Goal: Task Accomplishment & Management: Manage account settings

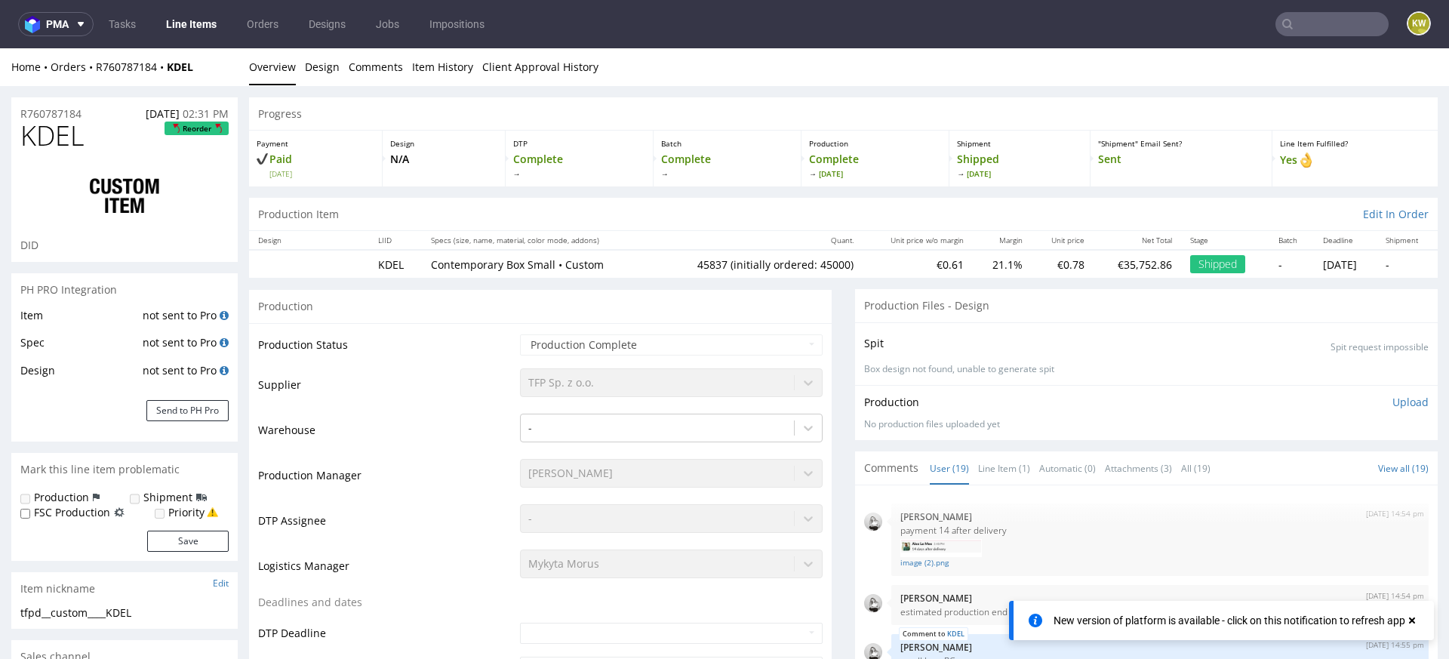
scroll to position [725, 0]
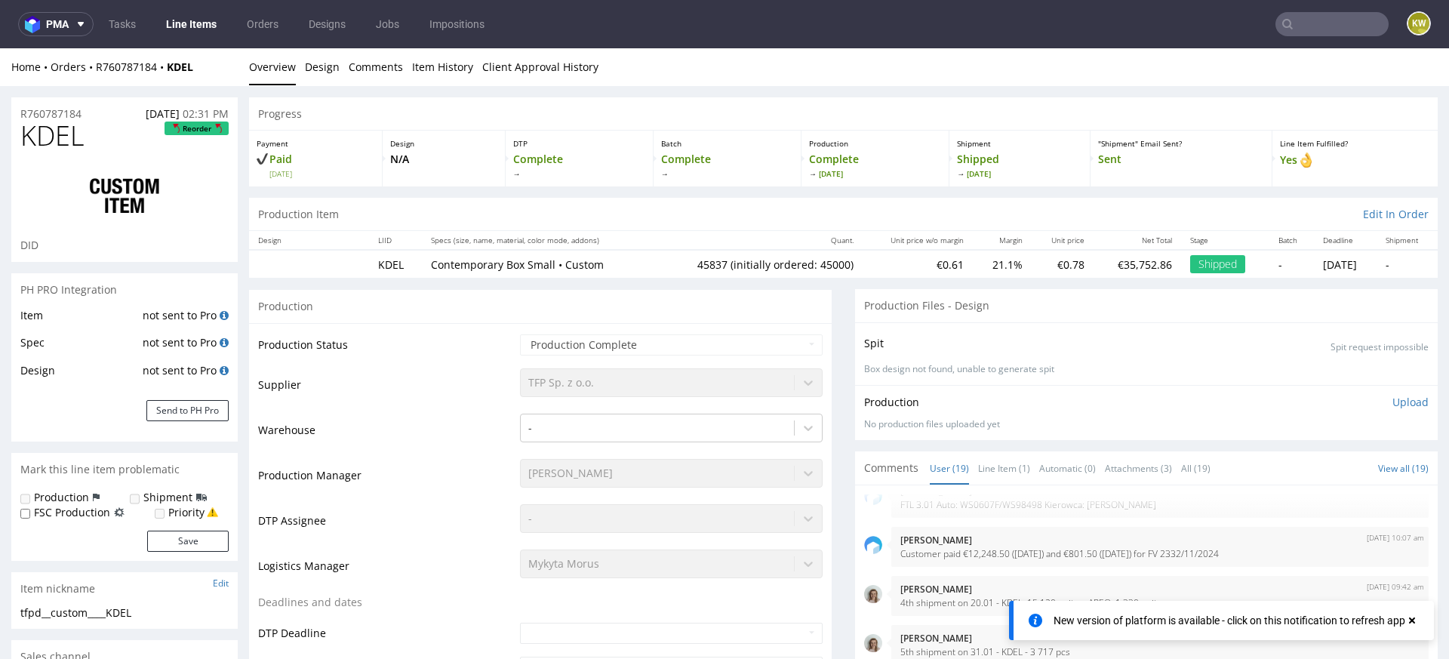
click at [214, 26] on link "Line Items" at bounding box center [191, 24] width 69 height 24
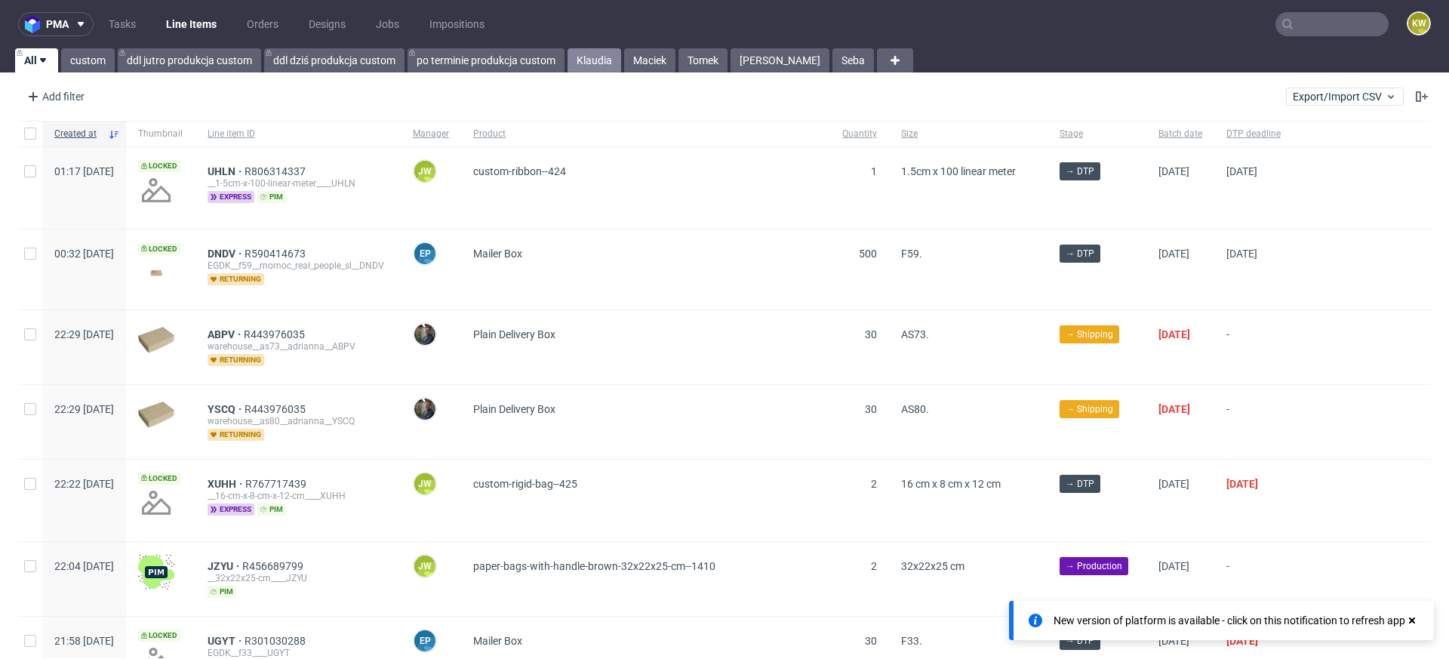
click at [595, 57] on link "Klaudia" at bounding box center [595, 60] width 54 height 24
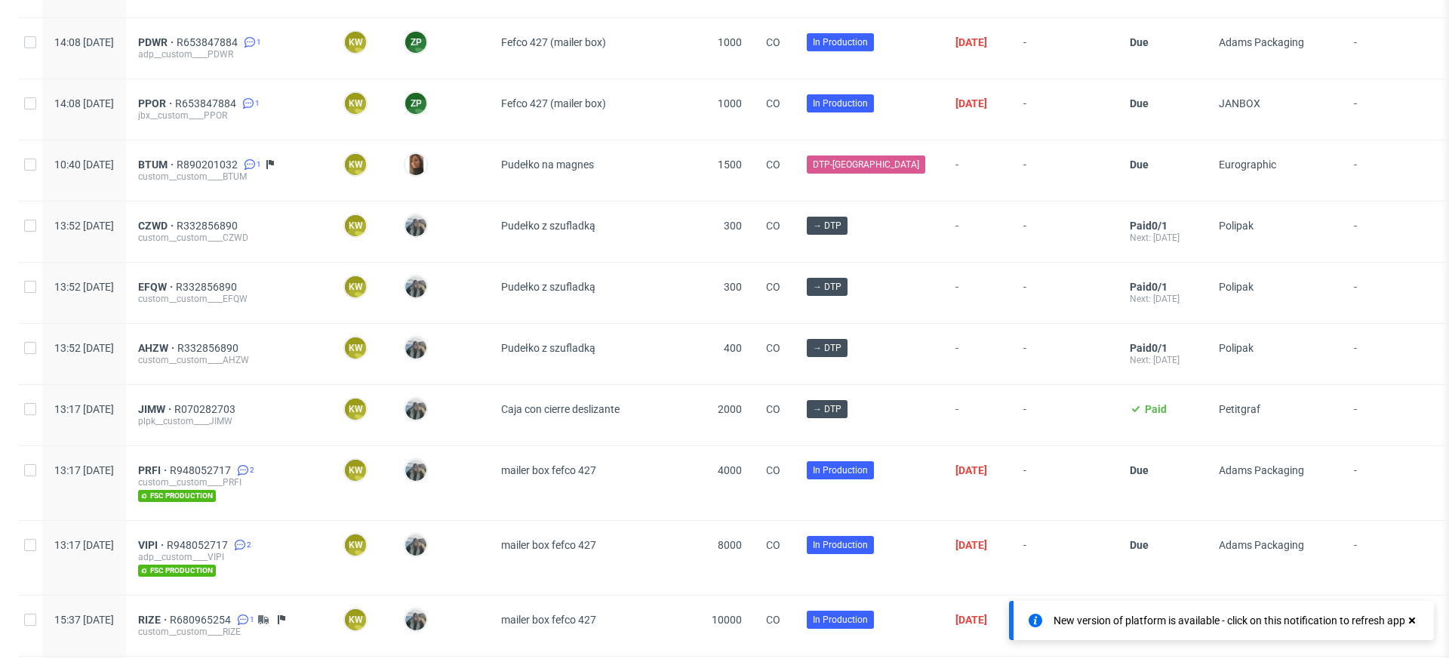
scroll to position [922, 0]
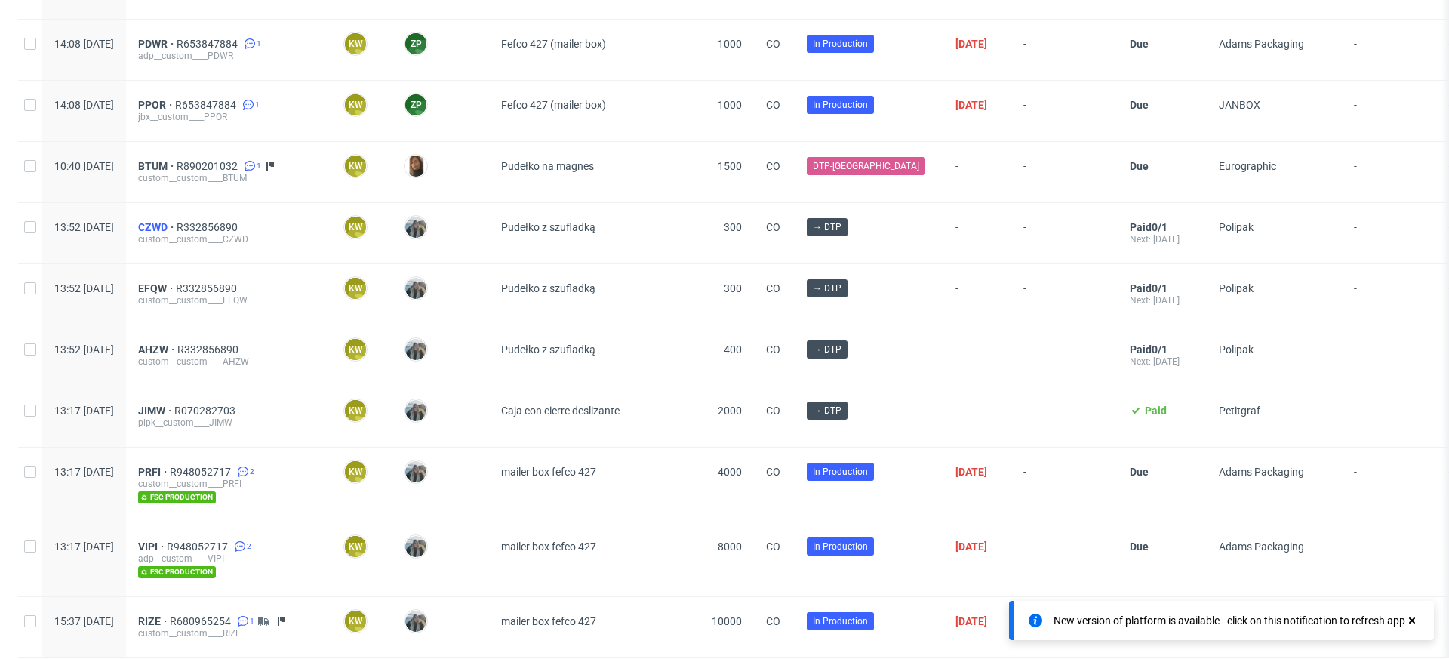
click at [177, 223] on span "CZWD" at bounding box center [157, 227] width 38 height 12
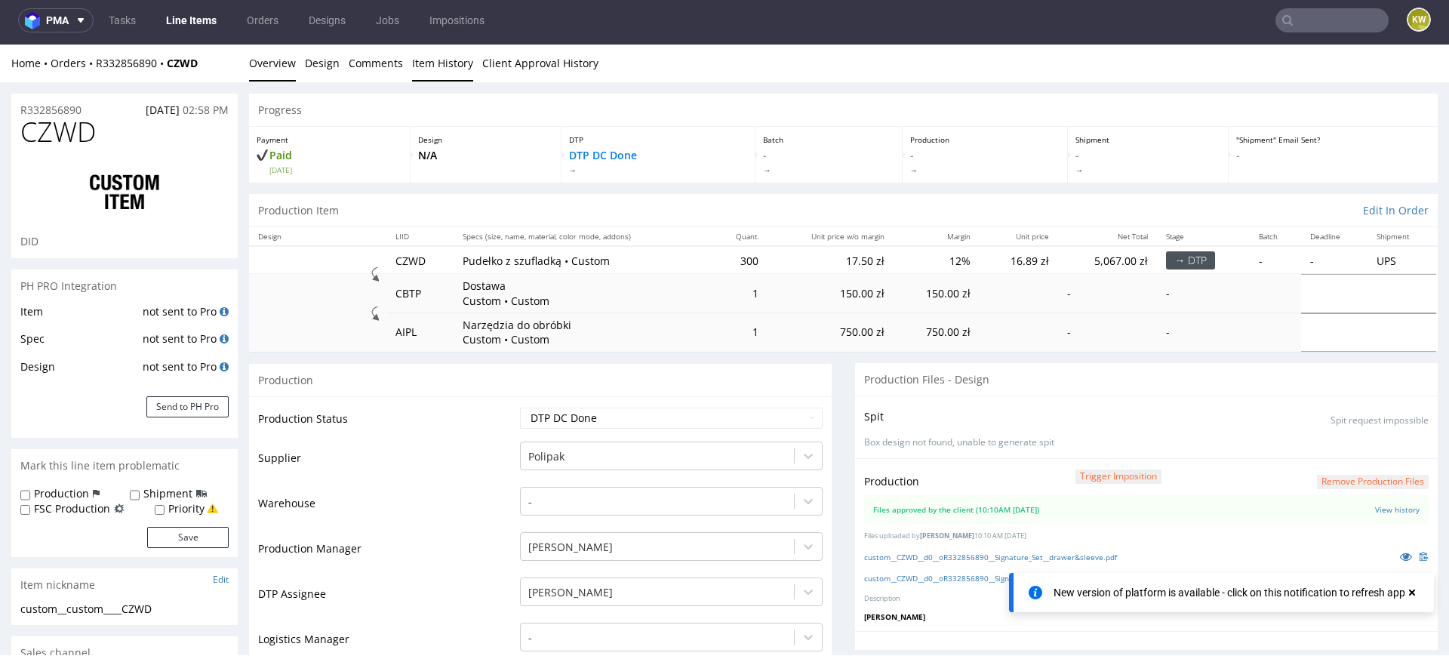
click at [449, 61] on link "Item History" at bounding box center [442, 63] width 61 height 37
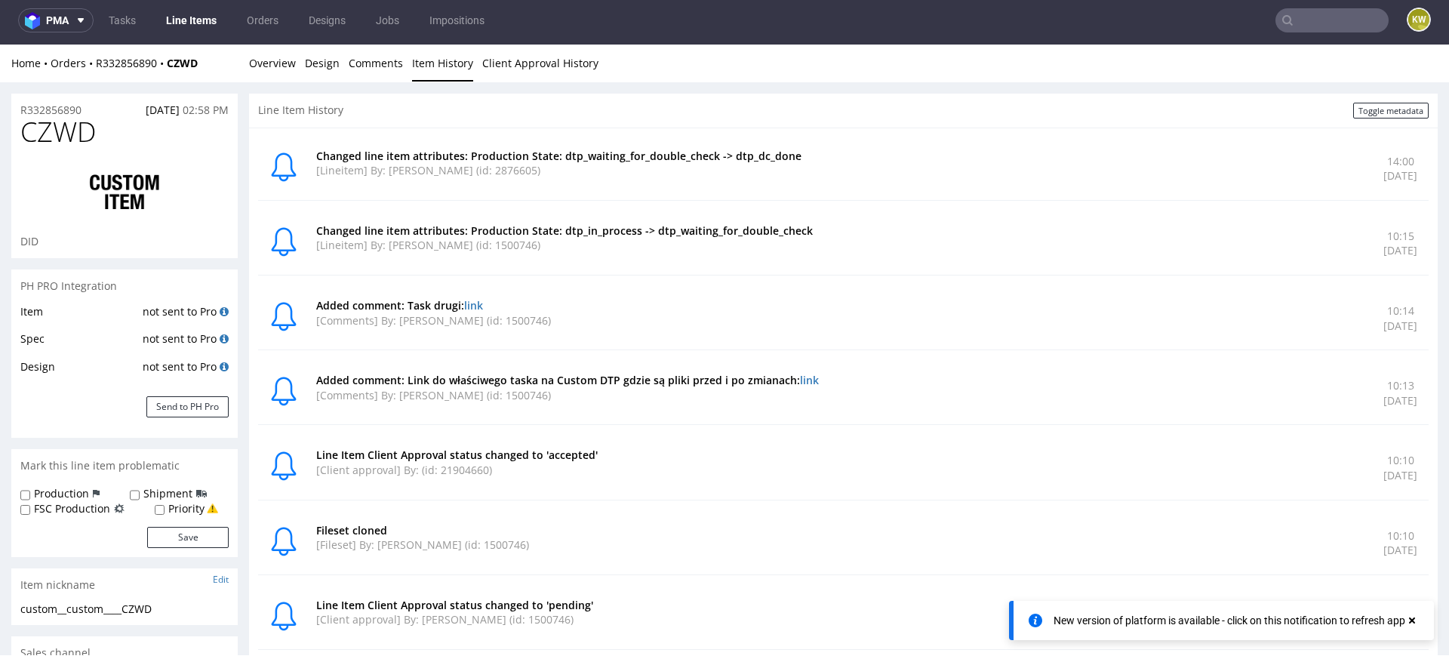
click at [247, 60] on div "Home Orders R332856890 CZWD Overview Design Comments Item History Client Approv…" at bounding box center [724, 64] width 1449 height 38
click at [260, 64] on link "Overview" at bounding box center [272, 63] width 47 height 37
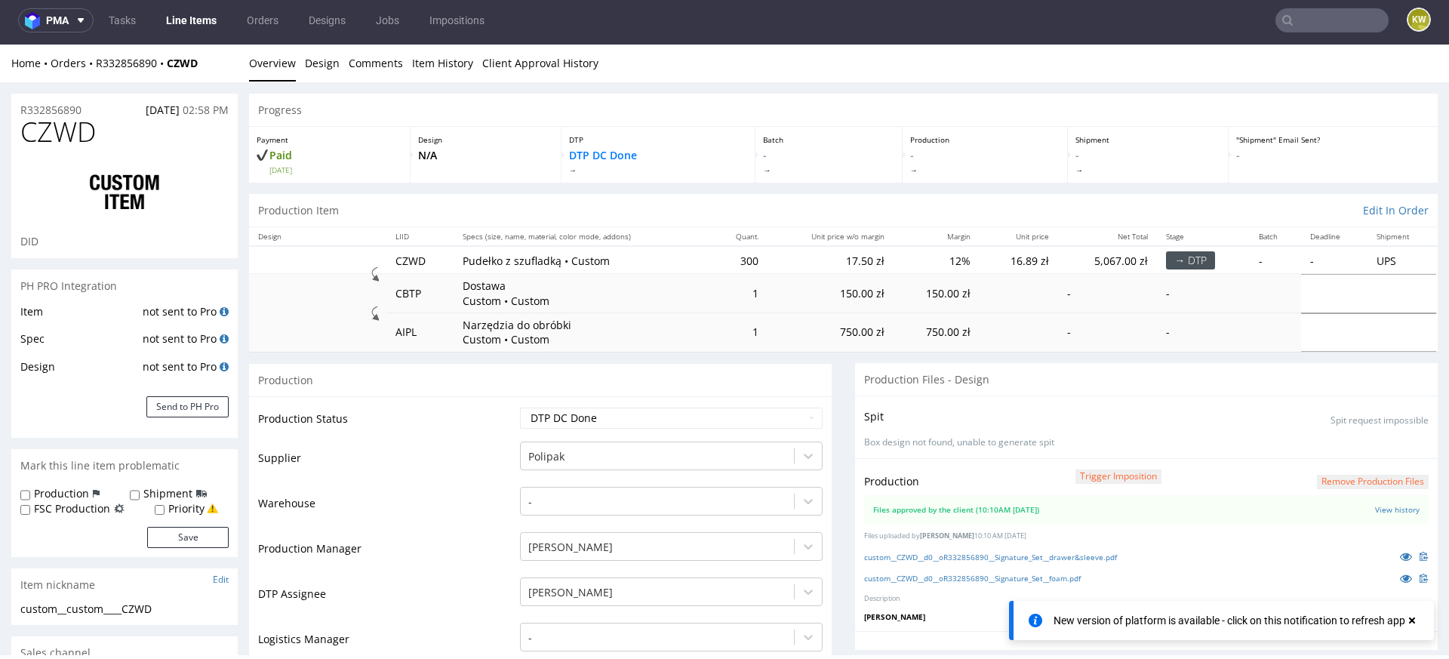
scroll to position [29, 0]
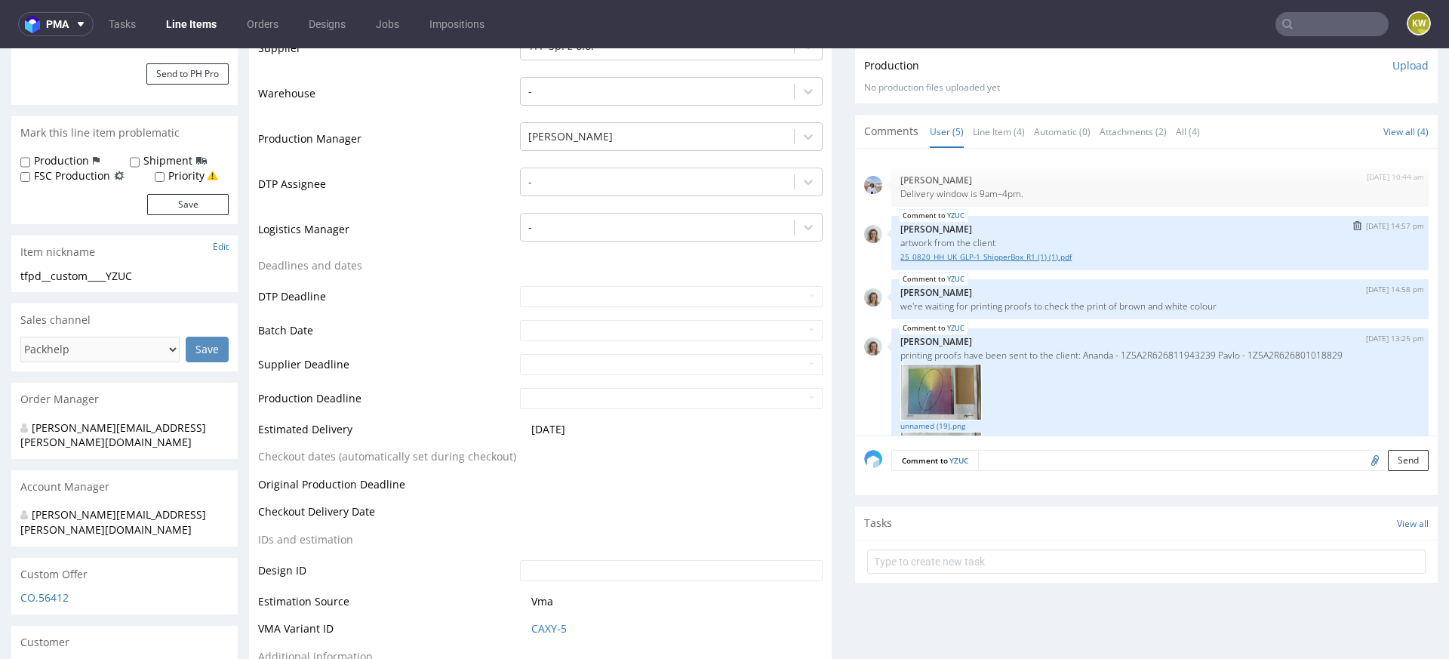
click at [969, 253] on link "25_0820_HH_UK_GLP-1_ShipperBox_R1 (1) (1).pdf" at bounding box center [1159, 256] width 519 height 11
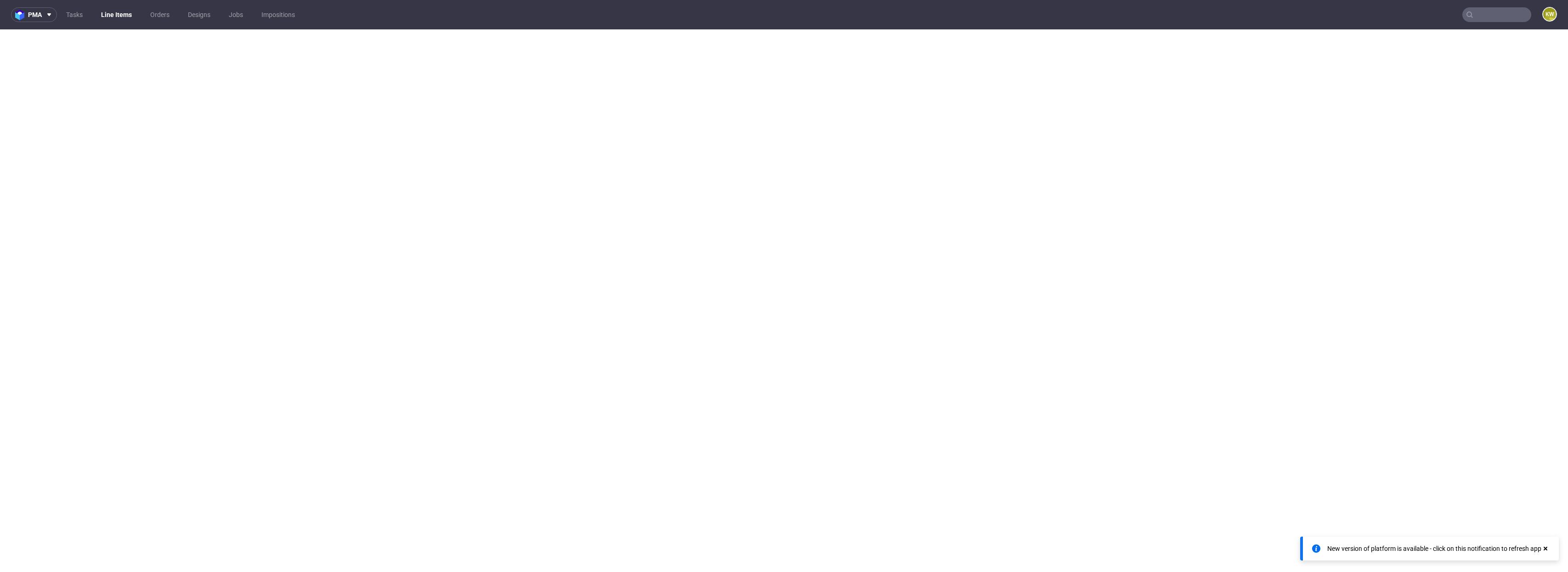
select select "in_progress"
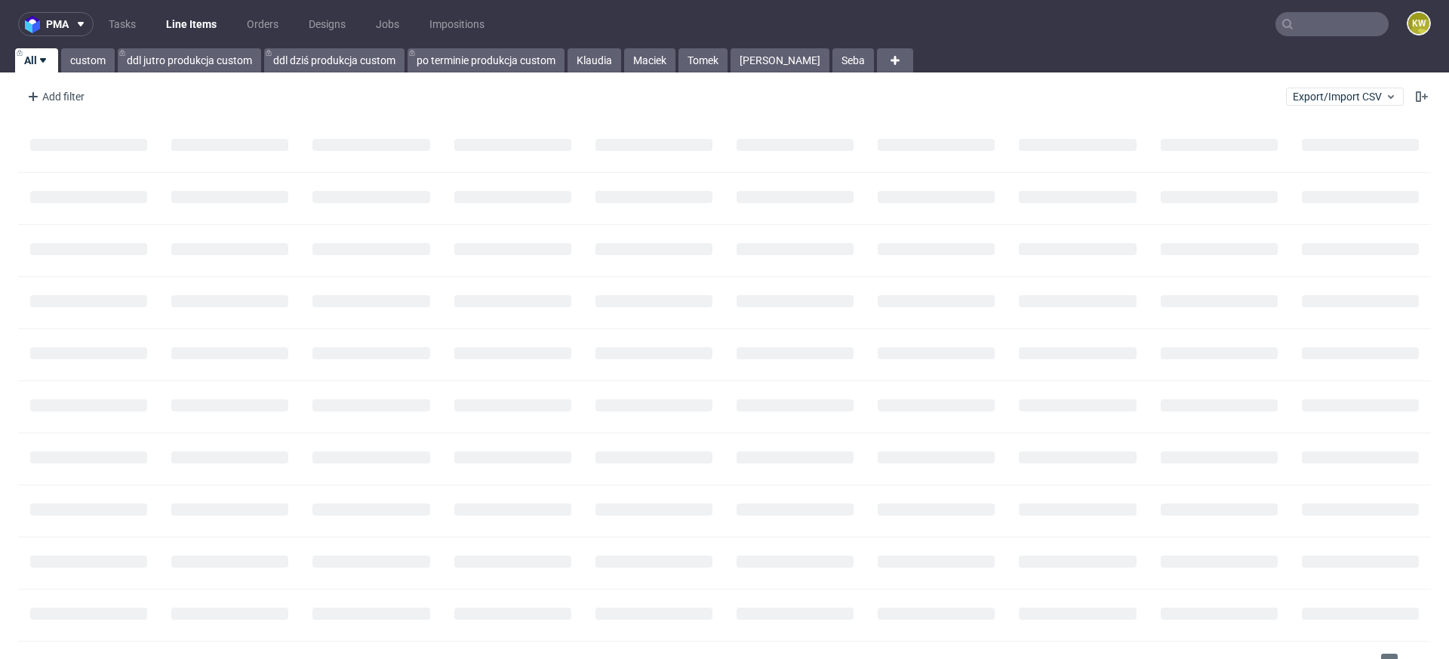
click at [1306, 26] on input "text" at bounding box center [1332, 24] width 113 height 24
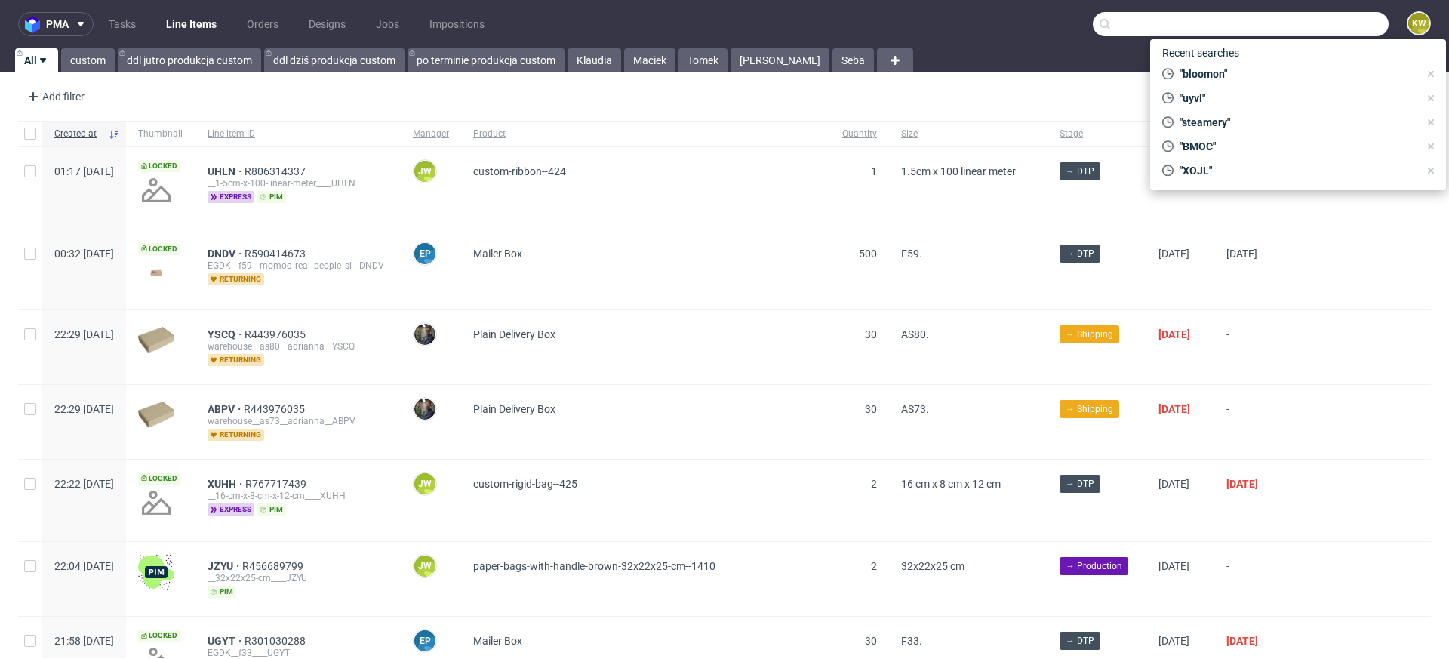
paste input "NUPQ"
type input "NUPQ"
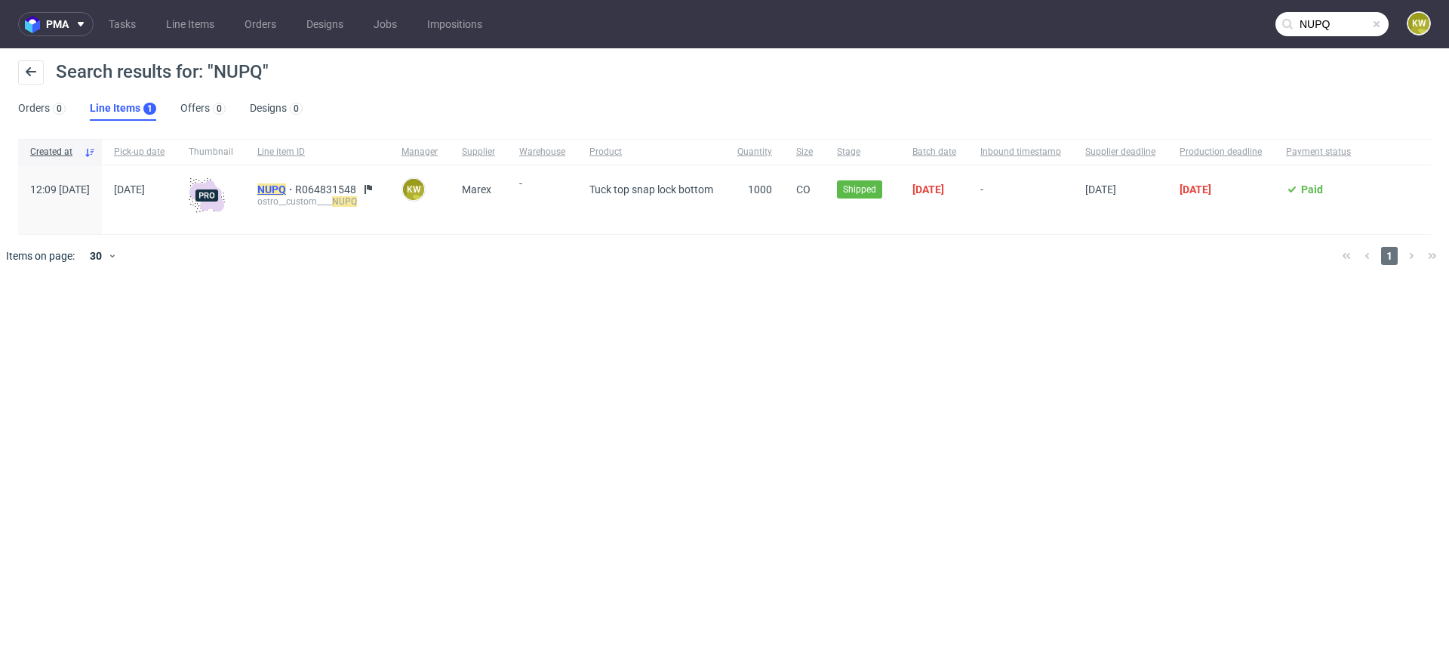
click at [286, 189] on mark "NUPQ" at bounding box center [271, 189] width 29 height 12
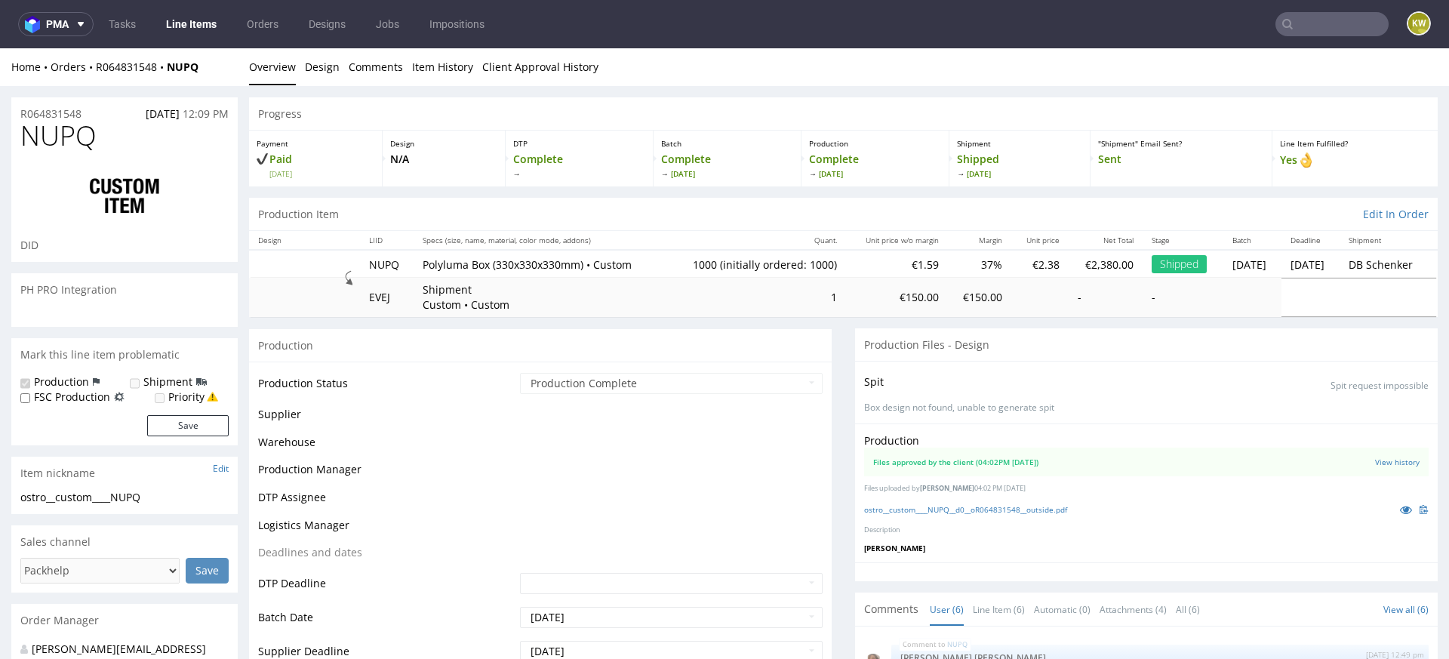
scroll to position [216, 0]
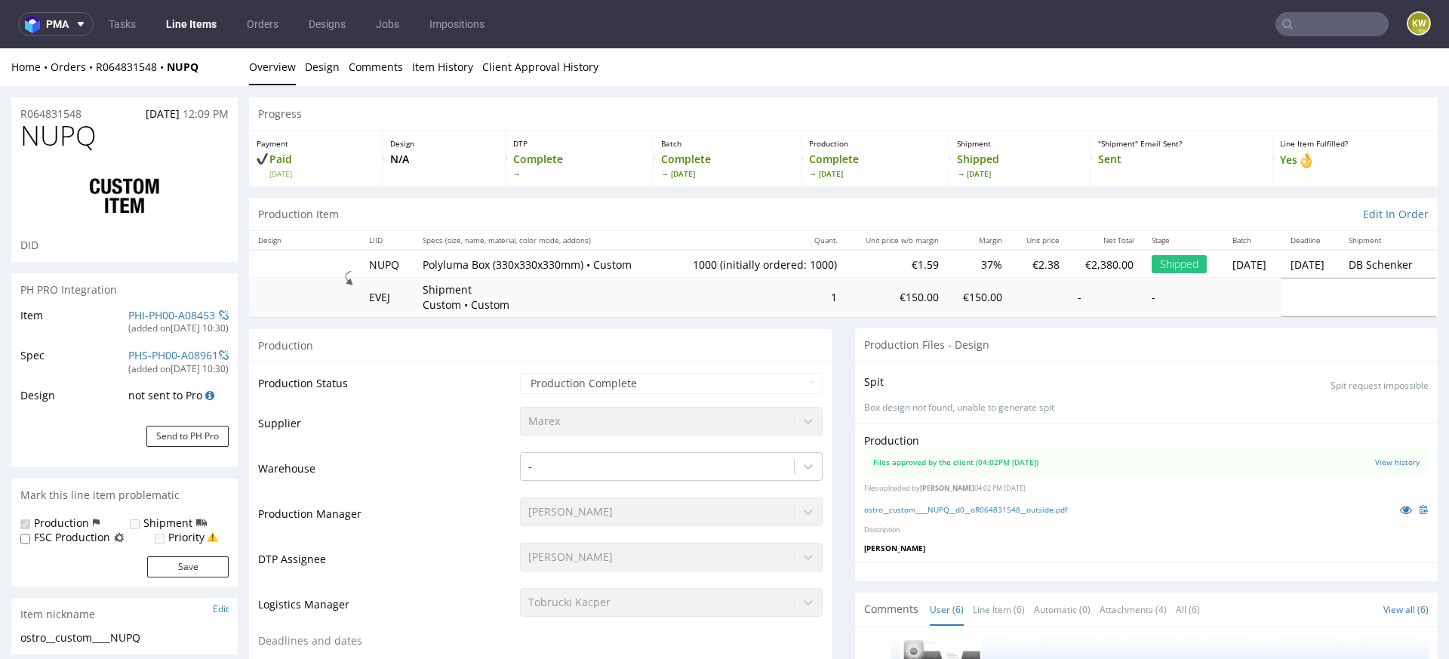
select select "in_progress"
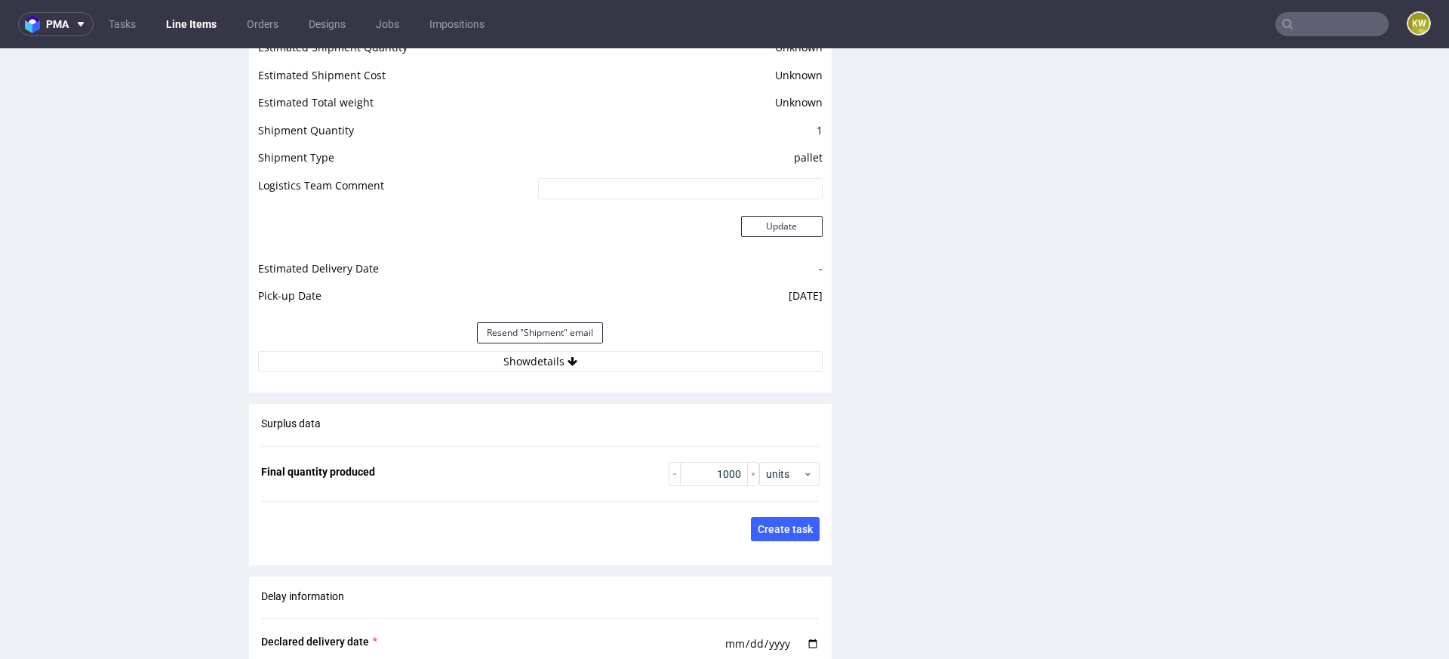
scroll to position [2085, 0]
click at [688, 357] on button "Show details" at bounding box center [540, 360] width 565 height 21
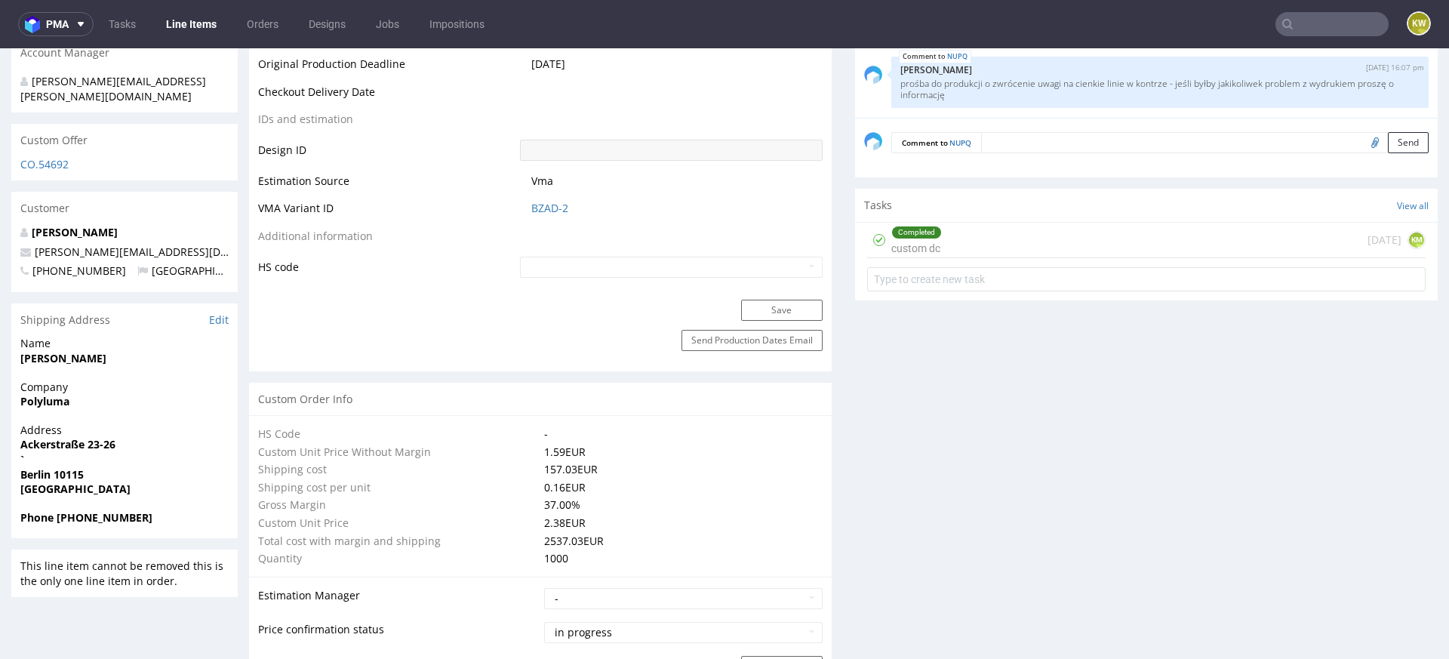
scroll to position [783, 0]
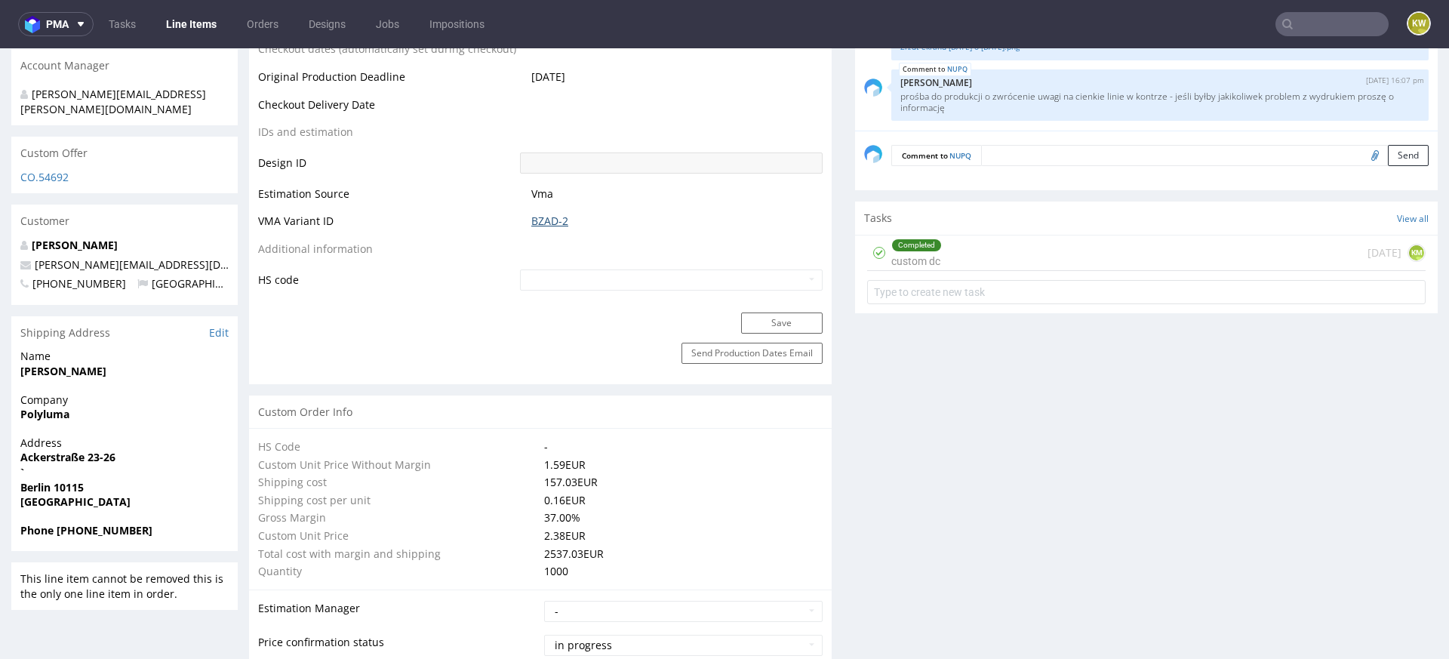
click at [536, 219] on link "BZAD-2" at bounding box center [549, 221] width 37 height 15
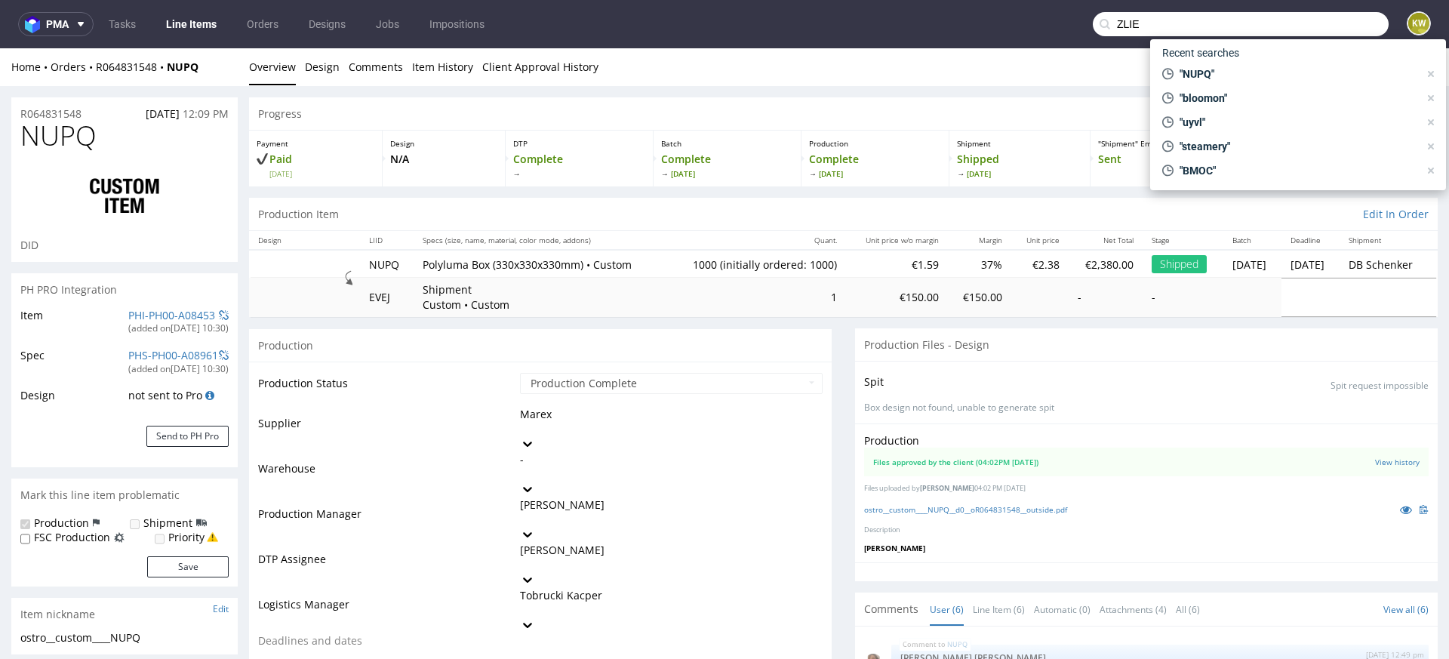
type input "ZLIE"
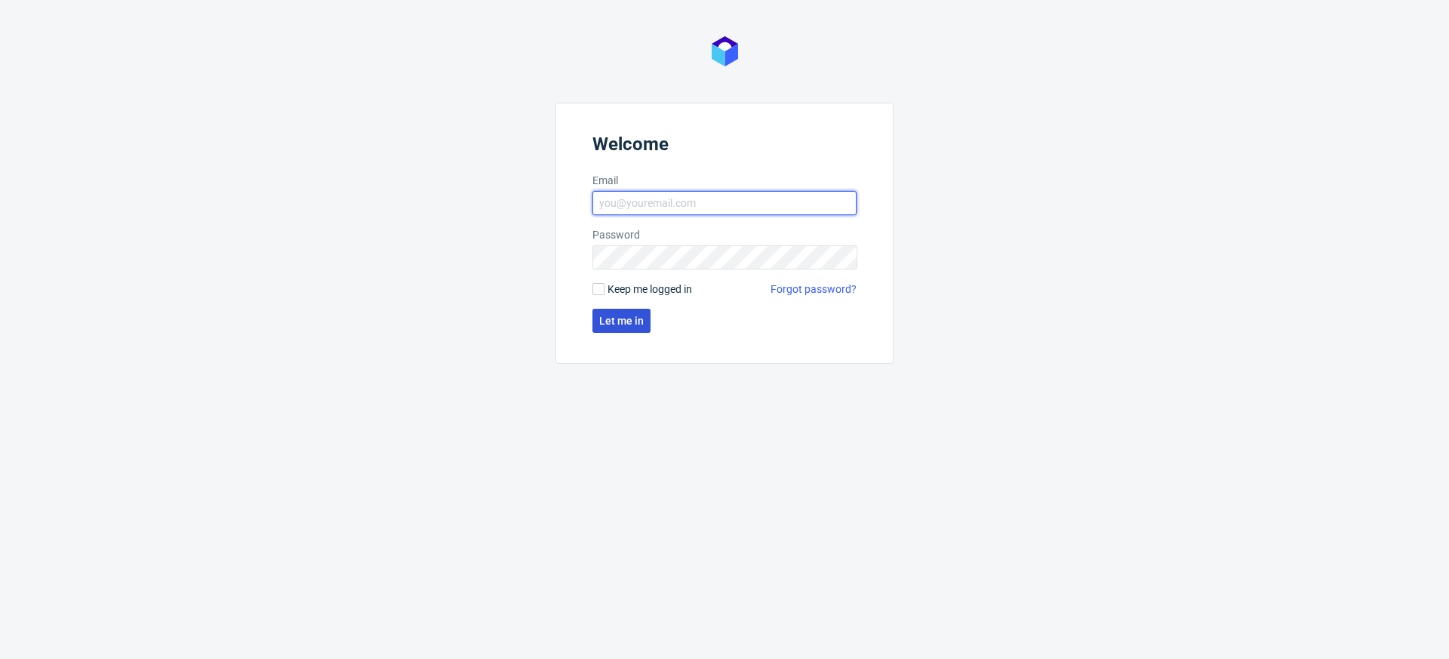
type input "[EMAIL_ADDRESS][DOMAIN_NAME]"
click at [614, 312] on button "Let me in" at bounding box center [621, 321] width 58 height 24
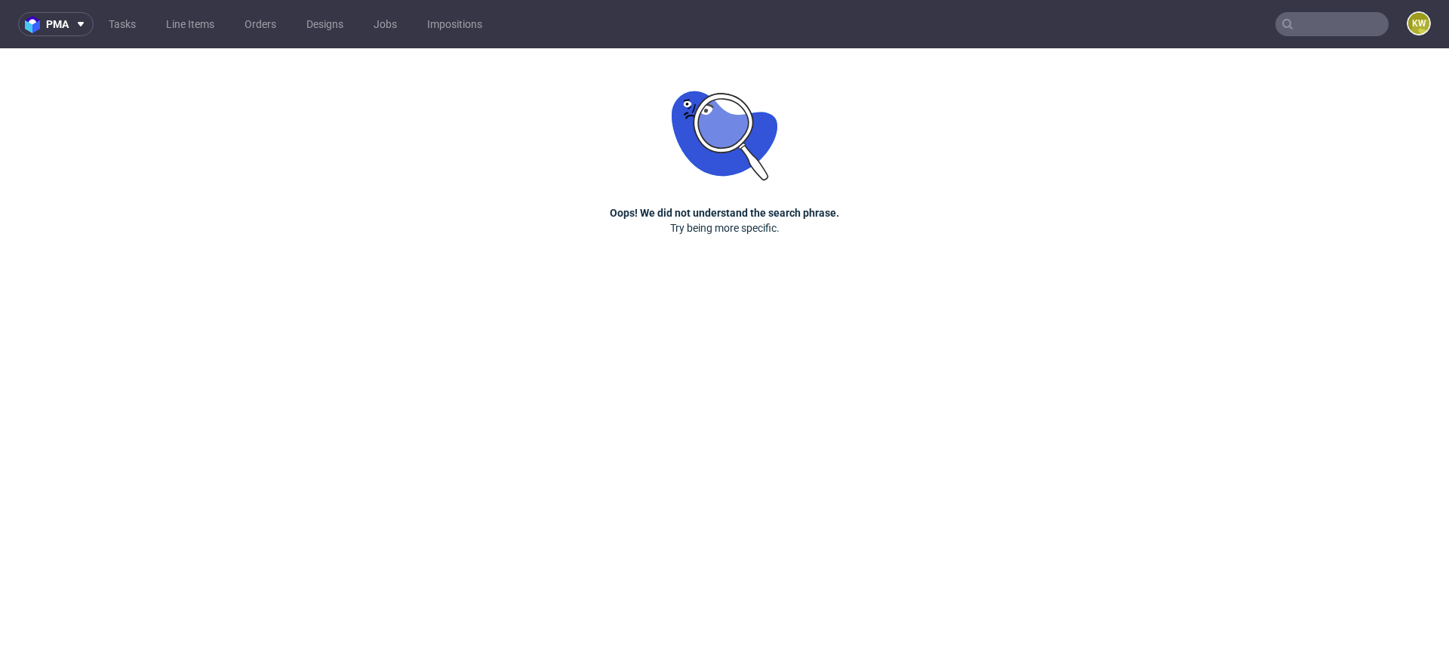
click at [1301, 23] on input "text" at bounding box center [1332, 24] width 113 height 24
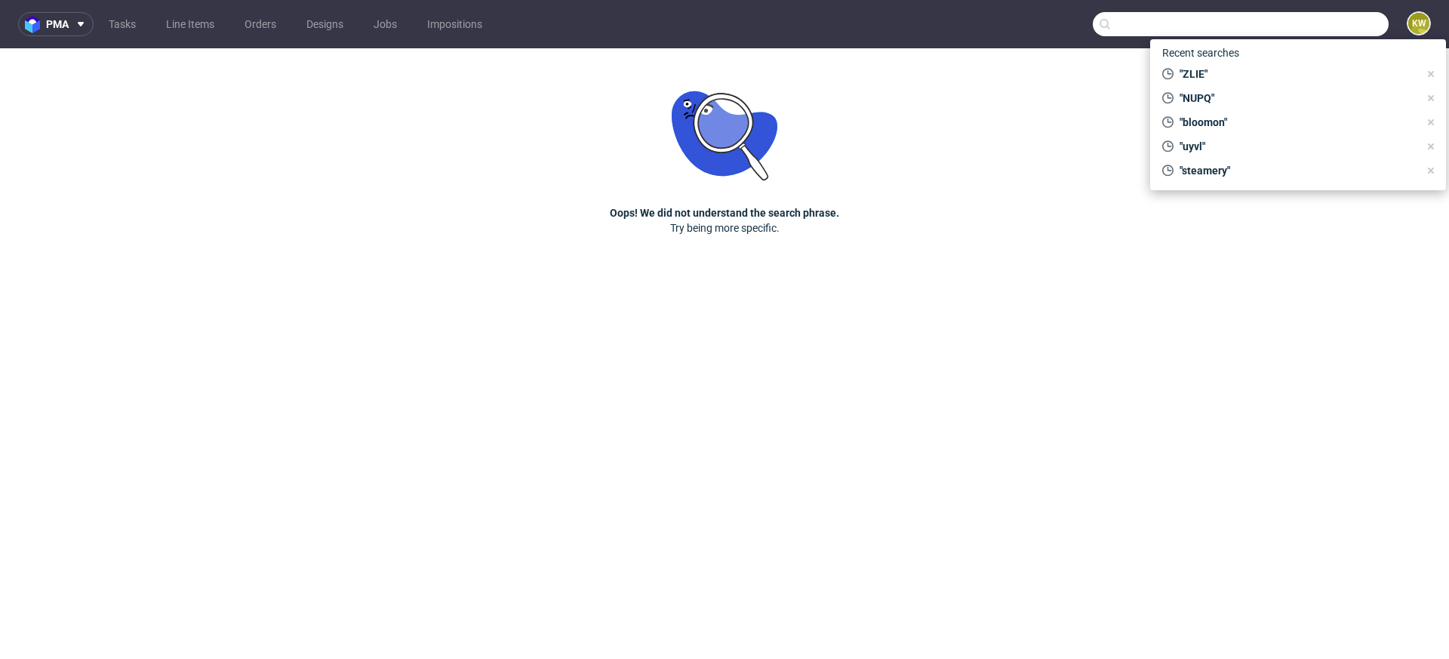
paste input "ZLIE"
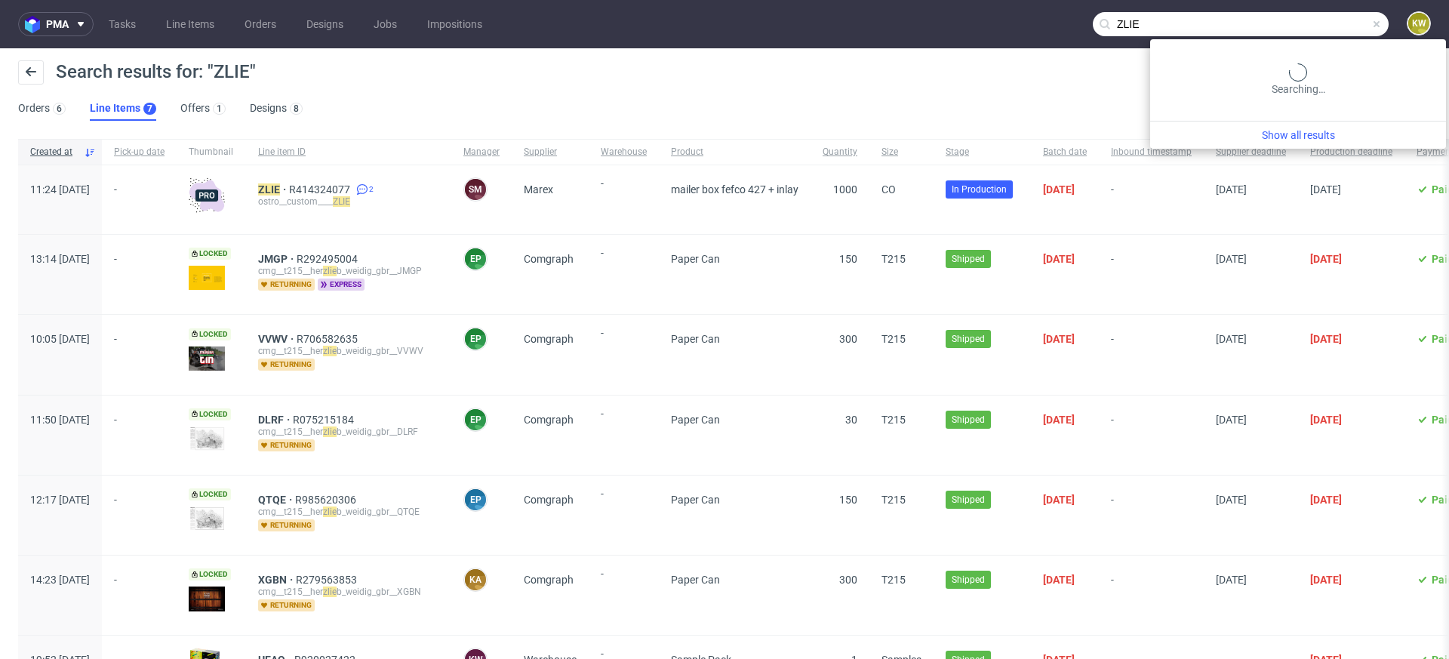
click at [1313, 19] on input "ZLIE" at bounding box center [1241, 24] width 296 height 24
type input "eumz"
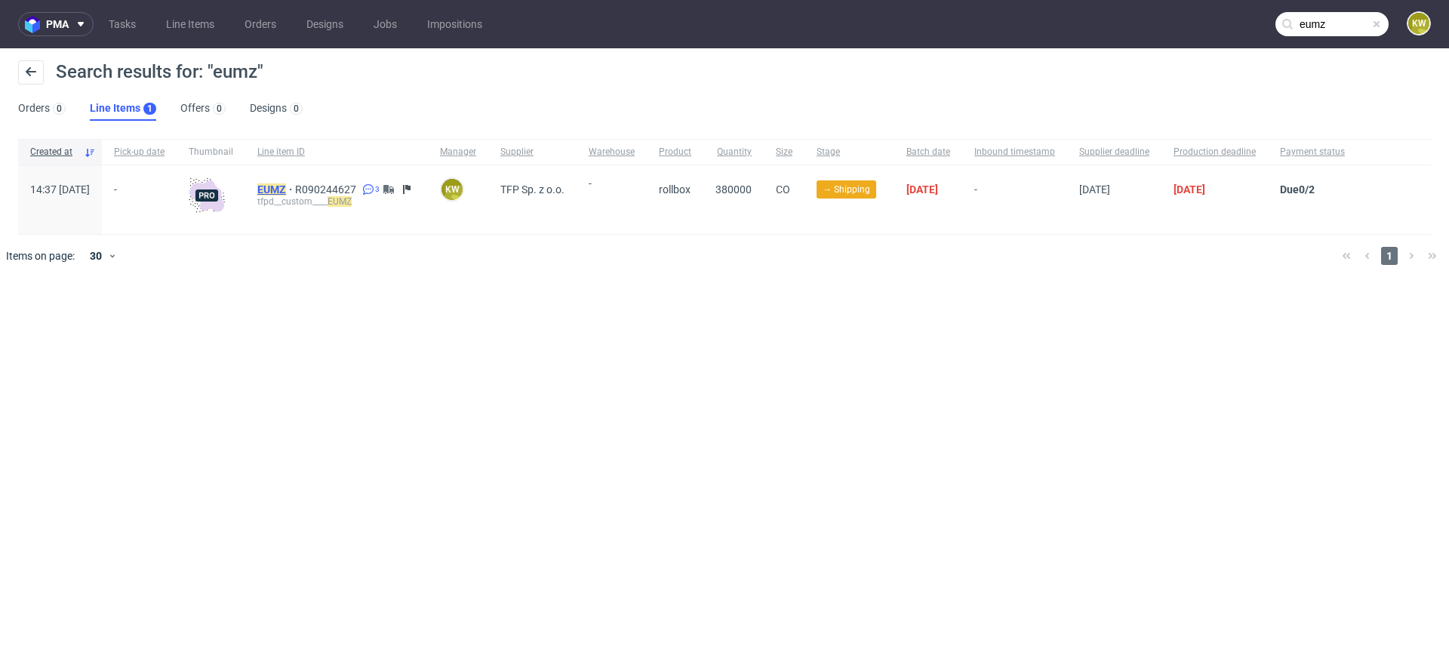
click at [295, 188] on span "EUMZ" at bounding box center [276, 189] width 38 height 12
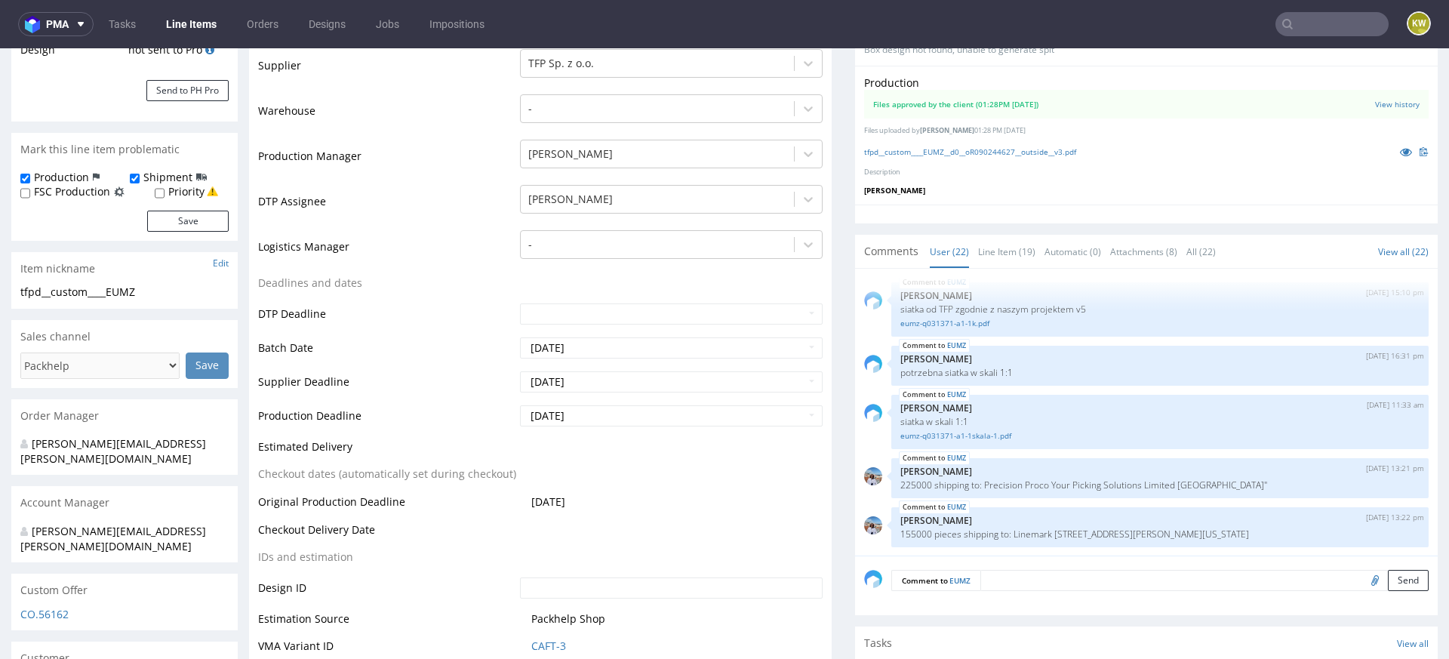
scroll to position [155, 0]
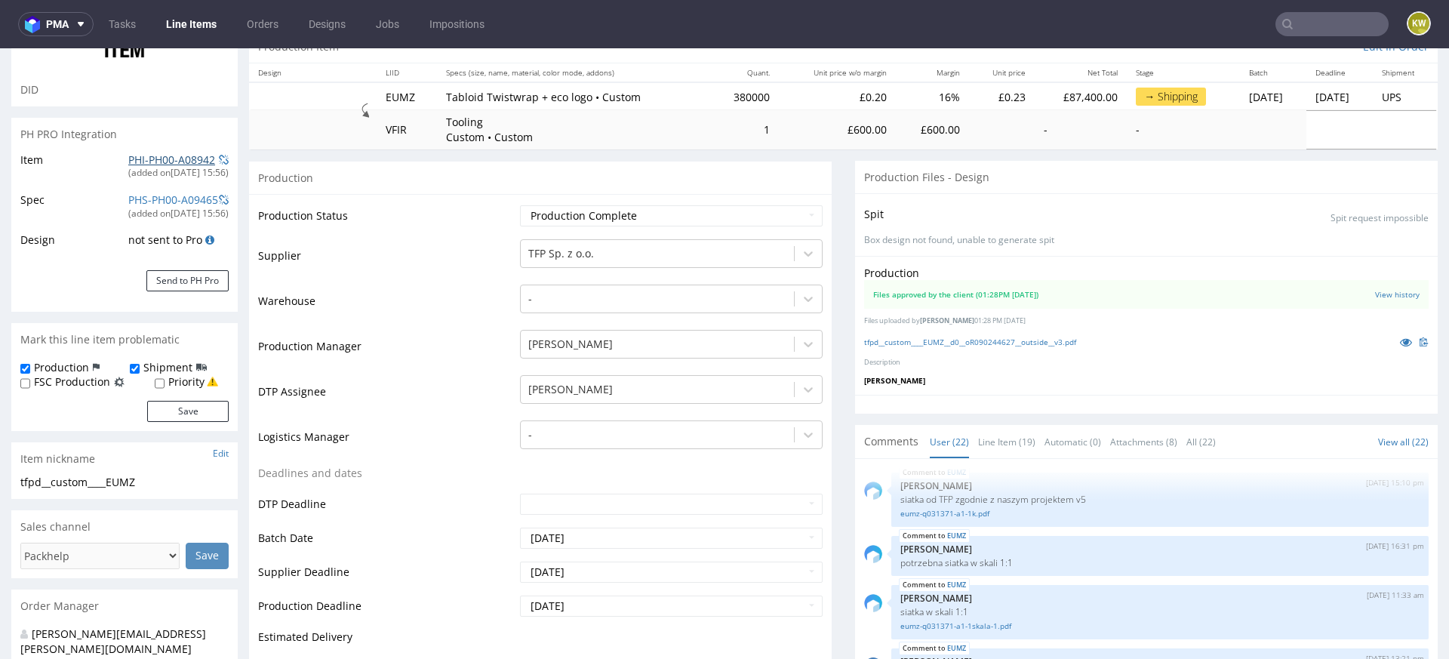
click at [161, 162] on link "PHI-PH00-A08942" at bounding box center [171, 159] width 87 height 14
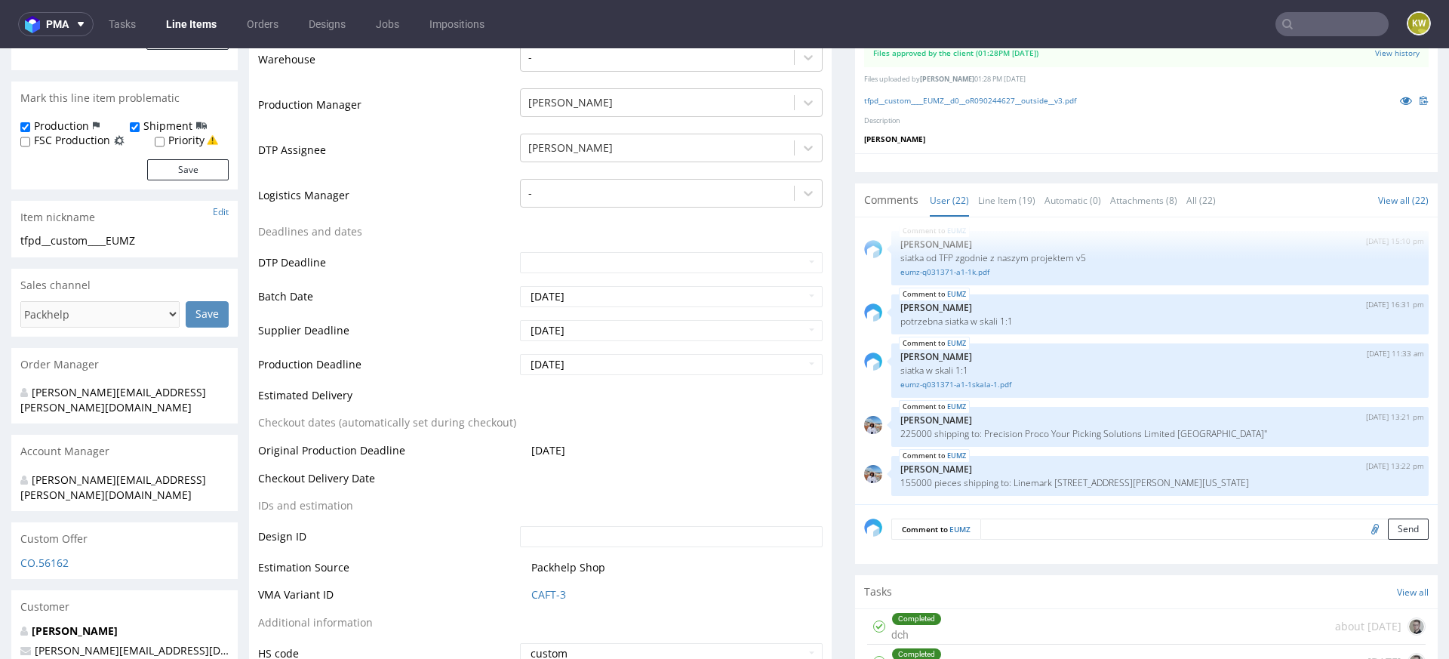
scroll to position [0, 0]
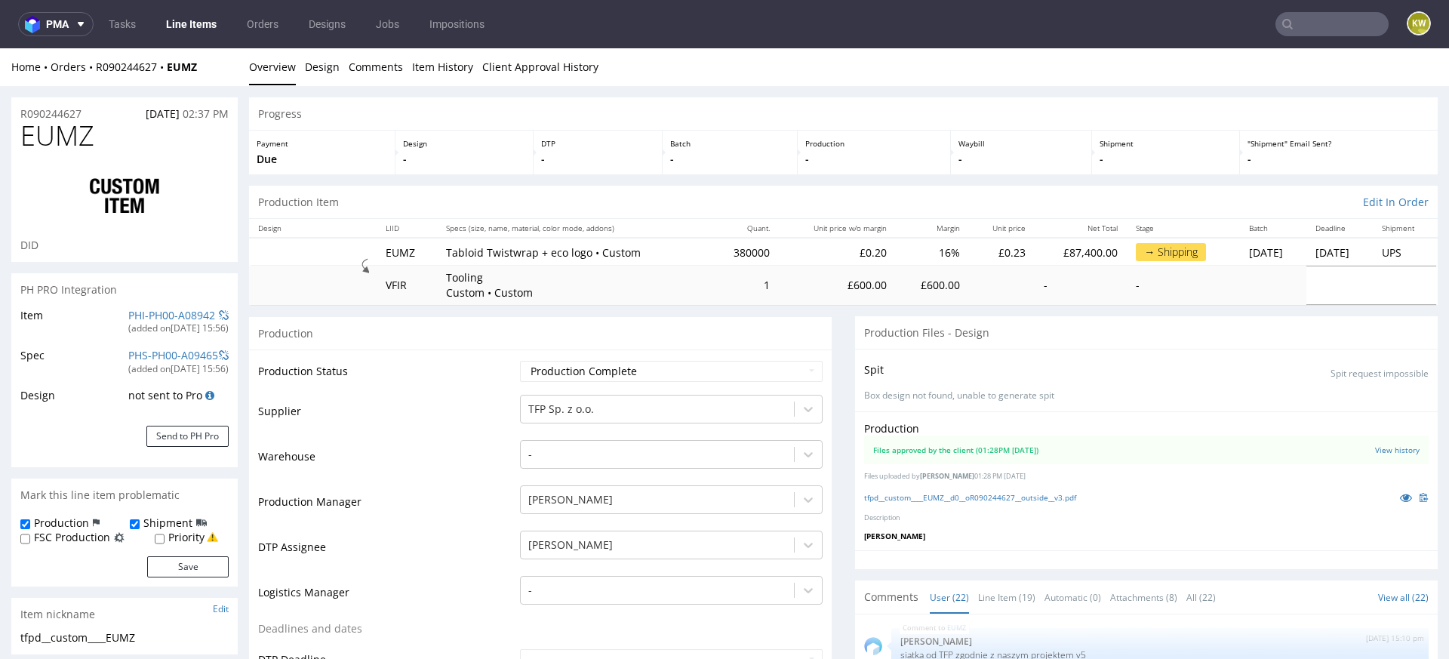
click at [208, 26] on link "Line Items" at bounding box center [191, 24] width 69 height 24
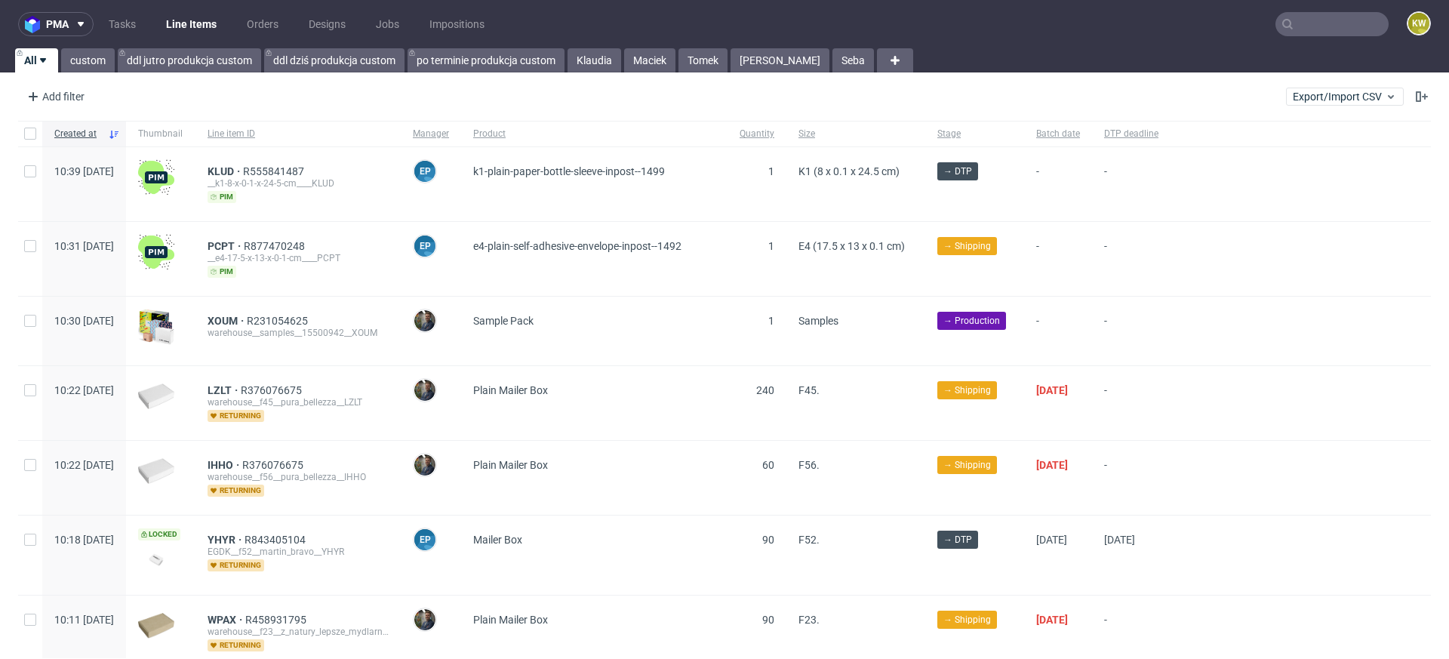
click at [1299, 26] on input "text" at bounding box center [1332, 24] width 113 height 24
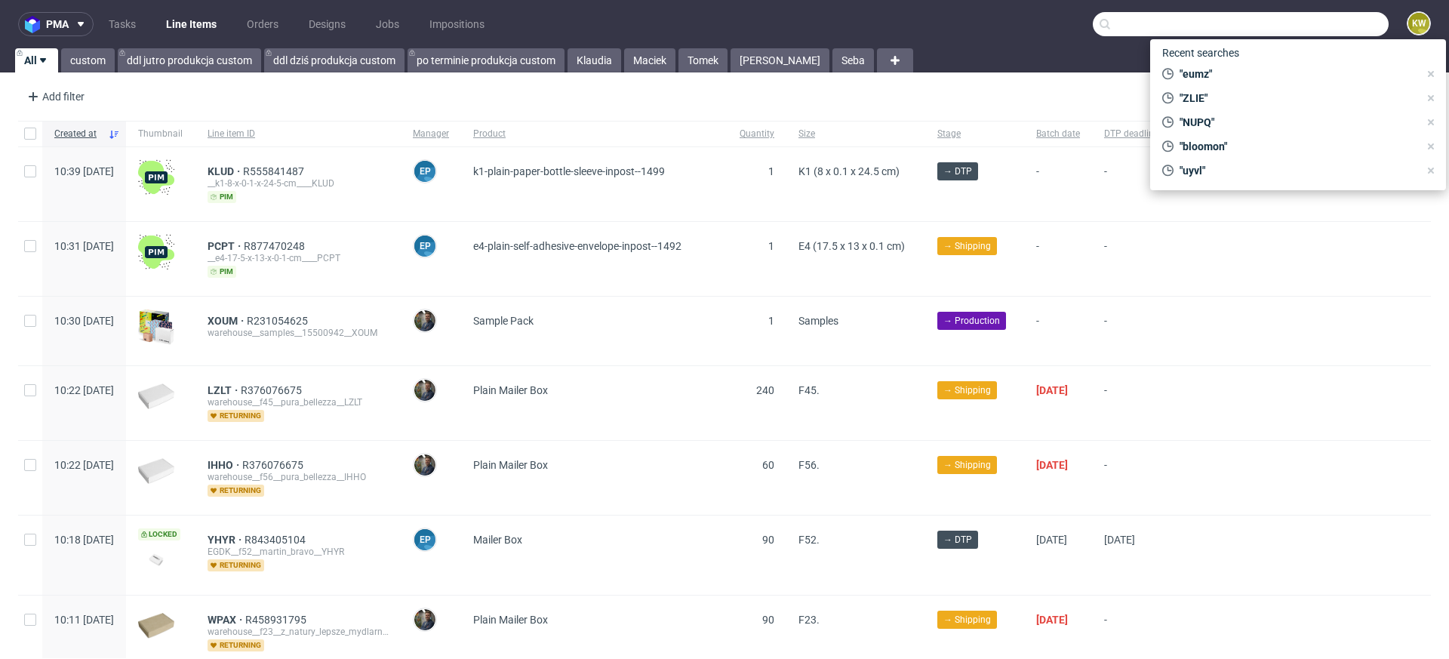
paste input "TLWQ"
type input "TLWQ"
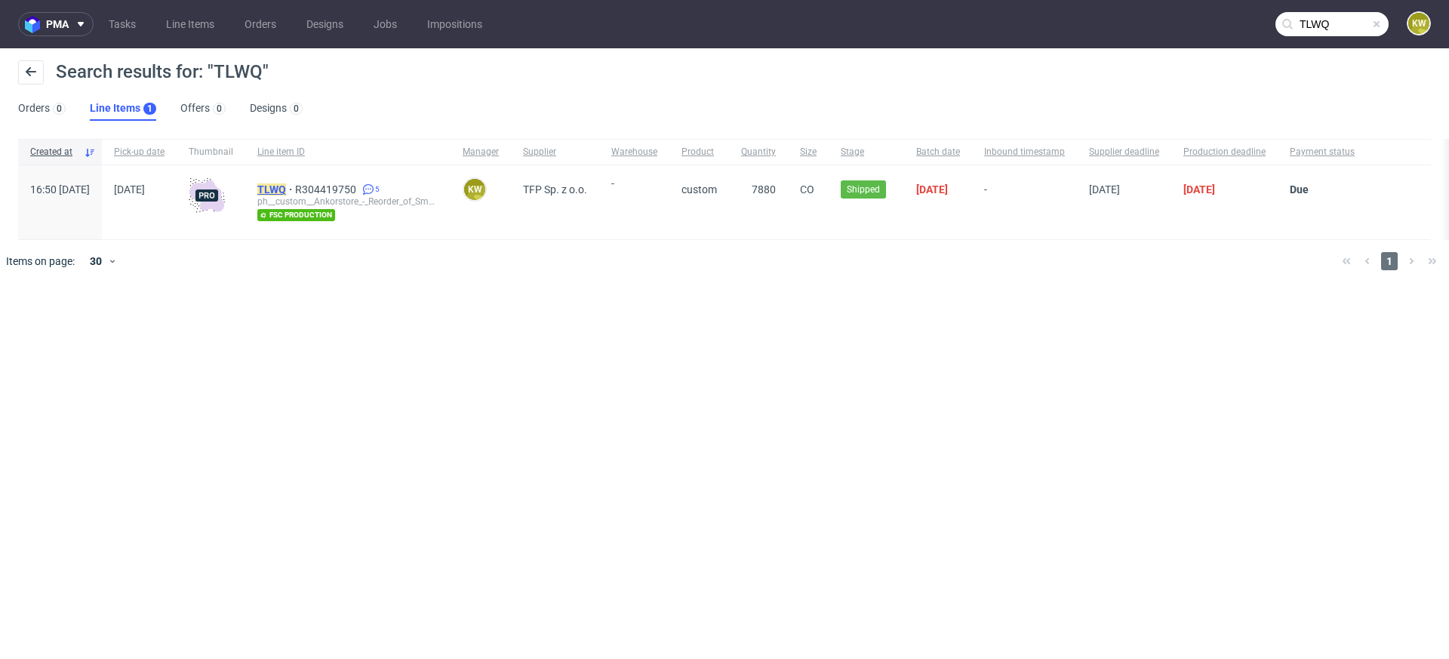
click at [286, 188] on mark "TLWQ" at bounding box center [271, 189] width 29 height 12
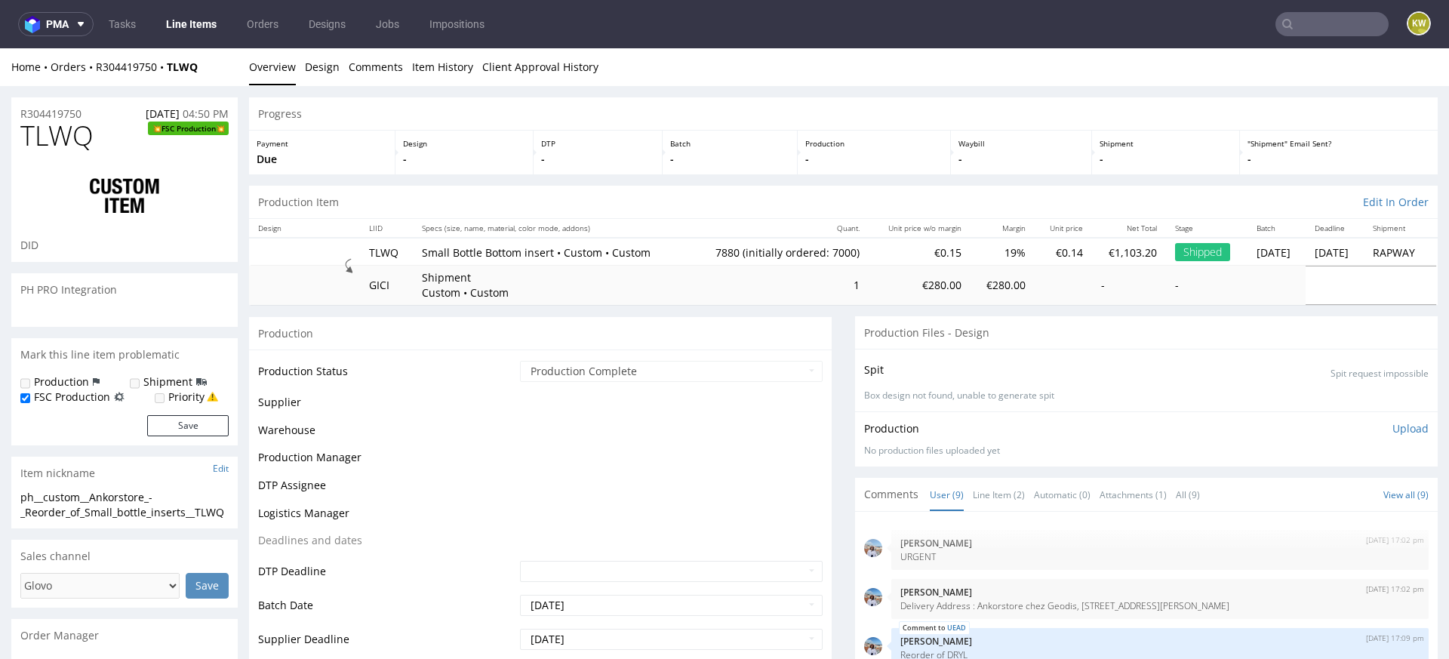
scroll to position [187, 0]
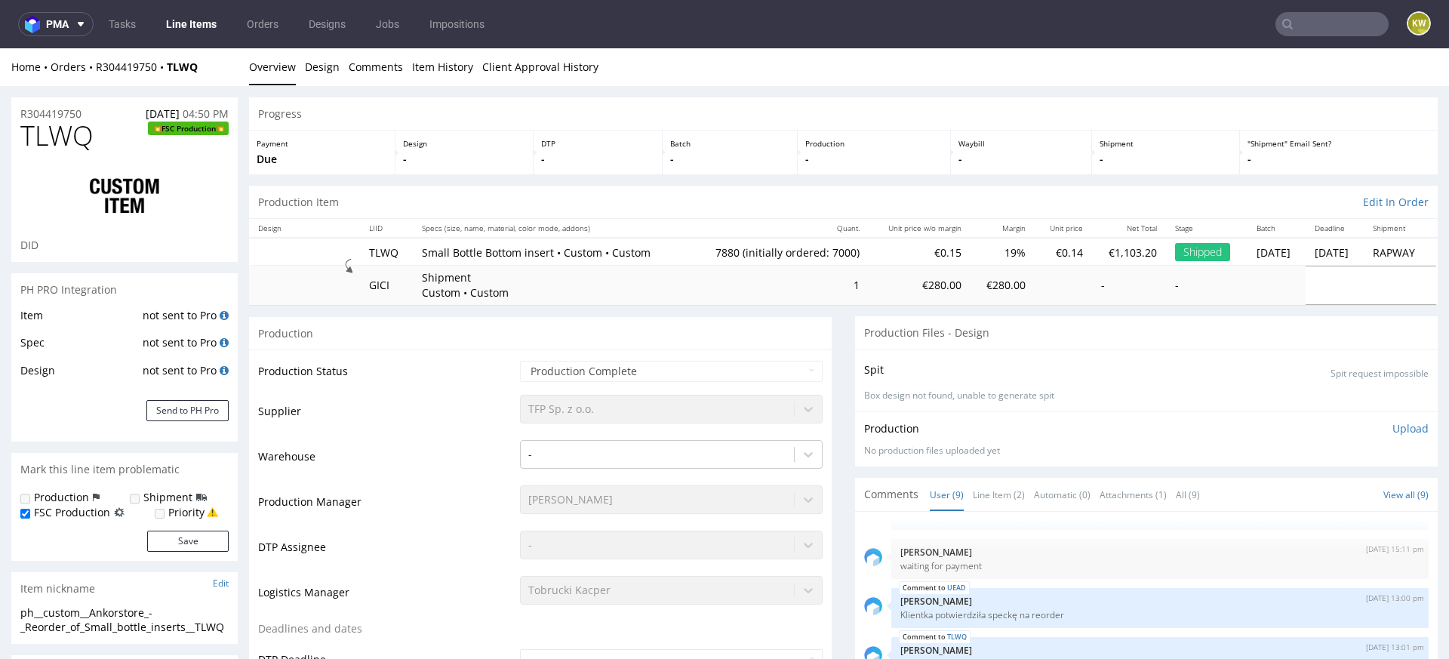
select select "in_progress"
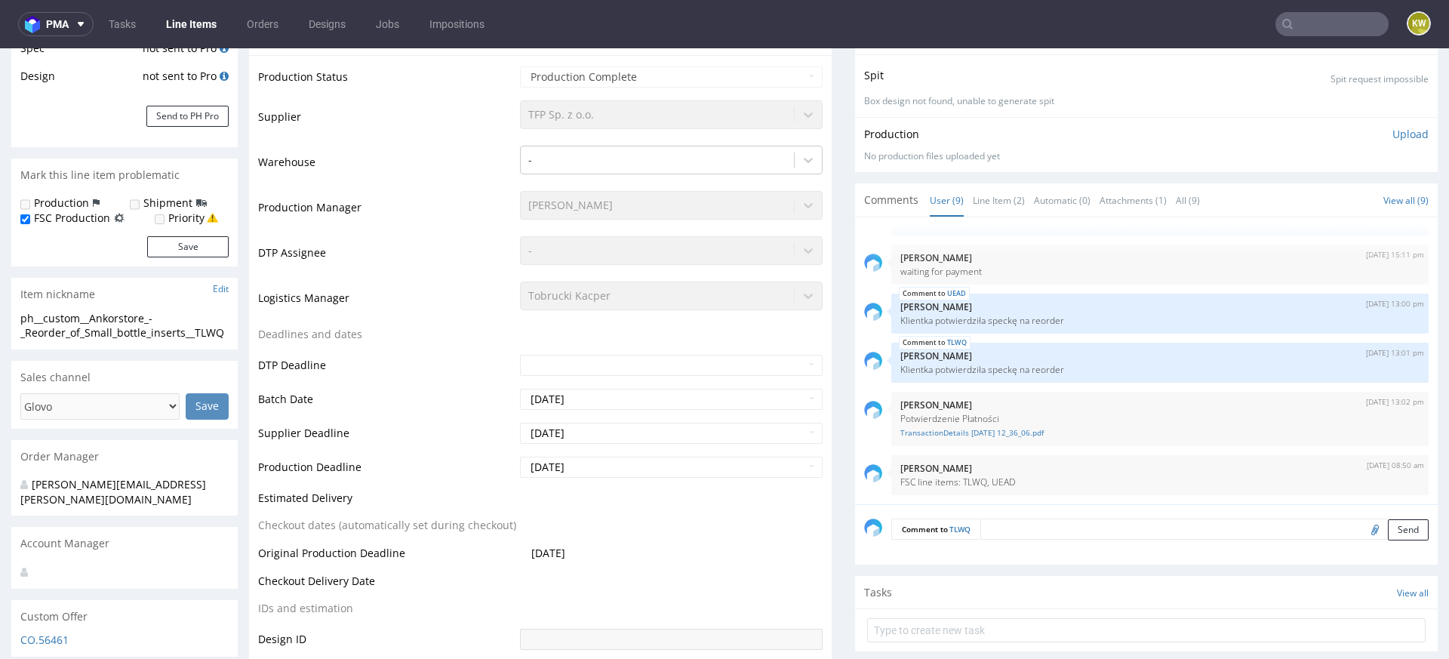
scroll to position [0, 0]
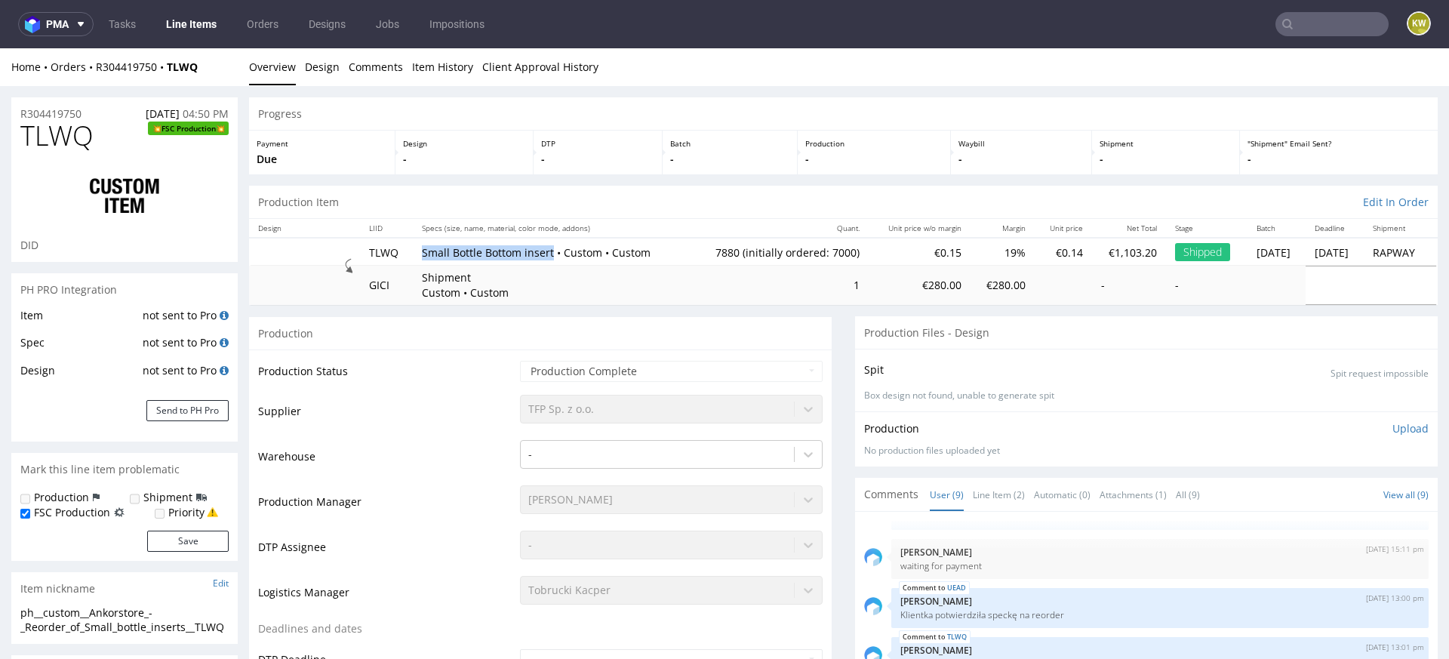
drag, startPoint x: 413, startPoint y: 254, endPoint x: 542, endPoint y: 254, distance: 129.1
click at [542, 254] on td "Small Bottle Bottom insert • Custom • Custom" at bounding box center [550, 252] width 275 height 28
copy p "Small Bottle Bottom insert"
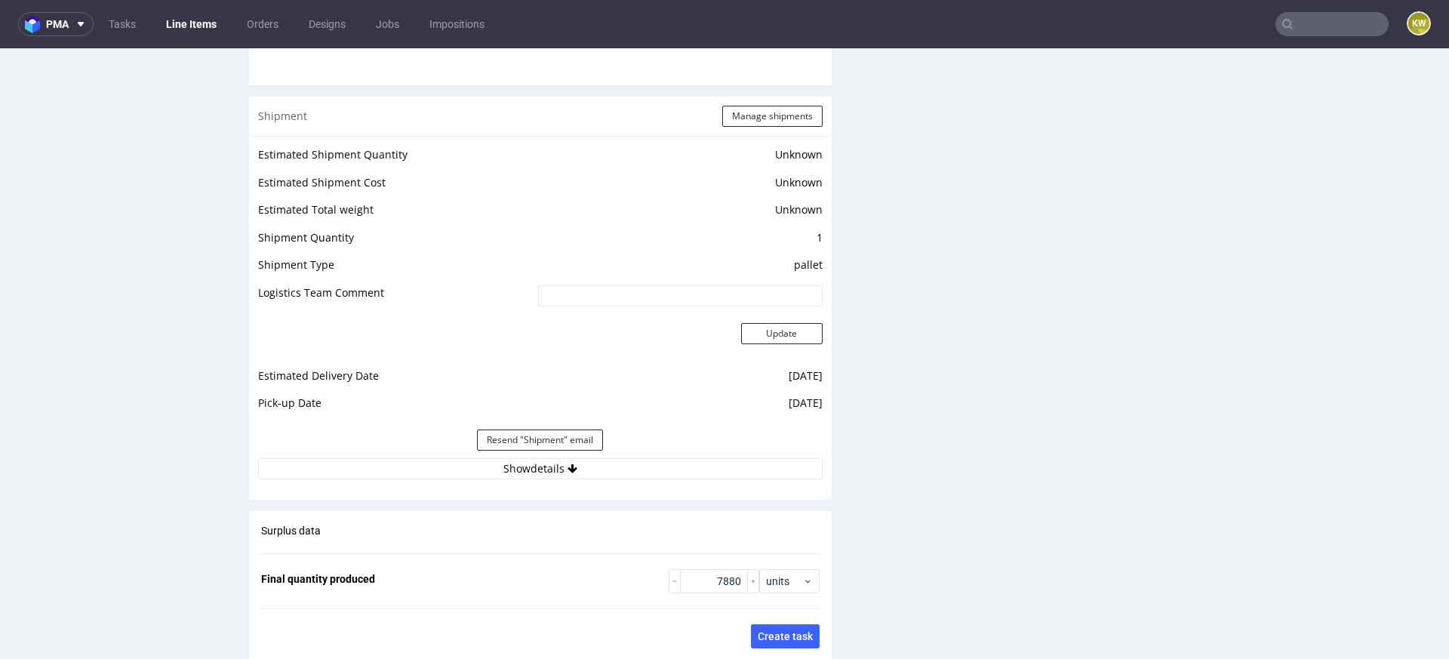
scroll to position [2728, 0]
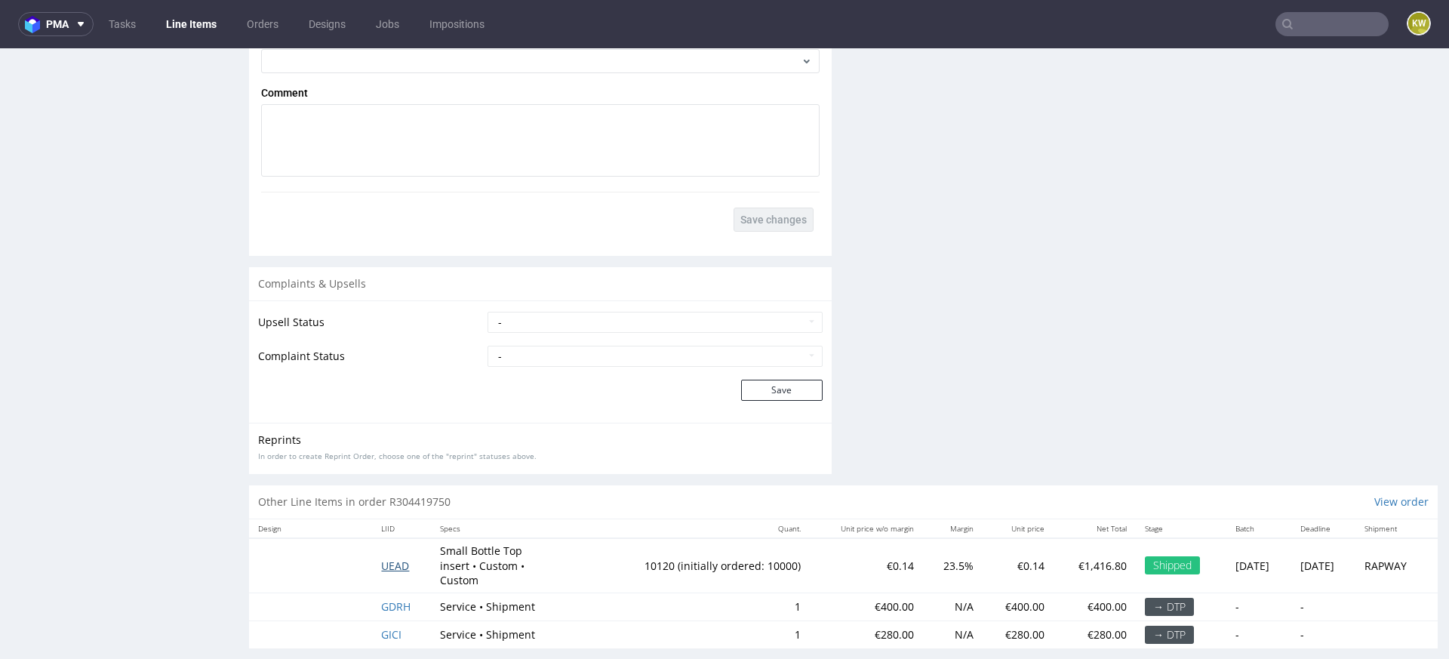
click at [386, 559] on span "UEAD" at bounding box center [395, 566] width 28 height 14
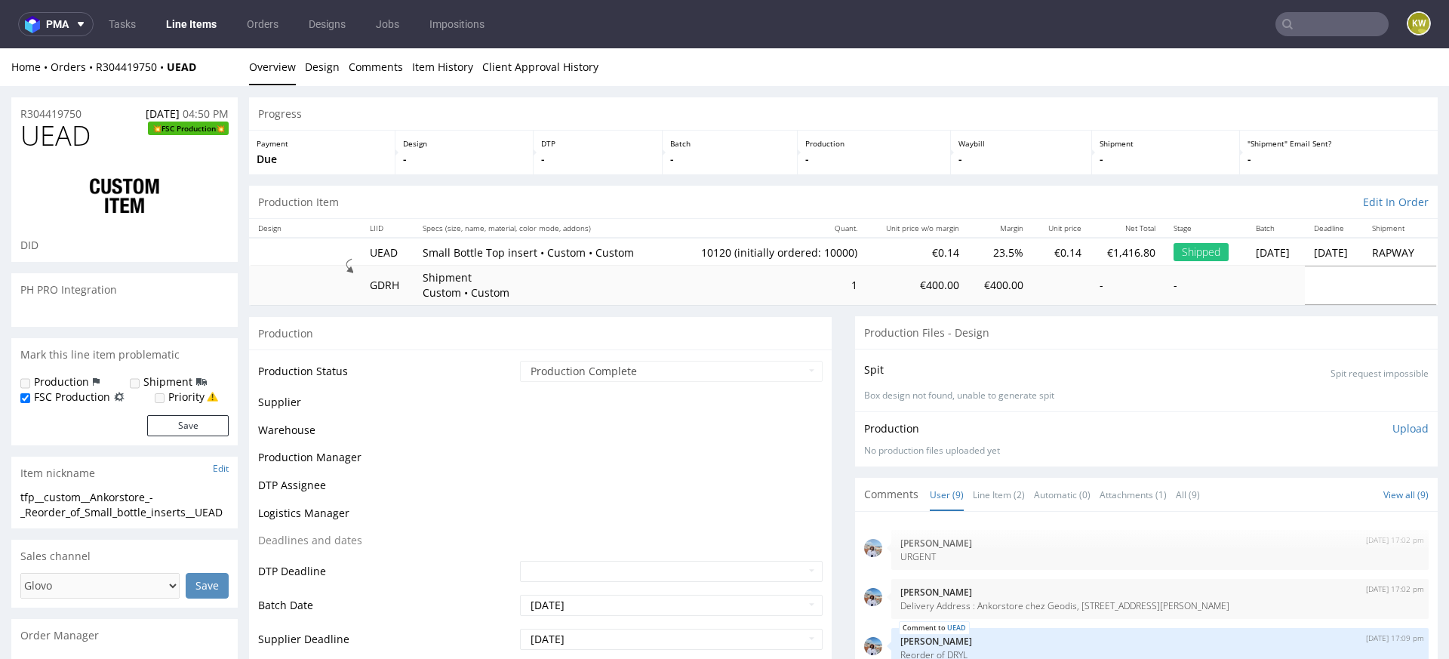
scroll to position [187, 0]
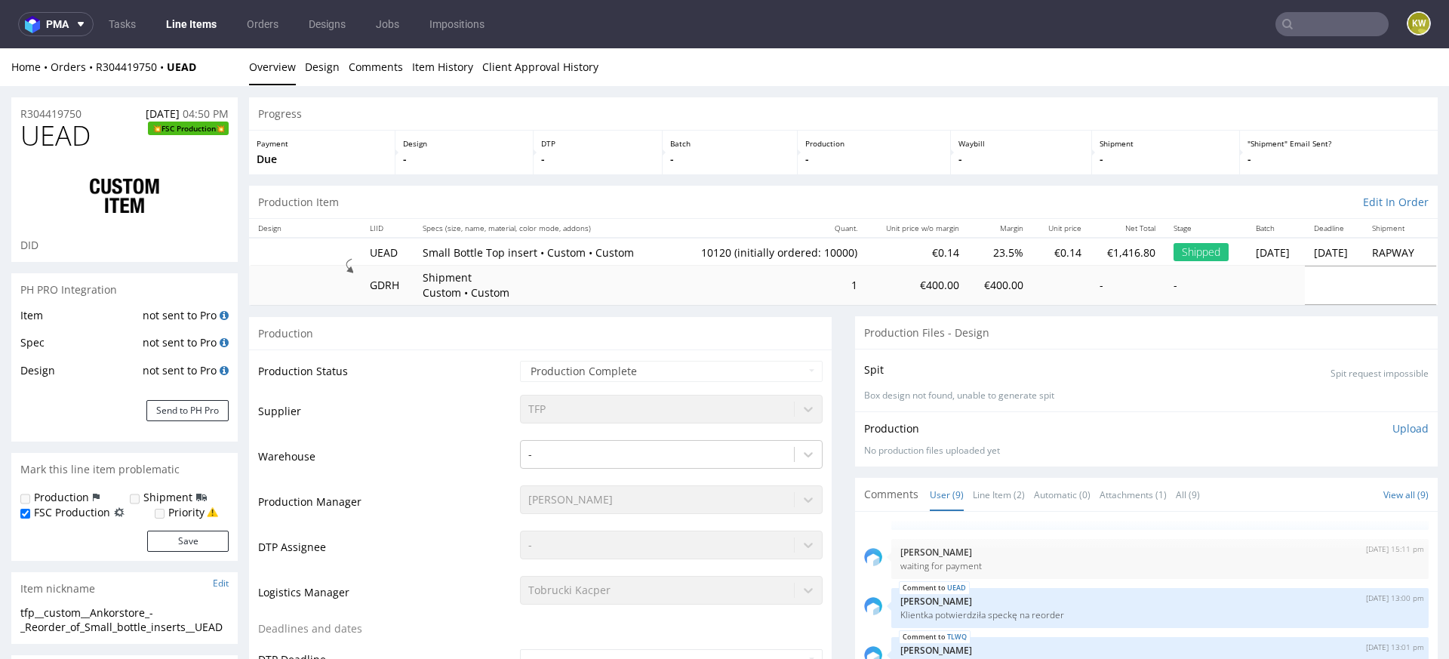
select select "in_progress"
drag, startPoint x: 413, startPoint y: 252, endPoint x: 524, endPoint y: 254, distance: 111.0
click at [524, 254] on td "Small Bottle Top insert • Custom • Custom" at bounding box center [542, 252] width 257 height 28
copy p "Small Bottle Top insert"
click at [66, 135] on span "UEAD" at bounding box center [55, 136] width 70 height 30
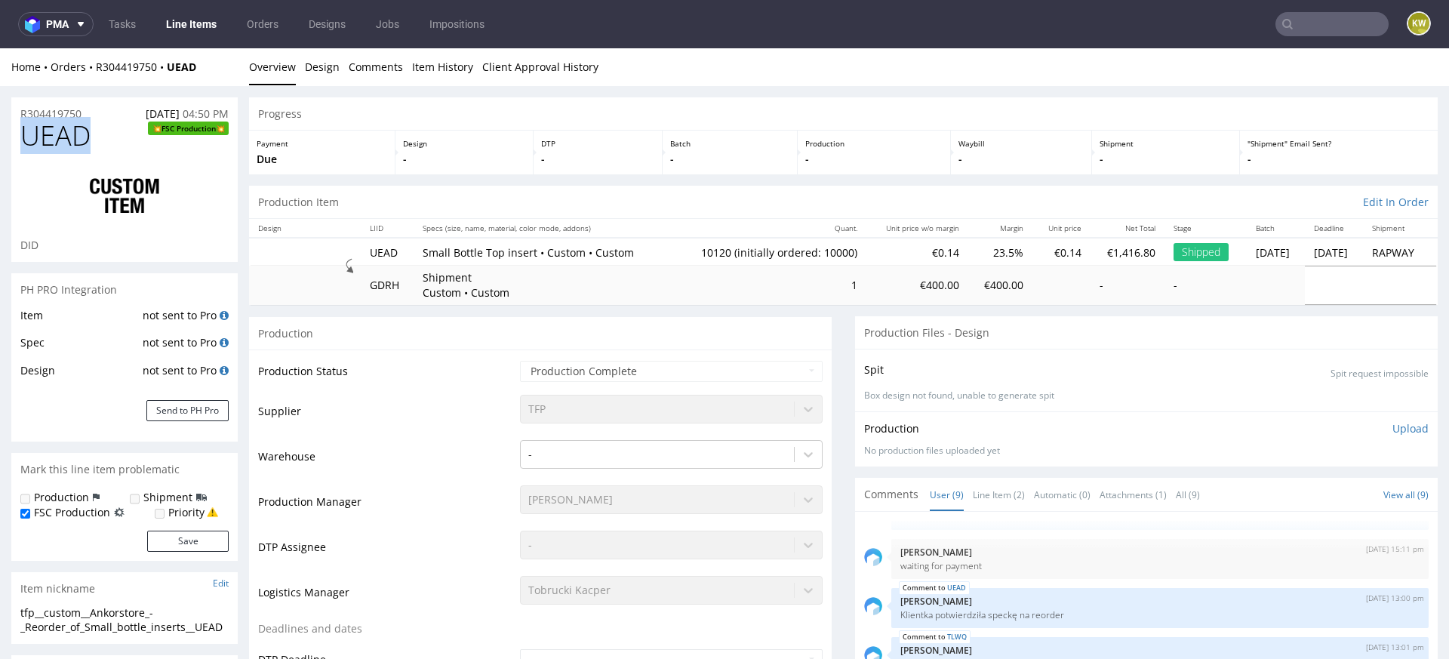
click at [66, 135] on span "UEAD" at bounding box center [55, 136] width 70 height 30
copy span "UEAD"
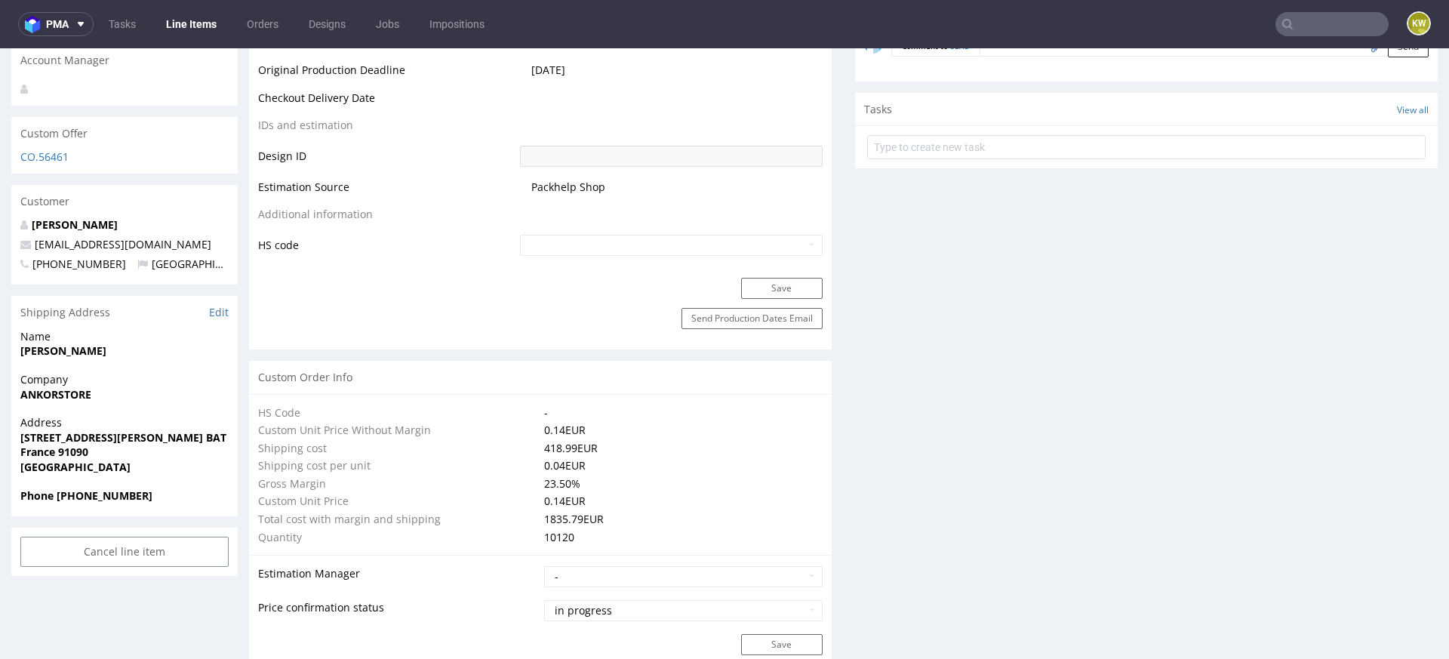
scroll to position [2742, 0]
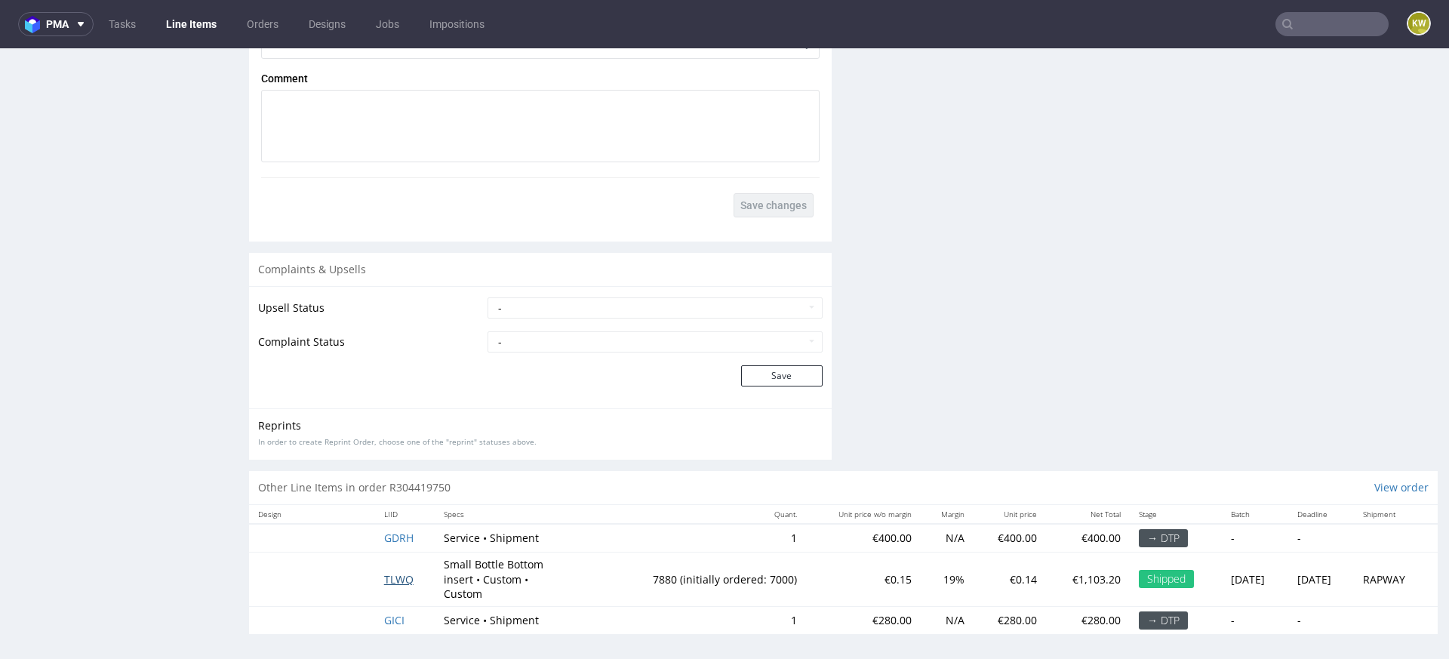
click at [389, 577] on span "TLWQ" at bounding box center [398, 579] width 29 height 14
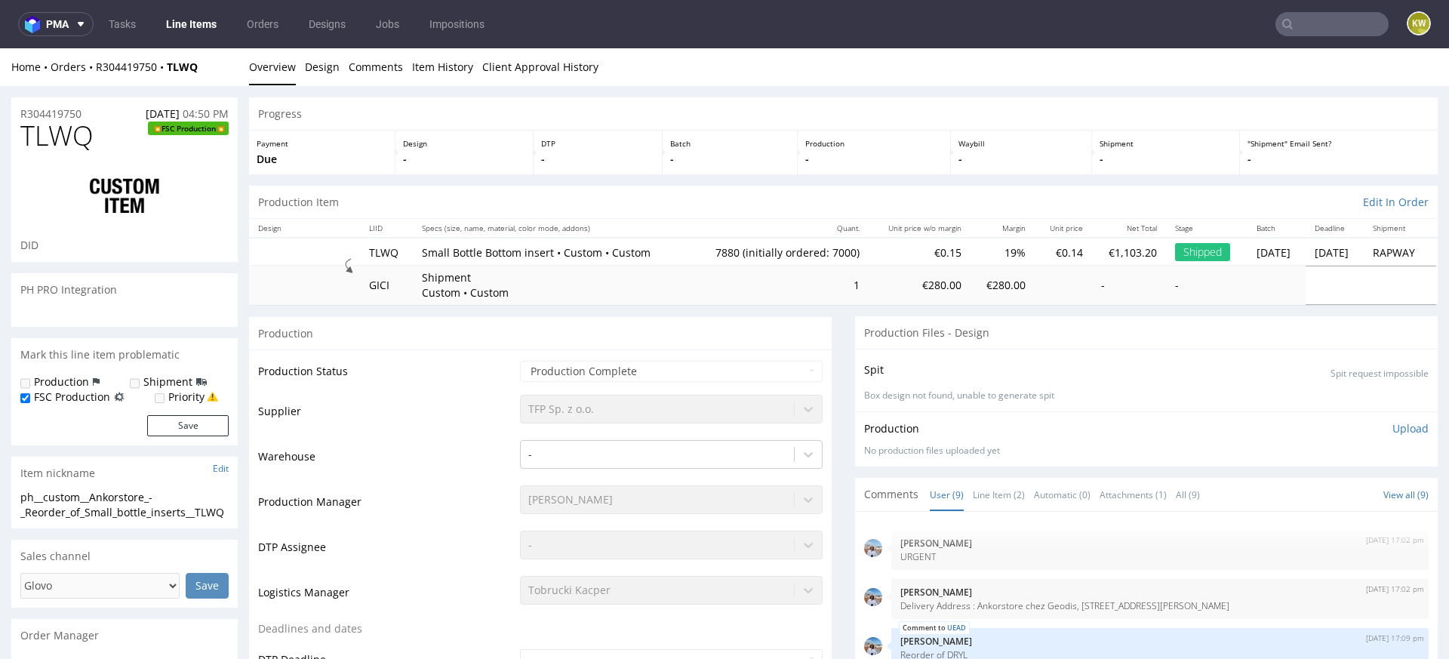
scroll to position [187, 0]
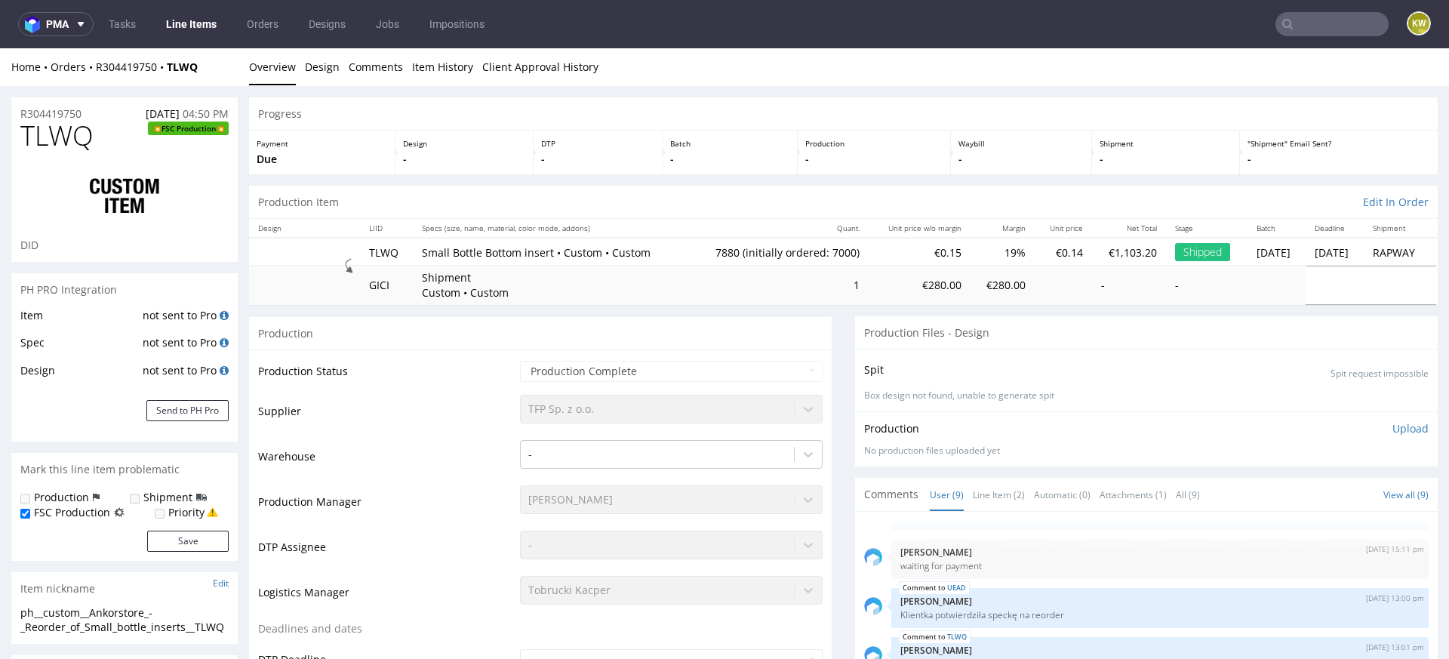
select select "in_progress"
drag, startPoint x: 409, startPoint y: 250, endPoint x: 540, endPoint y: 249, distance: 131.3
click at [540, 251] on td "Small Bottle Bottom insert • Custom • Custom" at bounding box center [550, 252] width 275 height 28
copy p "Small Bottle Bottom insert"
click at [51, 122] on span "TLWQ" at bounding box center [56, 136] width 73 height 30
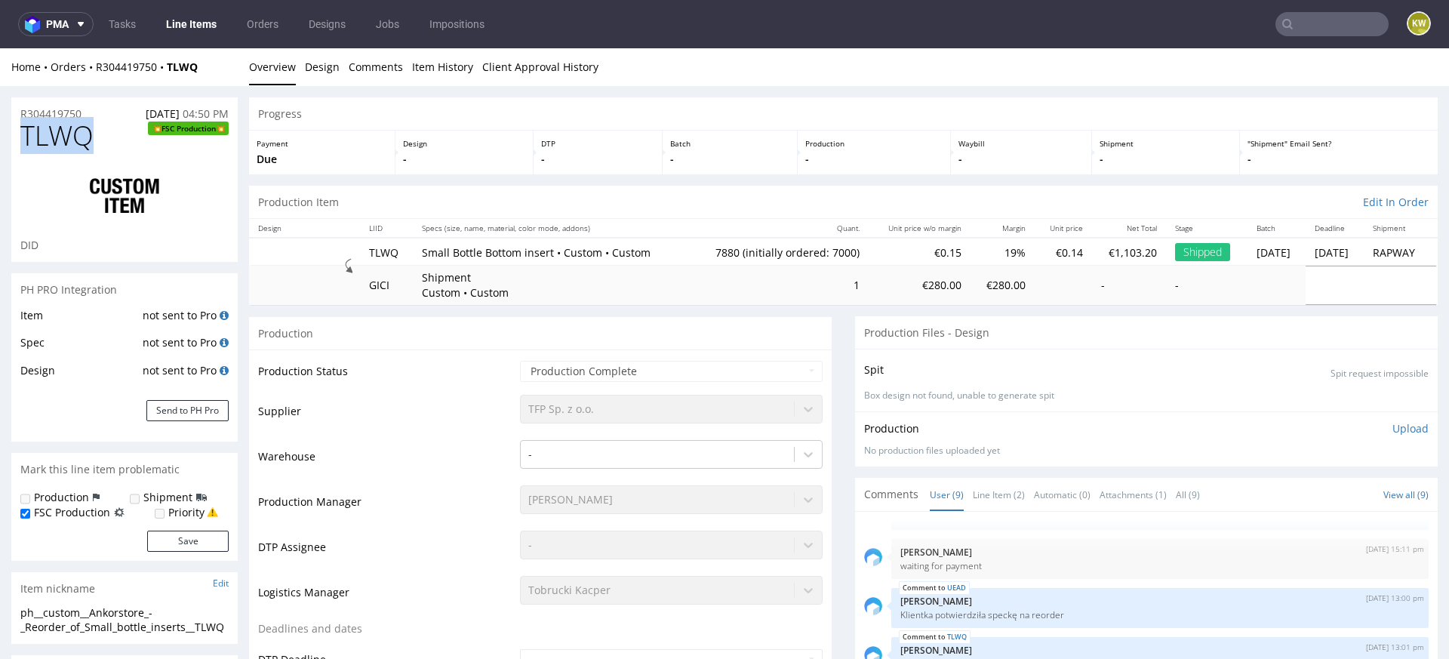
click at [51, 122] on span "TLWQ" at bounding box center [56, 136] width 73 height 30
copy span "TLWQ"
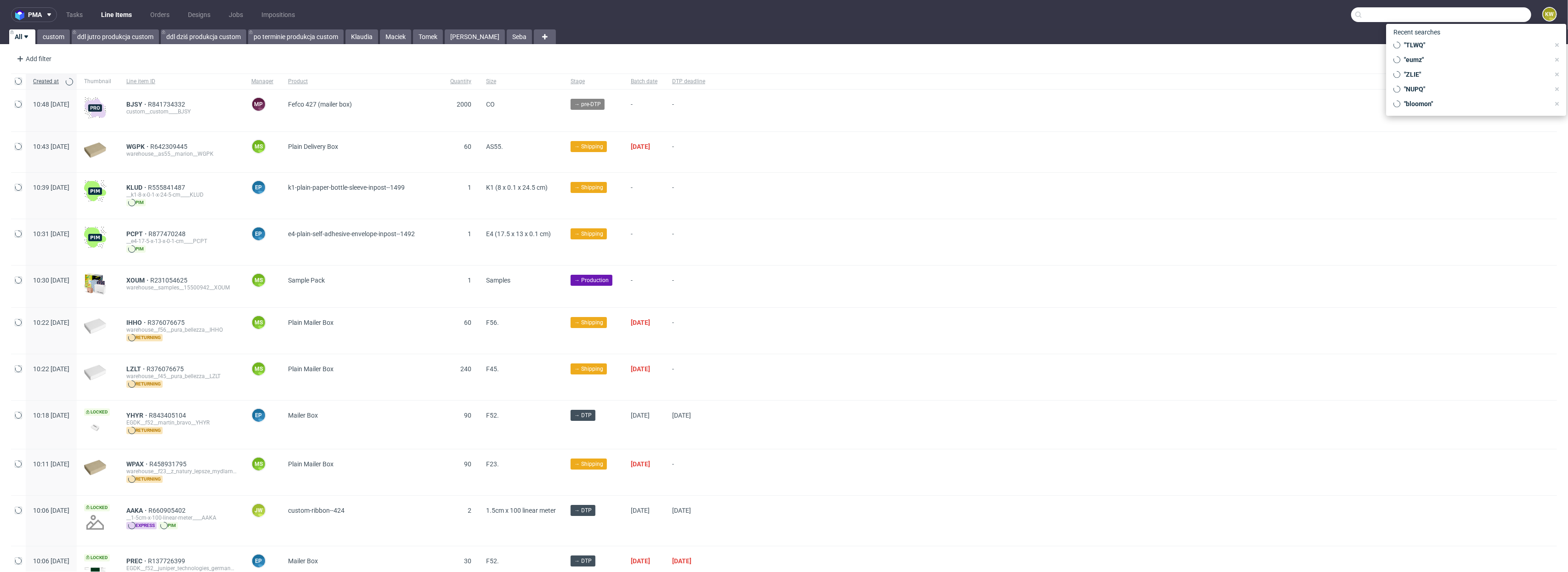
click at [1505, 12] on input "text" at bounding box center [1441, 15] width 180 height 15
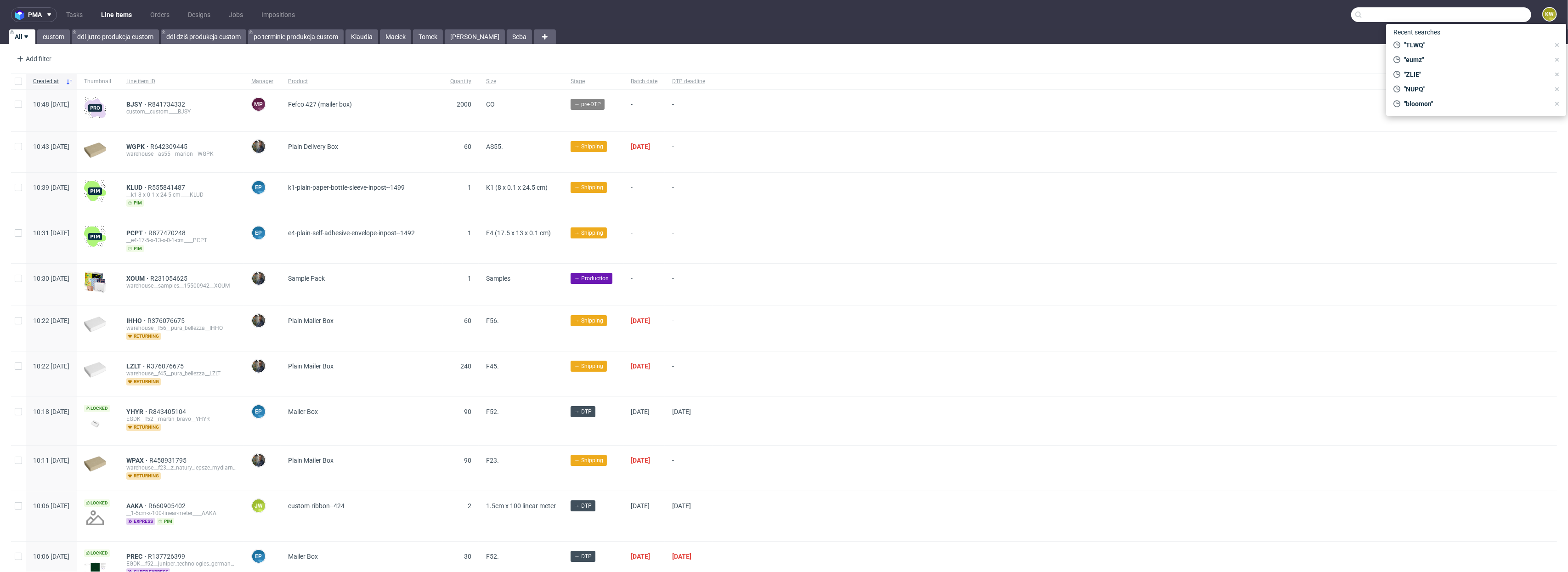
paste input "IVNK"
type input "IVNK"
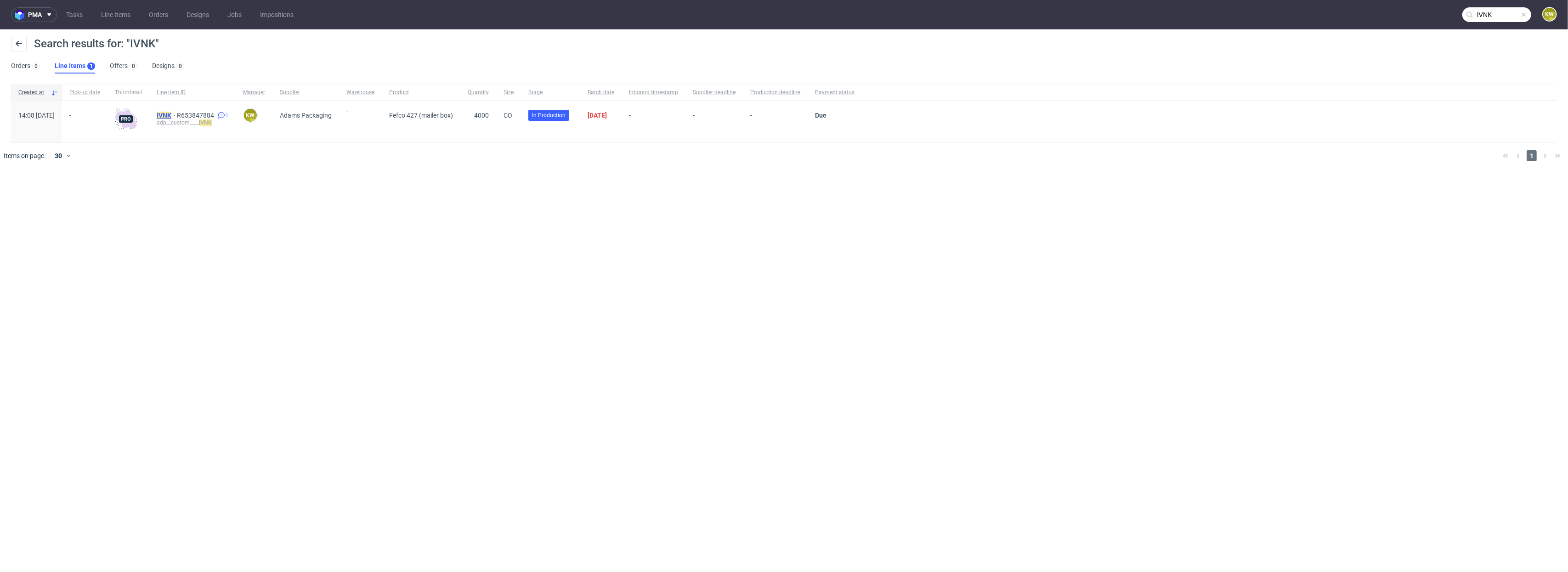
click at [172, 113] on mark "IVNK" at bounding box center [164, 115] width 15 height 7
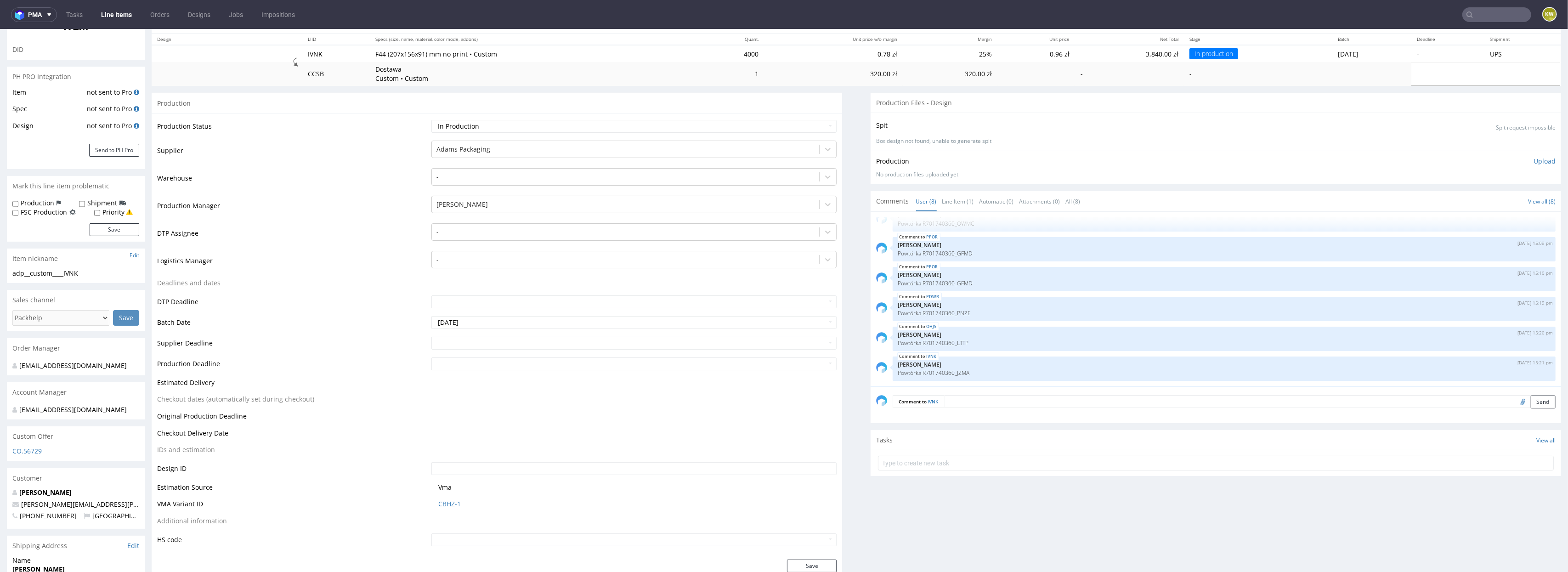
scroll to position [102, 0]
click at [457, 342] on input "text" at bounding box center [634, 341] width 405 height 13
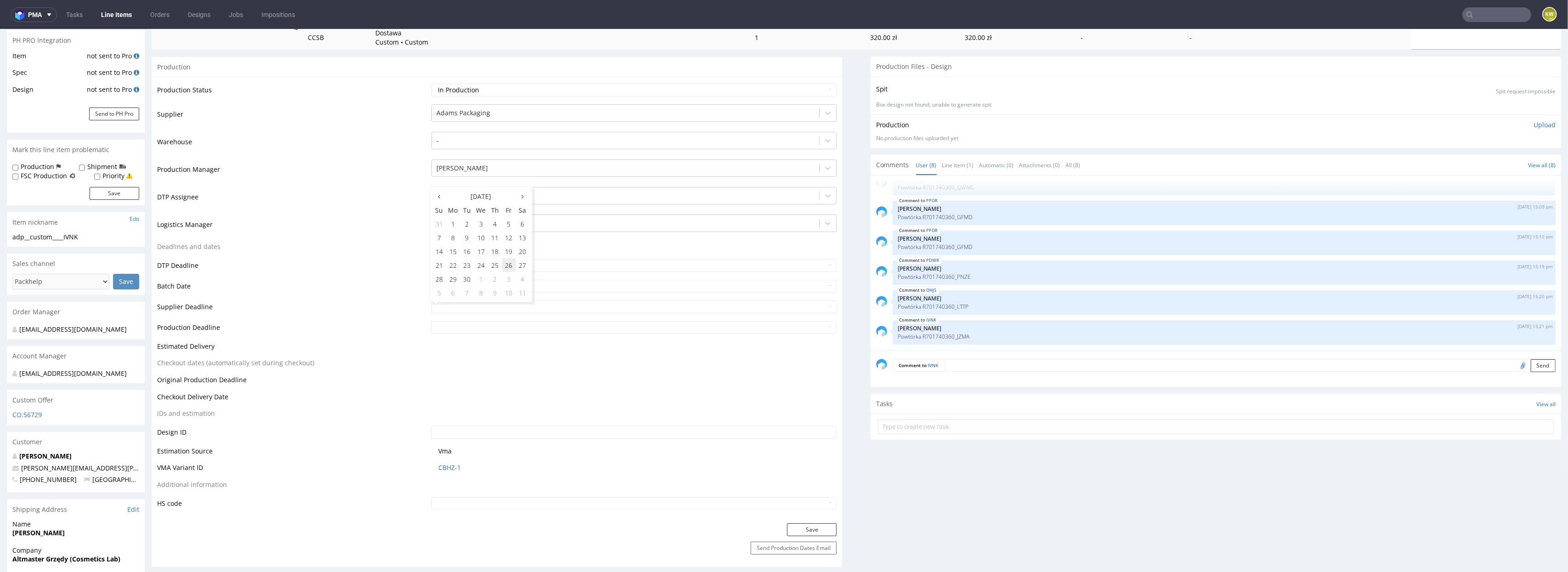
click at [507, 267] on td "26" at bounding box center [509, 265] width 14 height 14
type input "2025-09-26"
click at [466, 326] on input "text" at bounding box center [634, 327] width 405 height 13
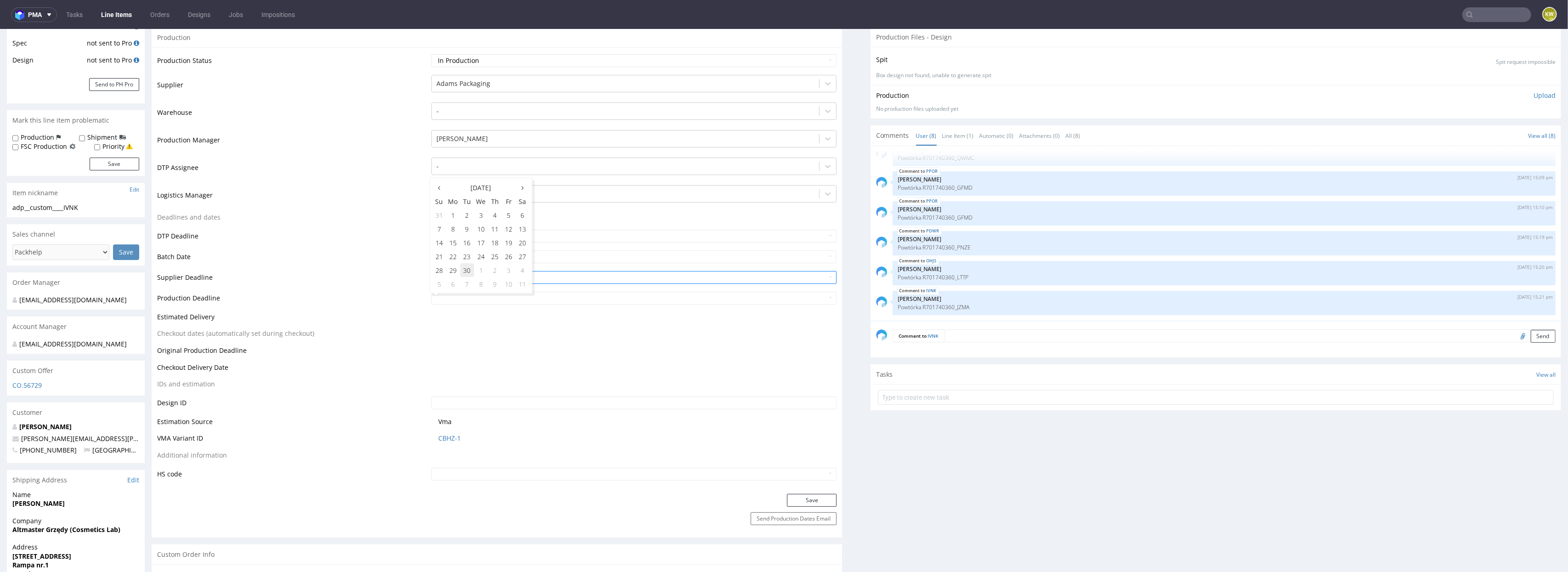
click at [467, 273] on td "30" at bounding box center [467, 270] width 14 height 14
type input "2025-09-30"
click at [793, 497] on button "Save" at bounding box center [812, 500] width 50 height 13
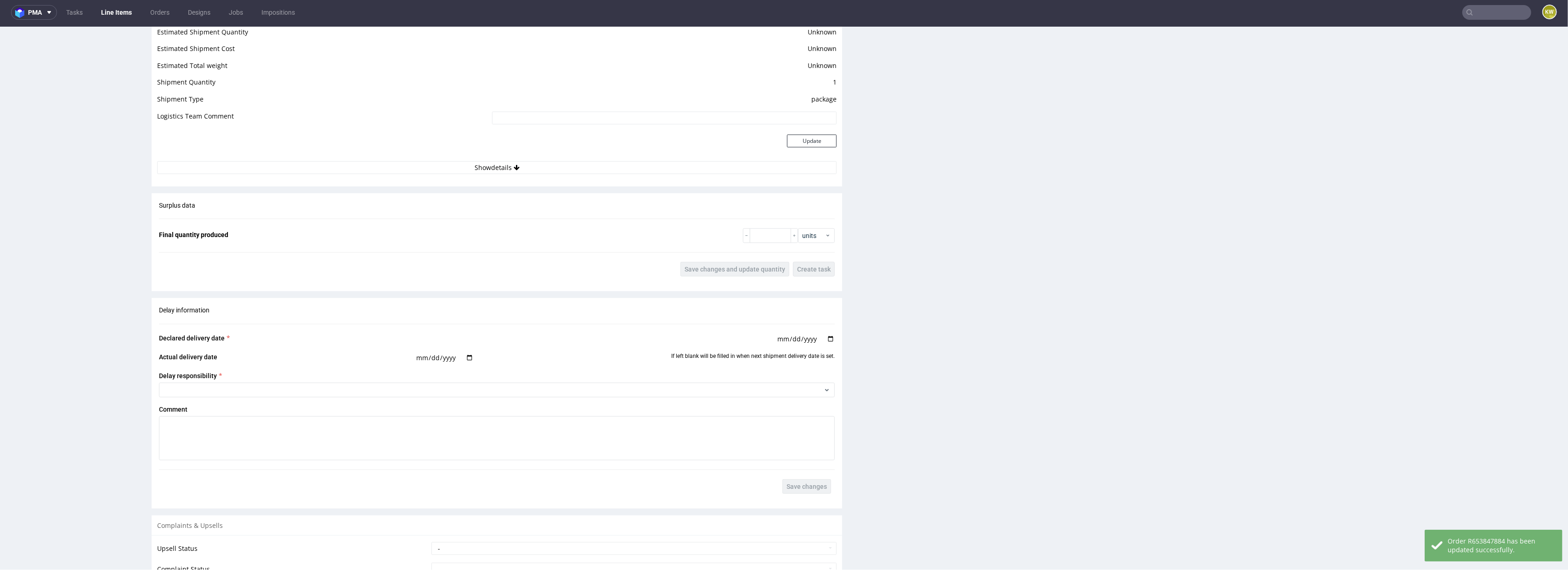
scroll to position [1527, 0]
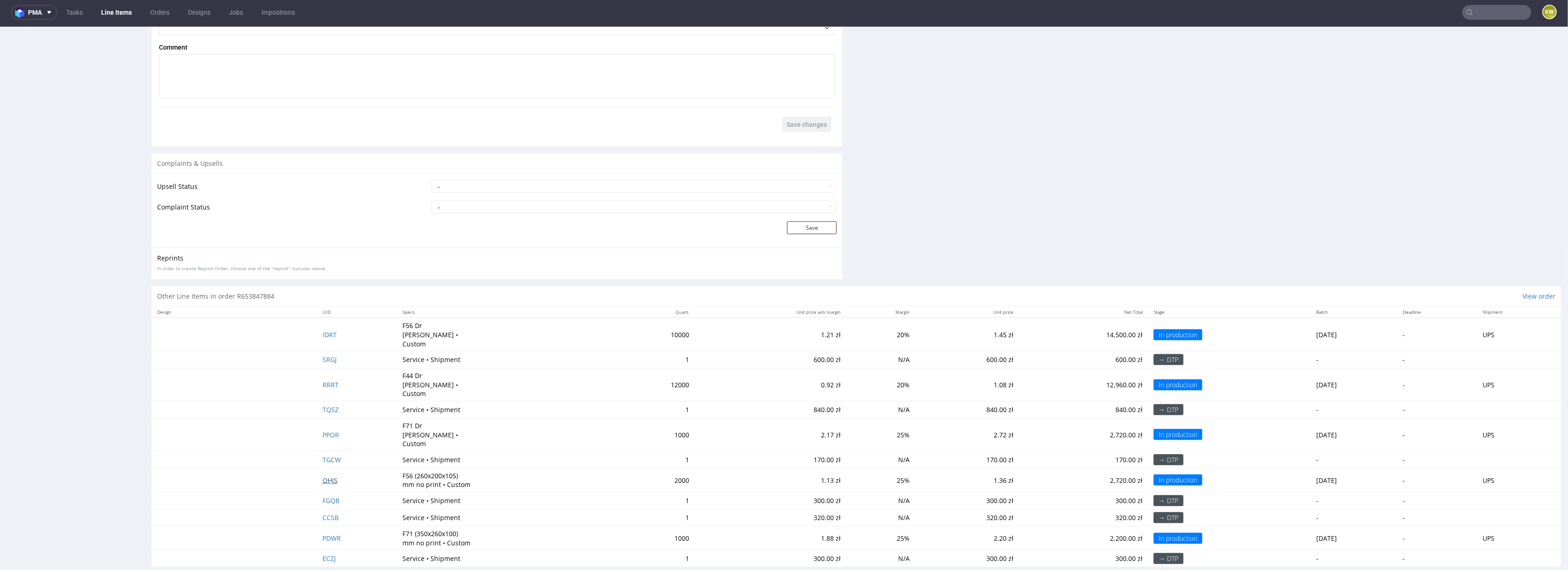
click at [323, 476] on span "OHJS" at bounding box center [330, 480] width 15 height 9
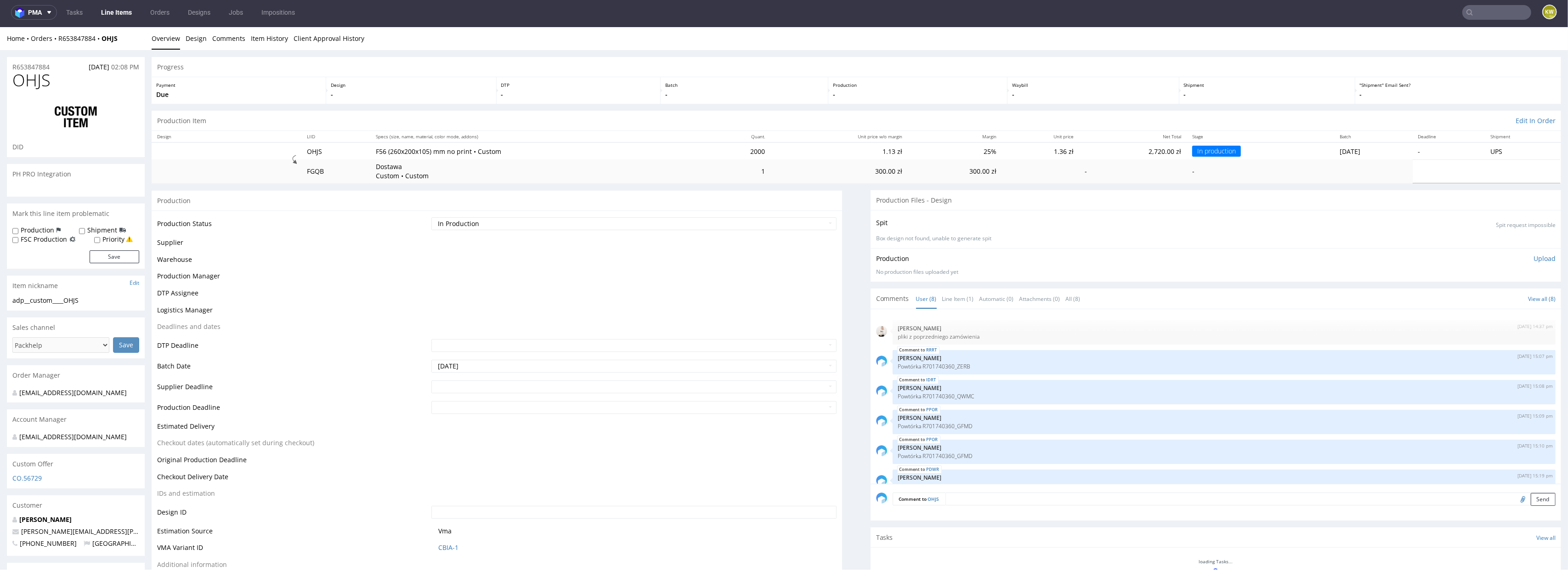
scroll to position [75, 0]
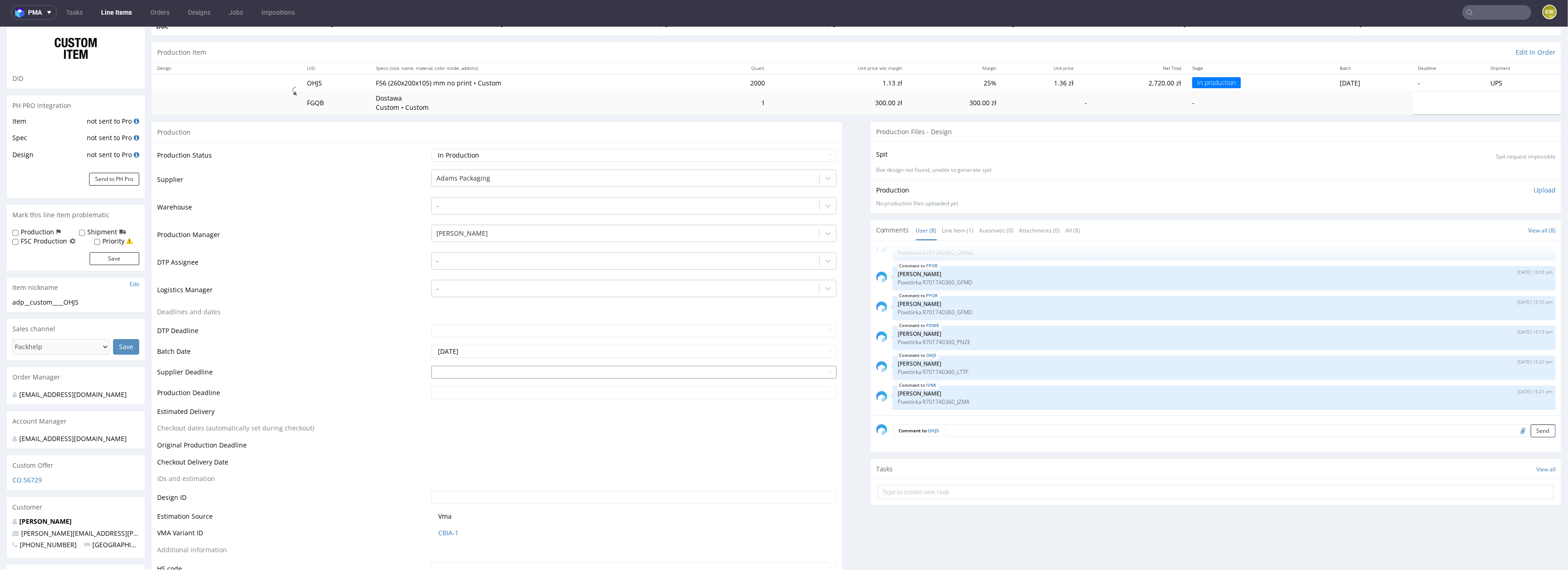
click at [467, 370] on input "text" at bounding box center [634, 372] width 405 height 13
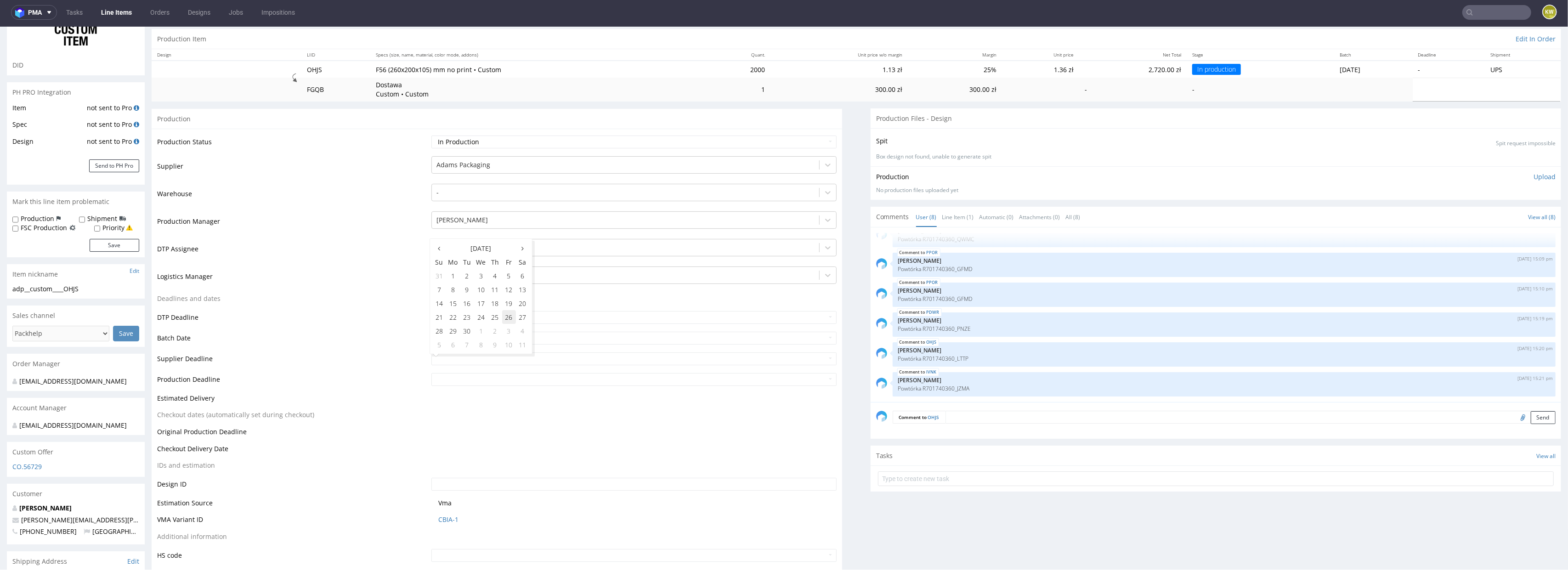
click at [506, 312] on td "26" at bounding box center [509, 316] width 14 height 14
type input "2025-09-26"
click at [488, 377] on input "text" at bounding box center [634, 379] width 405 height 13
click at [466, 351] on td "30" at bounding box center [467, 351] width 14 height 14
type input "2025-09-30"
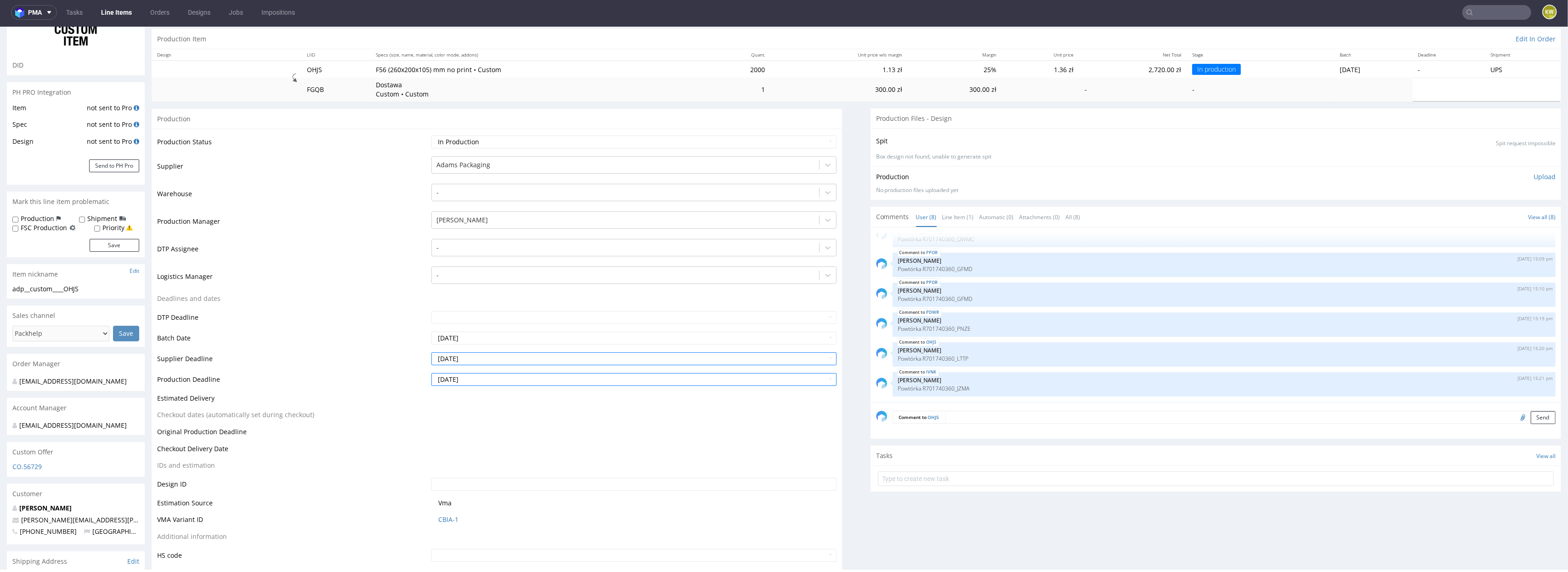
click at [536, 410] on table "Production Status Waiting for Artwork Waiting for Diecut Waiting for Mockup Wai…" at bounding box center [497, 348] width 679 height 428
click at [486, 363] on input "2025-09-26" at bounding box center [634, 358] width 405 height 13
click at [509, 318] on td "26" at bounding box center [509, 316] width 14 height 14
click at [485, 379] on input "2025-09-30" at bounding box center [634, 379] width 405 height 13
click at [467, 352] on td "30" at bounding box center [467, 351] width 14 height 14
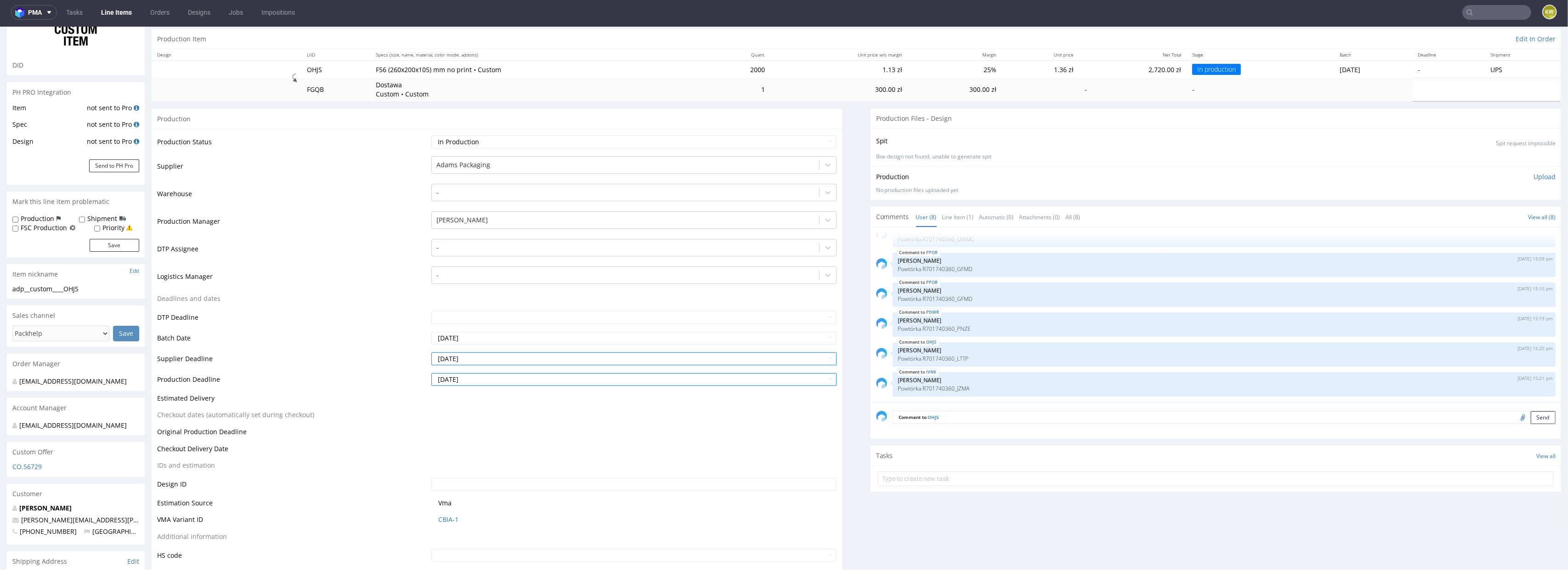
click at [580, 419] on table "Production Status Waiting for Artwork Waiting for Diecut Waiting for Mockup Wai…" at bounding box center [497, 348] width 679 height 428
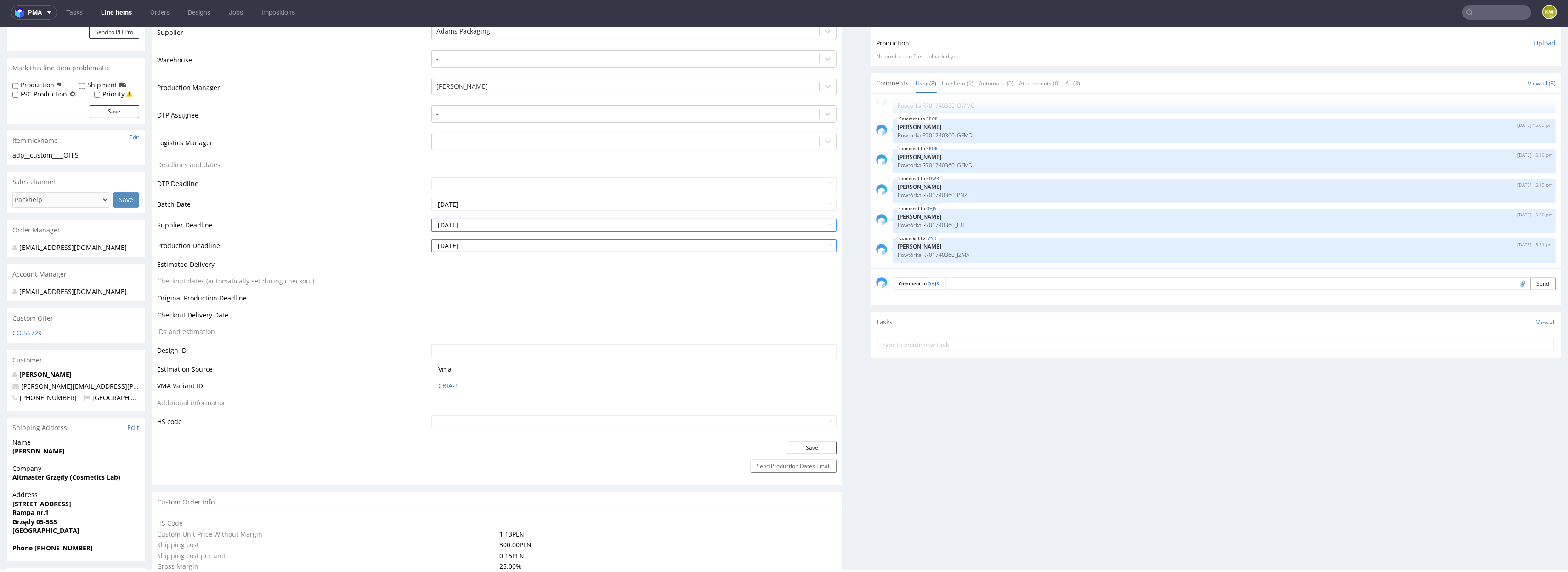
scroll to position [261, 0]
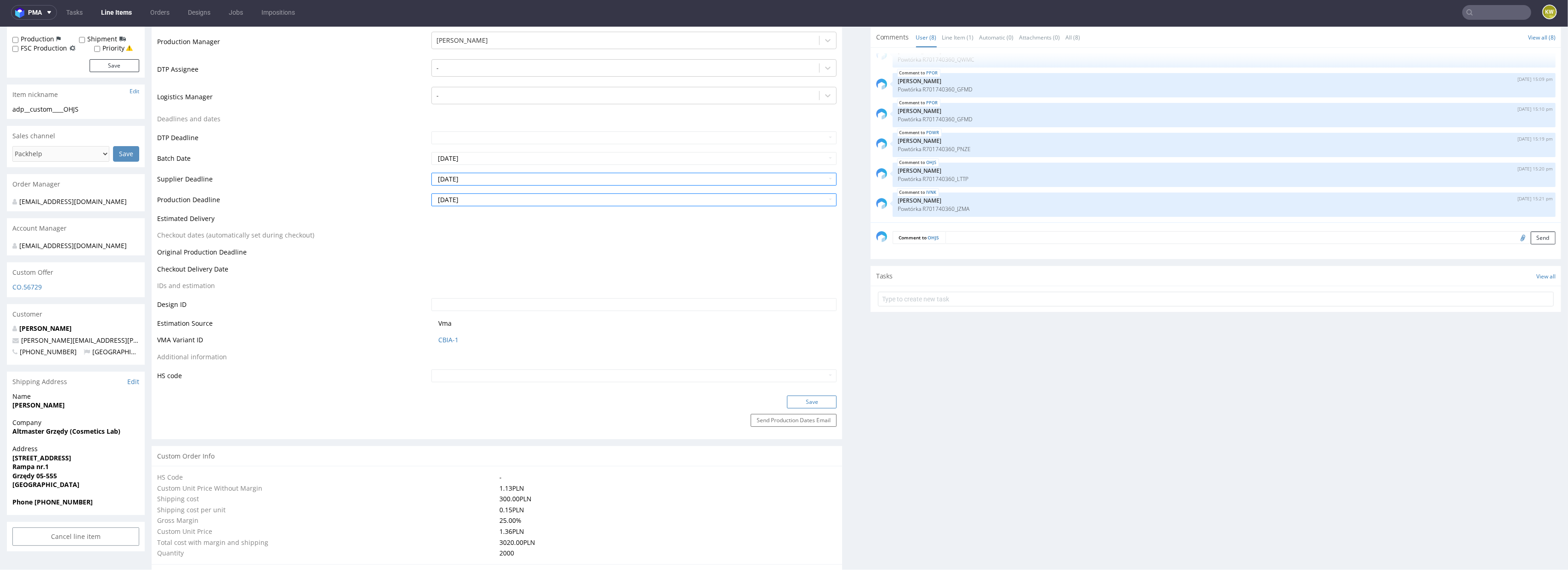
click at [808, 396] on button "Save" at bounding box center [812, 402] width 50 height 13
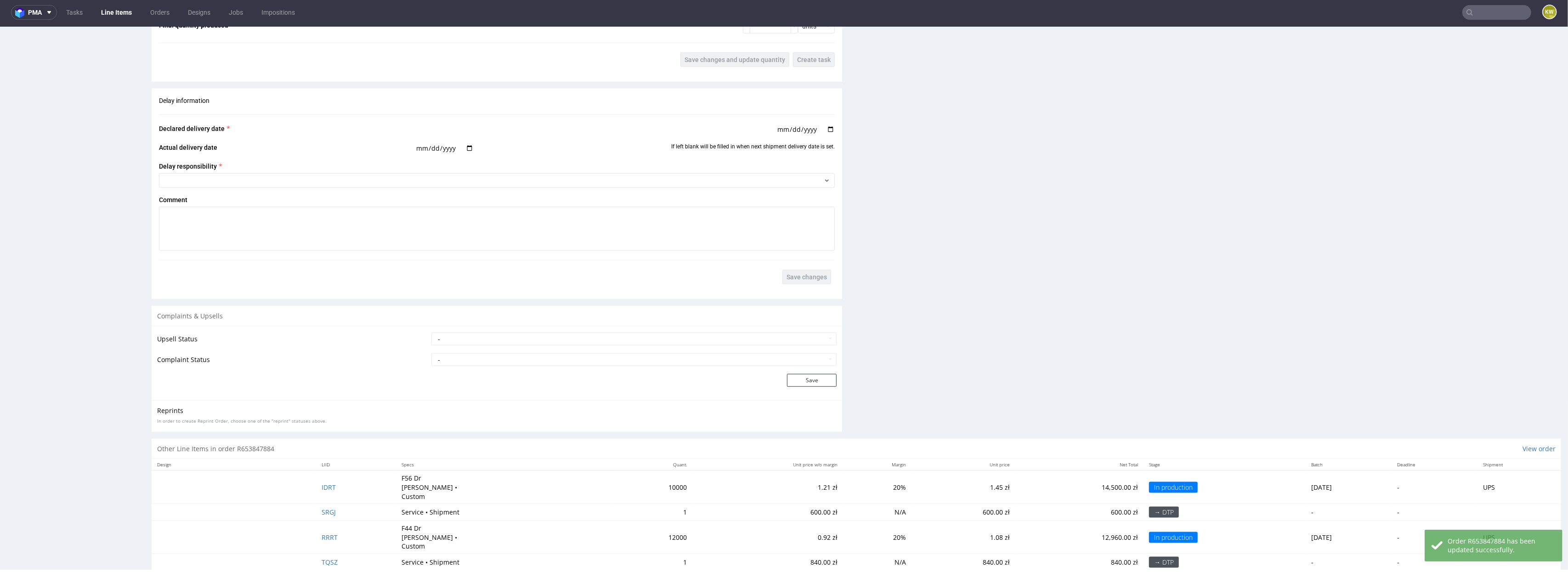
scroll to position [1527, 0]
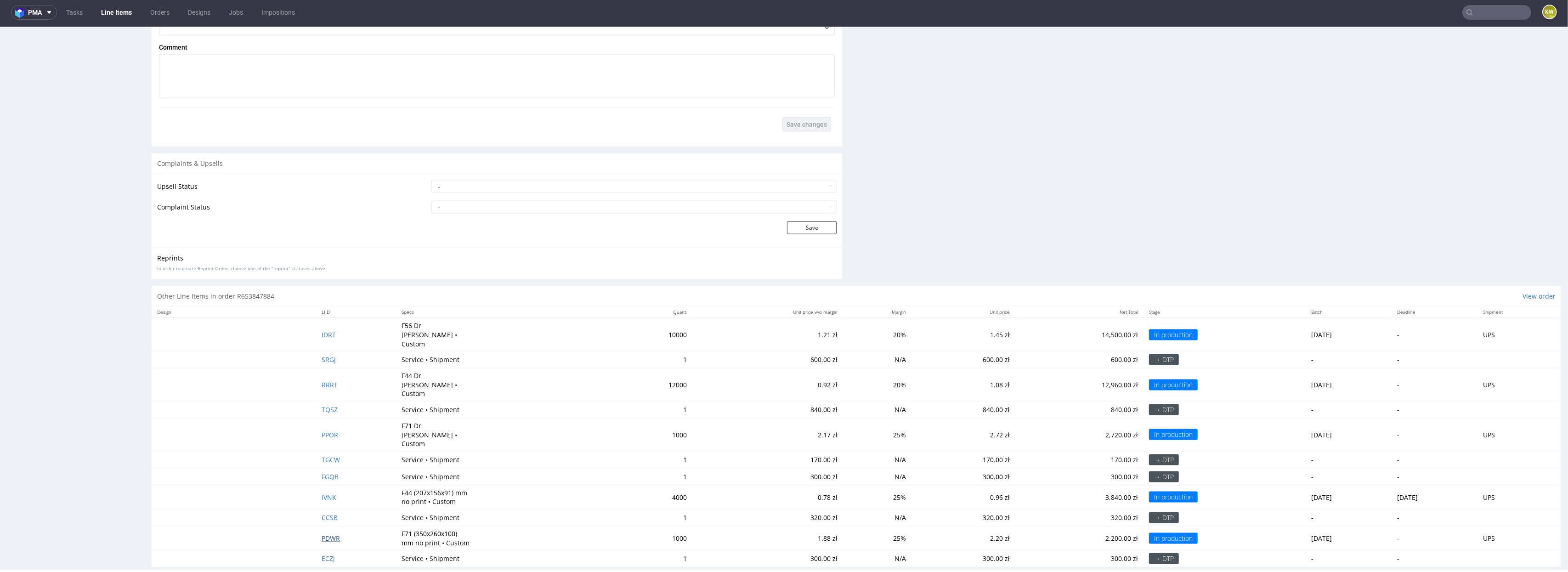
click at [323, 534] on span "PDWR" at bounding box center [331, 538] width 18 height 9
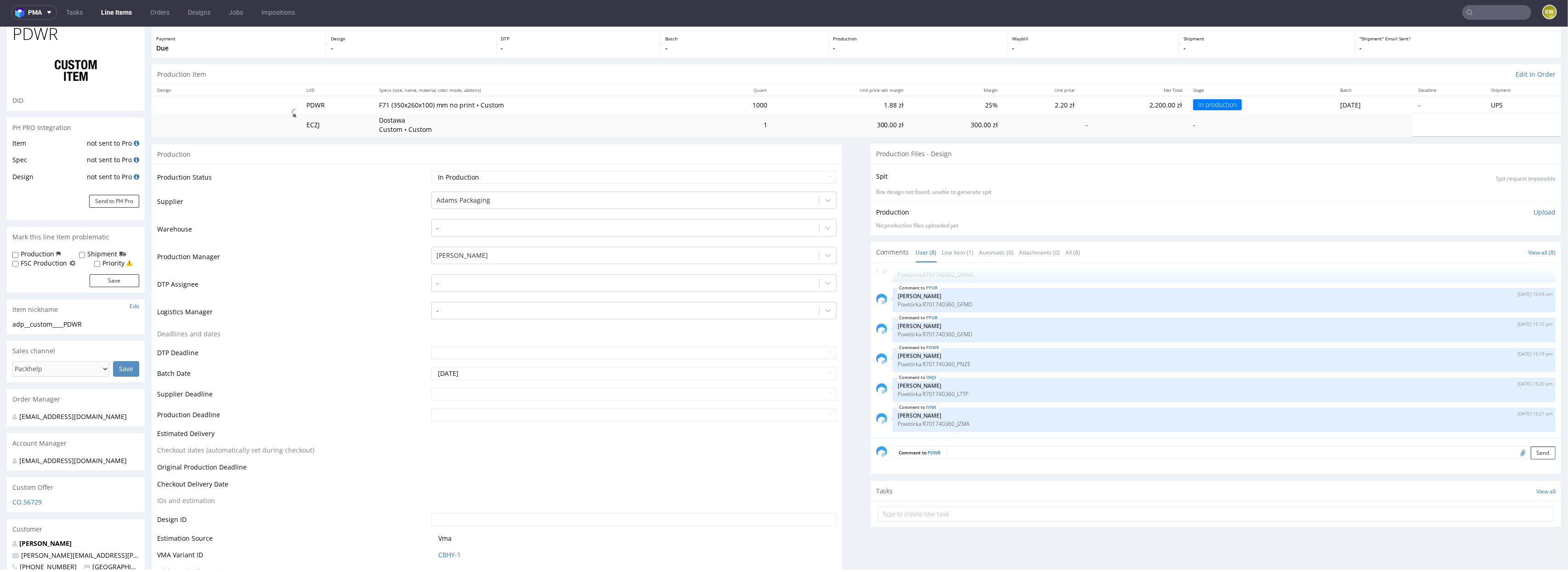
scroll to position [63, 0]
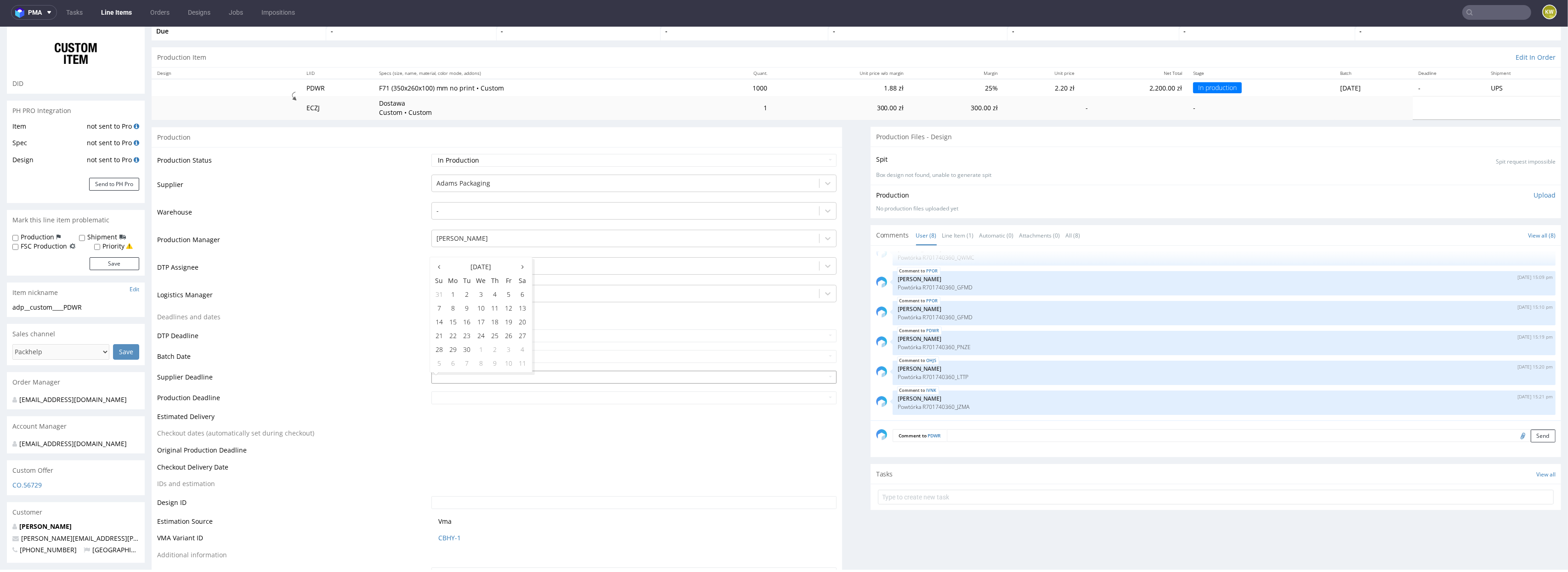
click at [458, 374] on input "text" at bounding box center [634, 377] width 405 height 13
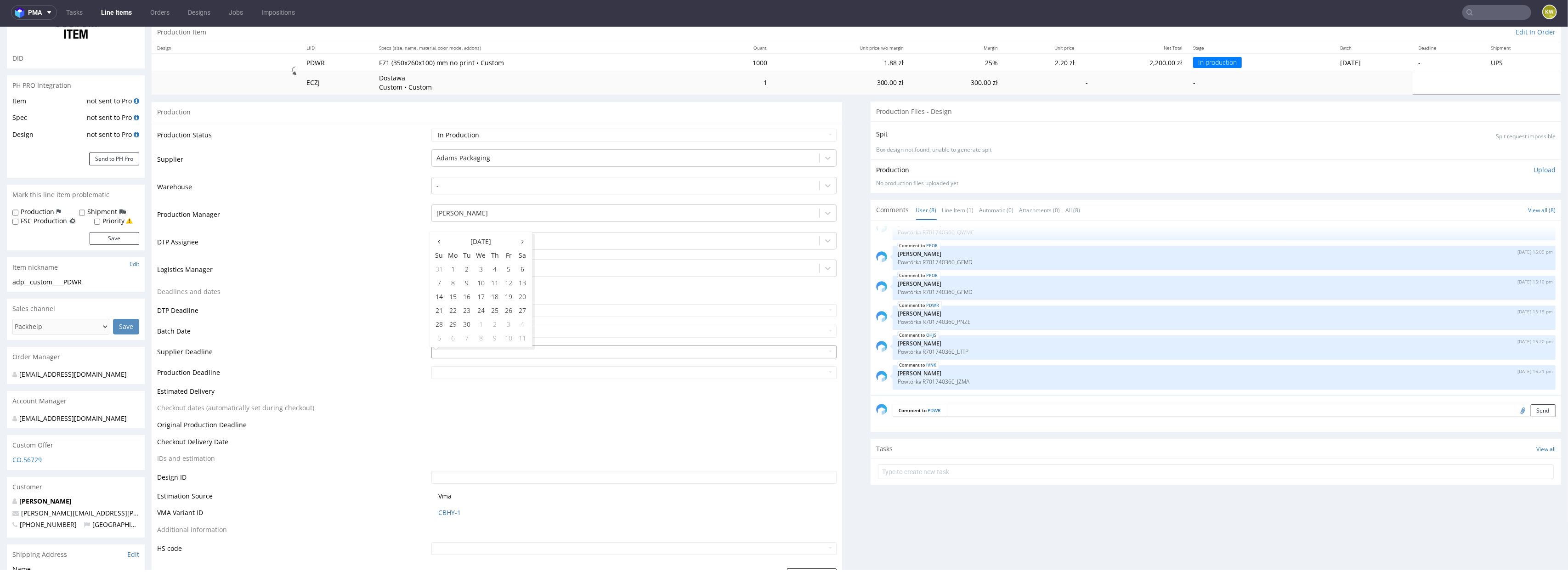
scroll to position [91, 0]
click at [405, 369] on td "Production Deadline" at bounding box center [293, 373] width 272 height 21
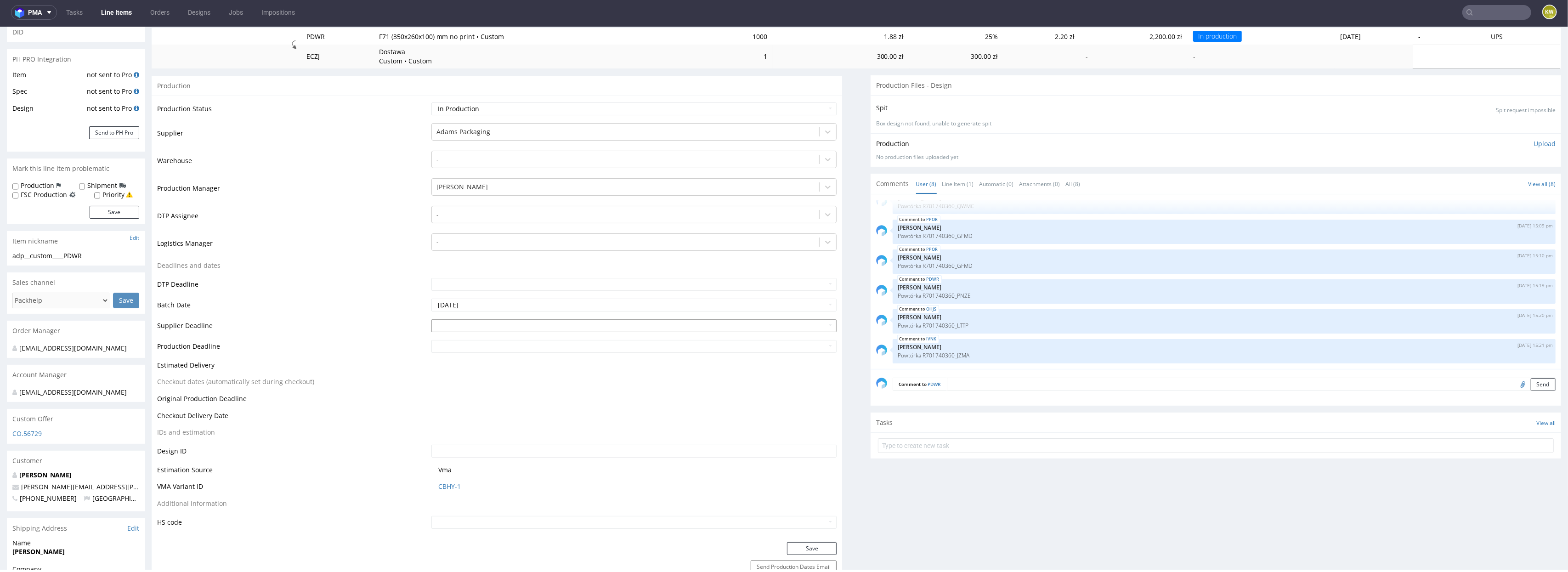
click at [447, 326] on input "text" at bounding box center [634, 326] width 405 height 13
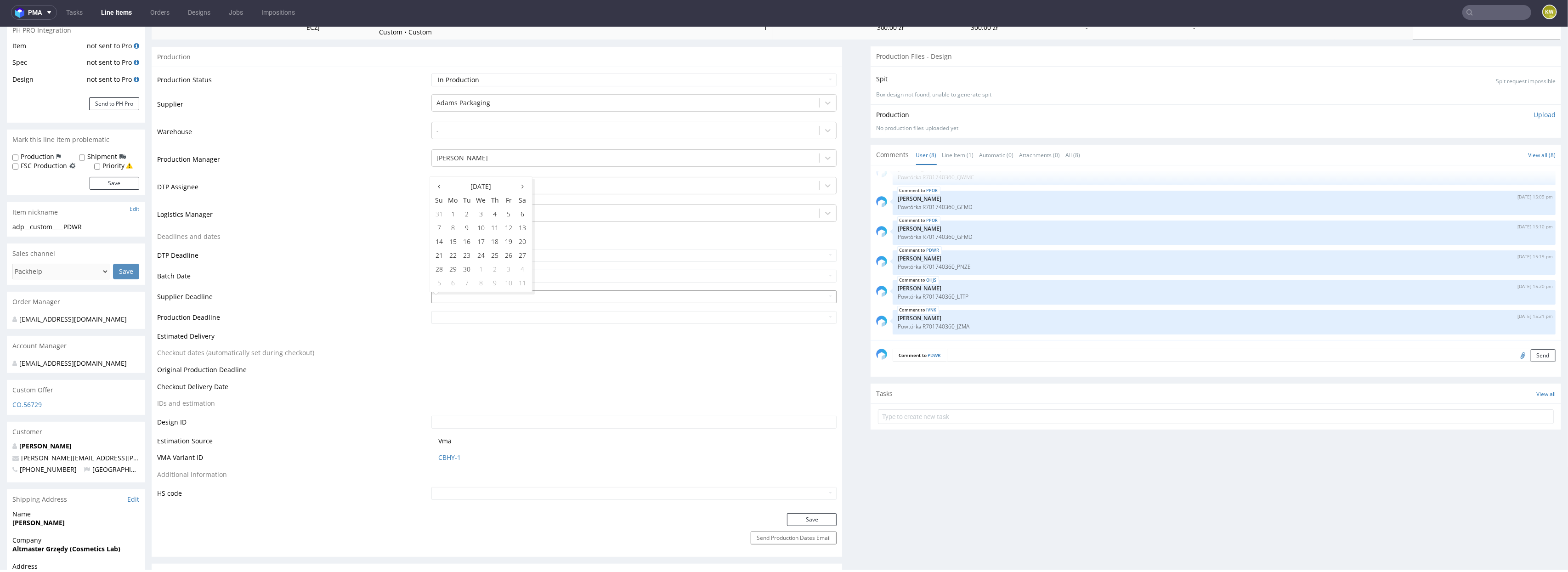
scroll to position [147, 0]
click at [509, 254] on td "26" at bounding box center [509, 251] width 14 height 14
type input "2025-09-26"
click at [471, 310] on input "text" at bounding box center [634, 313] width 405 height 13
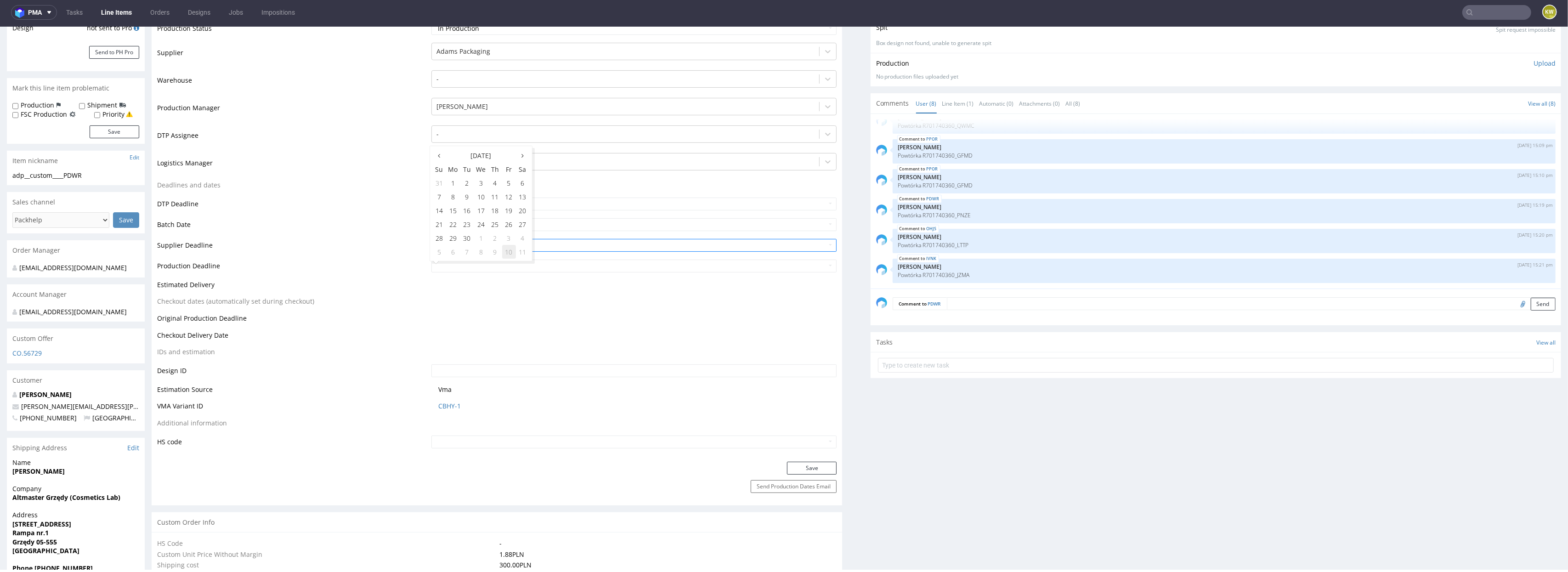
scroll to position [202, 0]
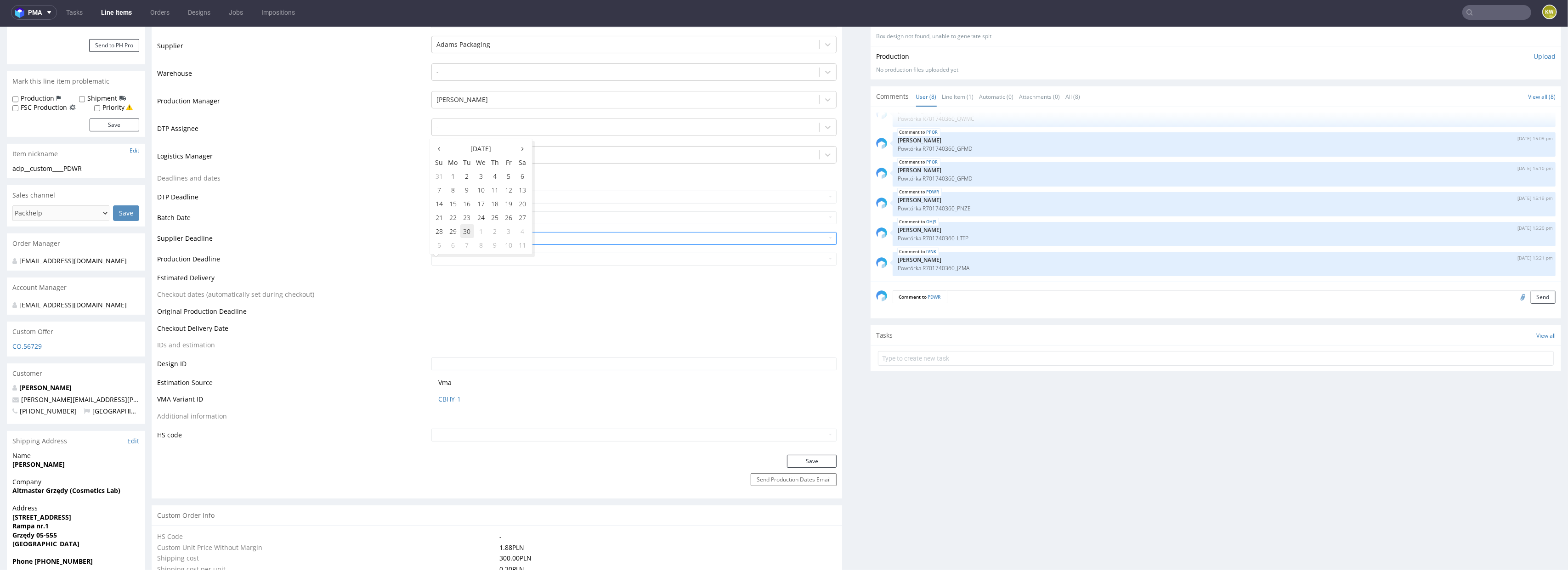
click at [466, 235] on td "30" at bounding box center [467, 231] width 14 height 14
type input "2025-09-30"
click at [808, 461] on button "Save" at bounding box center [812, 461] width 50 height 13
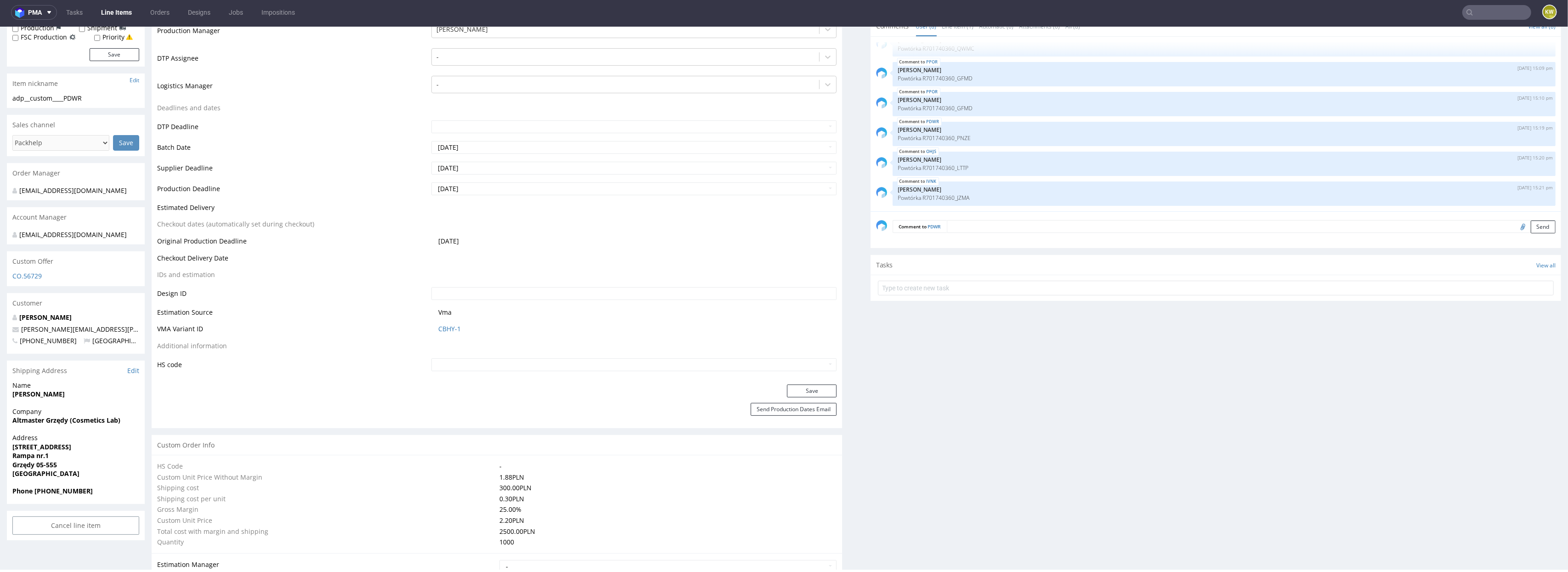
scroll to position [75, 0]
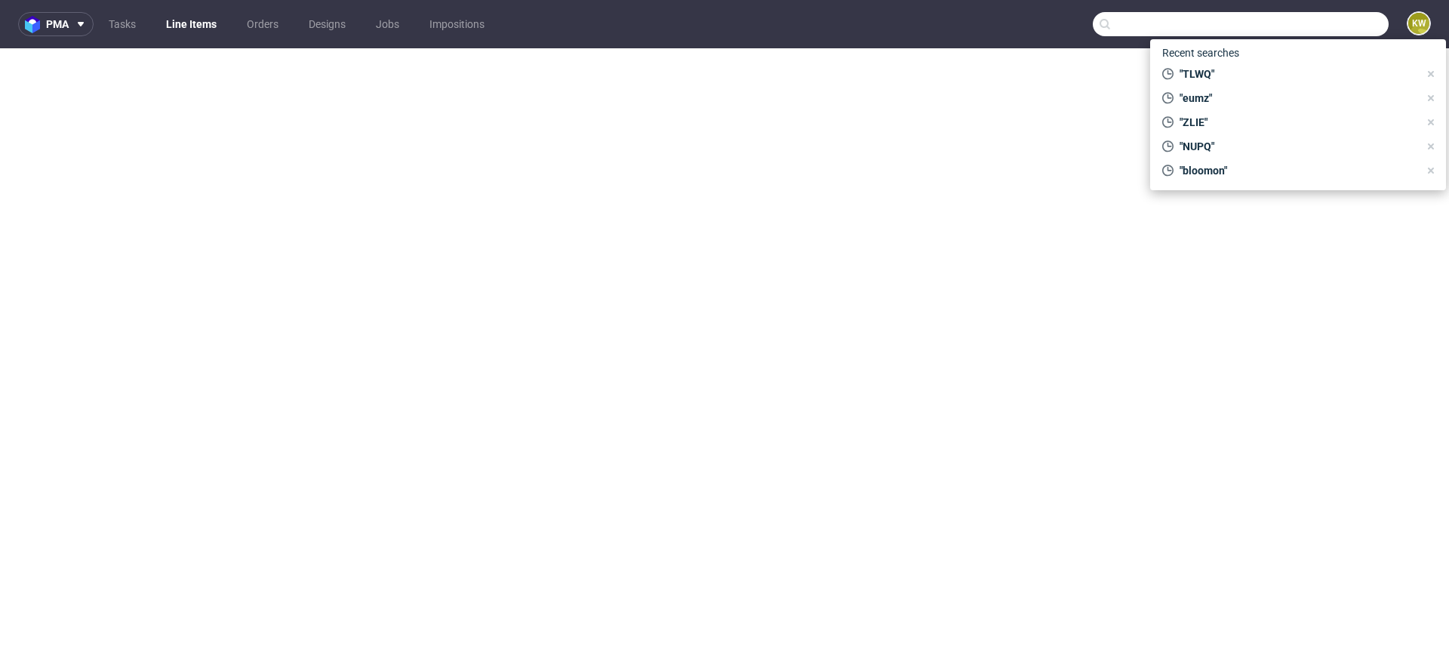
select select "in_progress"
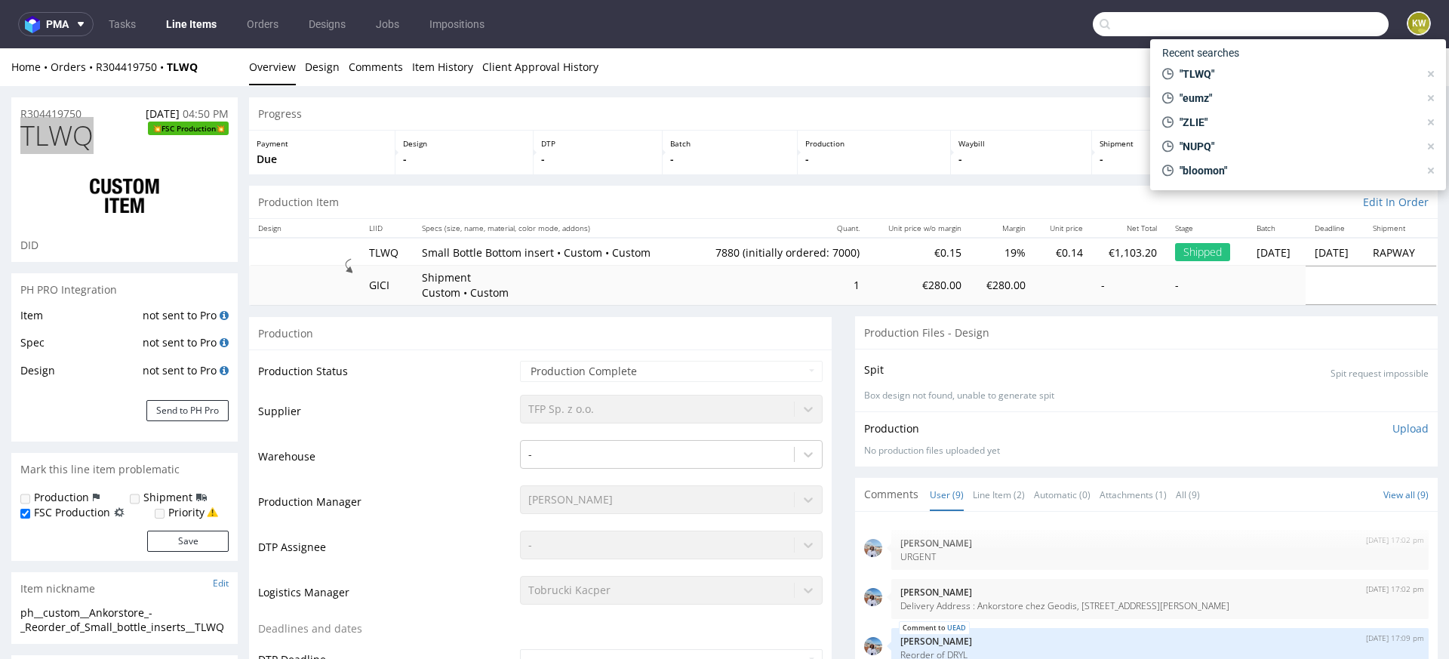
scroll to position [187, 0]
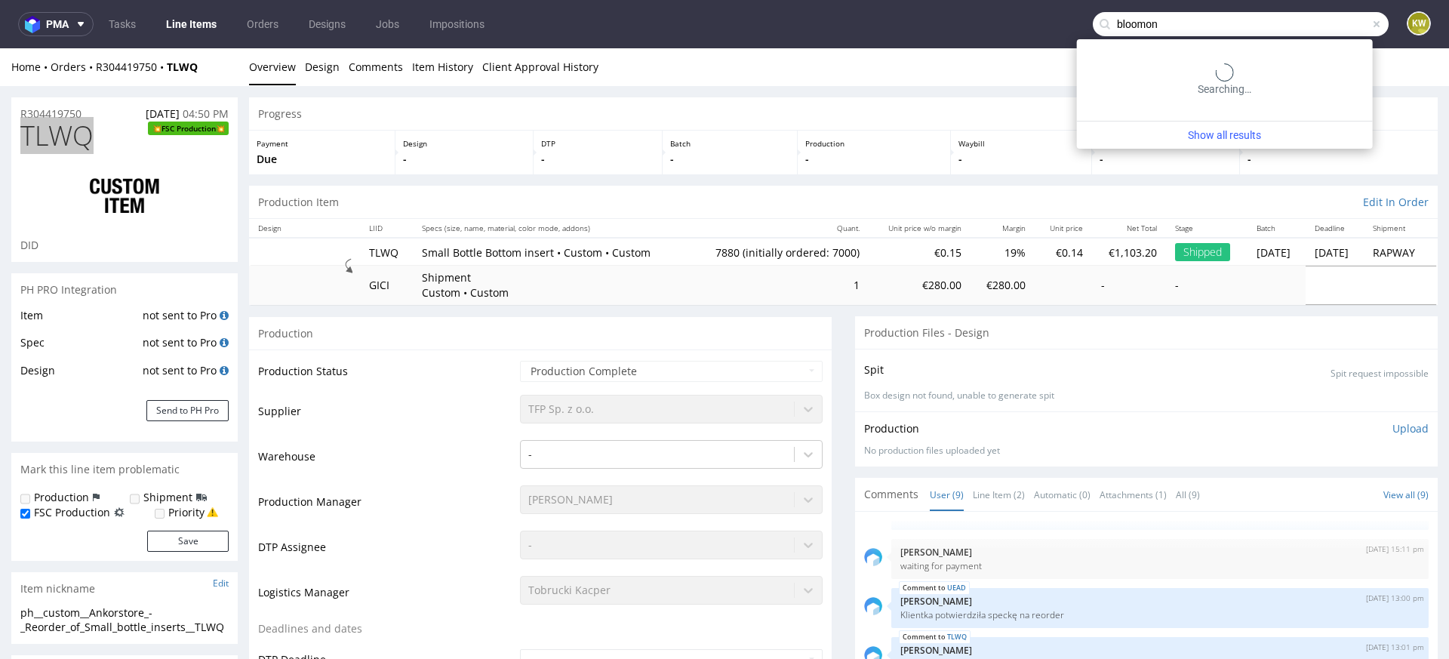
type input "bloomon"
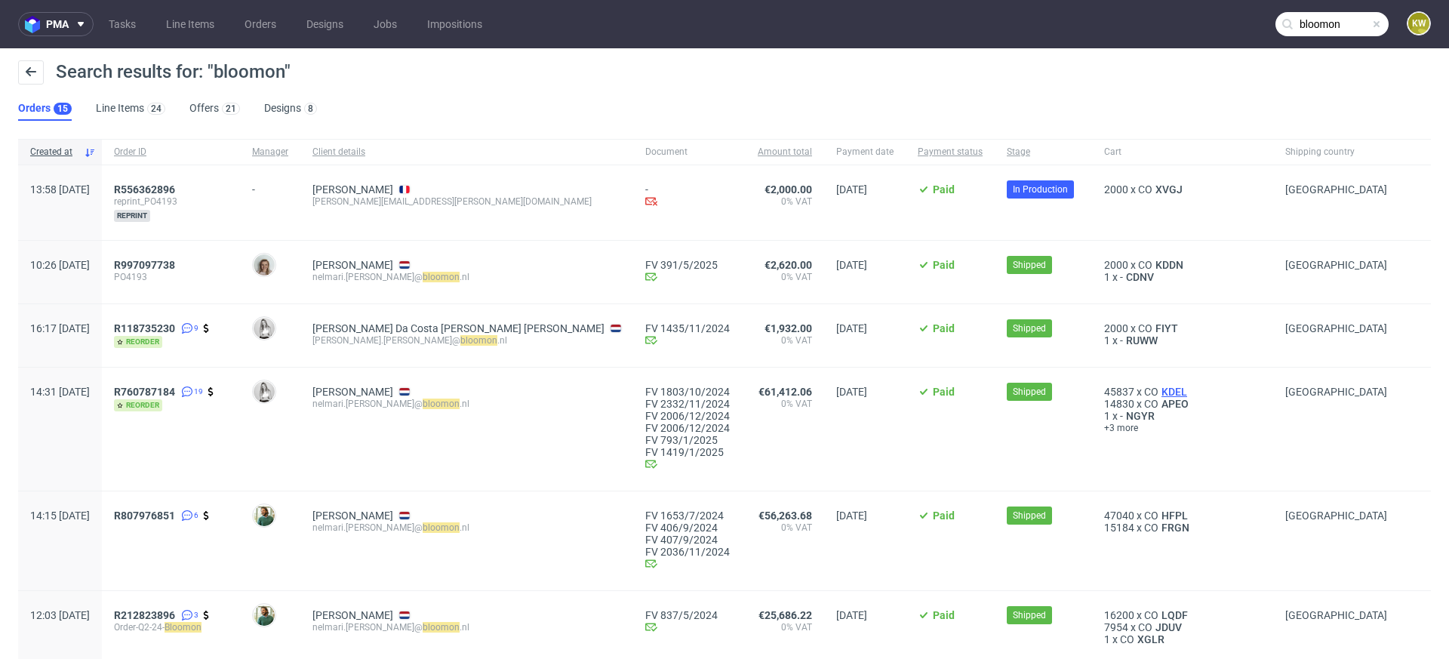
click at [1159, 394] on span "KDEL" at bounding box center [1175, 392] width 32 height 12
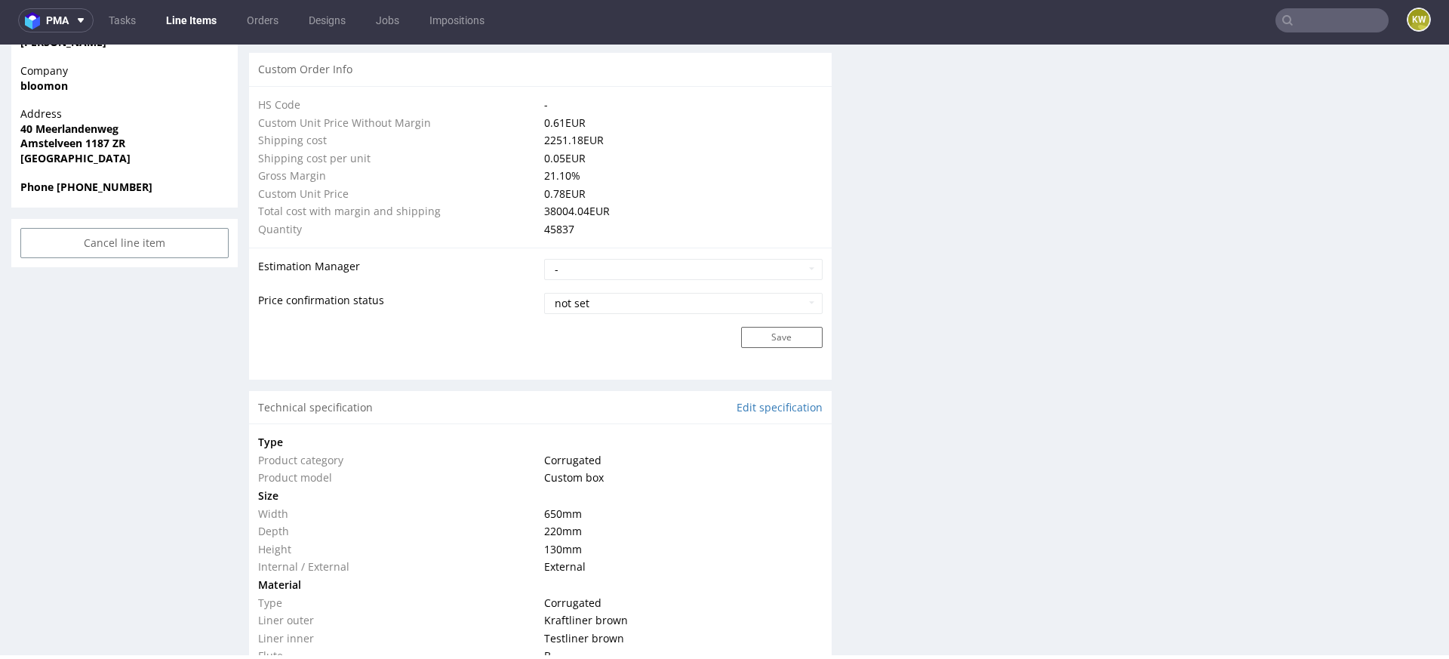
scroll to position [1200, 0]
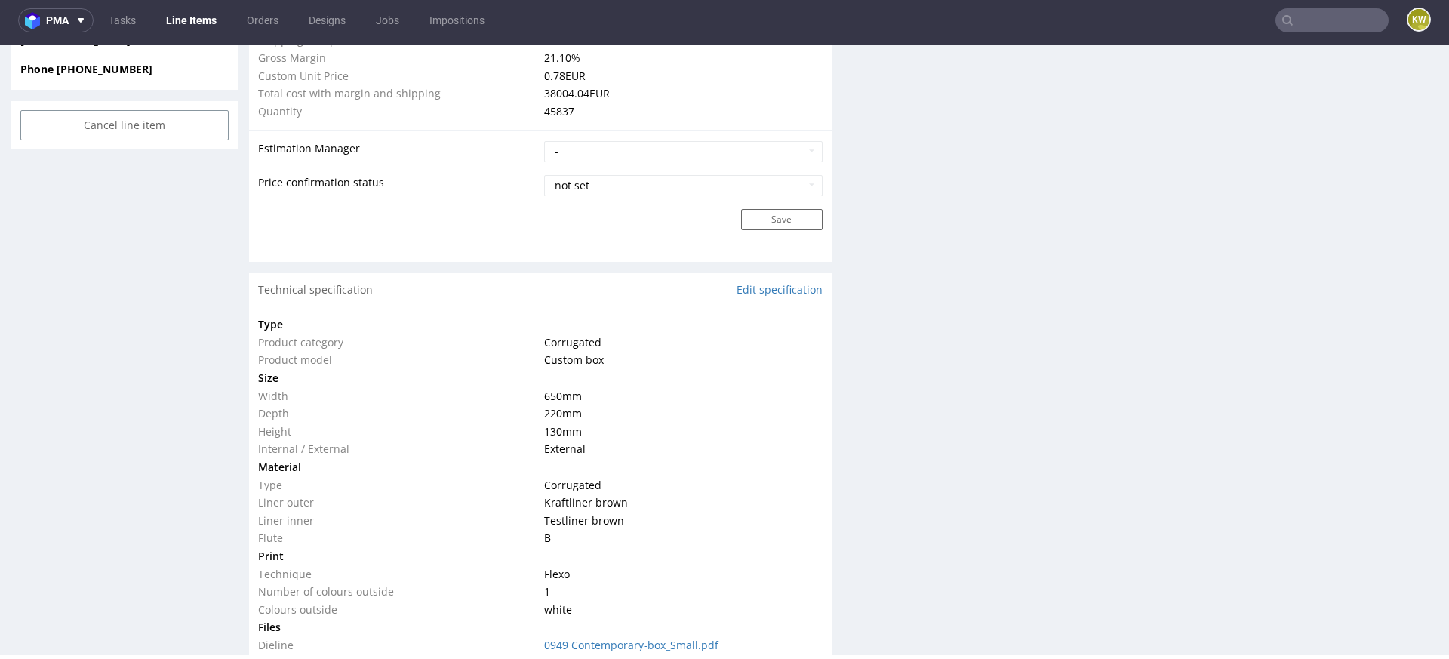
click at [1295, 16] on input "text" at bounding box center [1332, 20] width 113 height 24
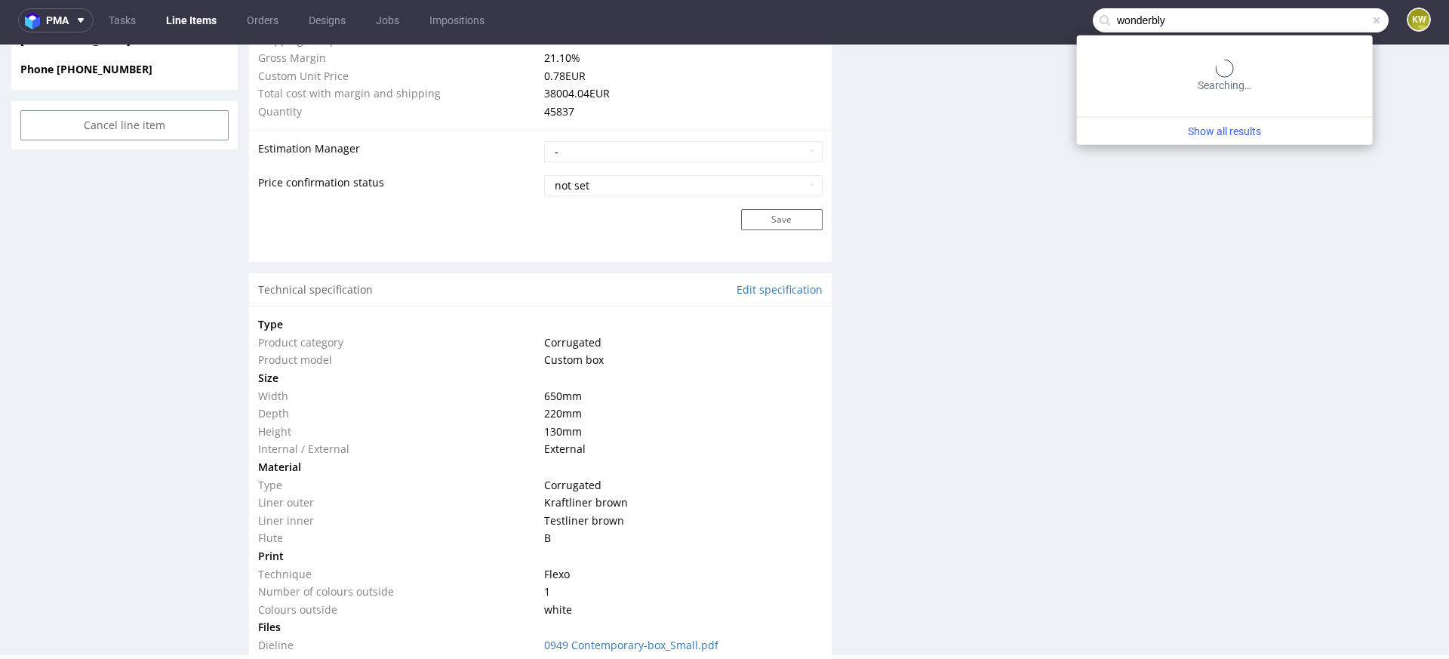
type input "wonderbly"
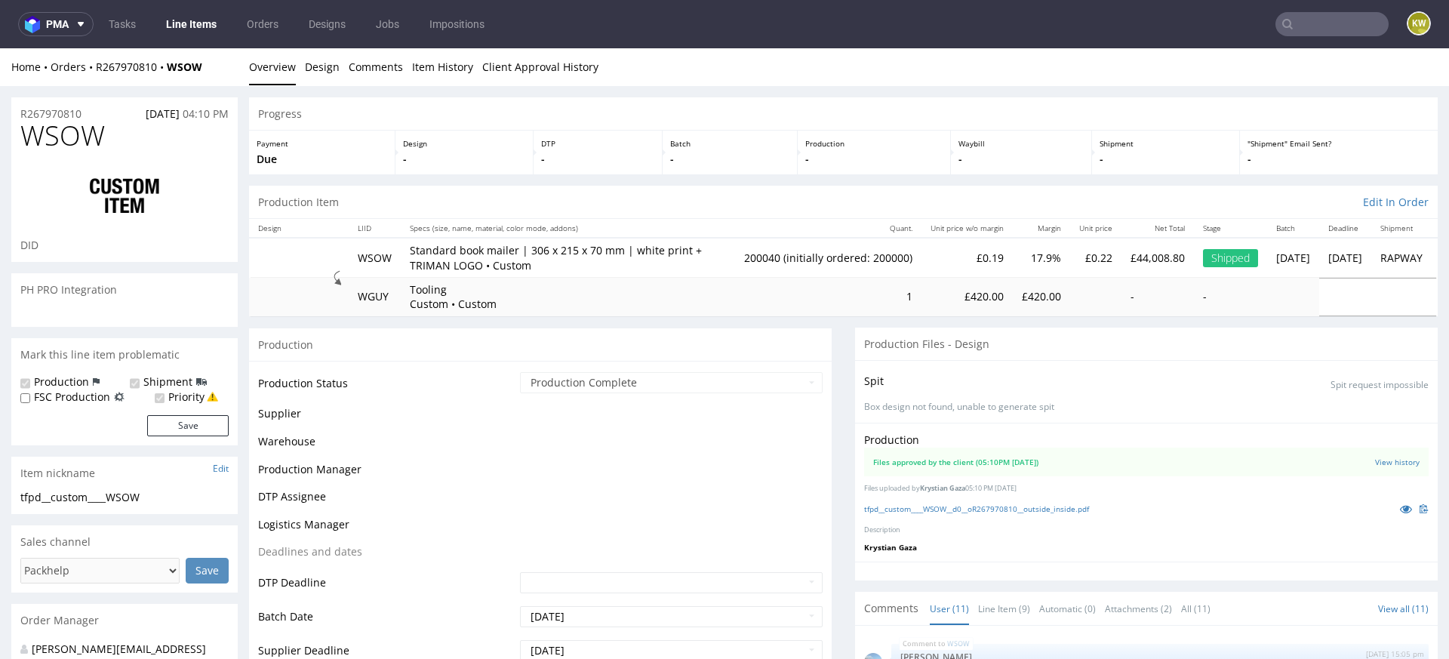
scroll to position [457, 0]
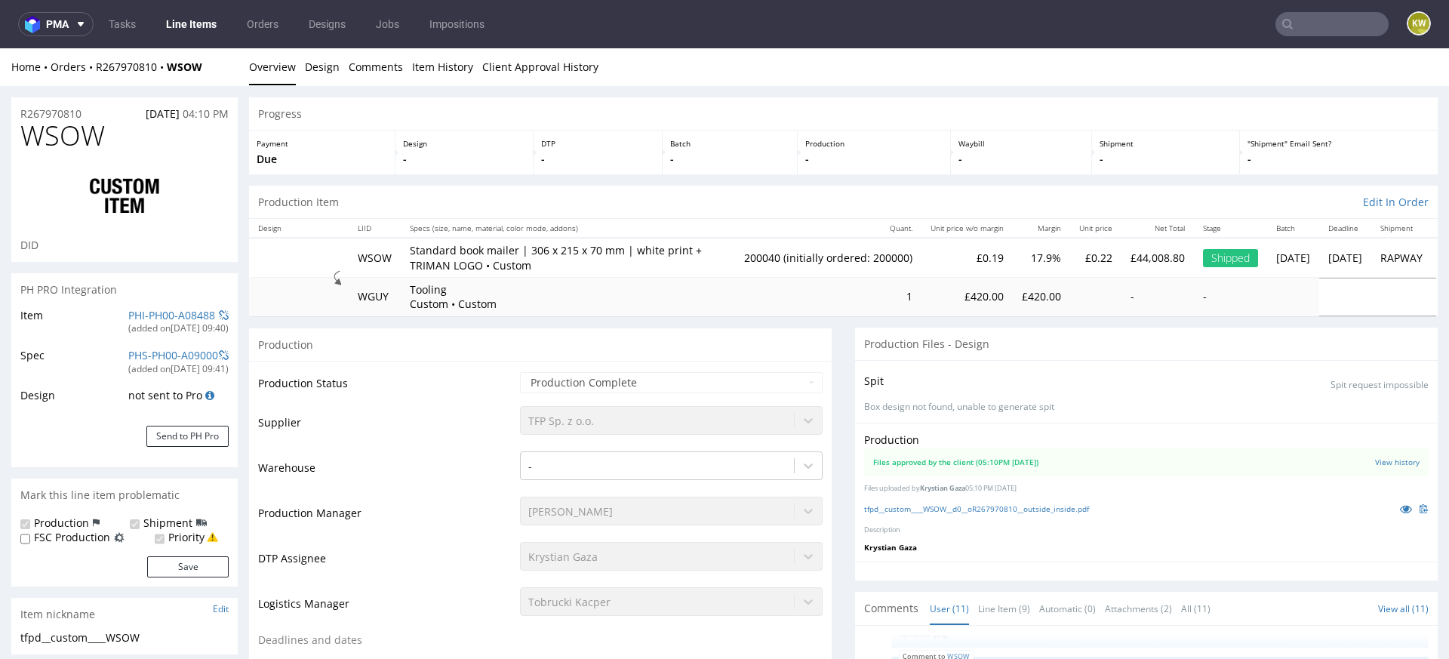
select select "in_progress"
click at [1400, 509] on icon at bounding box center [1406, 508] width 12 height 11
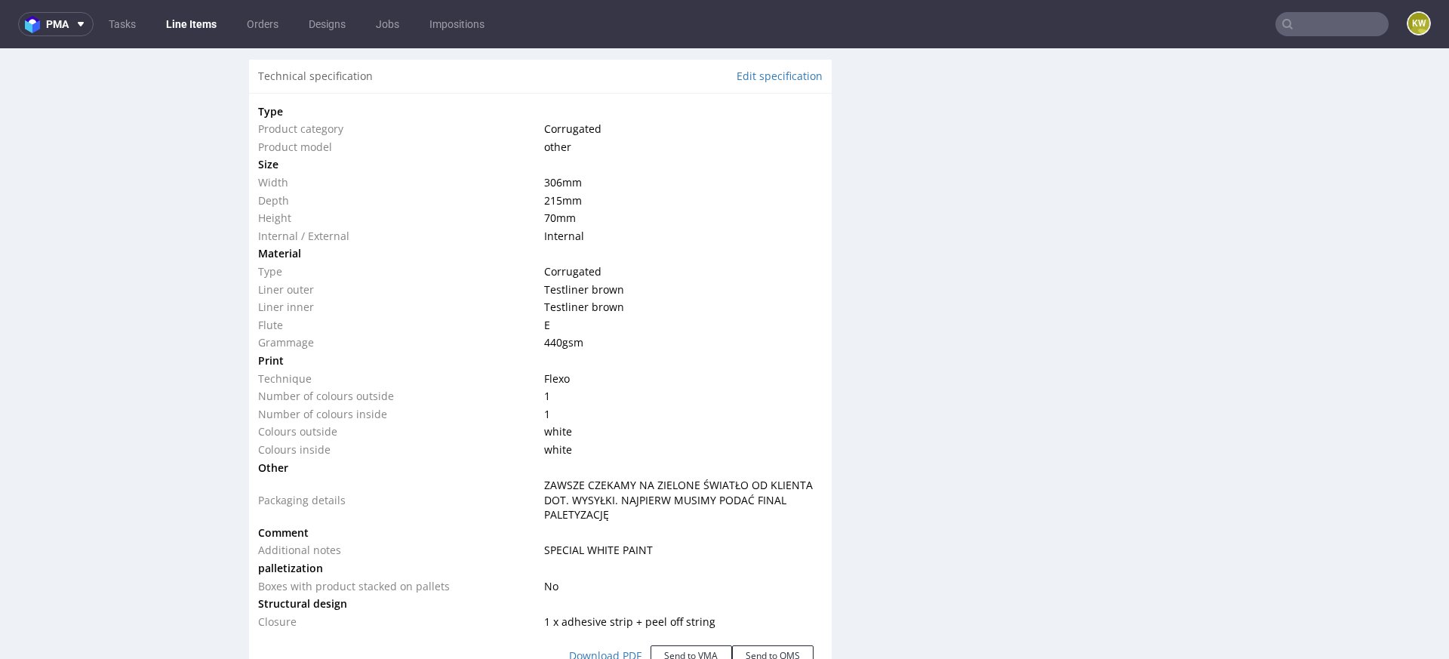
scroll to position [1456, 0]
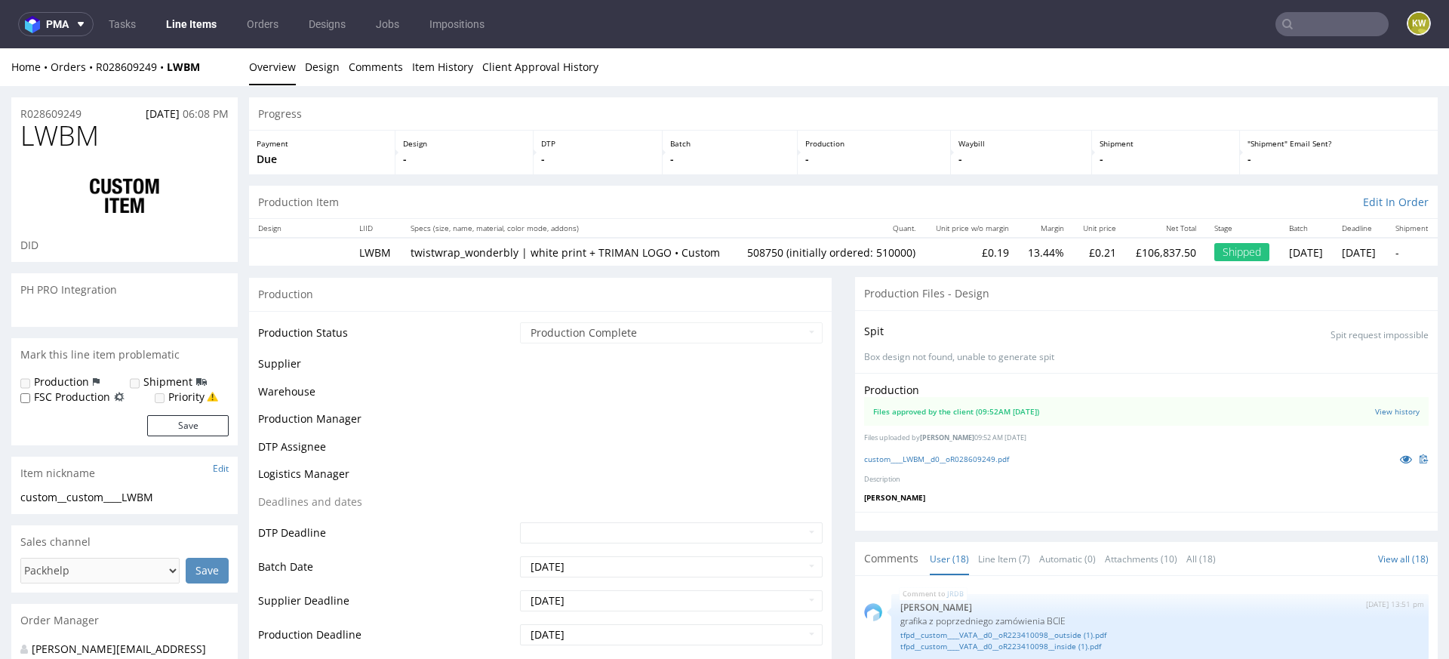
scroll to position [1091, 0]
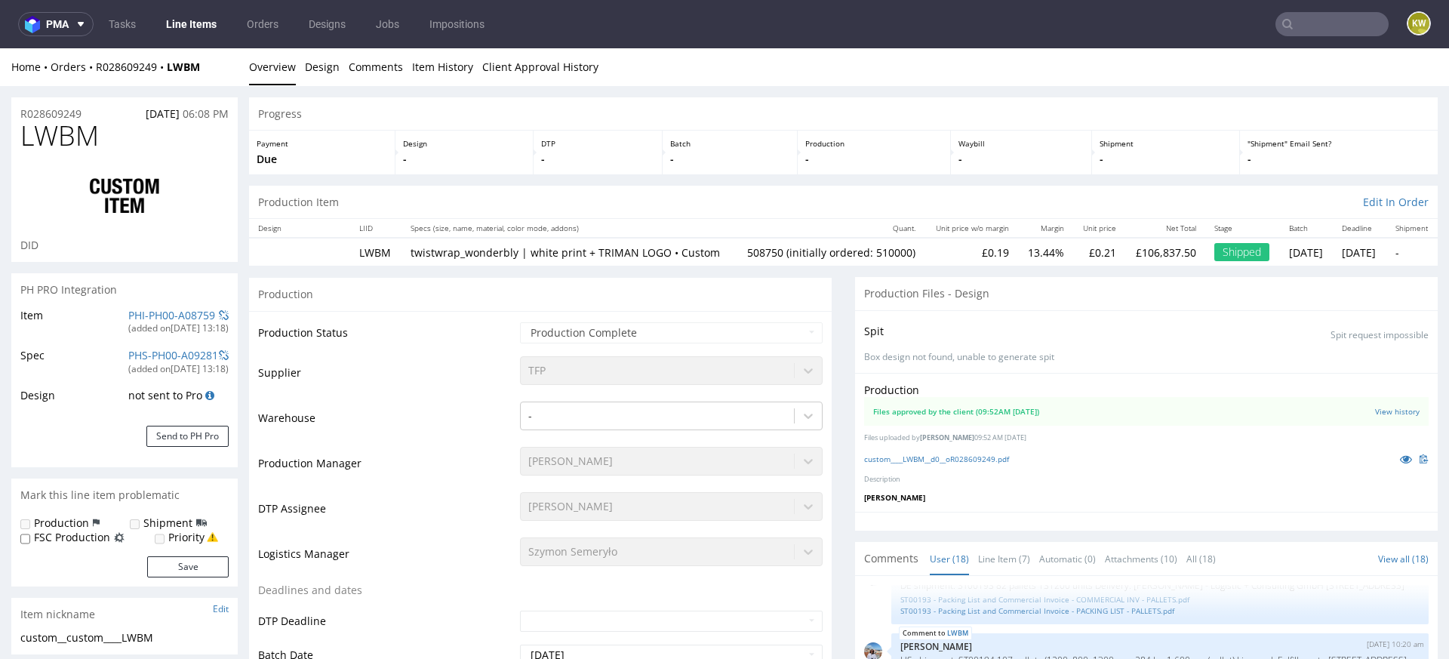
select select "in_progress"
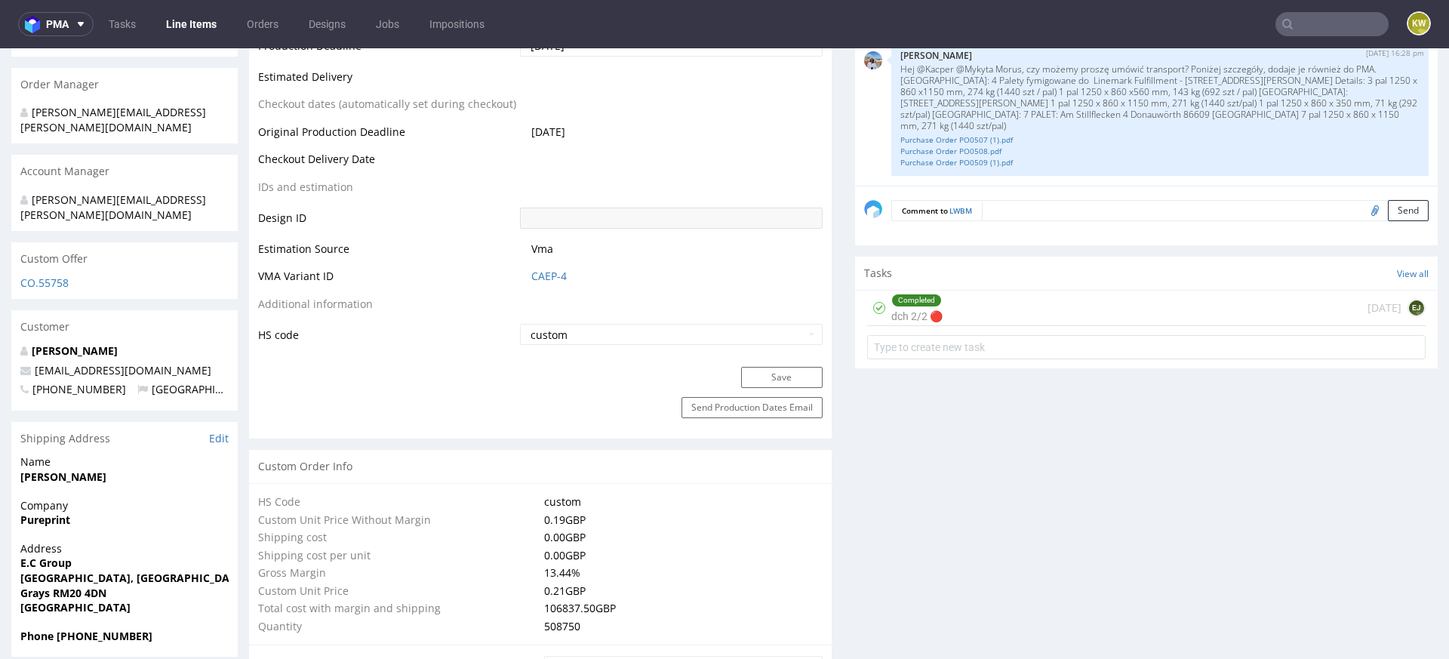
scroll to position [0, 0]
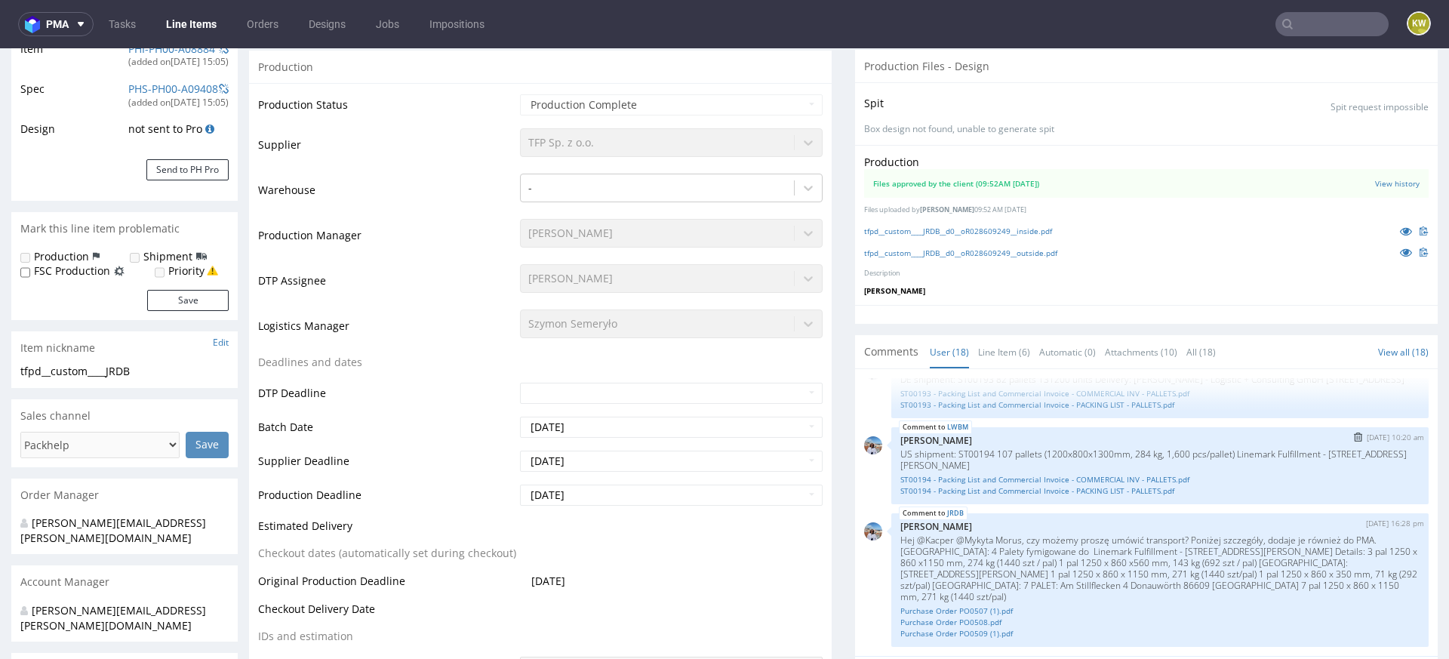
scroll to position [299, 0]
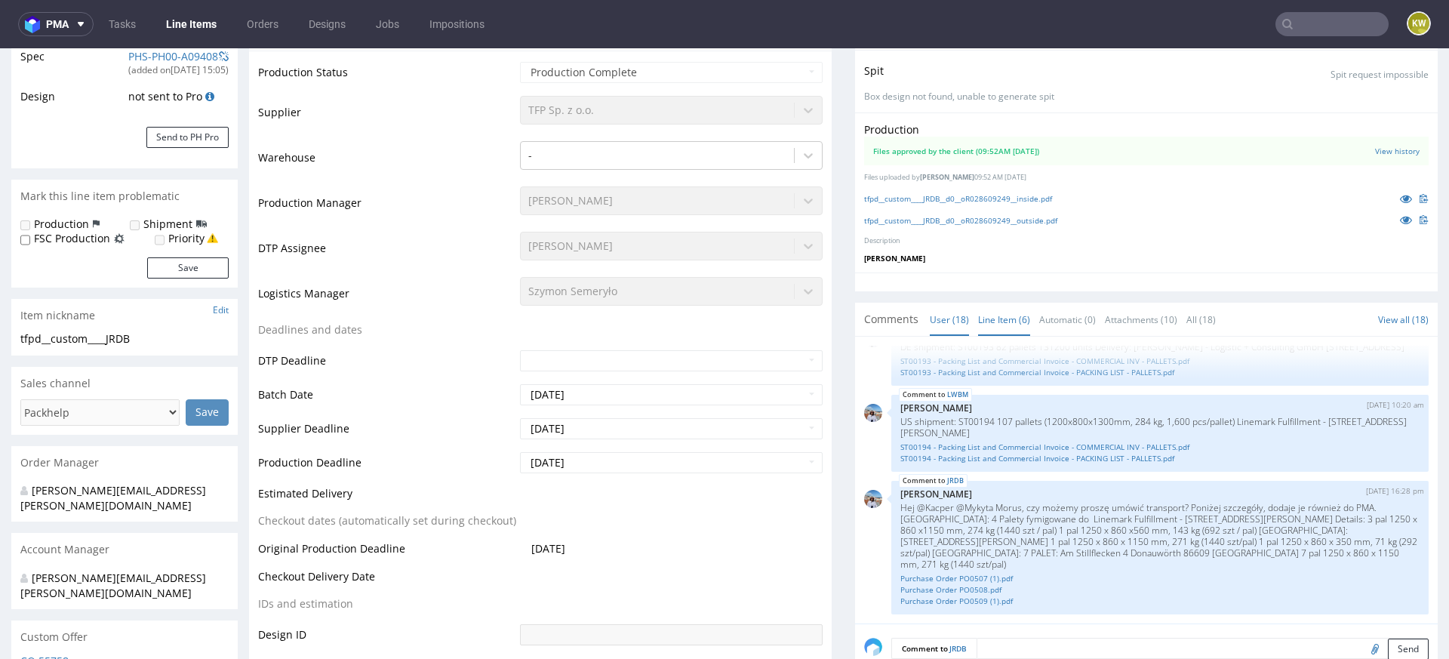
click at [1005, 323] on link "Line Item (6)" at bounding box center [1004, 319] width 52 height 32
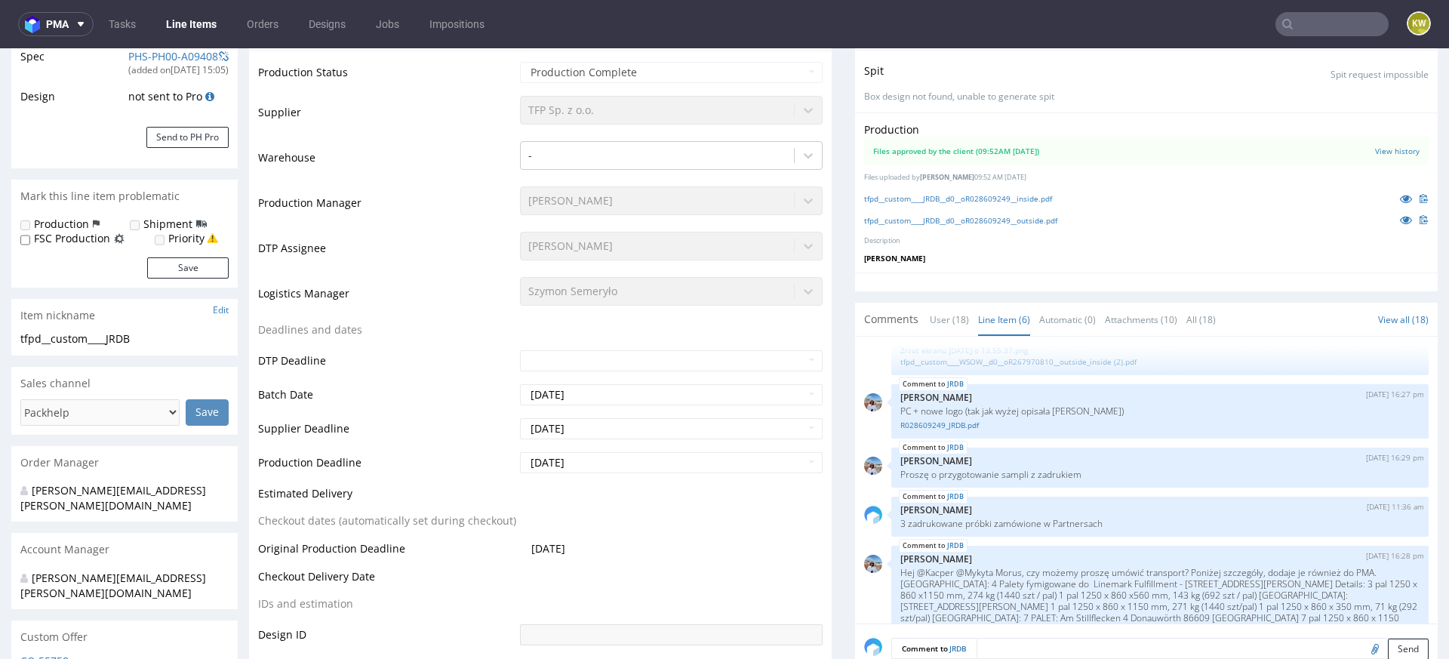
scroll to position [0, 0]
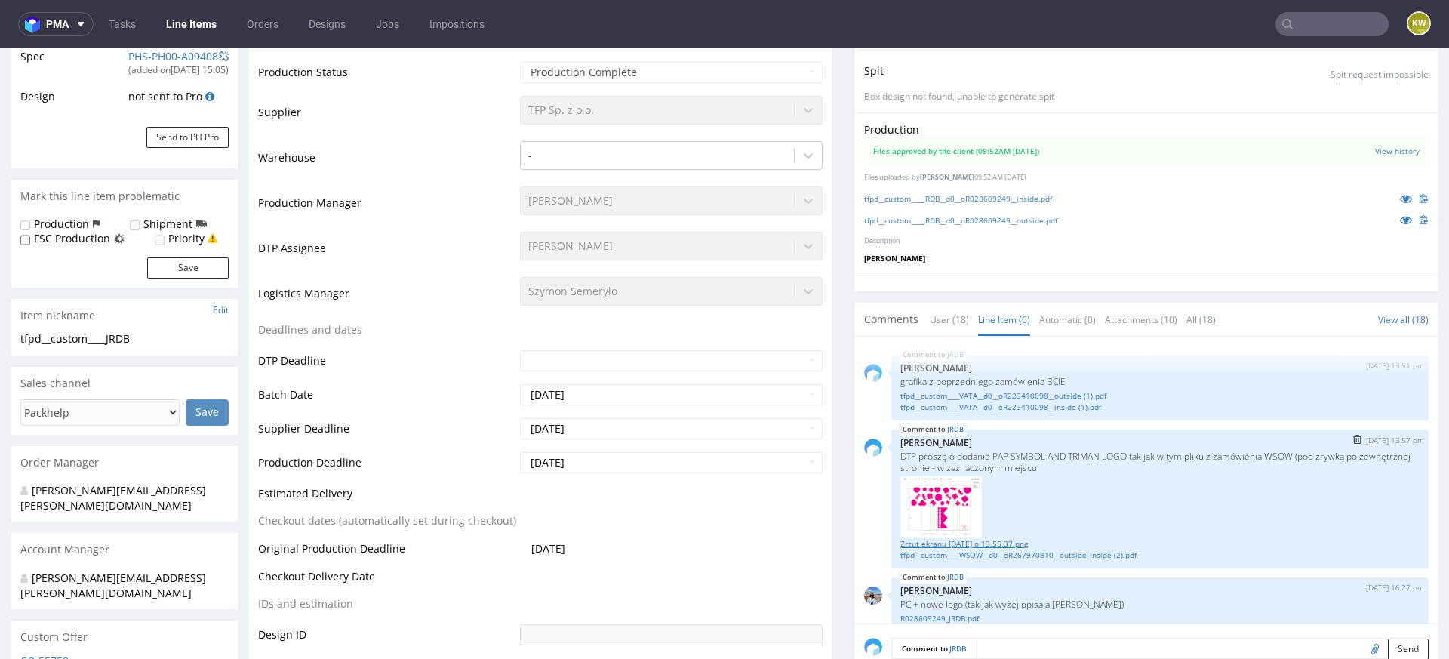
click at [984, 538] on link "Zrzut ekranu [DATE] o 13.55.37.png" at bounding box center [1159, 543] width 519 height 11
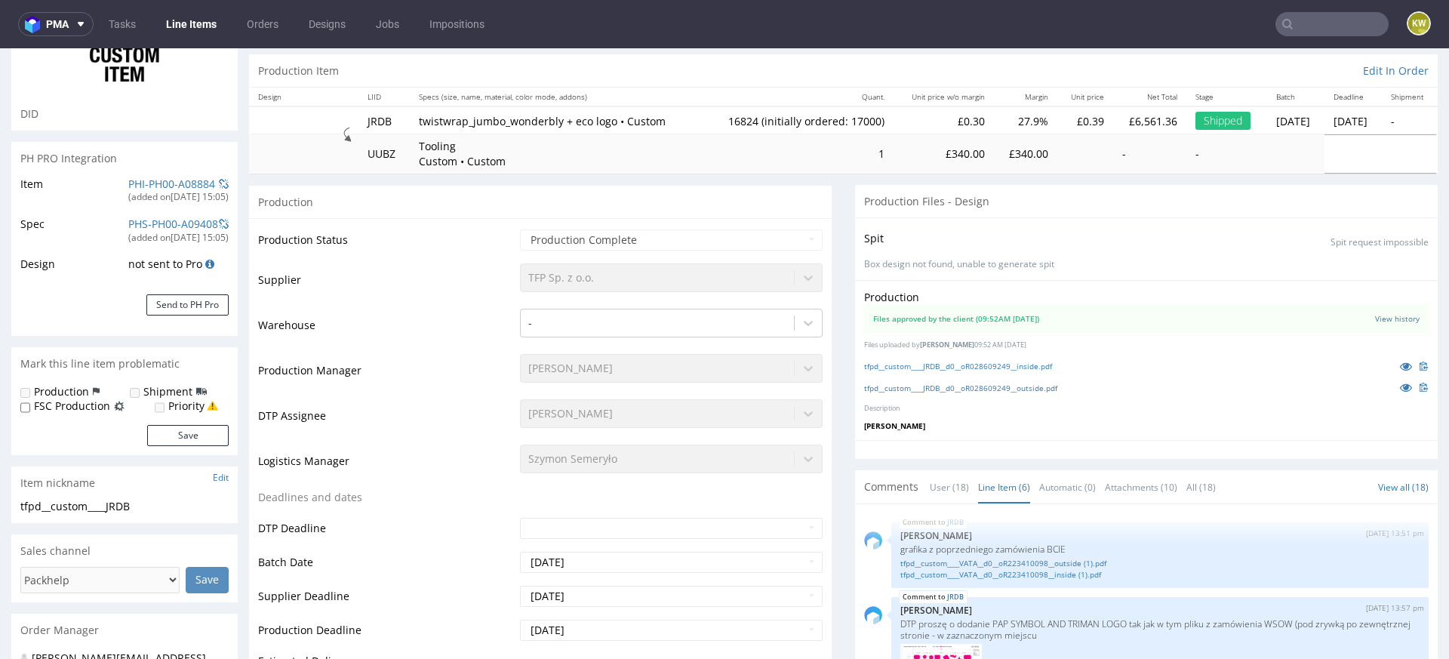
scroll to position [119, 0]
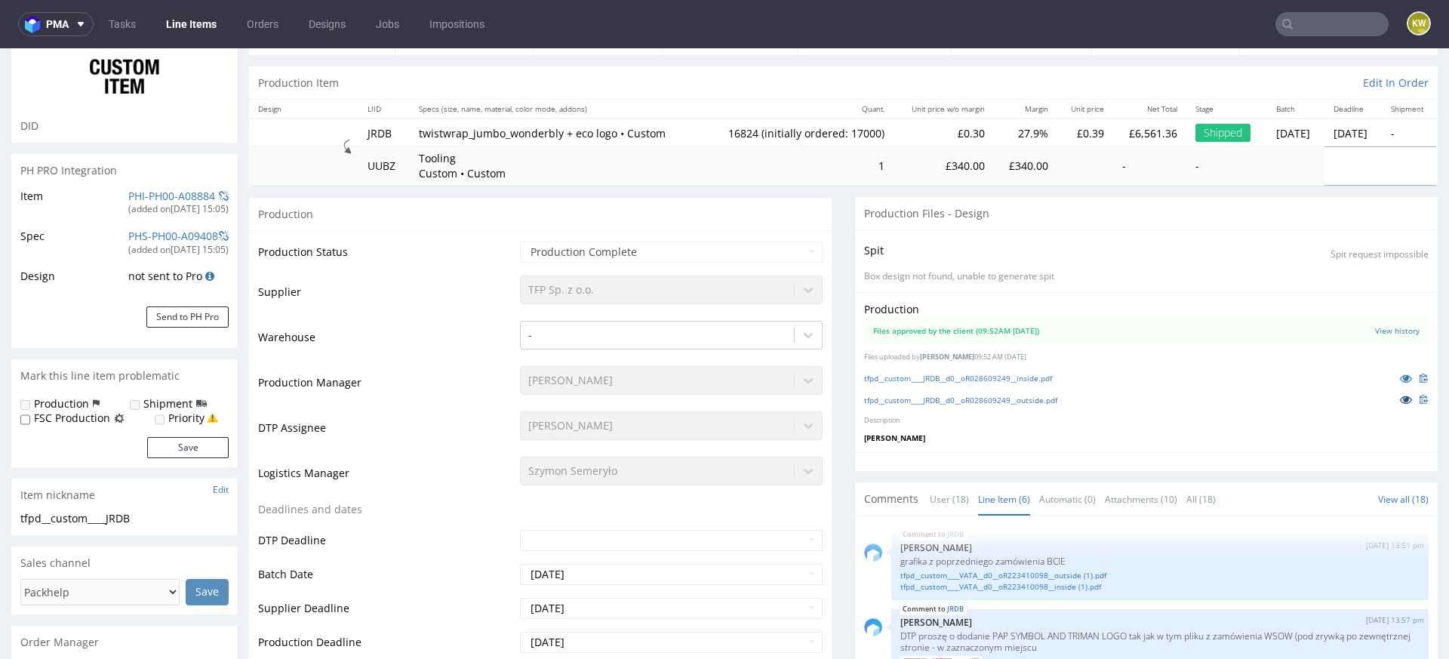
click at [1393, 401] on link at bounding box center [1406, 399] width 27 height 17
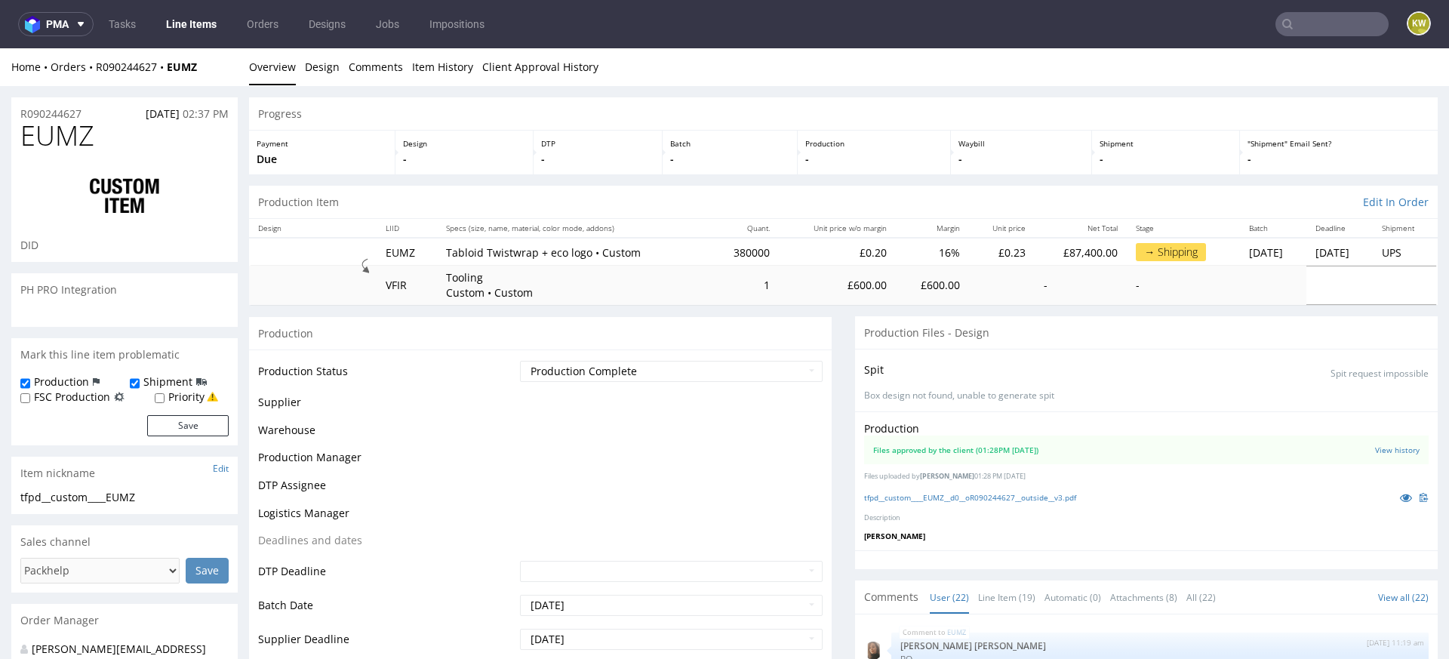
scroll to position [1055, 0]
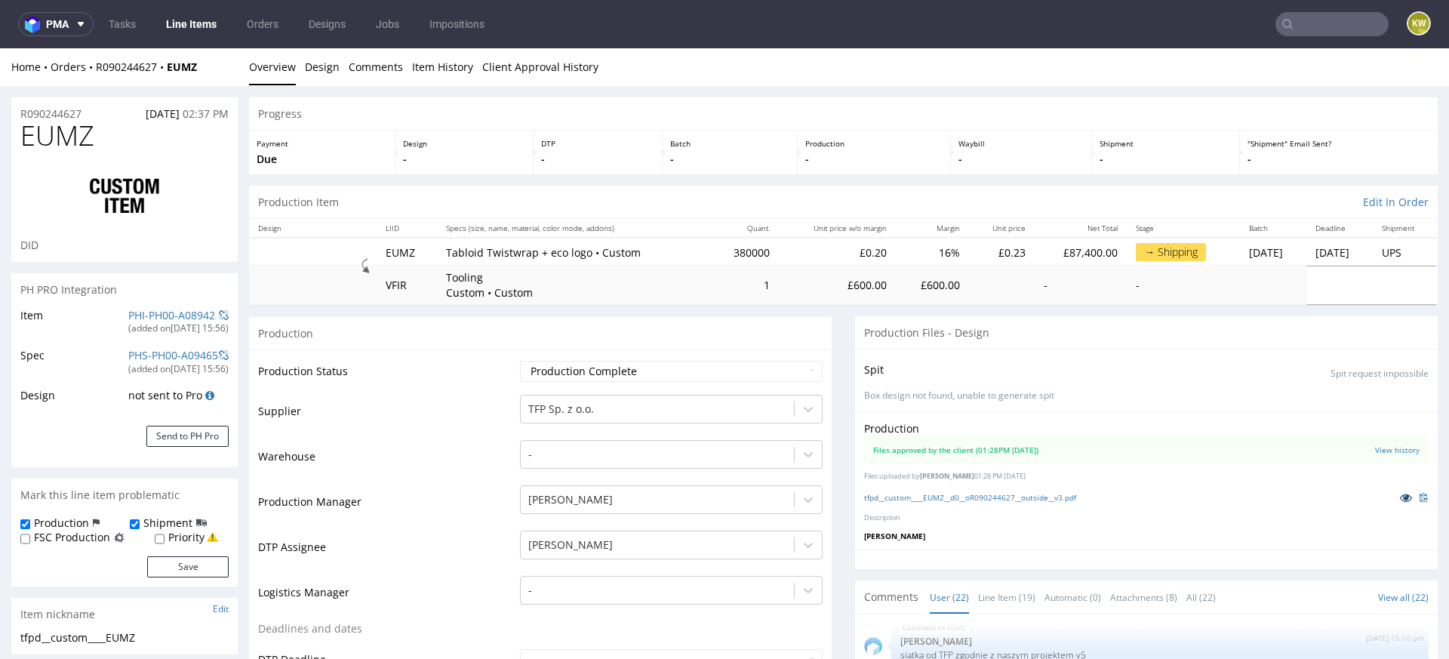
click at [1400, 496] on icon at bounding box center [1406, 497] width 12 height 11
click at [440, 456] on td "Warehouse" at bounding box center [387, 461] width 258 height 45
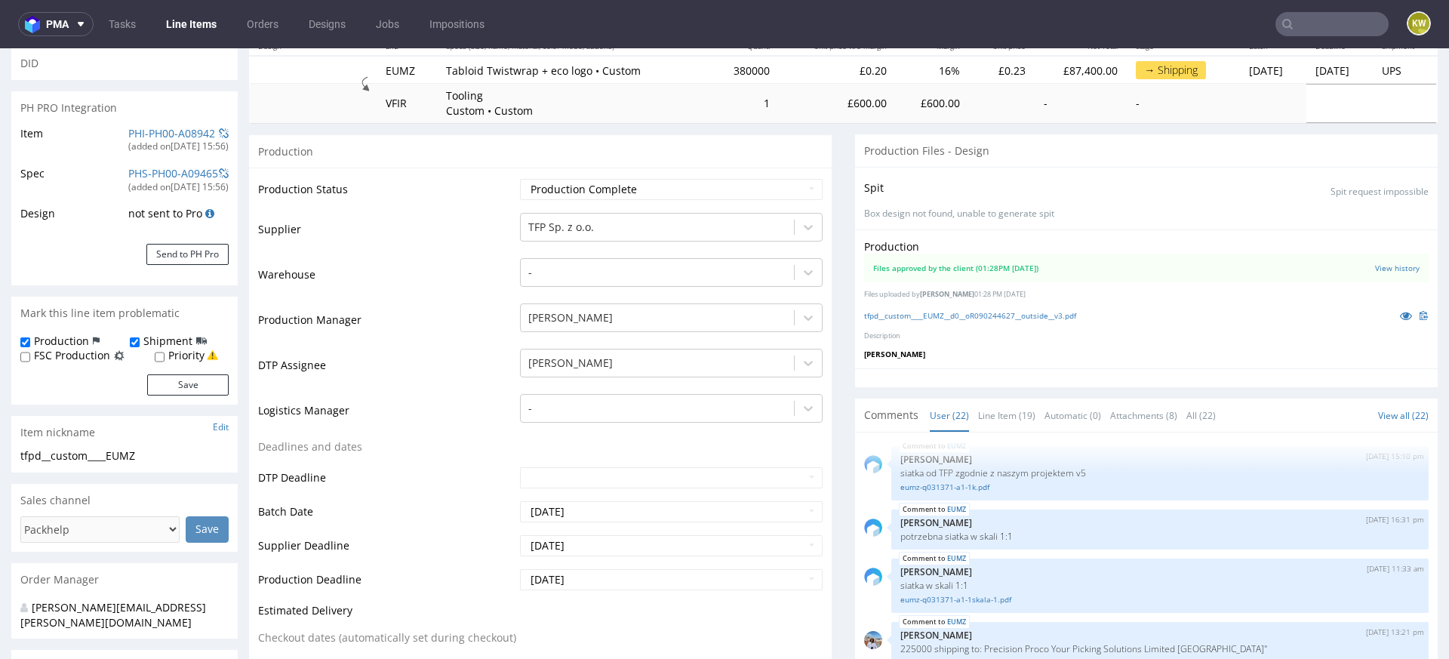
scroll to position [212, 0]
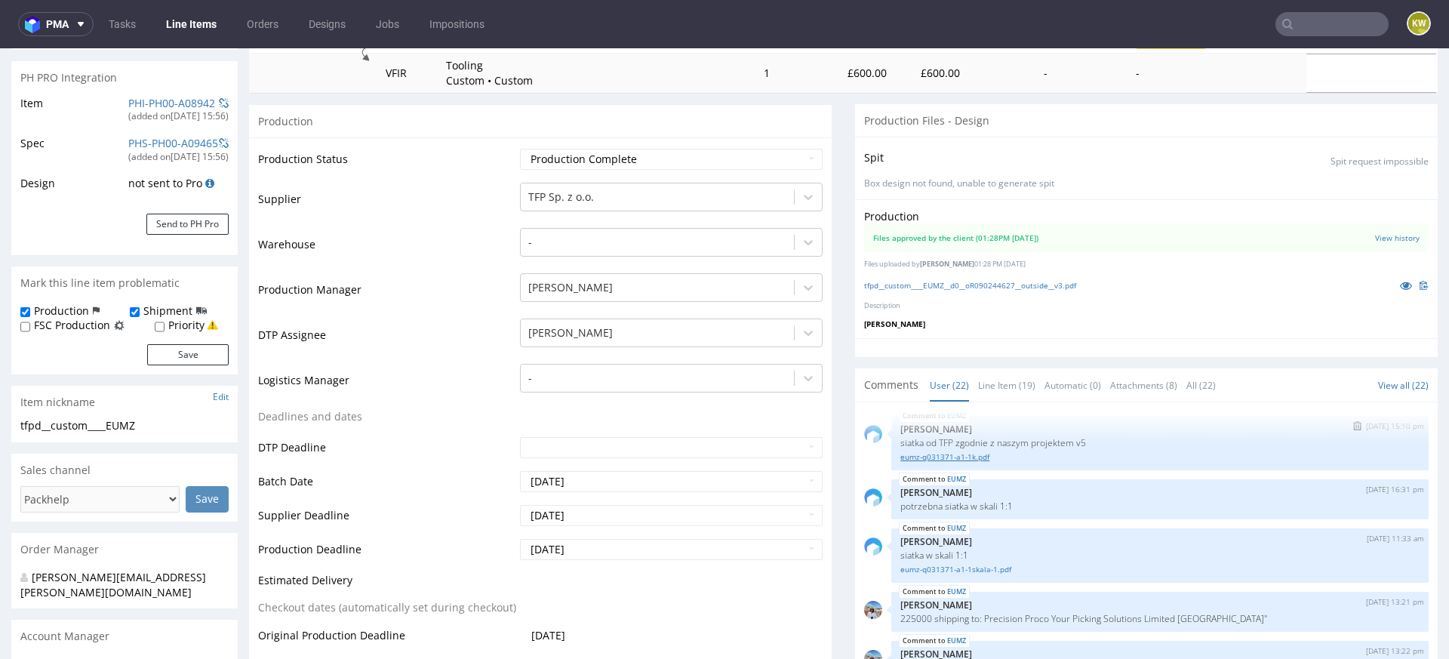
click at [934, 455] on link "eumz-q031371-a1-1k.pdf" at bounding box center [1159, 456] width 519 height 11
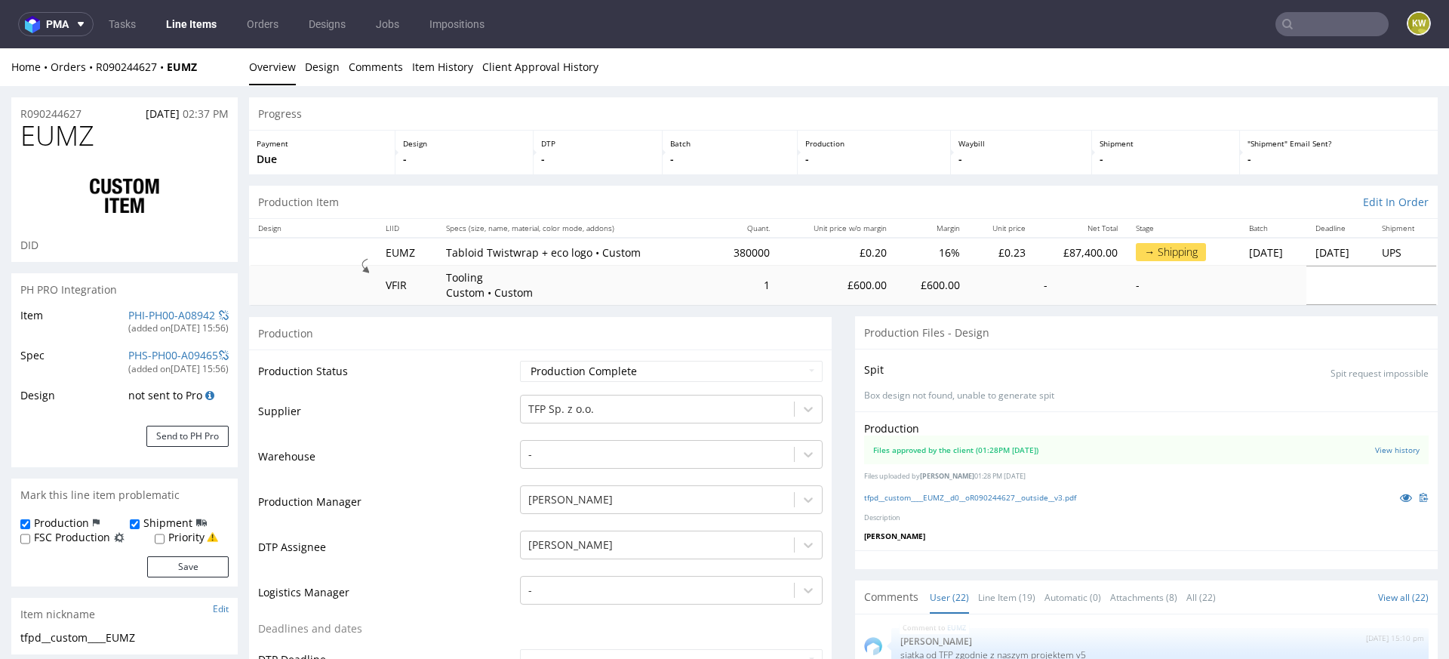
click at [202, 18] on link "Line Items" at bounding box center [191, 24] width 69 height 24
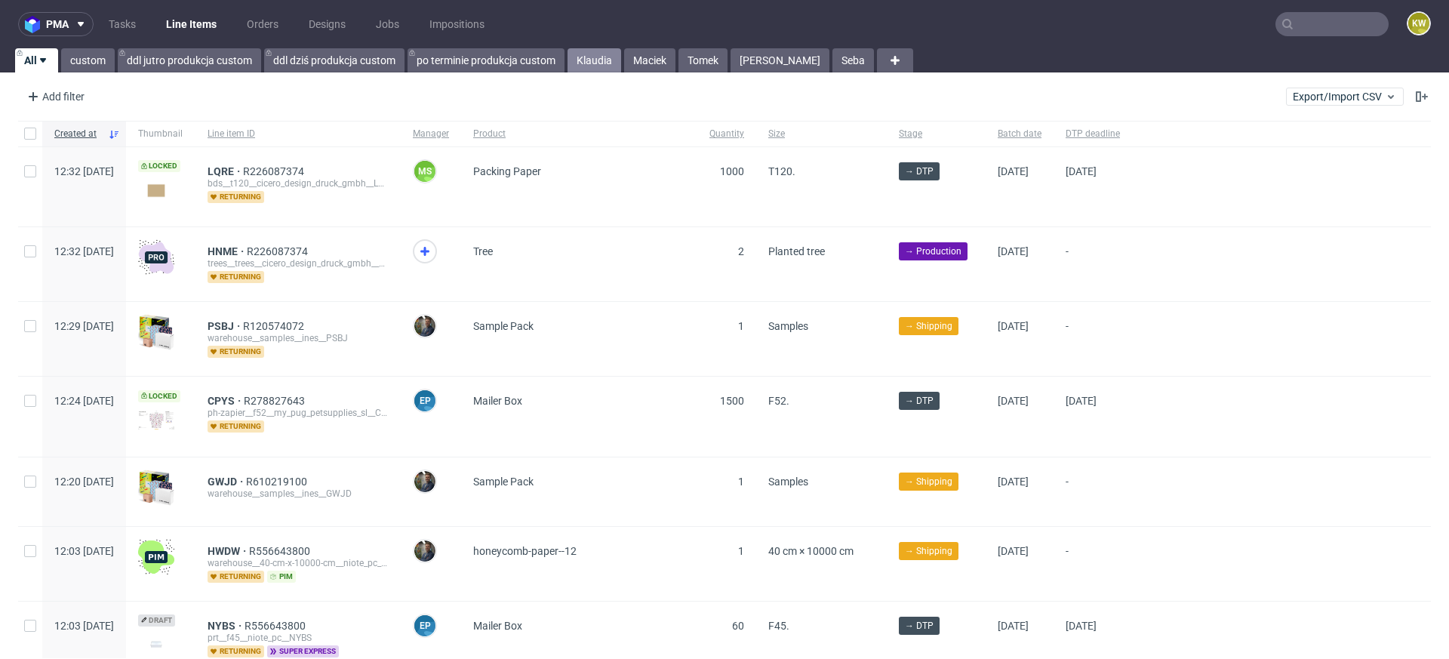
click at [588, 58] on link "Klaudia" at bounding box center [595, 60] width 54 height 24
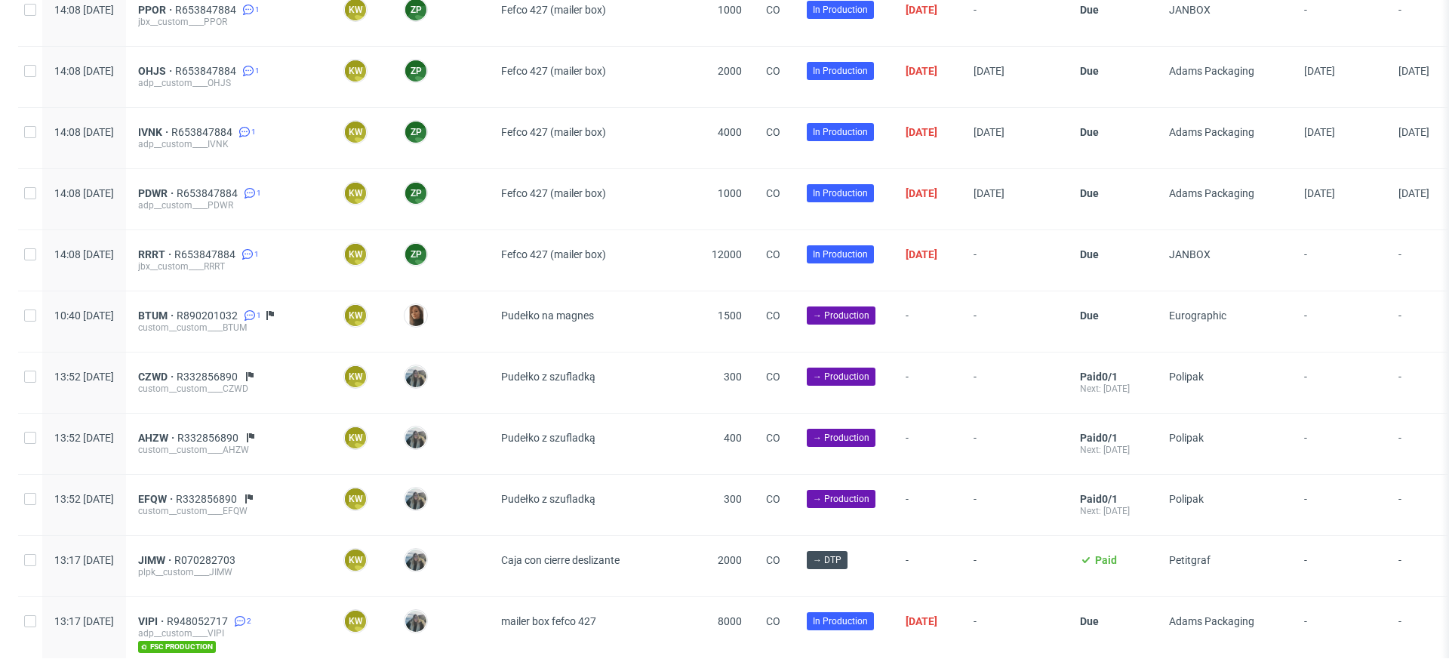
scroll to position [816, 0]
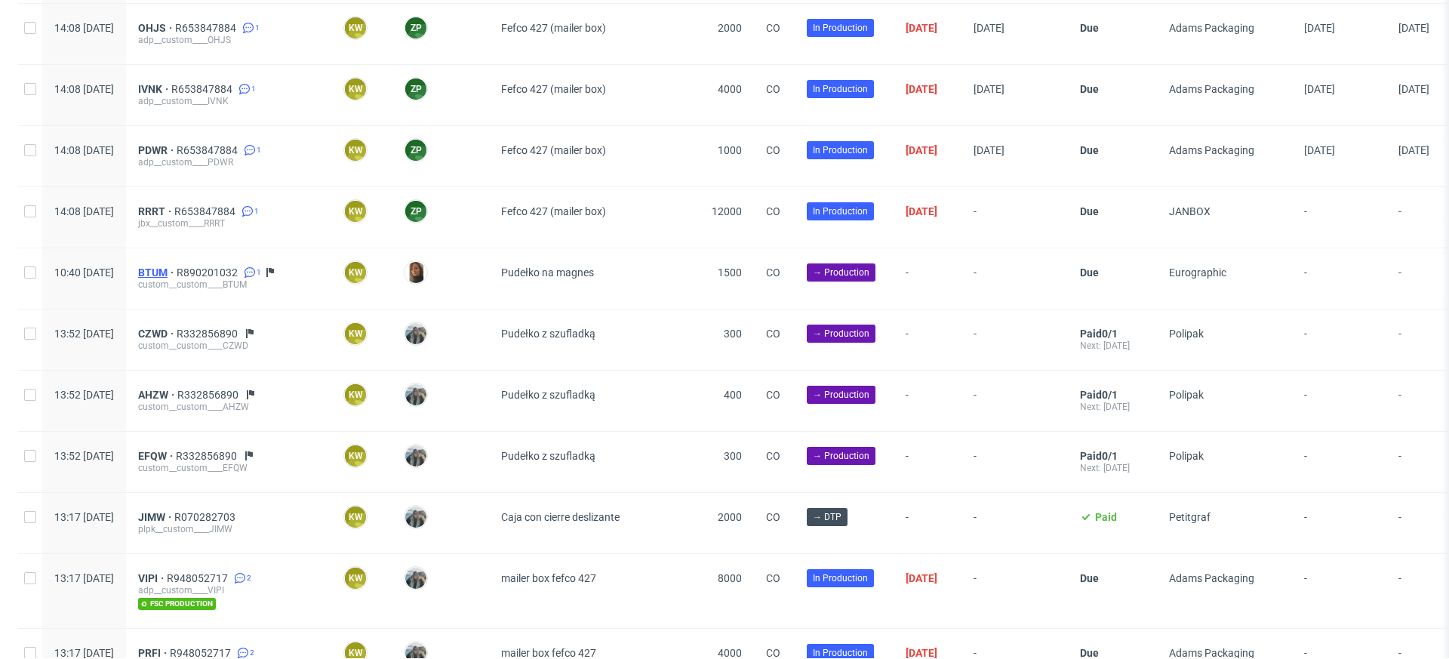
click at [177, 266] on span "BTUM" at bounding box center [157, 272] width 38 height 12
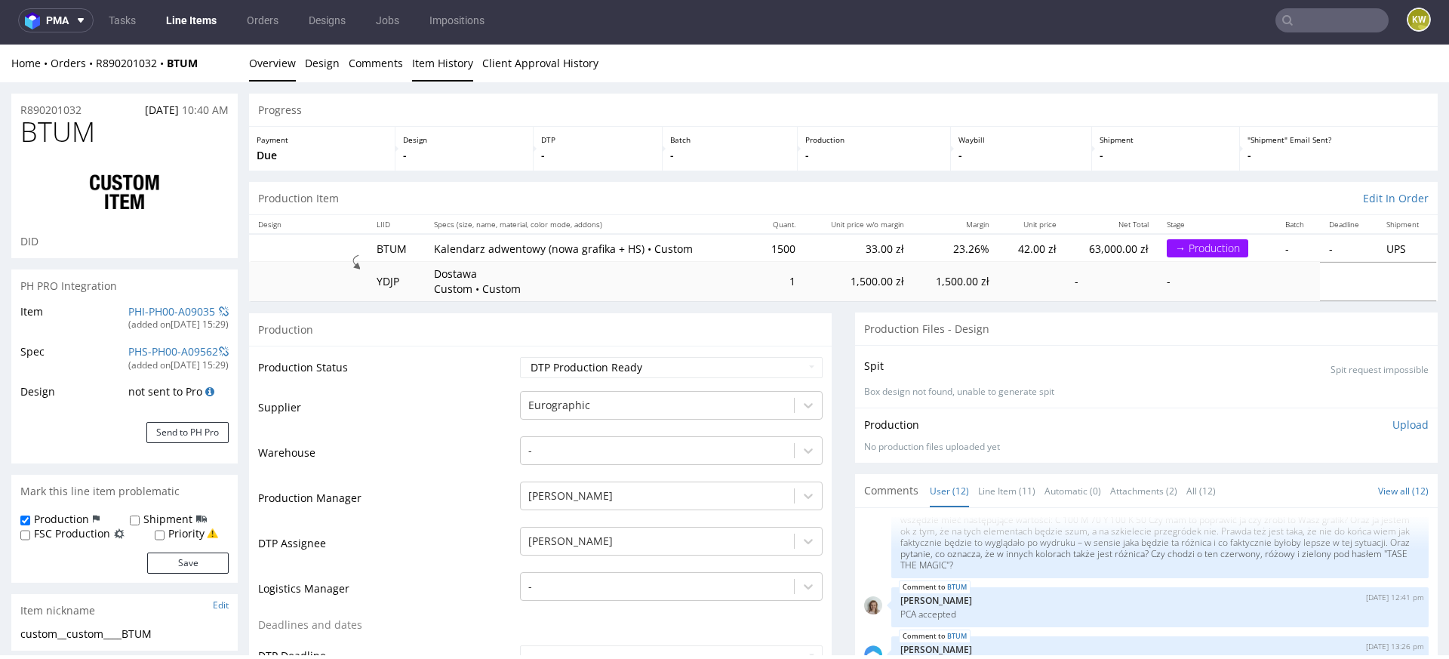
click at [432, 54] on link "Item History" at bounding box center [442, 63] width 61 height 37
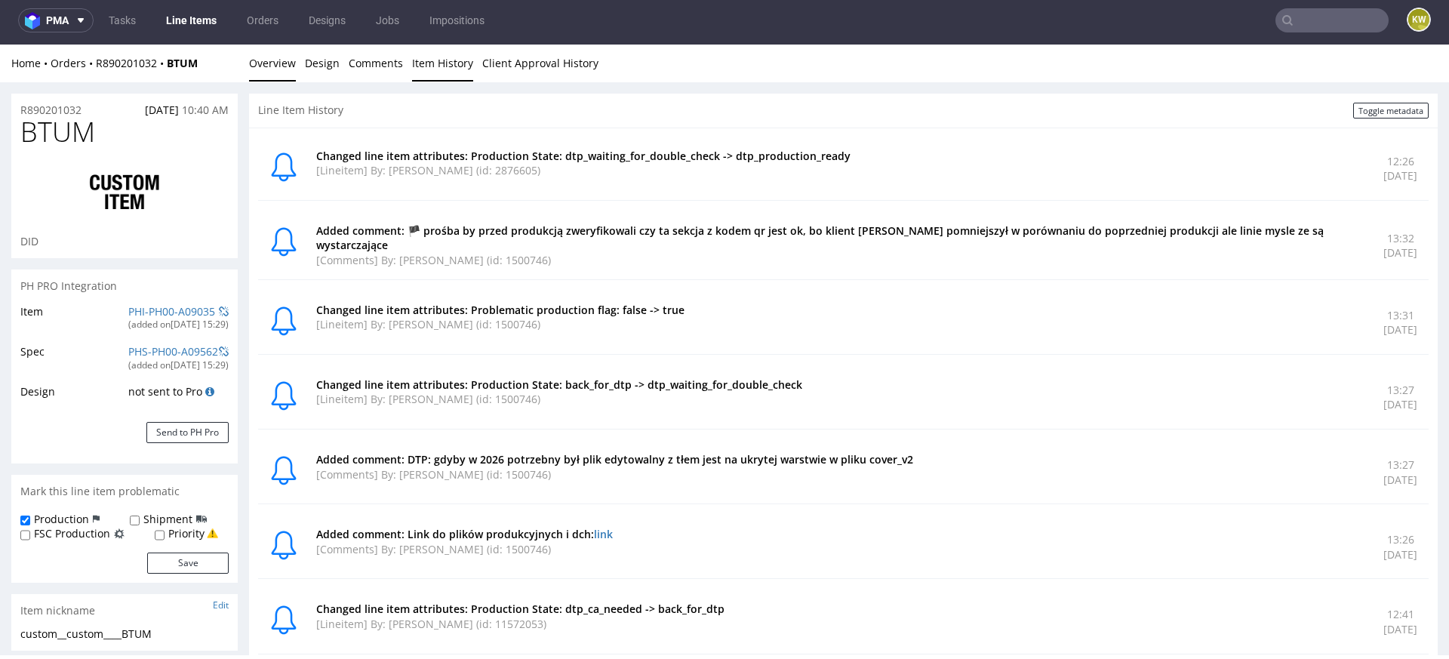
click at [258, 62] on link "Overview" at bounding box center [272, 63] width 47 height 37
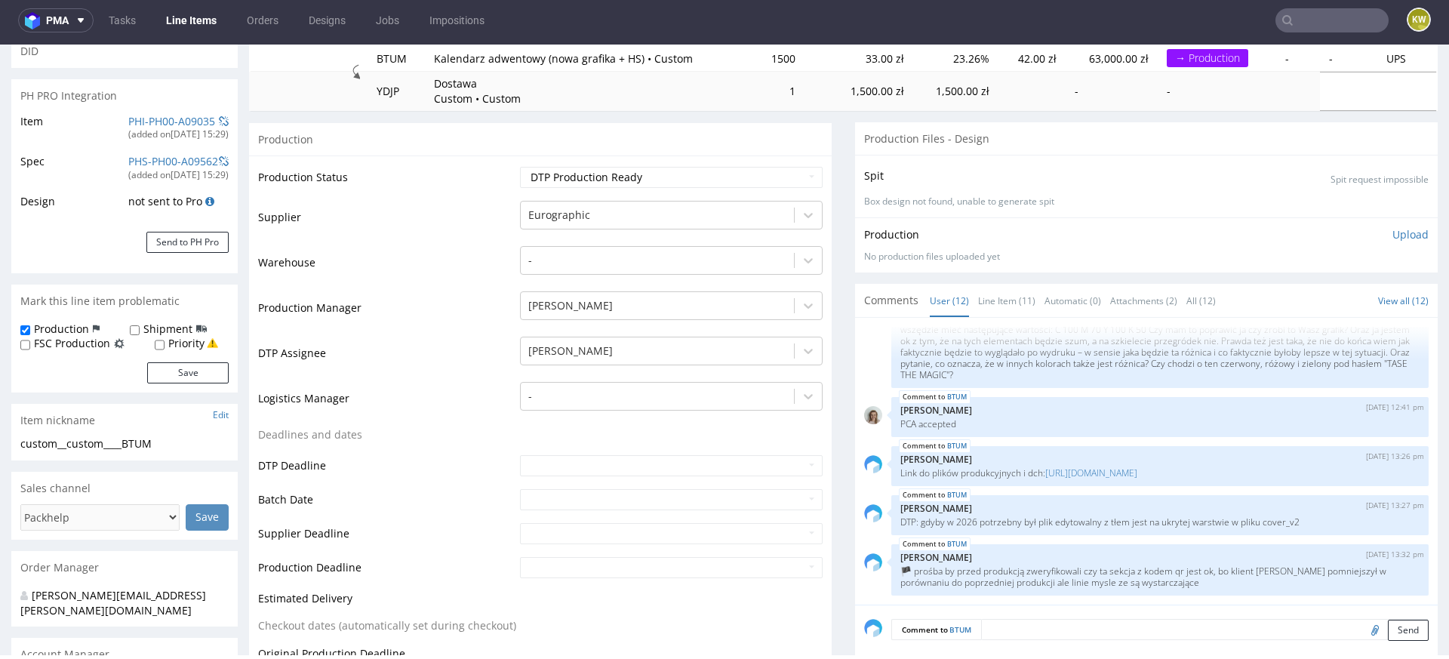
scroll to position [194, 0]
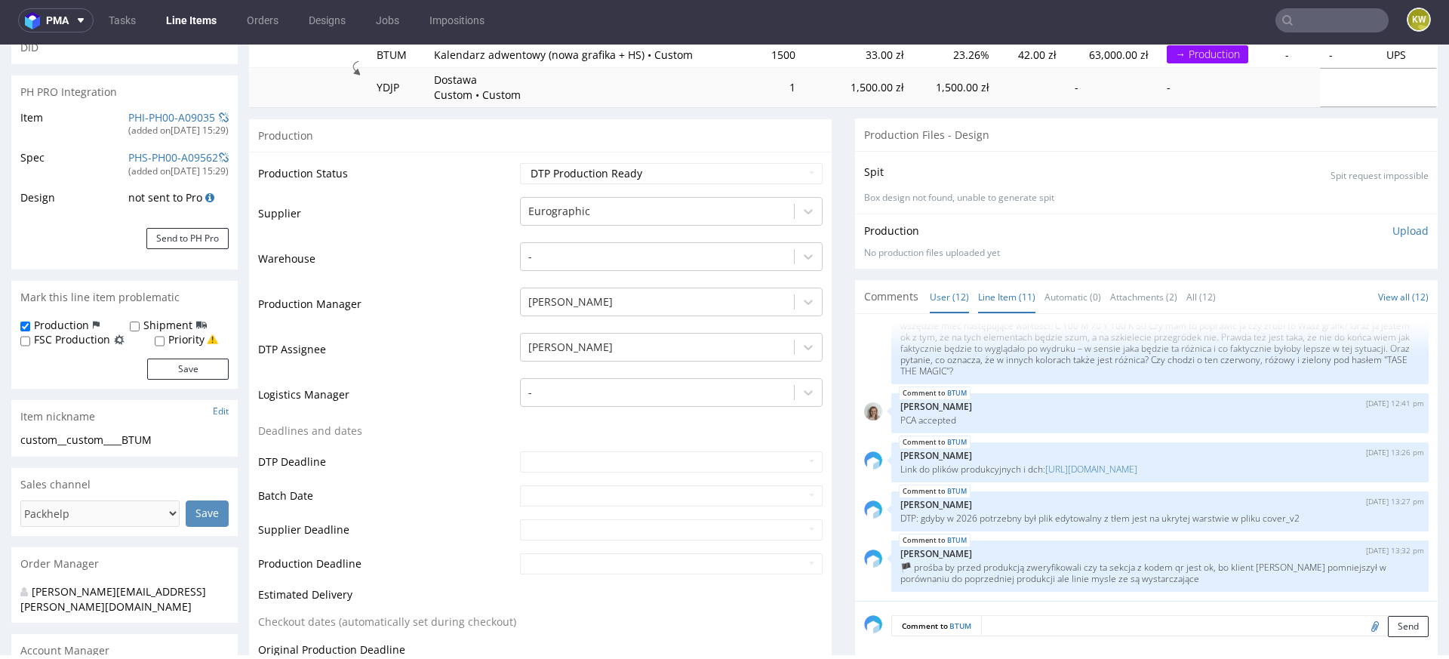
click at [1002, 295] on link "Line Item (11)" at bounding box center [1006, 297] width 57 height 32
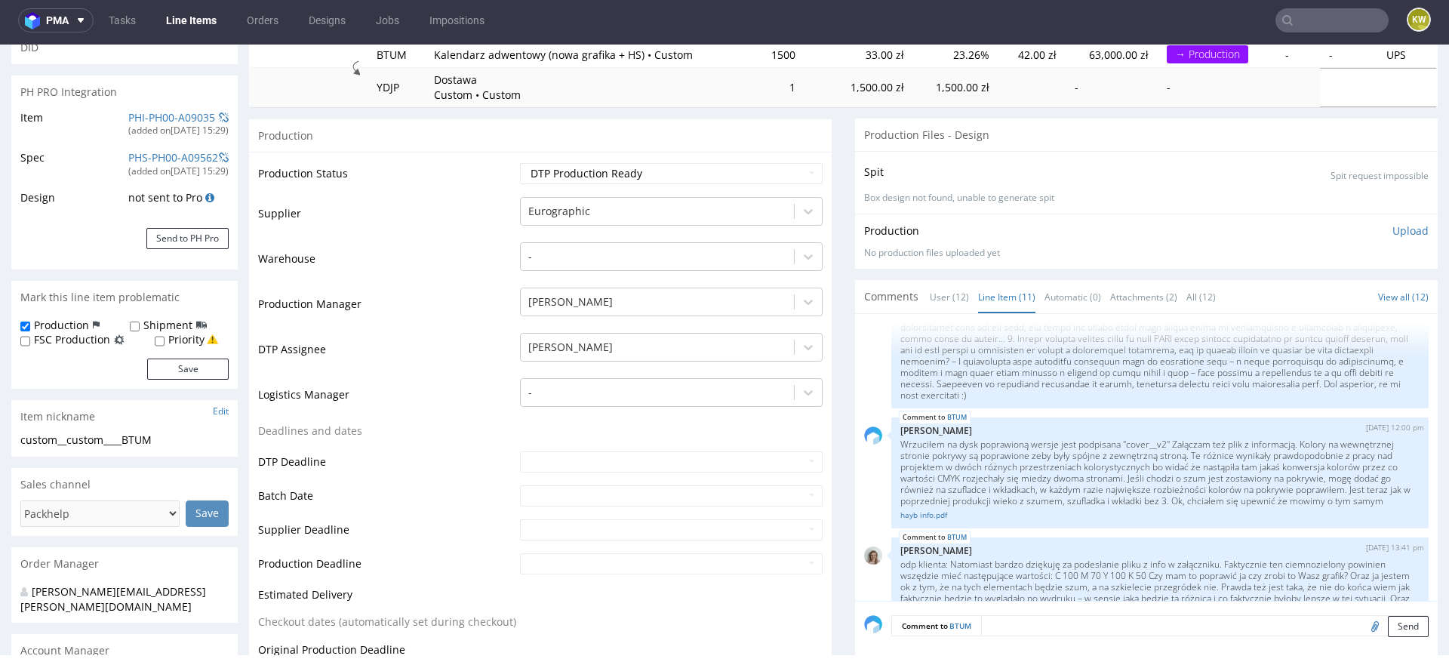
scroll to position [716, 0]
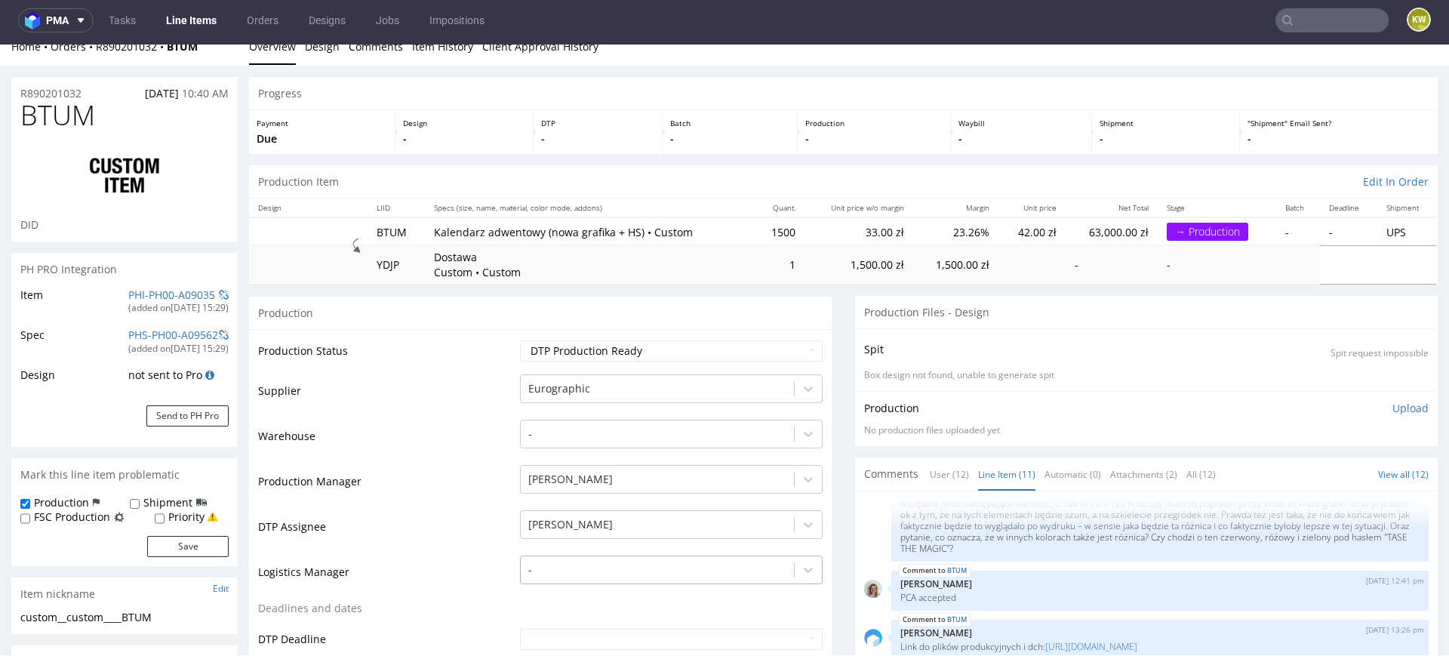
scroll to position [0, 0]
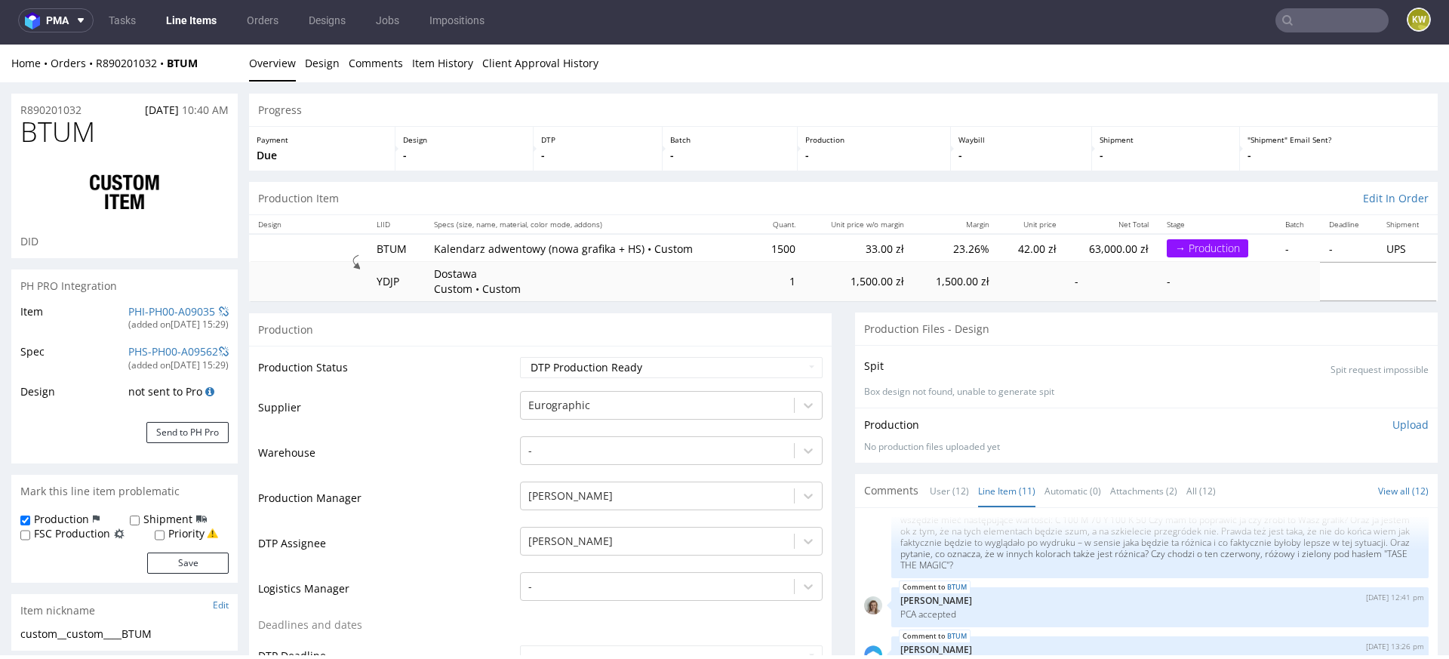
click at [40, 128] on span "BTUM" at bounding box center [57, 132] width 75 height 30
copy span "BTUM"
click at [538, 59] on link "Client Approval History" at bounding box center [540, 63] width 116 height 37
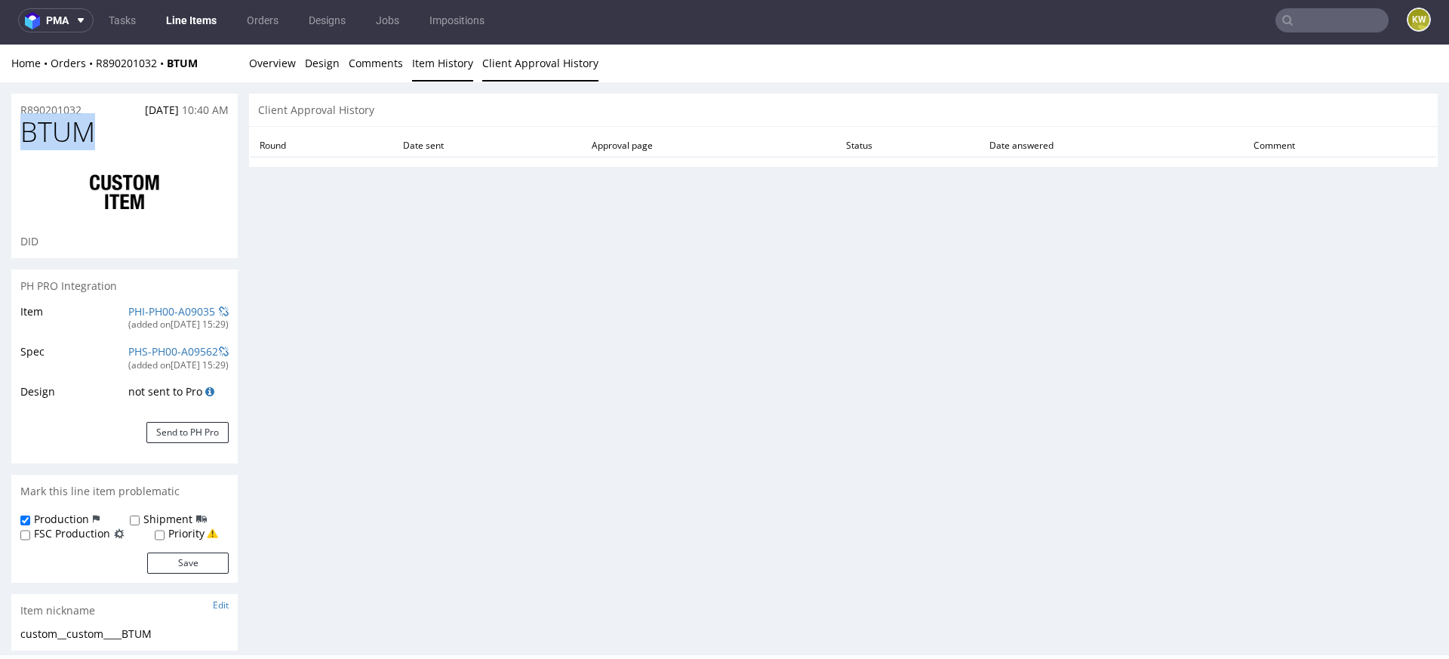
click at [446, 63] on link "Item History" at bounding box center [442, 63] width 61 height 37
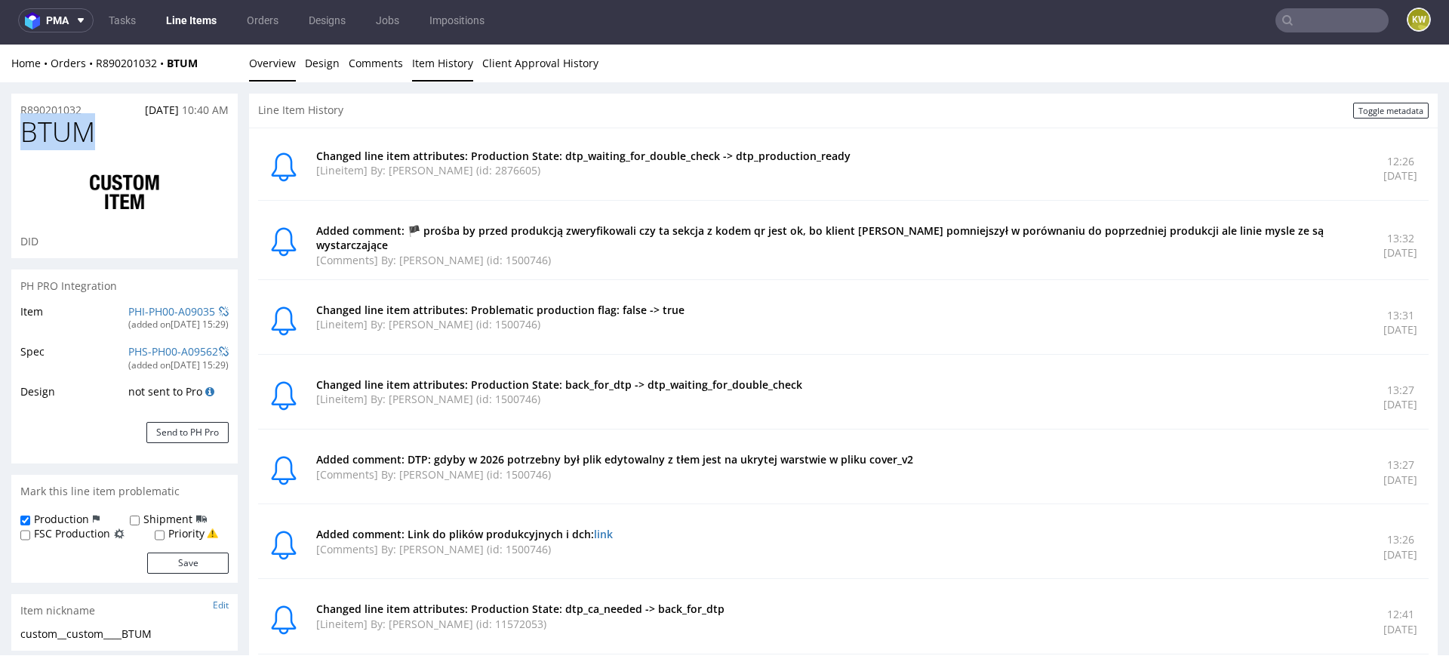
click at [276, 66] on link "Overview" at bounding box center [272, 63] width 47 height 37
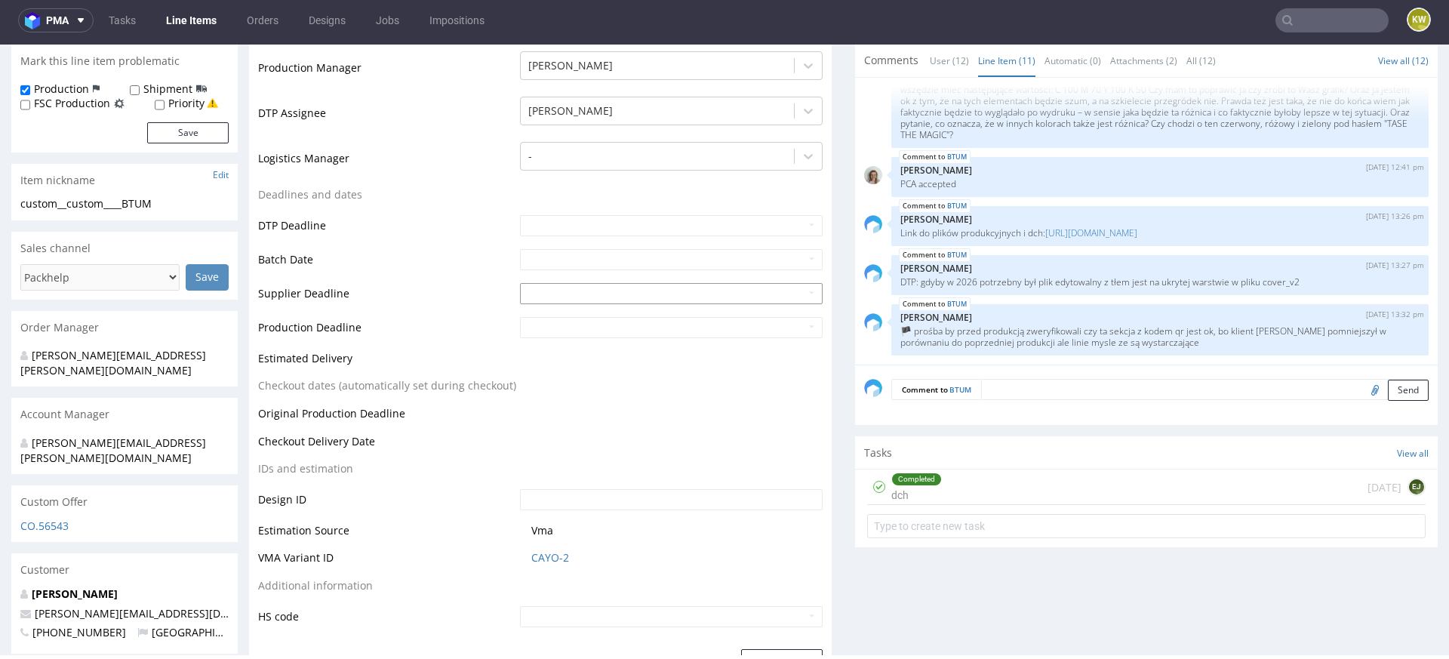
scroll to position [432, 0]
click at [1126, 225] on p "Link do plików produkcyjnych i dch: https://drive.google.com/drive/folders/13YX…" at bounding box center [1159, 230] width 519 height 11
click at [1137, 224] on link "https://drive.google.com/drive/folders/13YXHOL0MQGyR3qVmEjgXe5uX4IJi1IZ-?usp=dr…" at bounding box center [1091, 230] width 92 height 13
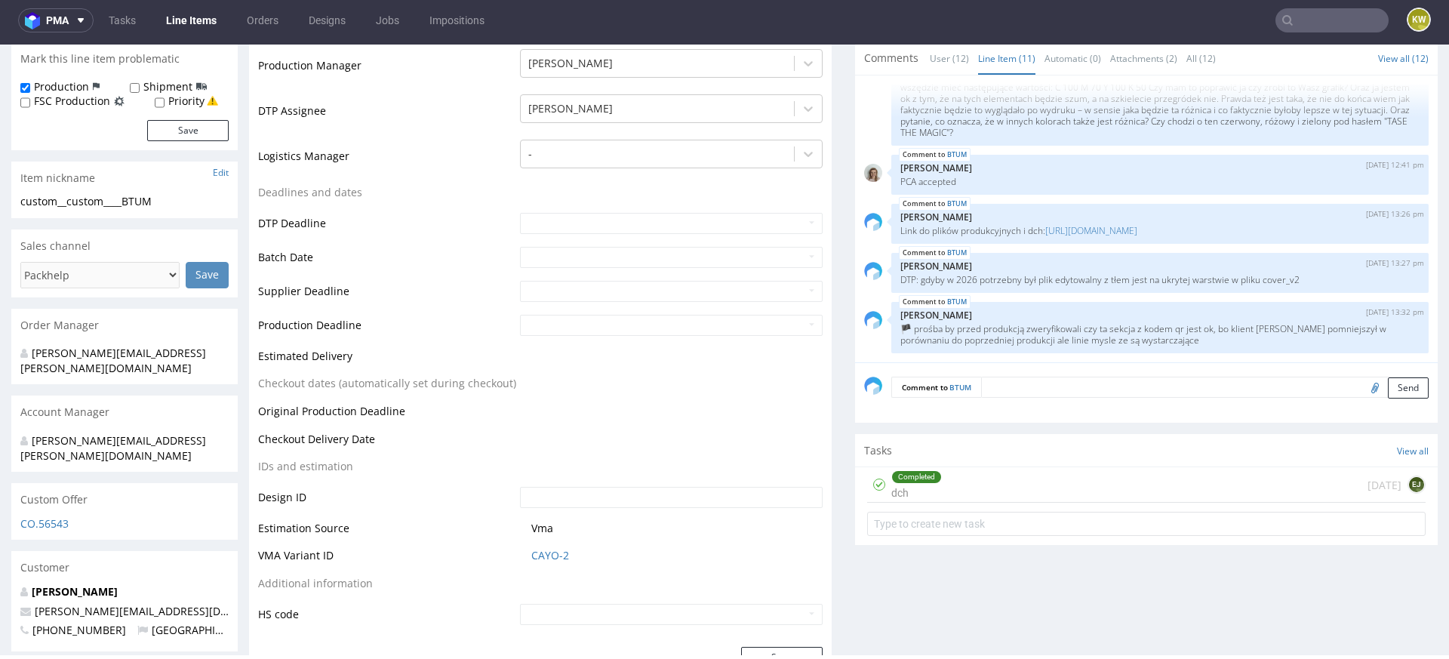
click at [1307, 23] on input "text" at bounding box center [1332, 20] width 113 height 24
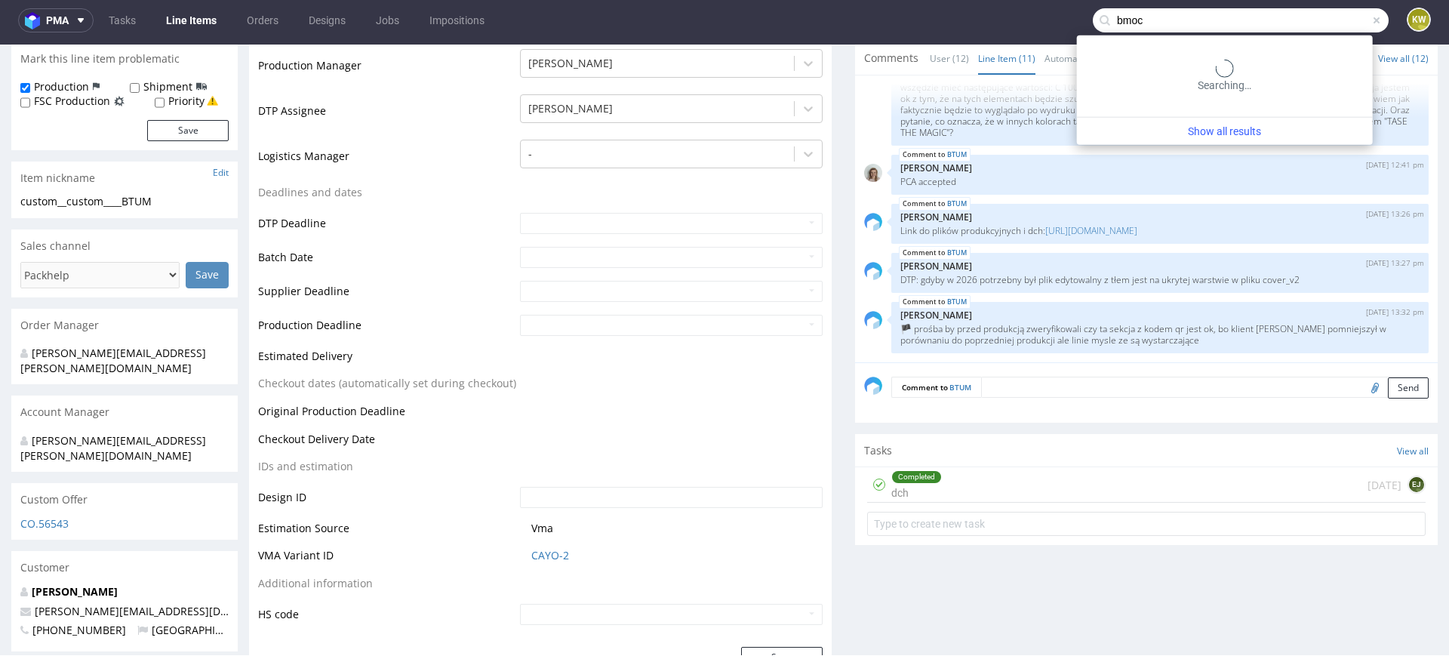
type input "bmoc"
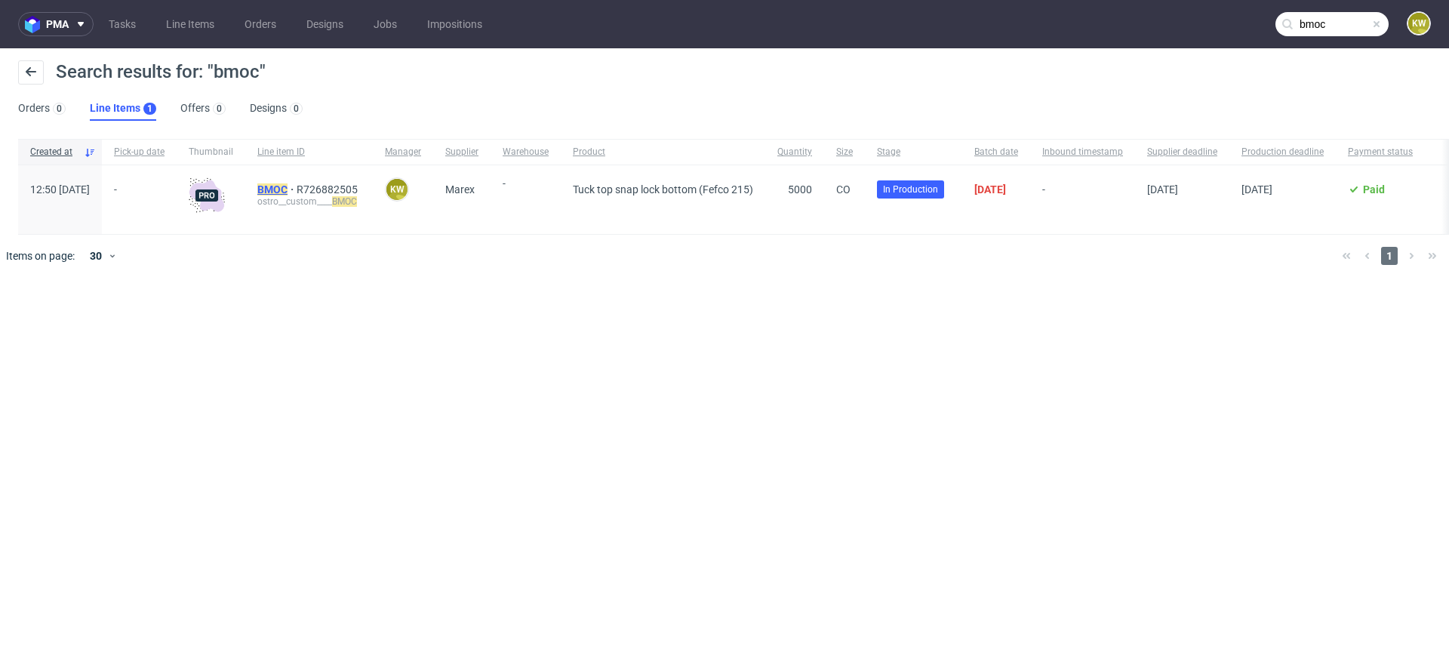
click at [288, 189] on mark "BMOC" at bounding box center [272, 189] width 30 height 12
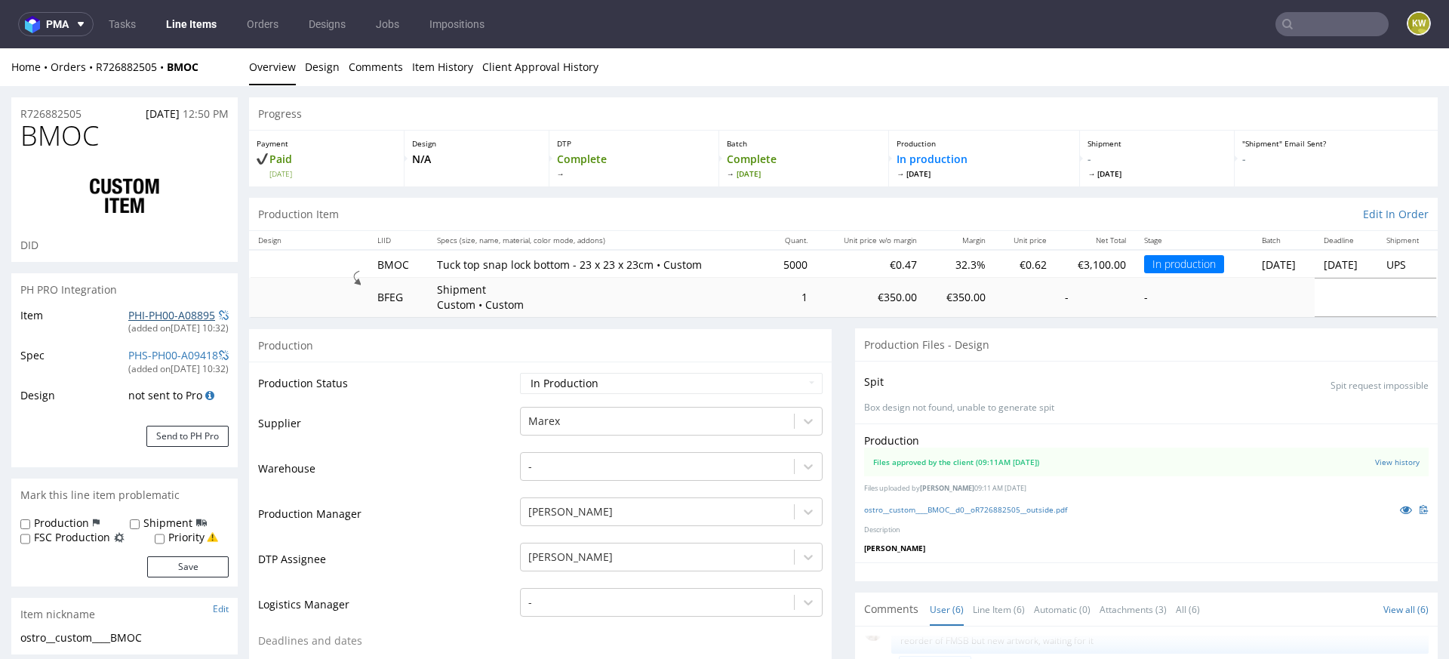
click at [135, 315] on link "PHI-PH00-A08895" at bounding box center [171, 315] width 87 height 14
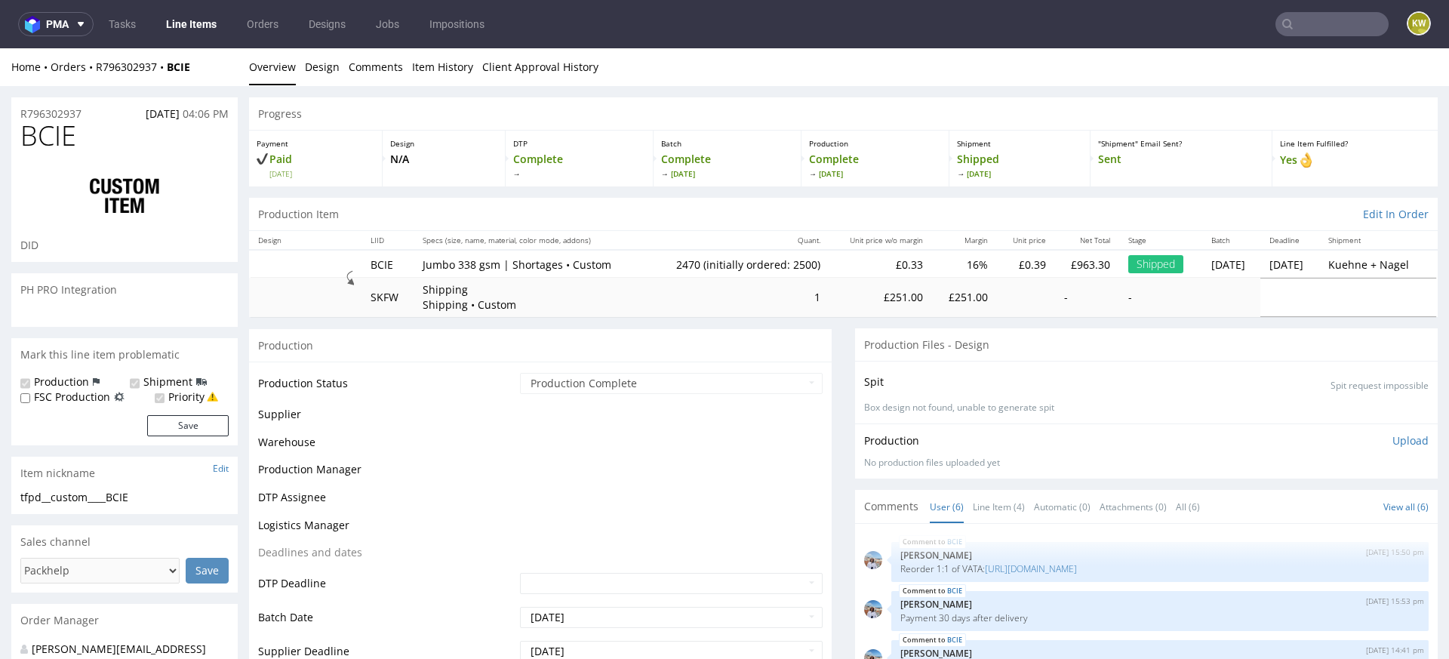
scroll to position [60, 0]
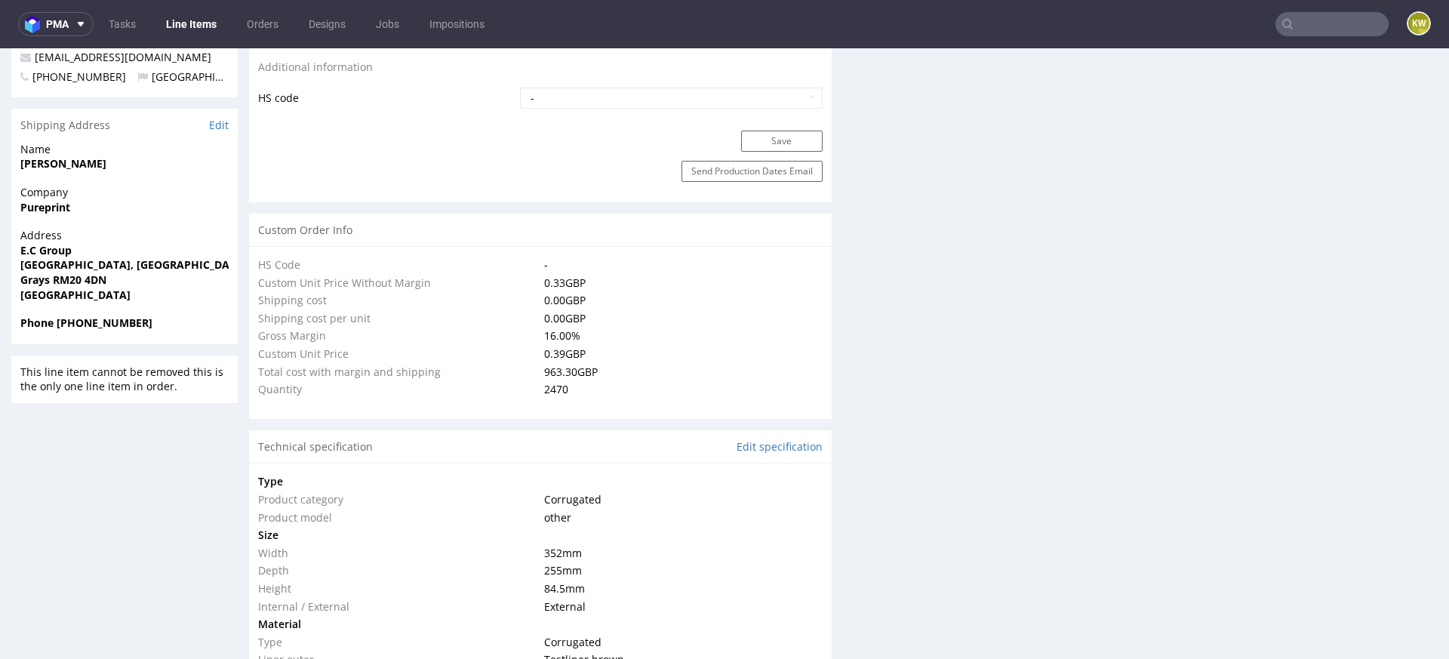
select select "in_progress"
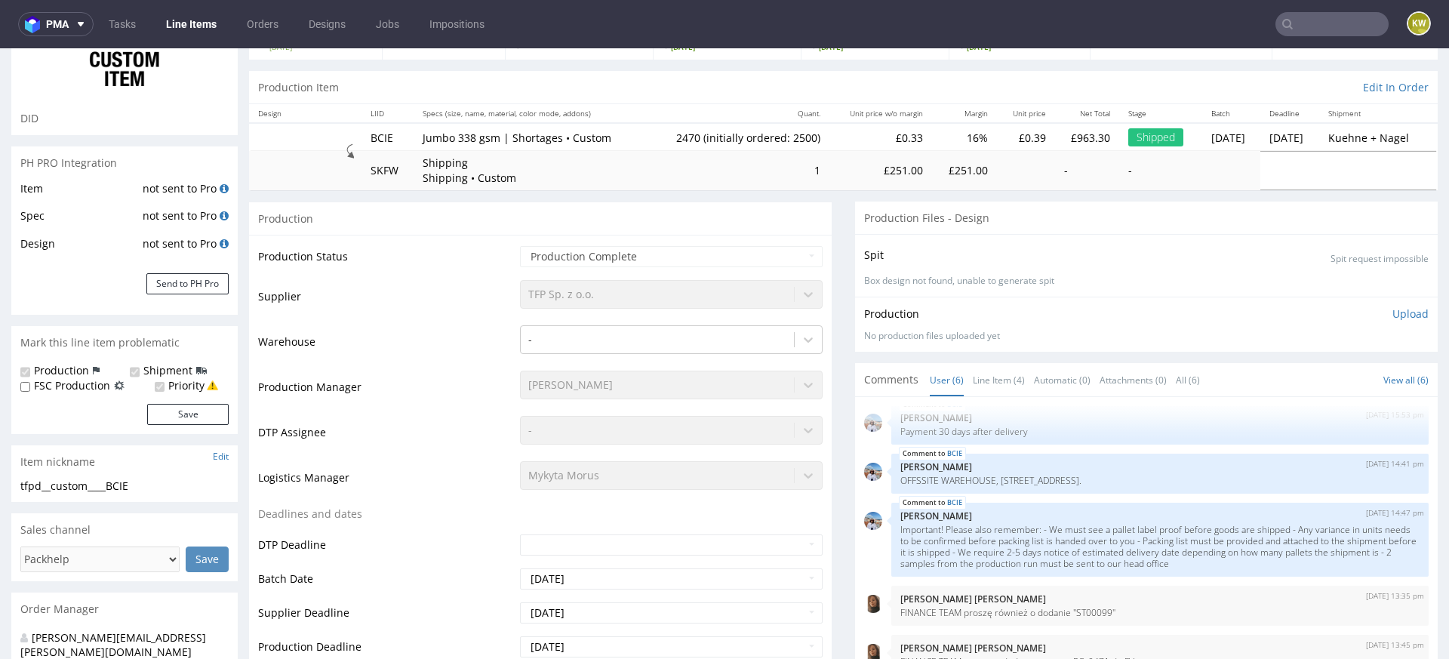
scroll to position [128, 0]
click at [992, 383] on link "Line Item (4)" at bounding box center [999, 378] width 52 height 32
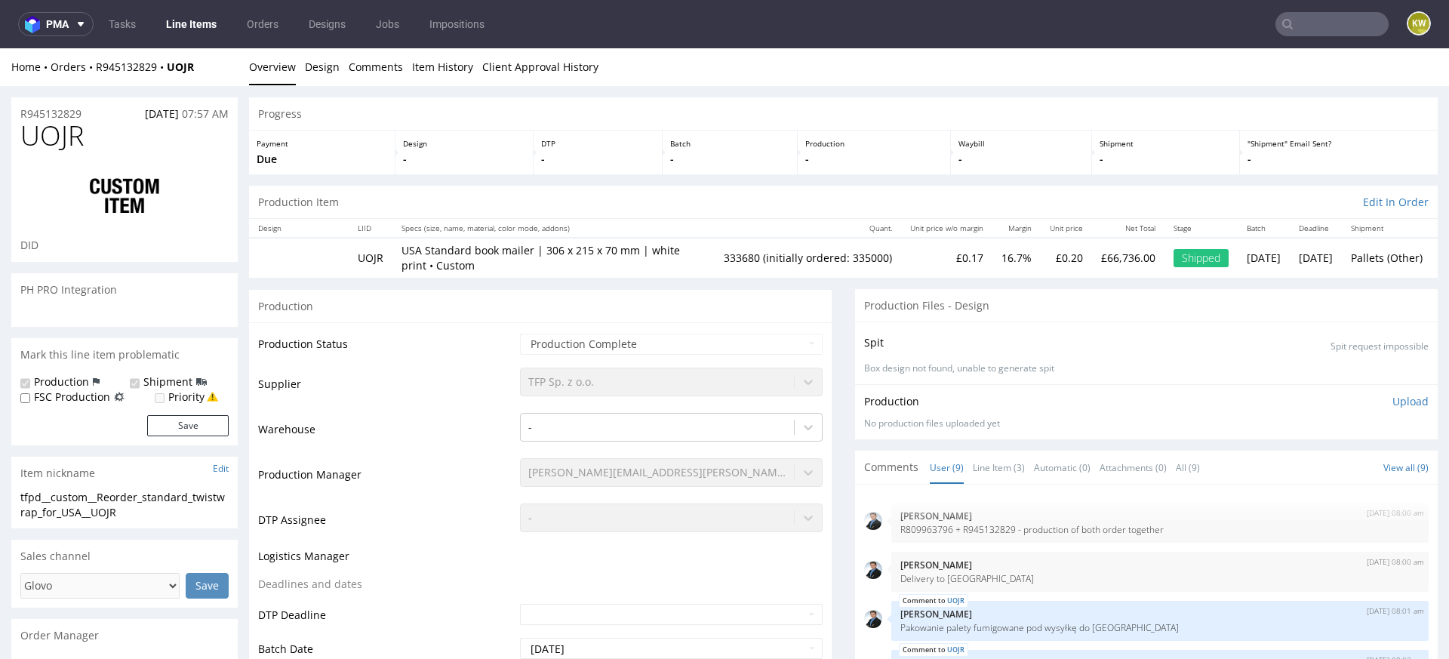
scroll to position [173, 0]
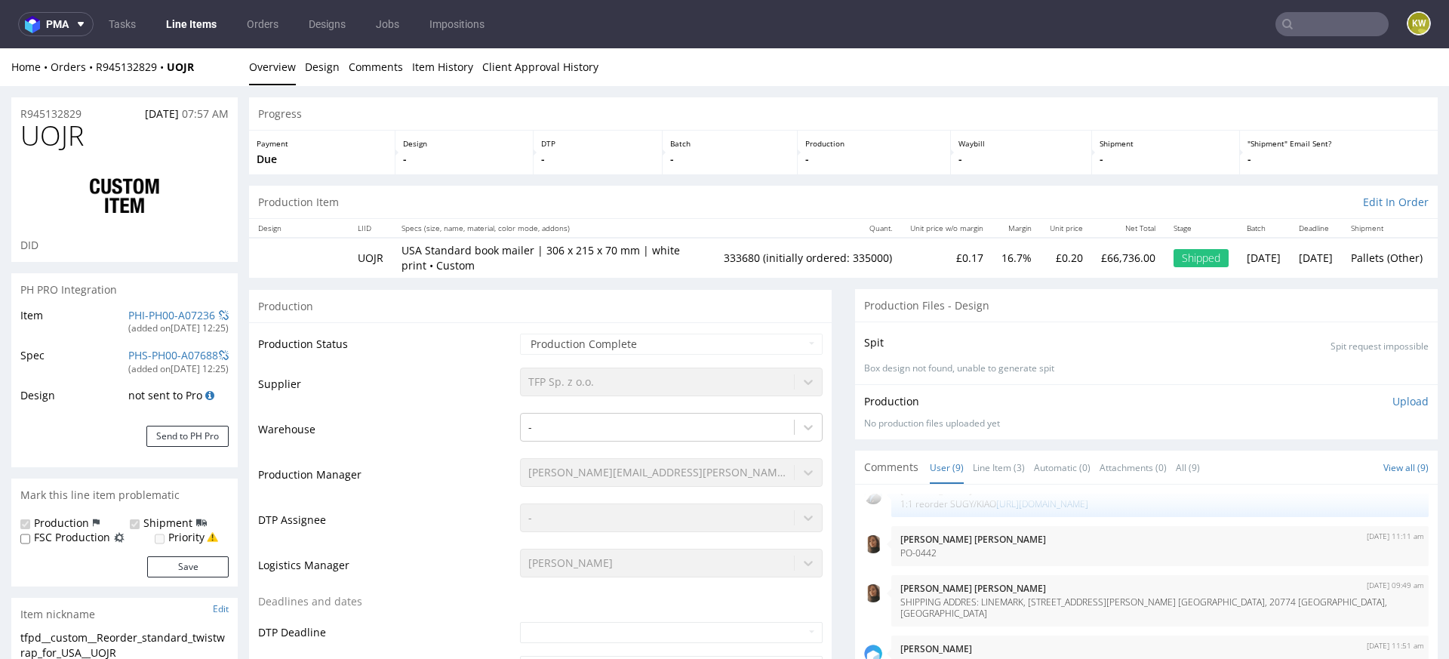
type input "333680"
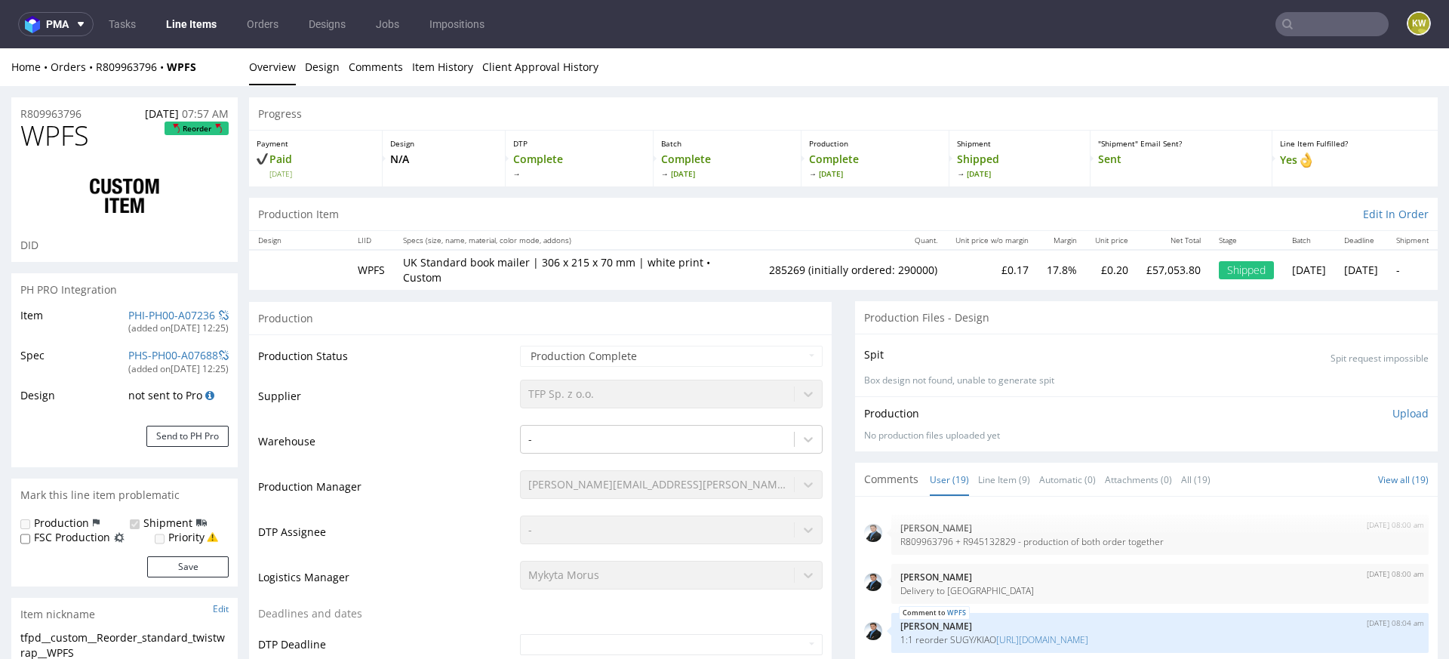
scroll to position [731, 0]
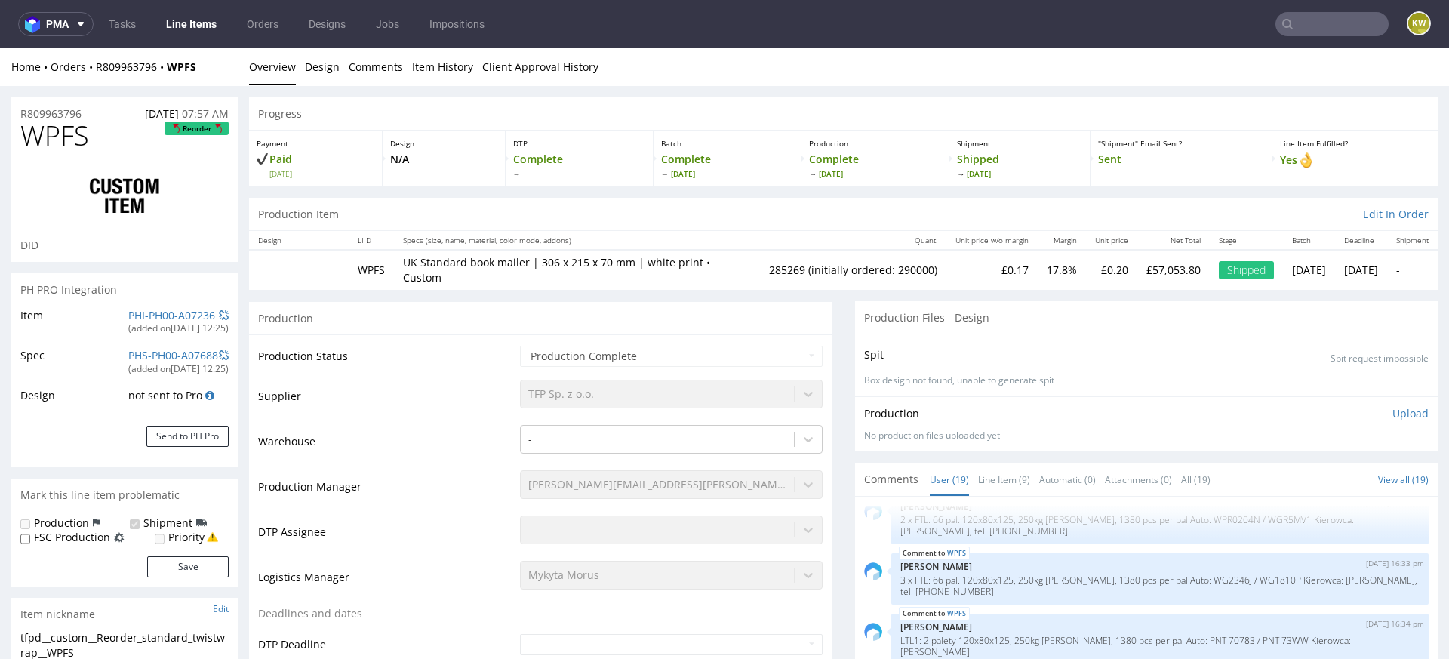
select select "in_progress"
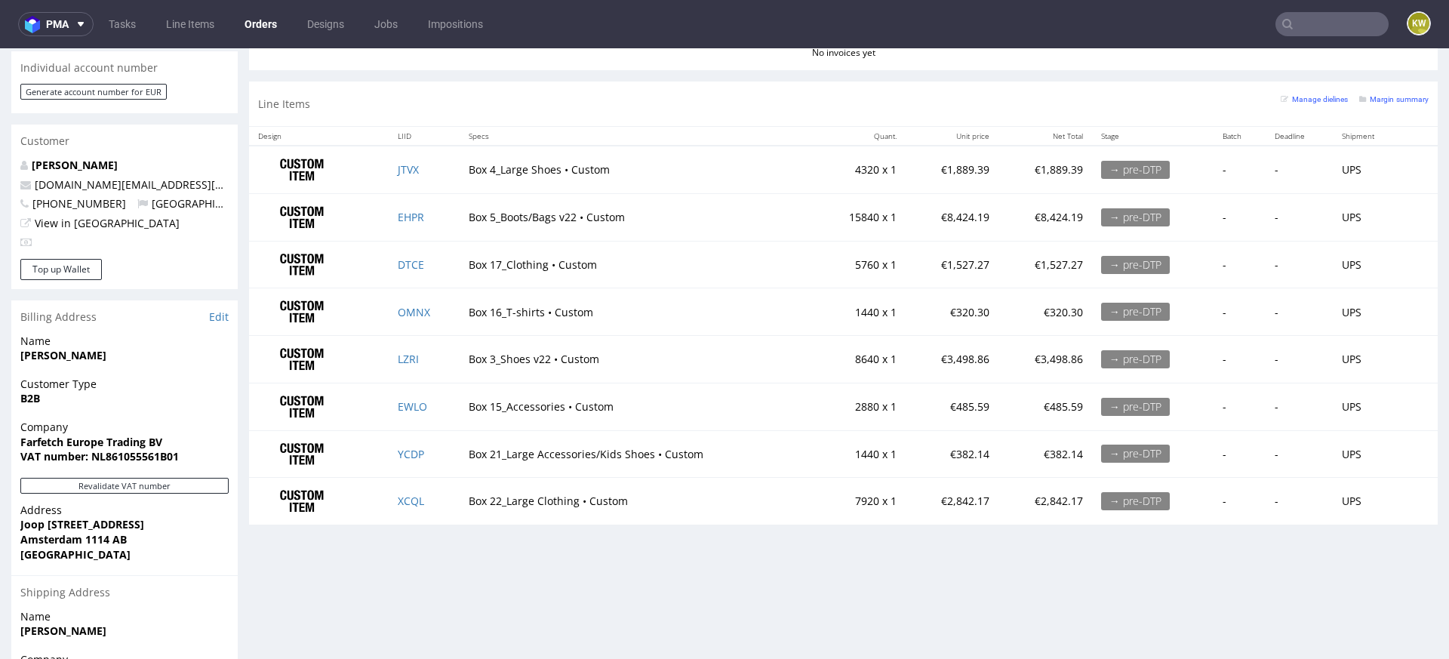
scroll to position [700, 0]
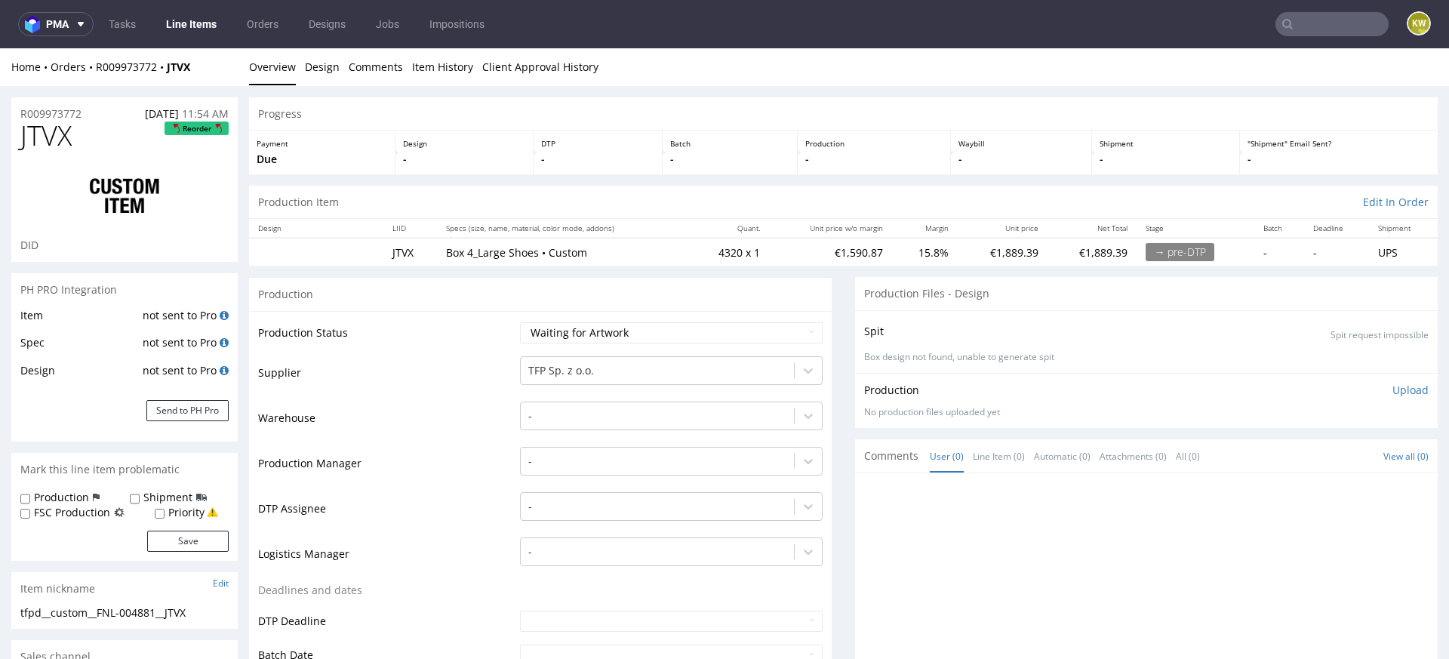
click at [183, 25] on link "Line Items" at bounding box center [191, 24] width 69 height 24
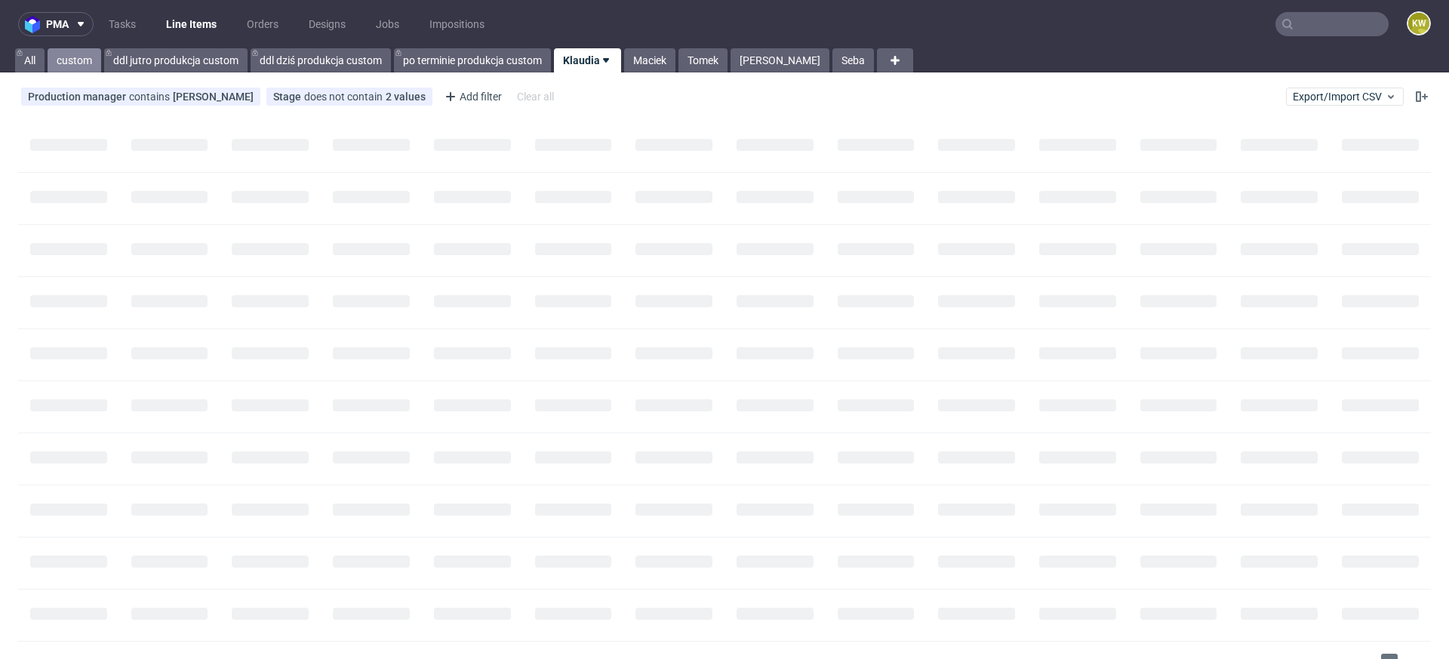
click at [72, 62] on link "custom" at bounding box center [75, 60] width 54 height 24
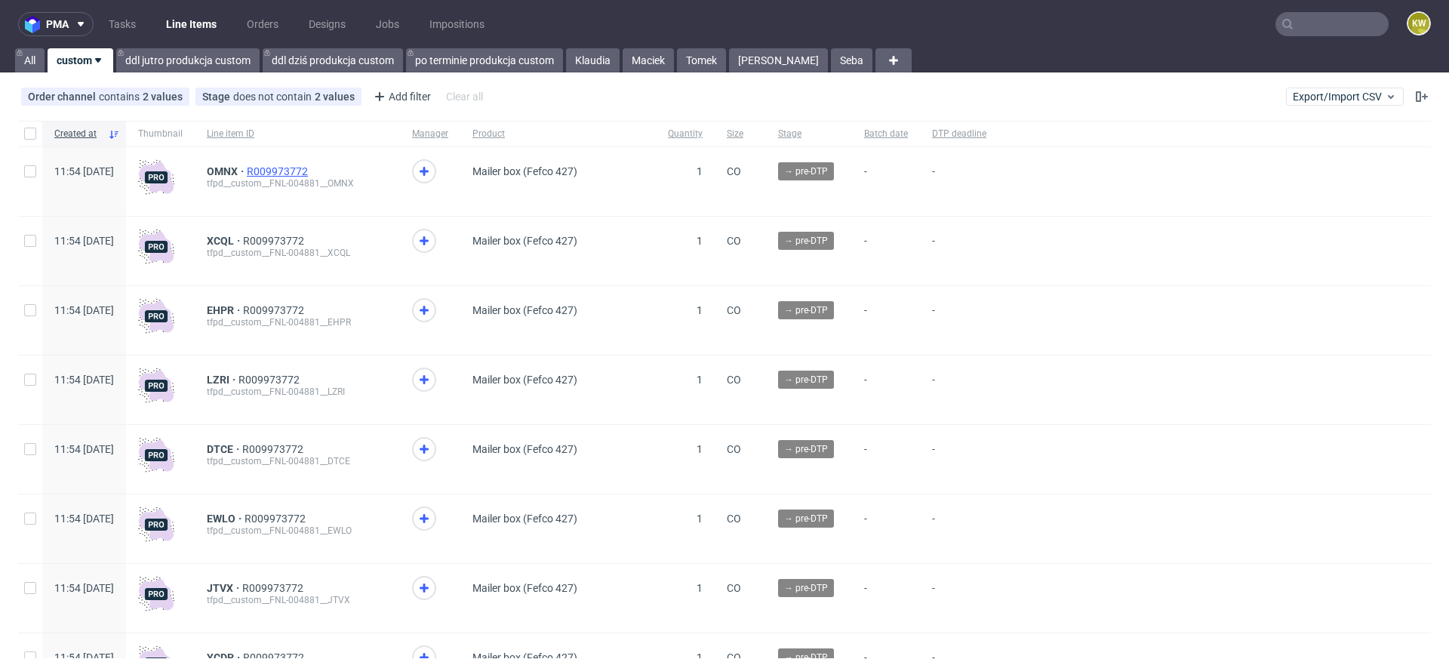
click at [311, 168] on span "R009973772" at bounding box center [279, 171] width 64 height 12
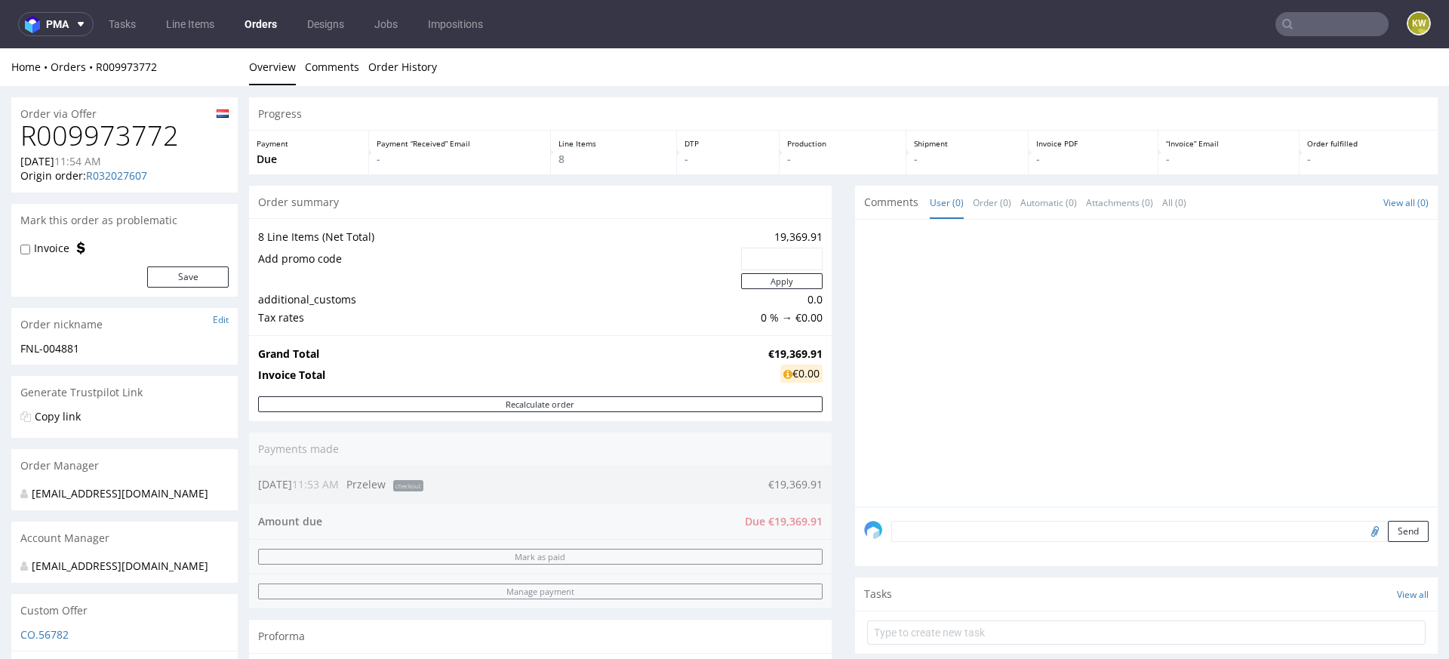
click at [922, 531] on textarea at bounding box center [1159, 531] width 537 height 21
paste textarea "FNL-004881"
type textarea "PO FNL-004881"
click at [1391, 599] on button "Send" at bounding box center [1408, 602] width 41 height 21
click at [177, 26] on link "Line Items" at bounding box center [190, 24] width 66 height 24
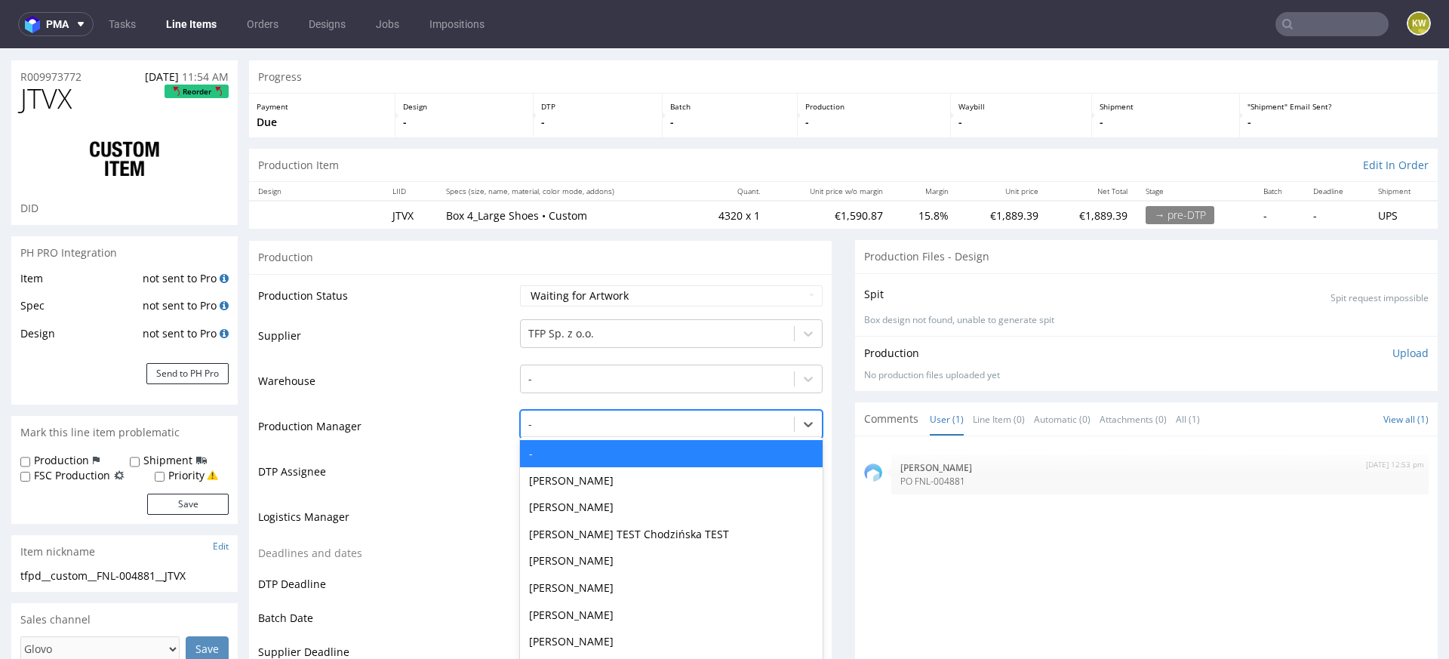
click at [547, 431] on div "- selected, 1 of 62. 62 results available. Use Up and Down to choose options, p…" at bounding box center [671, 420] width 303 height 21
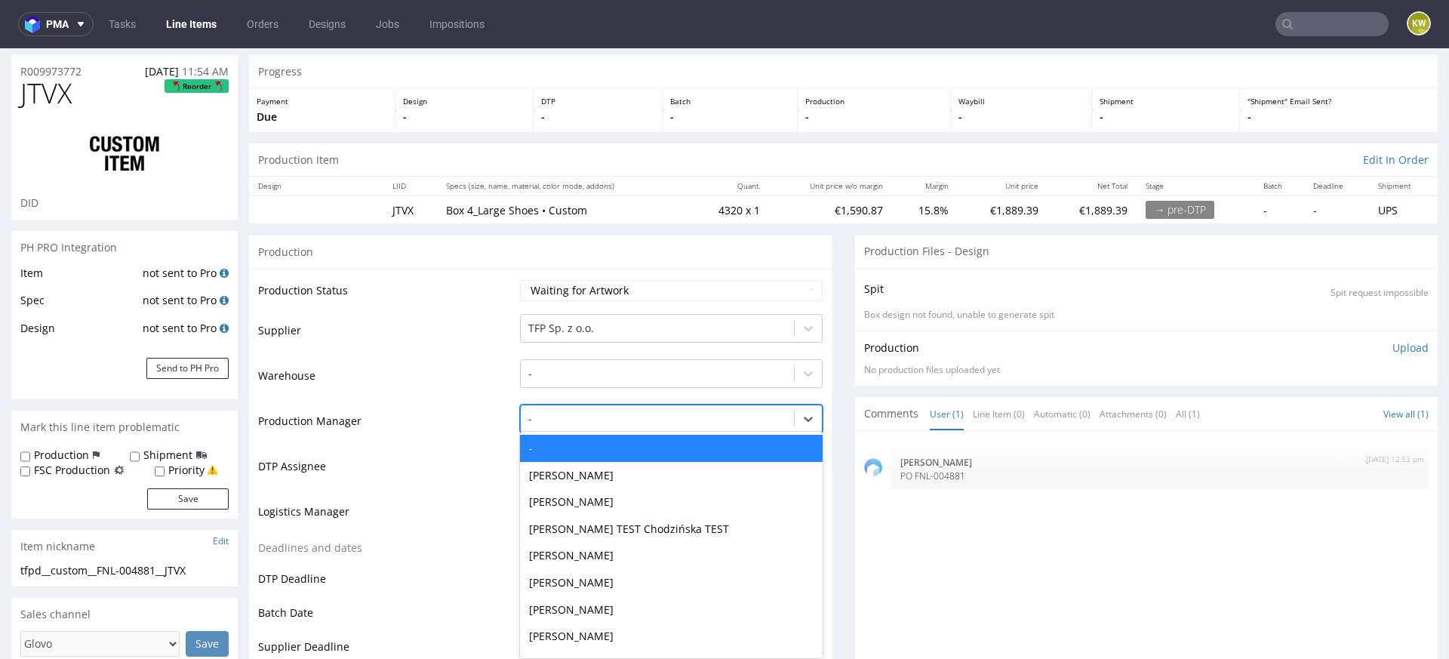
scroll to position [46, 0]
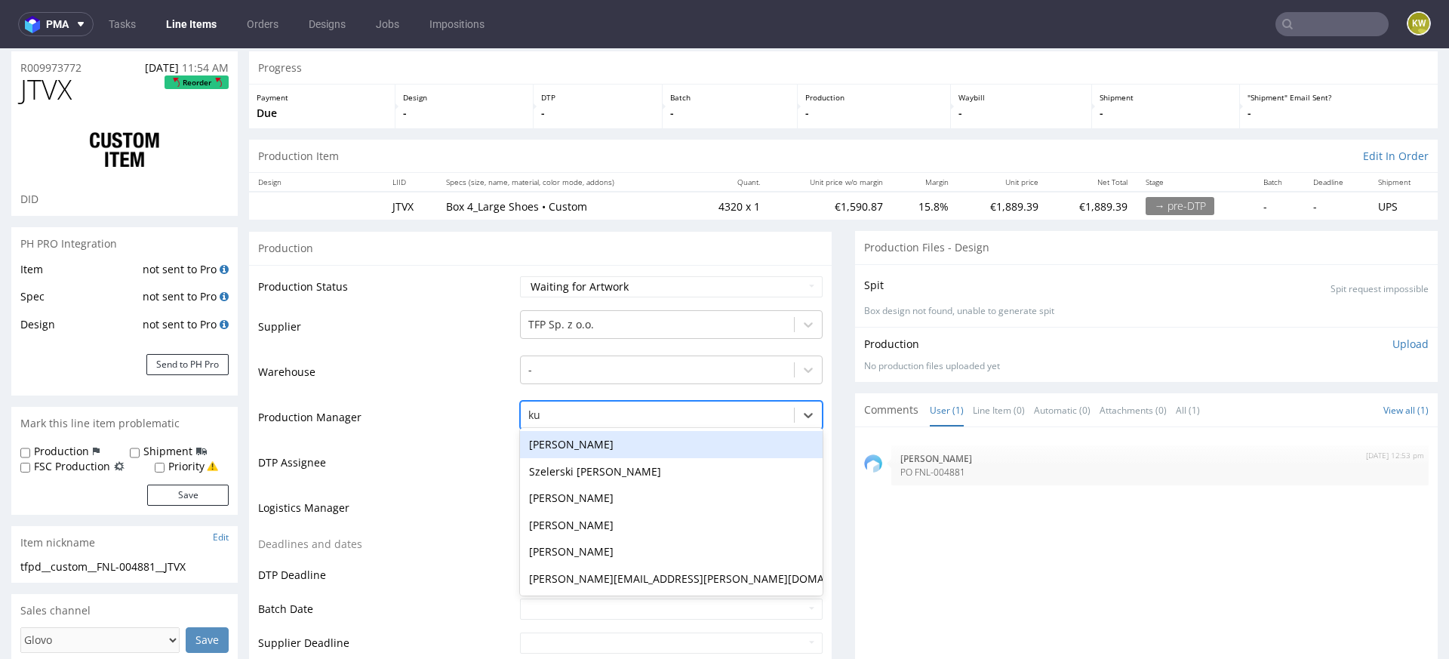
type input "kub"
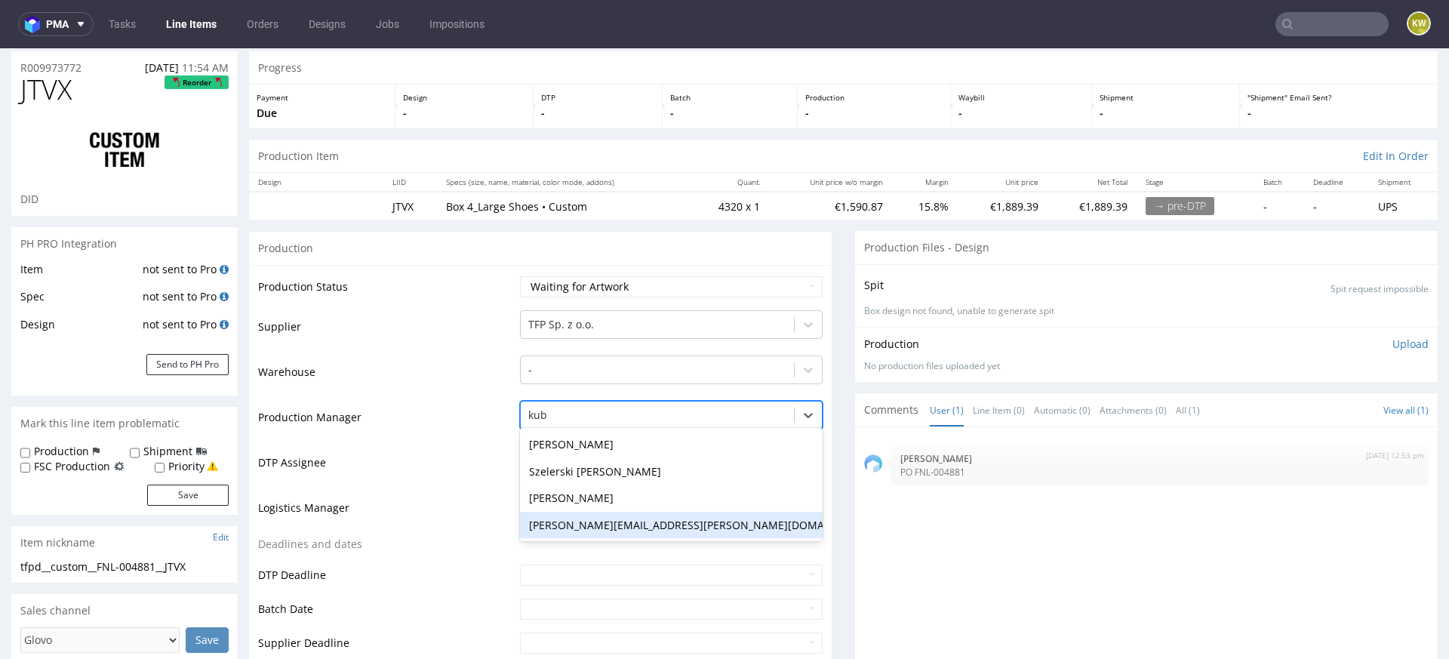
click at [568, 521] on div "[PERSON_NAME][EMAIL_ADDRESS][PERSON_NAME][DOMAIN_NAME]" at bounding box center [671, 525] width 303 height 27
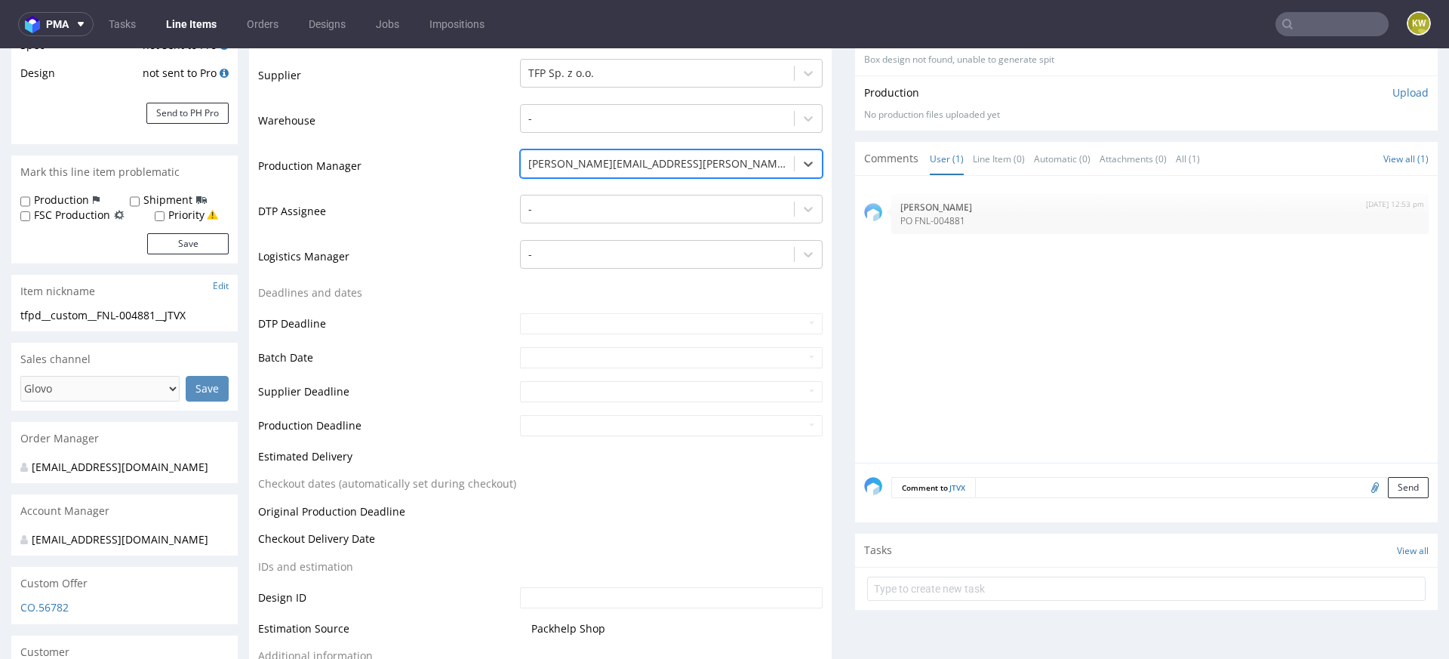
scroll to position [375, 0]
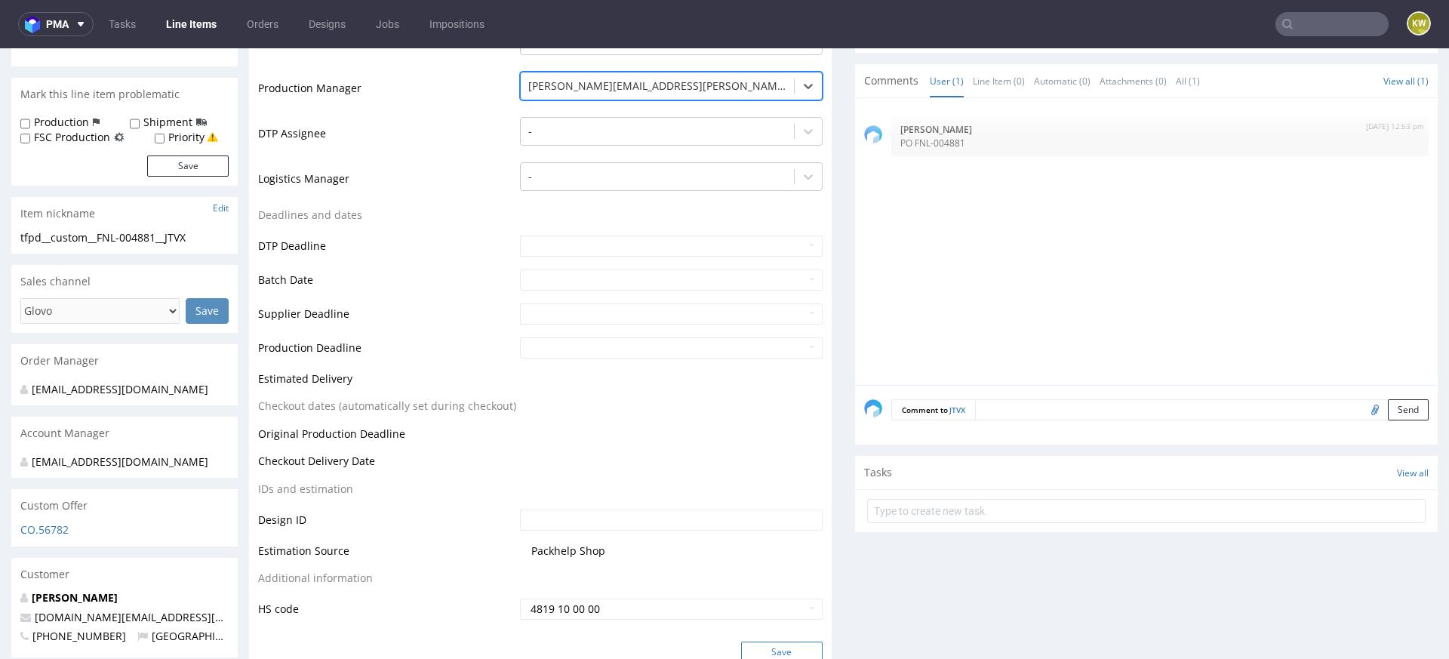
click at [764, 648] on button "Save" at bounding box center [782, 652] width 82 height 21
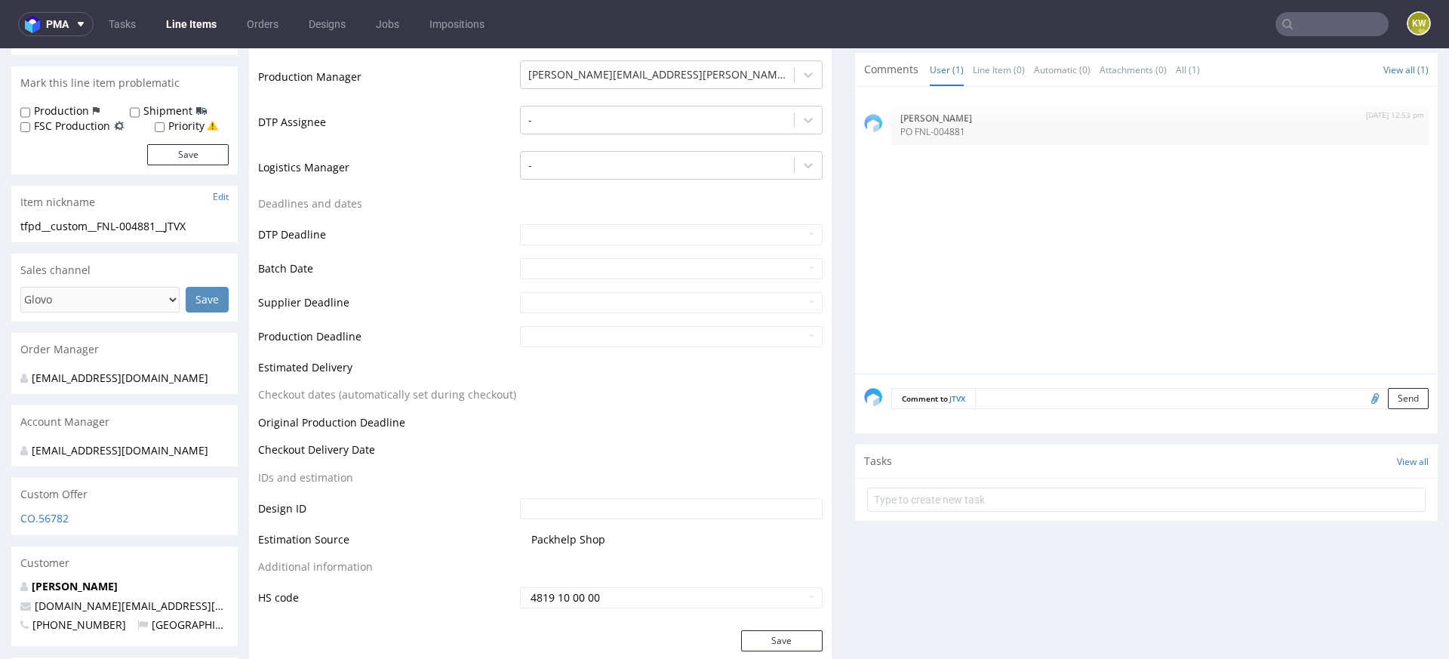
scroll to position [503, 0]
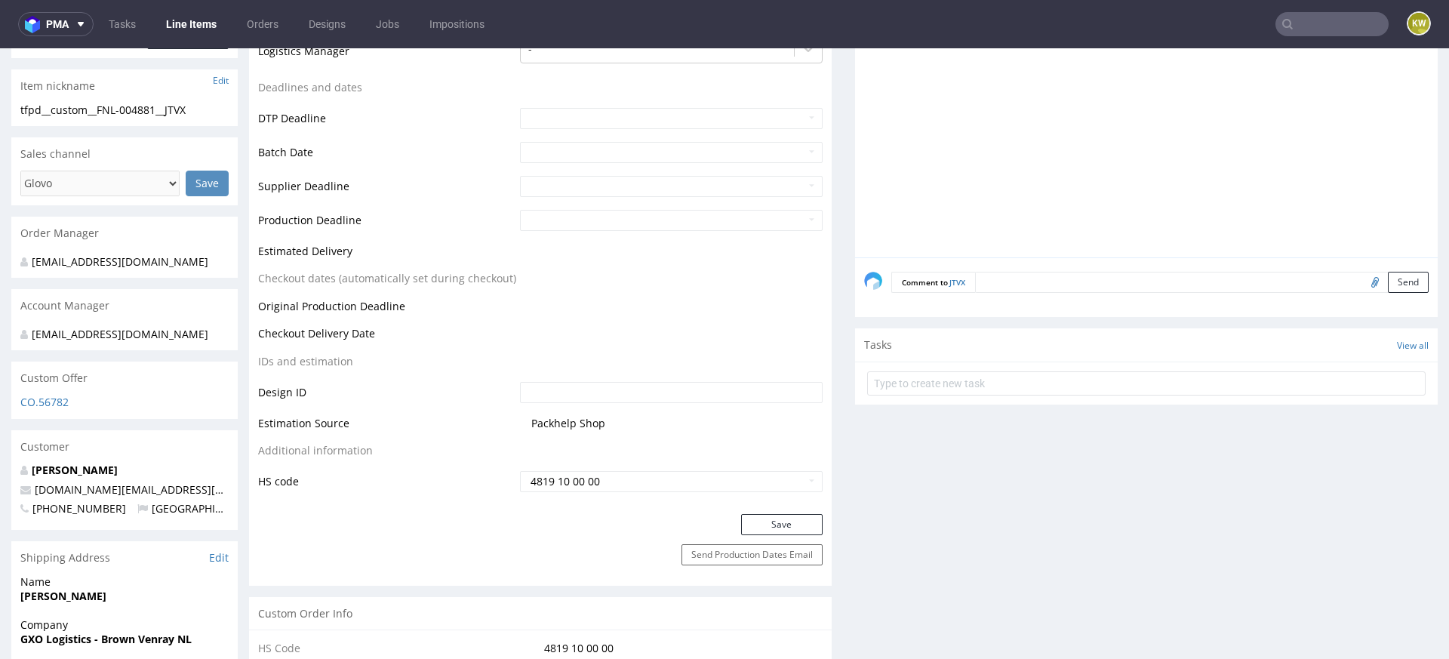
click at [181, 40] on nav "pma Tasks Line Items Orders Designs Jobs Impositions KW" at bounding box center [724, 24] width 1449 height 48
click at [184, 24] on link "Line Items" at bounding box center [191, 24] width 69 height 24
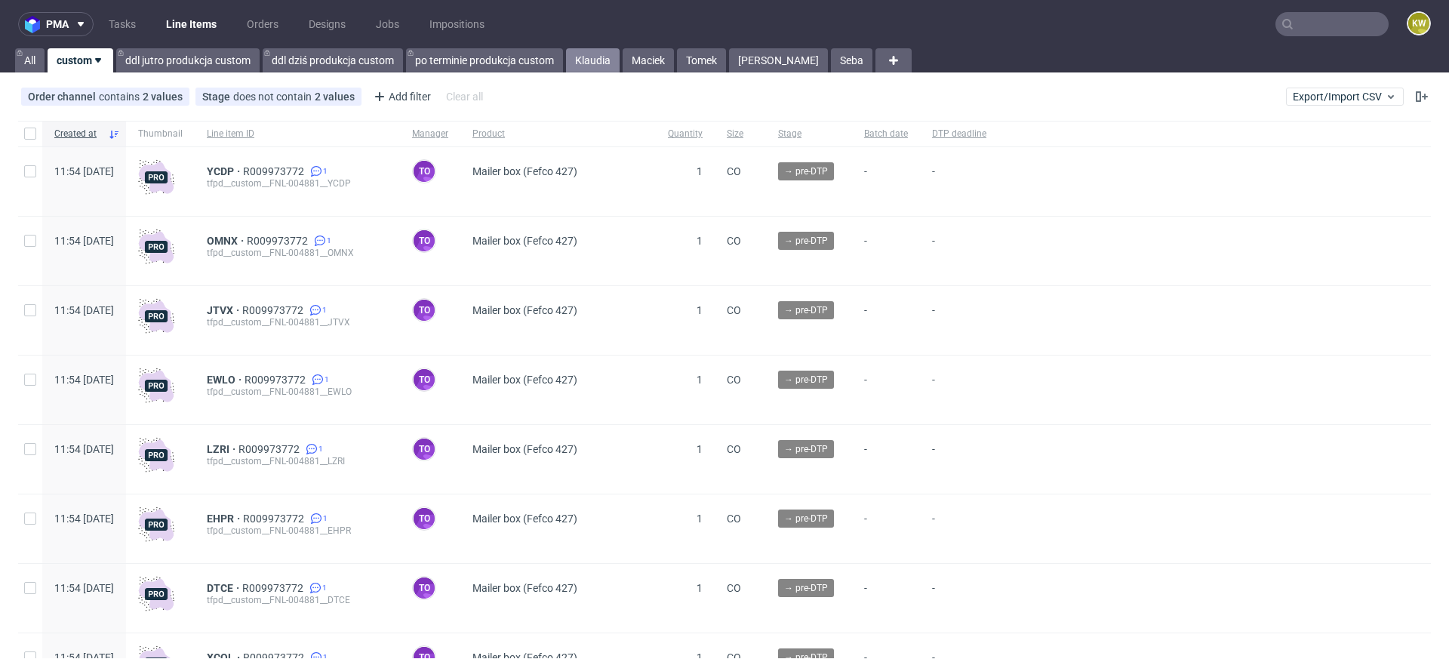
click at [575, 61] on link "Klaudia" at bounding box center [593, 60] width 54 height 24
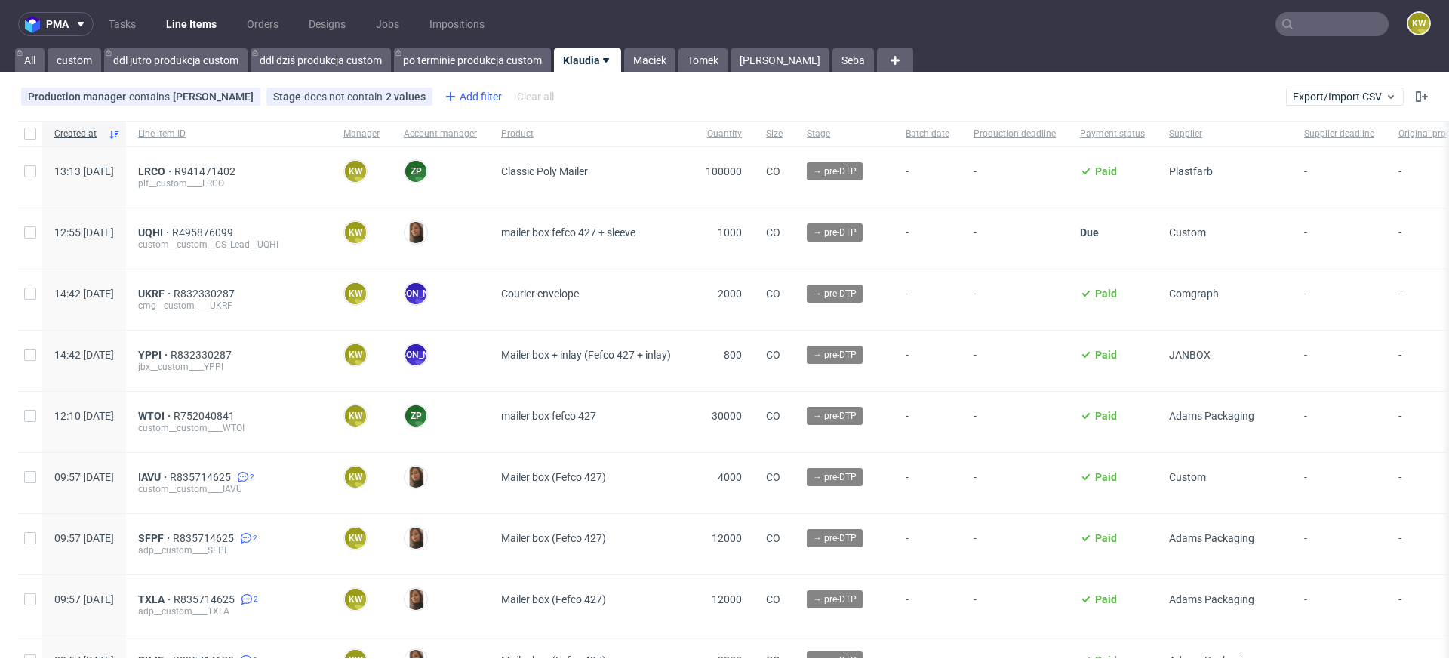
click at [472, 96] on div "Add filter" at bounding box center [472, 97] width 66 height 24
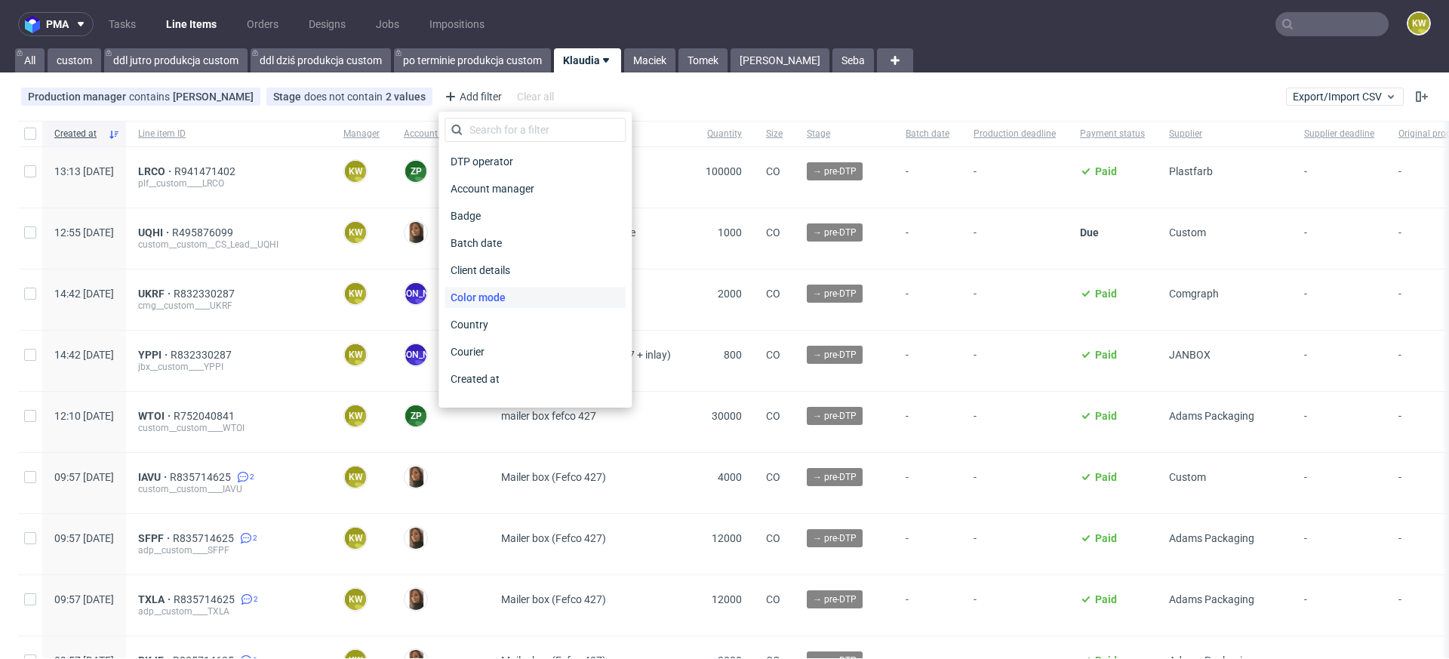
scroll to position [1214, 0]
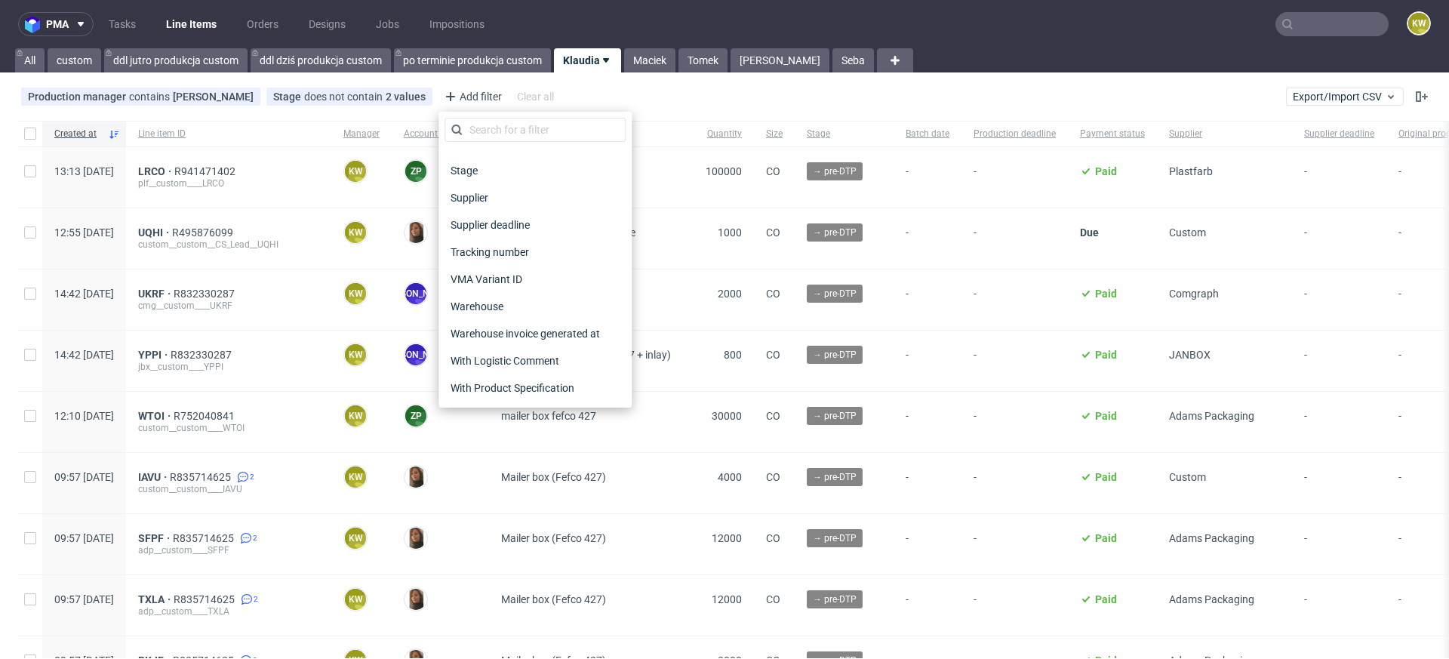
click at [511, 232] on span "Supplier deadline" at bounding box center [490, 224] width 91 height 21
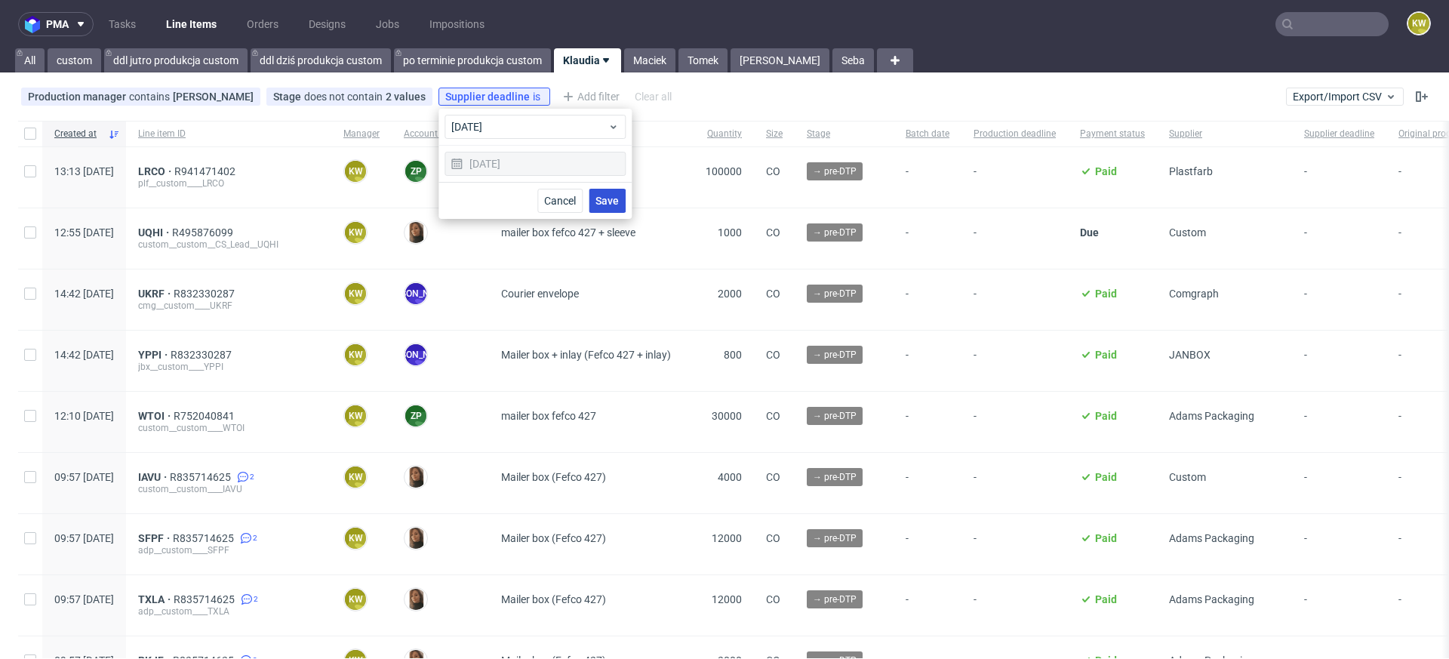
click at [609, 202] on span "Save" at bounding box center [607, 200] width 23 height 11
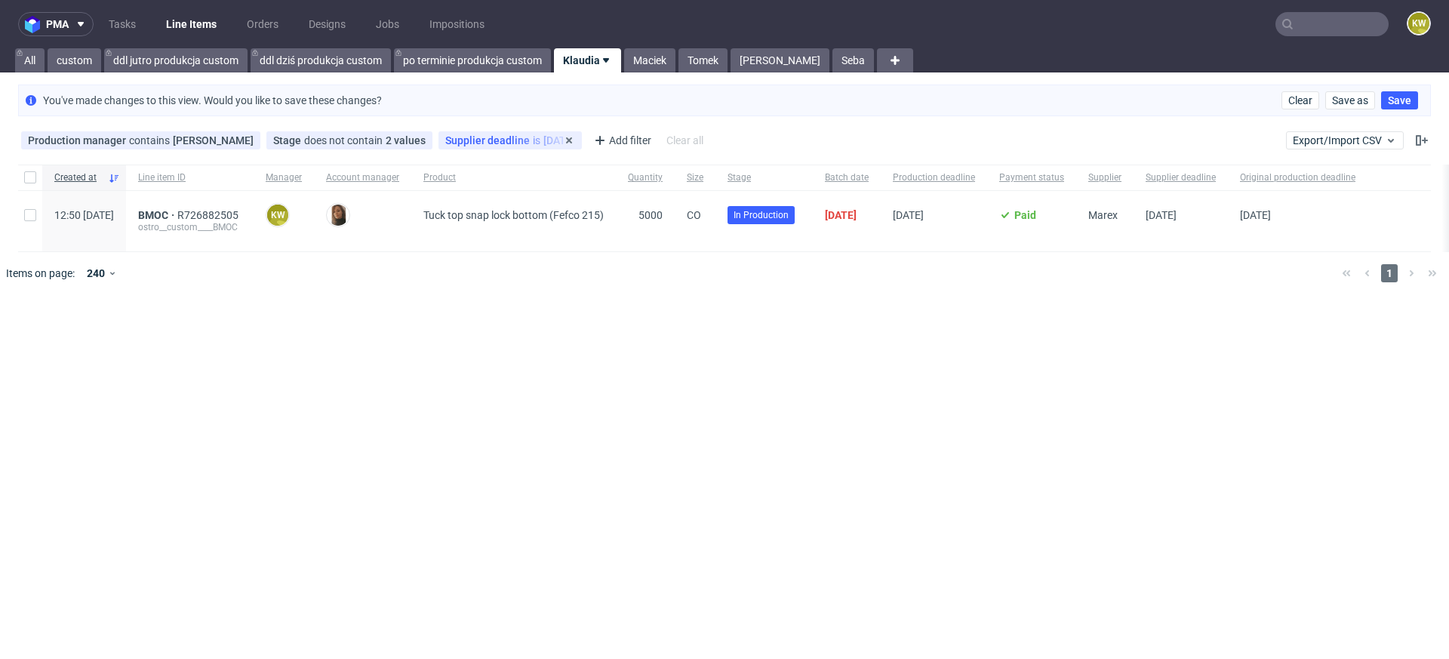
click at [493, 140] on span "Supplier deadline" at bounding box center [489, 140] width 88 height 12
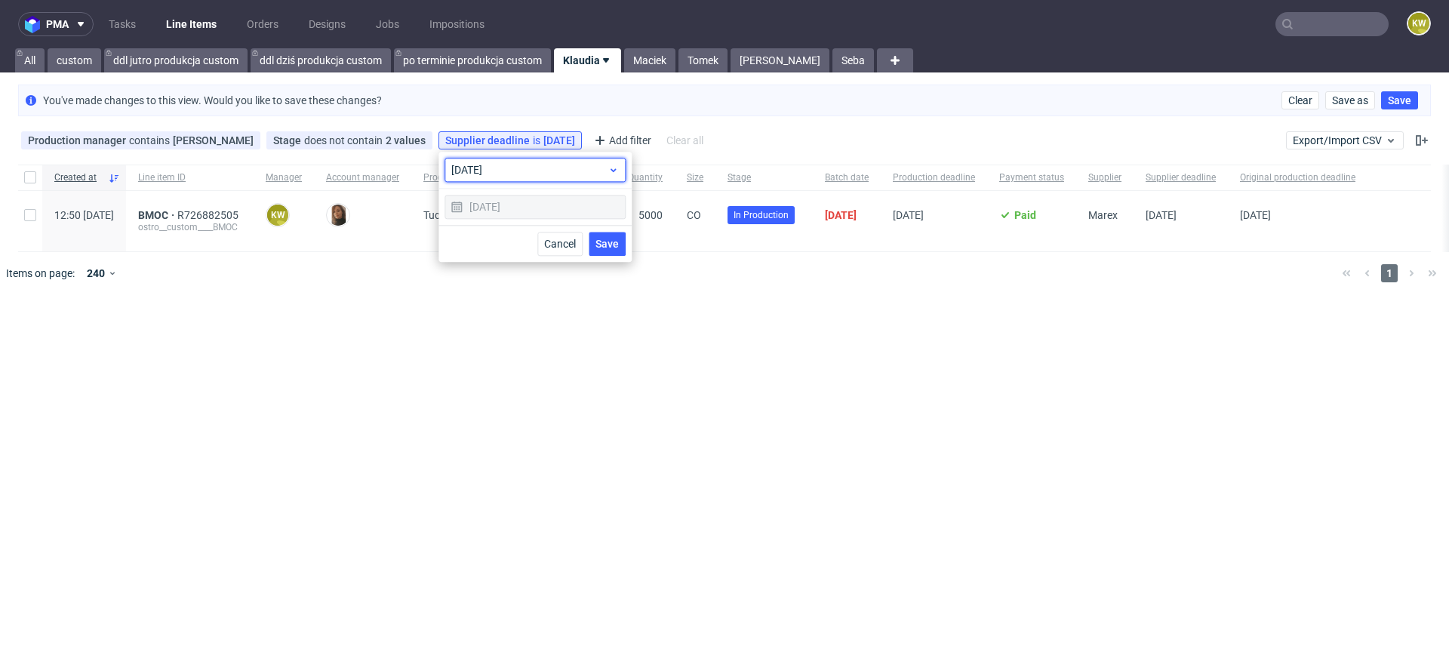
click at [496, 174] on span "today" at bounding box center [529, 169] width 156 height 15
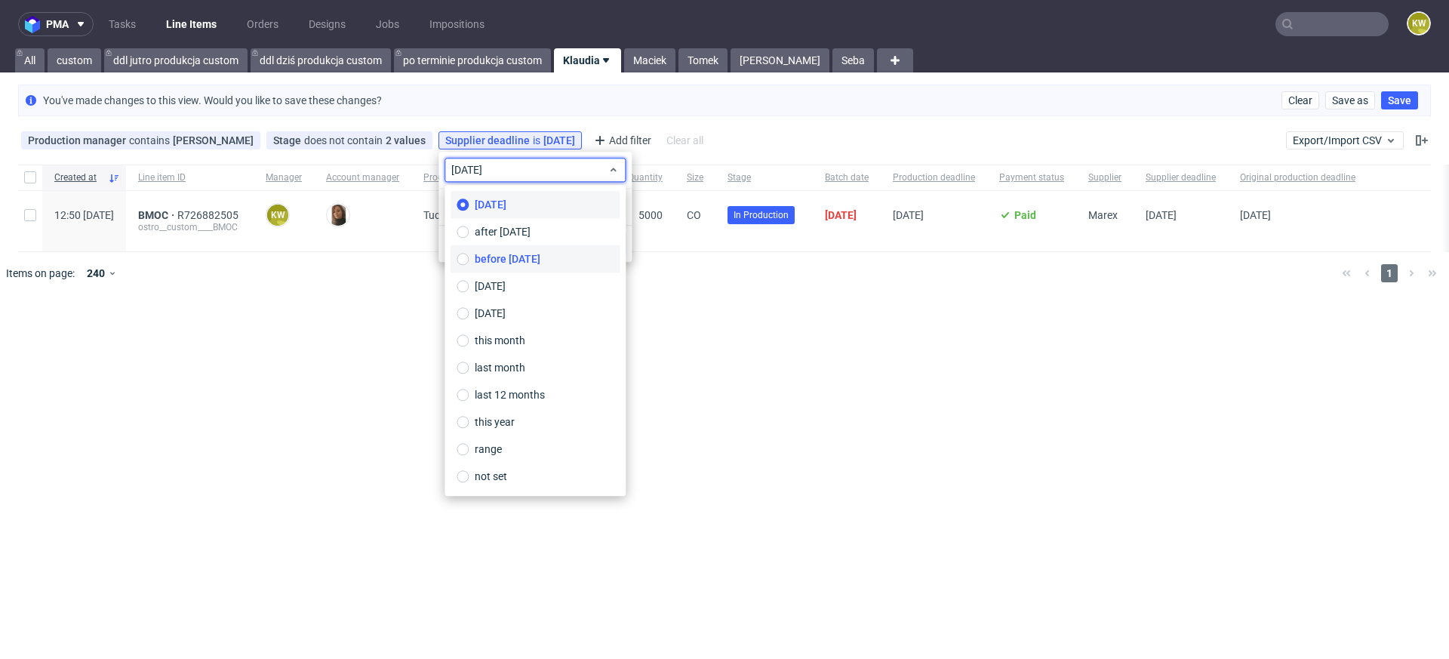
click at [496, 259] on span "before today" at bounding box center [508, 258] width 66 height 15
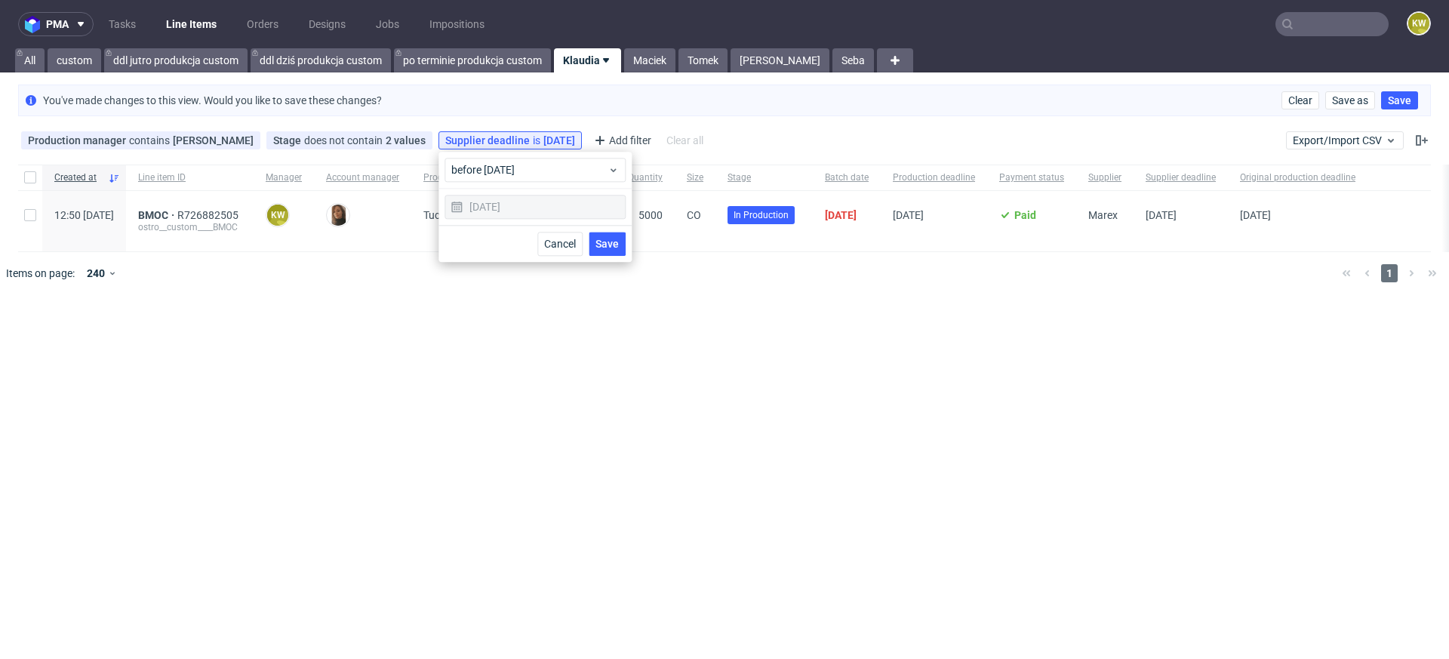
click at [599, 239] on span "Save" at bounding box center [607, 244] width 23 height 11
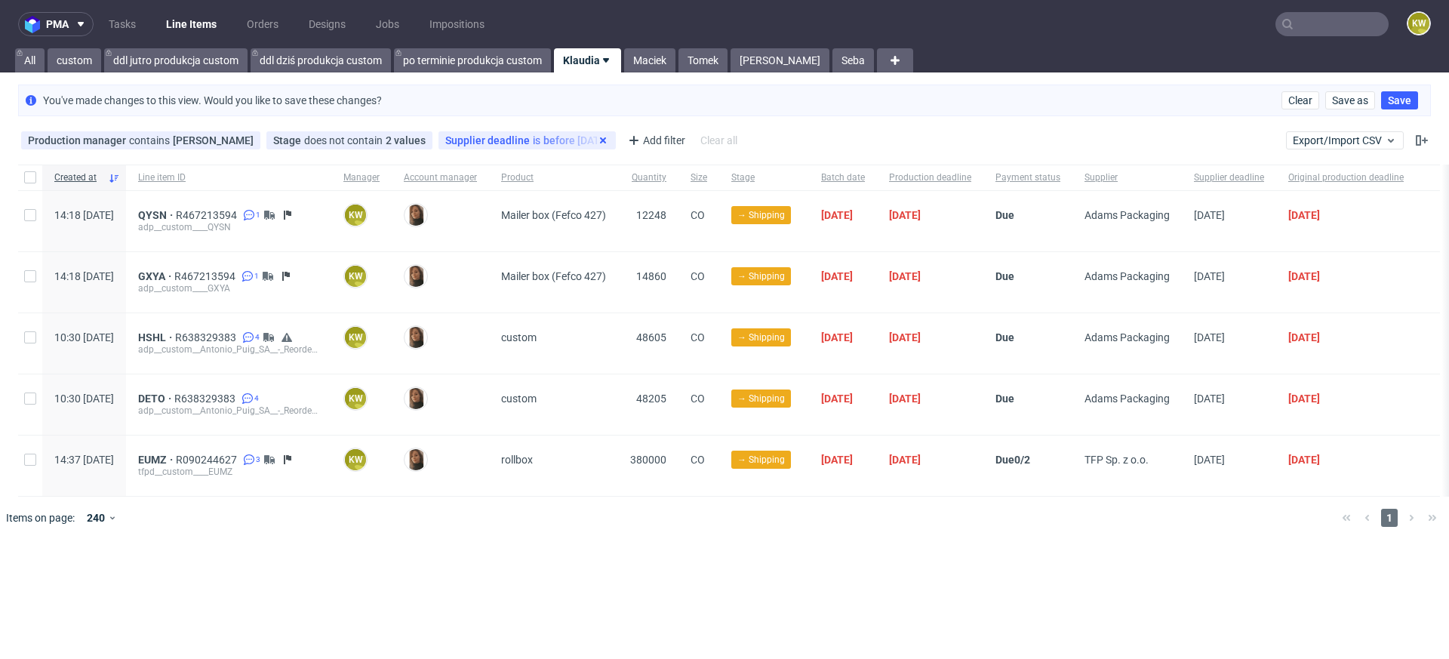
click at [597, 136] on icon at bounding box center [603, 140] width 12 height 12
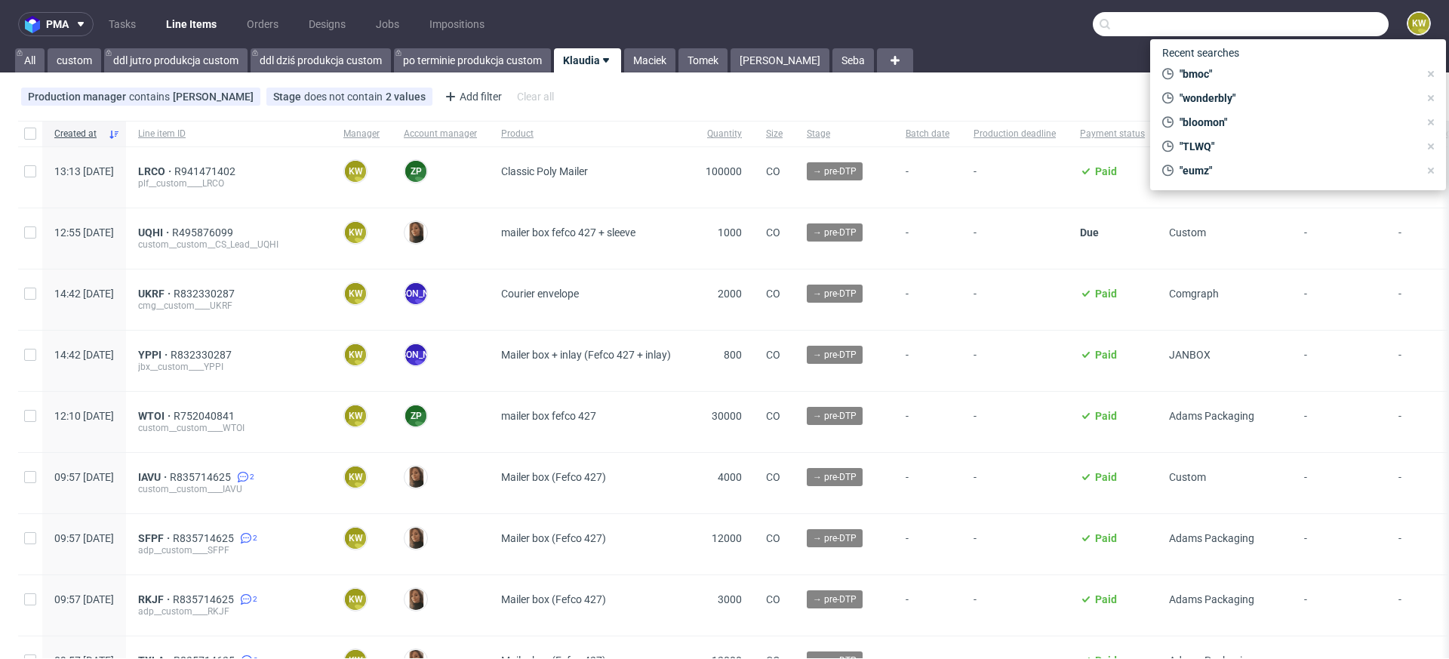
click at [1299, 26] on input "text" at bounding box center [1241, 24] width 296 height 24
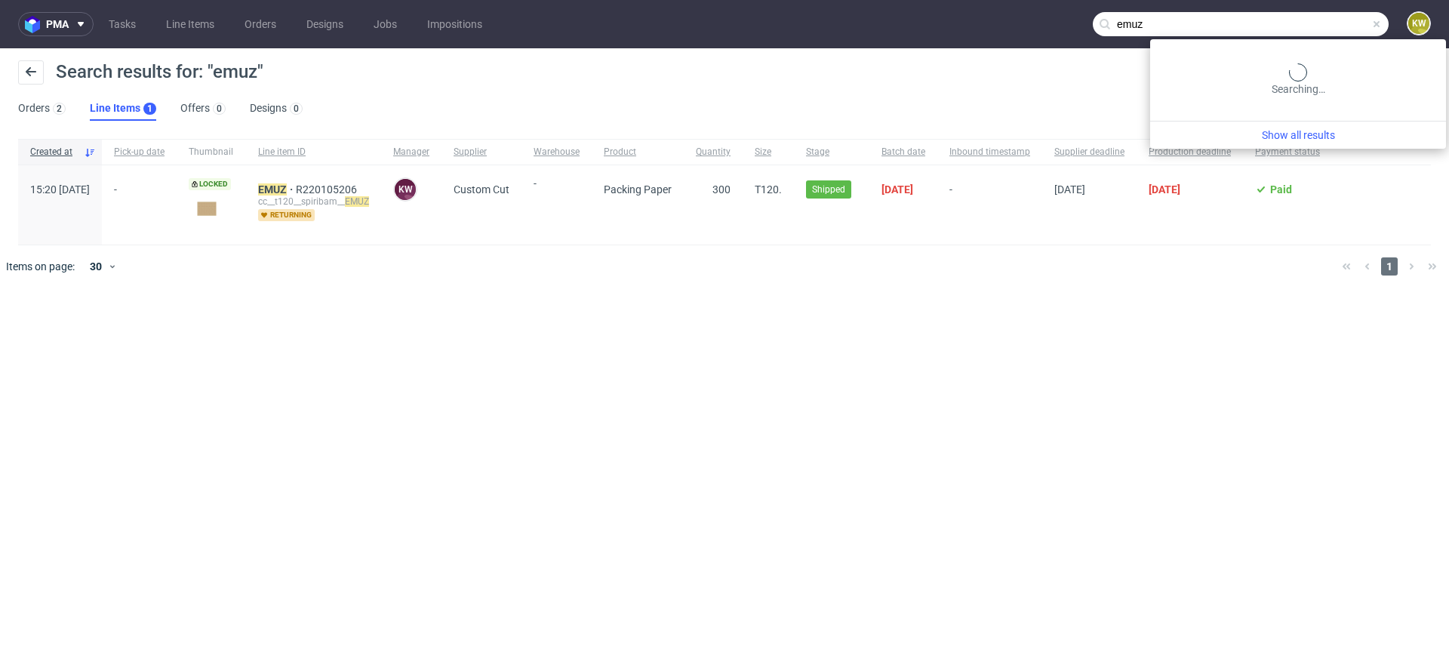
click at [1337, 23] on input "emuz" at bounding box center [1241, 24] width 296 height 24
type input "eumz"
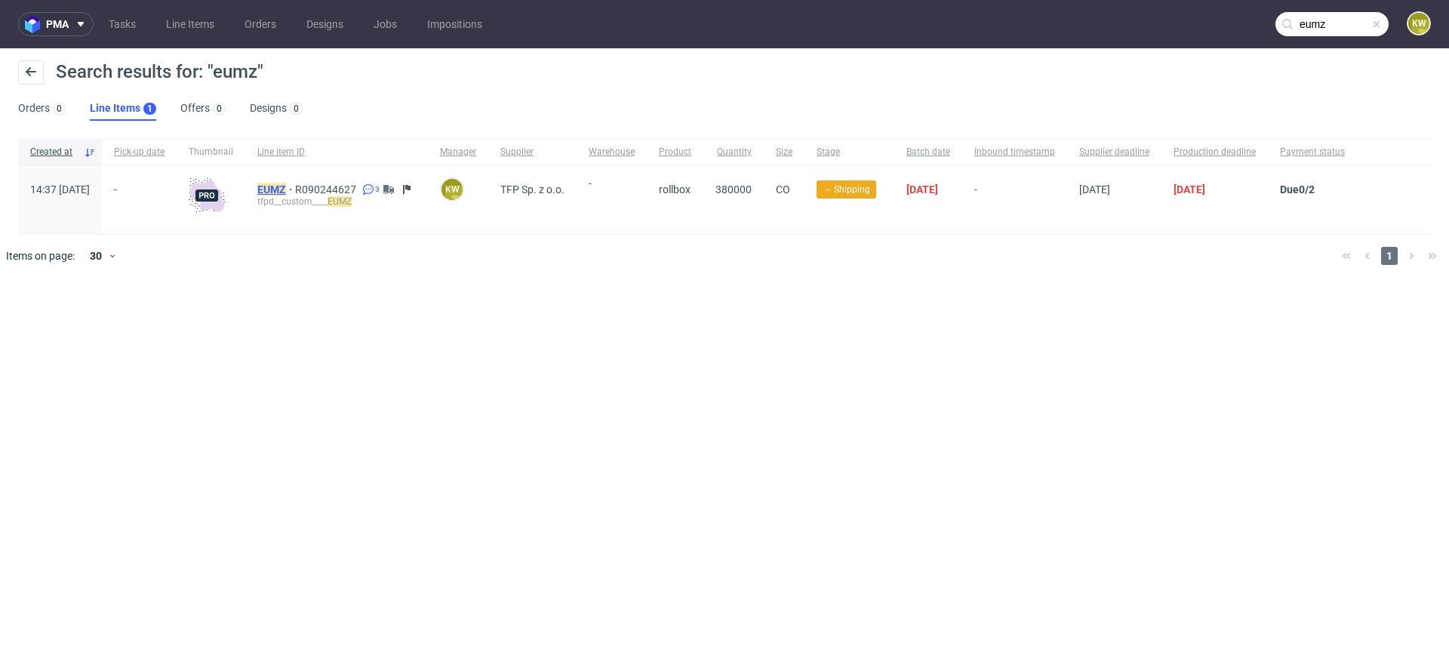
click at [286, 186] on mark "EUMZ" at bounding box center [271, 189] width 29 height 12
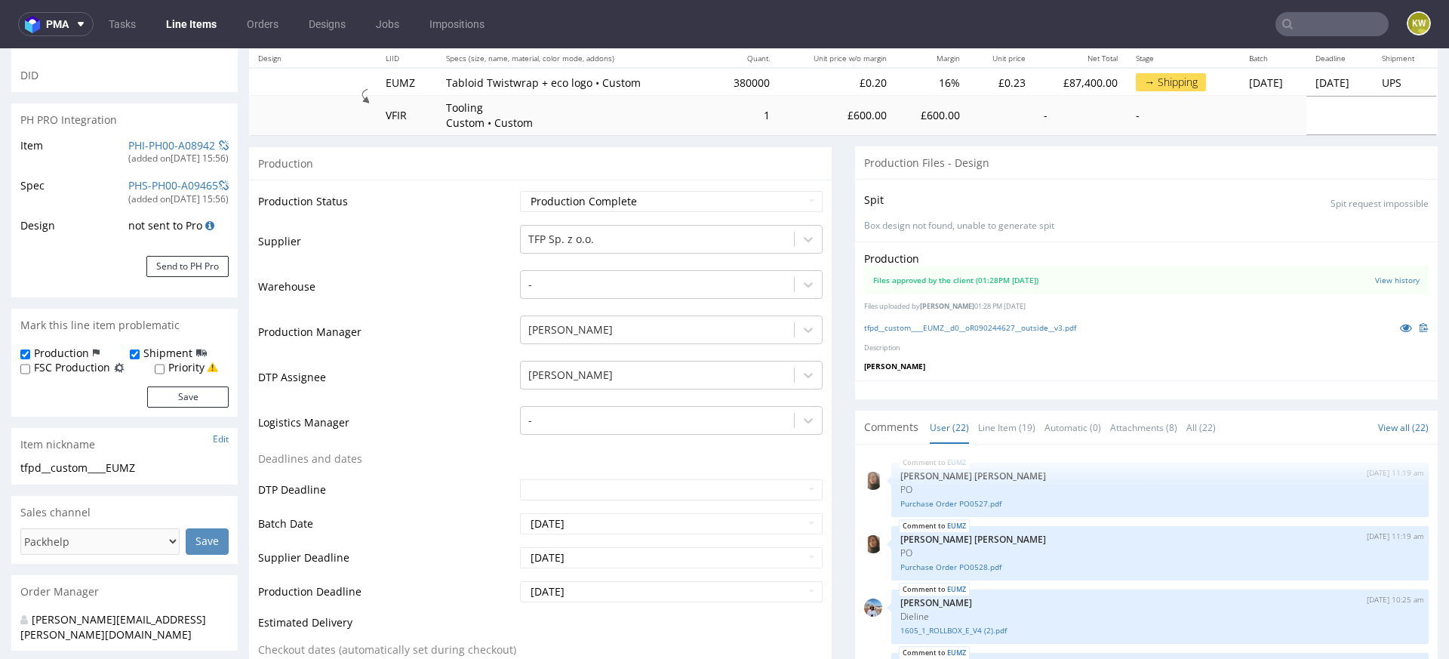
scroll to position [1055, 0]
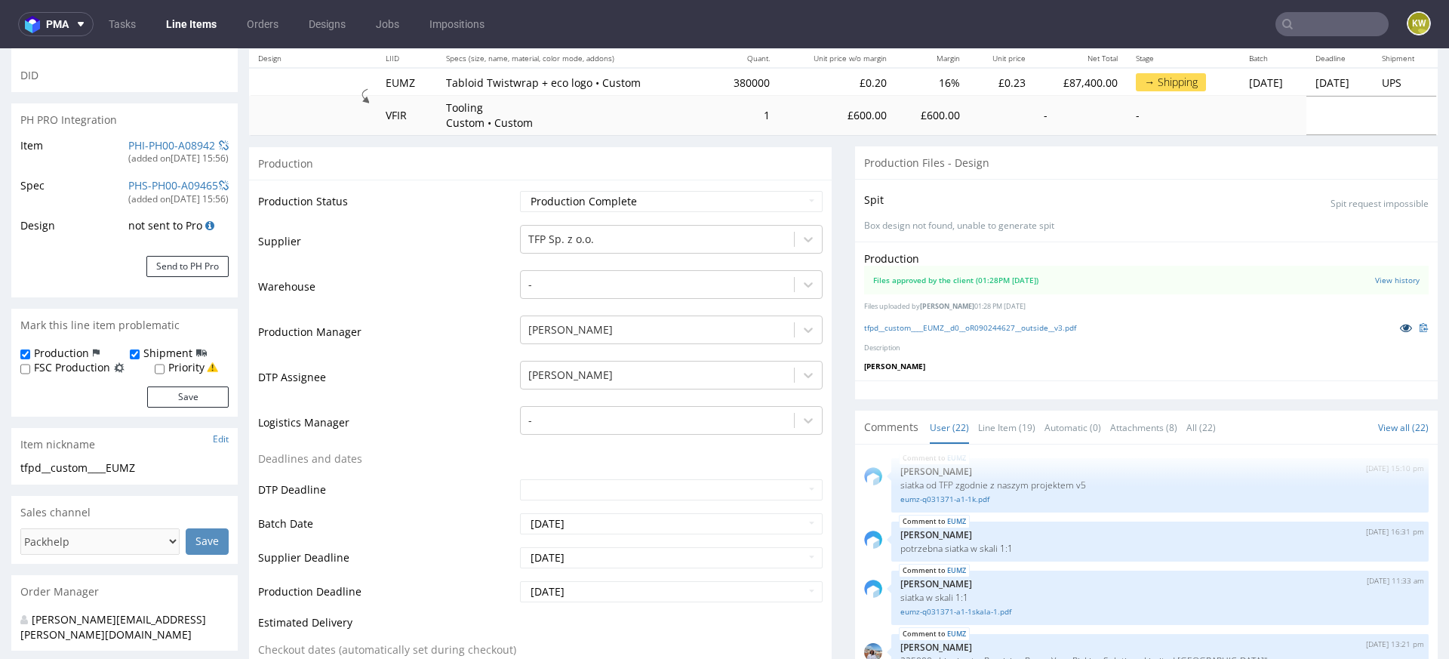
click at [1400, 325] on icon at bounding box center [1406, 327] width 12 height 11
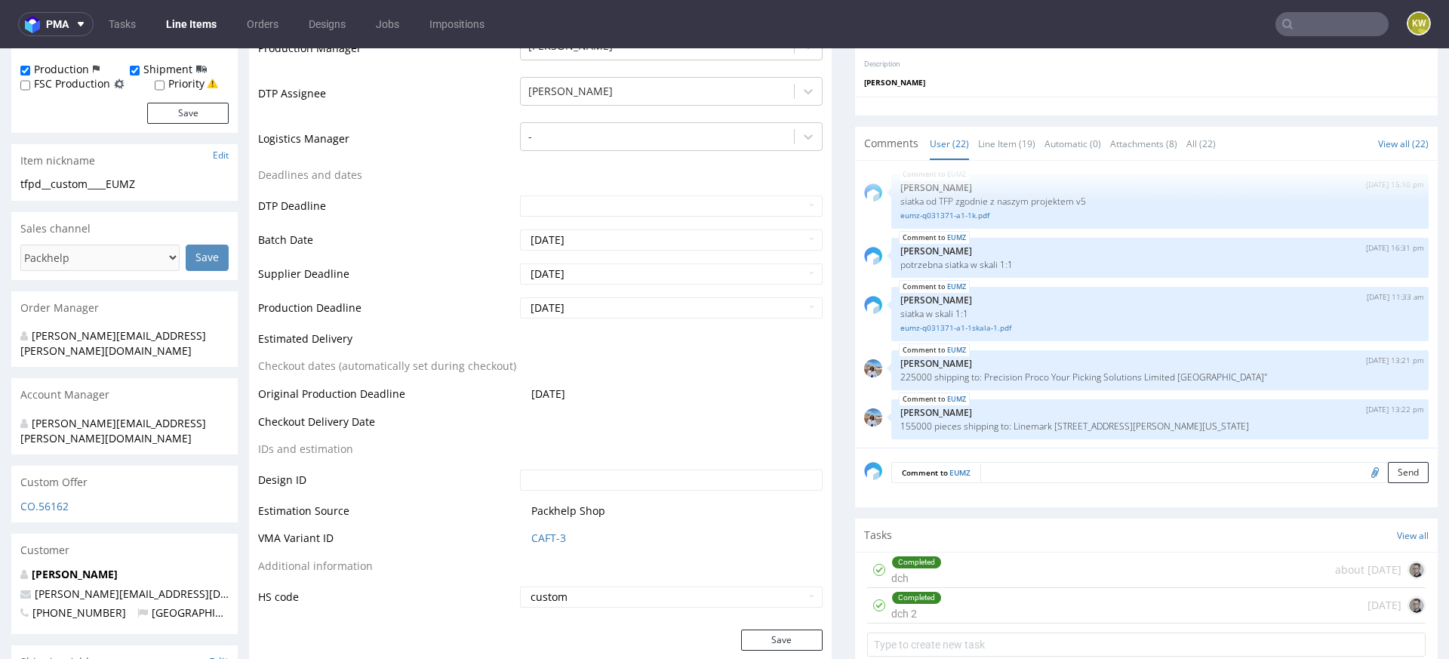
scroll to position [472, 0]
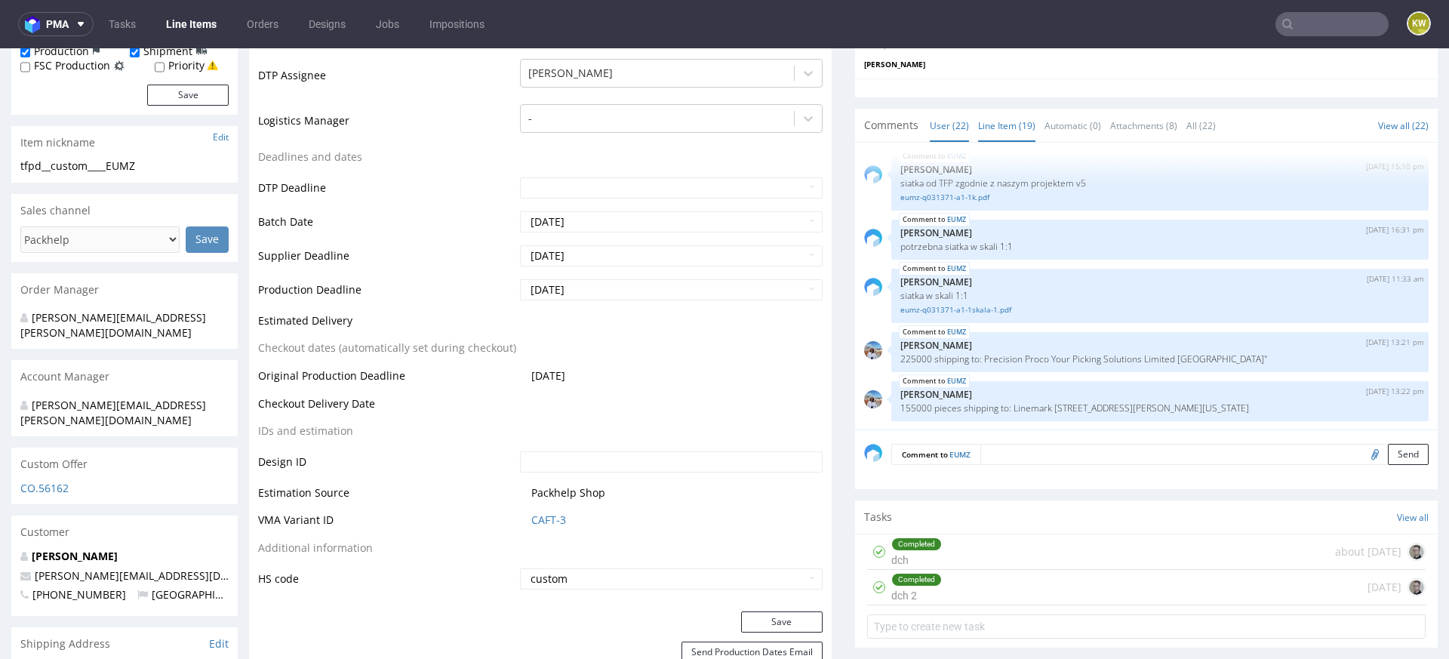
click at [1006, 122] on link "Line Item (19)" at bounding box center [1006, 125] width 57 height 32
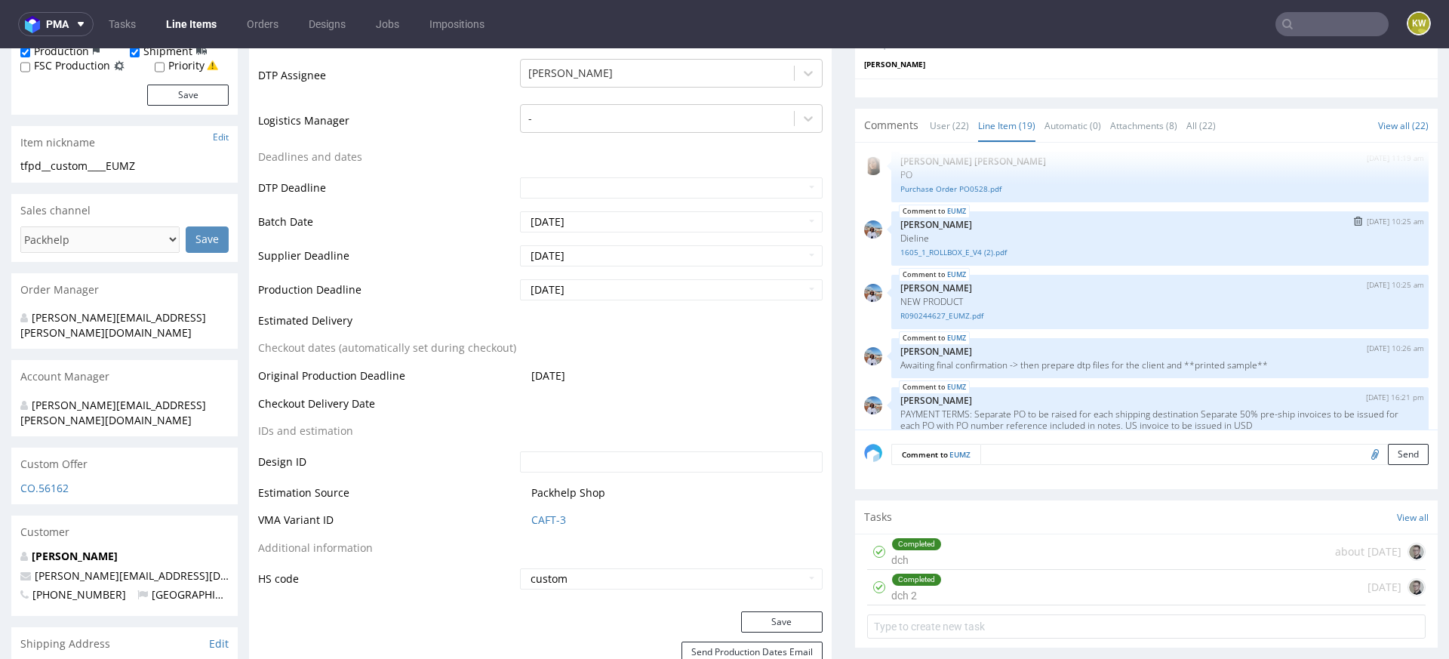
scroll to position [75, 0]
click at [940, 315] on link "R090244627_EUMZ.pdf" at bounding box center [1159, 316] width 519 height 11
click at [970, 256] on link "1605_1_ROLLBOX_E_V4 (2).pdf" at bounding box center [1159, 253] width 519 height 11
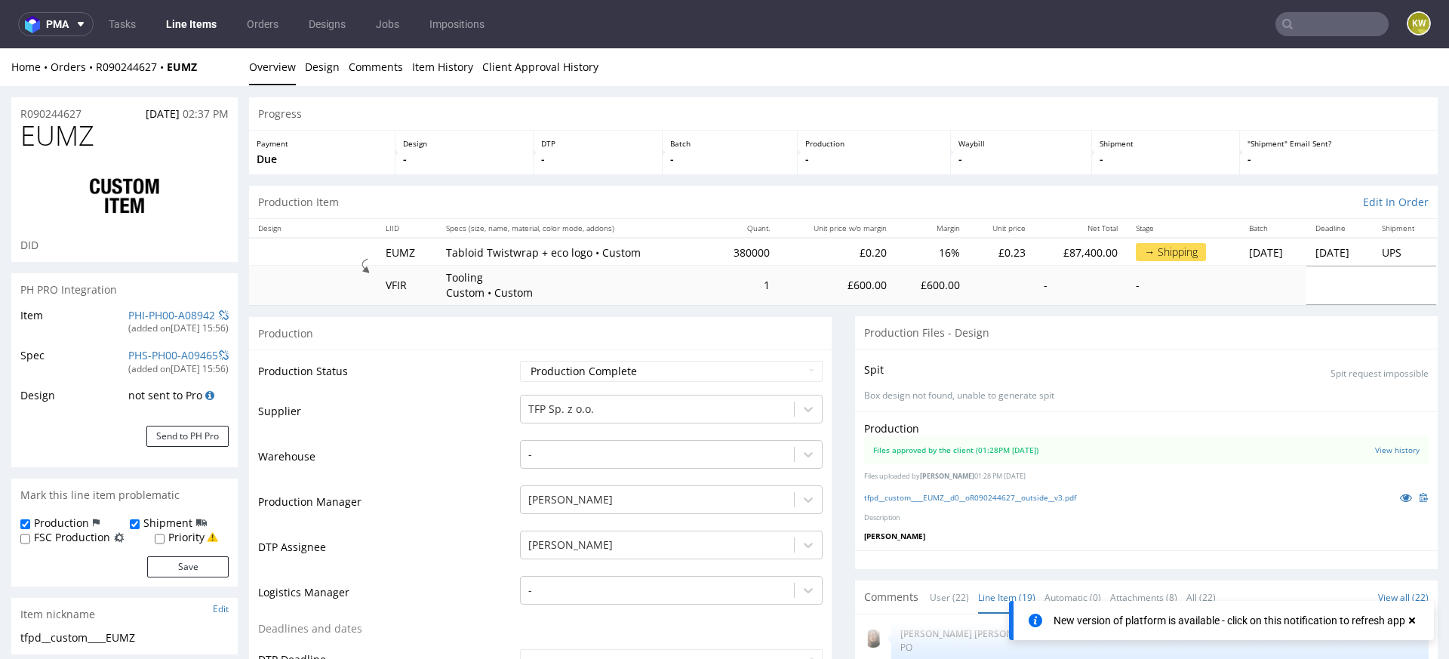
click at [1302, 14] on input "text" at bounding box center [1332, 24] width 113 height 24
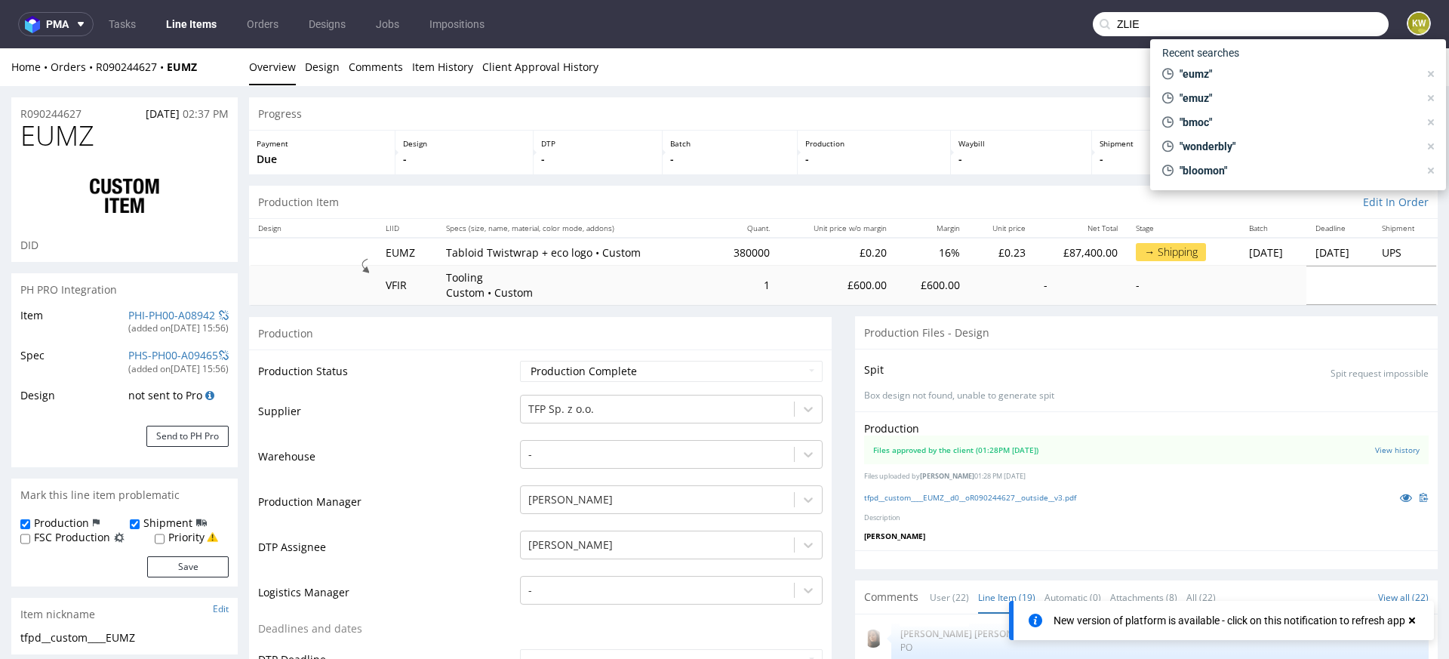
type input "ZLIE"
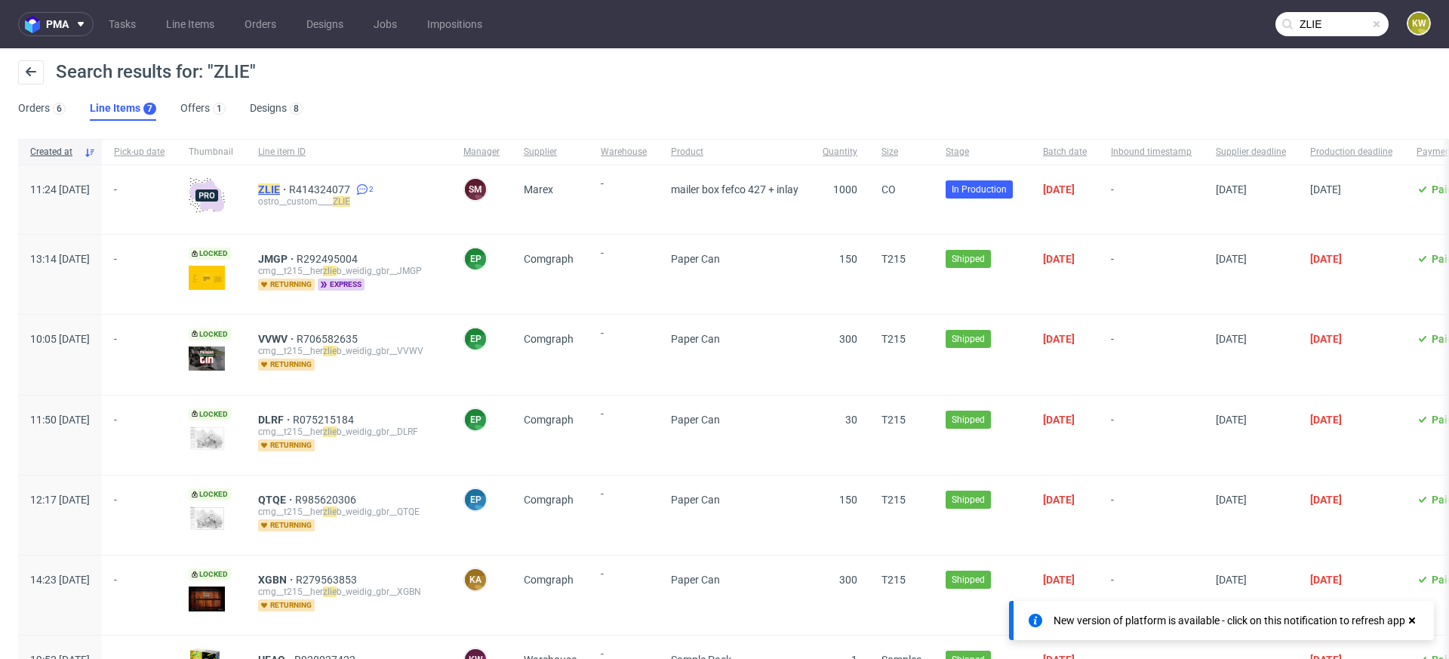
click at [304, 183] on div "ZLIE R414324077 2 ostro__custom____ ZLIE" at bounding box center [348, 199] width 205 height 69
click at [280, 184] on mark "ZLIE" at bounding box center [269, 189] width 22 height 12
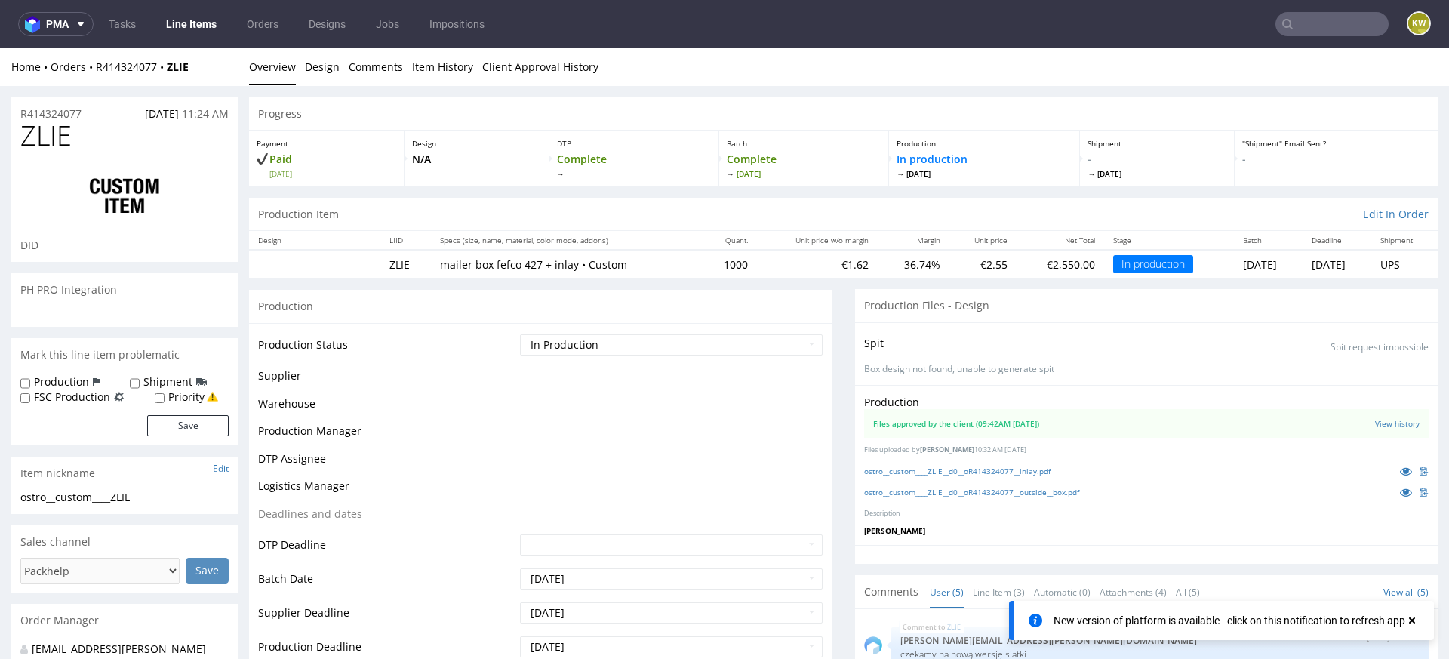
scroll to position [11, 0]
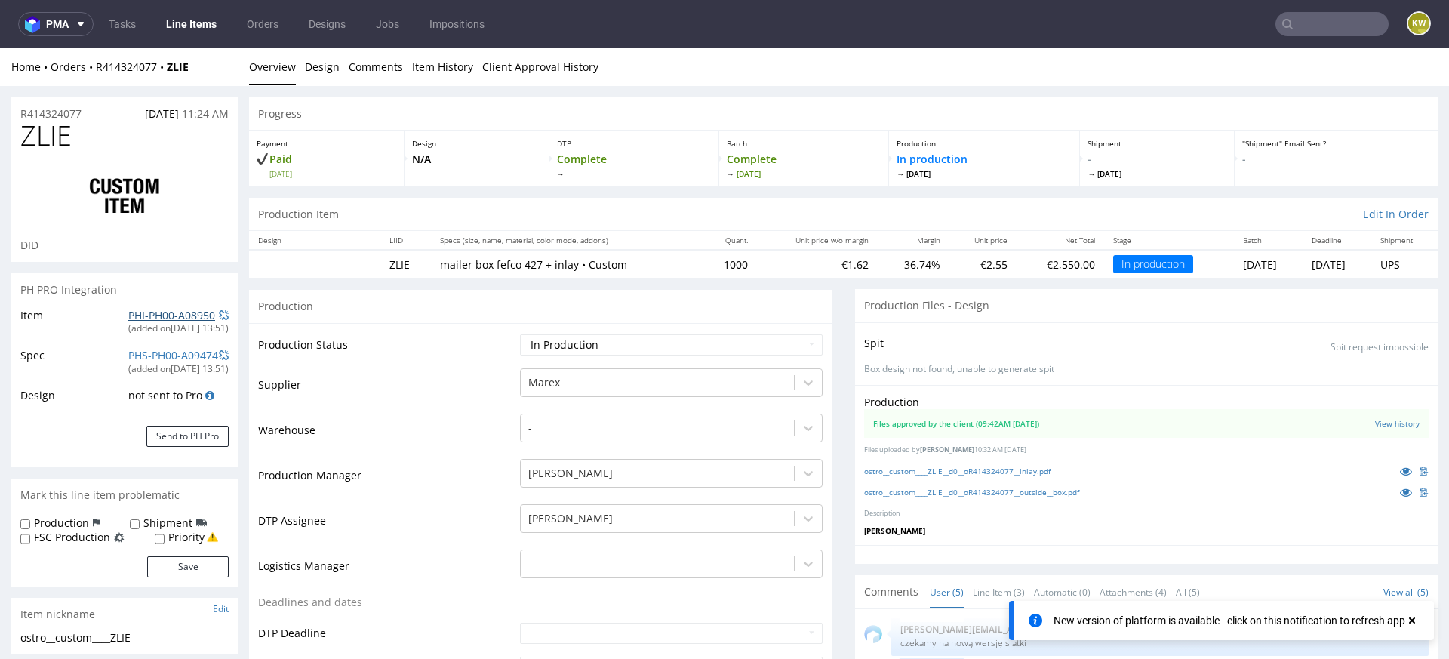
click at [143, 316] on link "PHI-PH00-A08950" at bounding box center [171, 315] width 87 height 14
click at [1296, 24] on input "text" at bounding box center [1332, 24] width 113 height 24
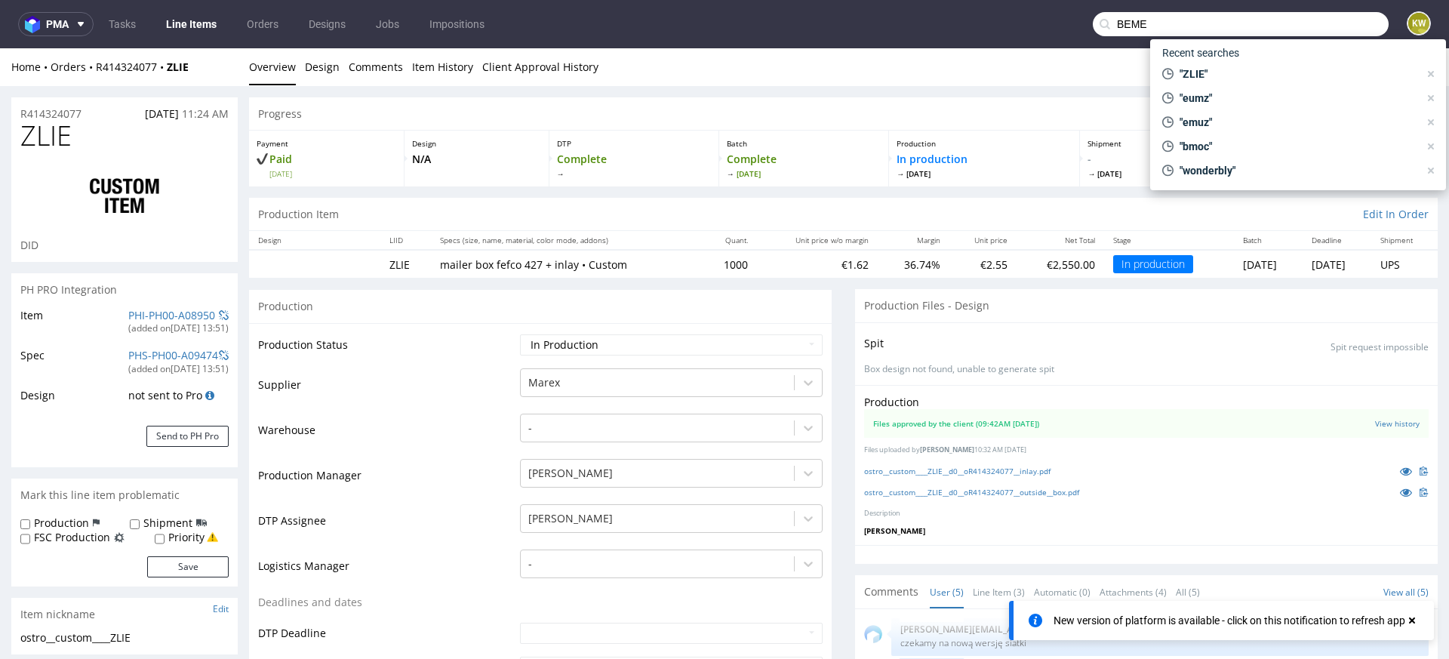
type input "BEME"
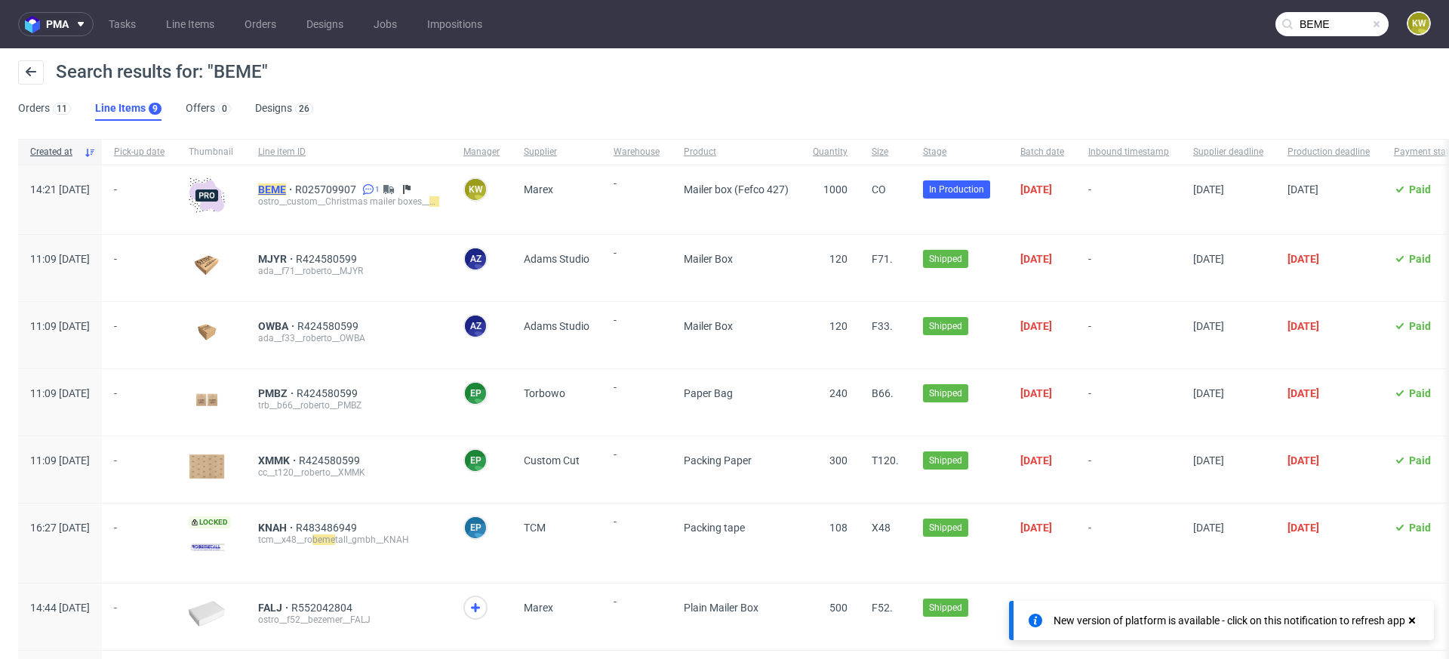
click at [286, 187] on mark "BEME" at bounding box center [272, 189] width 28 height 12
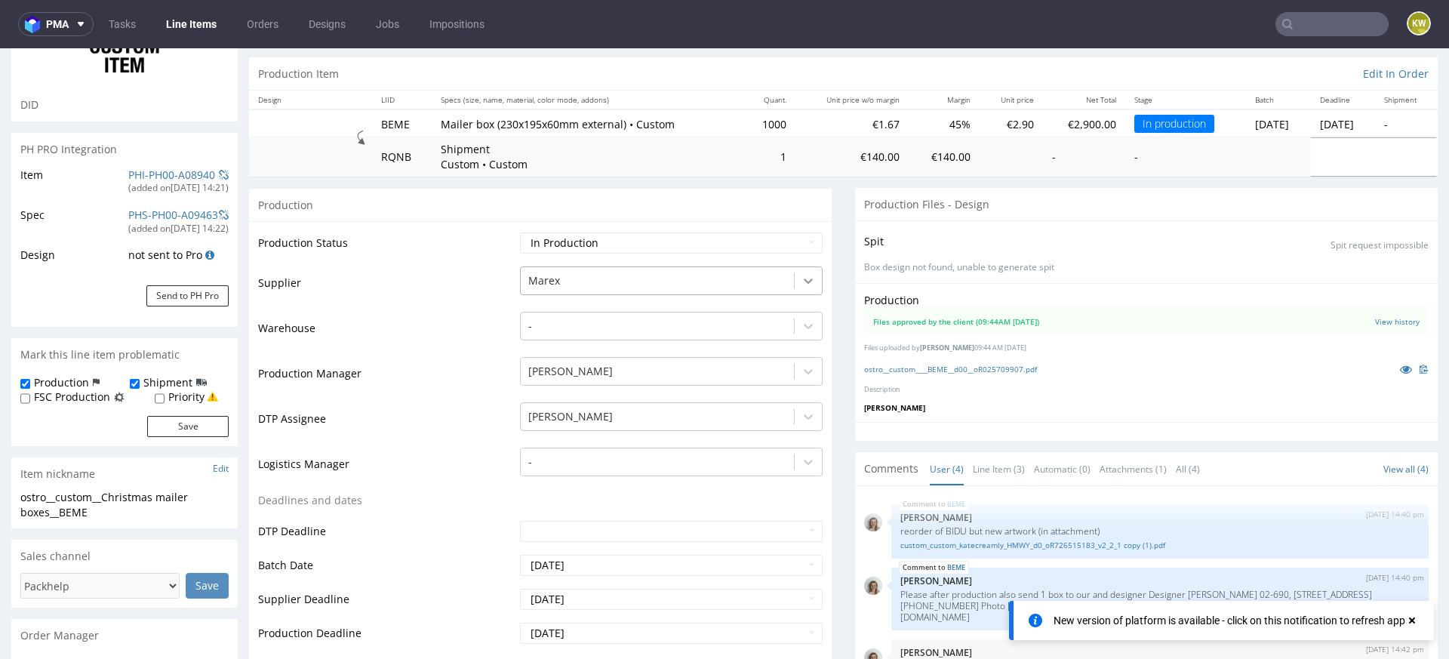
scroll to position [157, 0]
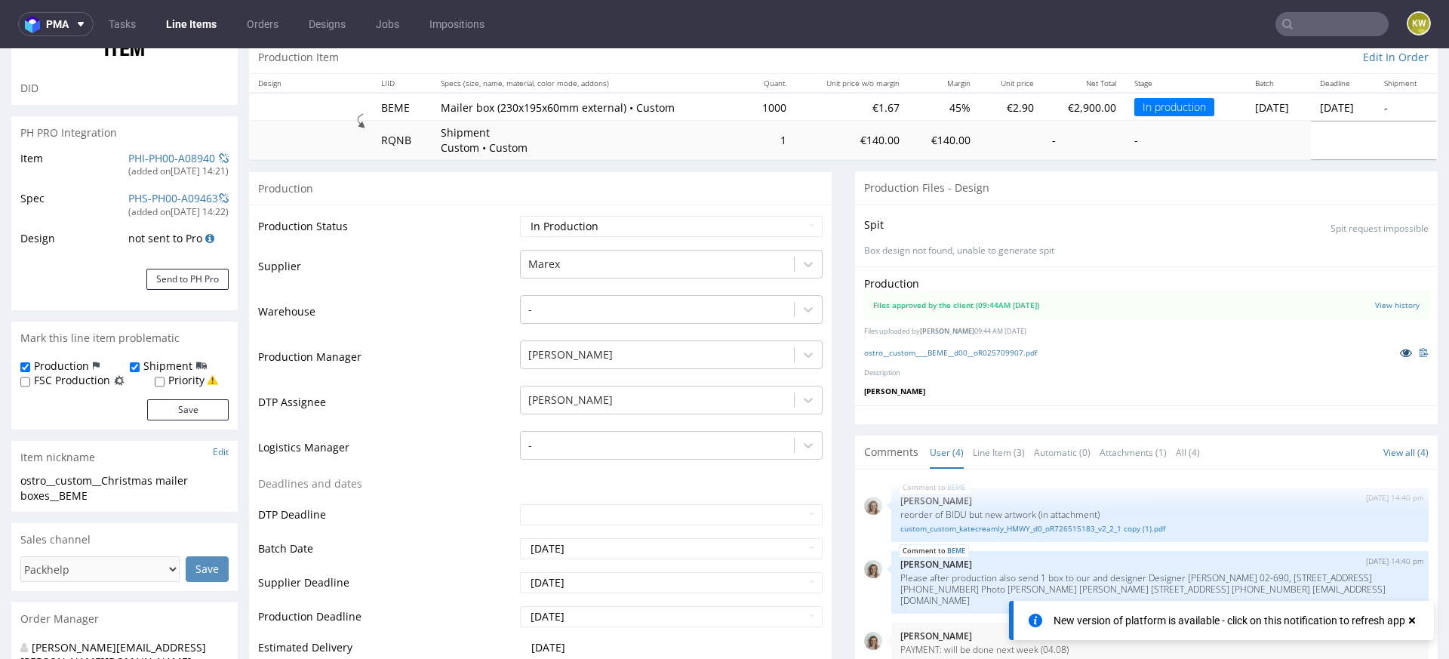
click at [1400, 350] on icon at bounding box center [1406, 352] width 12 height 11
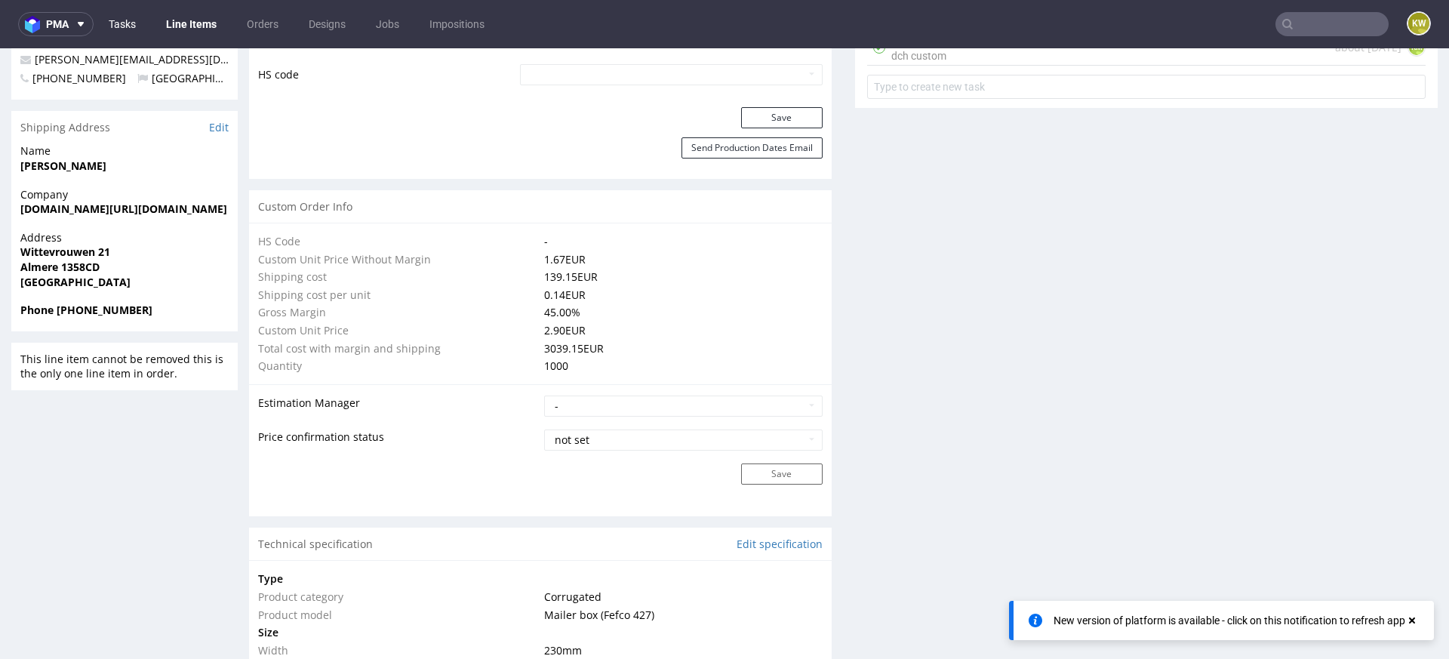
scroll to position [0, 0]
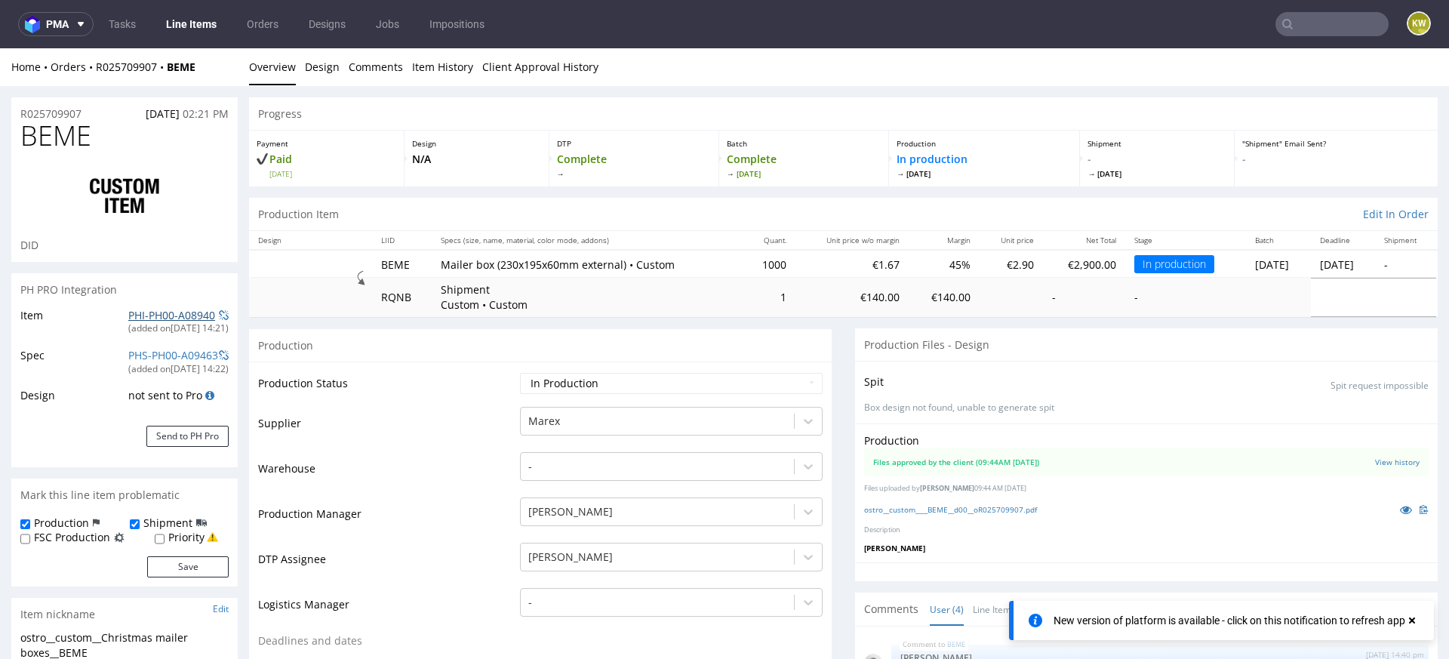
click at [167, 317] on link "PHI-PH00-A08940" at bounding box center [171, 315] width 87 height 14
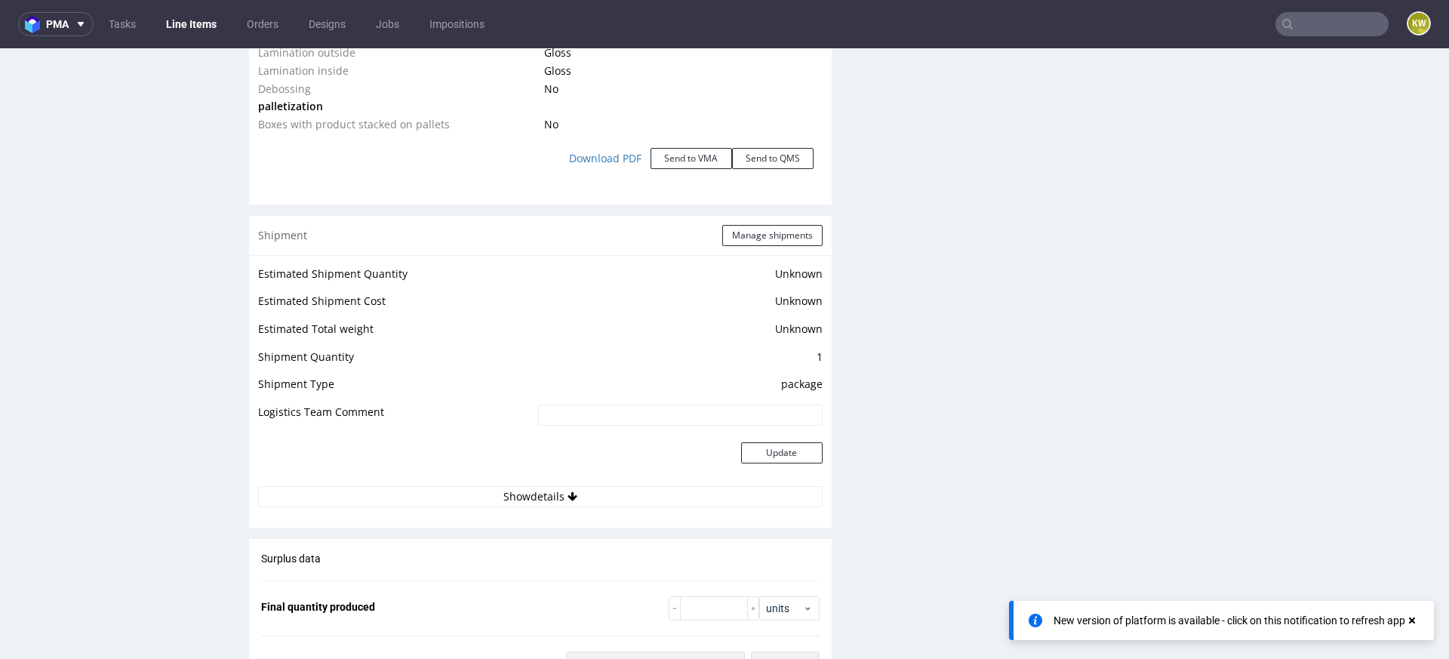
scroll to position [1902, 0]
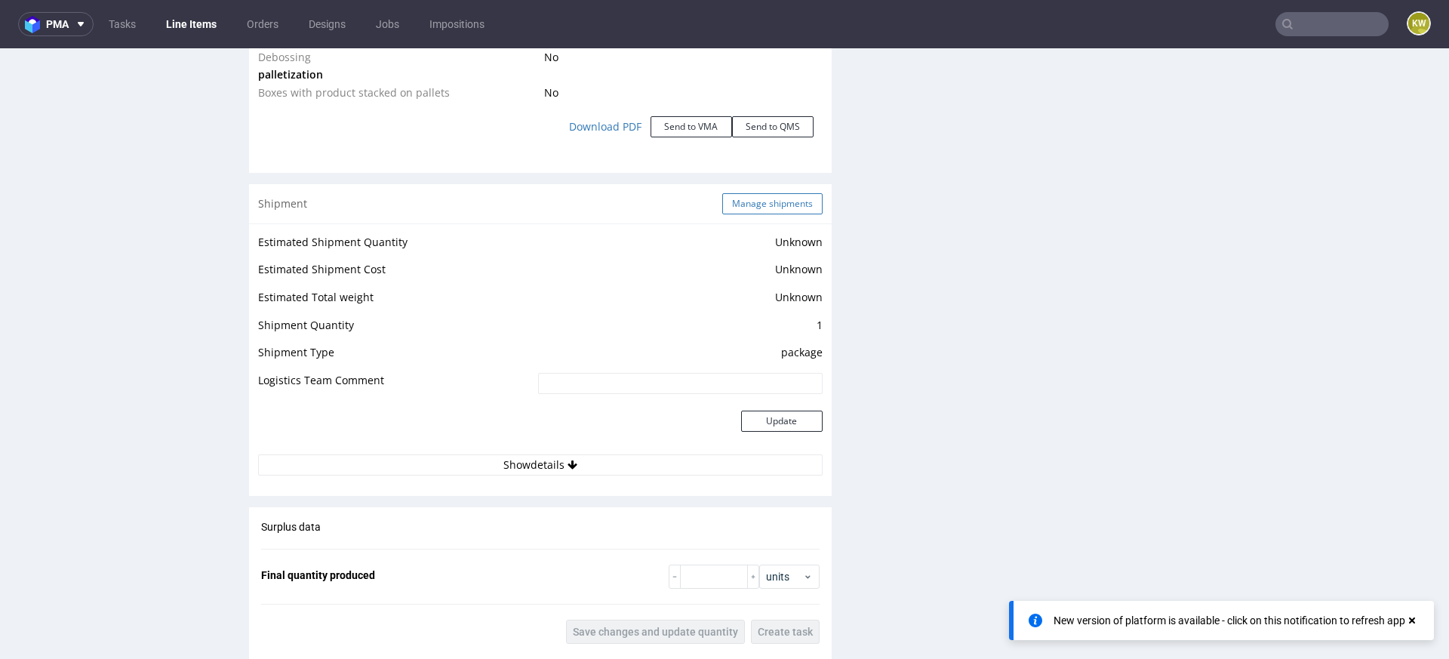
click at [757, 198] on button "Manage shipments" at bounding box center [772, 203] width 100 height 21
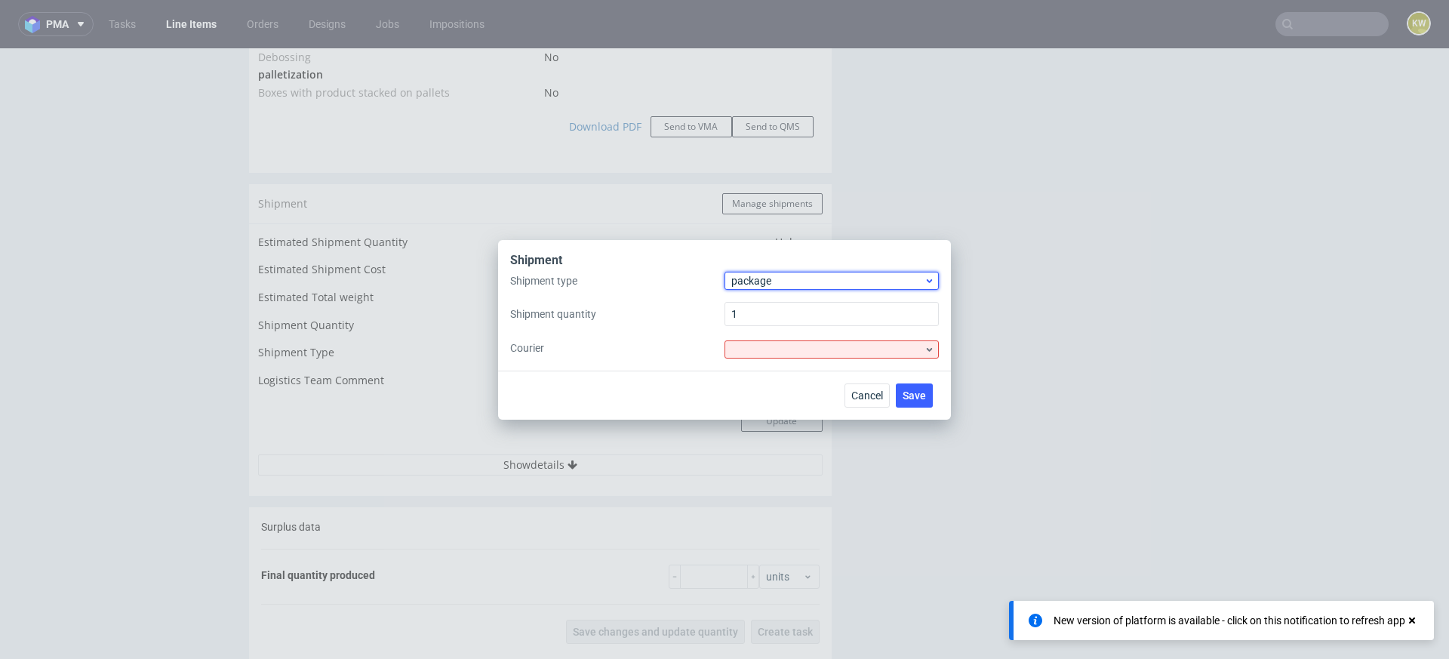
click at [756, 276] on span "package" at bounding box center [827, 280] width 192 height 15
click at [754, 303] on div "pallet" at bounding box center [832, 312] width 202 height 27
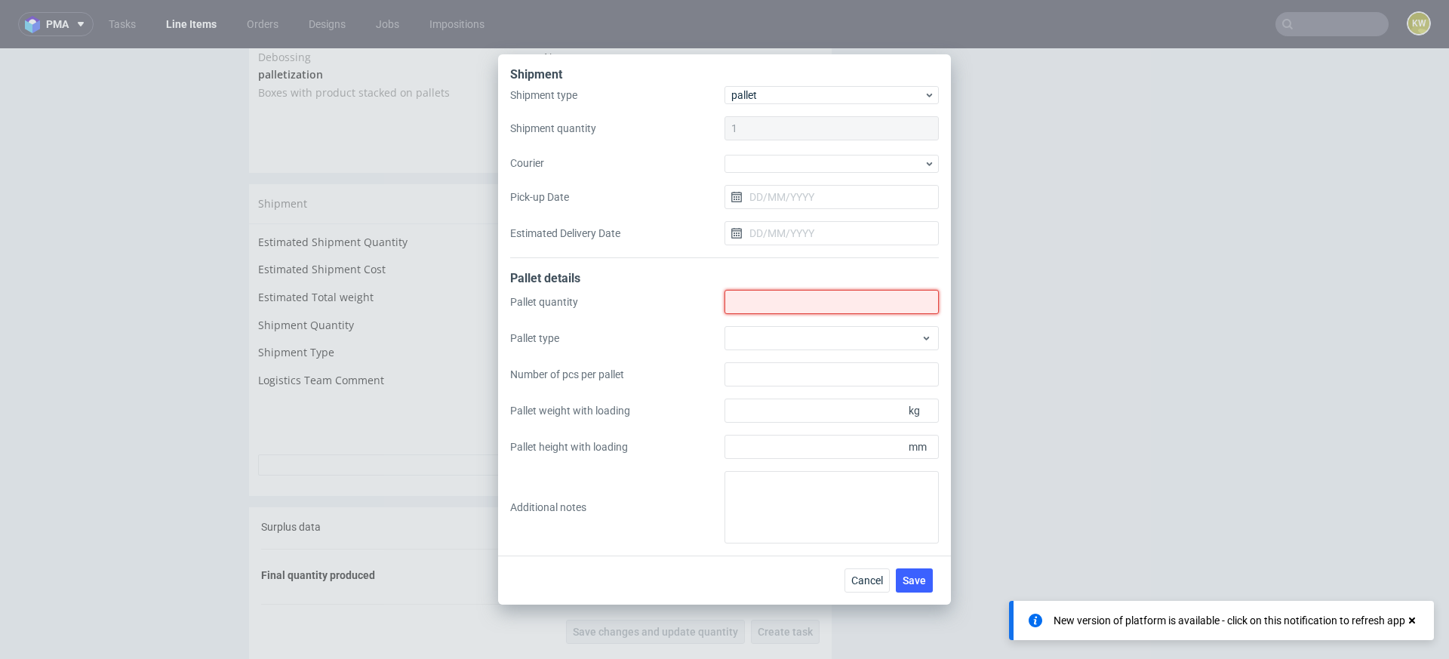
click at [755, 304] on input "Shipment type" at bounding box center [832, 302] width 214 height 24
type input "1"
click at [751, 339] on div at bounding box center [832, 338] width 214 height 24
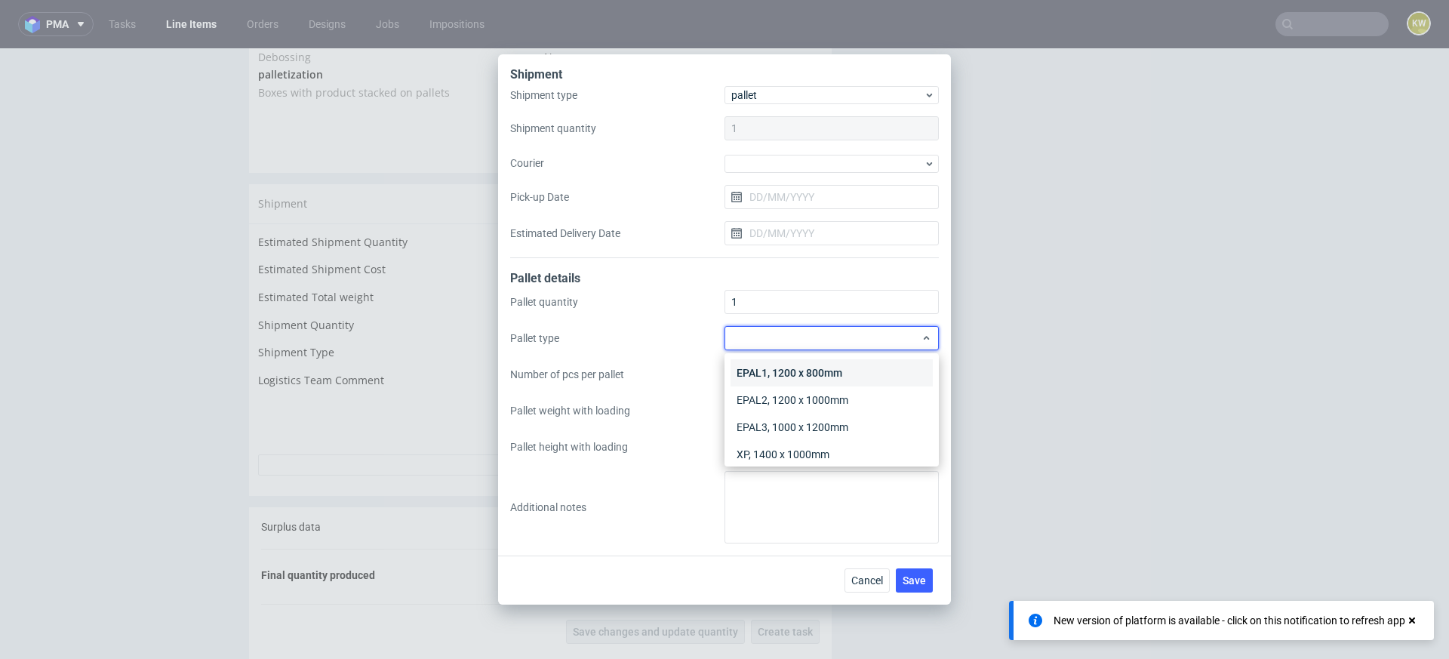
click at [773, 365] on div "EPAL1, 1200 x 800mm" at bounding box center [832, 372] width 202 height 27
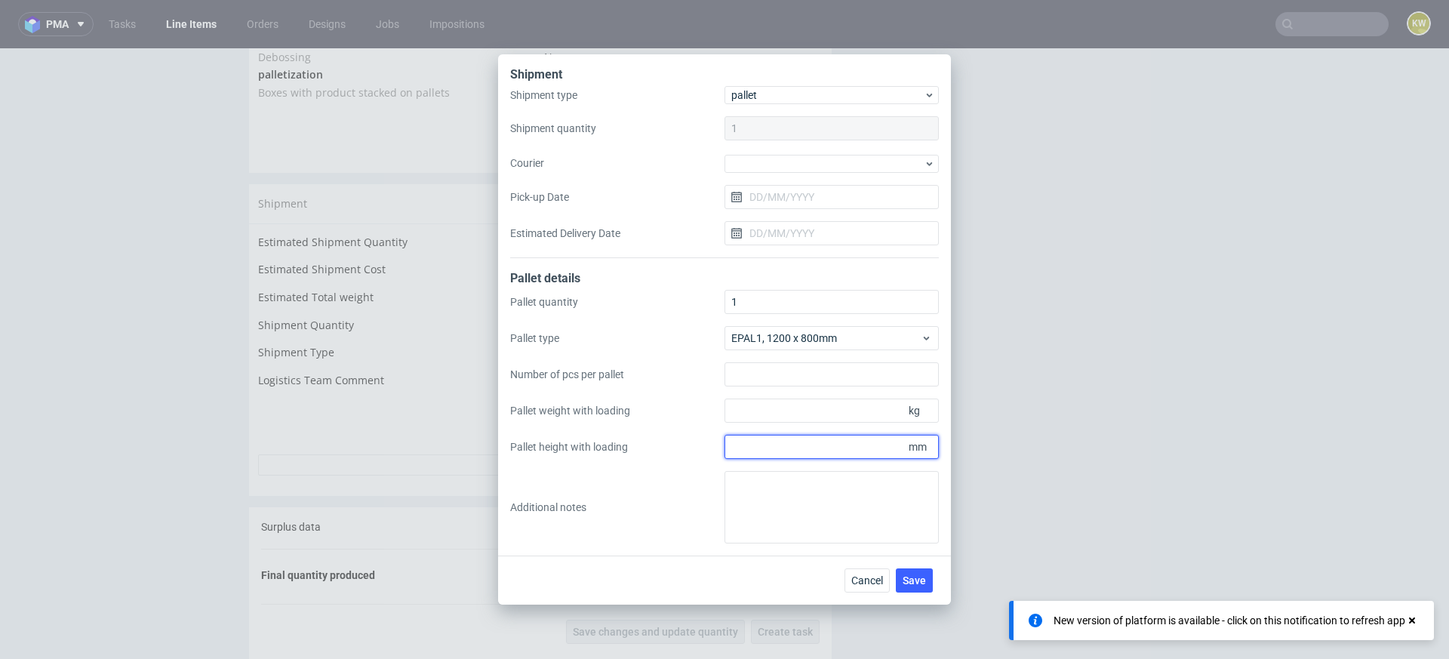
click at [771, 445] on input "Pallet height with loading" at bounding box center [832, 447] width 214 height 24
type input "1730"
click at [774, 410] on input "Pallet weight with loading" at bounding box center [832, 411] width 214 height 24
type input "195"
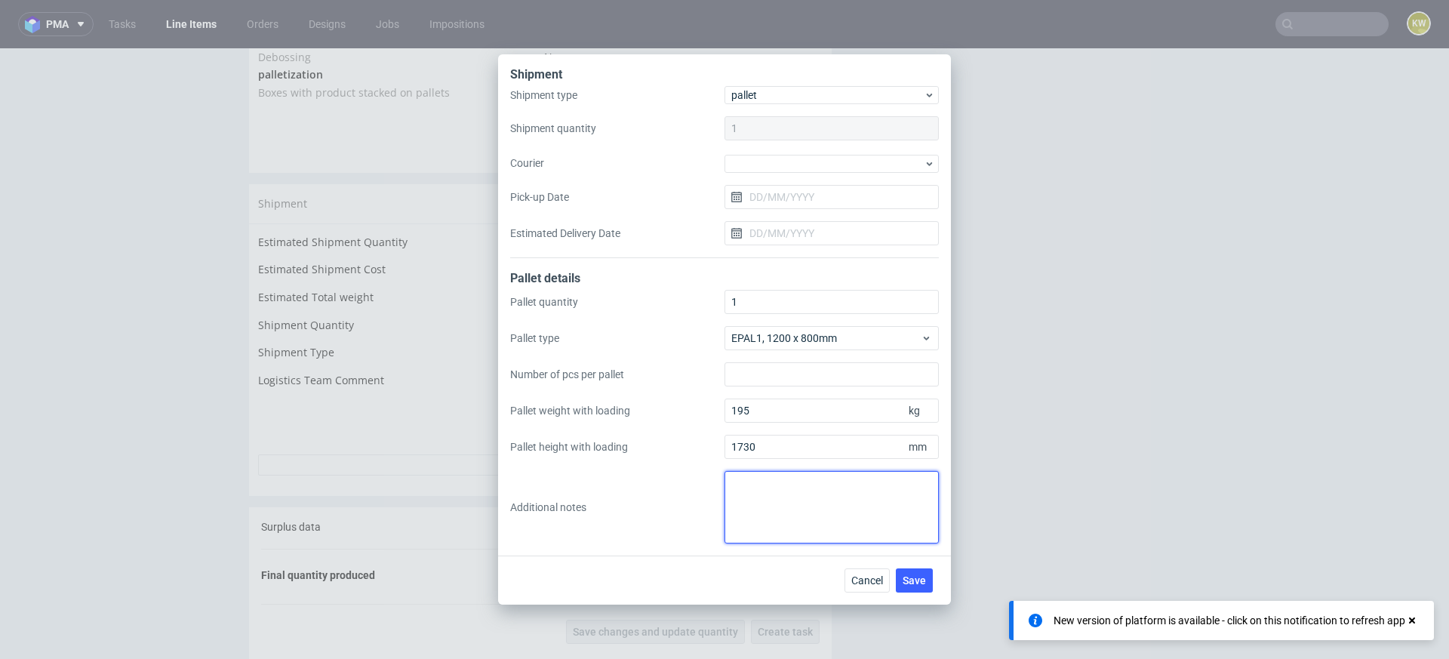
click at [756, 503] on textarea at bounding box center [832, 507] width 214 height 72
click at [922, 586] on button "Save" at bounding box center [914, 580] width 37 height 24
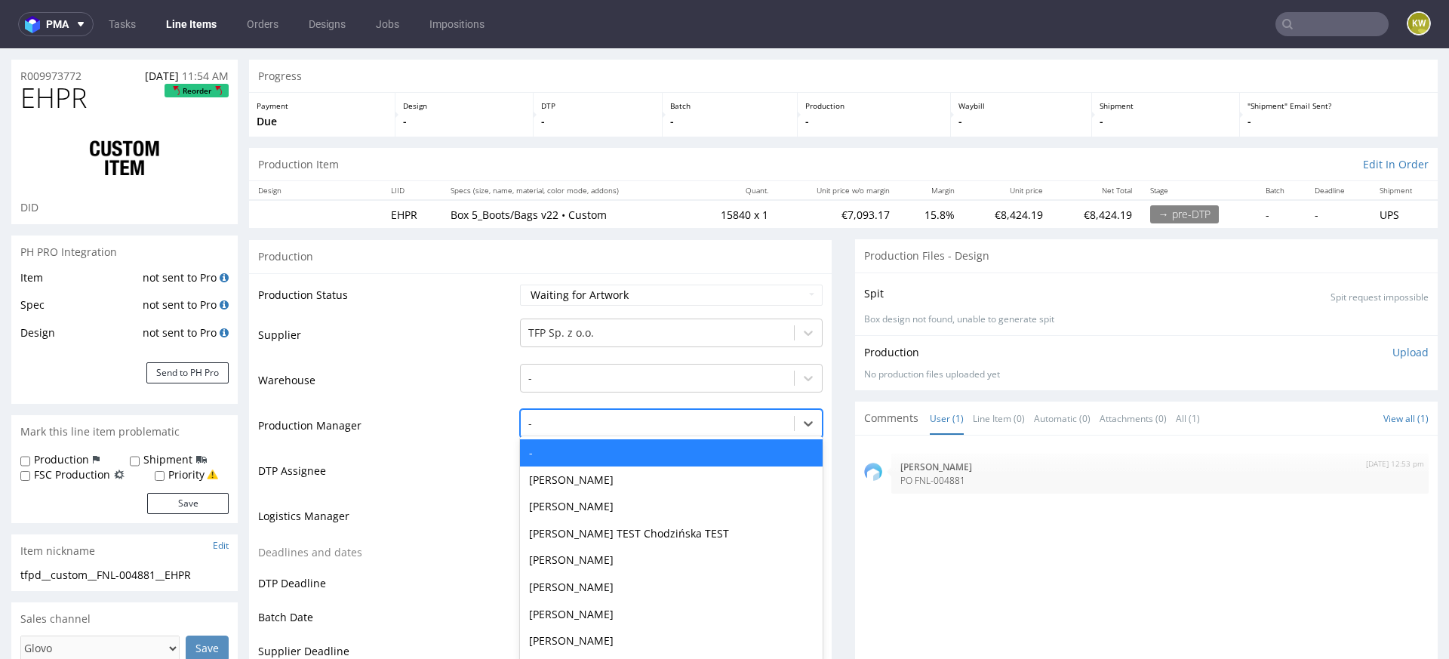
click at [544, 430] on div "- selected, 1 of 62. 62 results available. Use Up and Down to choose options, p…" at bounding box center [671, 419] width 303 height 21
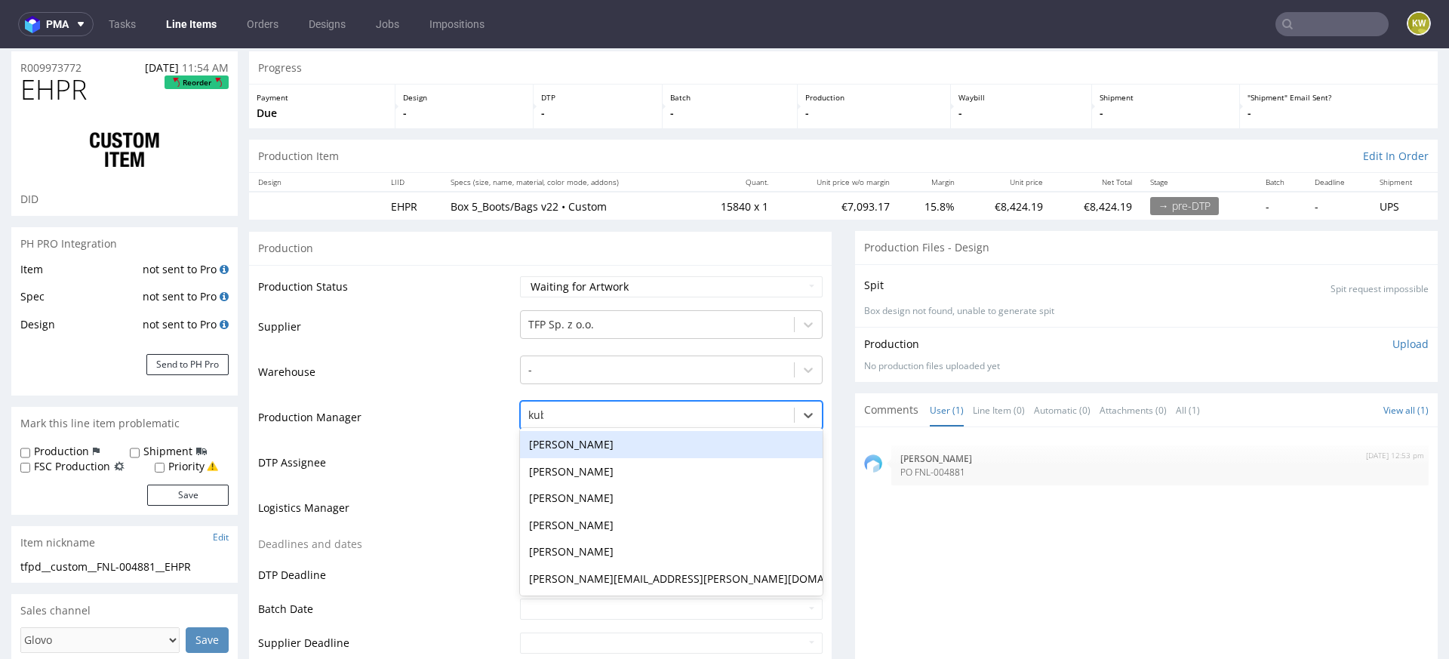
type input "kubi"
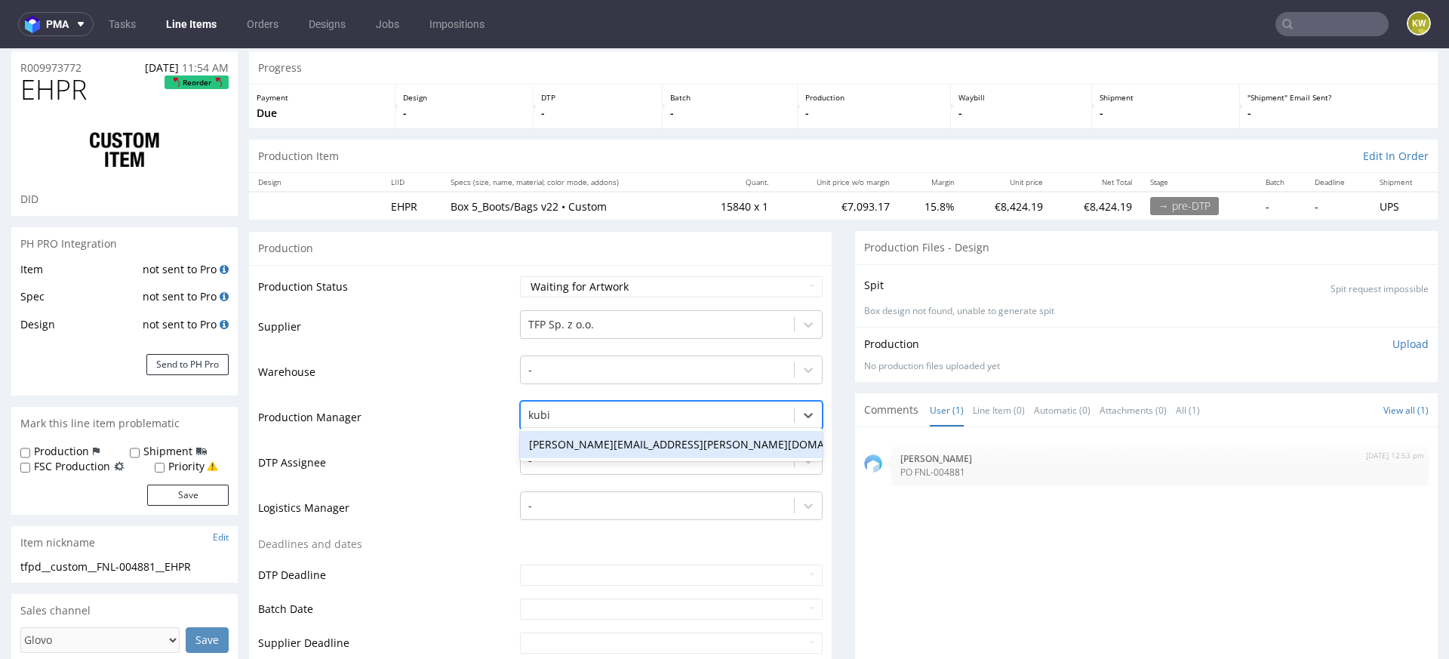
click at [589, 432] on div "[PERSON_NAME][EMAIL_ADDRESS][PERSON_NAME][DOMAIN_NAME]" at bounding box center [671, 444] width 303 height 27
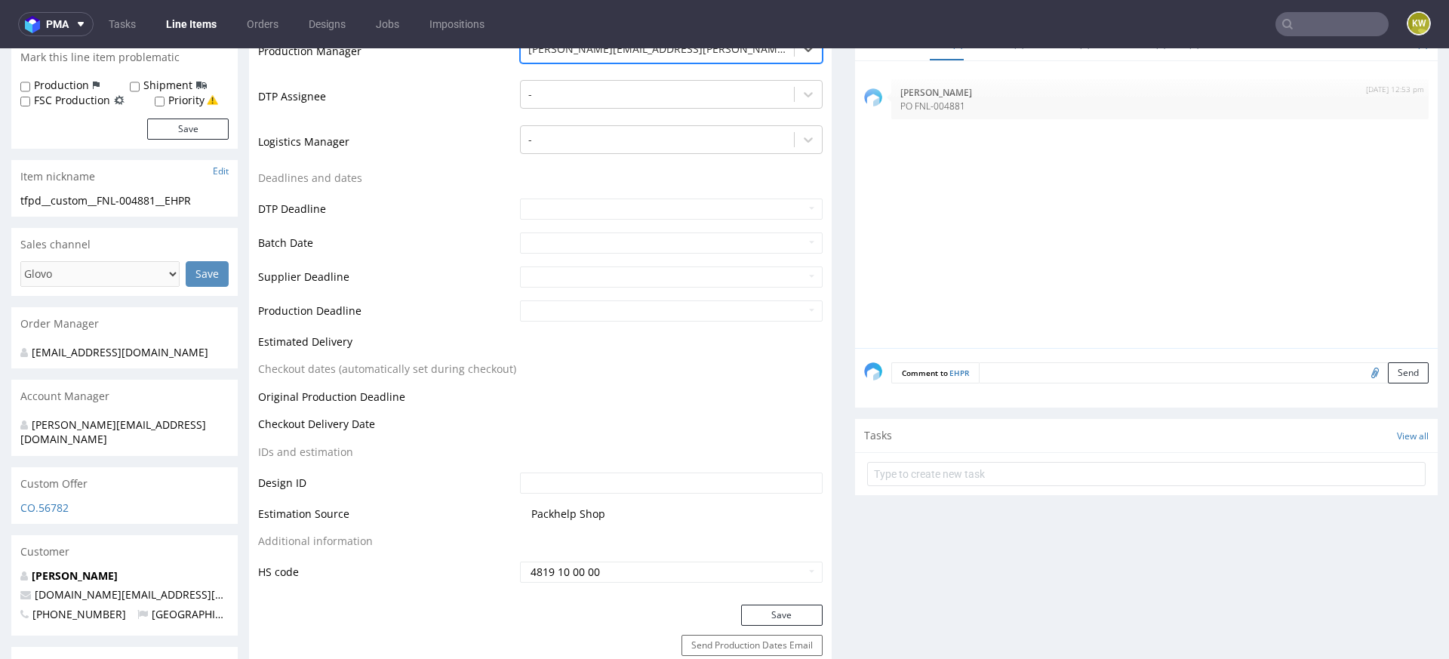
scroll to position [435, 0]
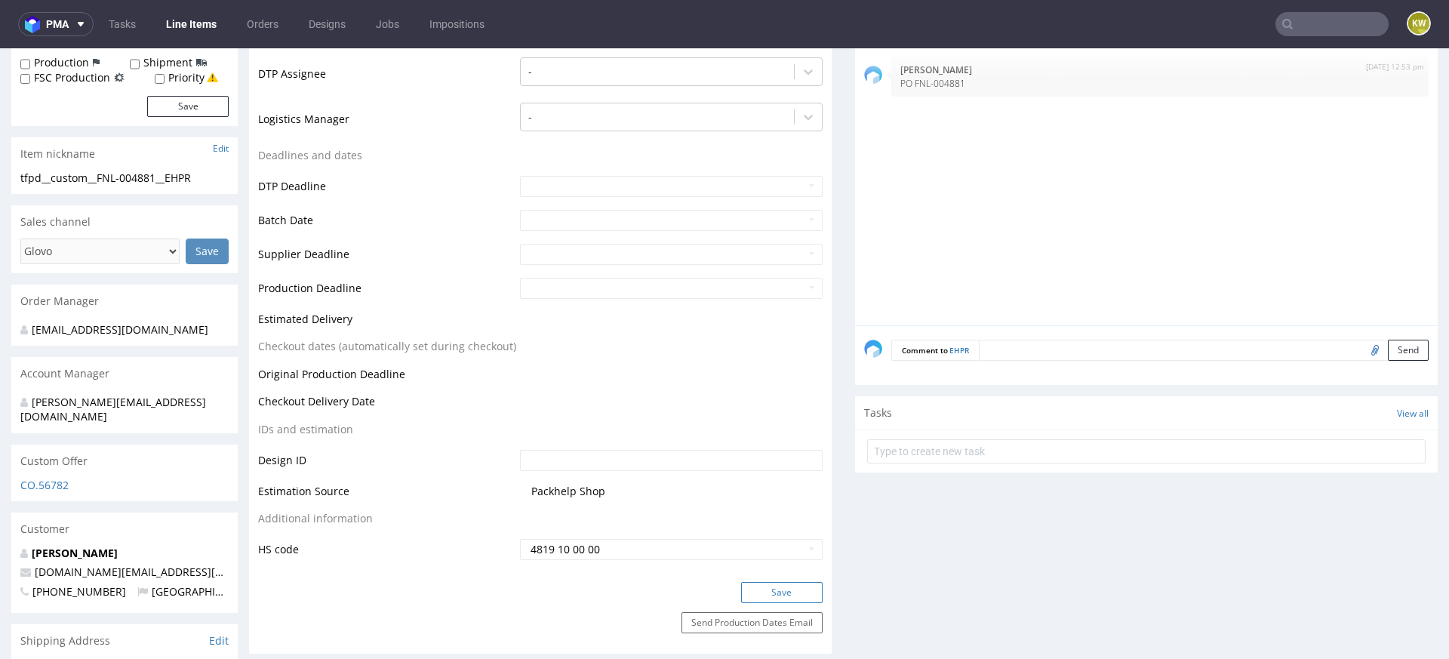
click at [780, 588] on button "Save" at bounding box center [782, 592] width 82 height 21
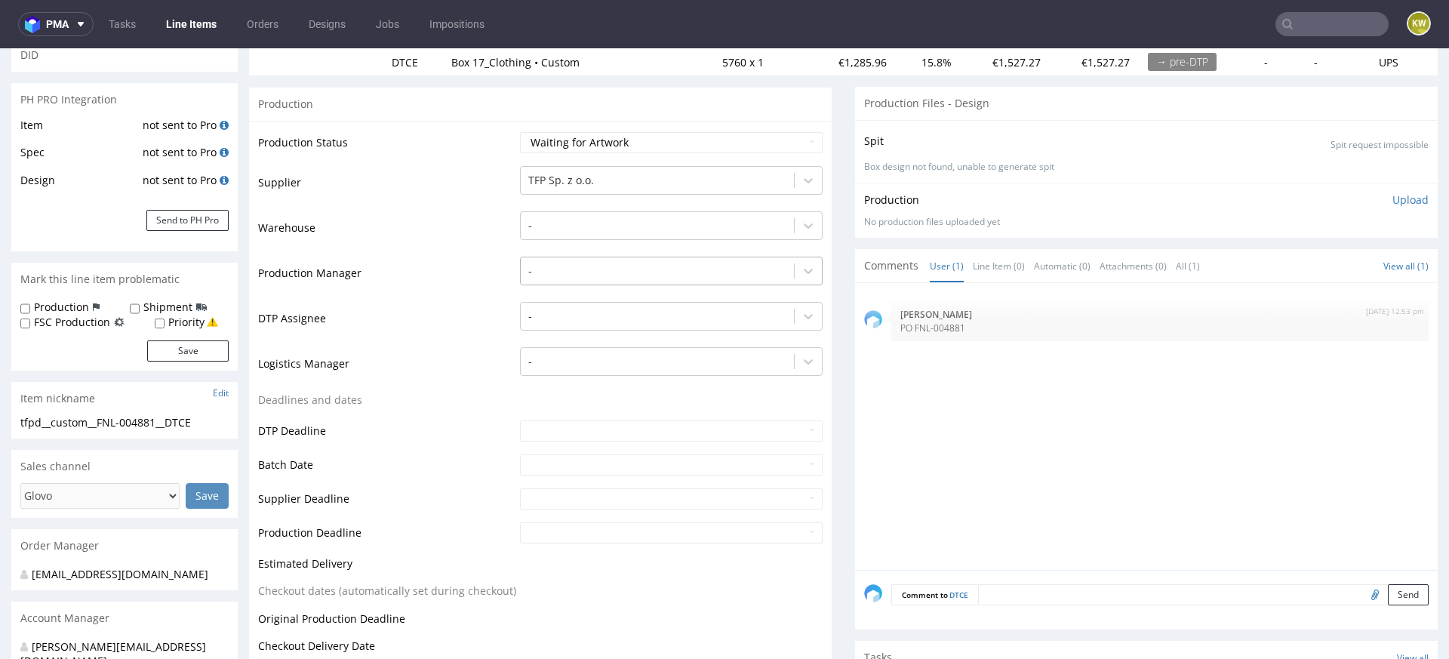
scroll to position [226, 0]
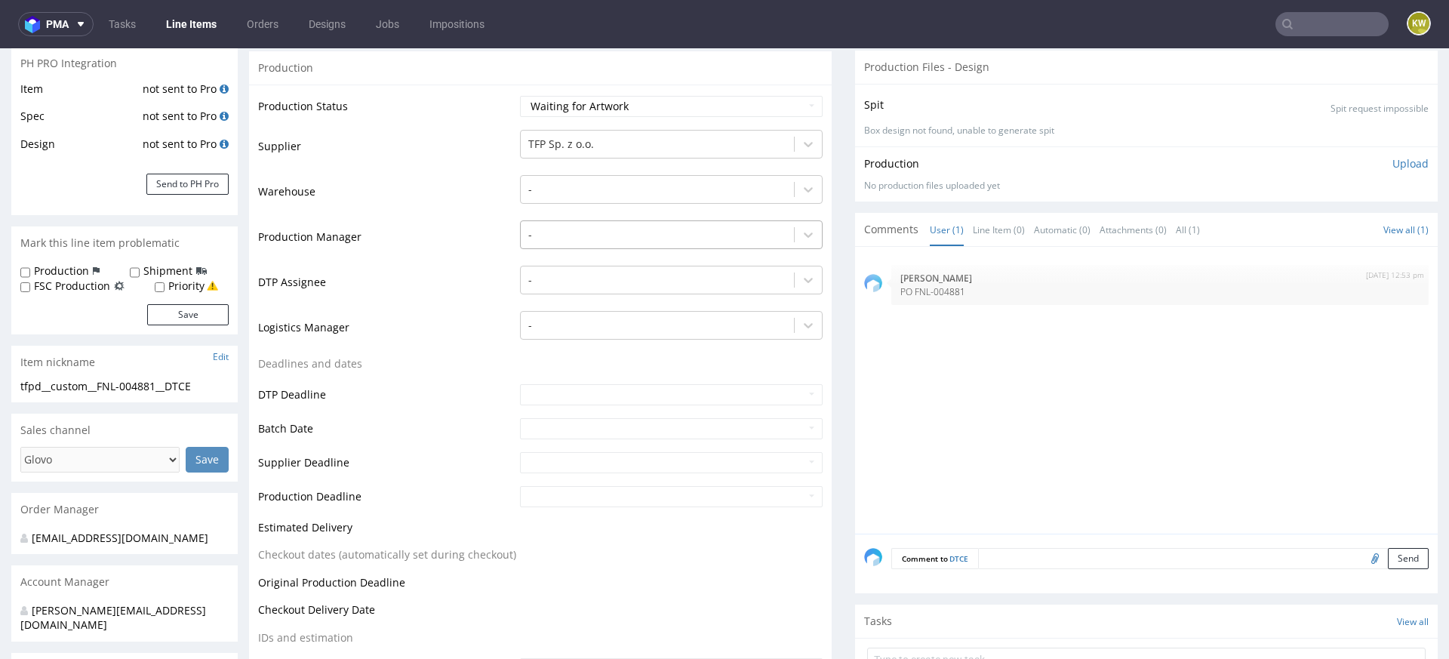
click at [550, 237] on div at bounding box center [657, 235] width 258 height 18
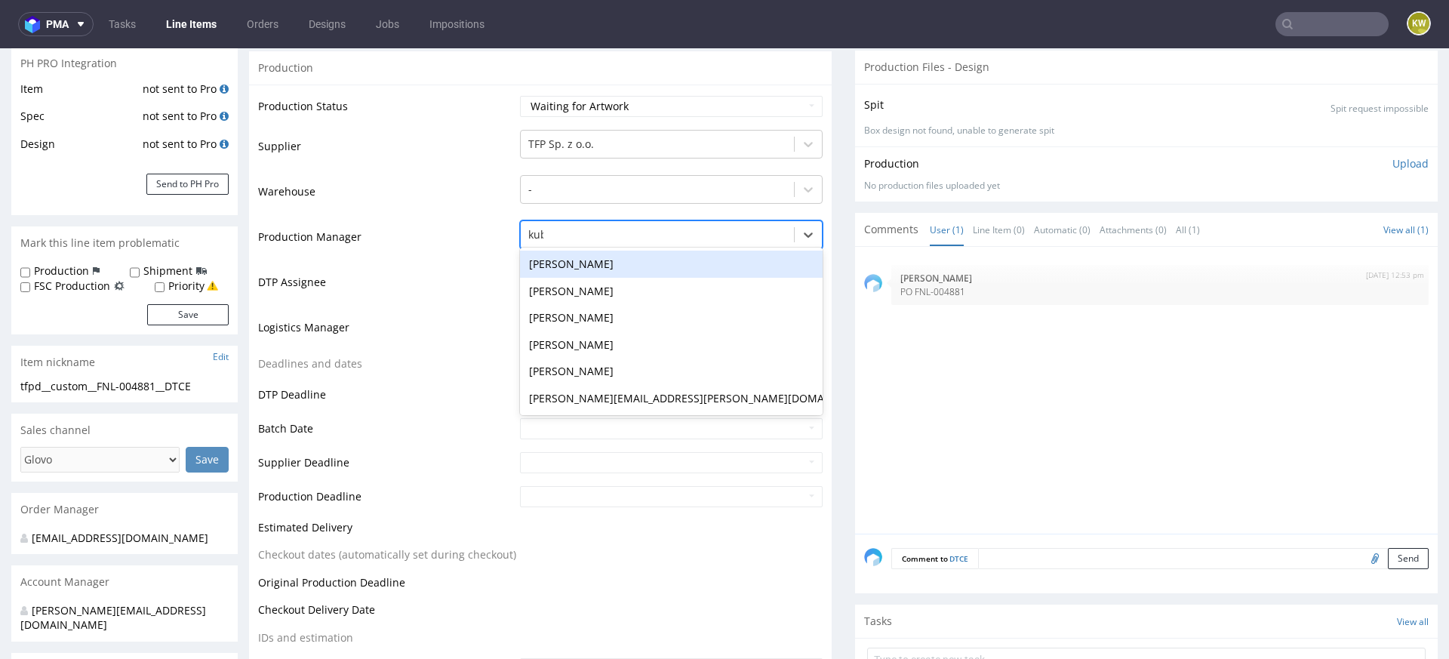
type input "kubi"
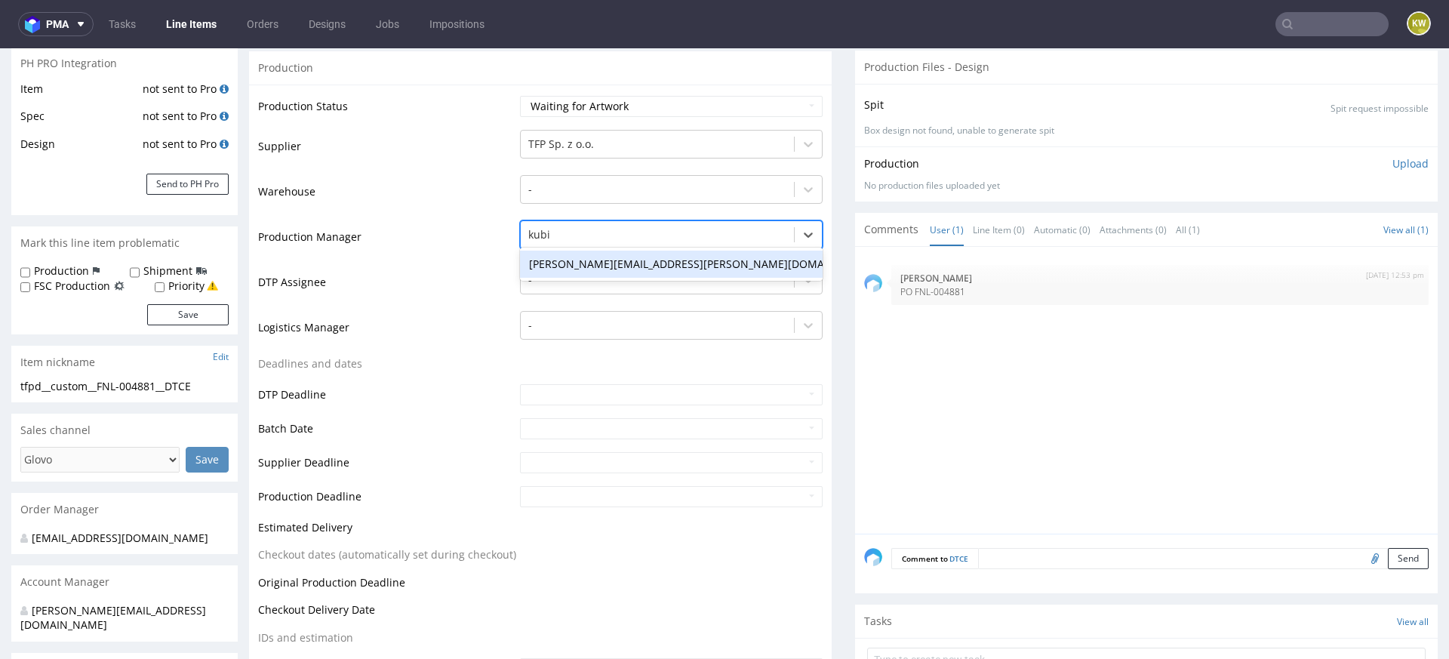
click at [548, 259] on div "[PERSON_NAME][EMAIL_ADDRESS][PERSON_NAME][DOMAIN_NAME]" at bounding box center [671, 264] width 303 height 27
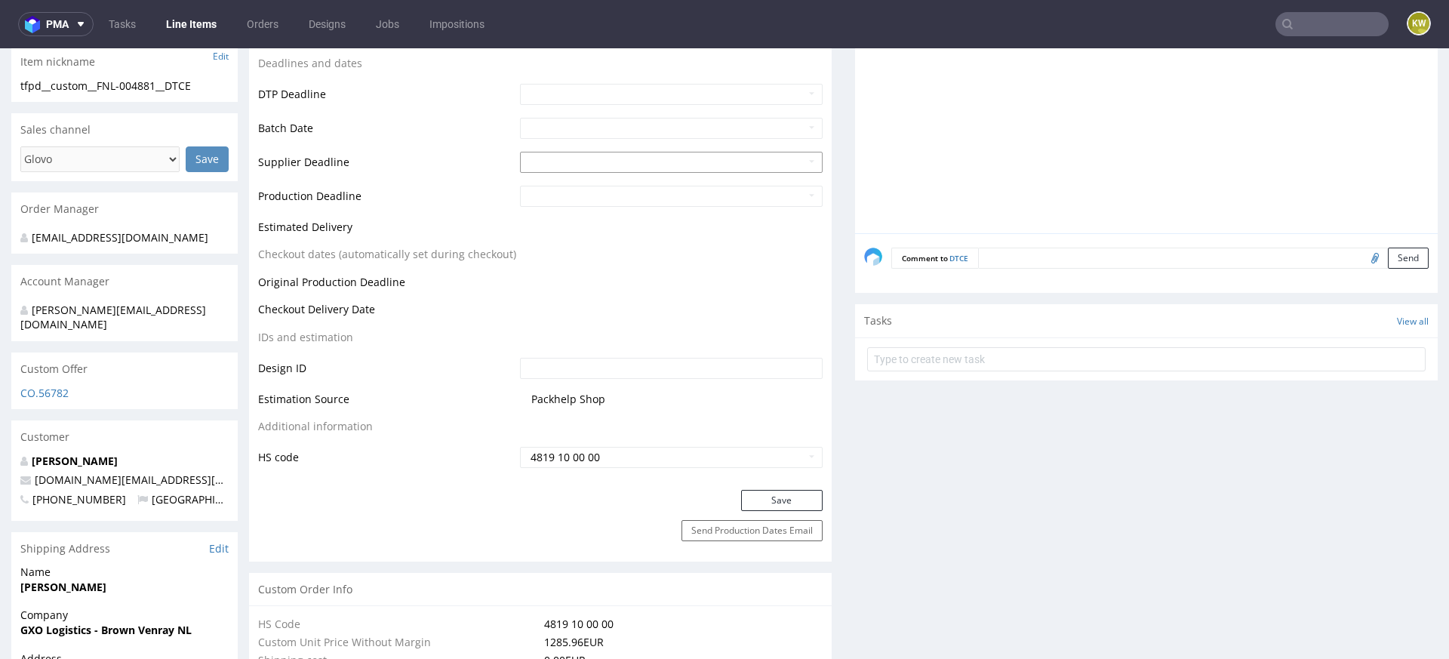
scroll to position [575, 0]
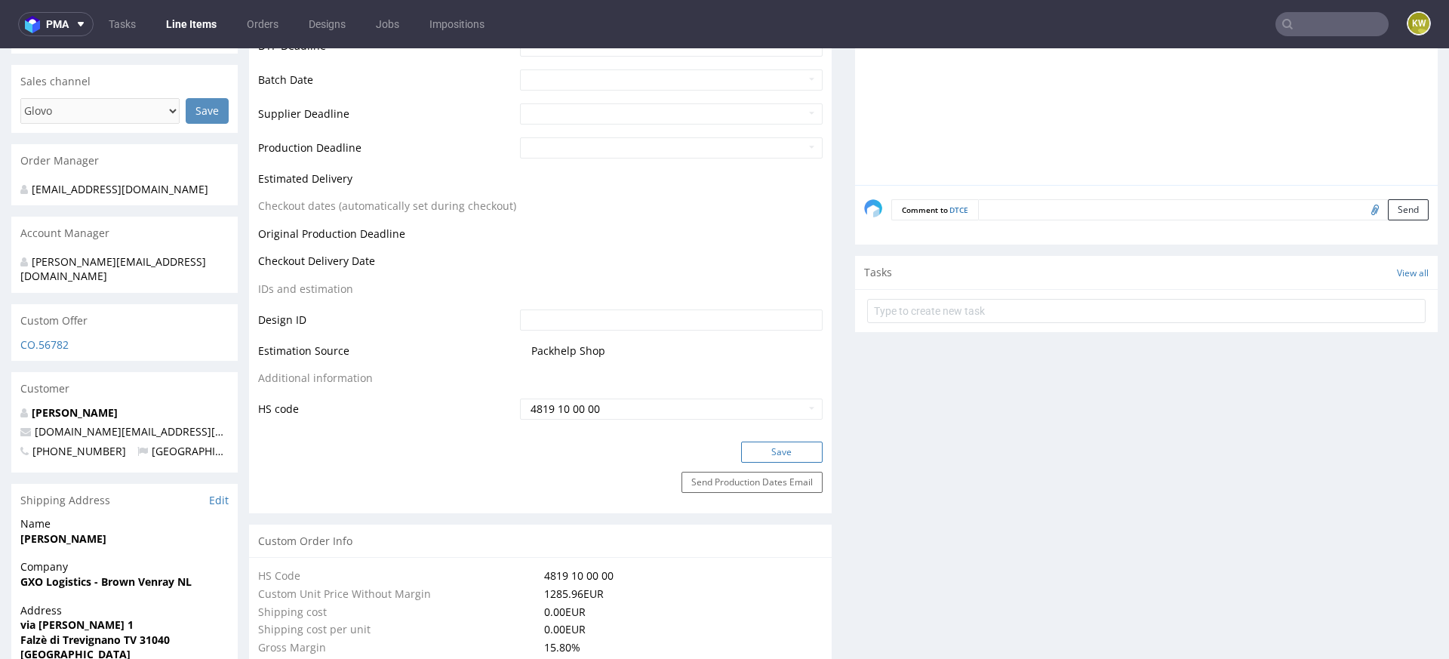
click at [762, 451] on button "Save" at bounding box center [782, 452] width 82 height 21
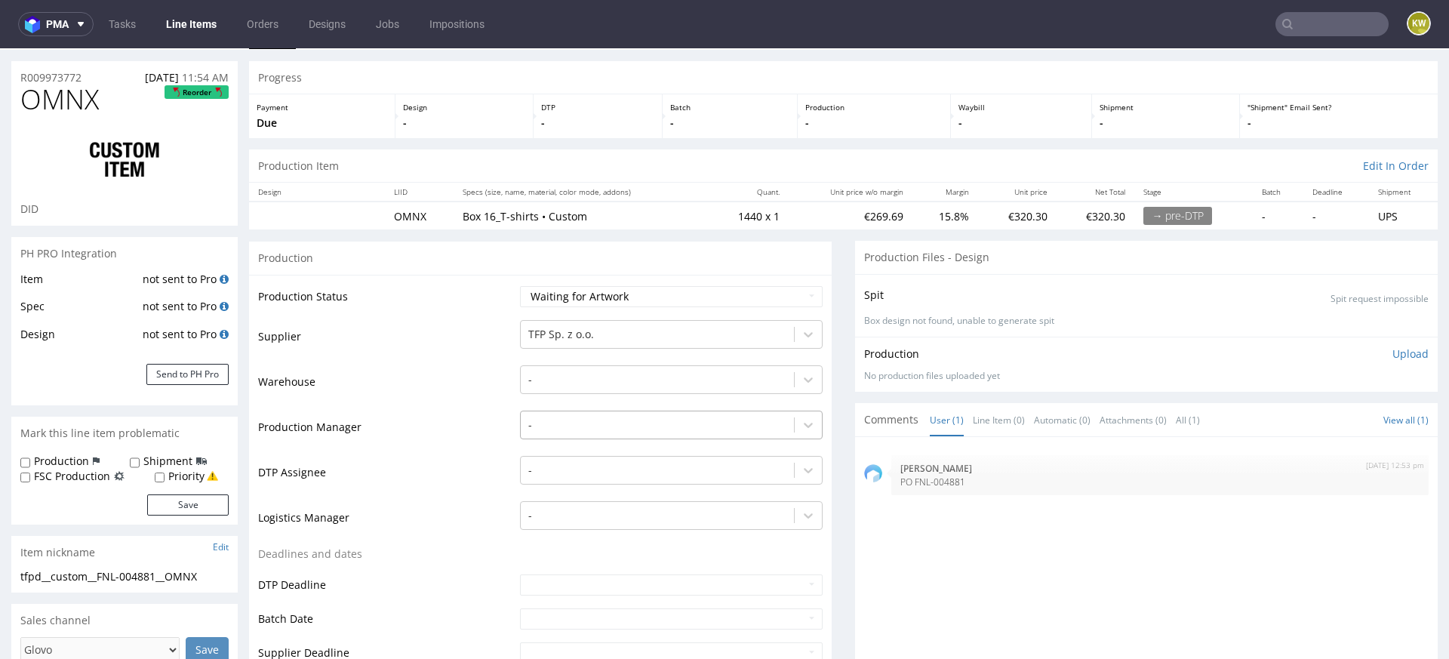
click at [569, 432] on div "-" at bounding box center [671, 421] width 303 height 21
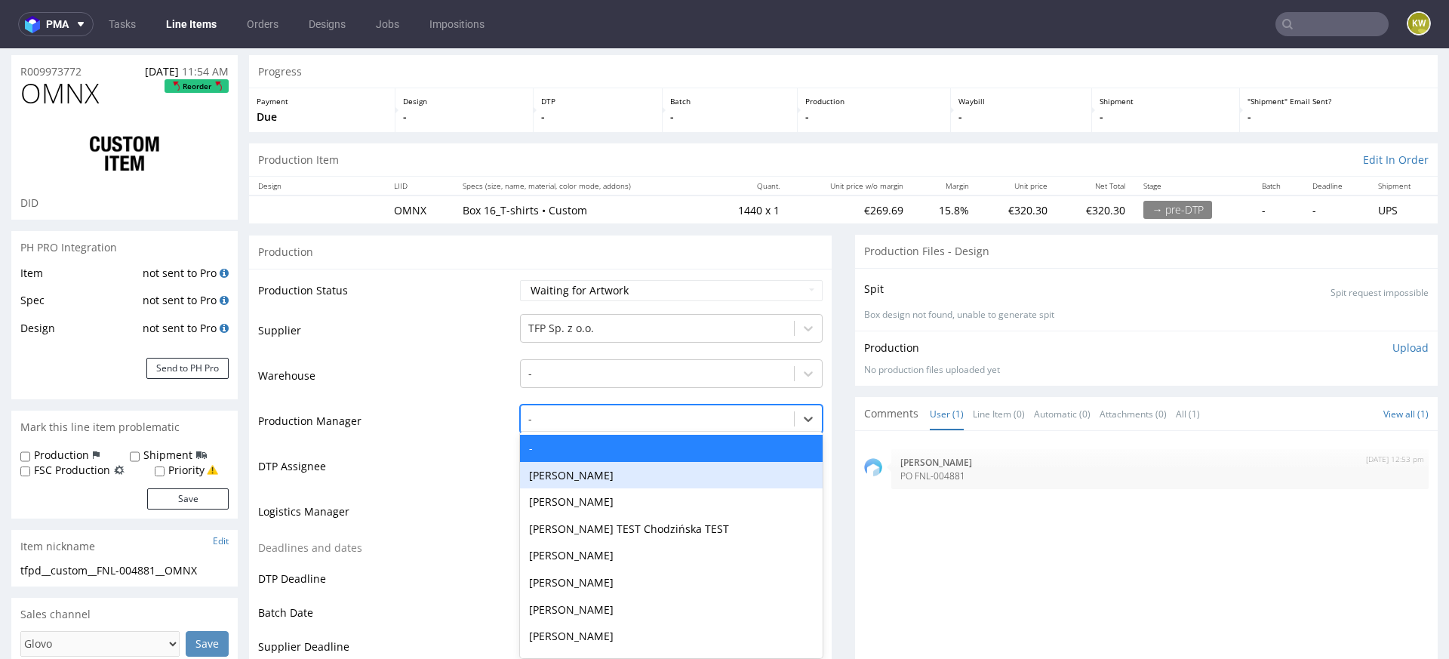
scroll to position [46, 0]
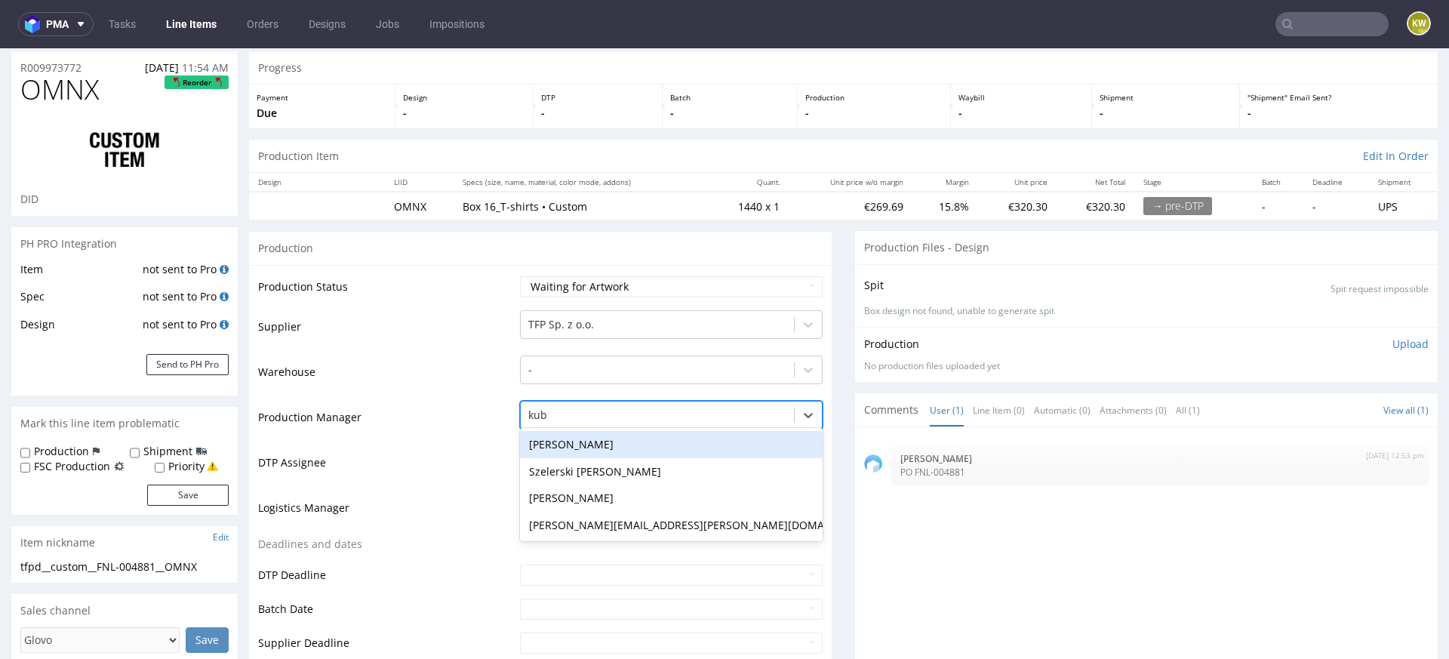
type input "kubi"
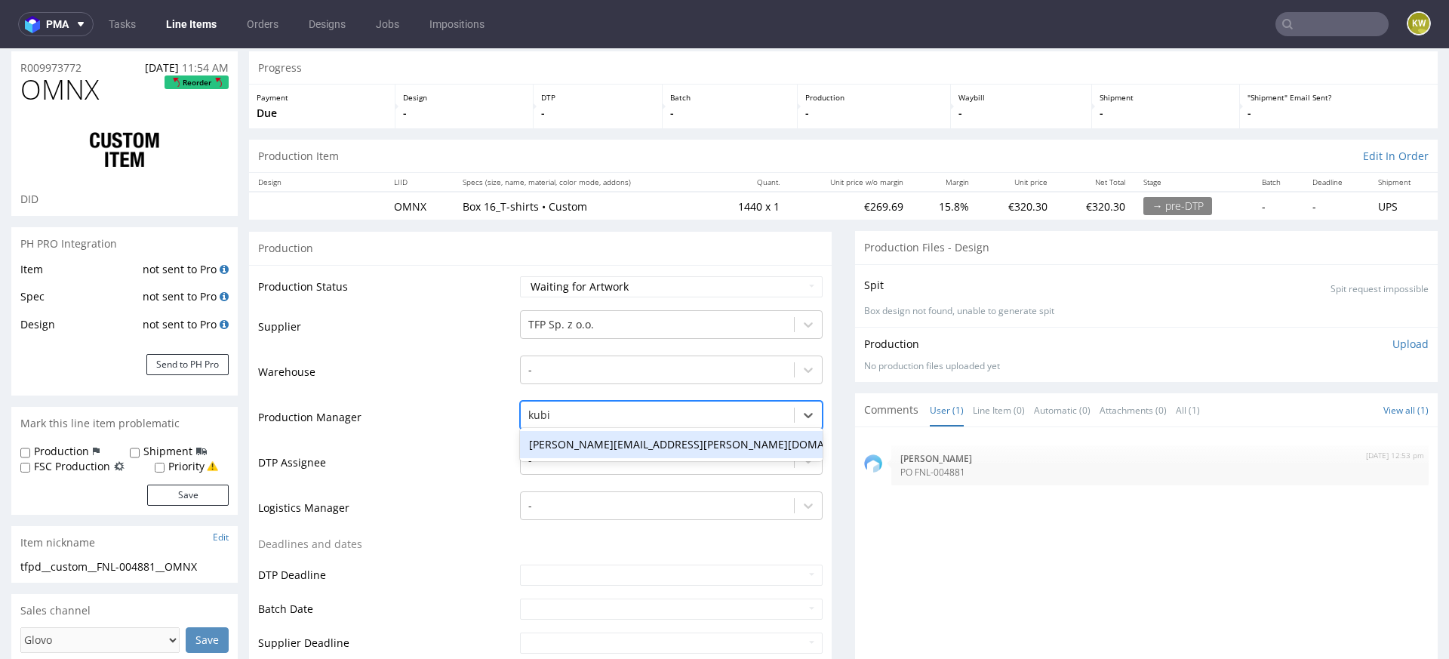
click at [580, 449] on div "[PERSON_NAME][EMAIL_ADDRESS][PERSON_NAME][DOMAIN_NAME]" at bounding box center [671, 444] width 303 height 27
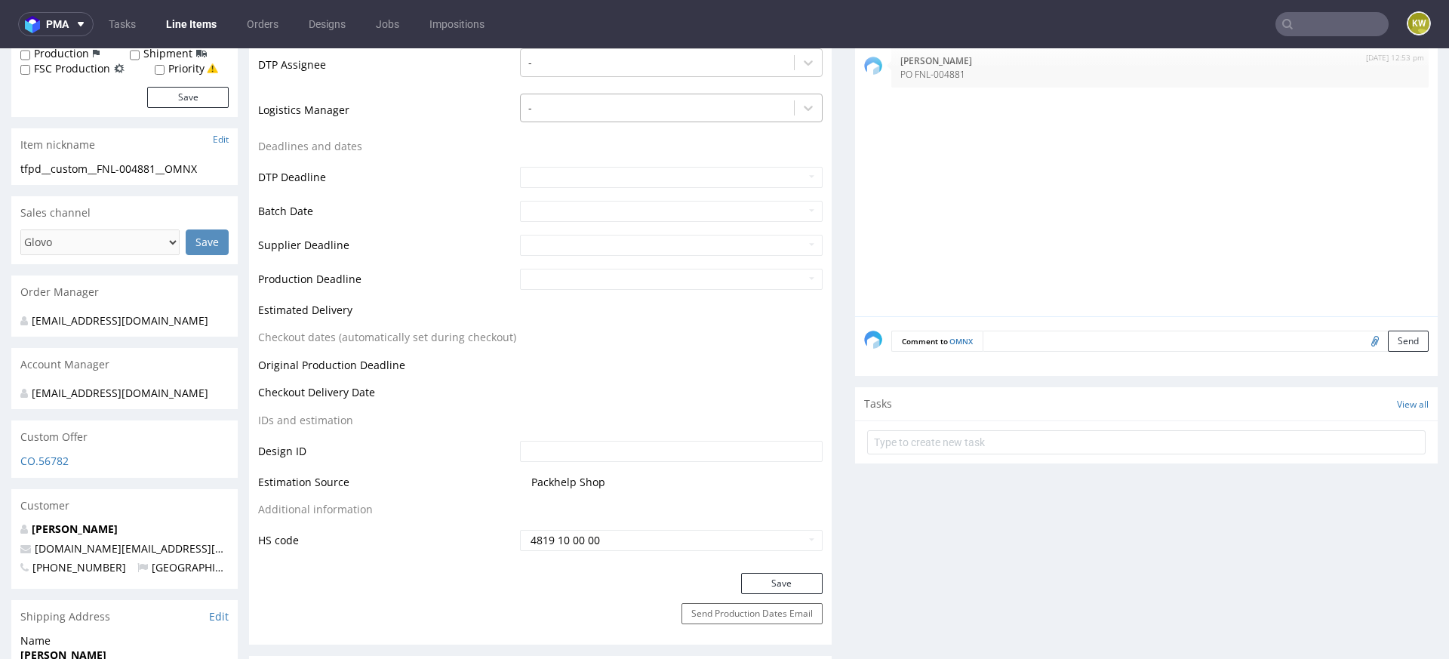
scroll to position [465, 0]
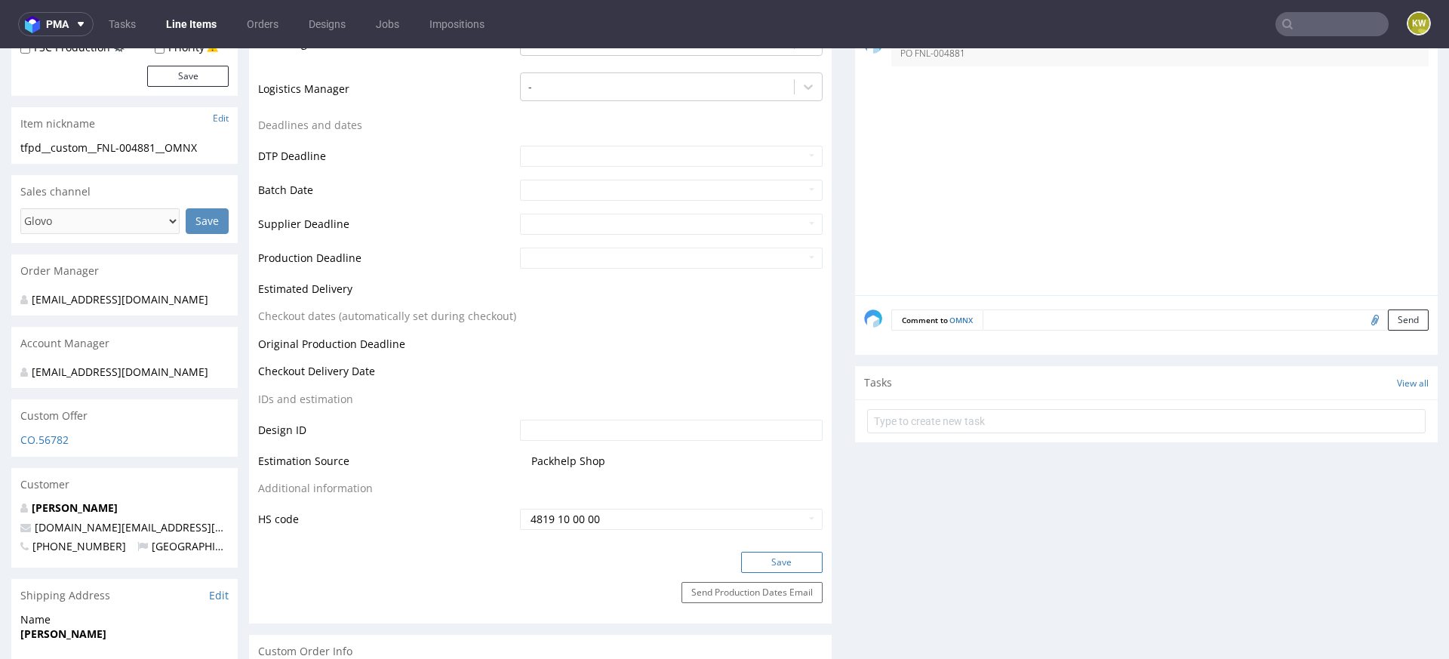
click at [774, 562] on button "Save" at bounding box center [782, 562] width 82 height 21
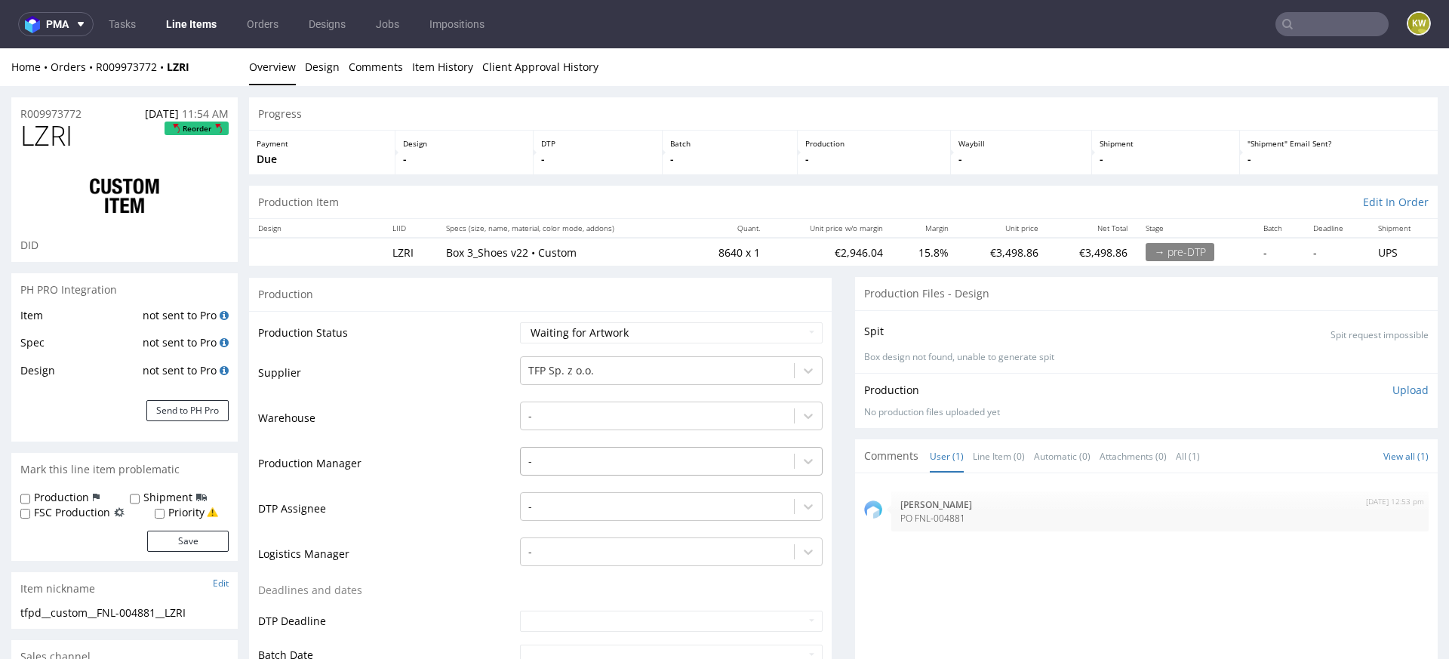
click at [564, 461] on div "-" at bounding box center [671, 457] width 303 height 21
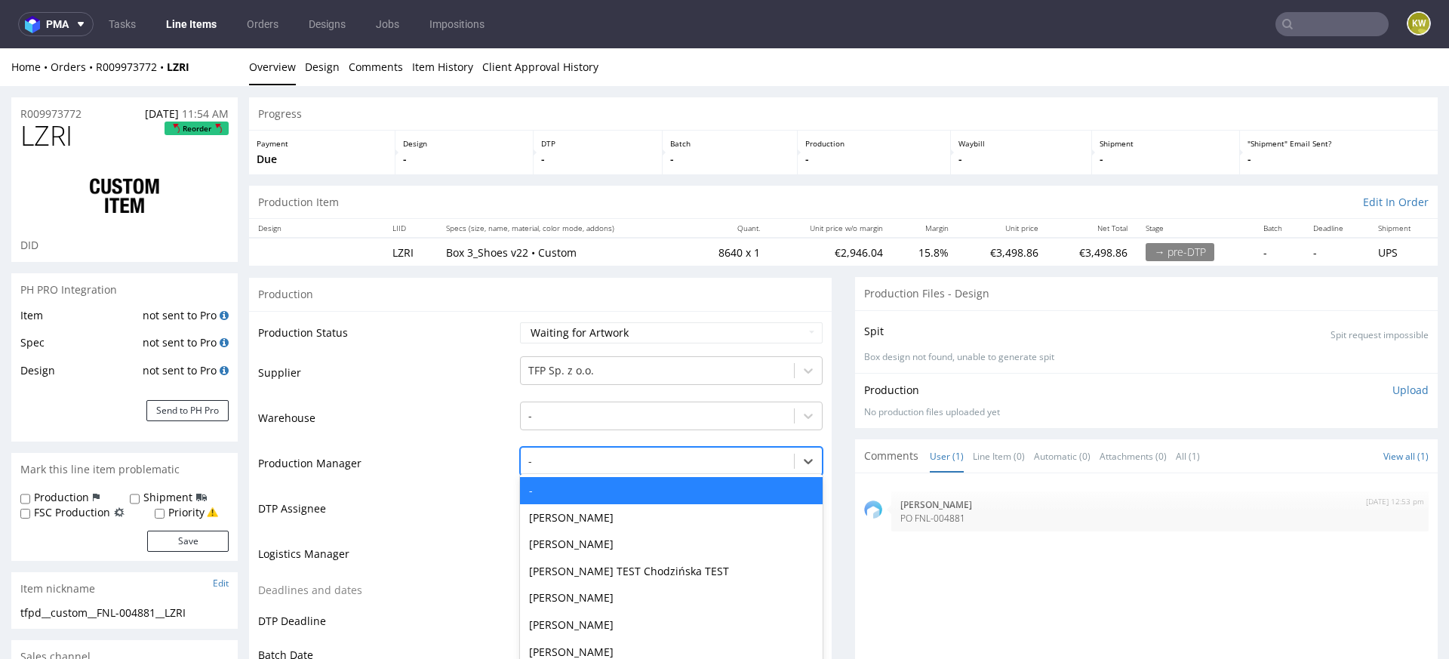
scroll to position [46, 0]
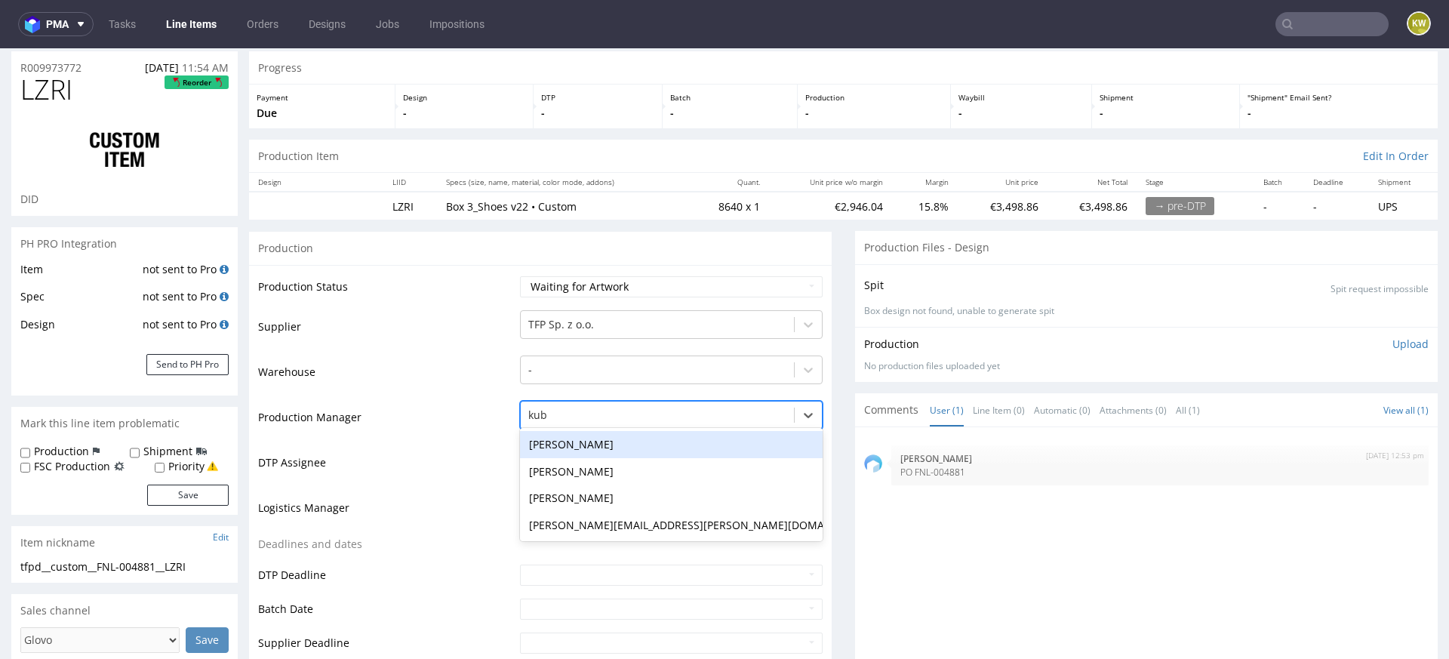
type input "kubi"
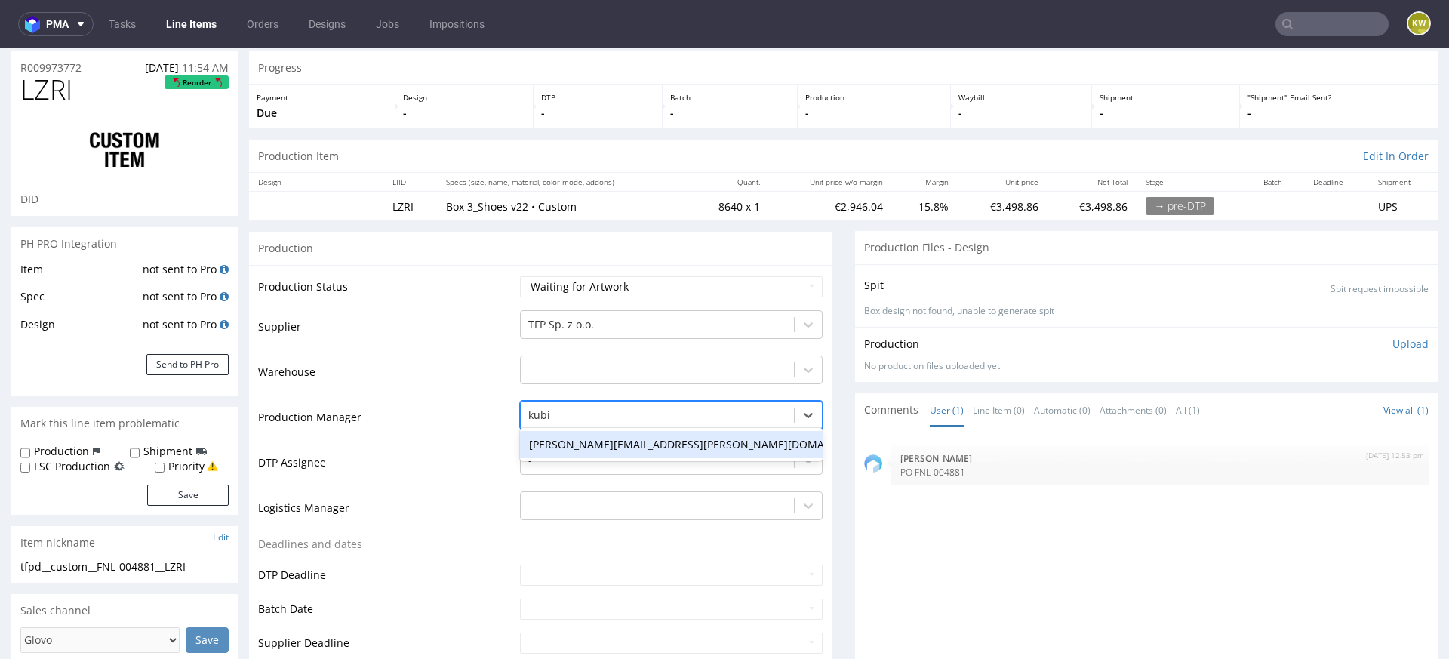
click at [575, 443] on div "[PERSON_NAME][EMAIL_ADDRESS][PERSON_NAME][DOMAIN_NAME]" at bounding box center [671, 444] width 303 height 27
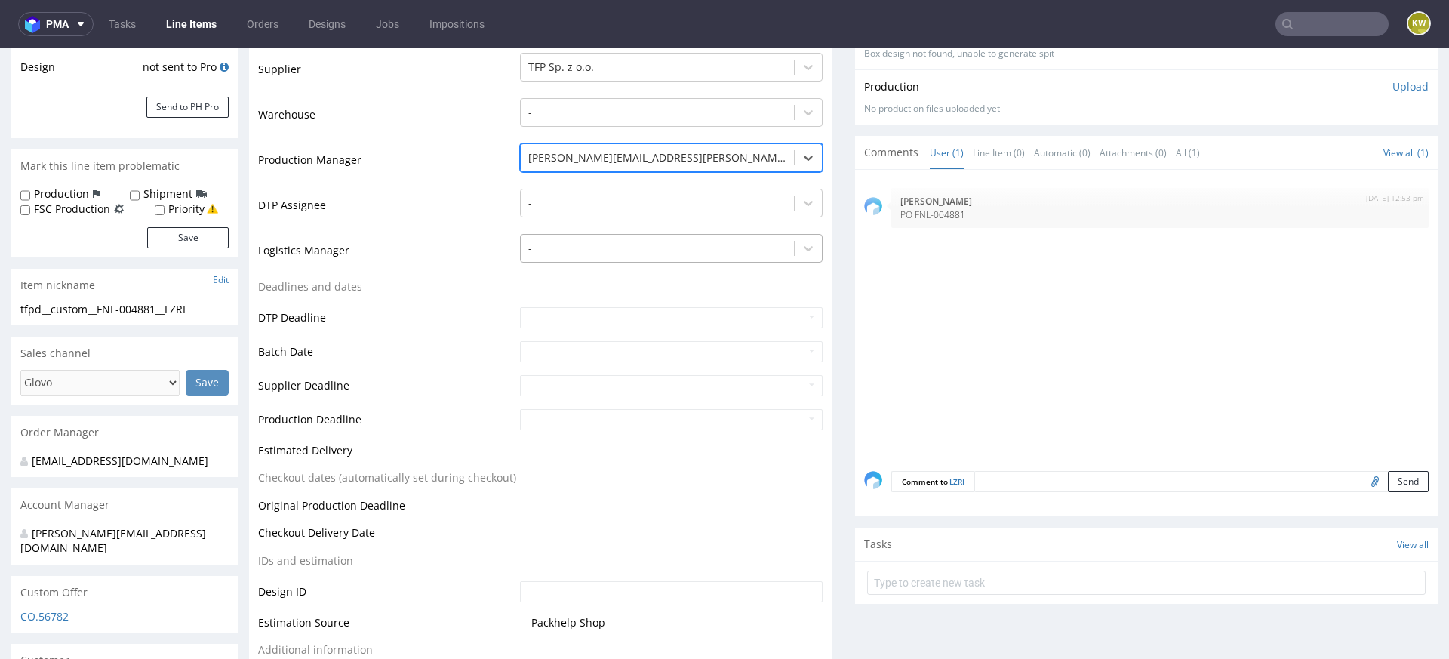
scroll to position [408, 0]
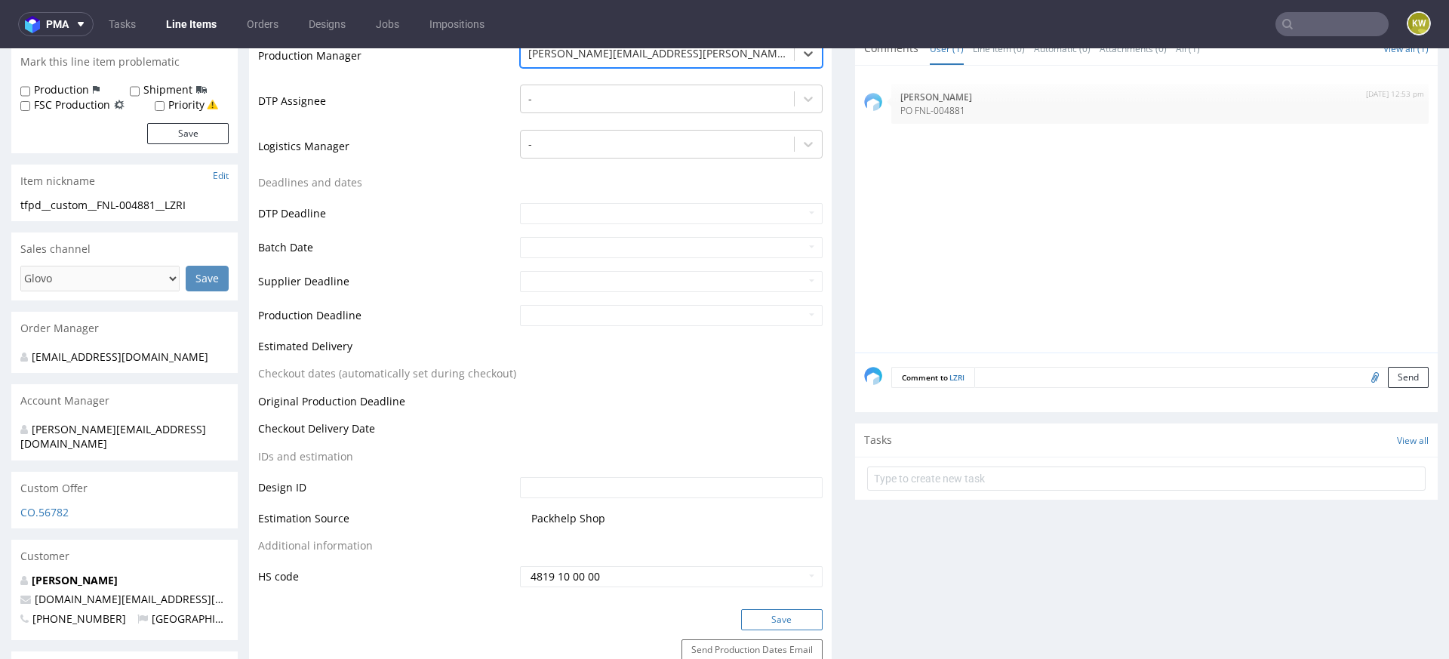
click at [769, 620] on button "Save" at bounding box center [782, 619] width 82 height 21
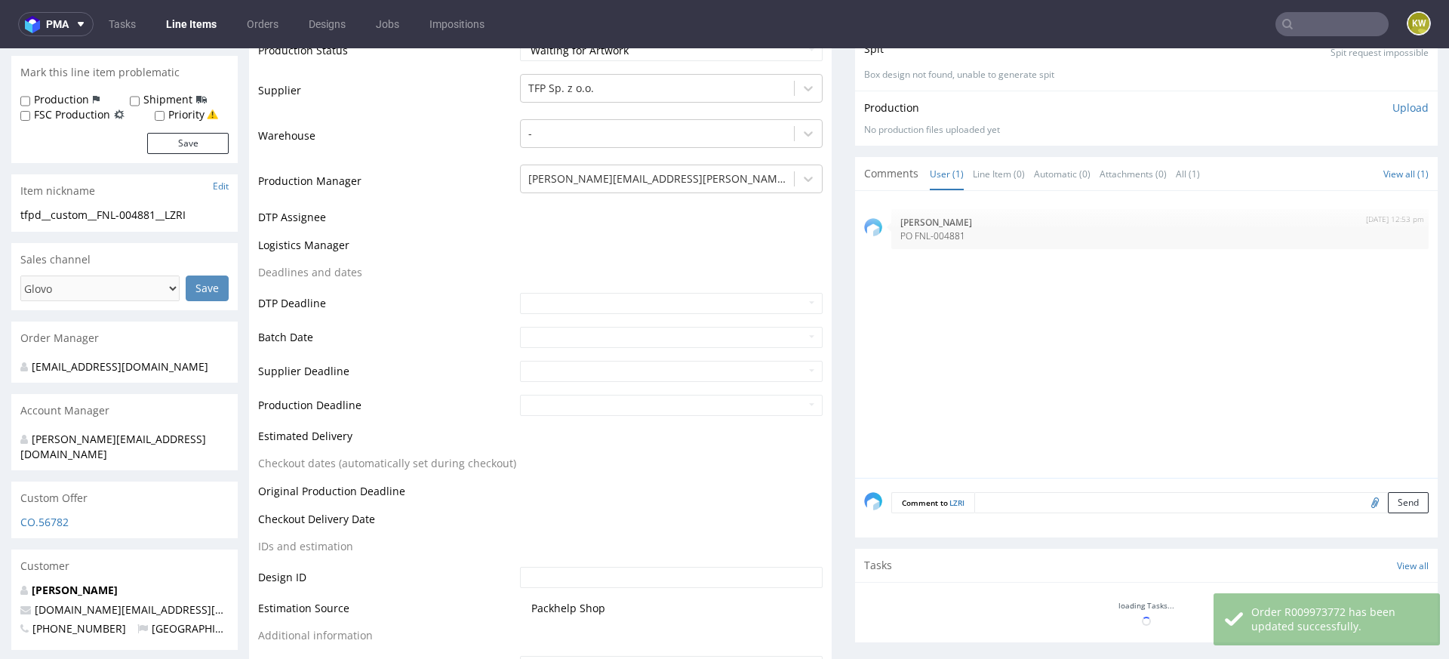
scroll to position [397, 0]
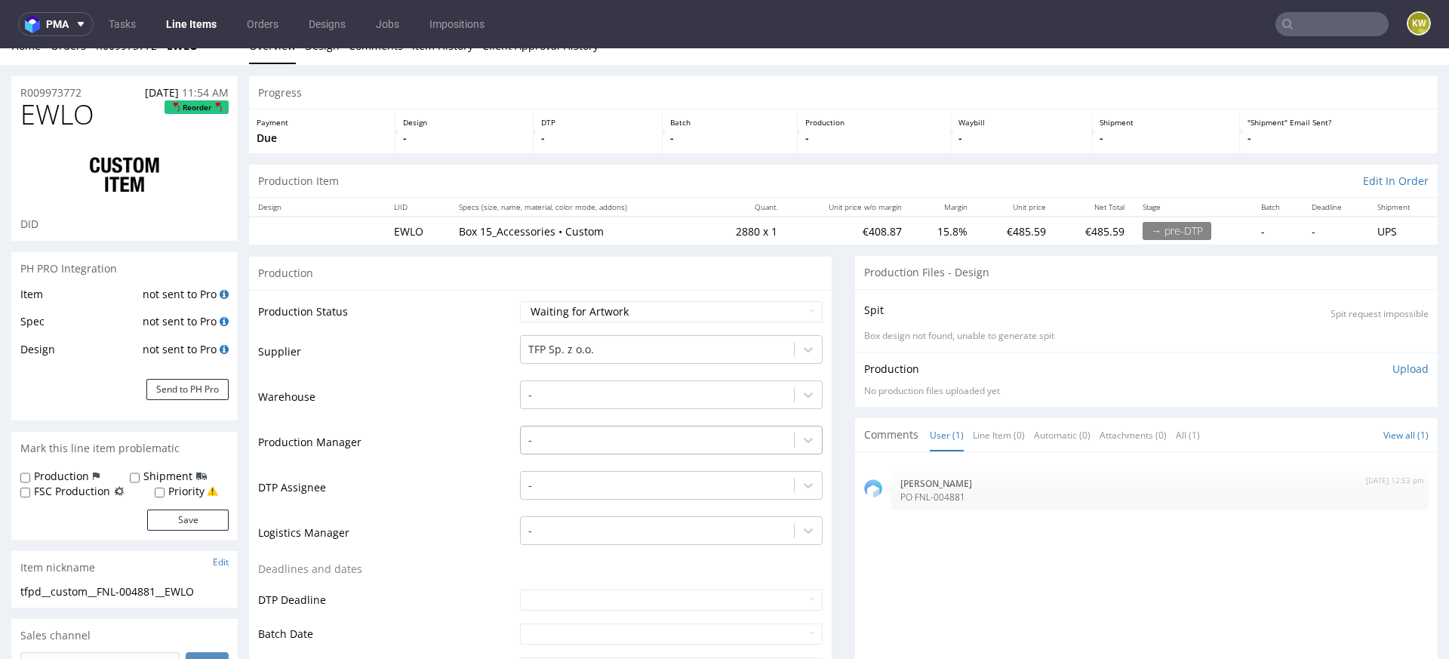
click at [580, 447] on div "-" at bounding box center [671, 436] width 303 height 21
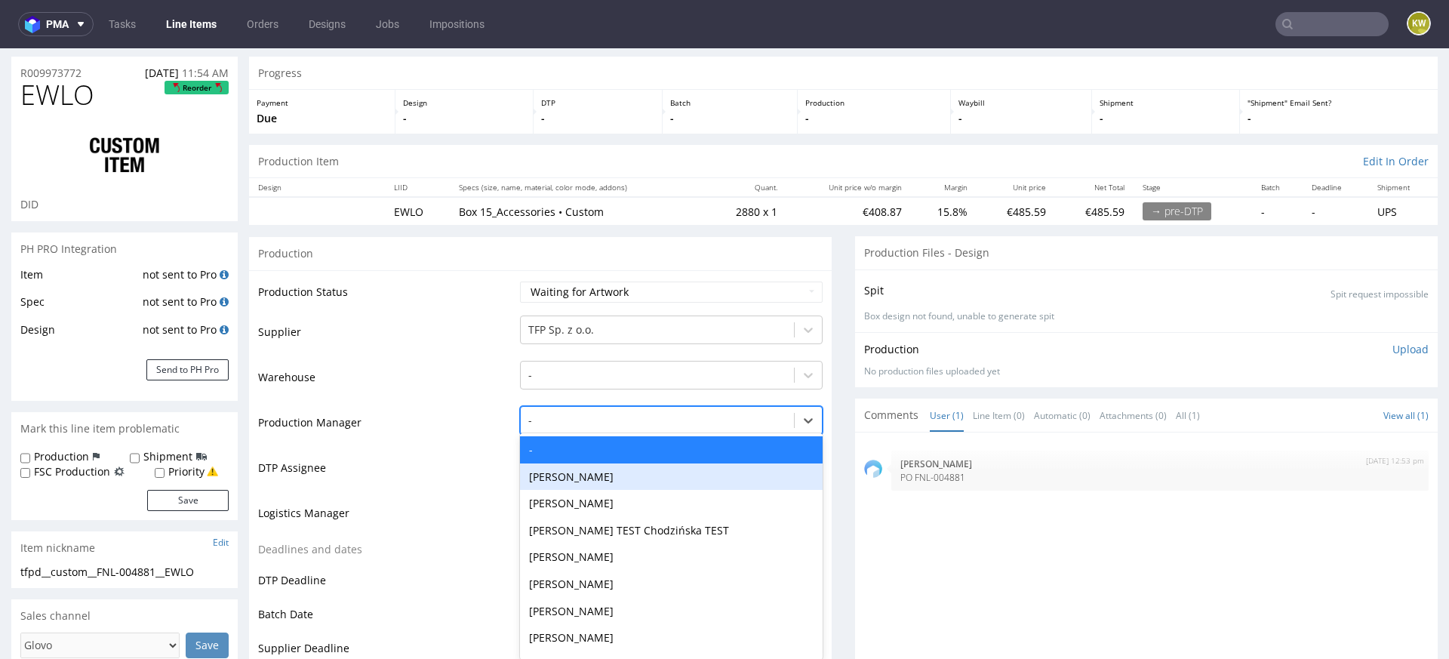
scroll to position [46, 0]
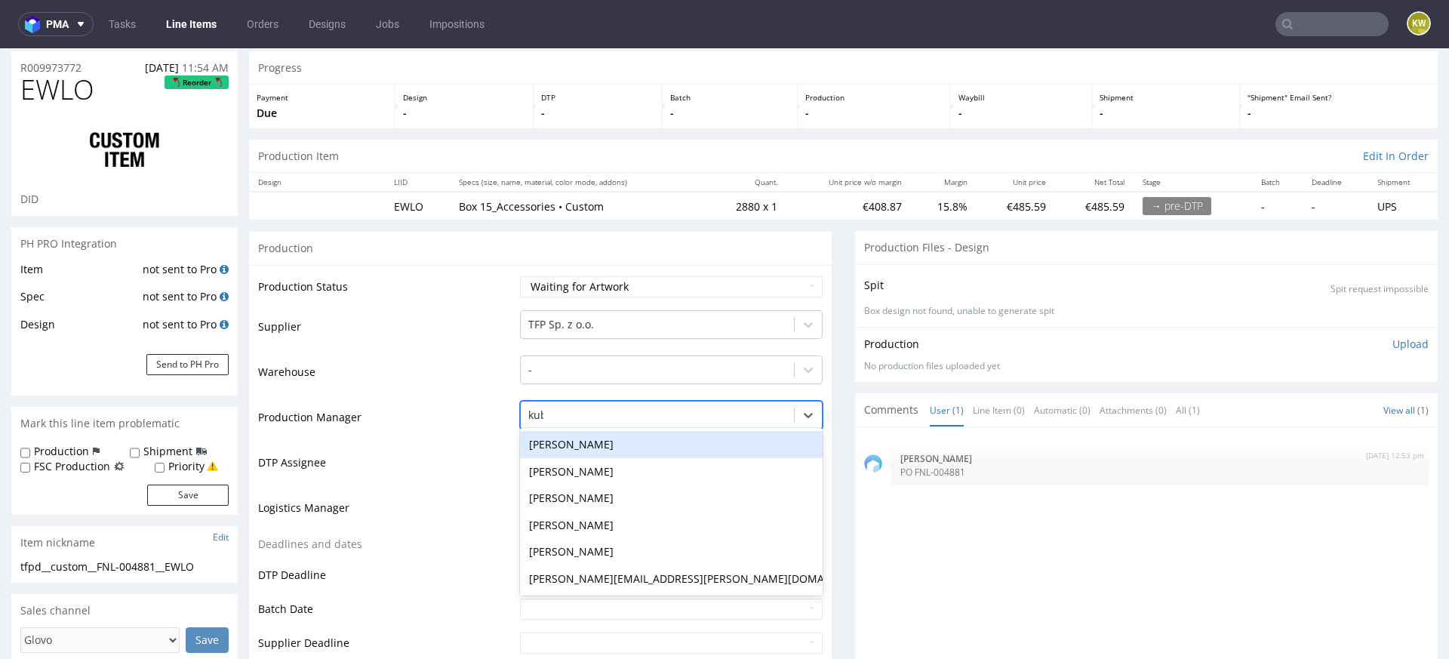
type input "kubi"
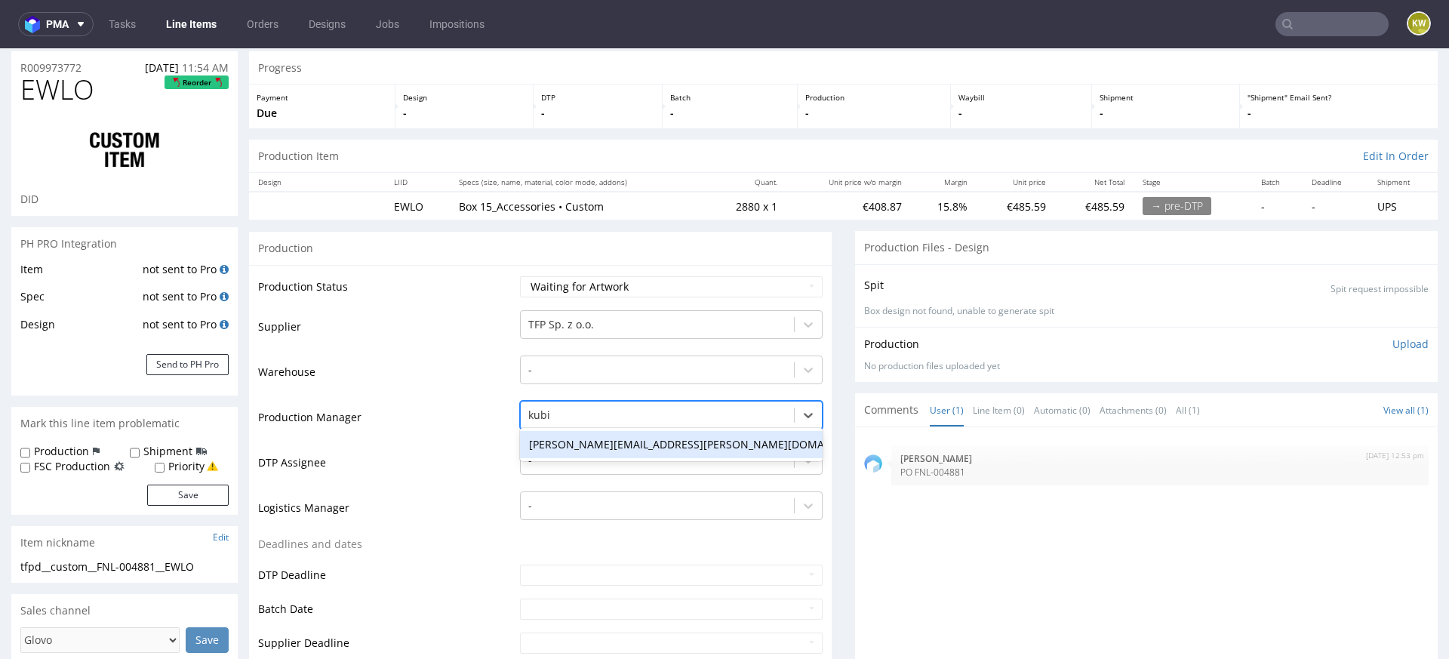
click at [588, 445] on div "[PERSON_NAME][EMAIL_ADDRESS][PERSON_NAME][DOMAIN_NAME]" at bounding box center [671, 444] width 303 height 27
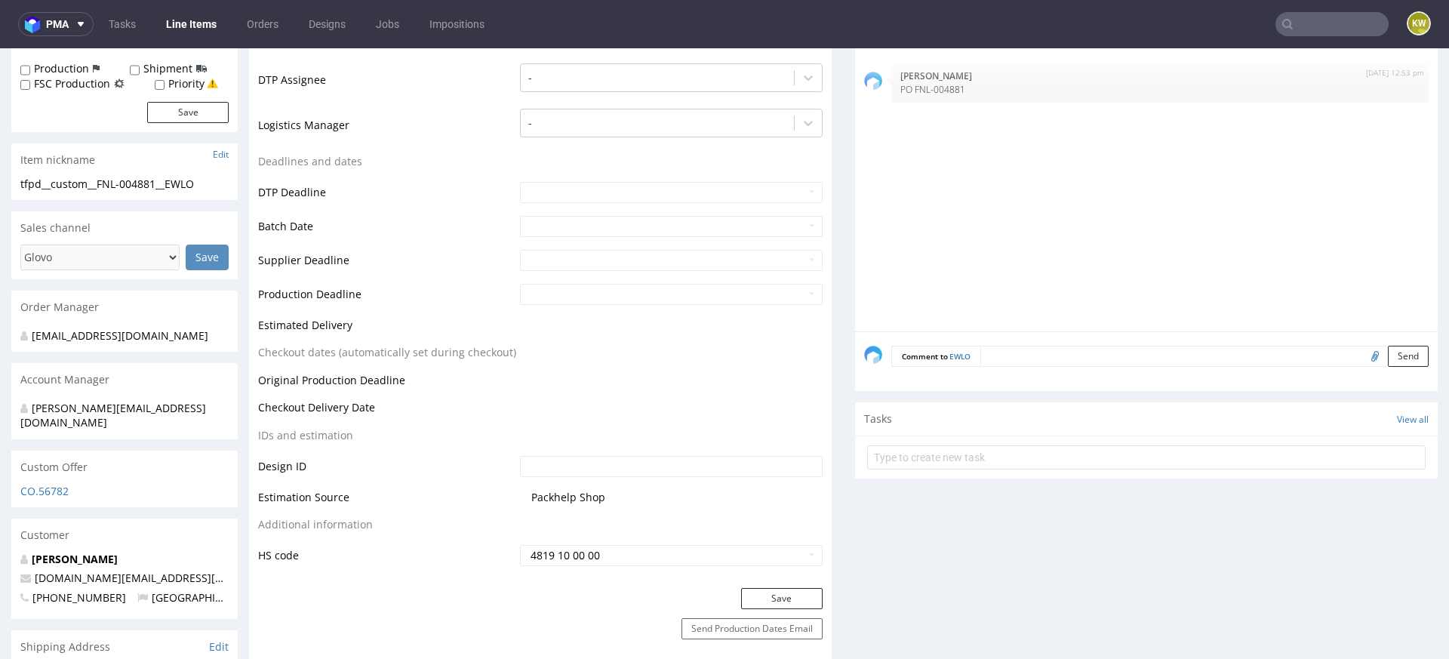
scroll to position [438, 0]
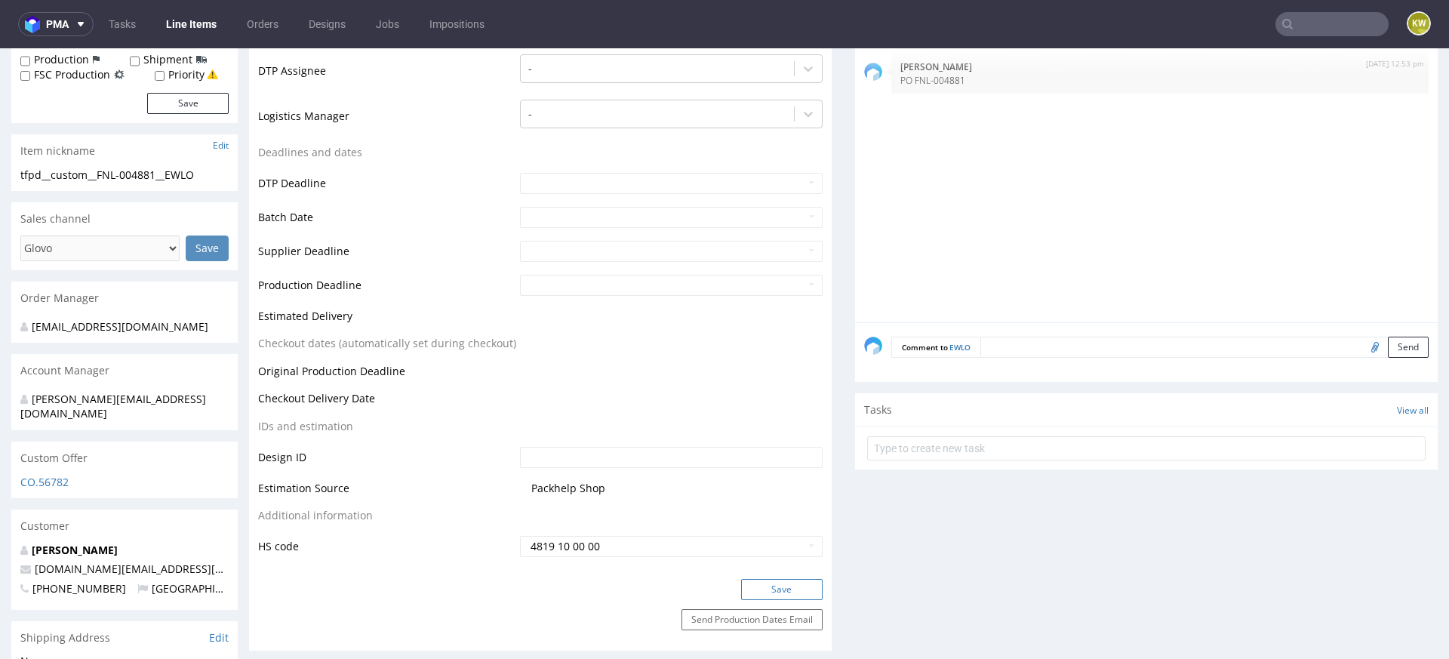
click at [763, 586] on button "Save" at bounding box center [782, 589] width 82 height 21
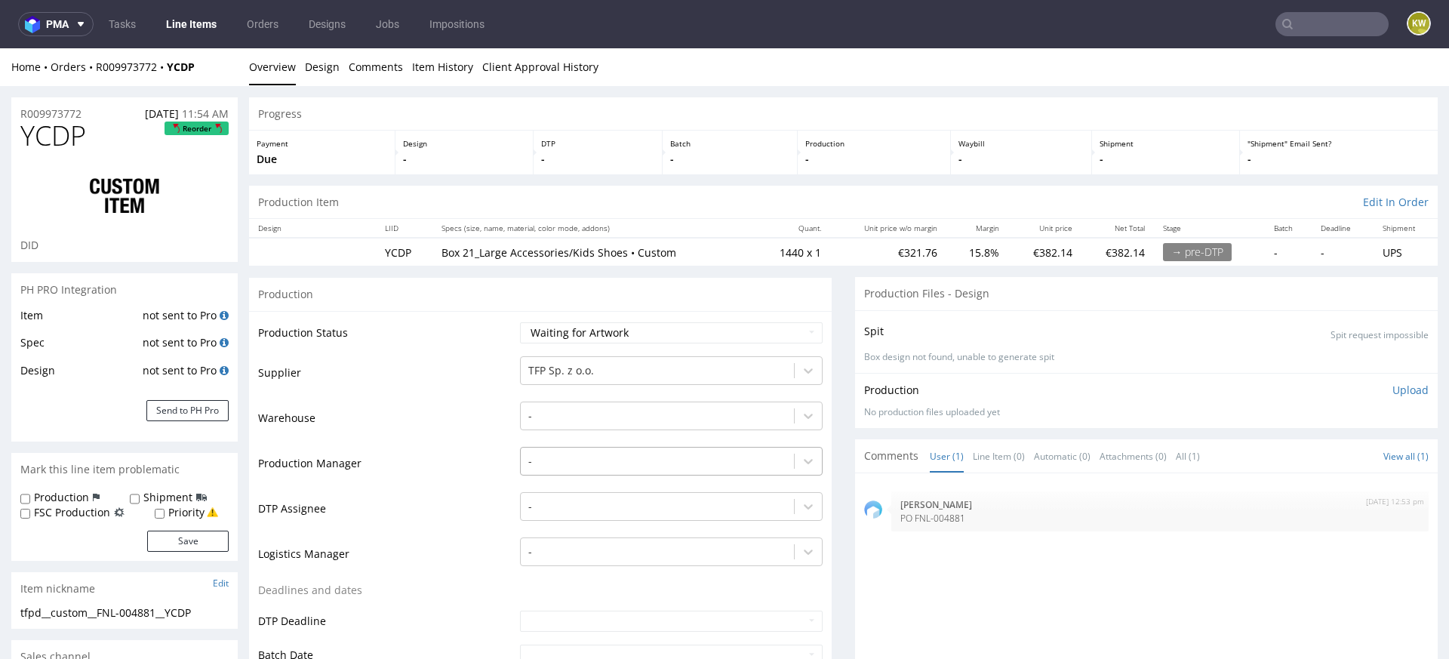
click at [609, 466] on div "-" at bounding box center [671, 457] width 303 height 21
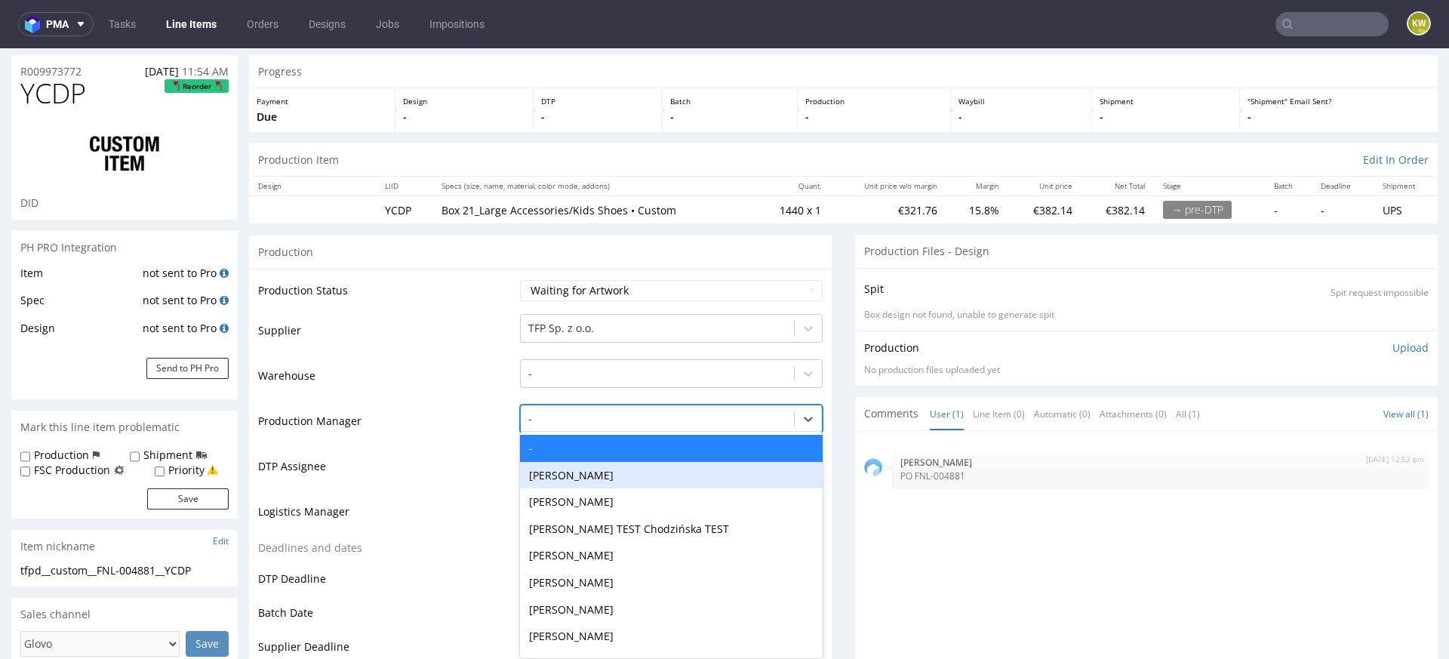
scroll to position [46, 0]
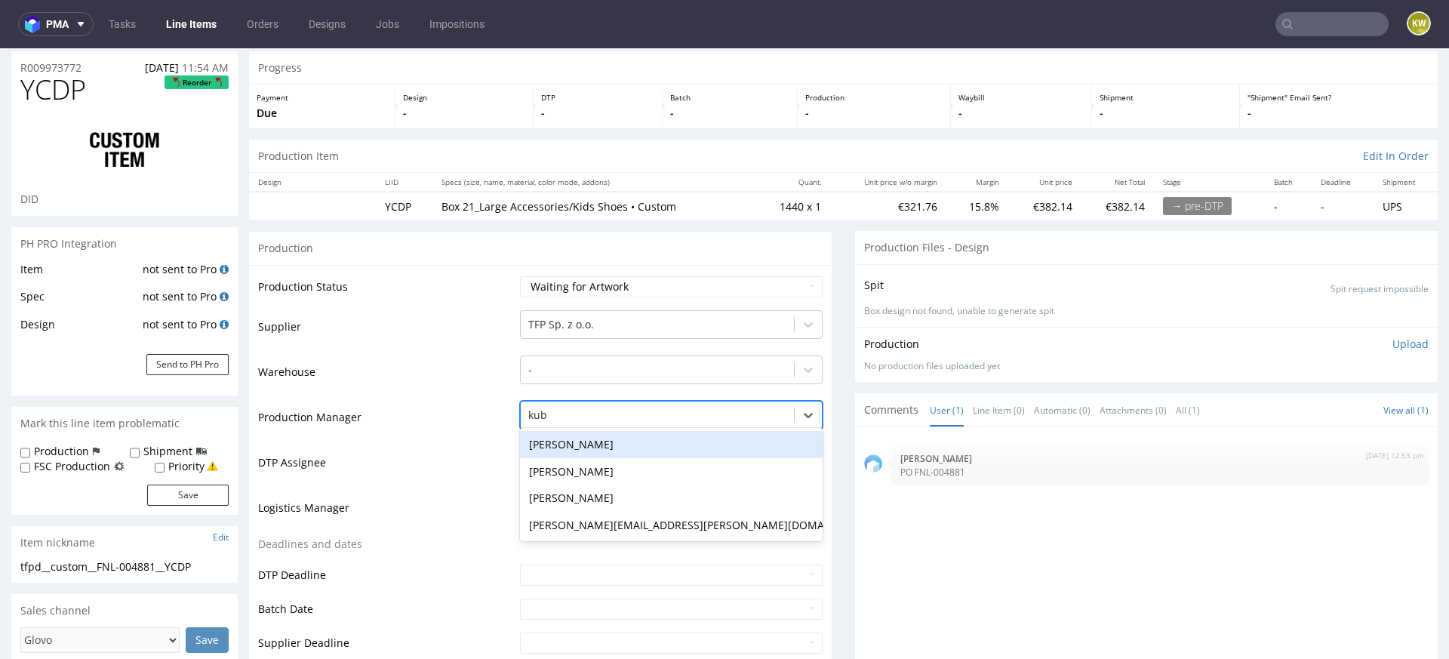
type input "kubi"
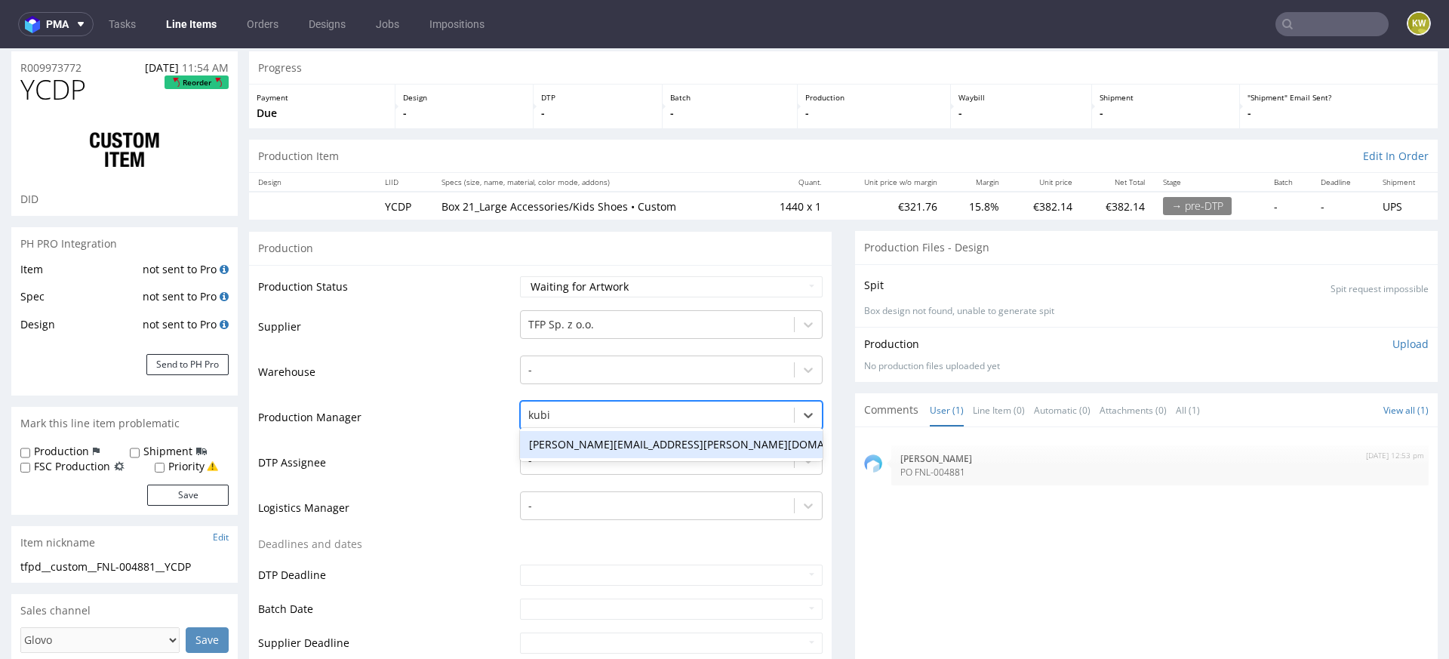
click at [605, 446] on div "[PERSON_NAME][EMAIL_ADDRESS][PERSON_NAME][DOMAIN_NAME]" at bounding box center [671, 444] width 303 height 27
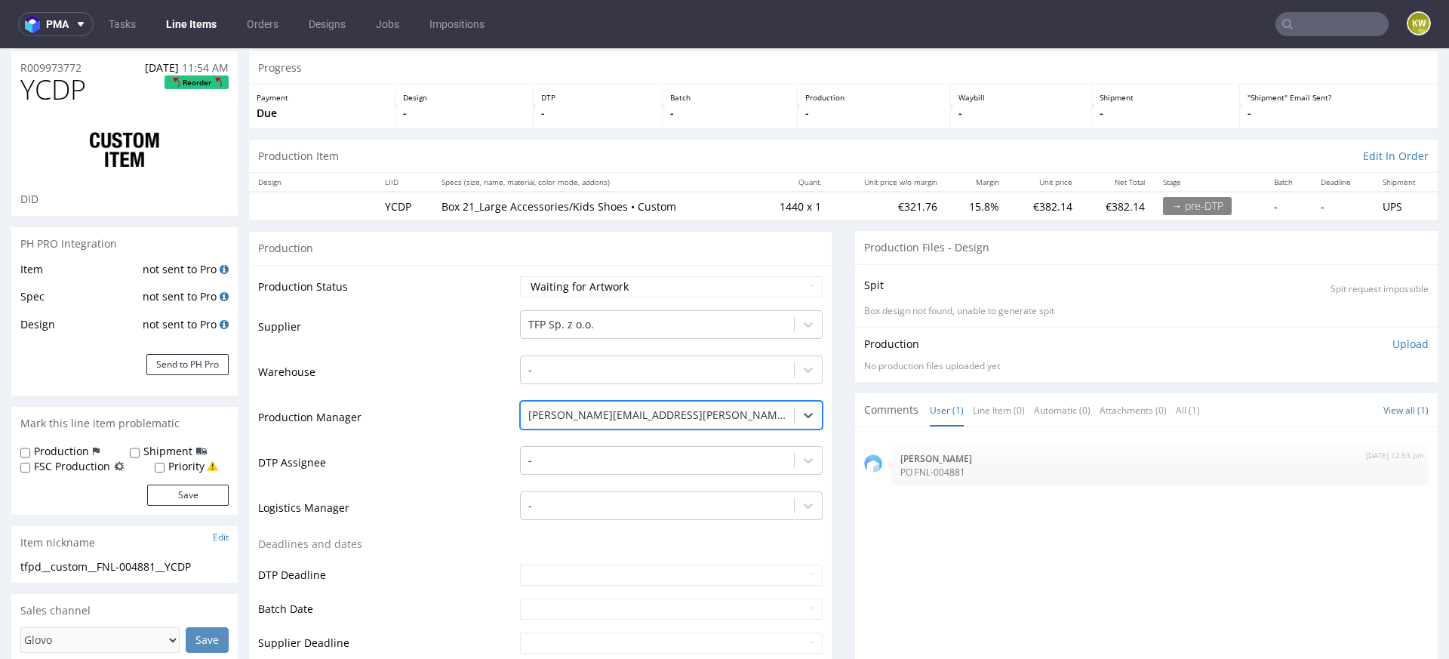
scroll to position [396, 0]
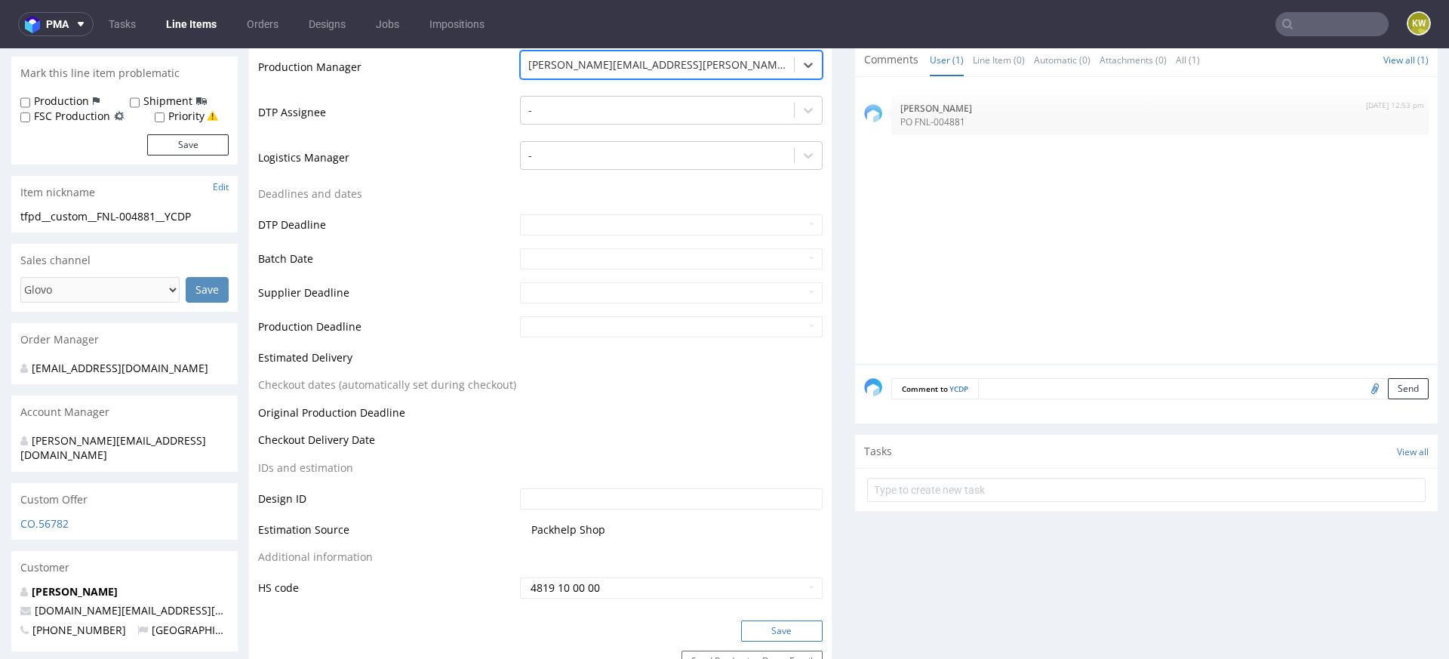
click at [767, 623] on button "Save" at bounding box center [782, 630] width 82 height 21
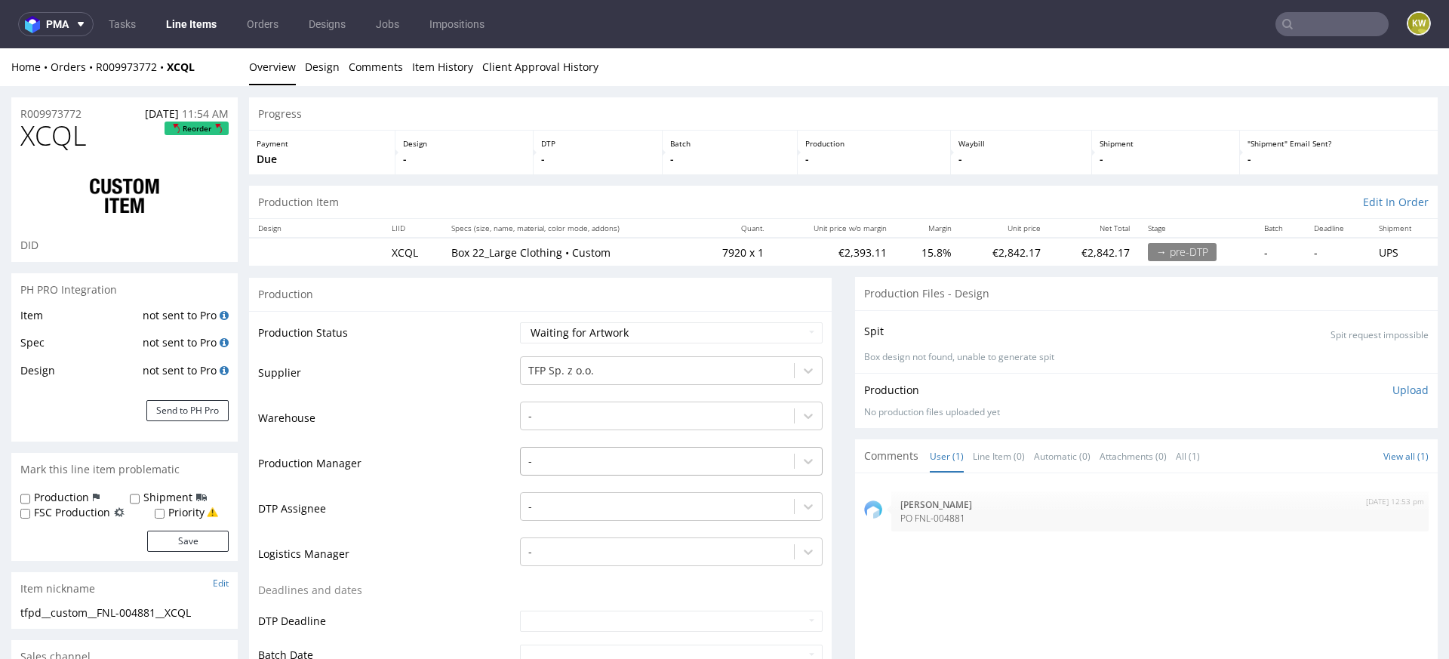
click at [571, 458] on div "-" at bounding box center [671, 457] width 303 height 21
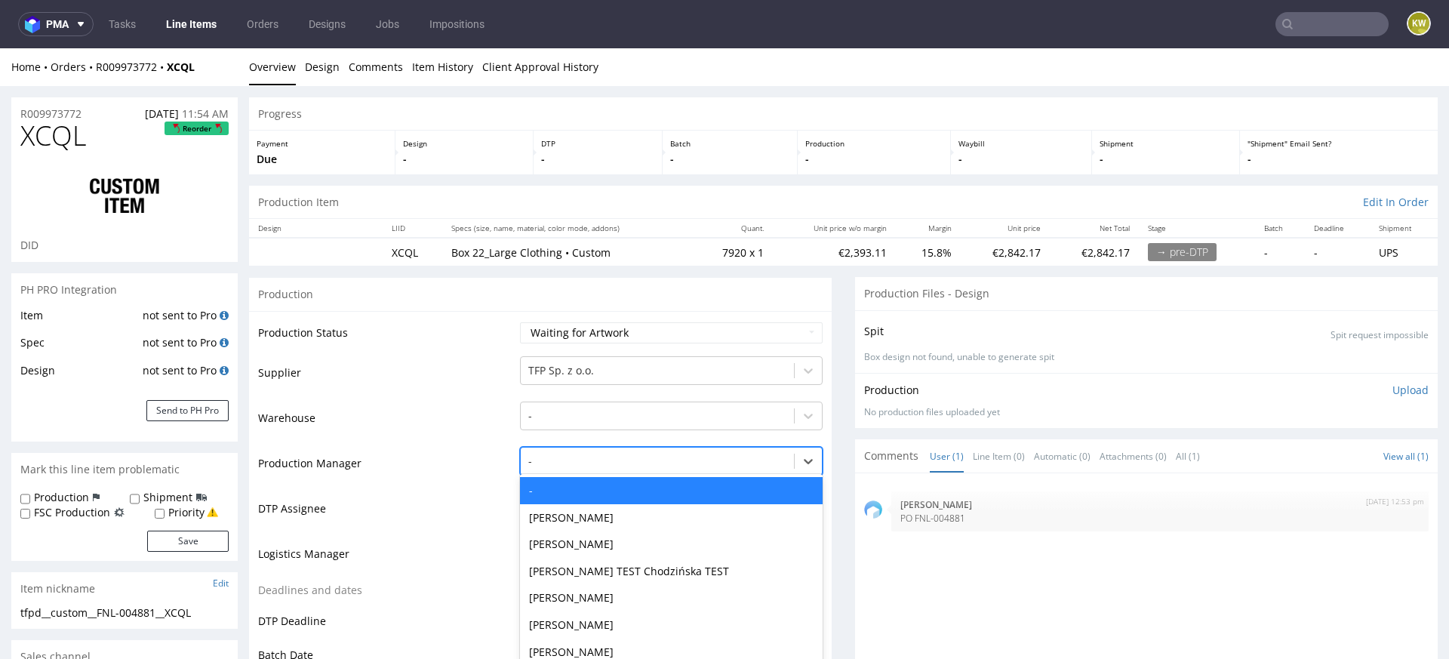
scroll to position [46, 0]
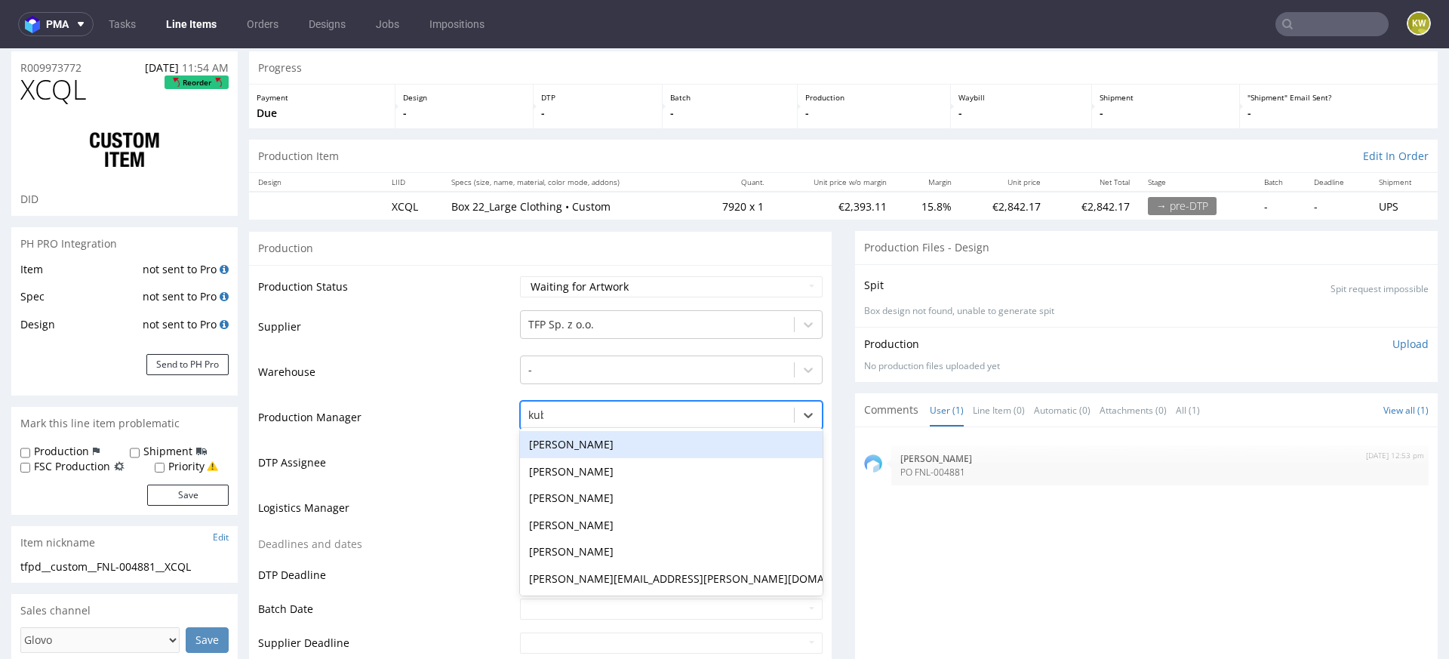
type input "kubi"
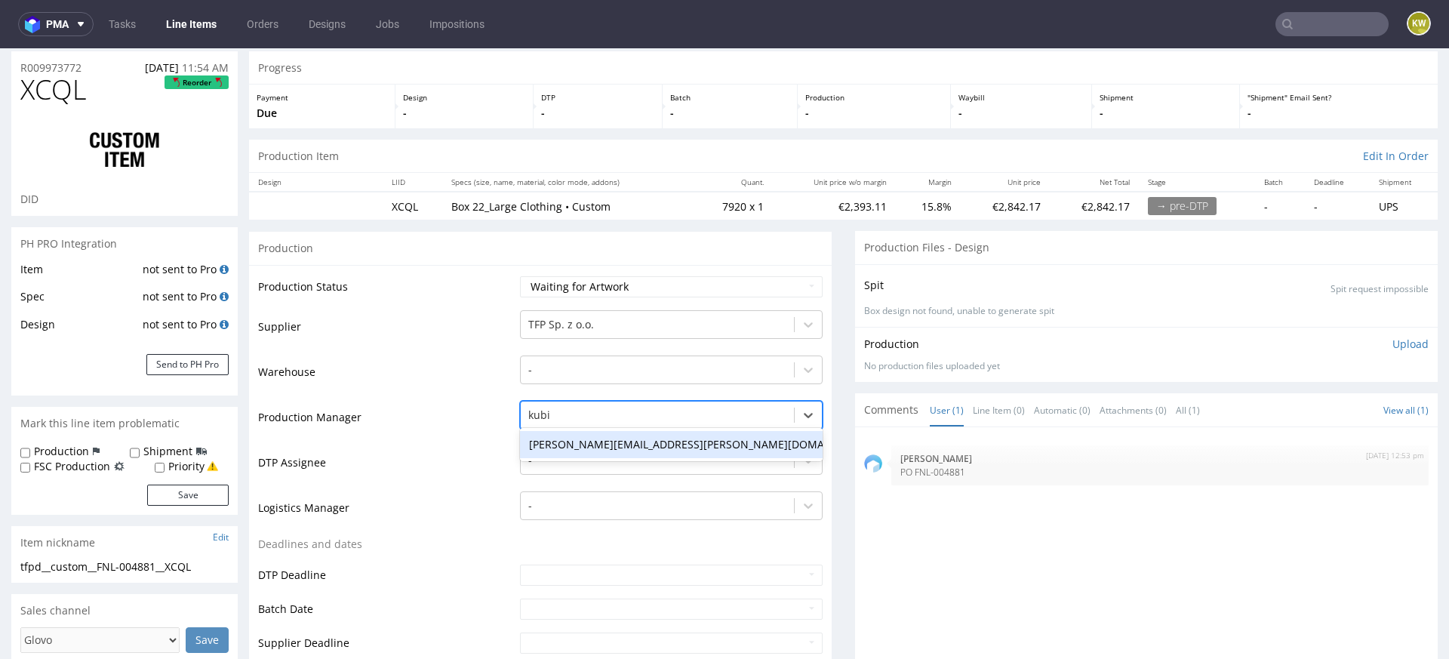
click at [558, 448] on div "[PERSON_NAME][EMAIL_ADDRESS][PERSON_NAME][DOMAIN_NAME]" at bounding box center [671, 444] width 303 height 27
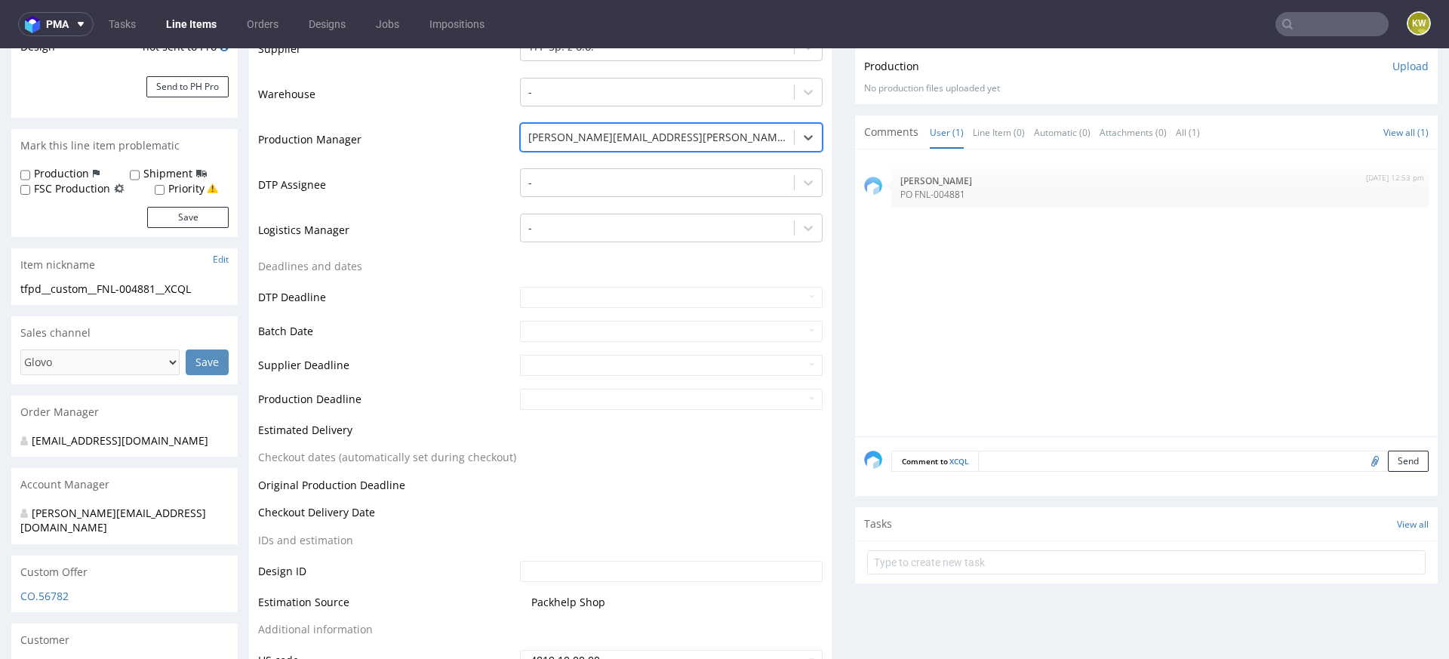
scroll to position [406, 0]
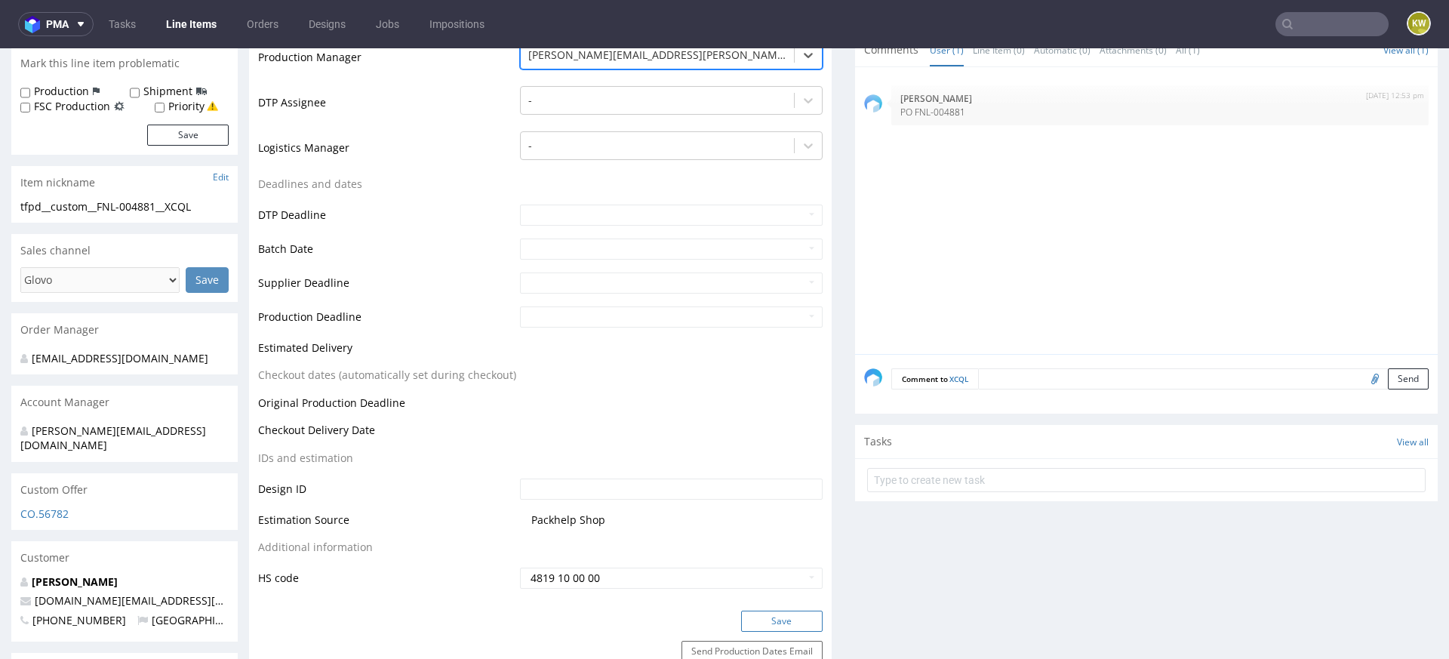
click at [777, 623] on button "Save" at bounding box center [782, 621] width 82 height 21
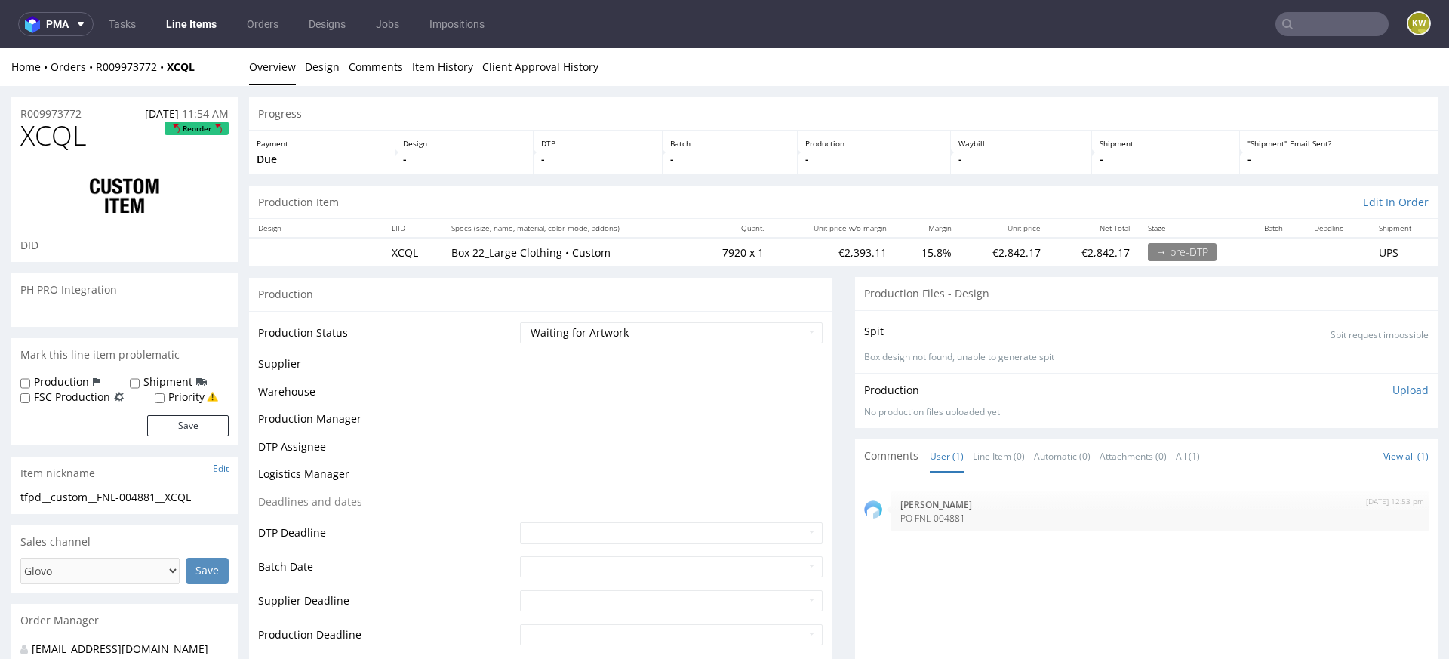
scroll to position [0, 0]
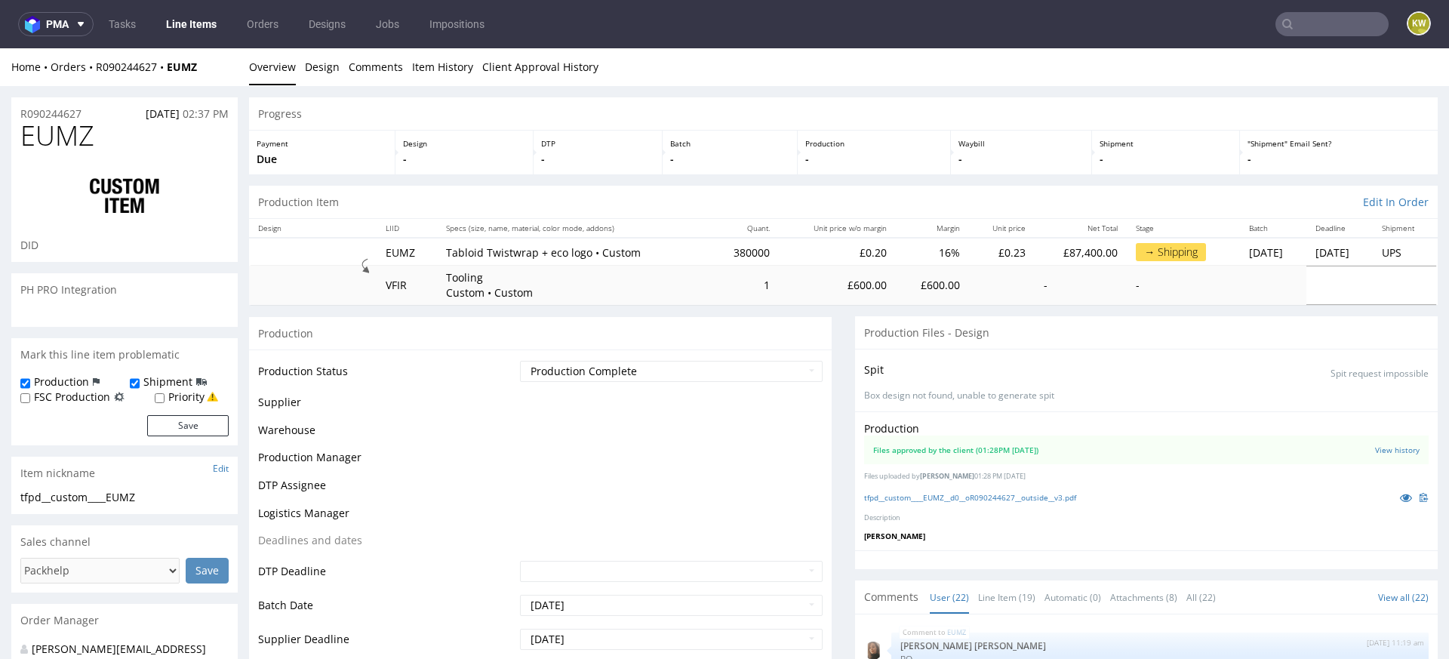
scroll to position [1055, 0]
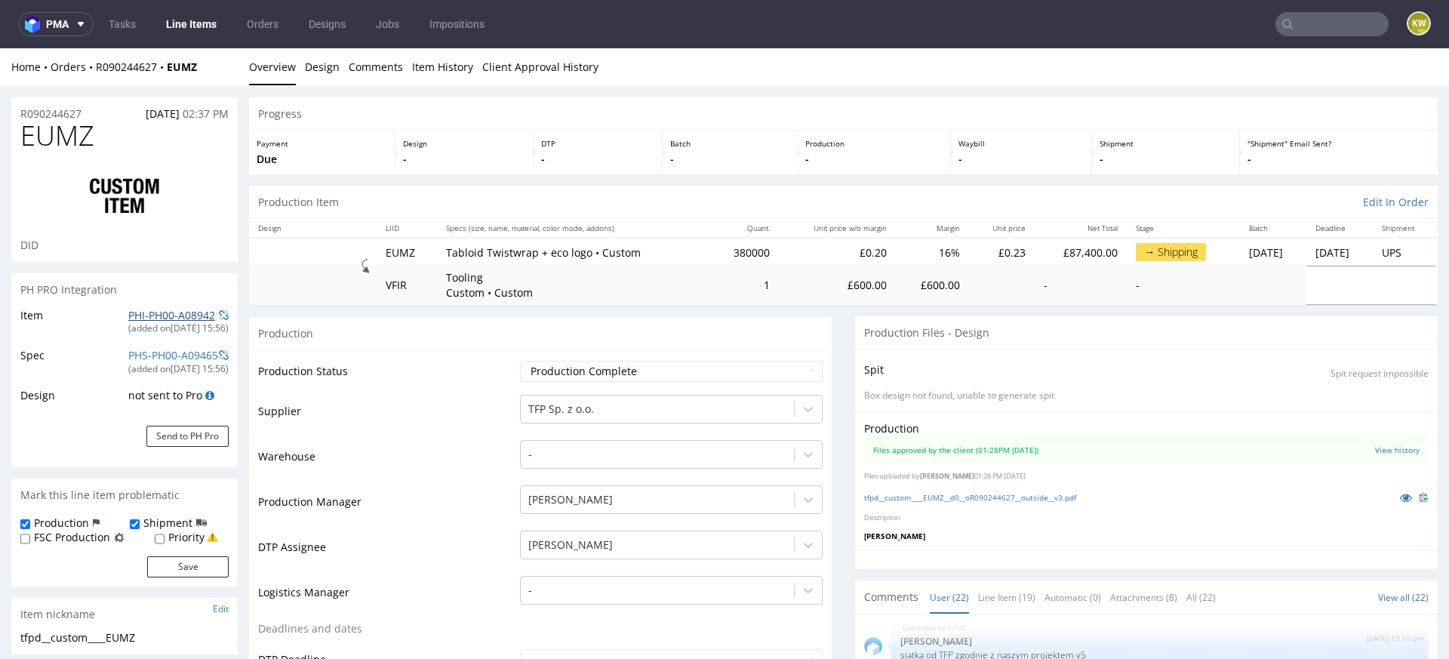
click at [139, 314] on link "PHI-PH00-A08942" at bounding box center [171, 315] width 87 height 14
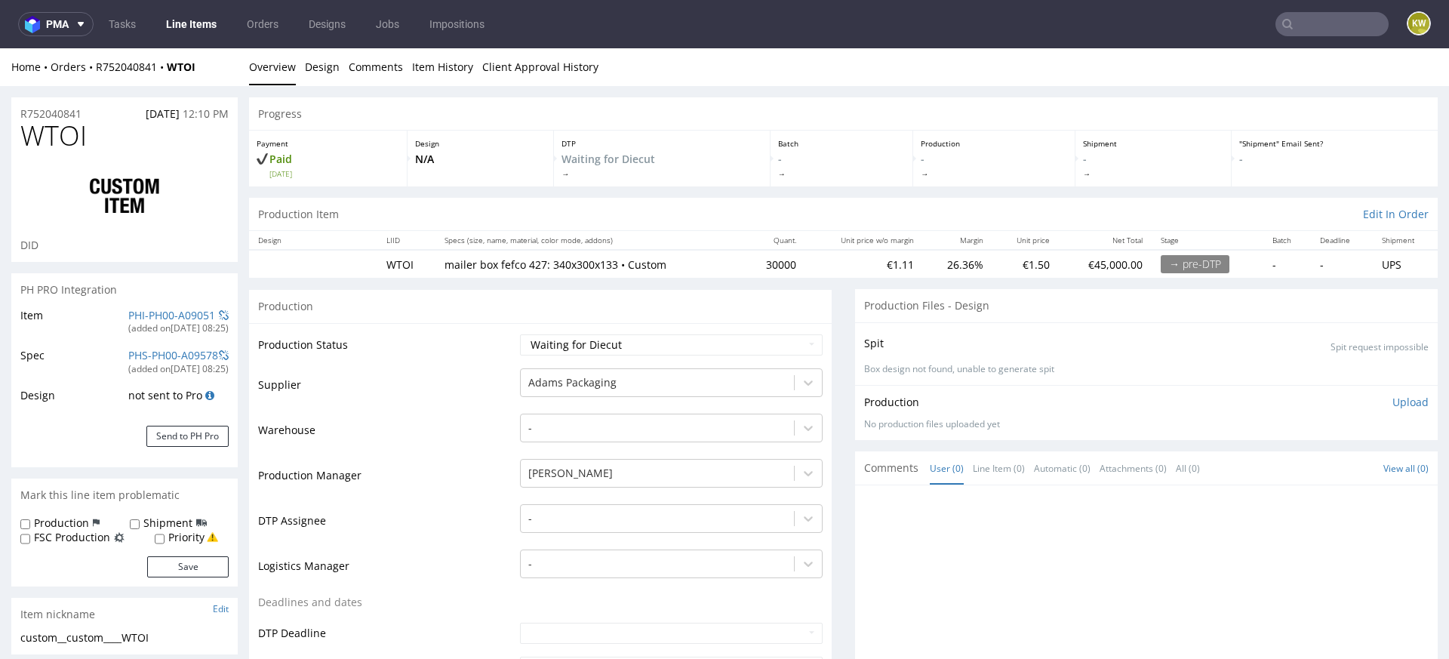
click at [140, 308] on div "PHI-PH00-A09051" at bounding box center [171, 315] width 87 height 15
click at [138, 315] on link "PHI-PH00-A09051" at bounding box center [171, 315] width 87 height 14
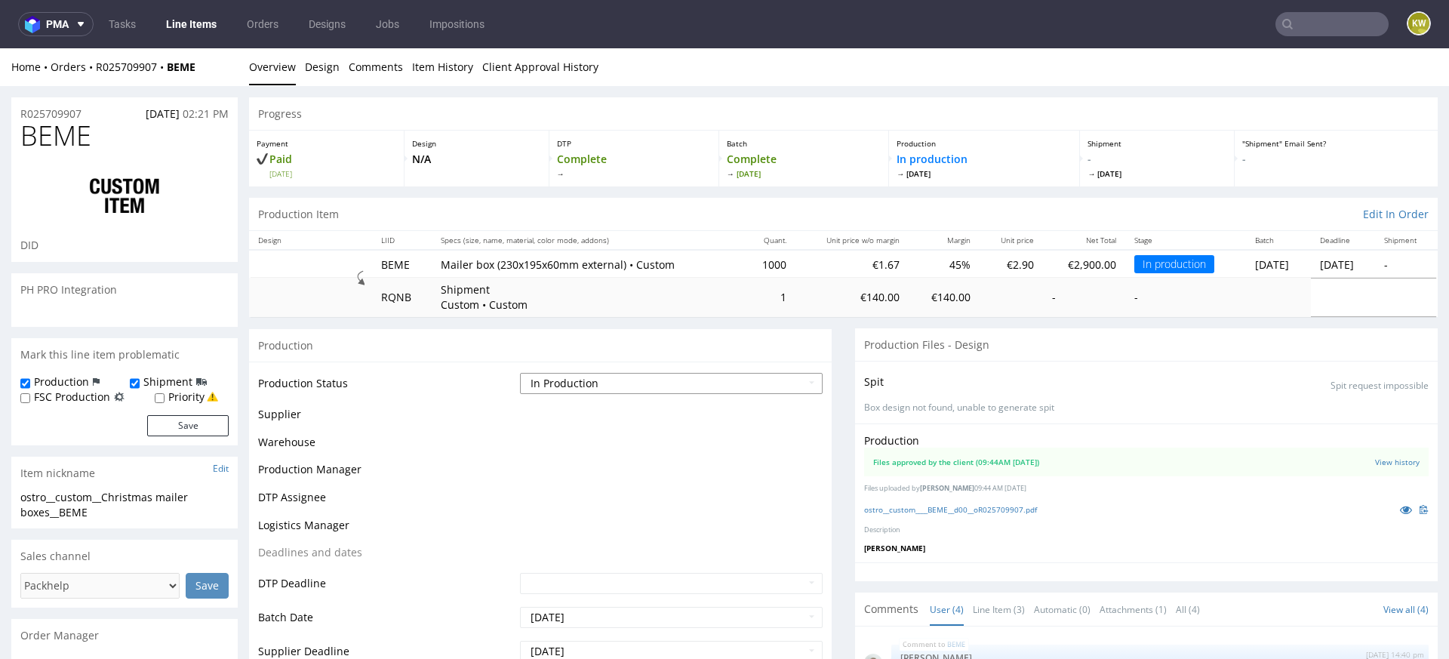
click at [575, 383] on select "Waiting for Artwork Waiting for Diecut Waiting for Mockup Waiting for DTP Waiti…" at bounding box center [671, 383] width 303 height 21
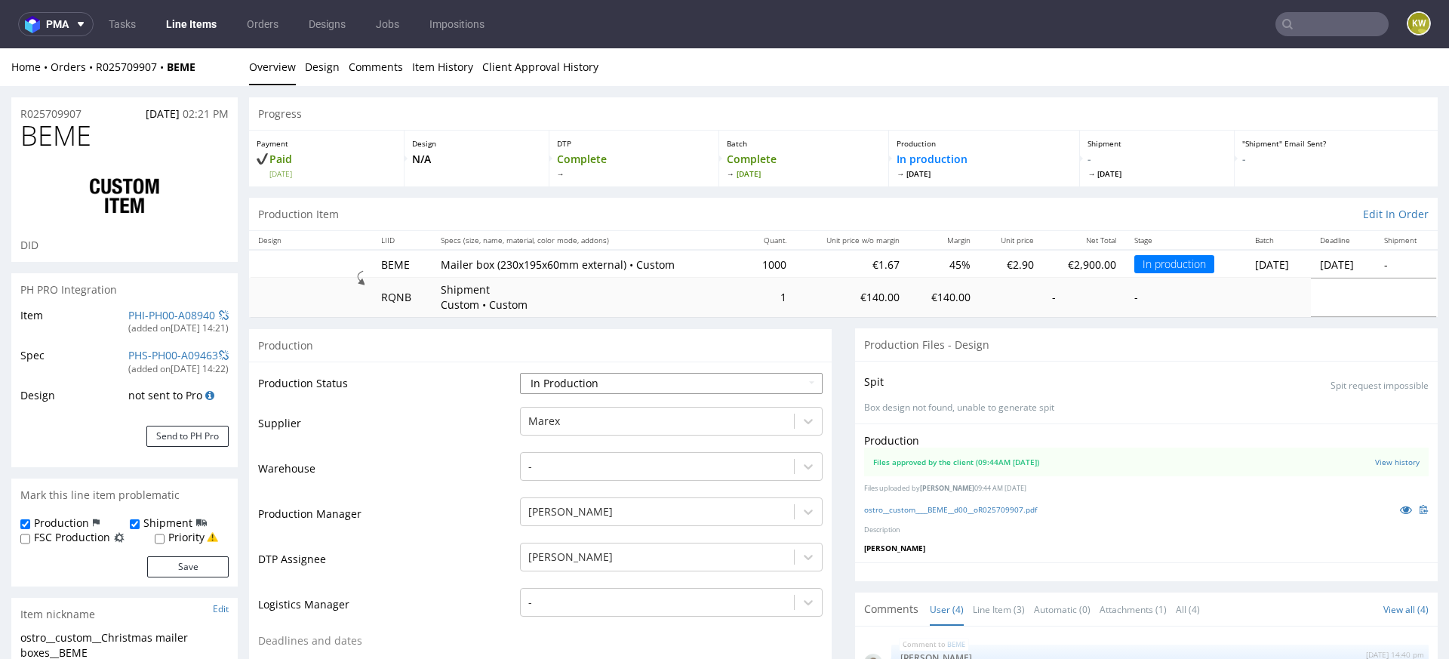
select select "production_complete"
click at [520, 373] on select "Waiting for Artwork Waiting for Diecut Waiting for Mockup Waiting for DTP Waiti…" at bounding box center [671, 383] width 303 height 21
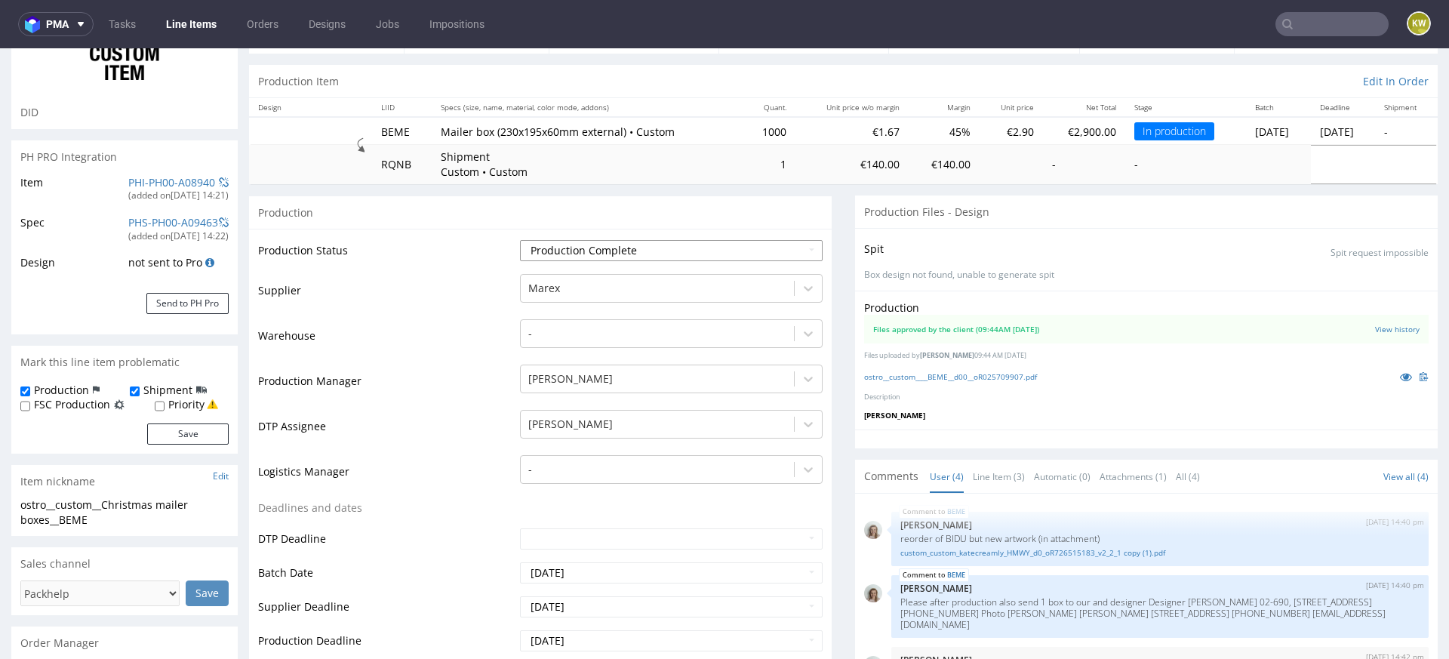
scroll to position [177, 0]
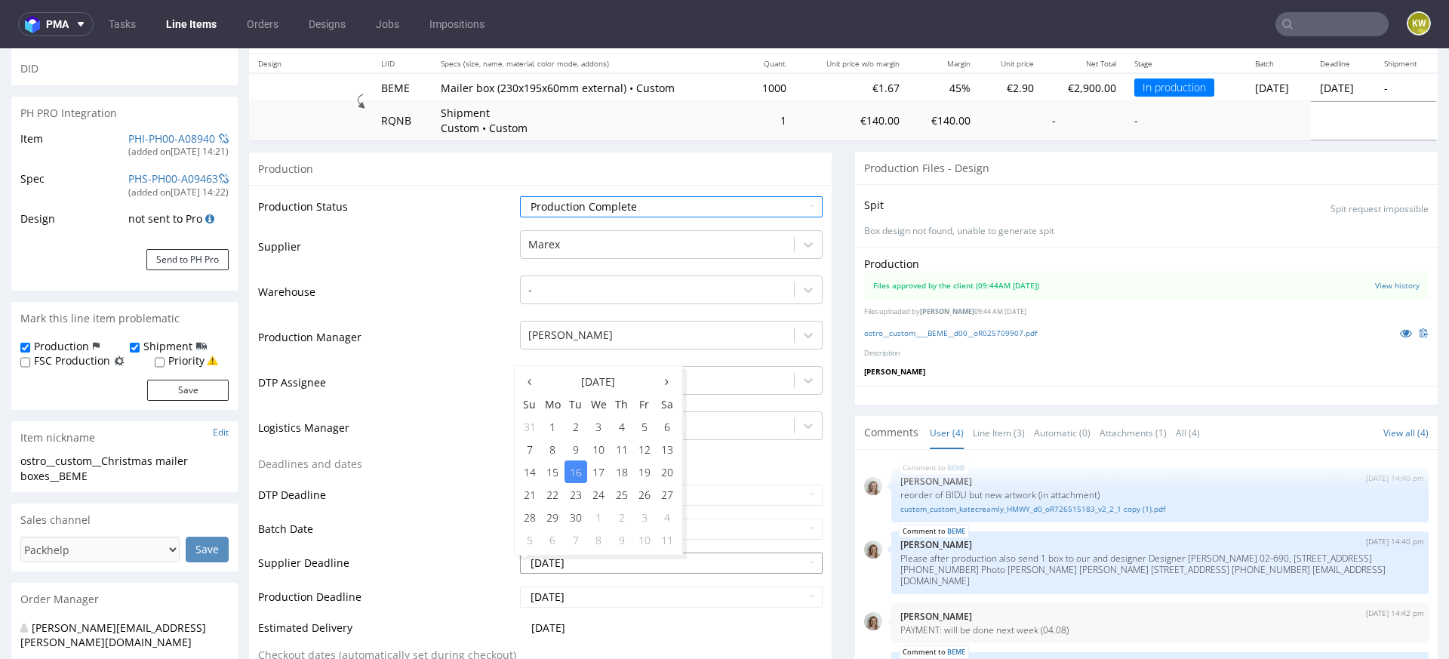
click at [603, 565] on input "[DATE]" at bounding box center [671, 562] width 303 height 21
click at [645, 449] on td "12" at bounding box center [644, 449] width 23 height 23
type input "[DATE]"
click at [611, 599] on input "2025-09-18" at bounding box center [671, 596] width 303 height 21
click at [648, 483] on td "12" at bounding box center [644, 483] width 23 height 23
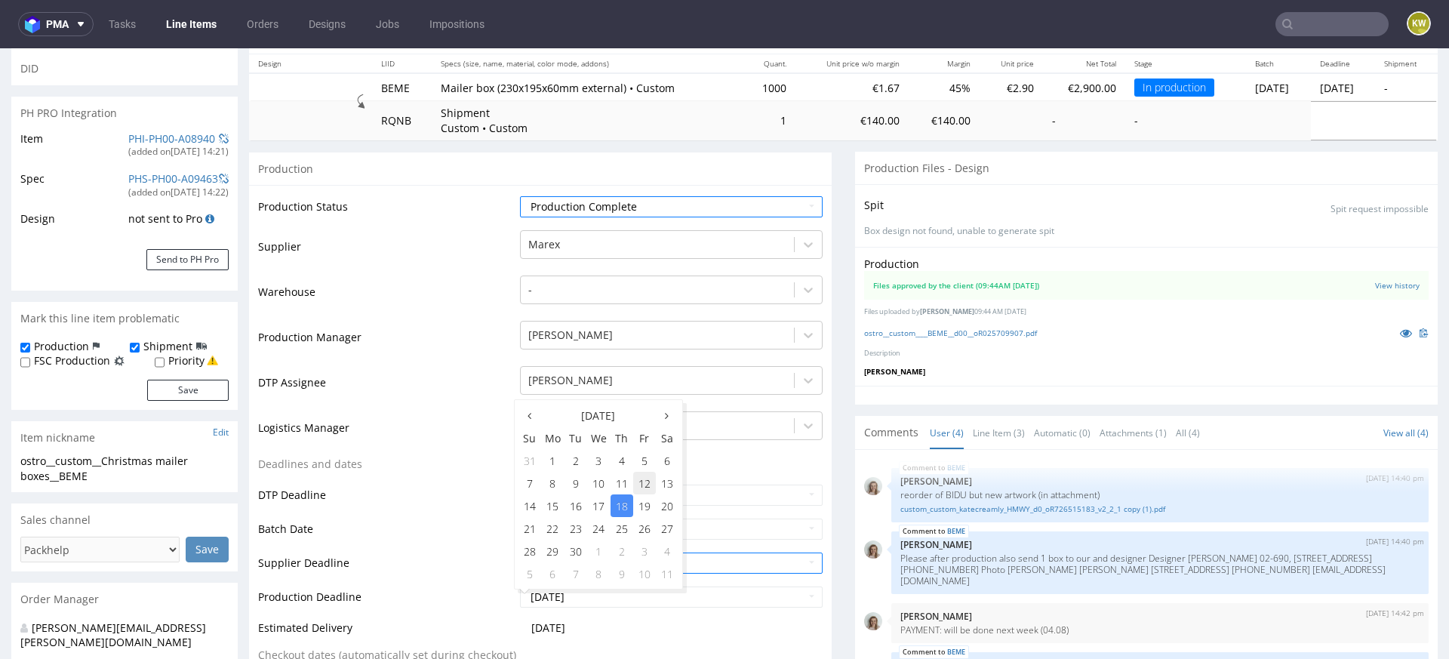
type input "[DATE]"
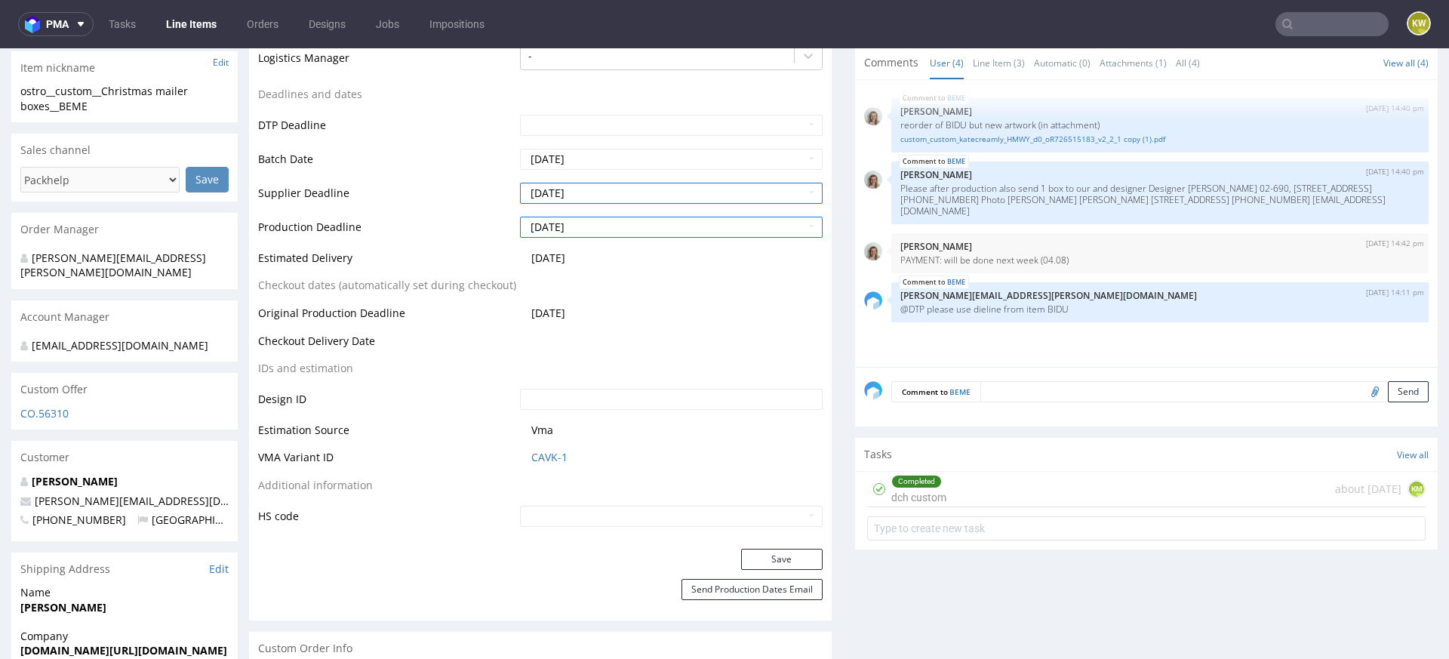
scroll to position [545, 0]
click at [756, 554] on button "Save" at bounding box center [782, 560] width 82 height 21
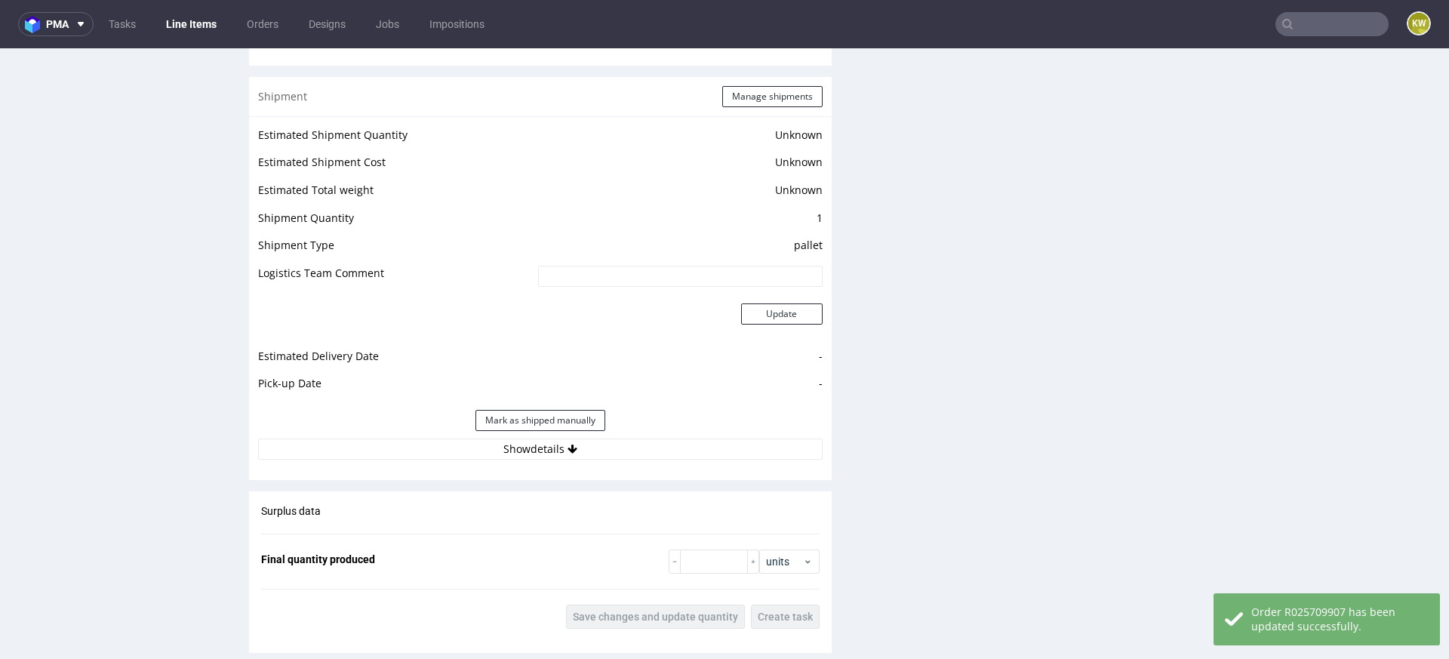
scroll to position [2063, 0]
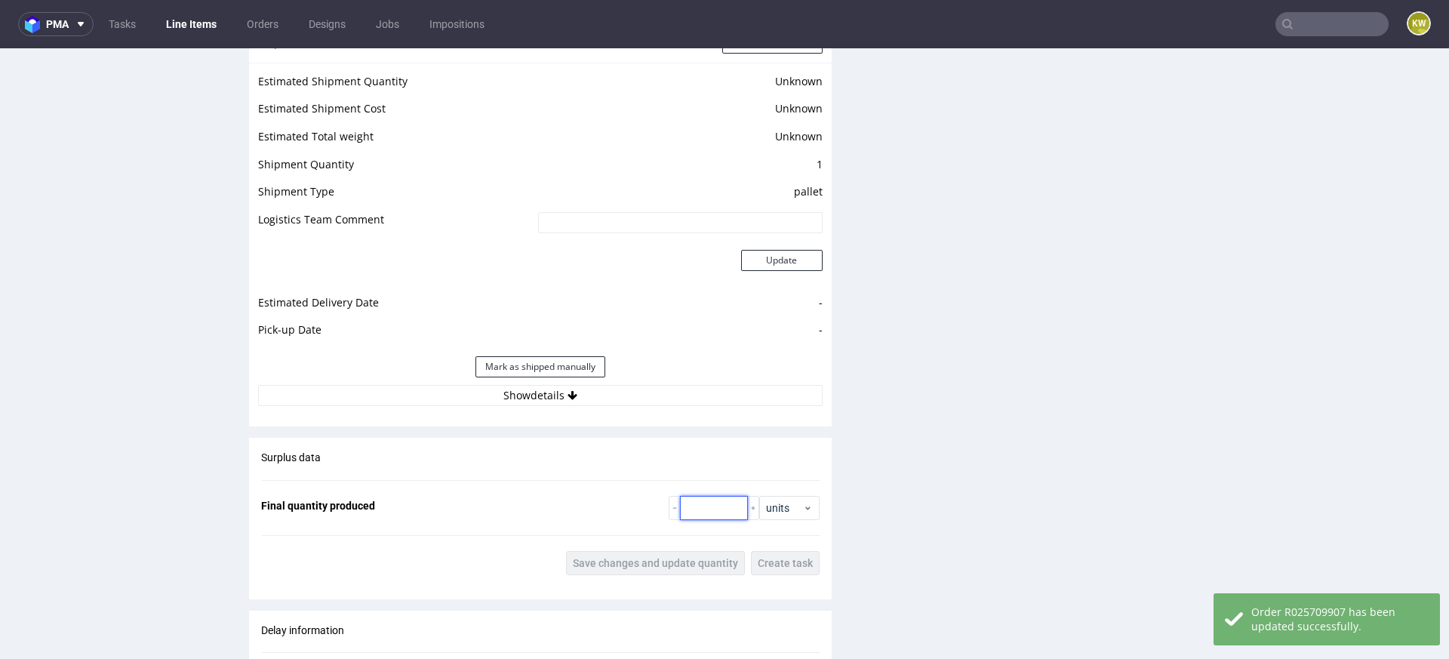
click at [691, 500] on input "number" at bounding box center [714, 508] width 68 height 24
type input "1000"
click at [645, 558] on span "Save changes and update quantity" at bounding box center [655, 563] width 165 height 11
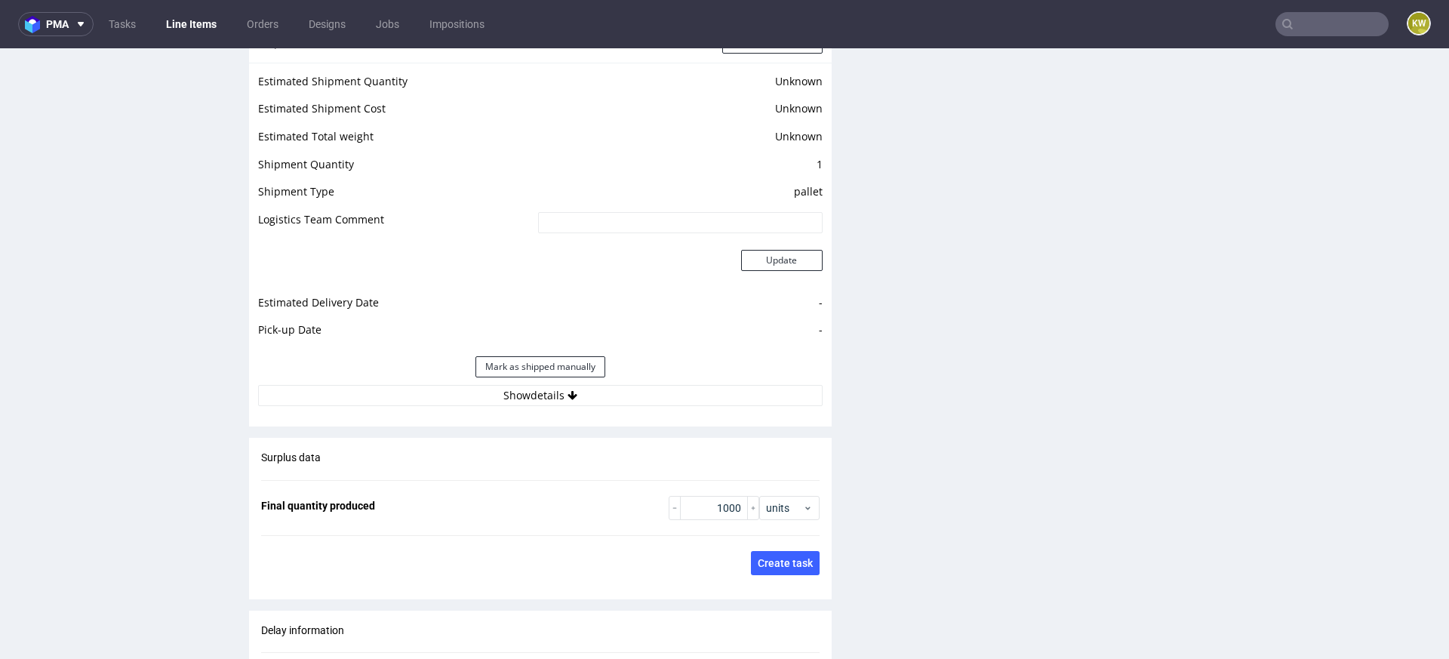
scroll to position [0, 0]
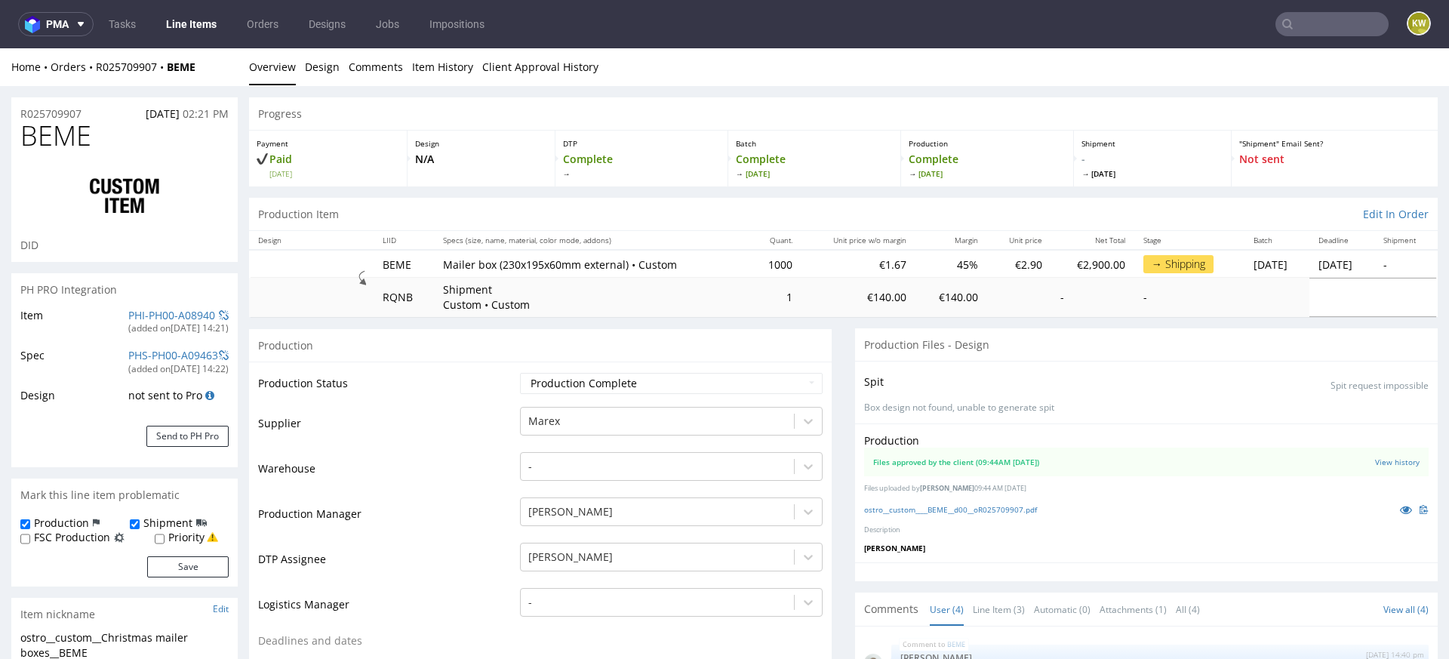
click at [1326, 30] on input "text" at bounding box center [1332, 24] width 113 height 24
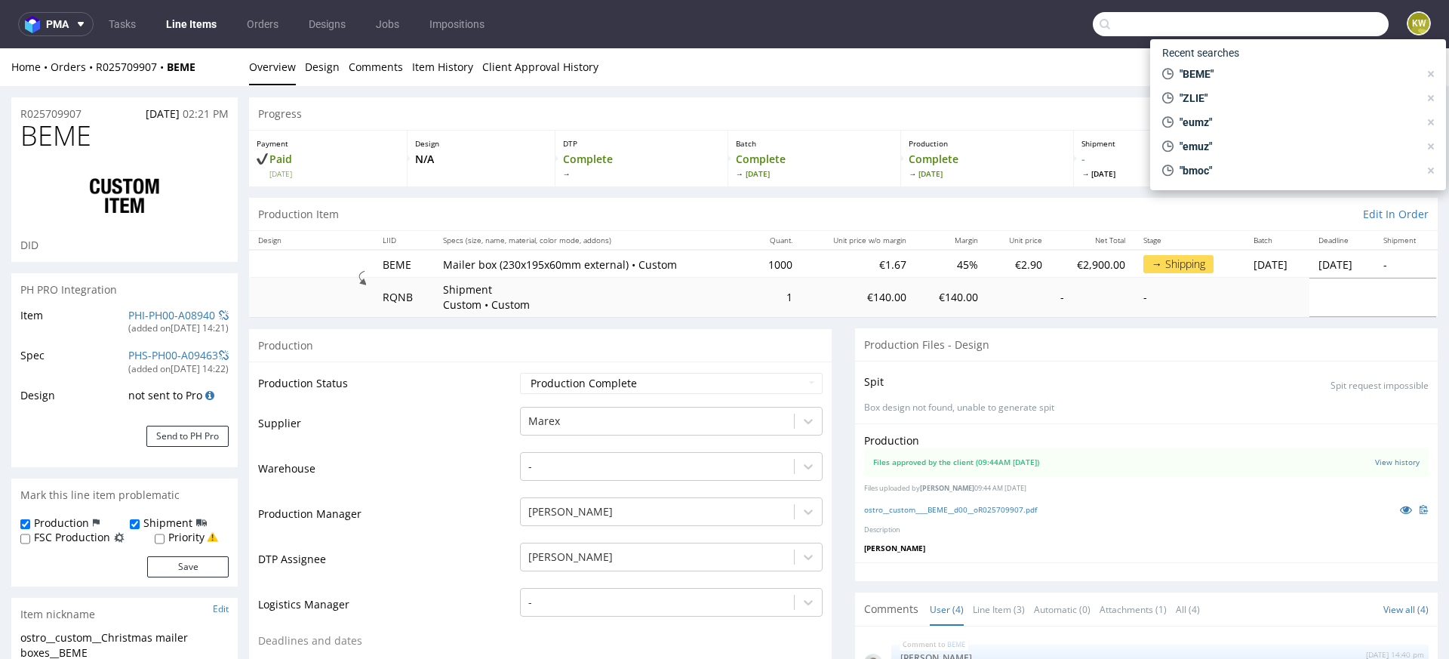
paste input "HEQC"
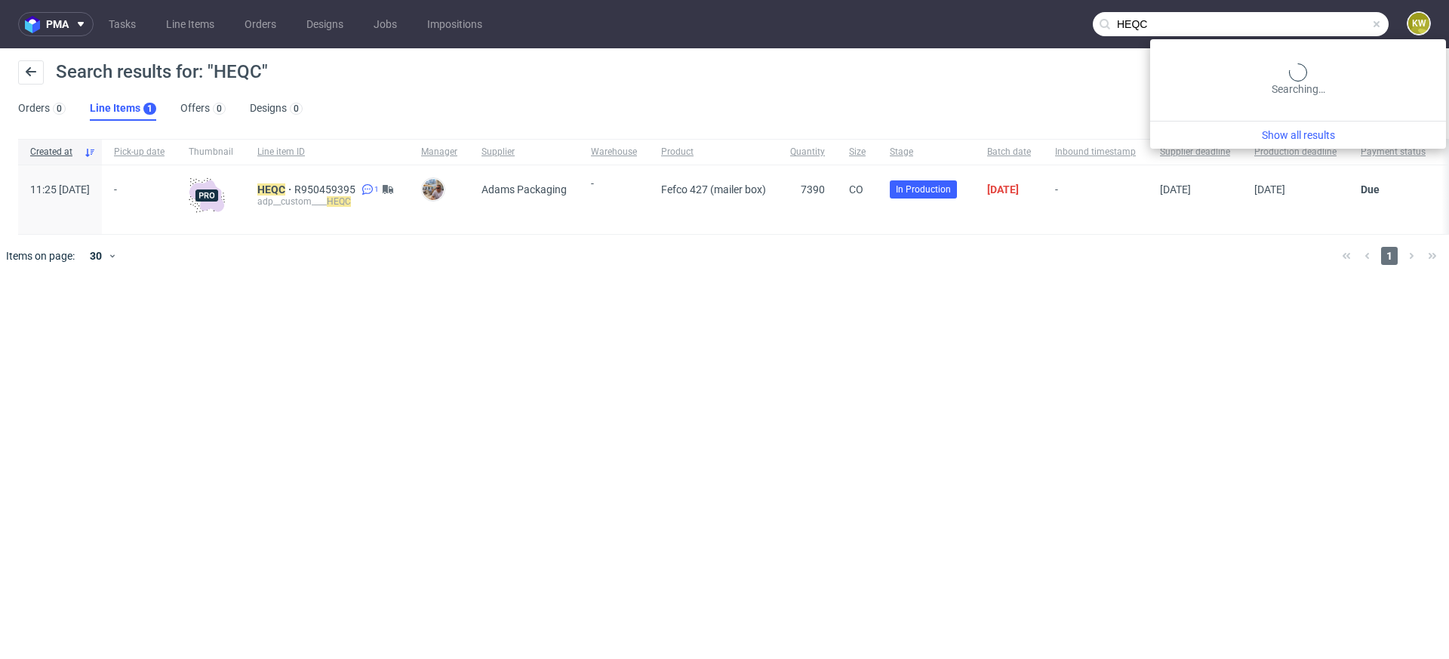
drag, startPoint x: 1345, startPoint y: 28, endPoint x: 868, endPoint y: -49, distance: 483.2
click at [868, 0] on html "pma Tasks Line Items Orders Designs Jobs Impositions HEQC KW Search results for…" at bounding box center [724, 329] width 1449 height 659
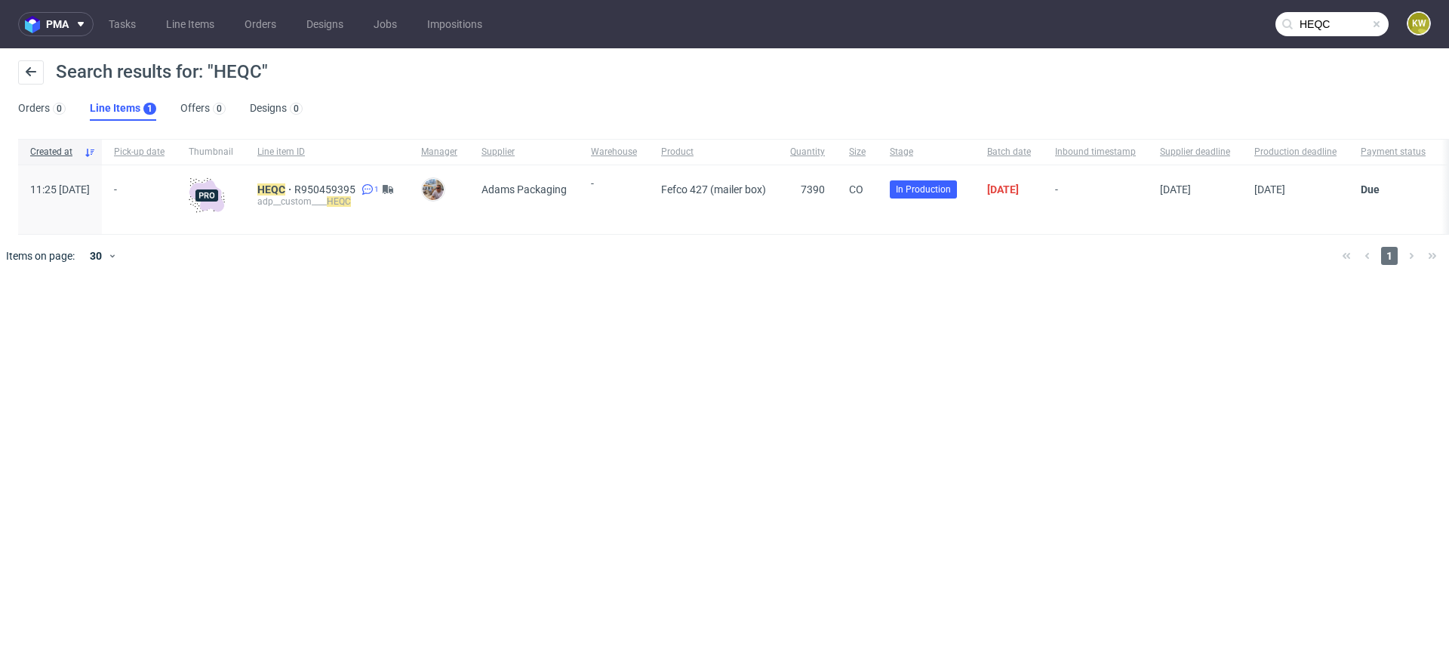
paste input "OGA"
type input "HOGA"
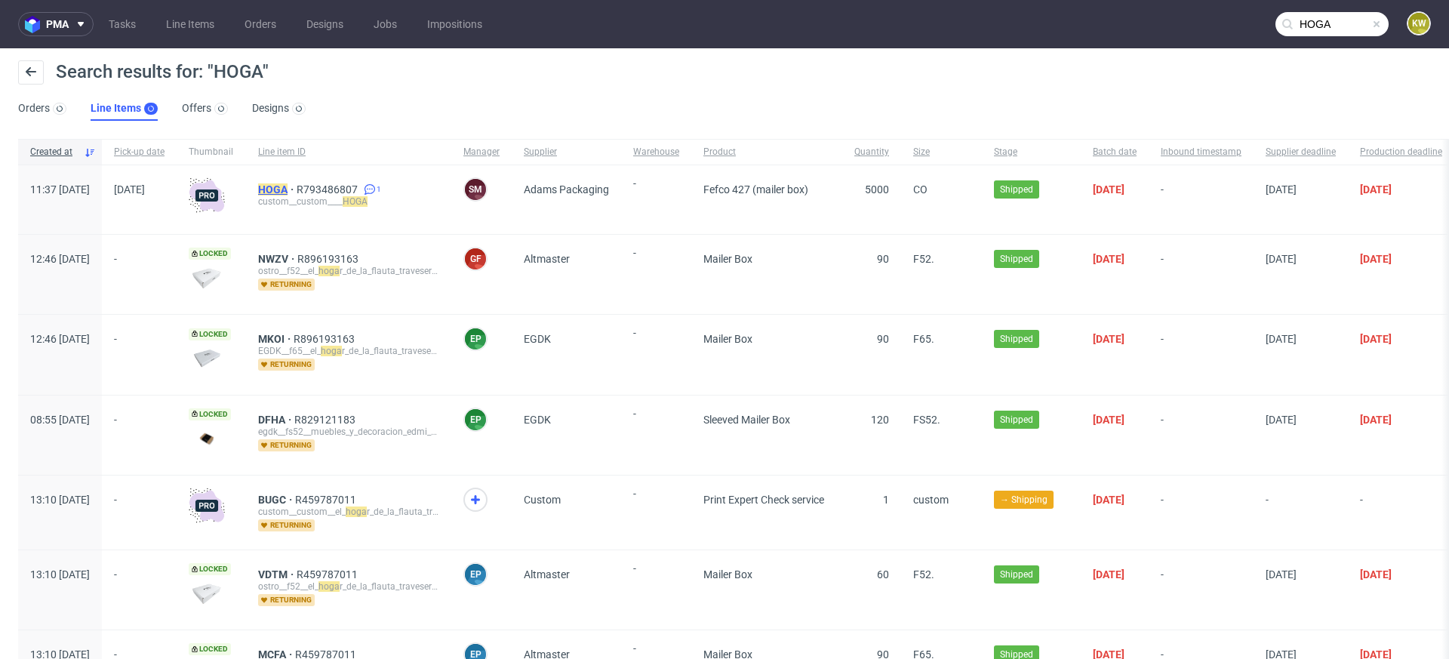
click at [288, 187] on mark "HOGA" at bounding box center [272, 189] width 29 height 12
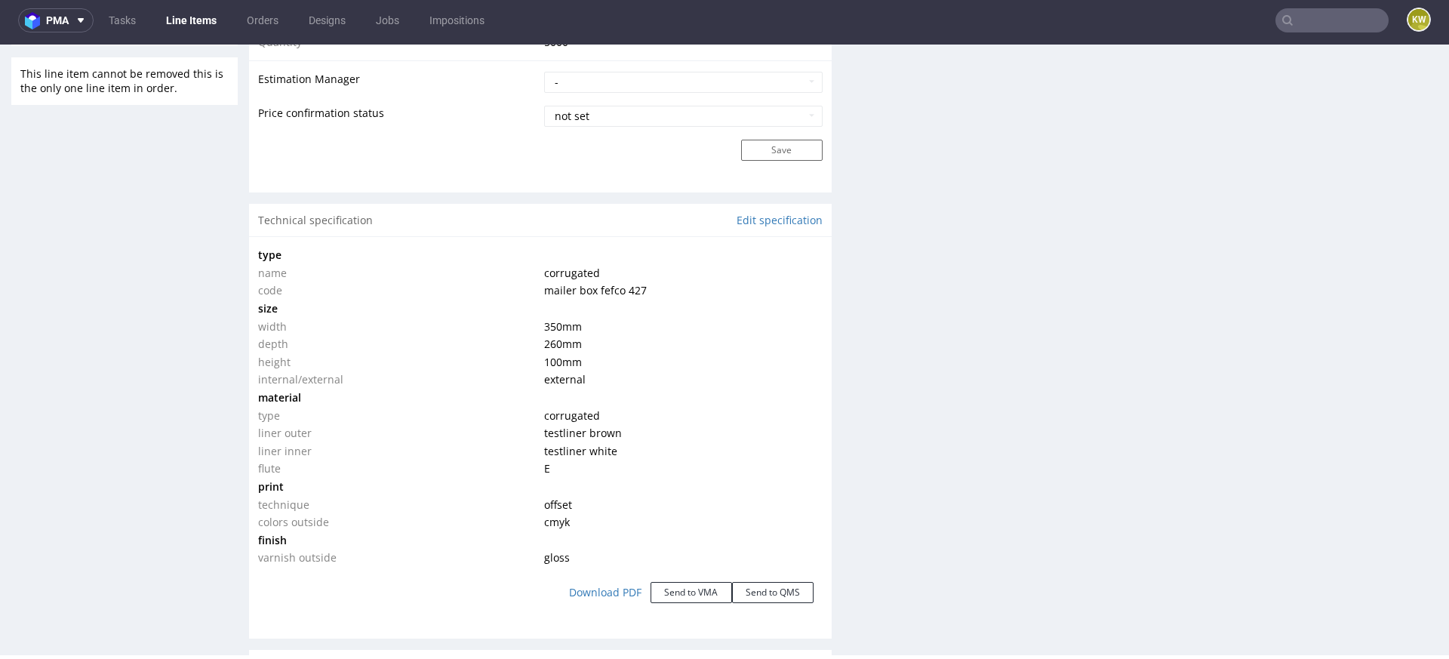
scroll to position [1289, 0]
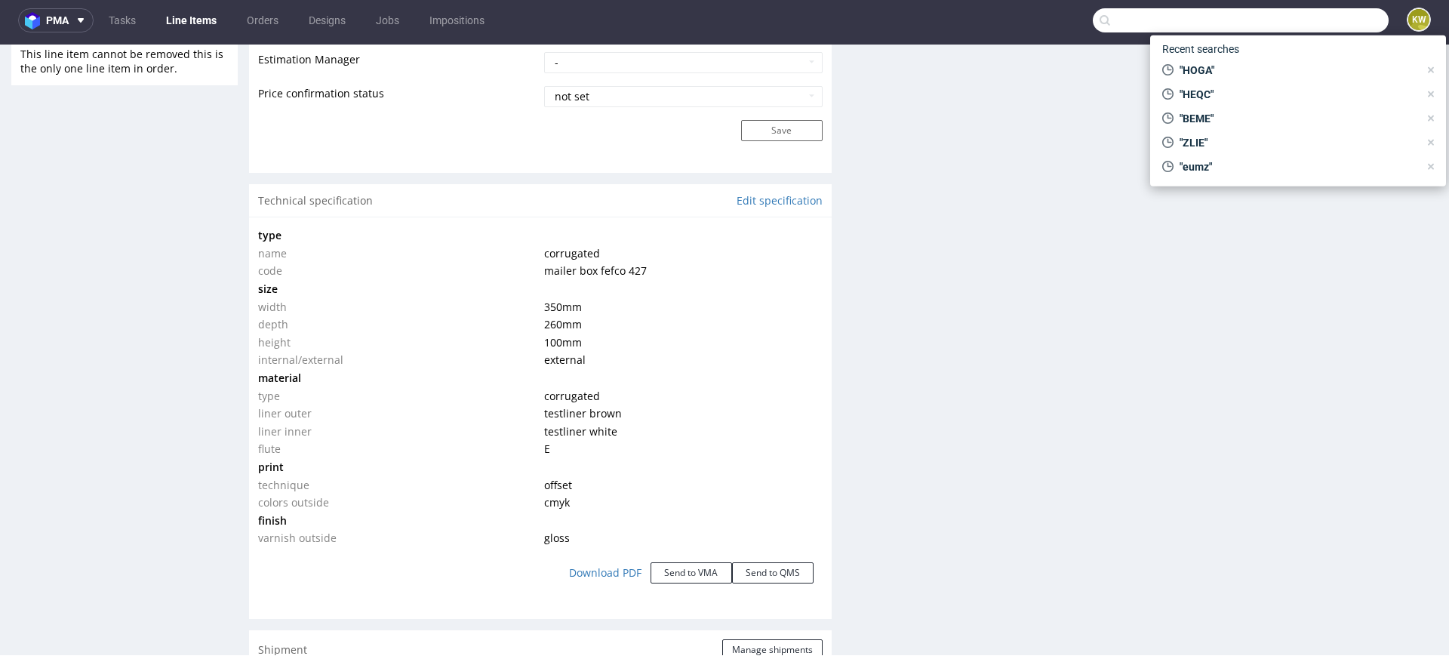
click at [1307, 14] on input "text" at bounding box center [1241, 20] width 296 height 24
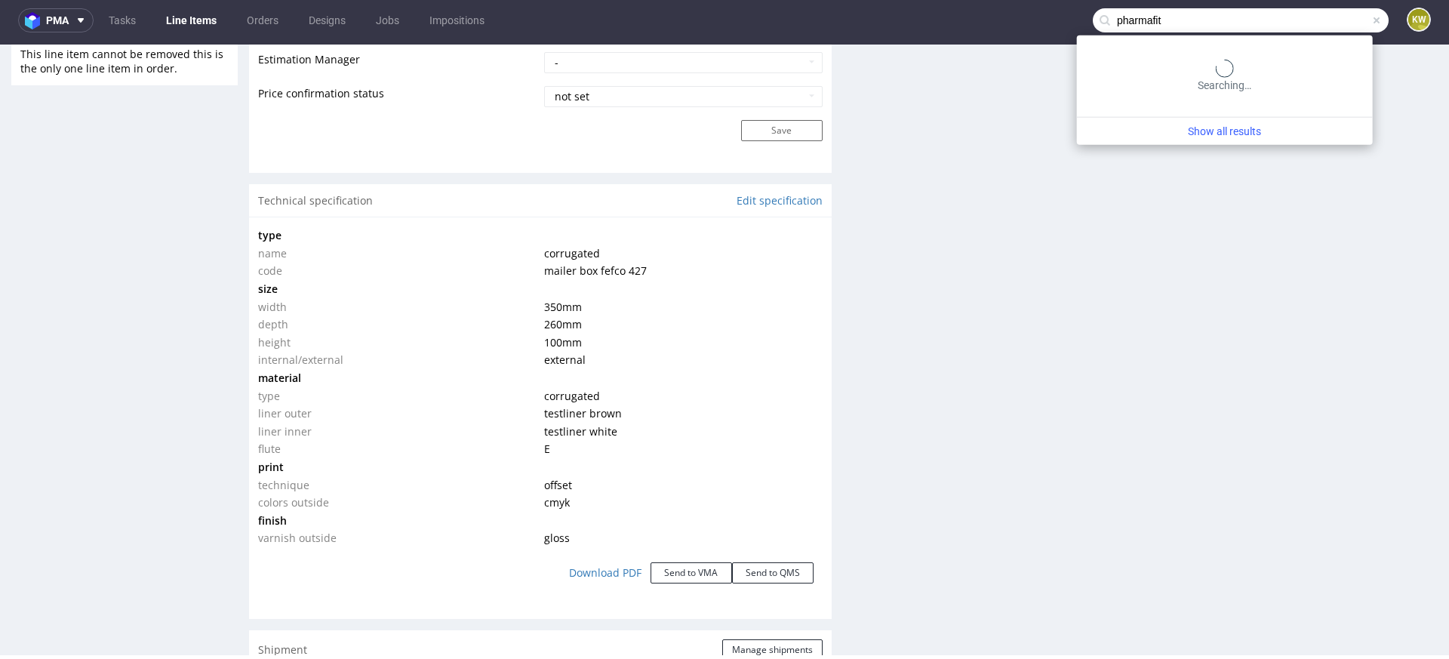
type input "pharmafit"
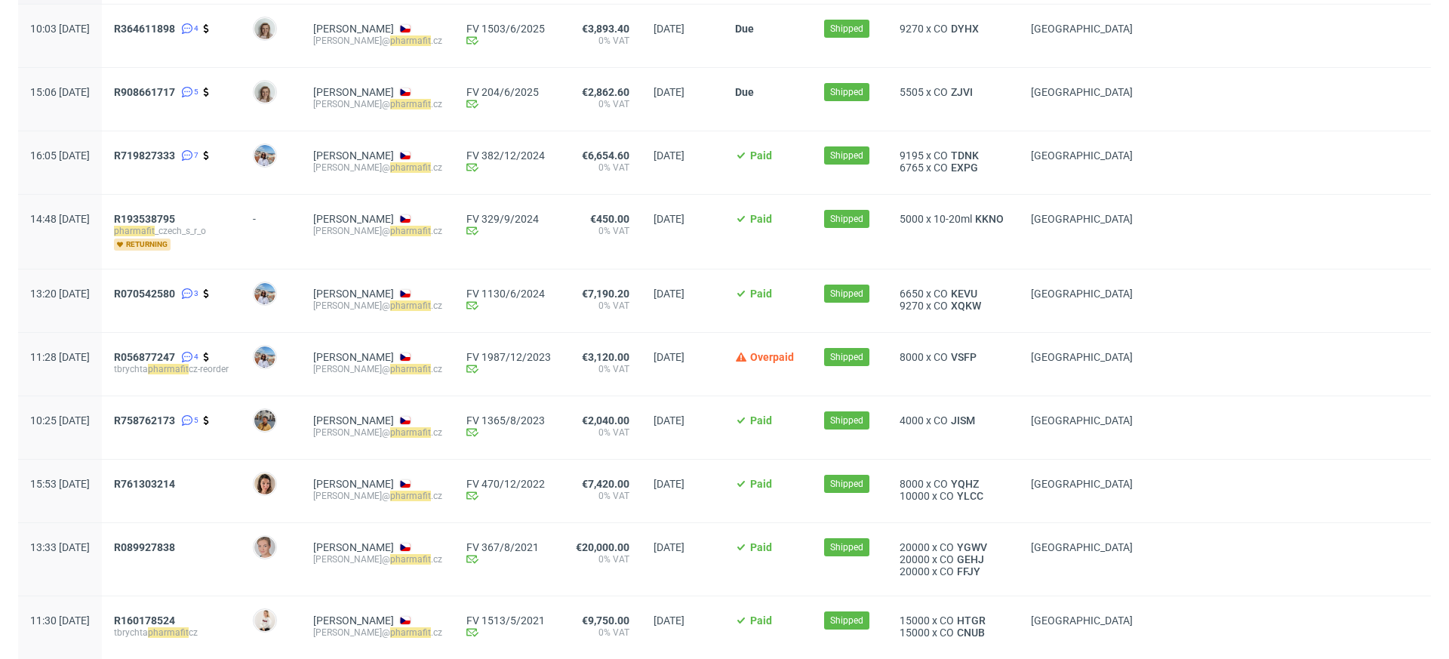
scroll to position [208, 0]
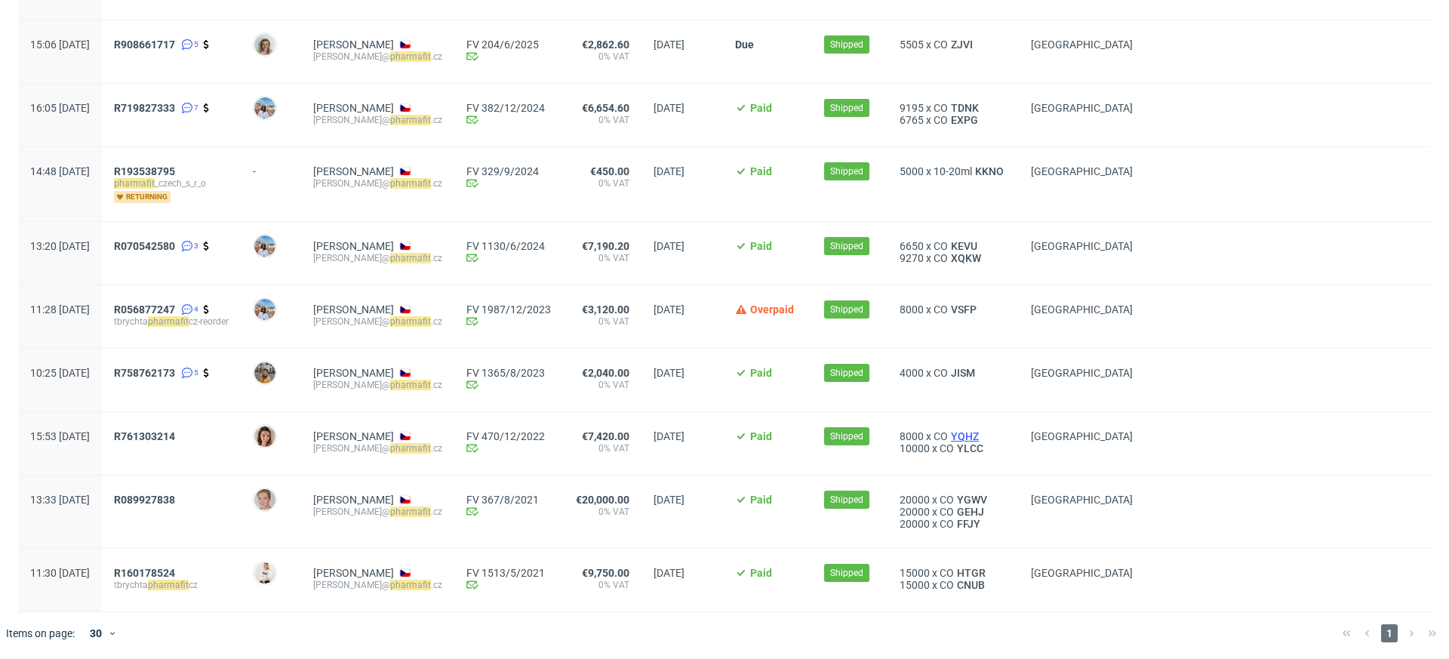
click at [974, 433] on span "YQHZ" at bounding box center [965, 436] width 34 height 12
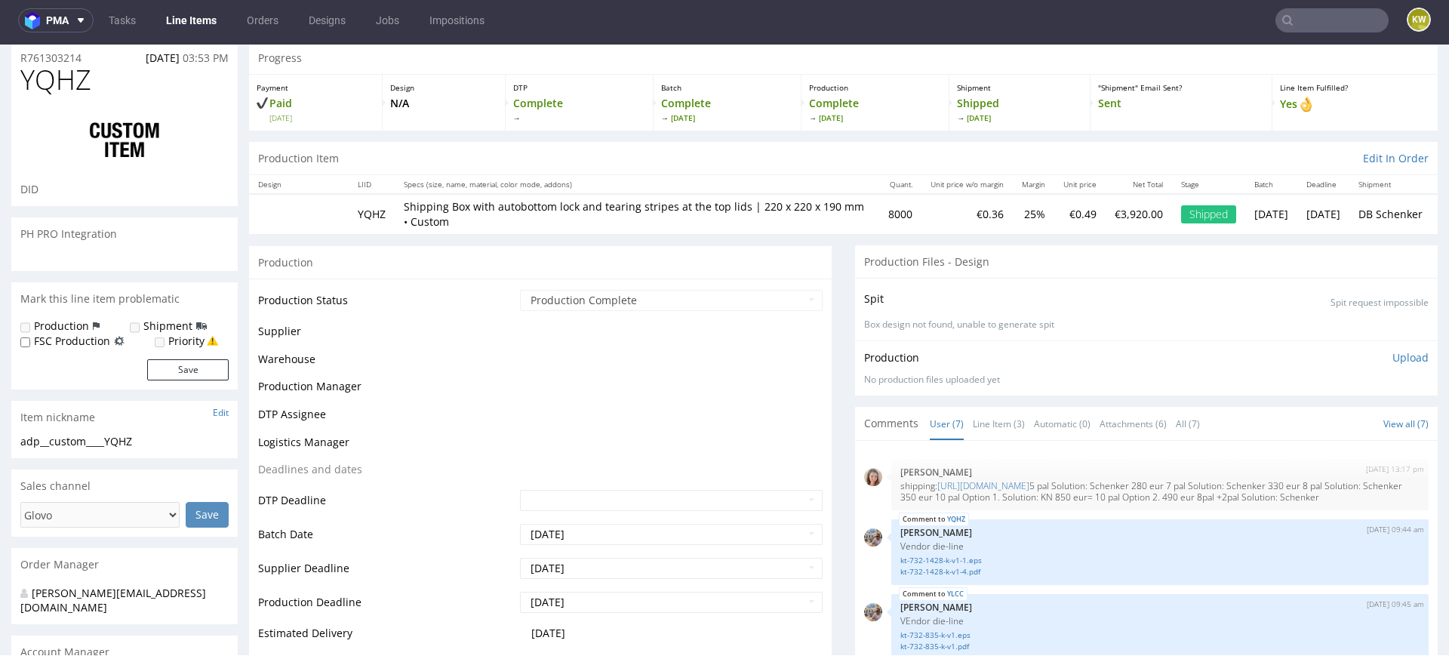
scroll to position [49, 0]
click at [981, 428] on link "Line Item (3)" at bounding box center [999, 427] width 52 height 32
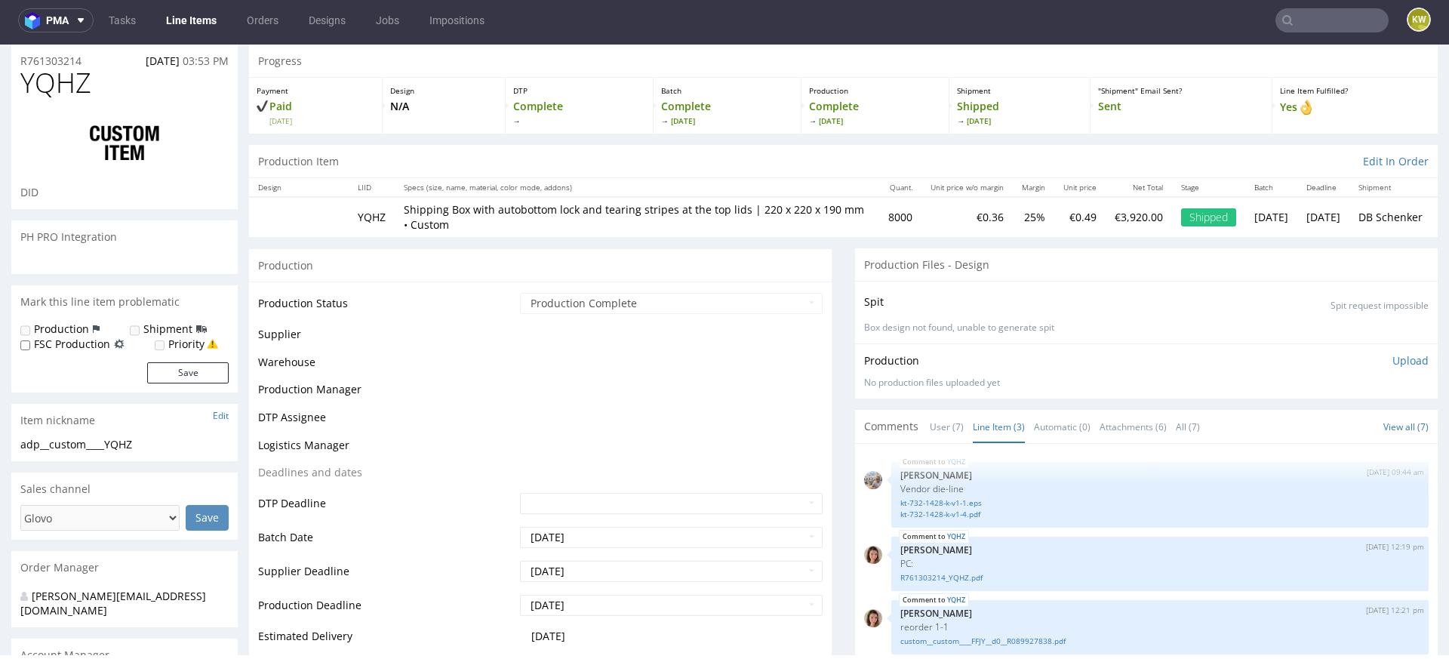
scroll to position [166, 0]
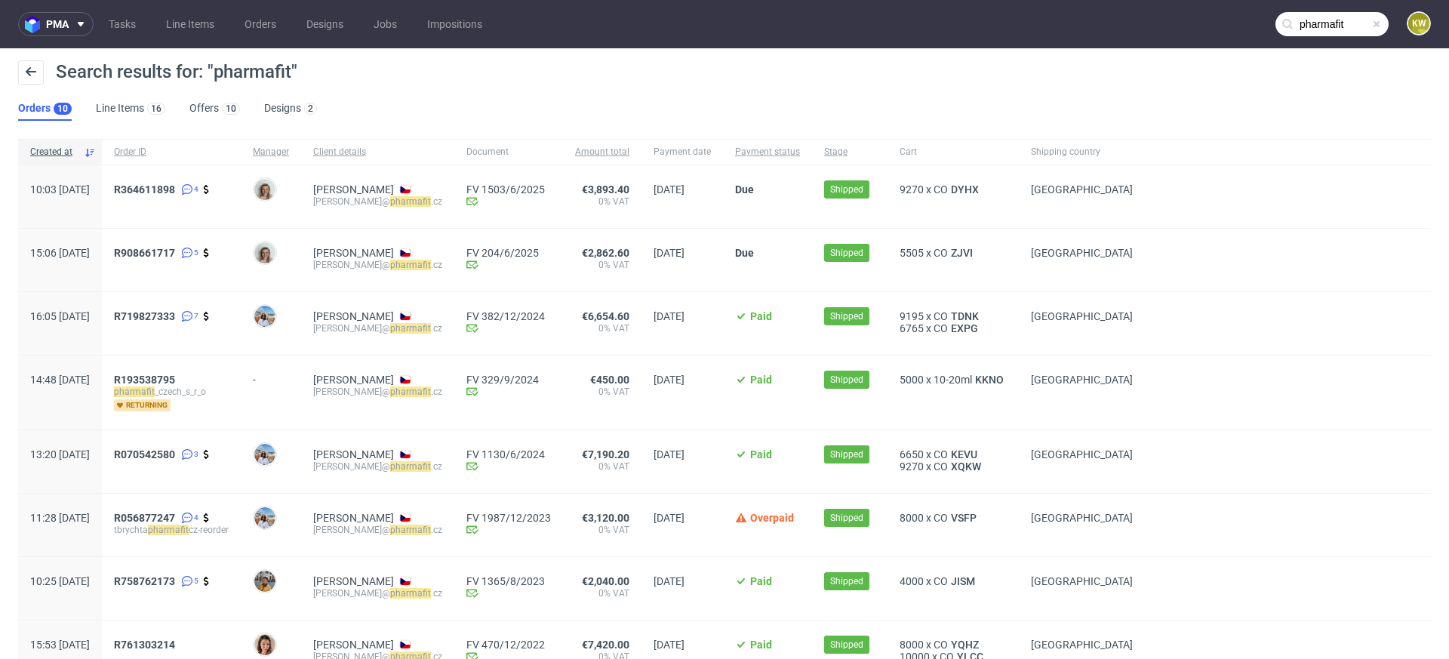
click at [1343, 16] on input "pharmafit" at bounding box center [1332, 24] width 113 height 24
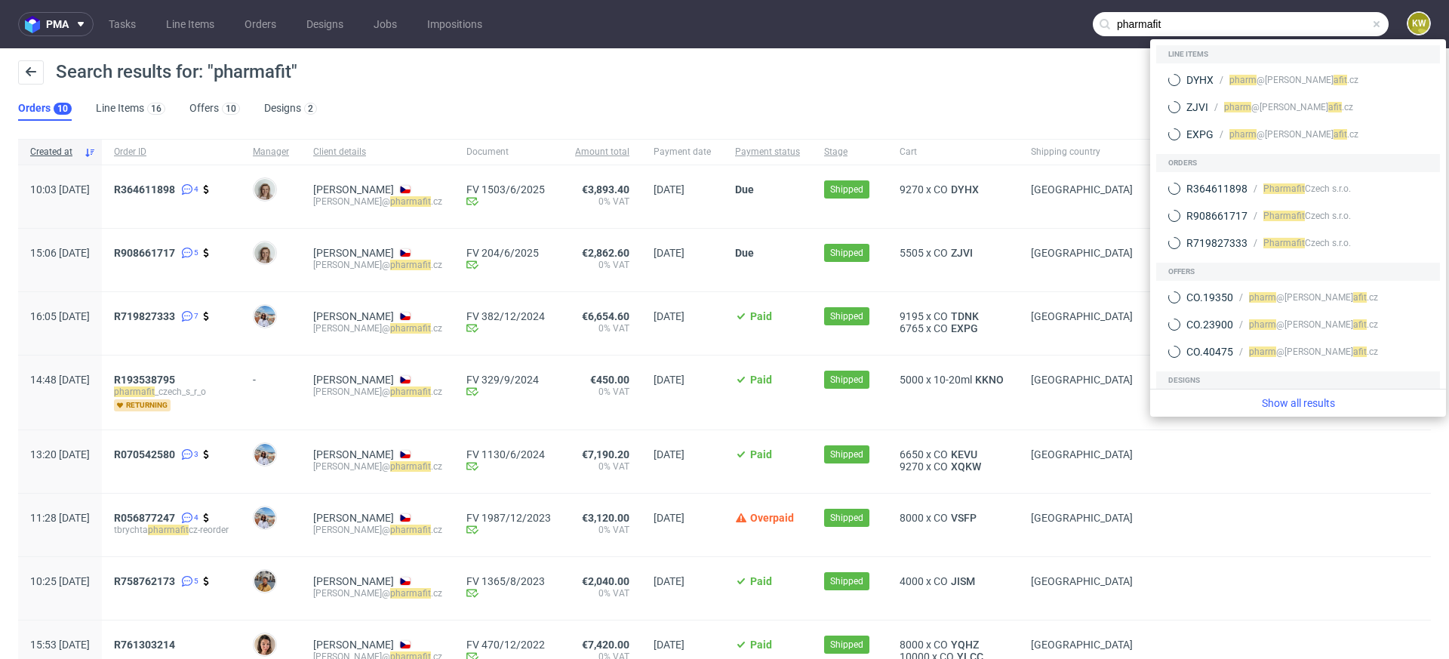
click at [1307, 30] on input "pharmafit" at bounding box center [1241, 24] width 296 height 24
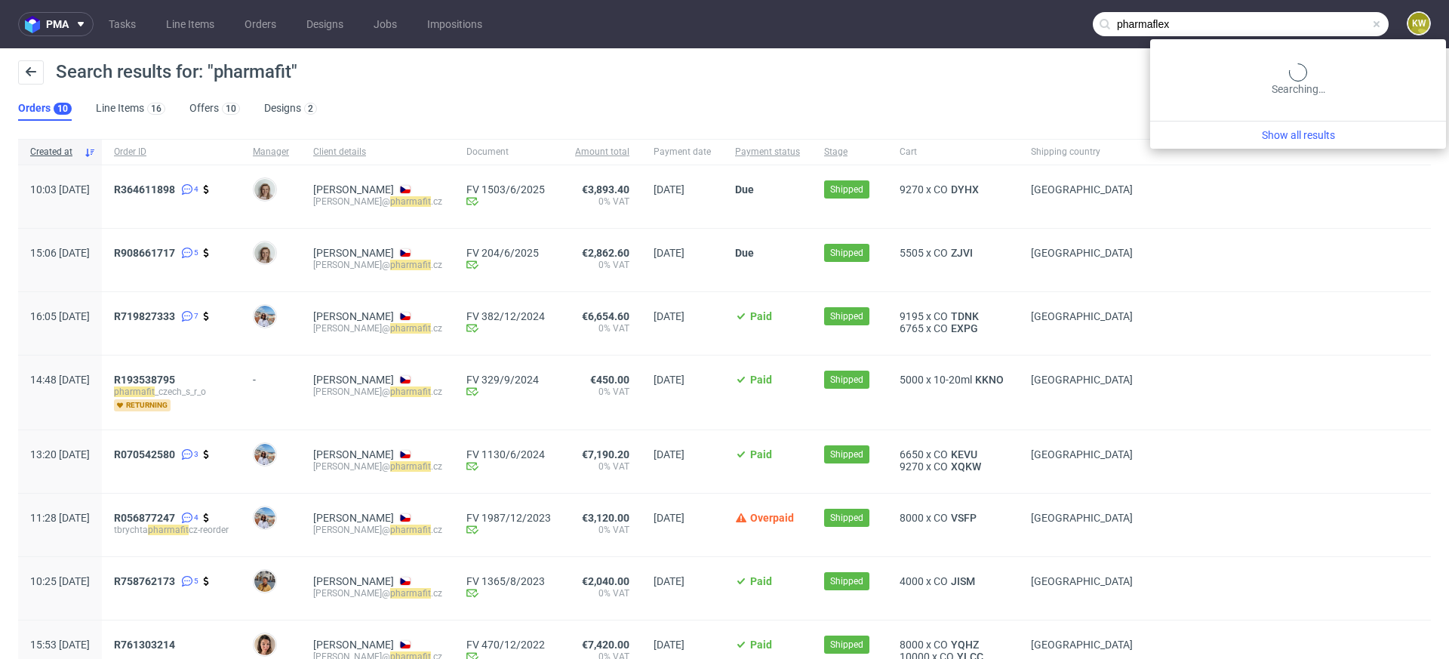
type input "pharmaflex"
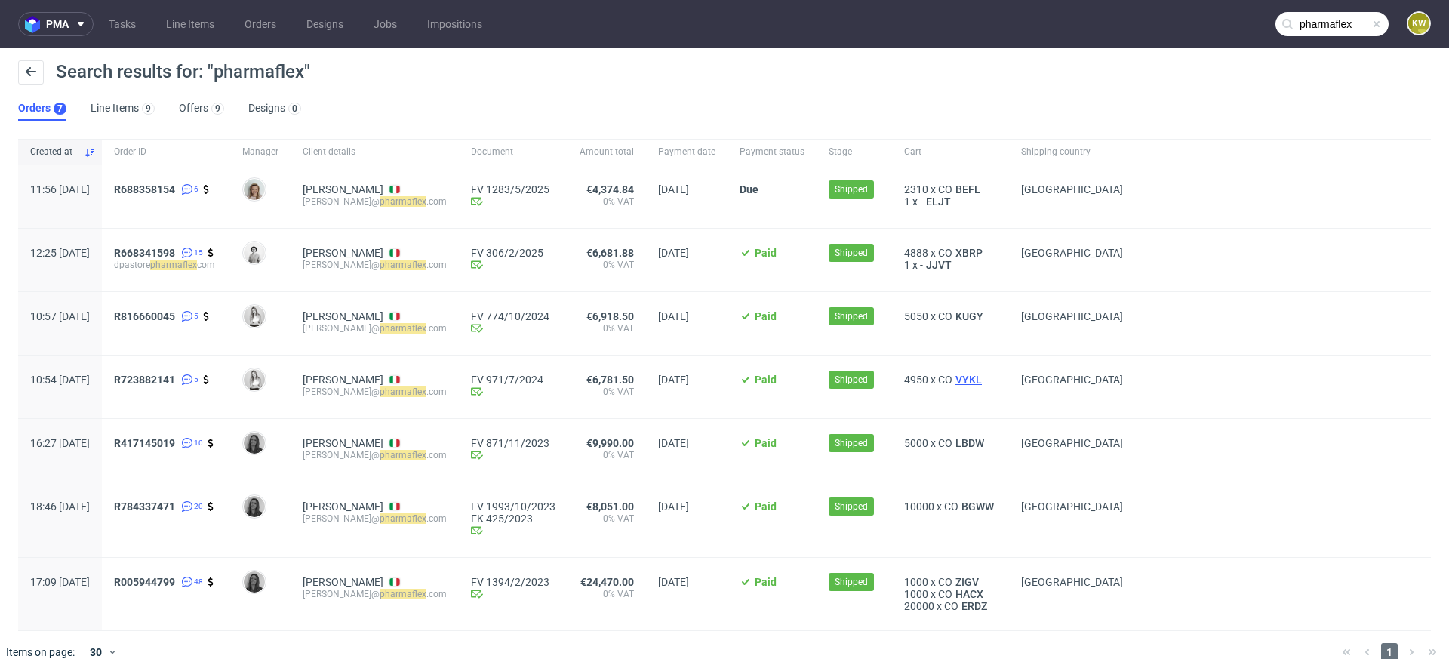
scroll to position [20, 0]
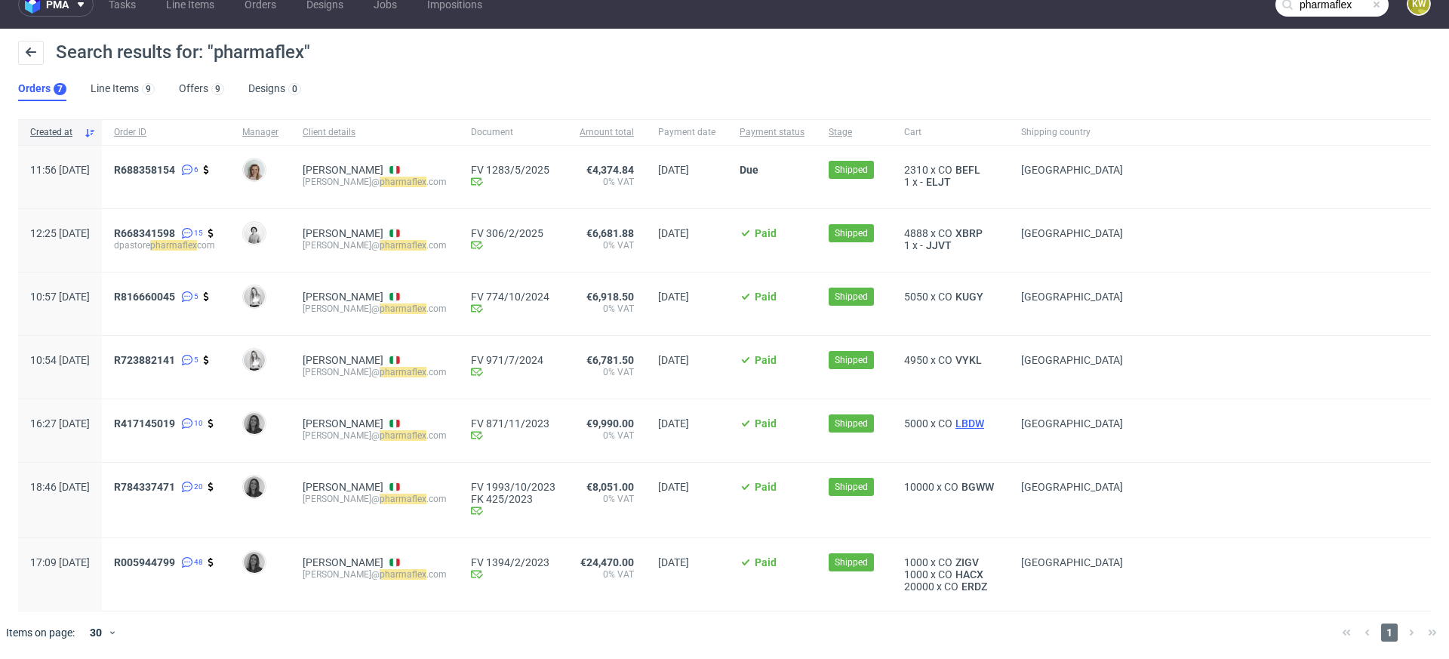
click at [987, 423] on span "LBDW" at bounding box center [970, 423] width 35 height 12
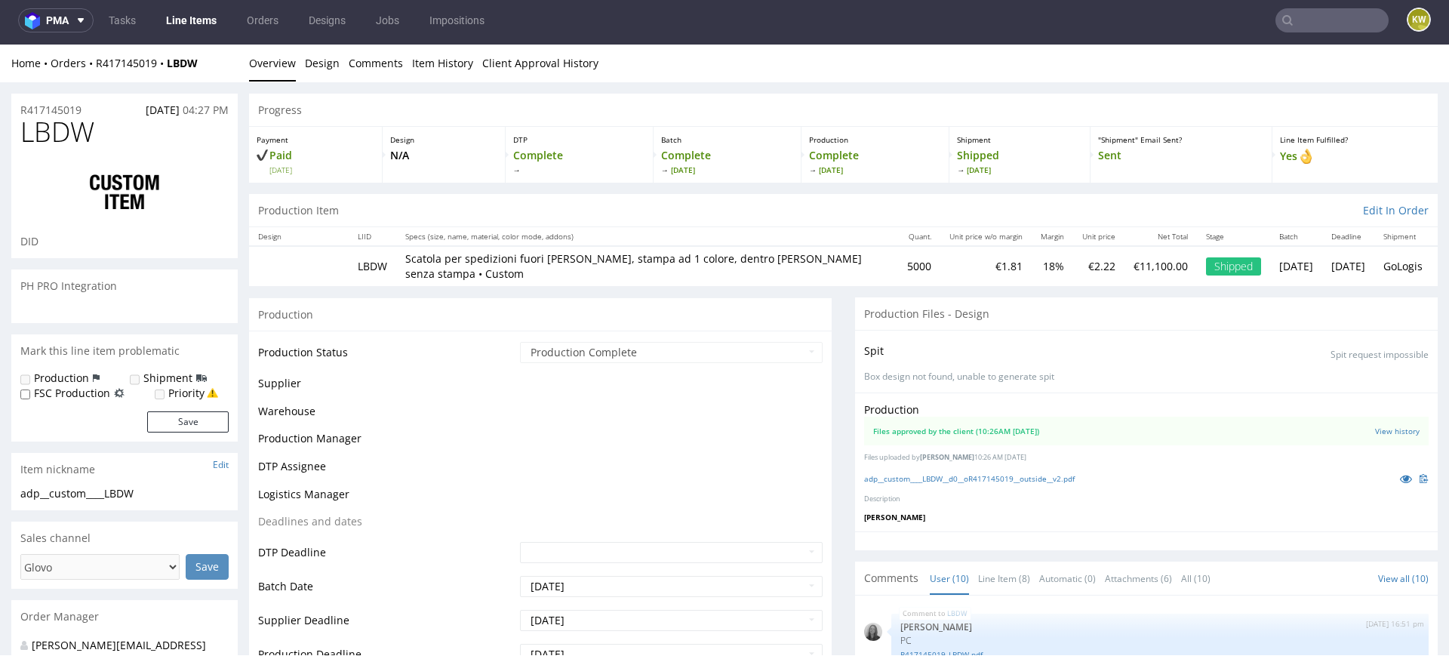
scroll to position [445, 0]
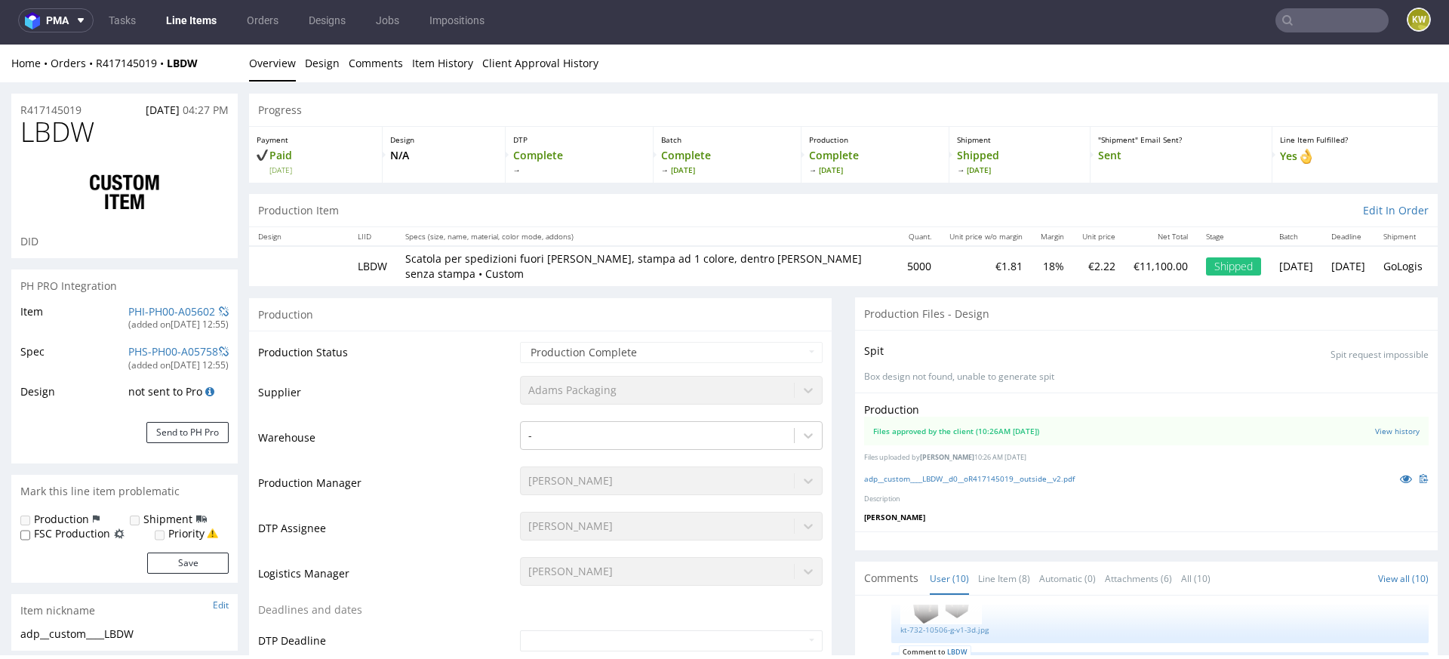
select select "in_progress"
click at [1400, 475] on icon at bounding box center [1406, 478] width 12 height 11
type input "pharmaflex"
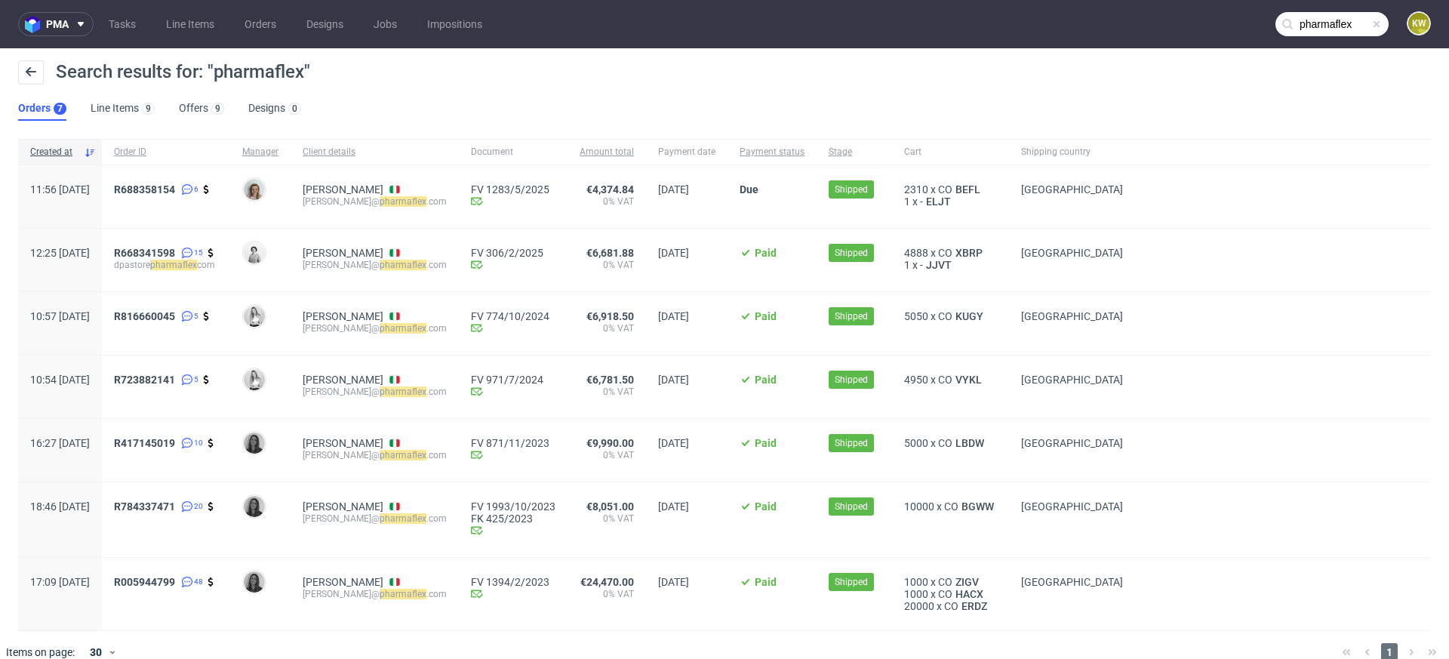
scroll to position [20, 0]
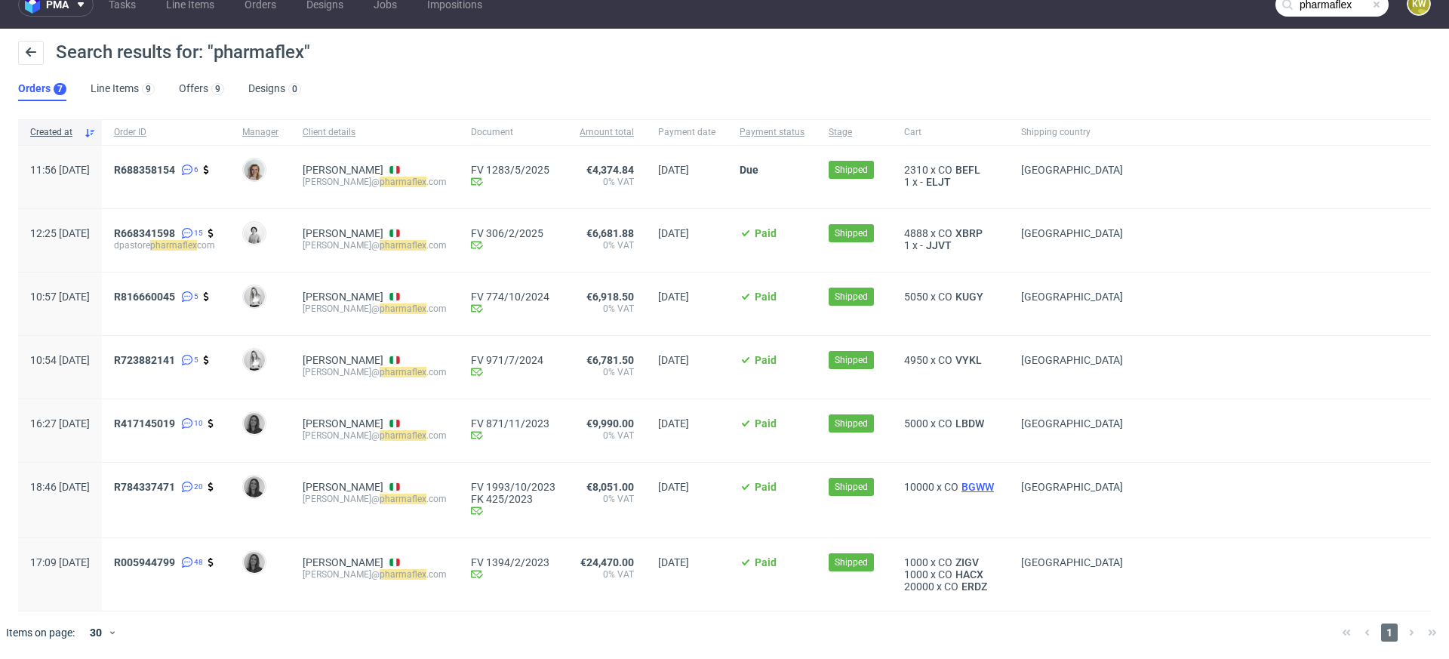
click at [997, 485] on span "BGWW" at bounding box center [978, 487] width 38 height 12
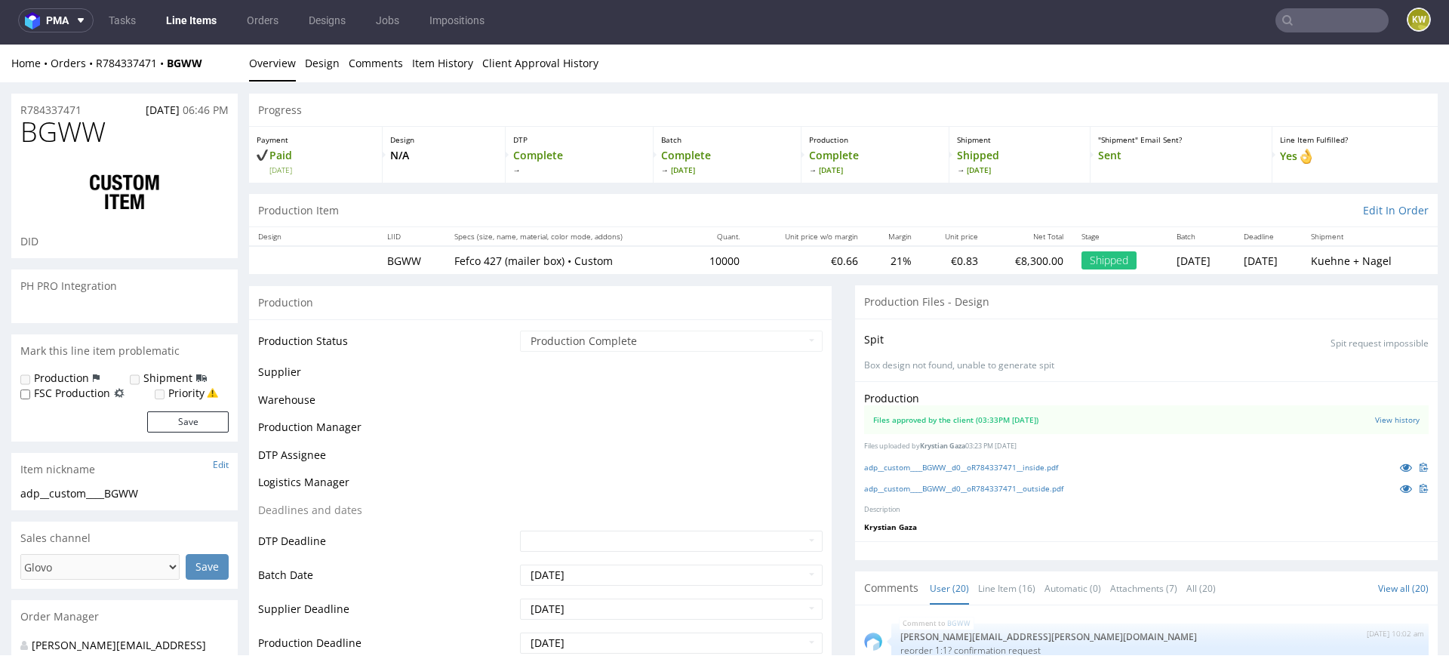
scroll to position [926, 0]
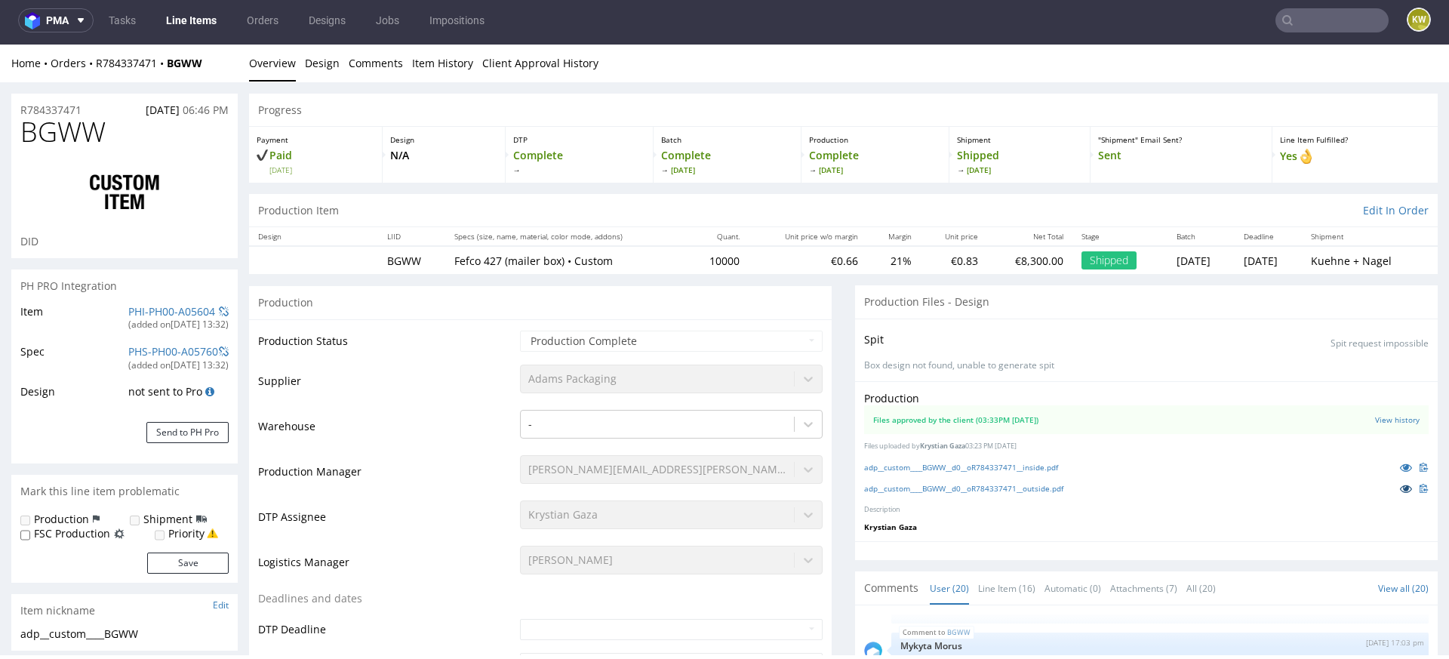
select select "in_progress"
click at [1400, 490] on icon at bounding box center [1406, 488] width 12 height 11
click at [1400, 462] on icon at bounding box center [1406, 467] width 12 height 11
click at [1400, 487] on icon at bounding box center [1406, 488] width 12 height 11
type input "pharmaflex"
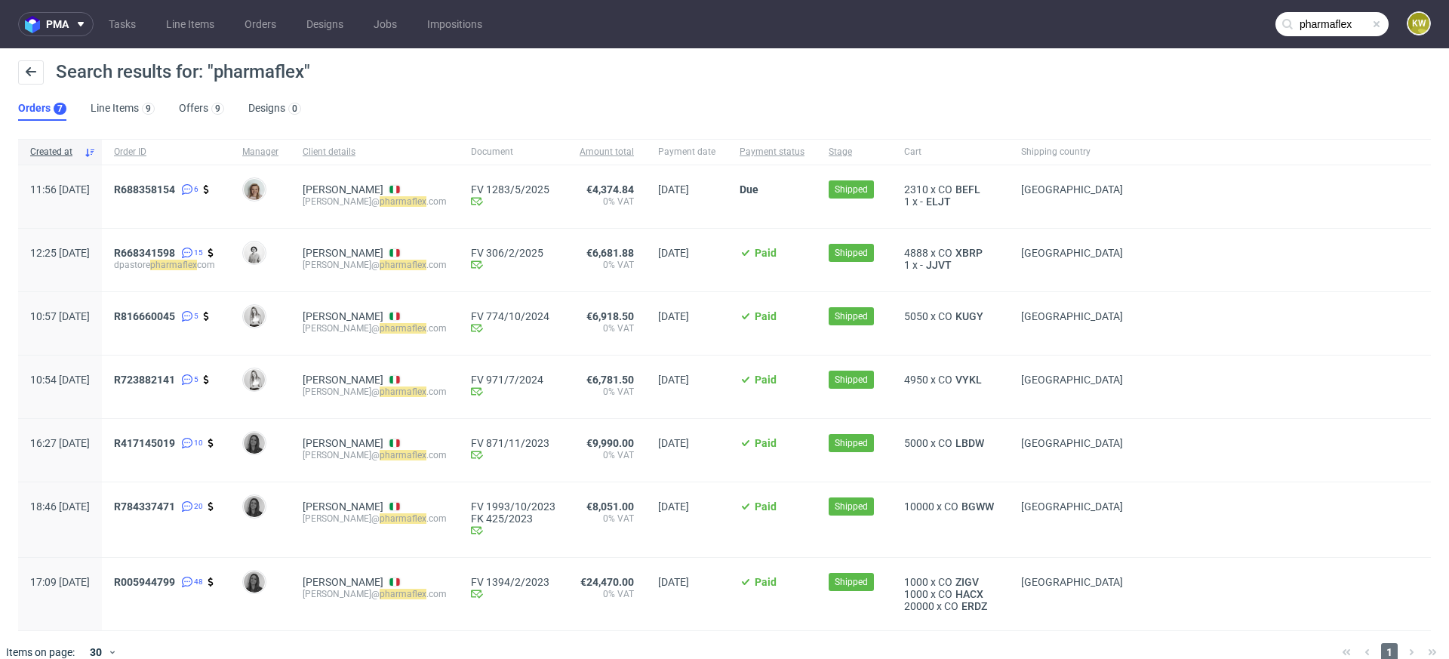
scroll to position [20, 0]
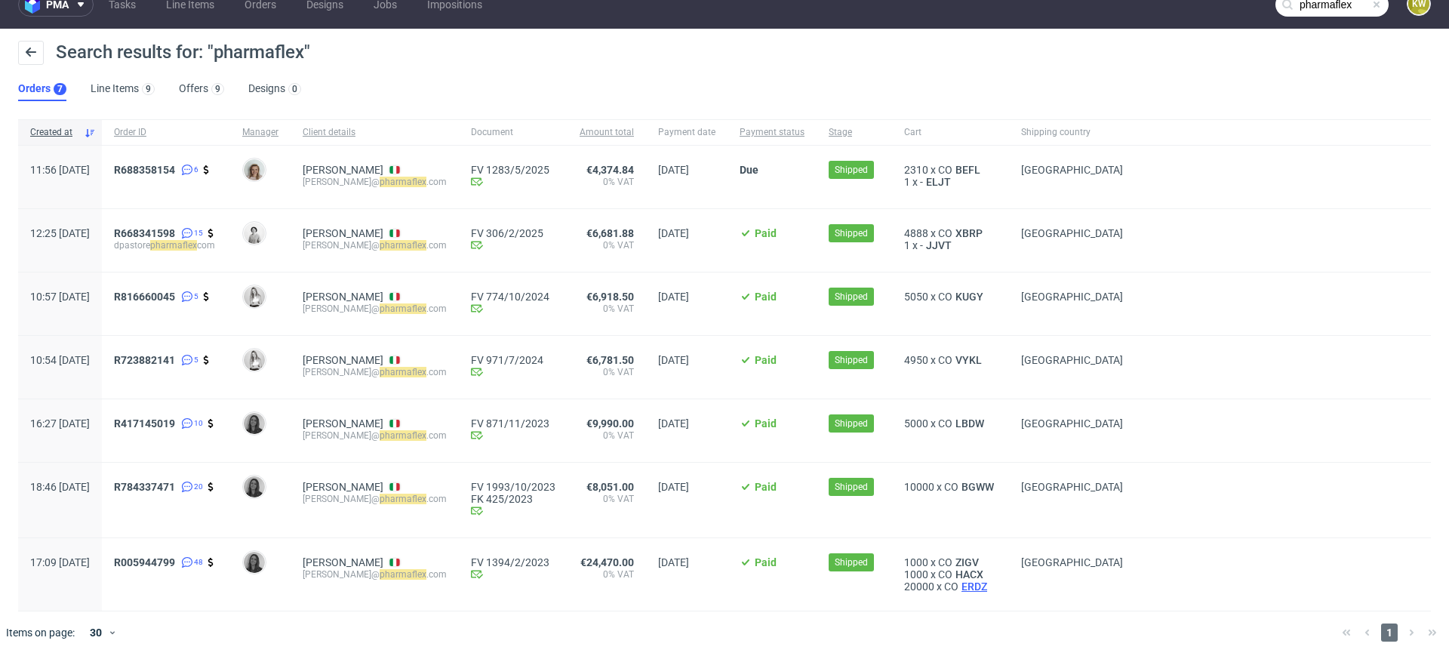
click at [990, 590] on span "ERDZ" at bounding box center [975, 586] width 32 height 12
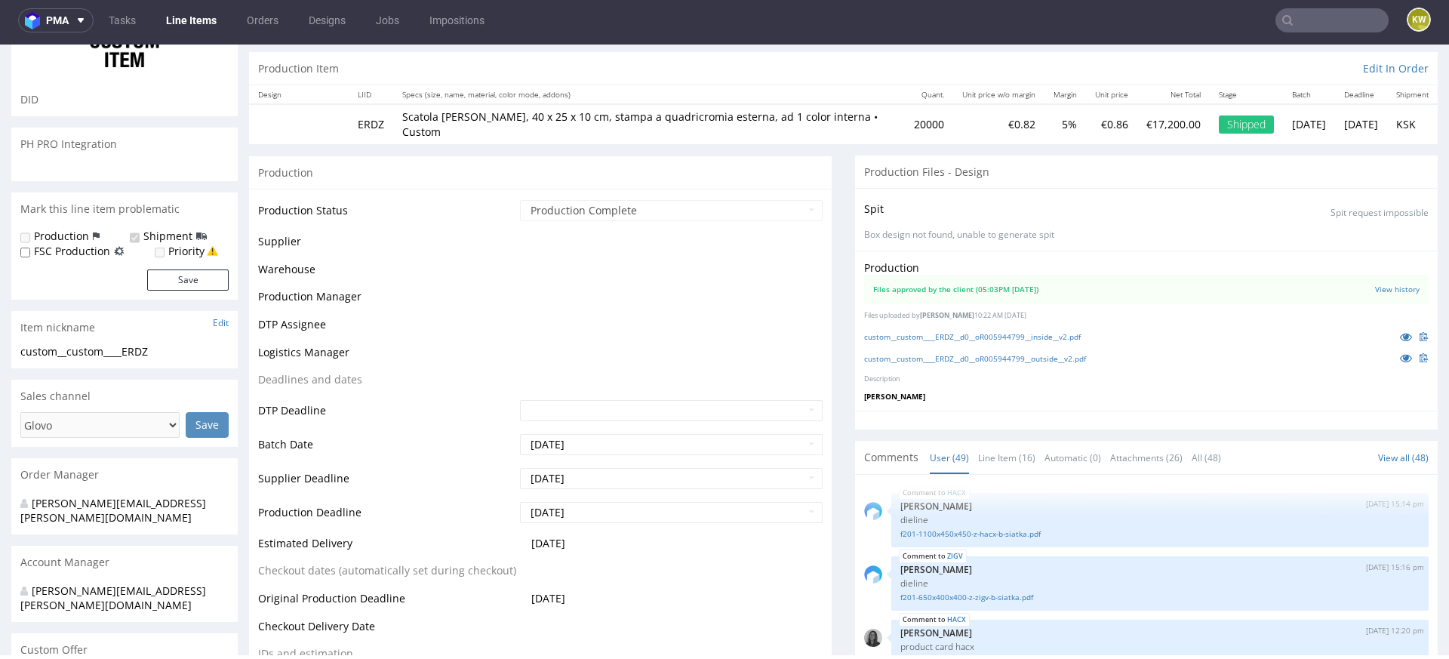
scroll to position [3463, 0]
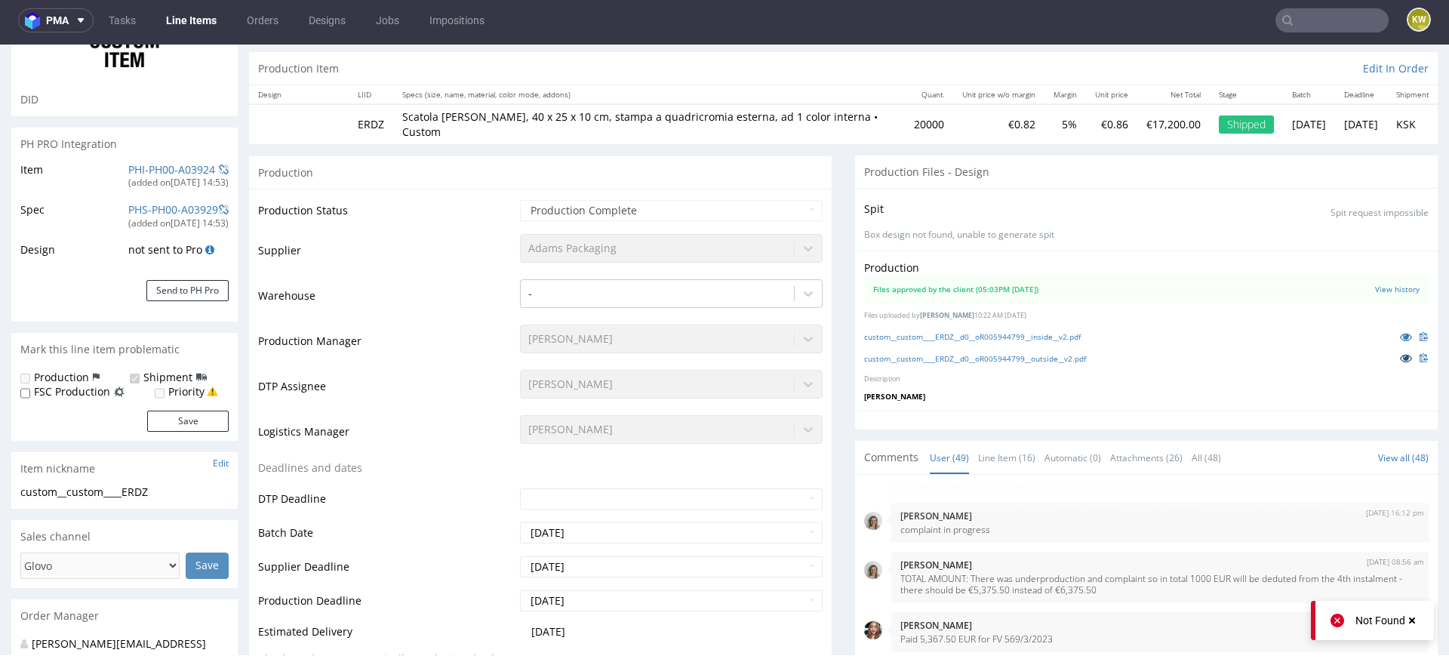
click at [1400, 357] on icon at bounding box center [1406, 357] width 12 height 11
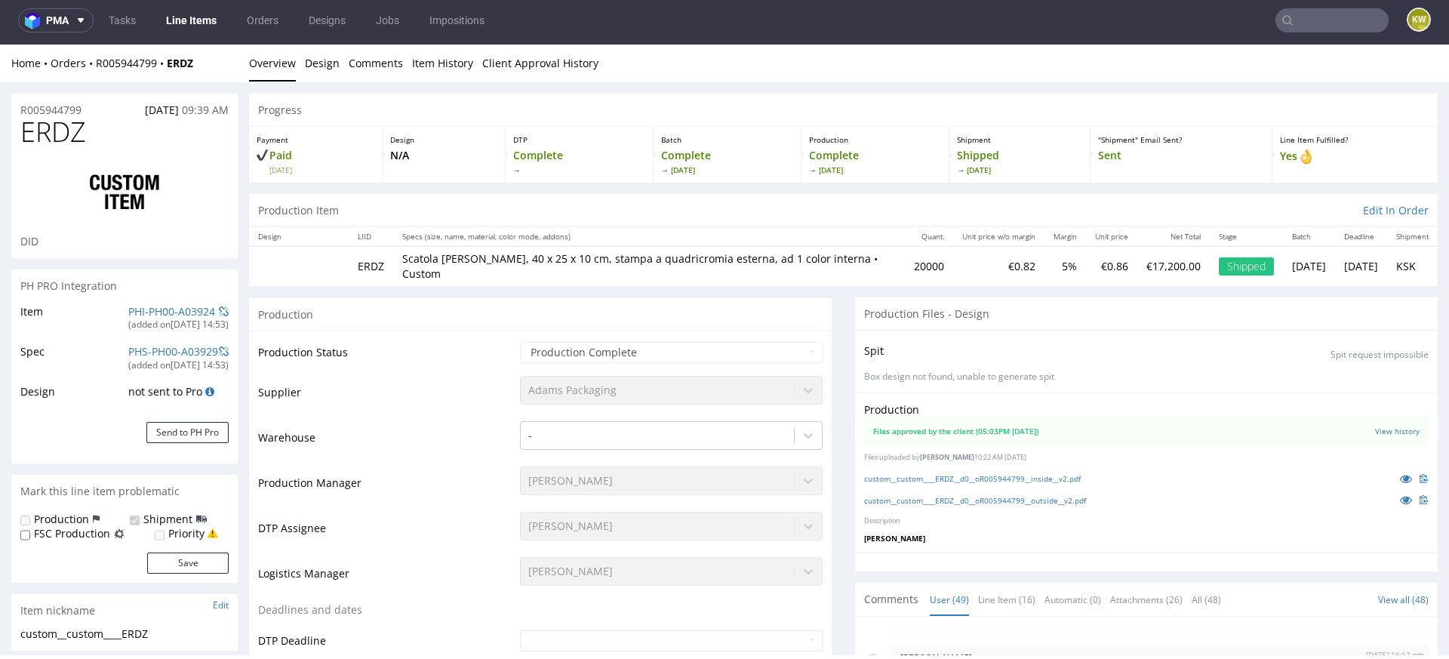
click at [45, 122] on span "ERDZ" at bounding box center [53, 132] width 66 height 30
copy span "ERDZ"
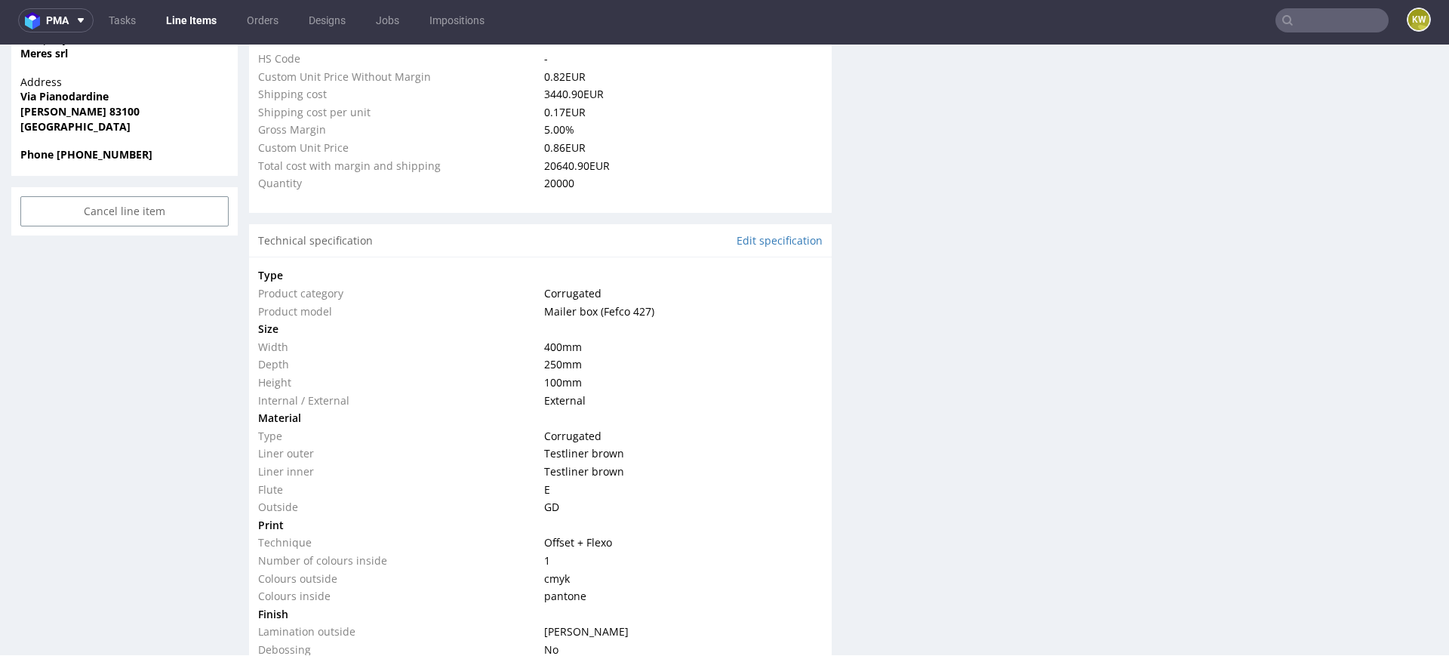
scroll to position [1220, 0]
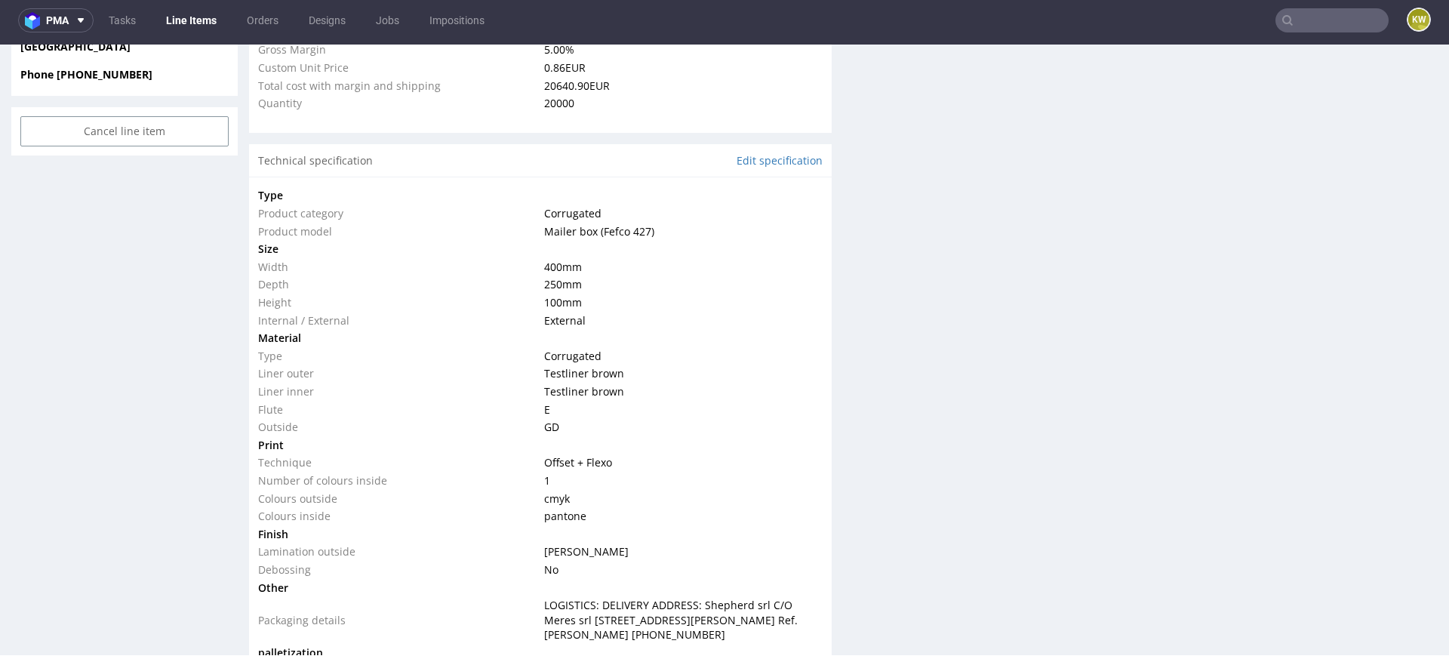
type input "pharmaflex"
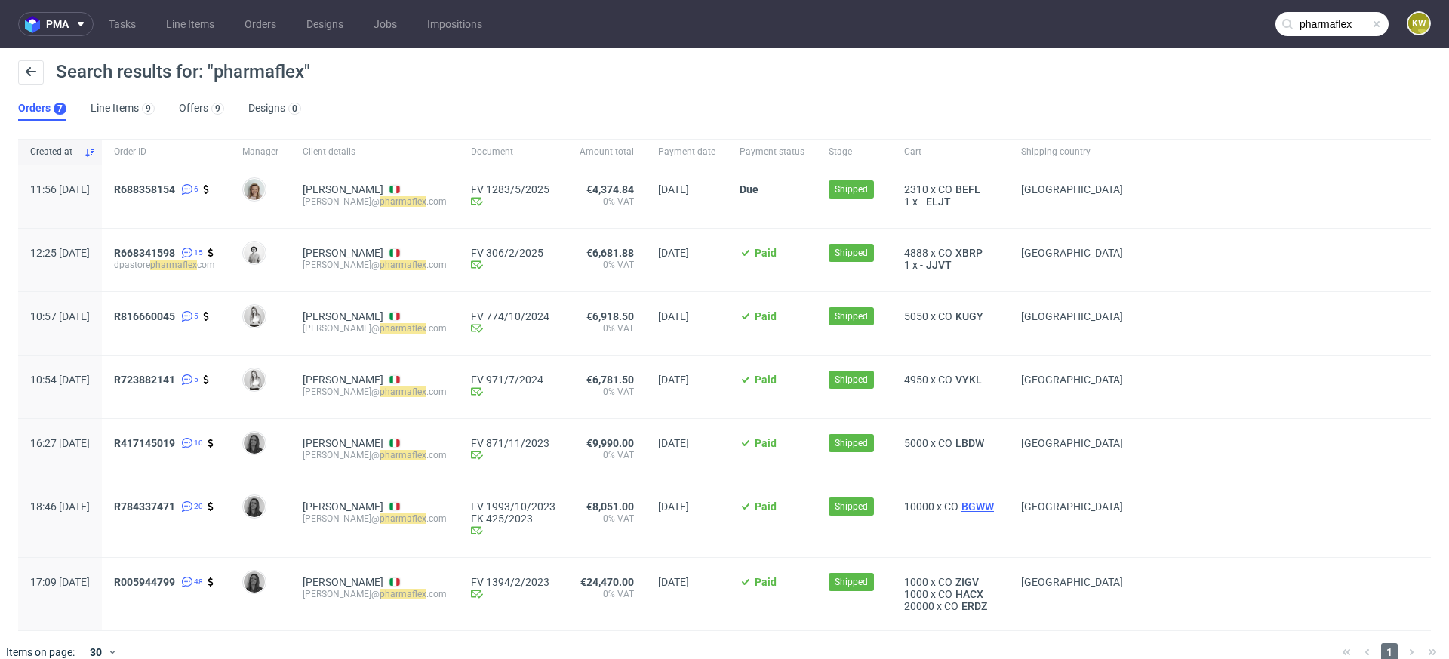
click at [997, 502] on span "BGWW" at bounding box center [978, 506] width 38 height 12
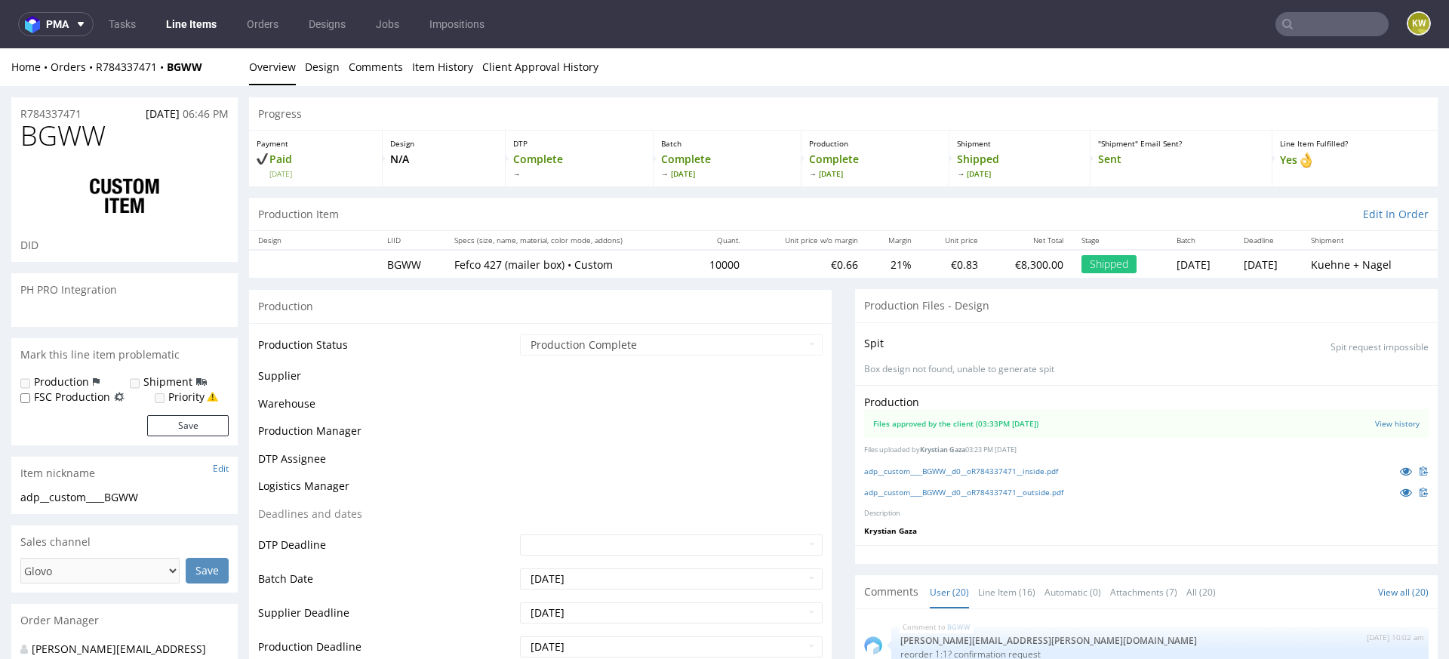
scroll to position [926, 0]
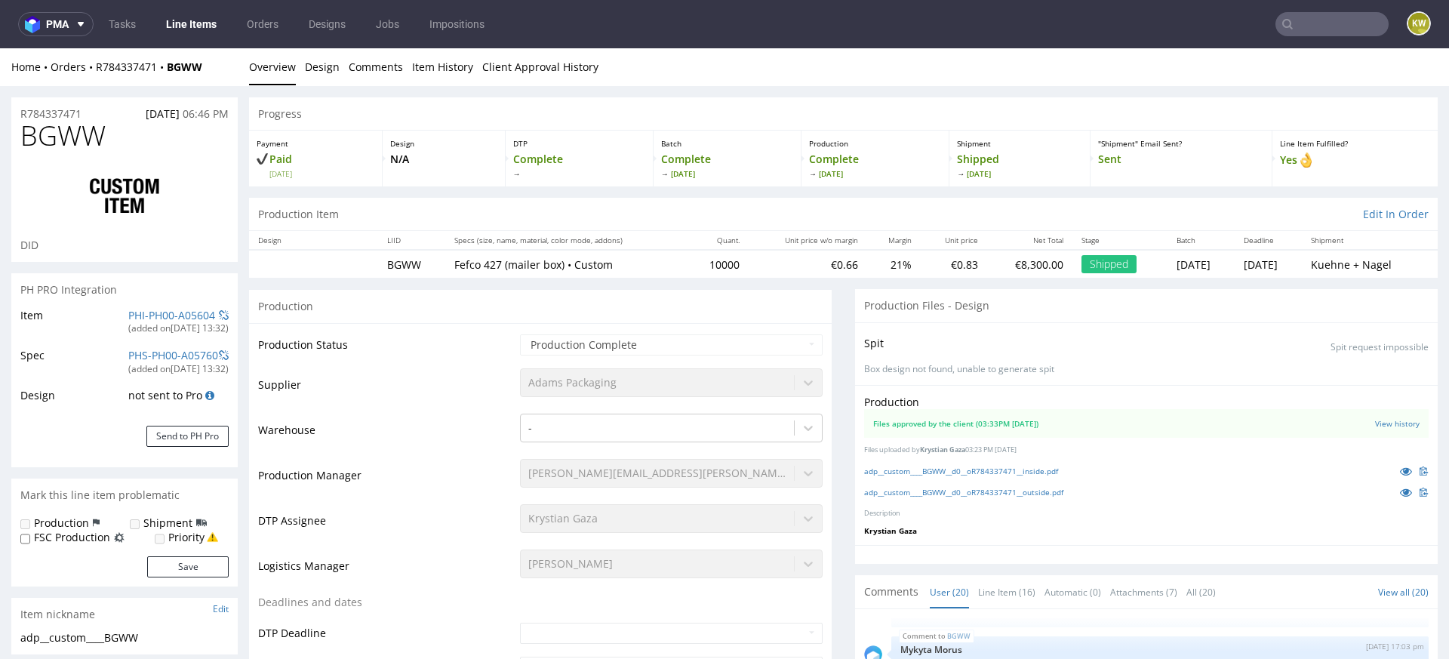
select select "in_progress"
click at [63, 138] on span "BGWW" at bounding box center [62, 136] width 85 height 30
copy span "BGWW"
click at [1393, 488] on link at bounding box center [1406, 492] width 27 height 17
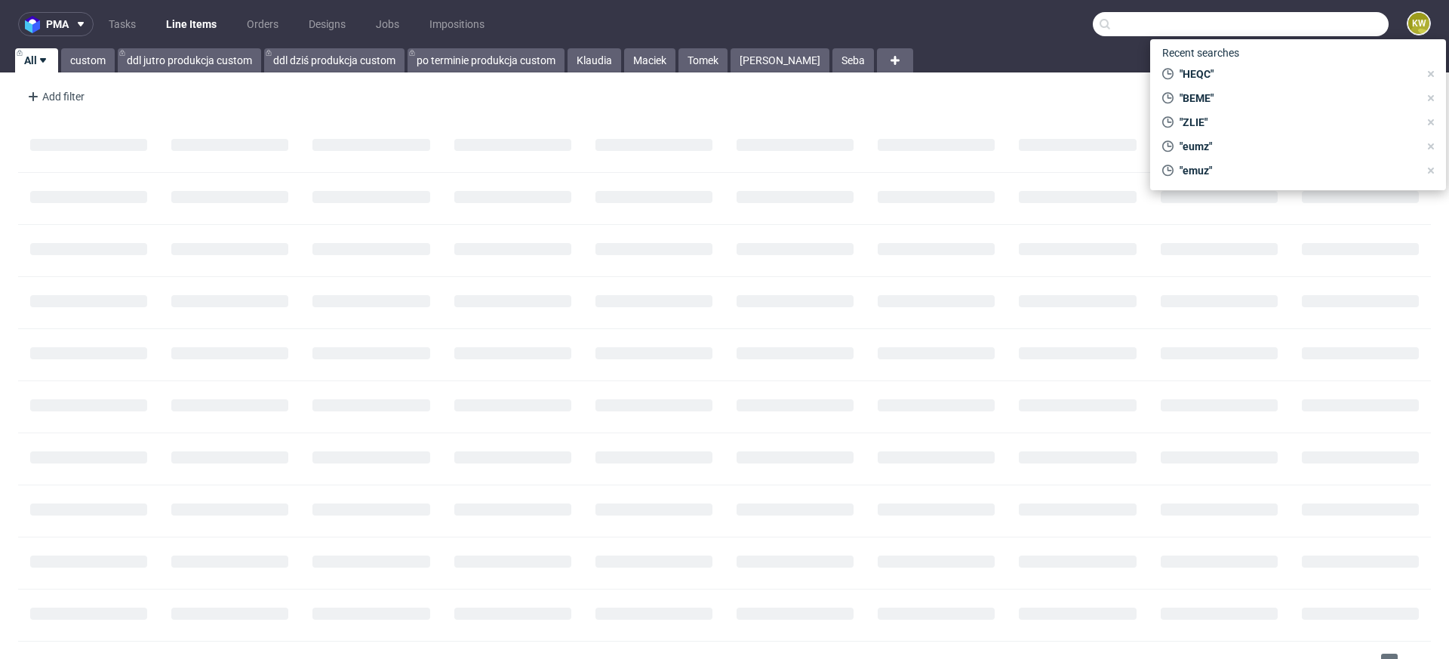
click at [1283, 23] on input "text" at bounding box center [1241, 24] width 296 height 24
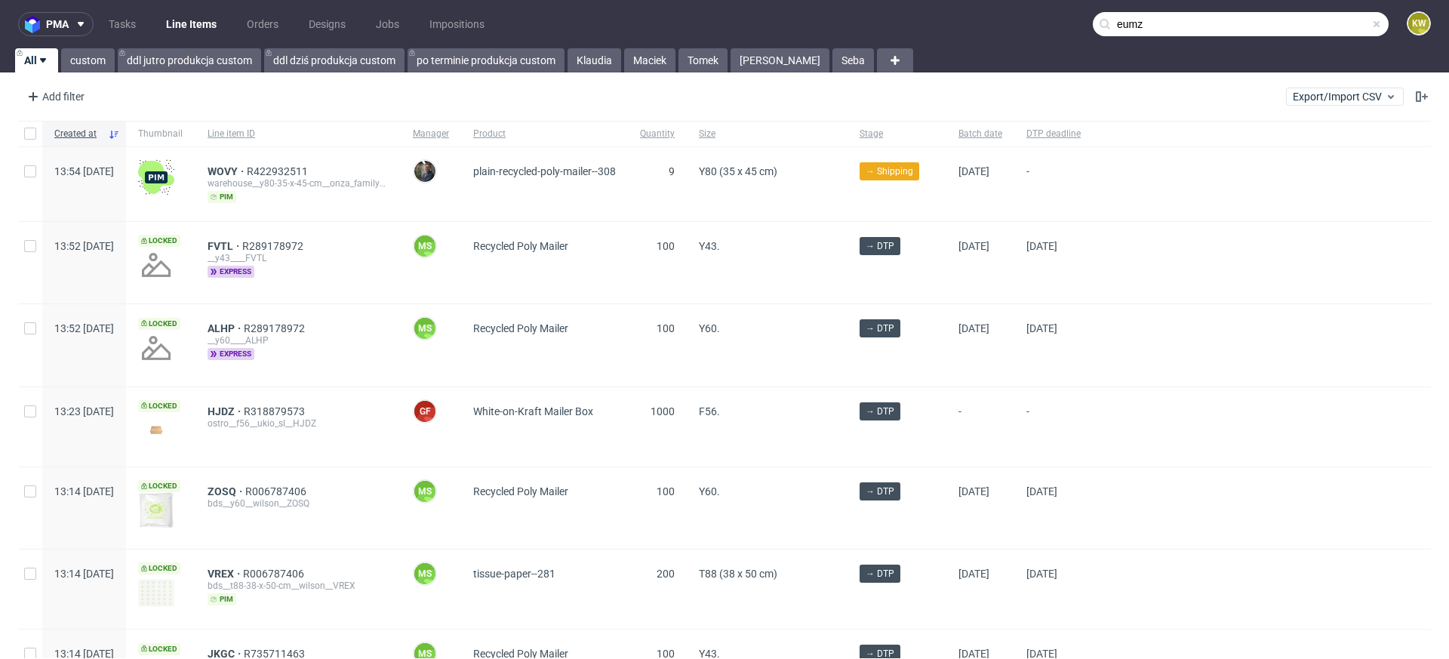
type input "eumz"
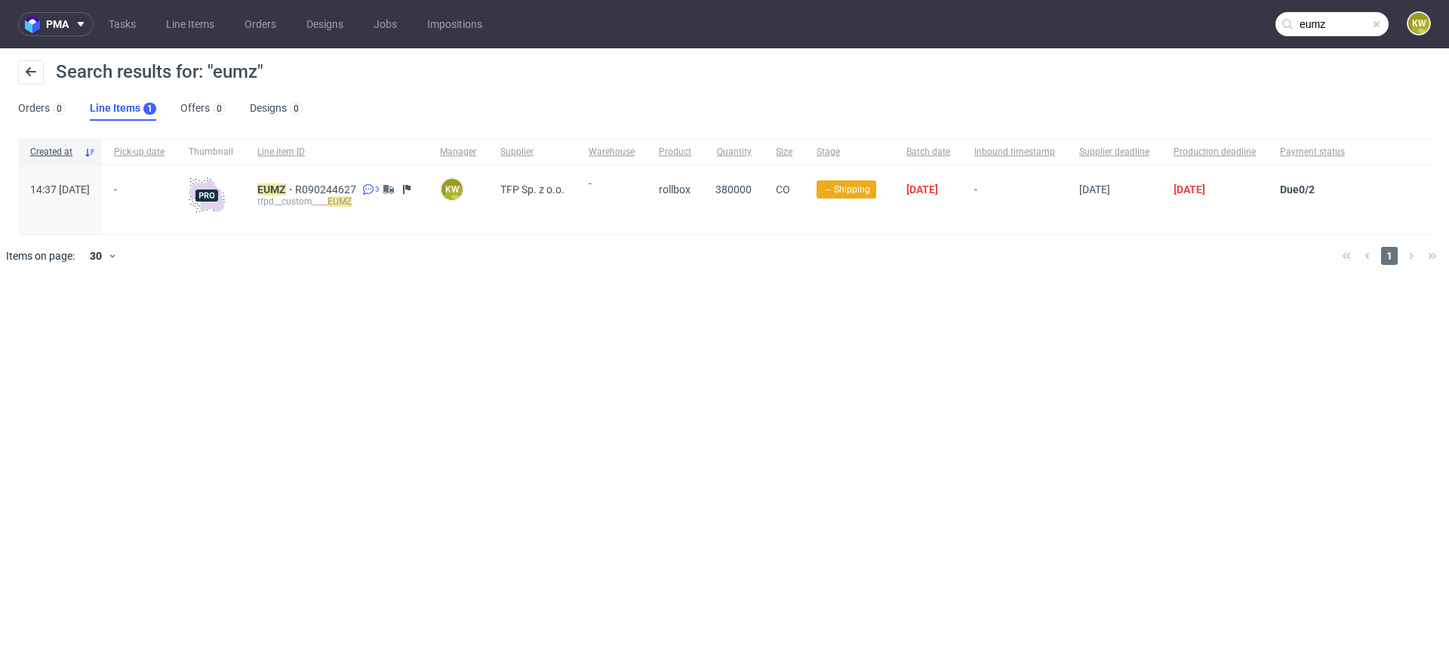
click at [300, 177] on div "EUMZ R090244627 3 tfpd__custom____ EUMZ" at bounding box center [336, 199] width 183 height 69
click at [286, 187] on mark "EUMZ" at bounding box center [271, 189] width 29 height 12
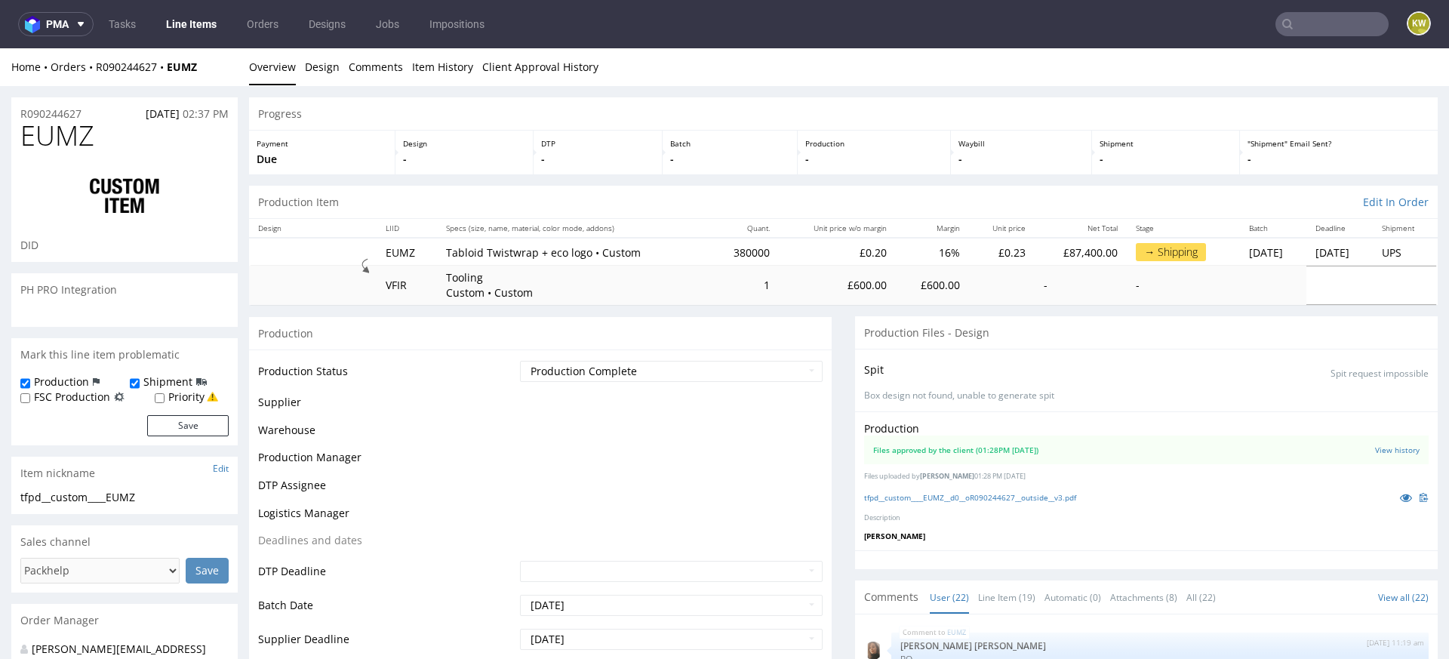
scroll to position [1055, 0]
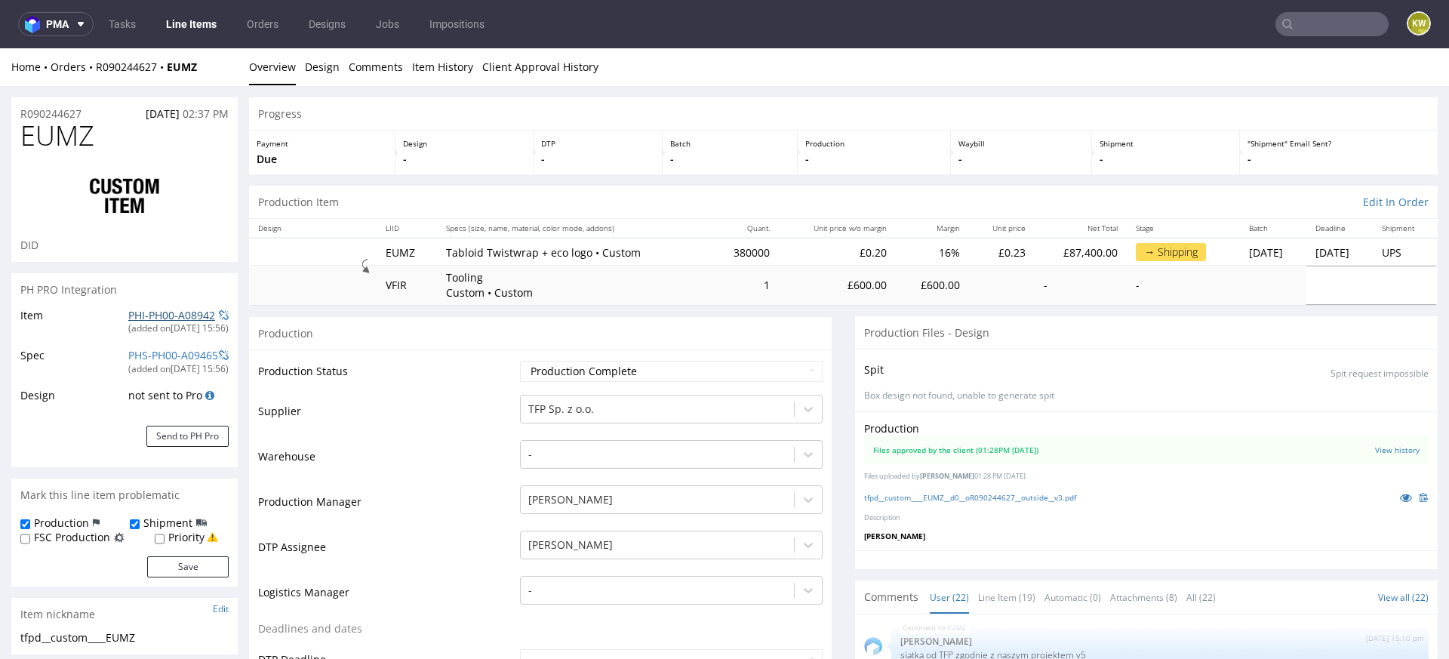
click at [152, 312] on link "PHI-PH00-A08942" at bounding box center [171, 315] width 87 height 14
click at [1276, 10] on nav "pma Tasks Line Items Orders Designs Jobs Impositions KW" at bounding box center [724, 24] width 1449 height 48
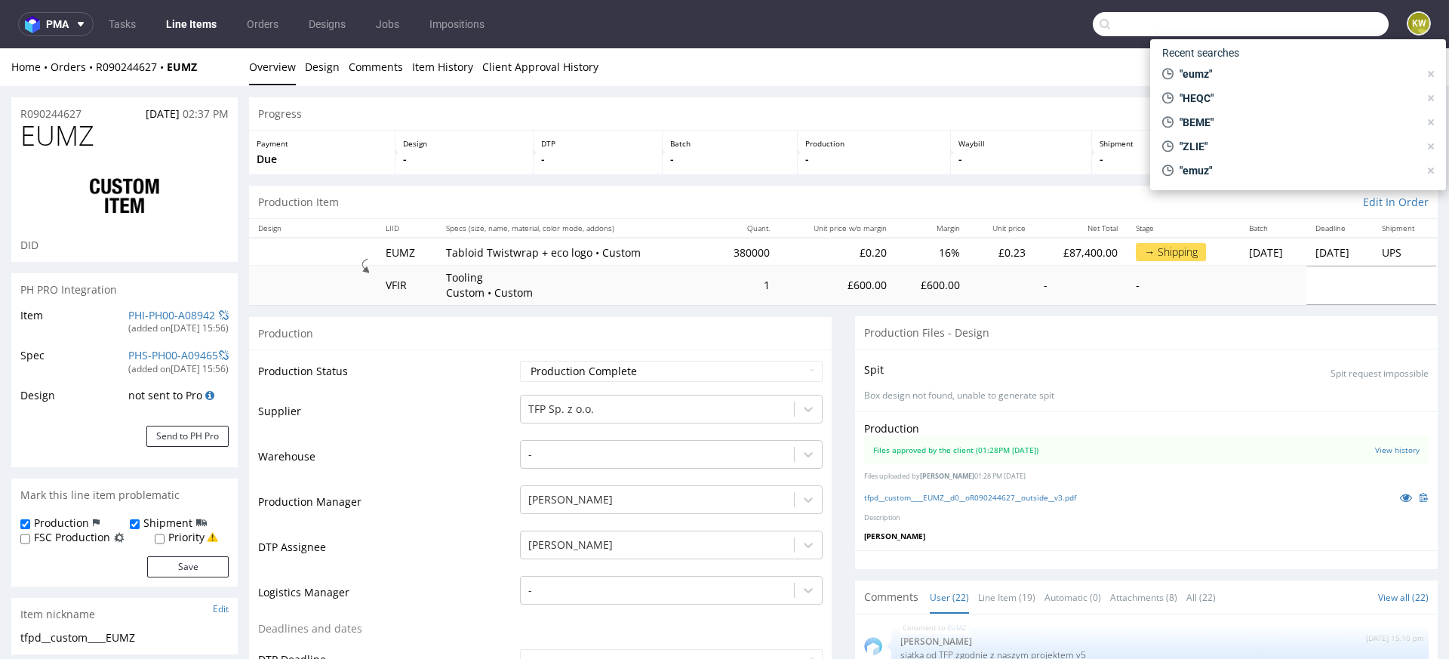
click at [1307, 26] on input "text" at bounding box center [1241, 24] width 296 height 24
paste input "ZLHL"
type input "ZLHL"
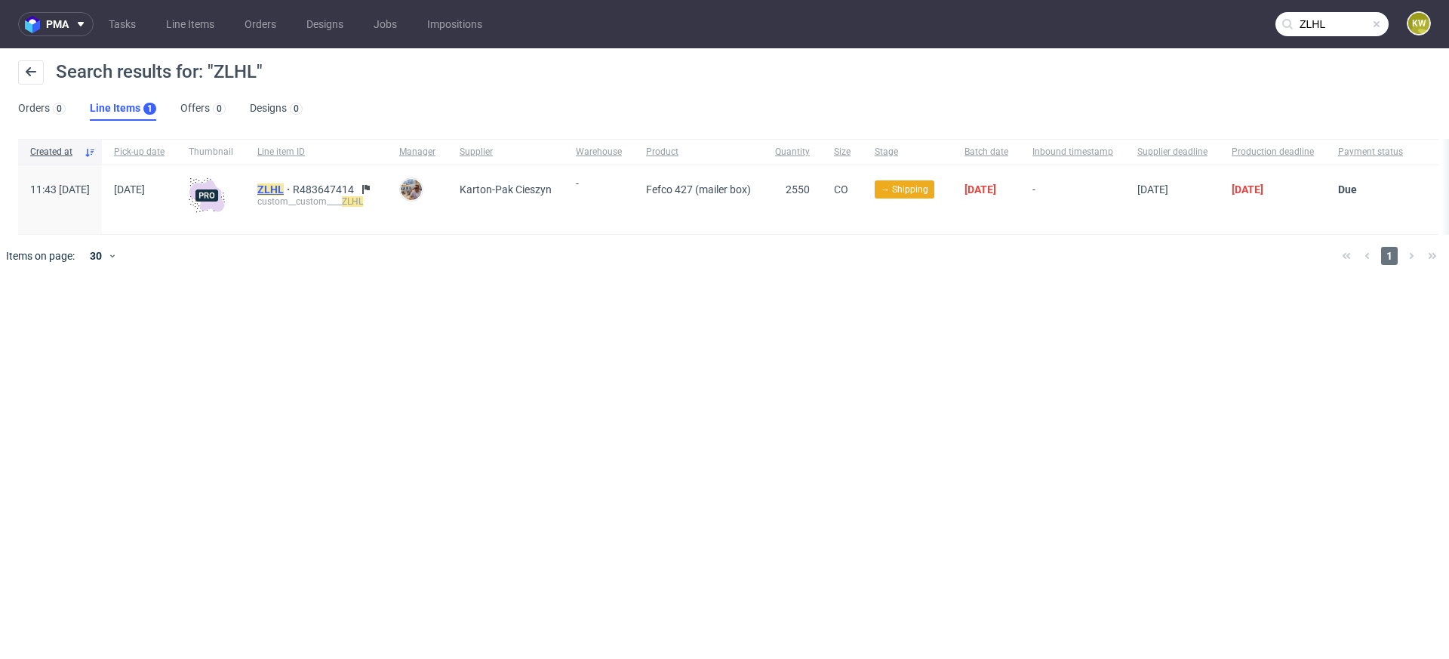
click at [284, 189] on mark "ZLHL" at bounding box center [270, 189] width 26 height 12
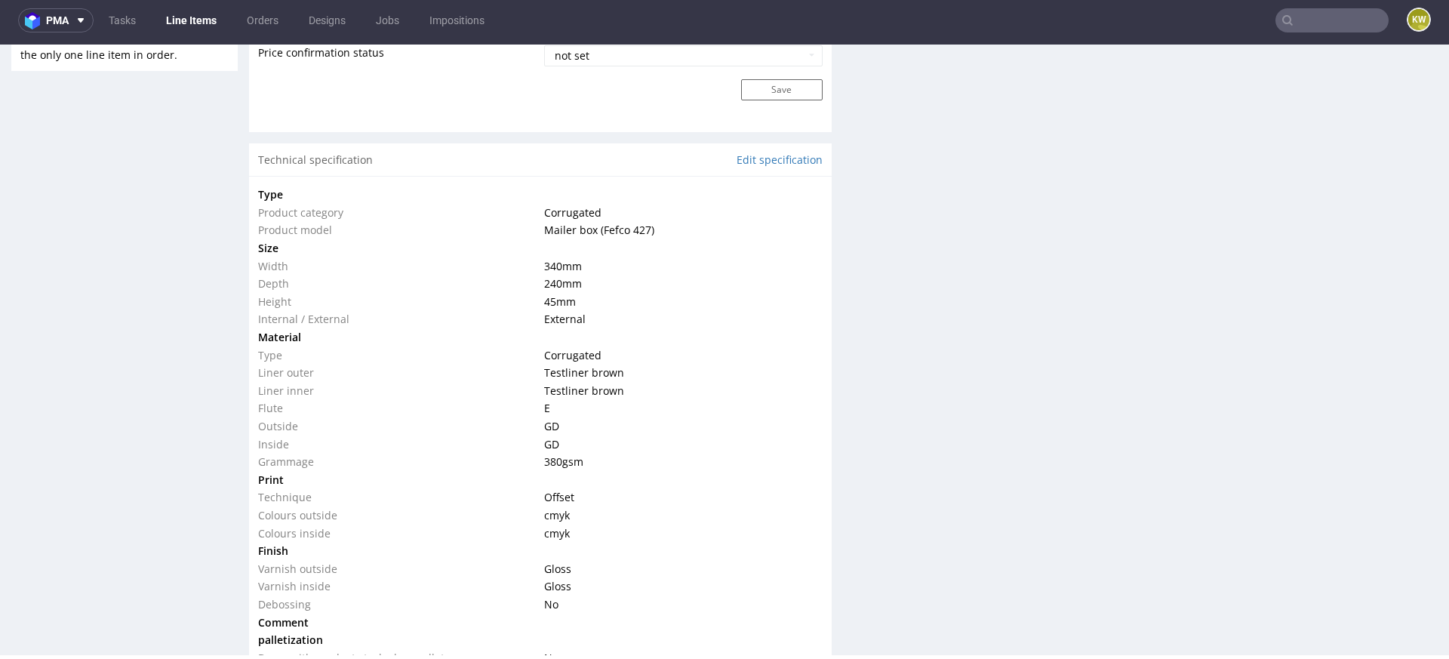
scroll to position [1321, 0]
click at [1350, 35] on nav "pma Tasks Line Items Orders Designs Jobs Impositions KW" at bounding box center [724, 20] width 1449 height 48
click at [1318, 33] on nav "pma Tasks Line Items Orders Designs Jobs Impositions KW" at bounding box center [724, 20] width 1449 height 48
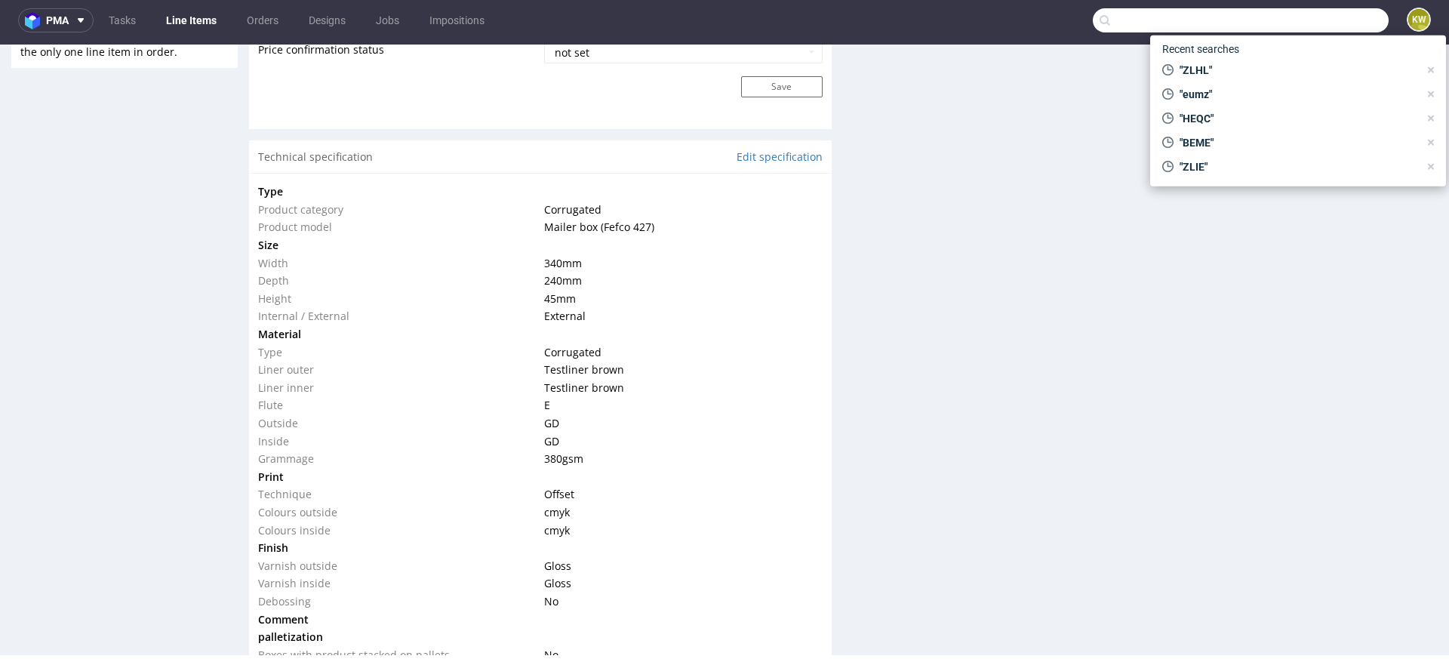
click at [1281, 10] on input "text" at bounding box center [1241, 20] width 296 height 24
paste input "VNSV"
type input "VNSV"
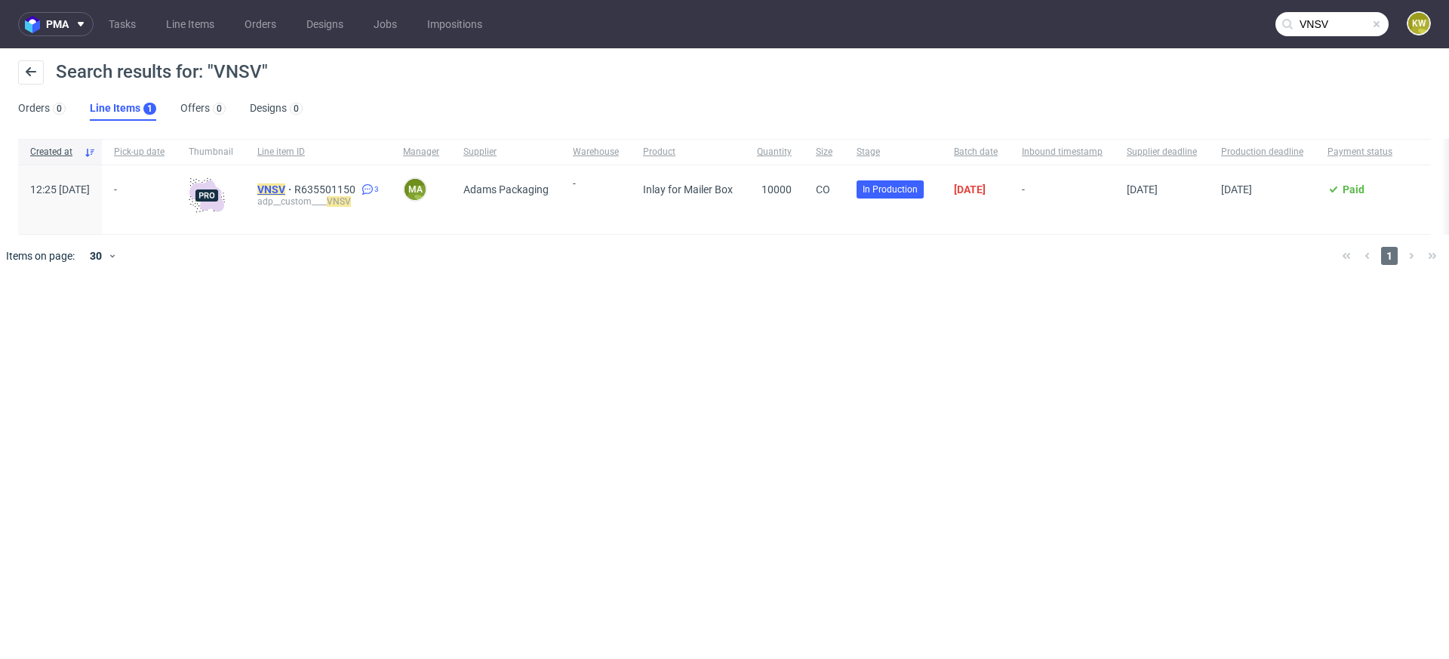
click at [285, 189] on mark "VNSV" at bounding box center [271, 189] width 28 height 12
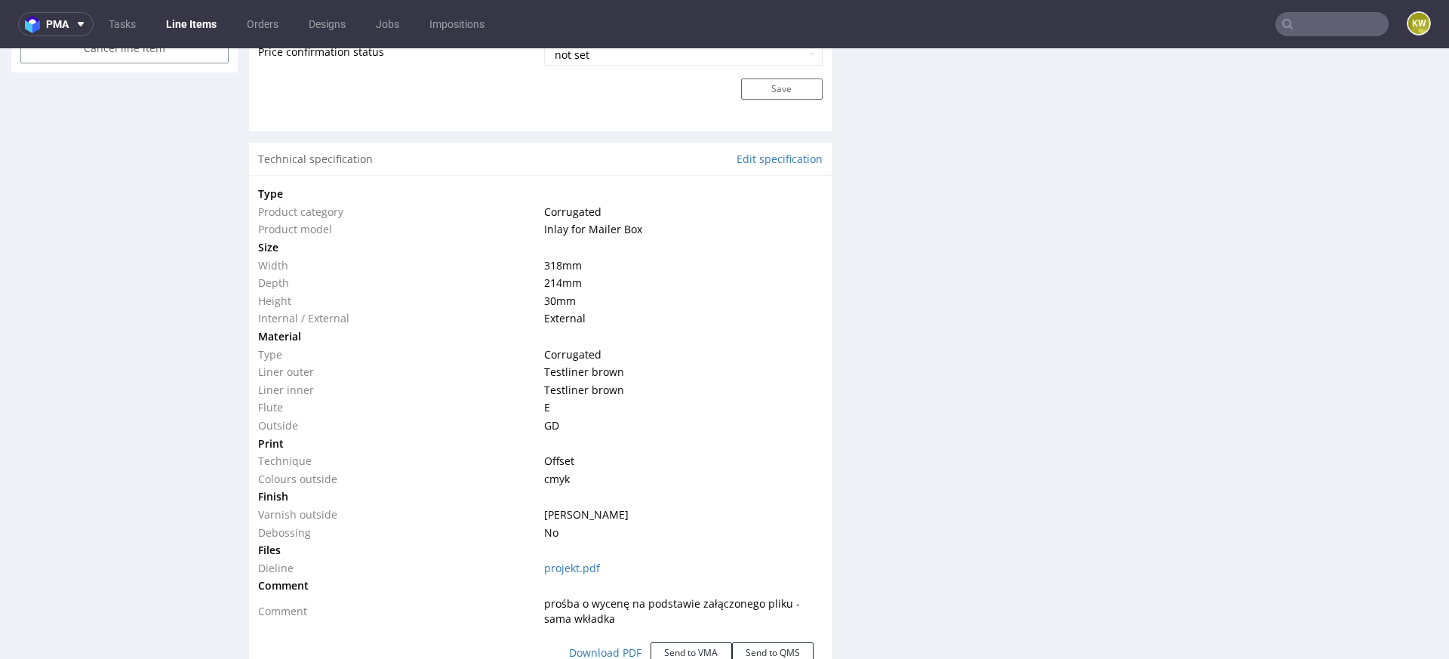
scroll to position [1336, 0]
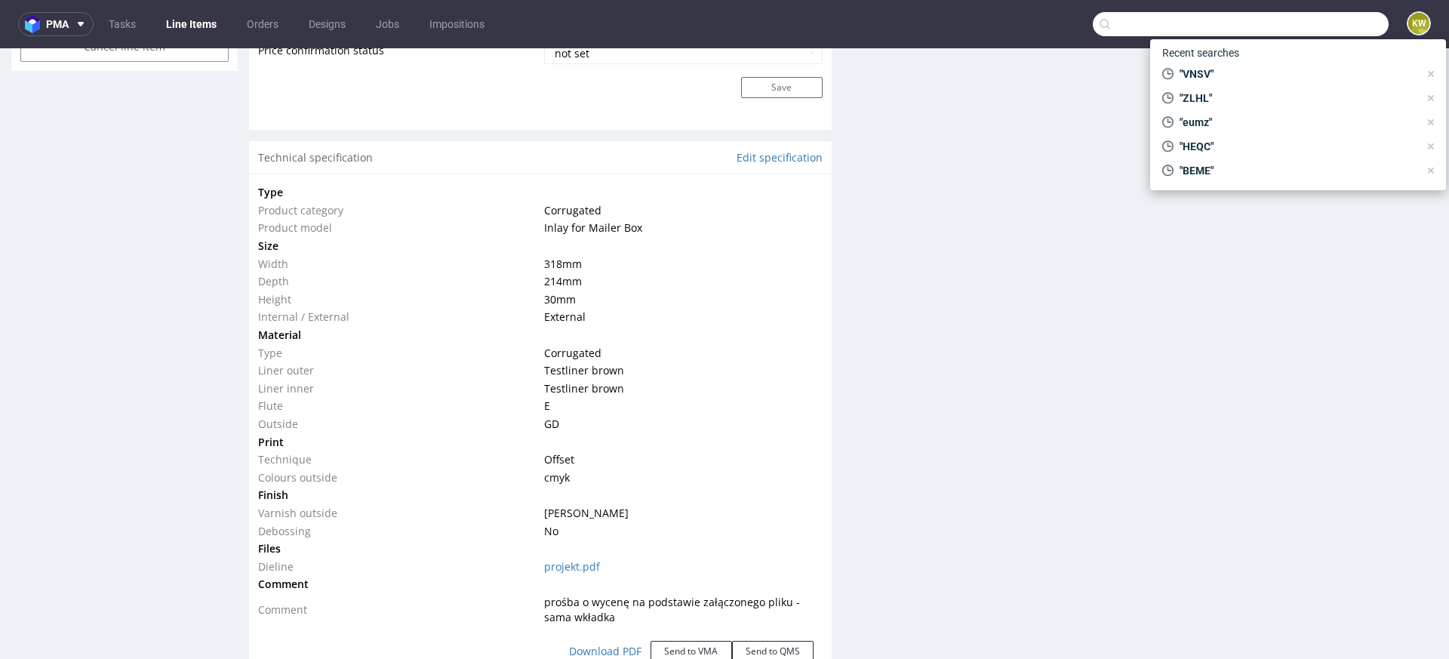
click at [1297, 19] on input "text" at bounding box center [1241, 24] width 296 height 24
paste input "NTYV"
type input "NTYV"
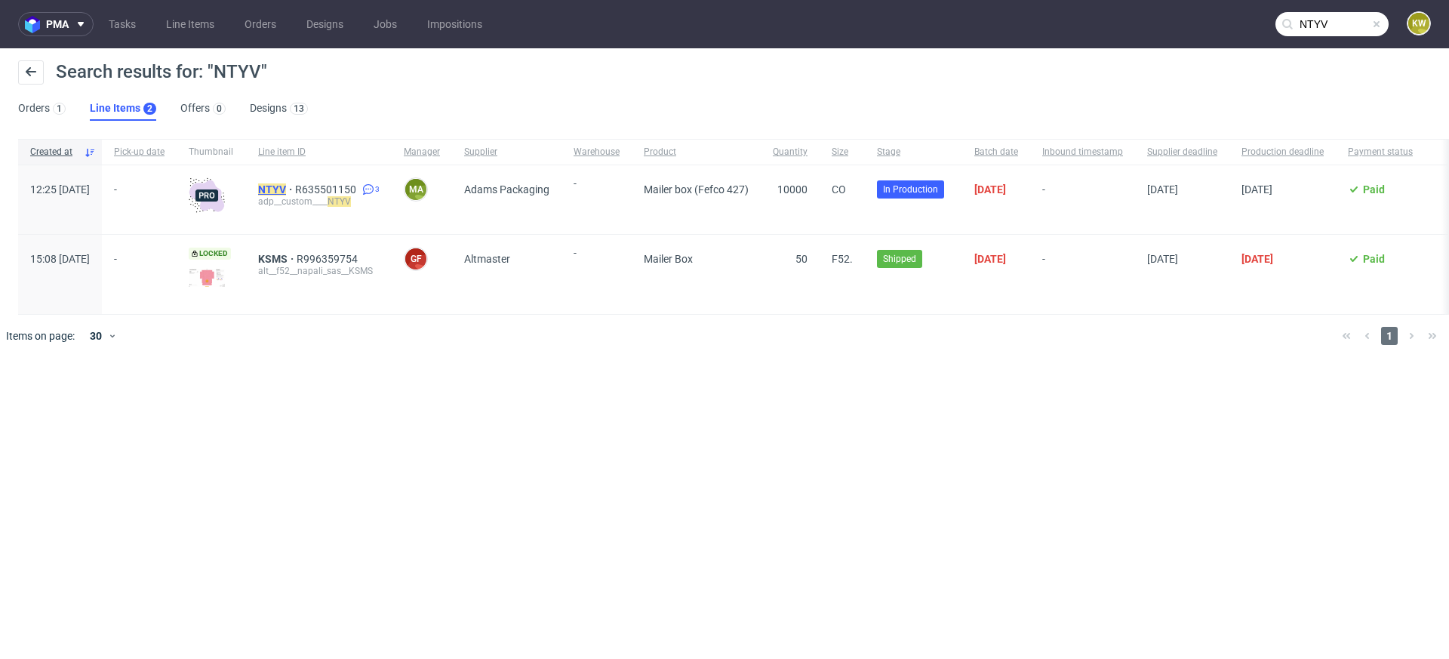
click at [286, 188] on mark "NTYV" at bounding box center [272, 189] width 28 height 12
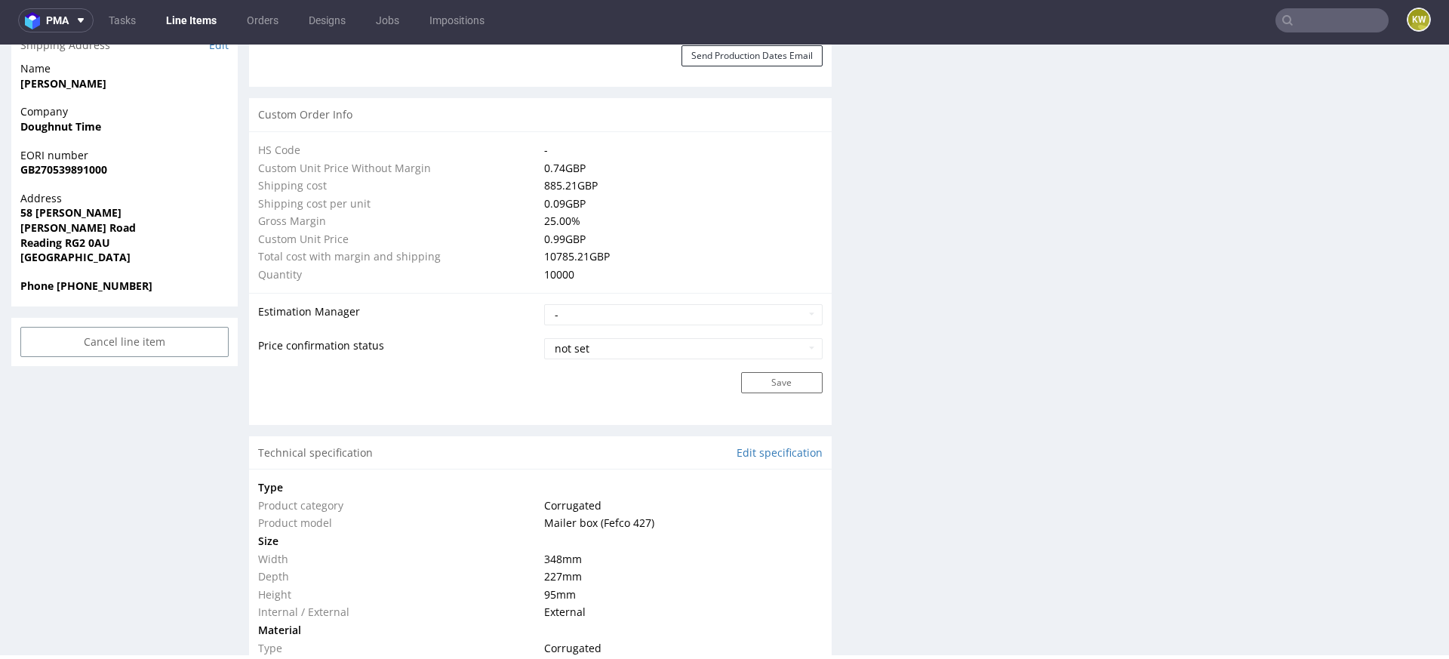
scroll to position [786, 0]
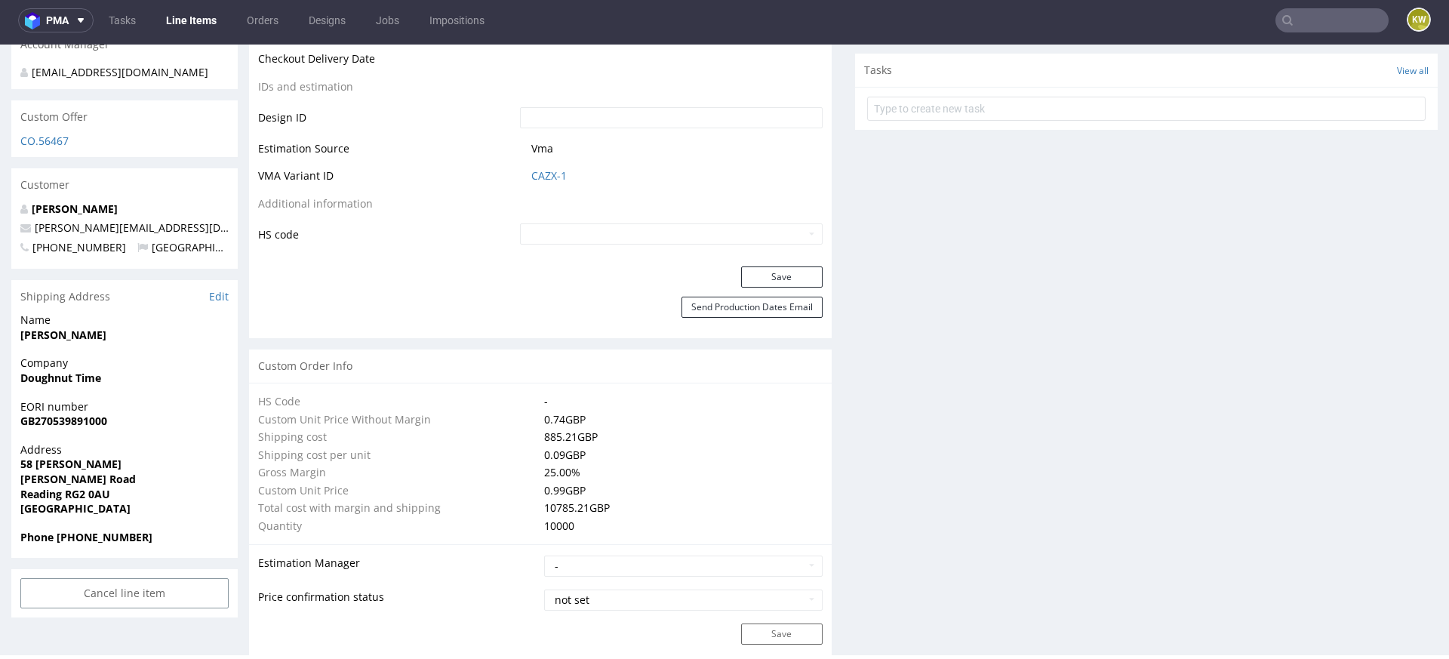
click at [1303, 17] on input "text" at bounding box center [1332, 20] width 113 height 24
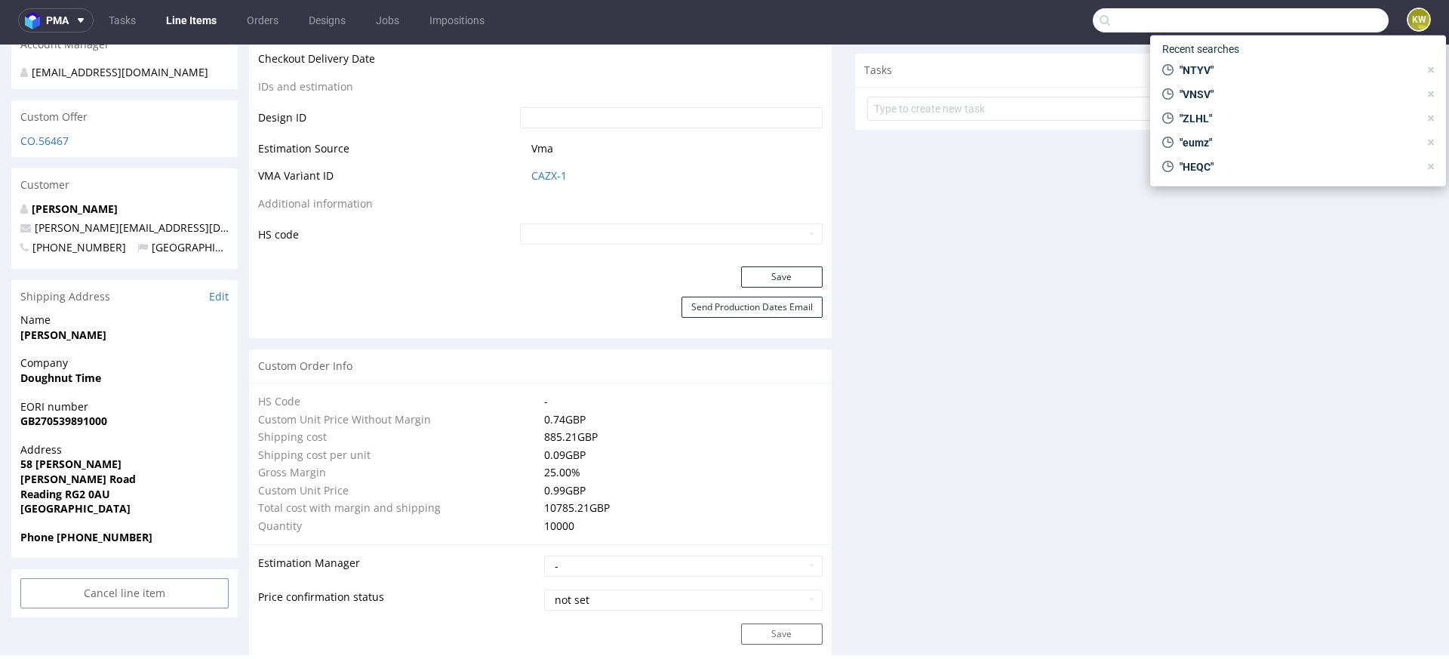
paste input "SZSU"
type input "SZSU"
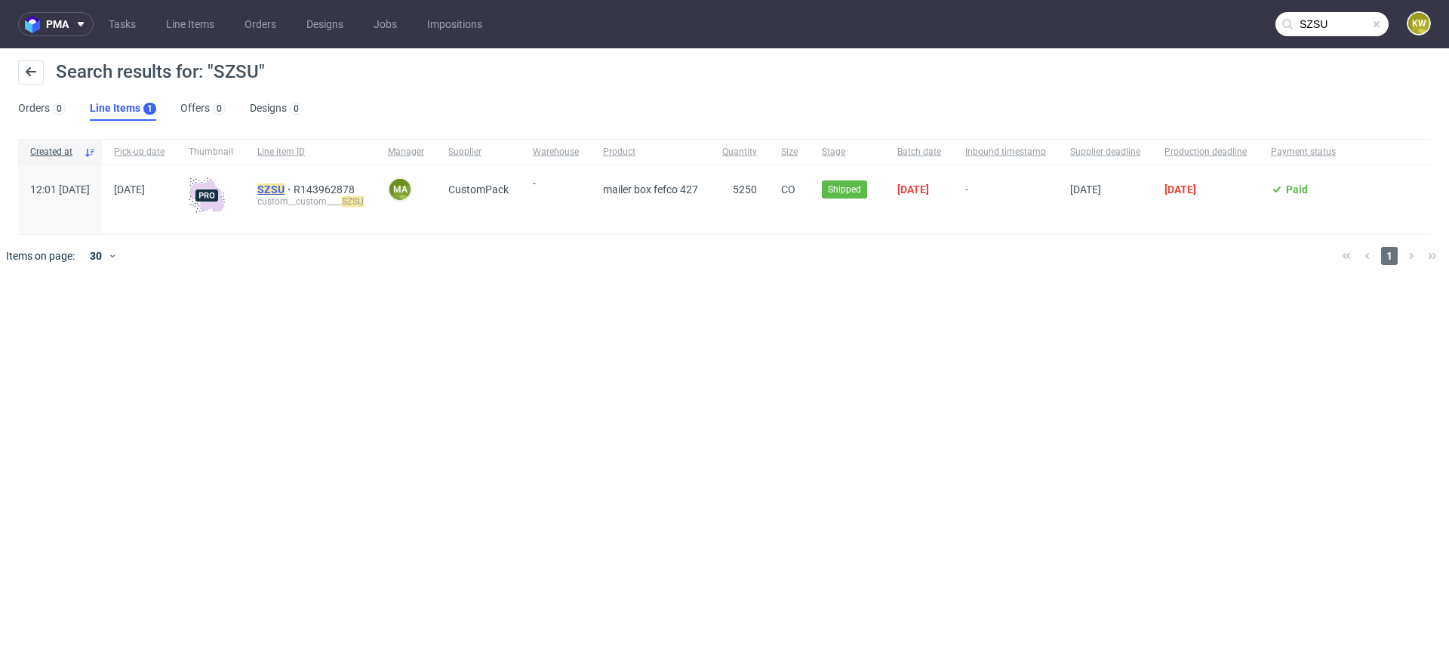
click at [285, 185] on mark "SZSU" at bounding box center [270, 189] width 27 height 12
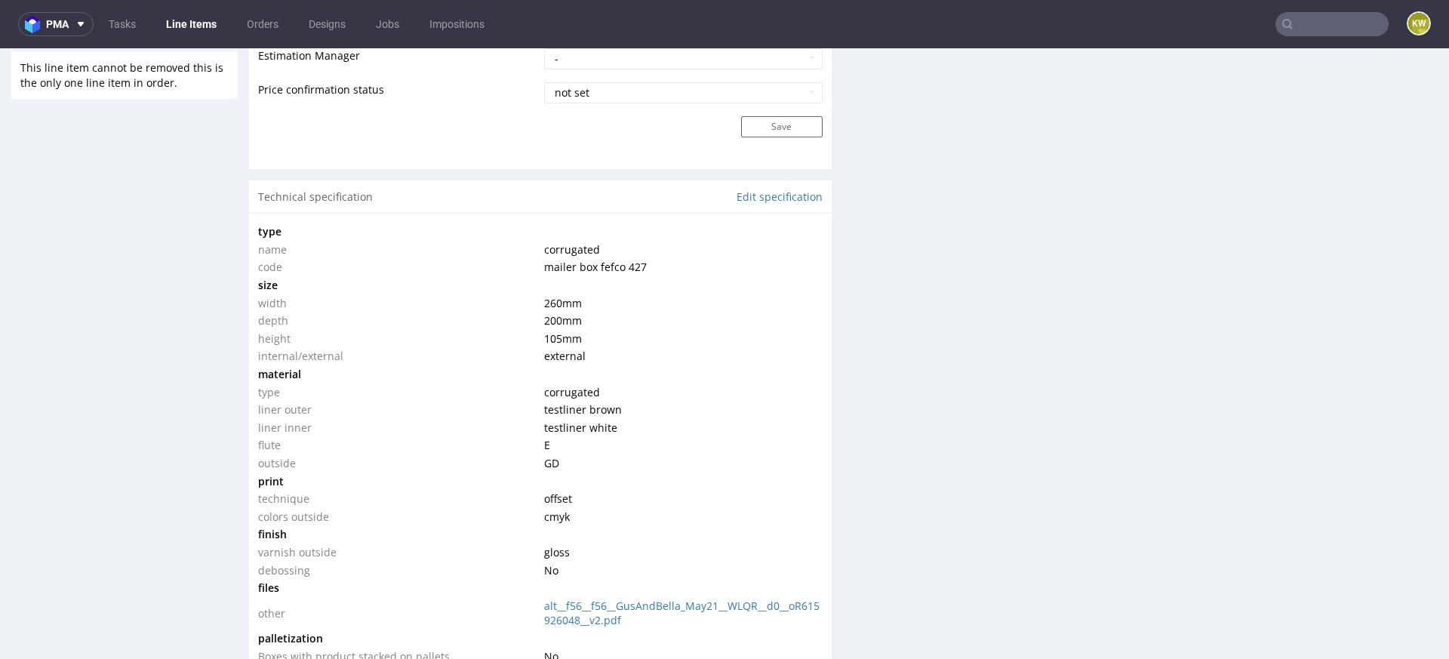
scroll to position [1324, 0]
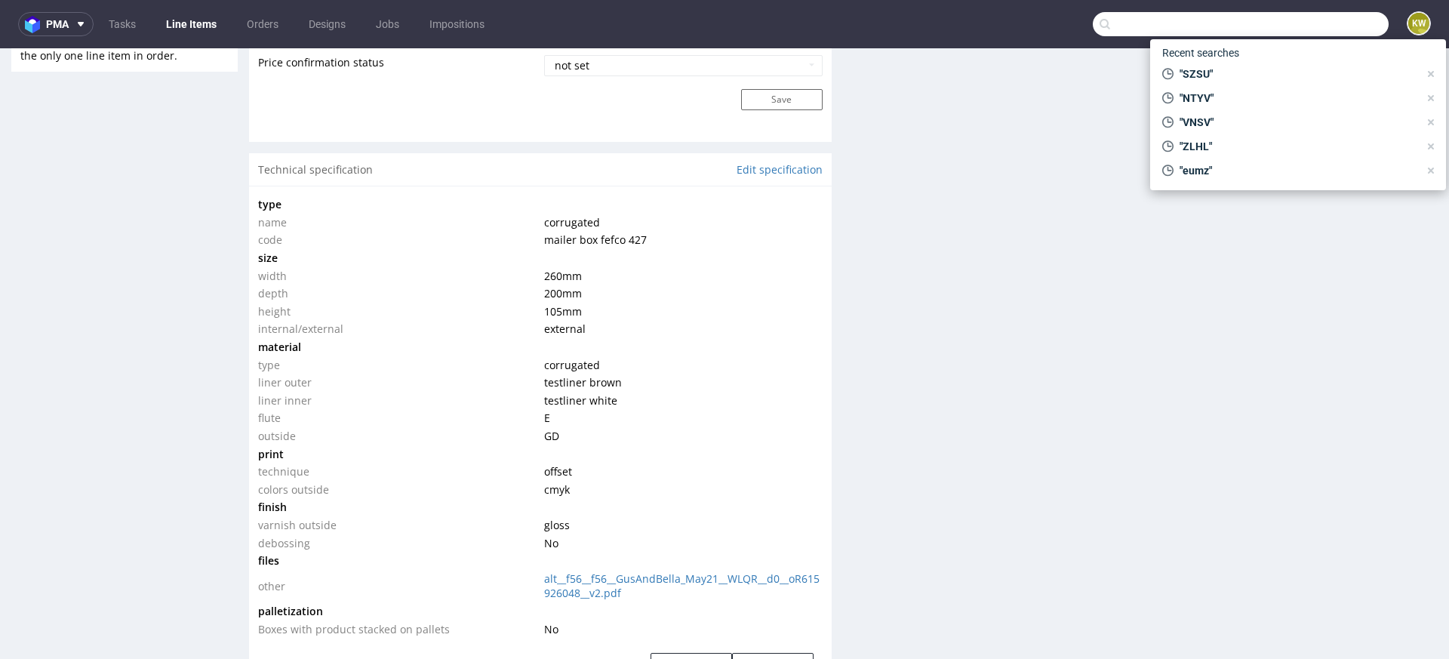
click at [1325, 34] on input "text" at bounding box center [1241, 24] width 296 height 24
paste input "DBIL"
type input "DBIL"
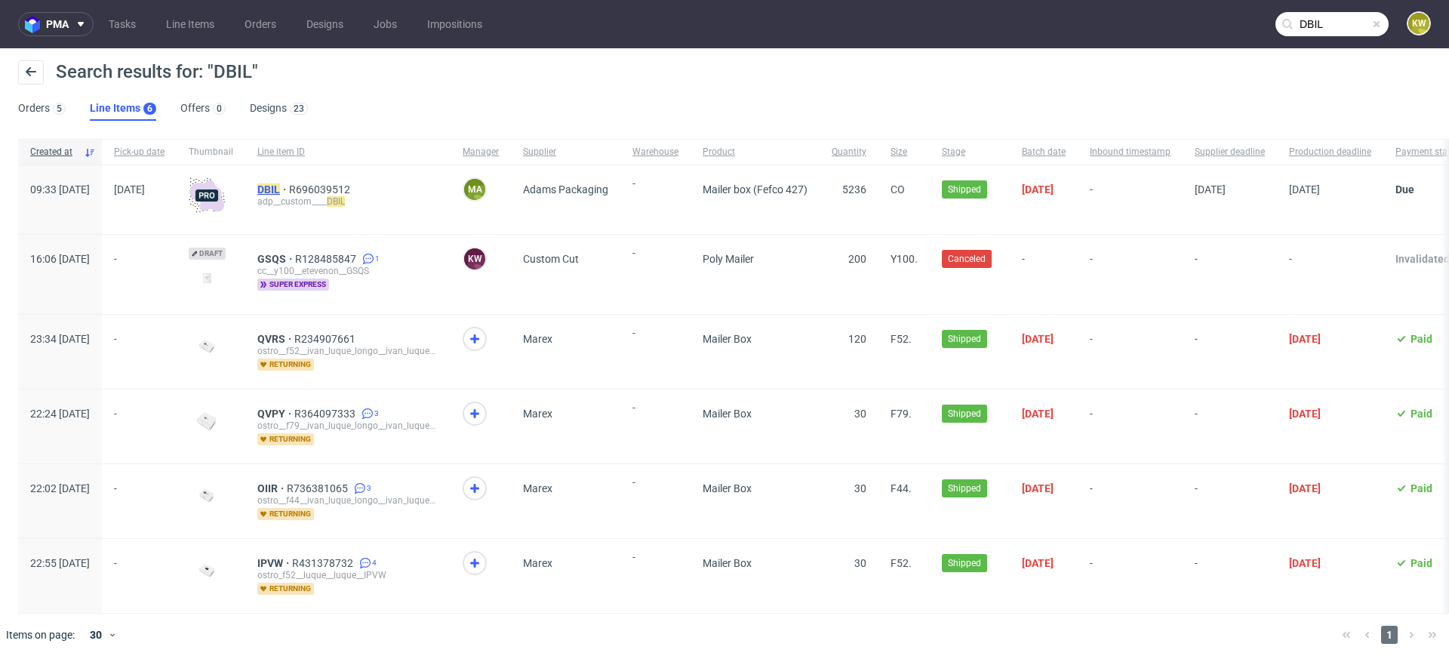
click at [280, 191] on mark "DBIL" at bounding box center [268, 189] width 23 height 12
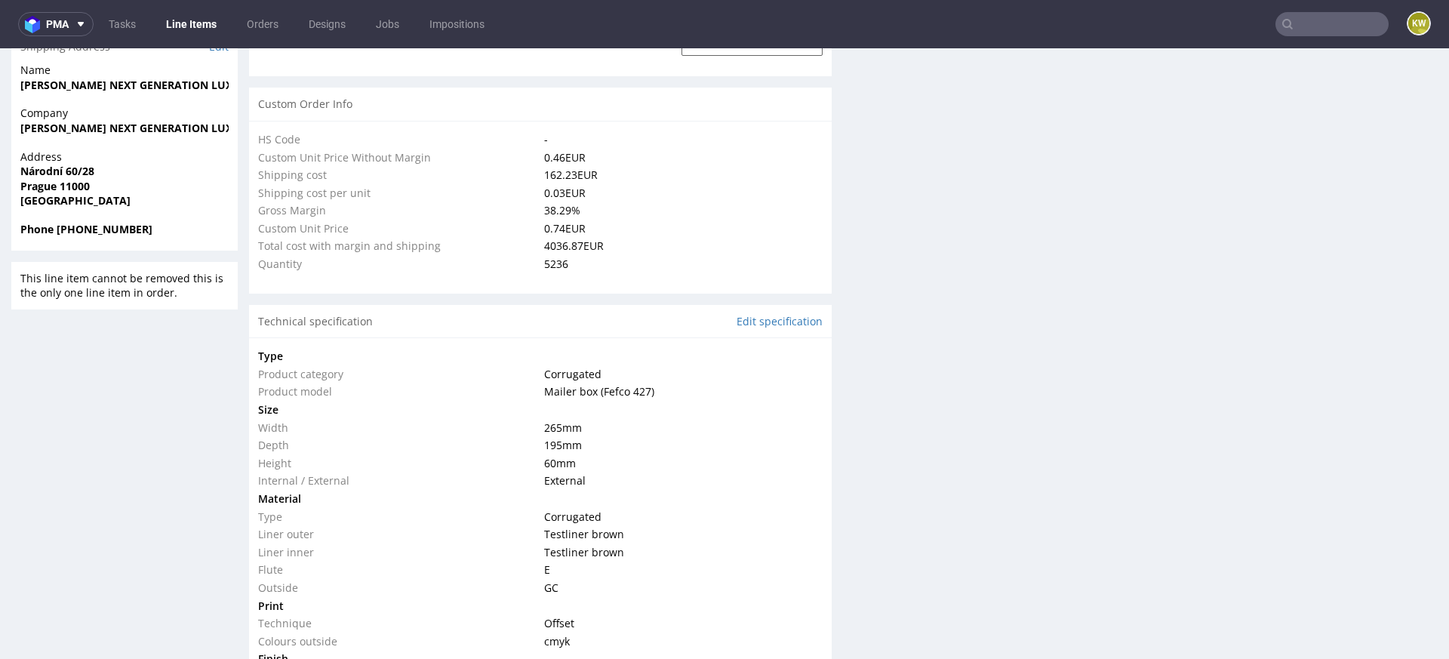
type input "5236"
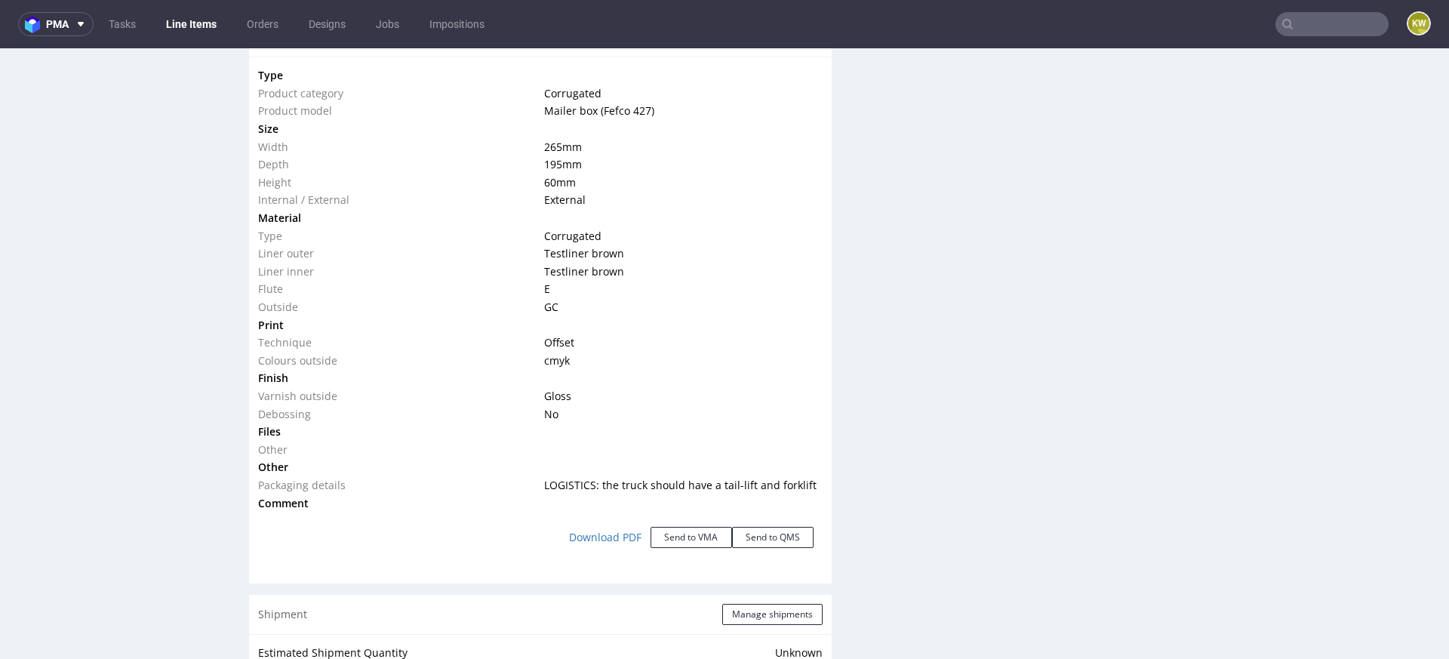
scroll to position [1443, 0]
click at [1338, 35] on nav "pma Tasks Line Items Orders Designs Jobs Impositions KW" at bounding box center [724, 24] width 1449 height 48
click at [1335, 32] on input "text" at bounding box center [1332, 24] width 113 height 24
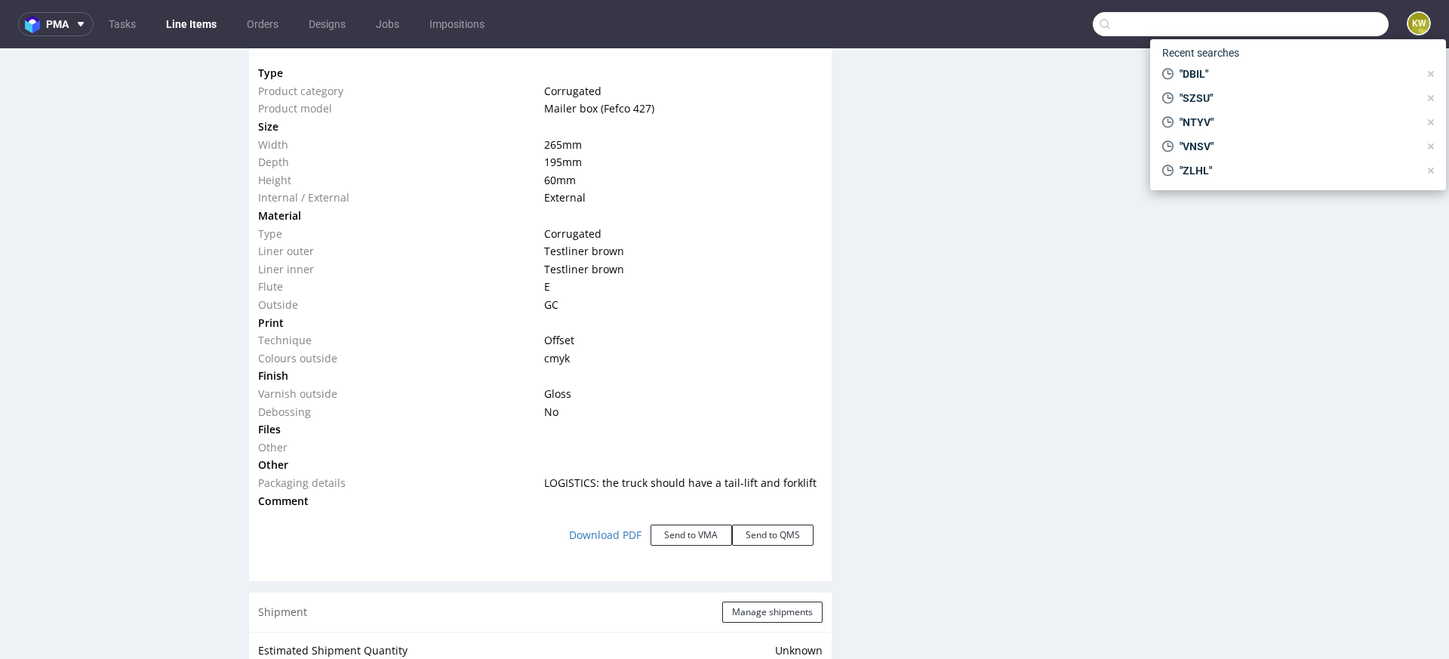
paste input "_NFPF"
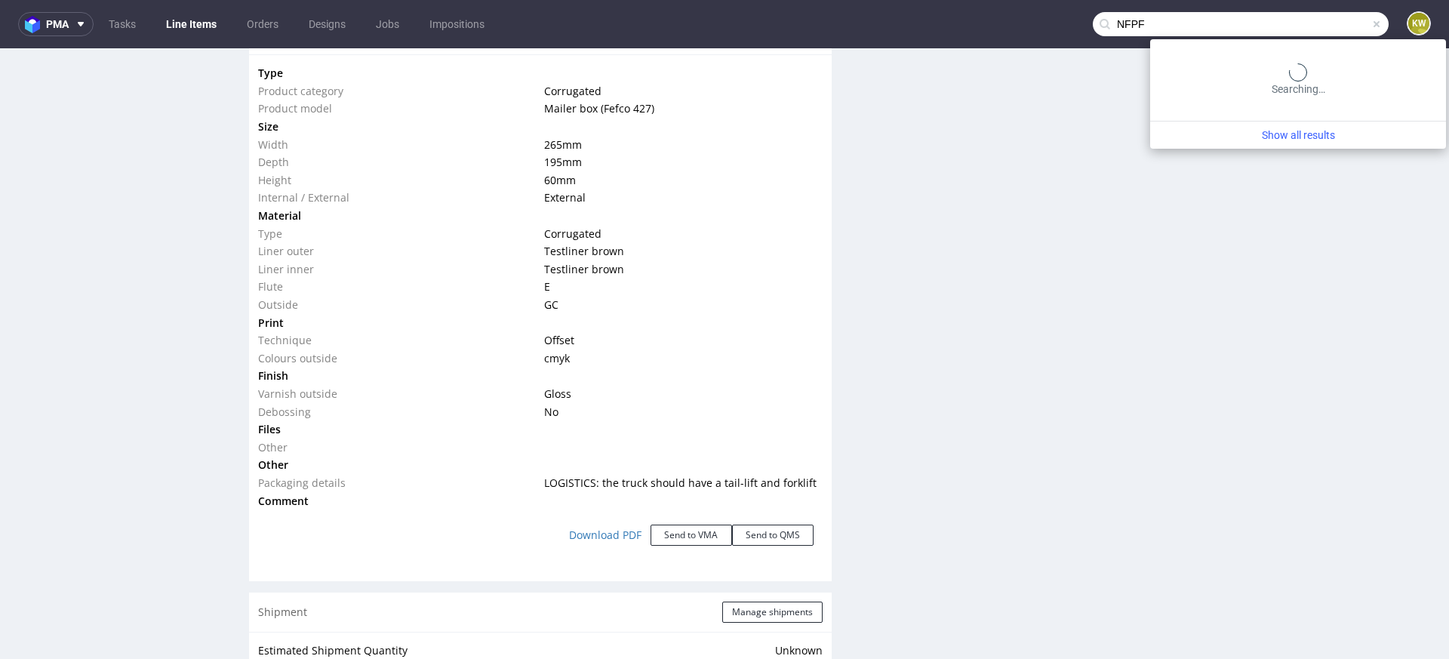
type input "NFPF"
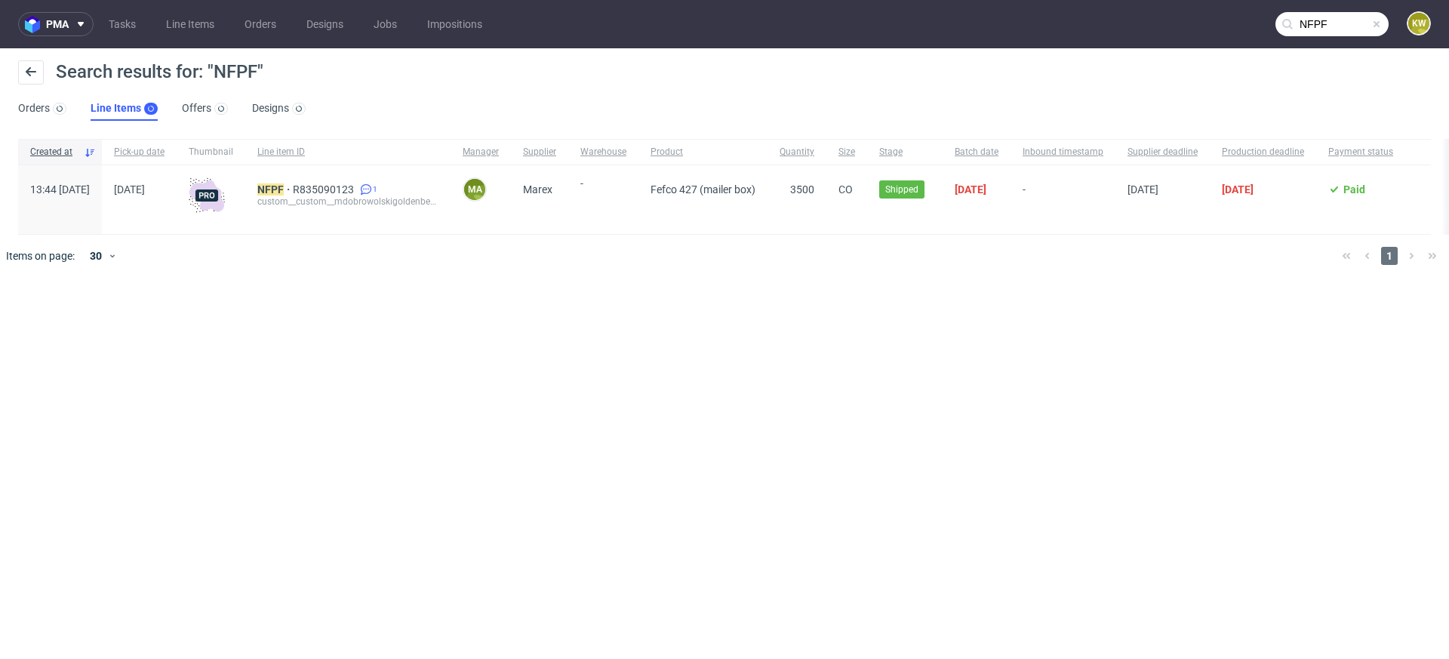
click at [302, 183] on div "NFPF R835090123 1 custom__custom__mdobrowolskigoldenberrycompl__ NFPF" at bounding box center [347, 199] width 205 height 69
click at [284, 183] on mark "NFPF" at bounding box center [270, 189] width 26 height 12
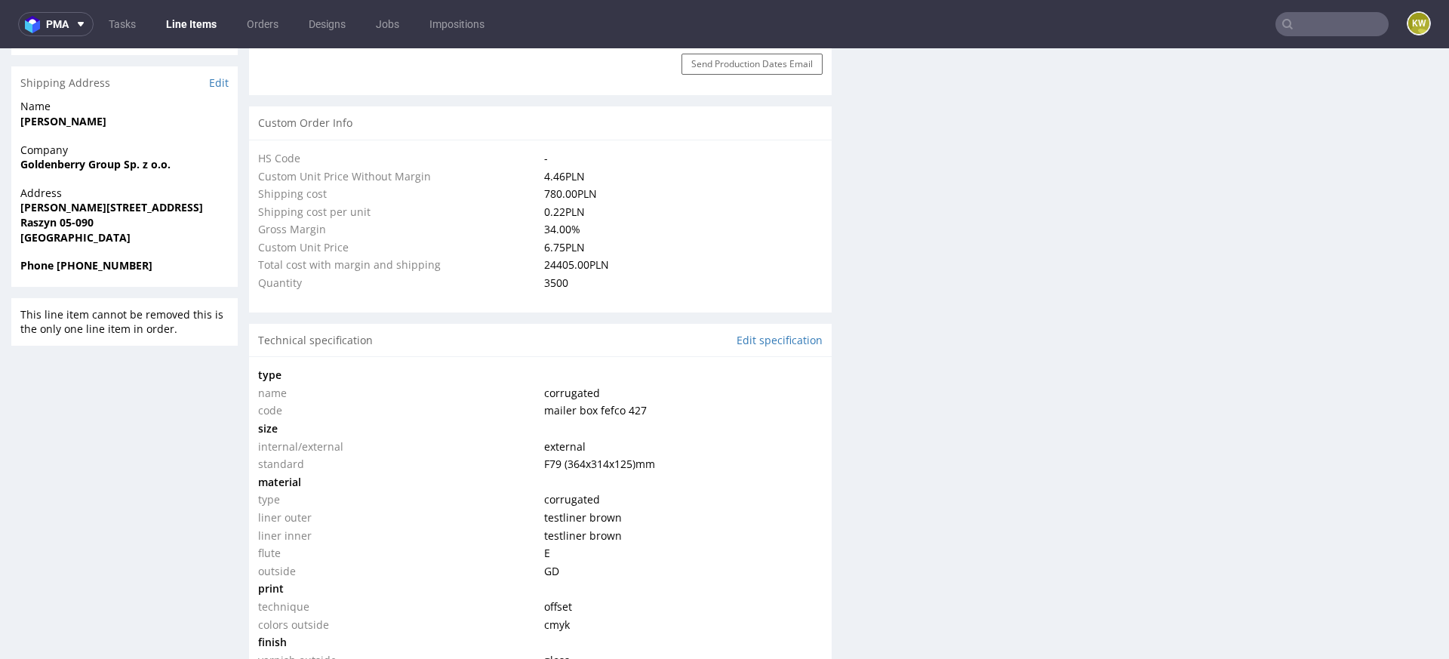
type input "3605"
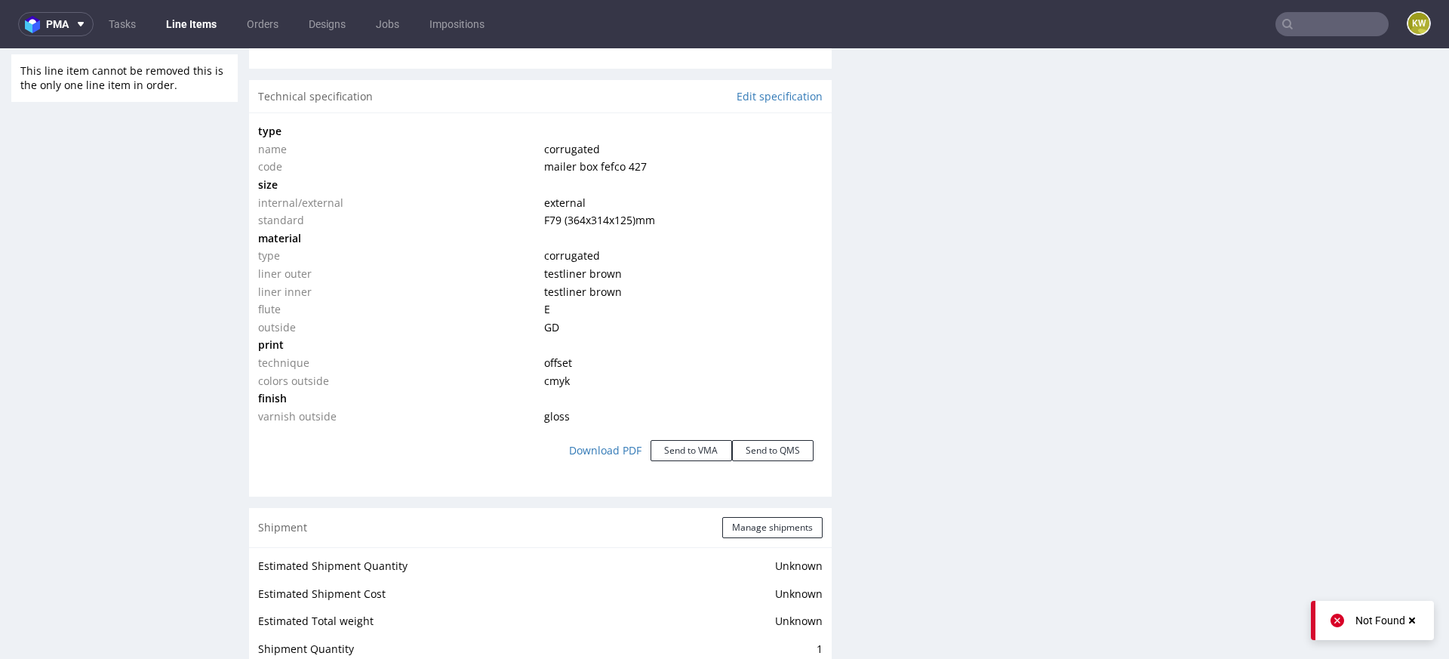
scroll to position [1297, 0]
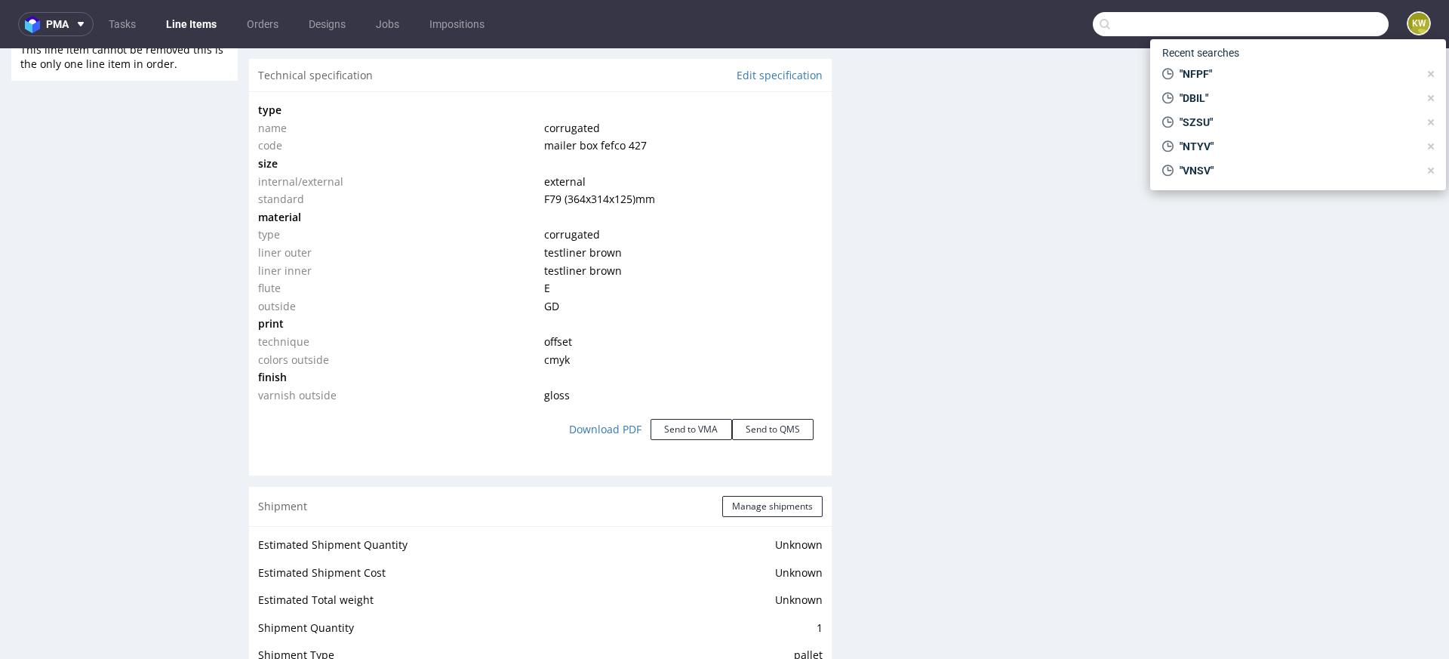
click at [1298, 18] on input "text" at bounding box center [1241, 24] width 296 height 24
paste input "DPRK"
type input "DPRK"
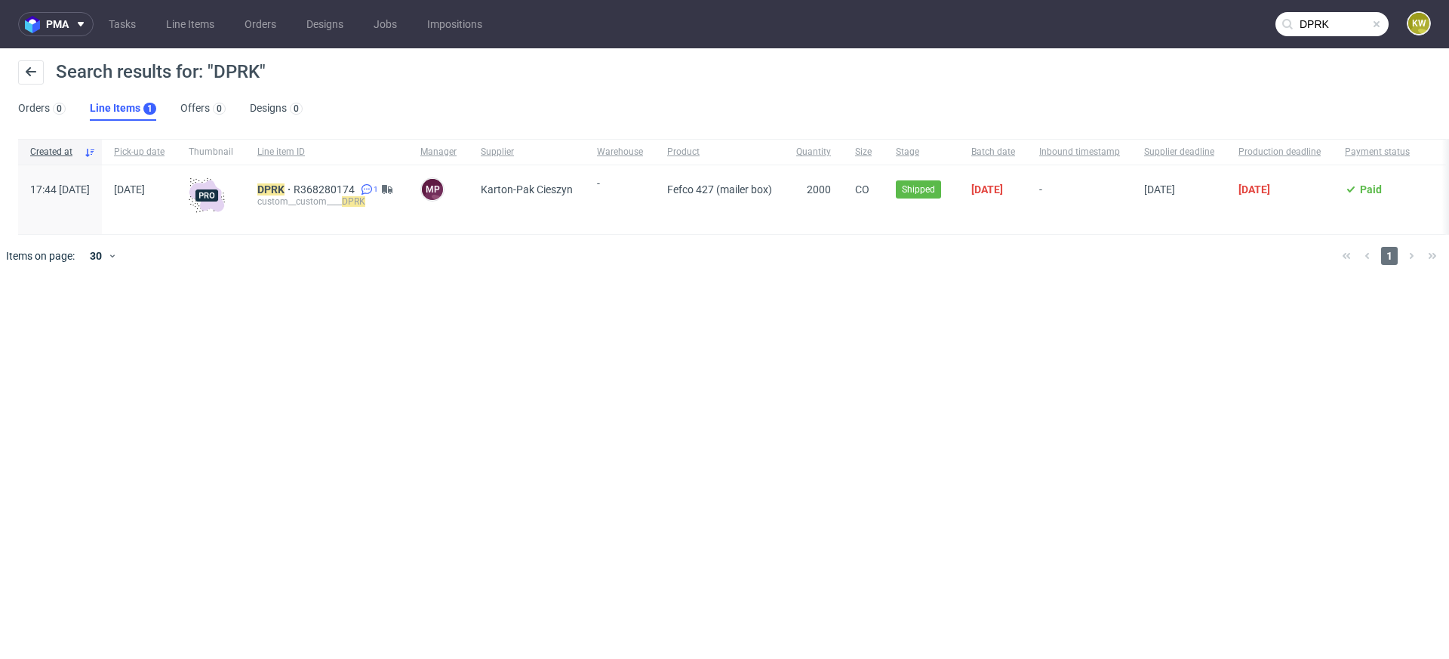
click at [316, 195] on div "custom__custom____ DPRK" at bounding box center [326, 201] width 139 height 12
click at [285, 189] on mark "DPRK" at bounding box center [270, 189] width 27 height 12
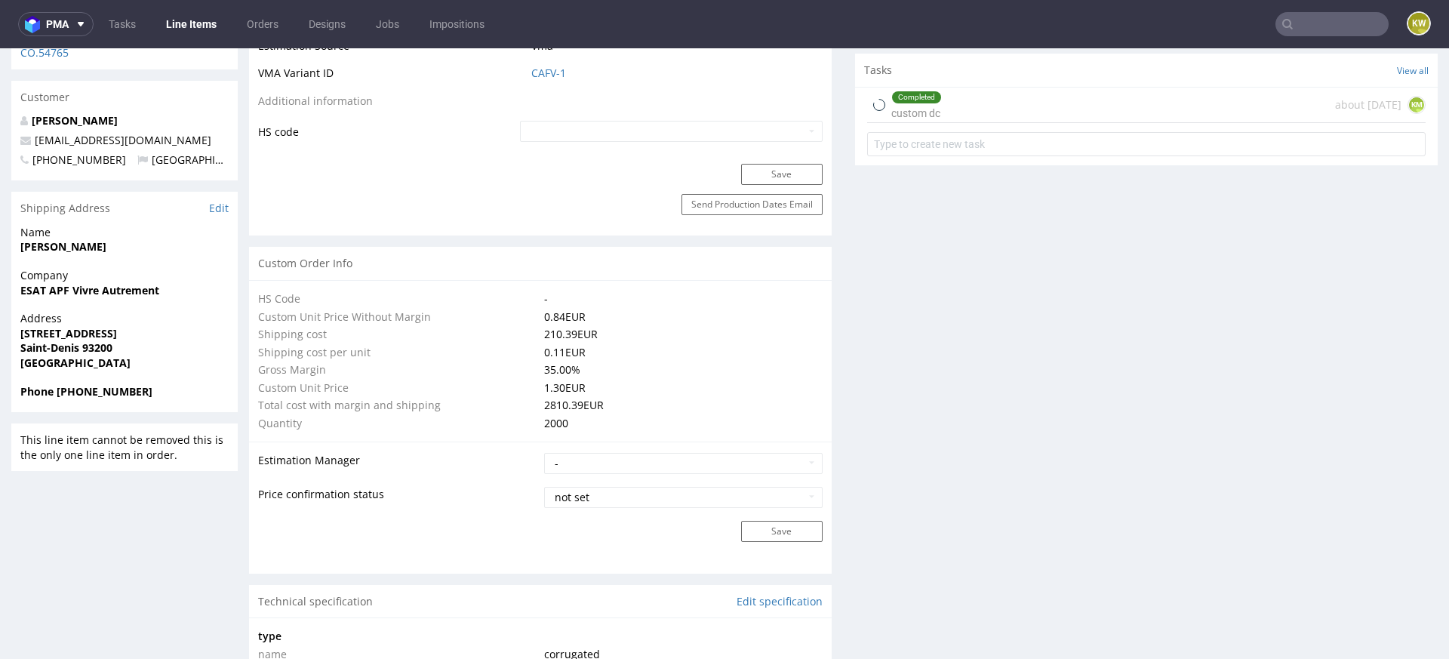
type input "2000"
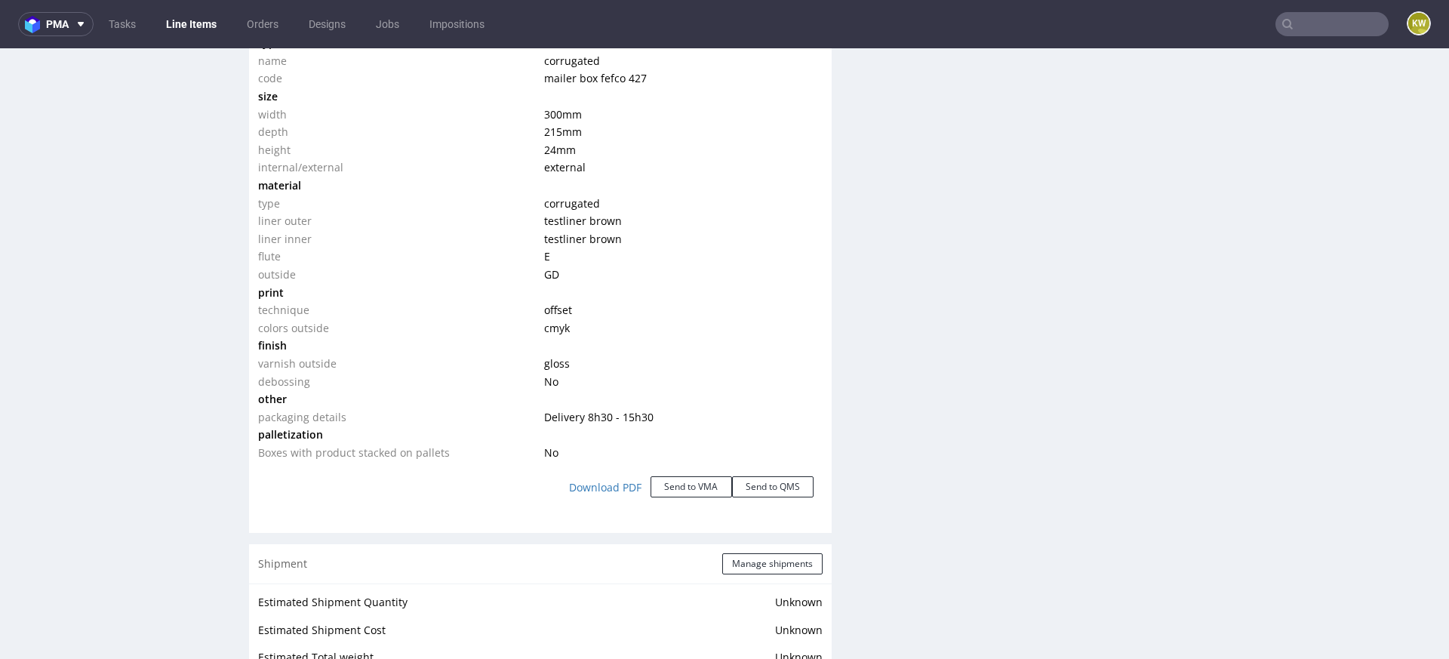
scroll to position [1492, 0]
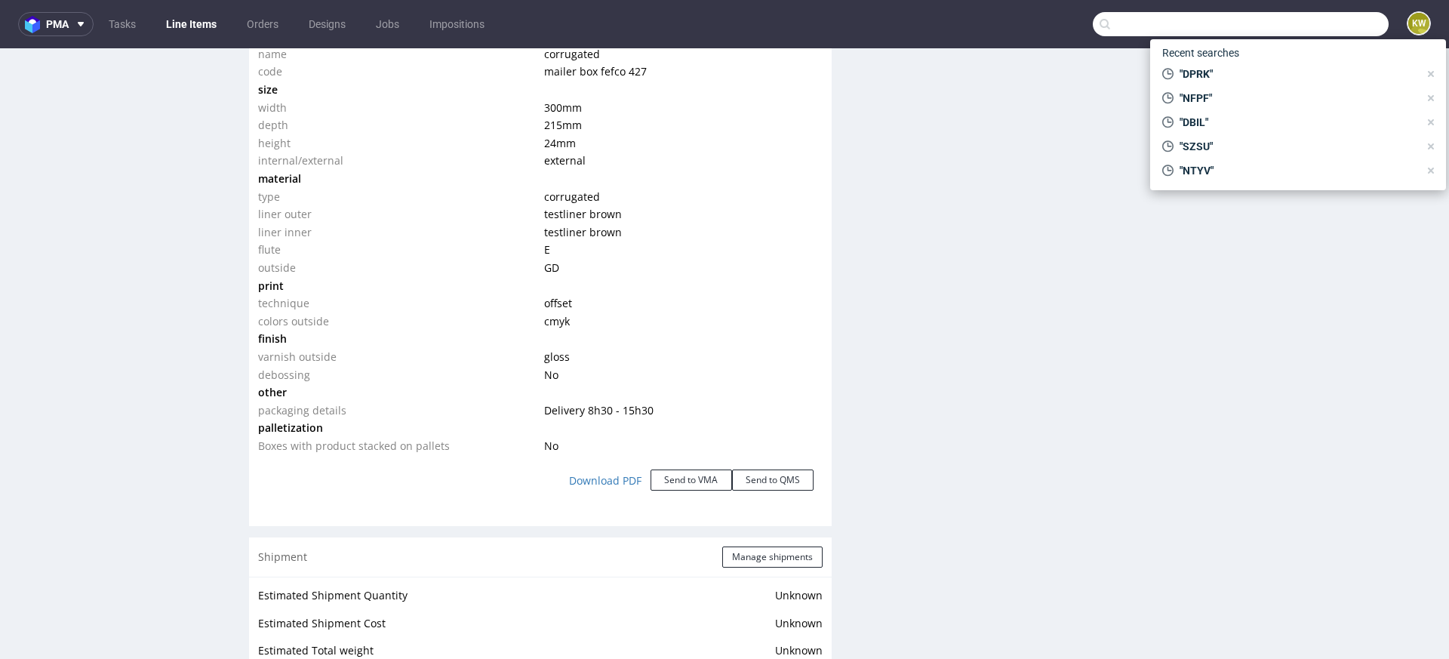
click at [1303, 25] on input "text" at bounding box center [1241, 24] width 296 height 24
paste input "XJVC"
type input "XJVC"
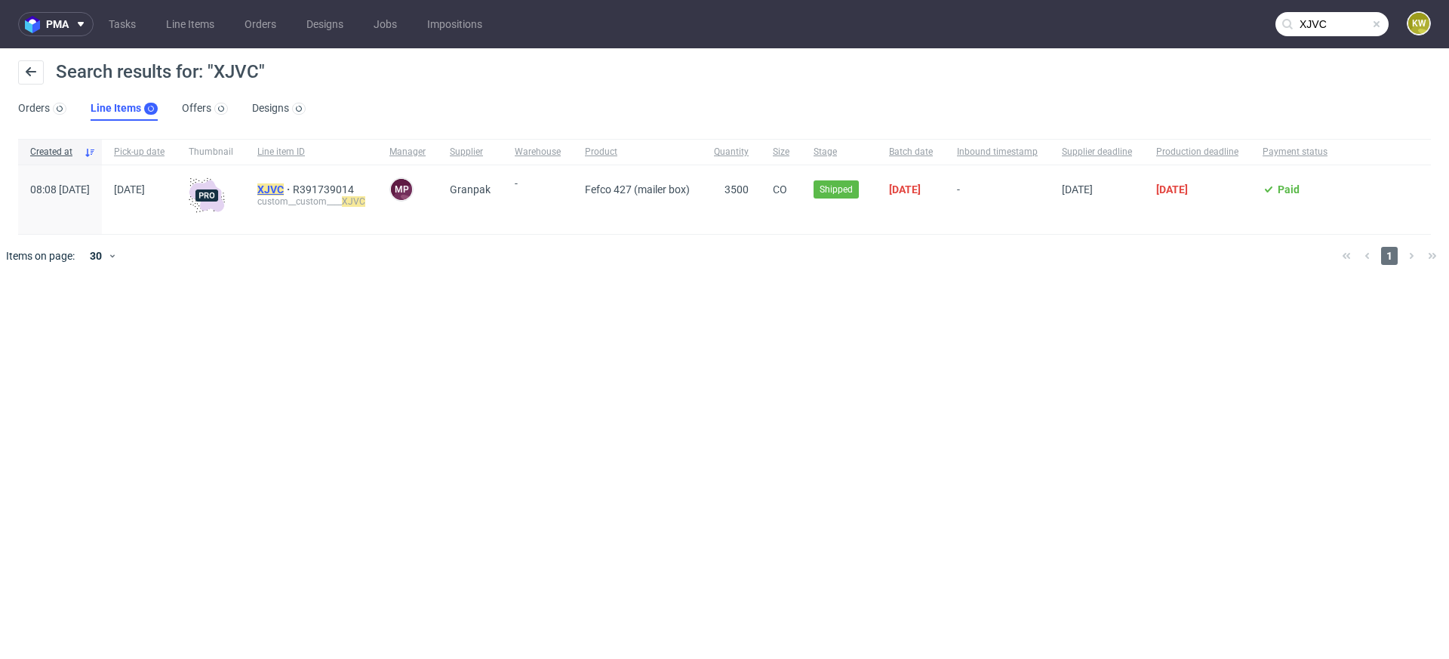
click at [284, 186] on mark "XJVC" at bounding box center [270, 189] width 26 height 12
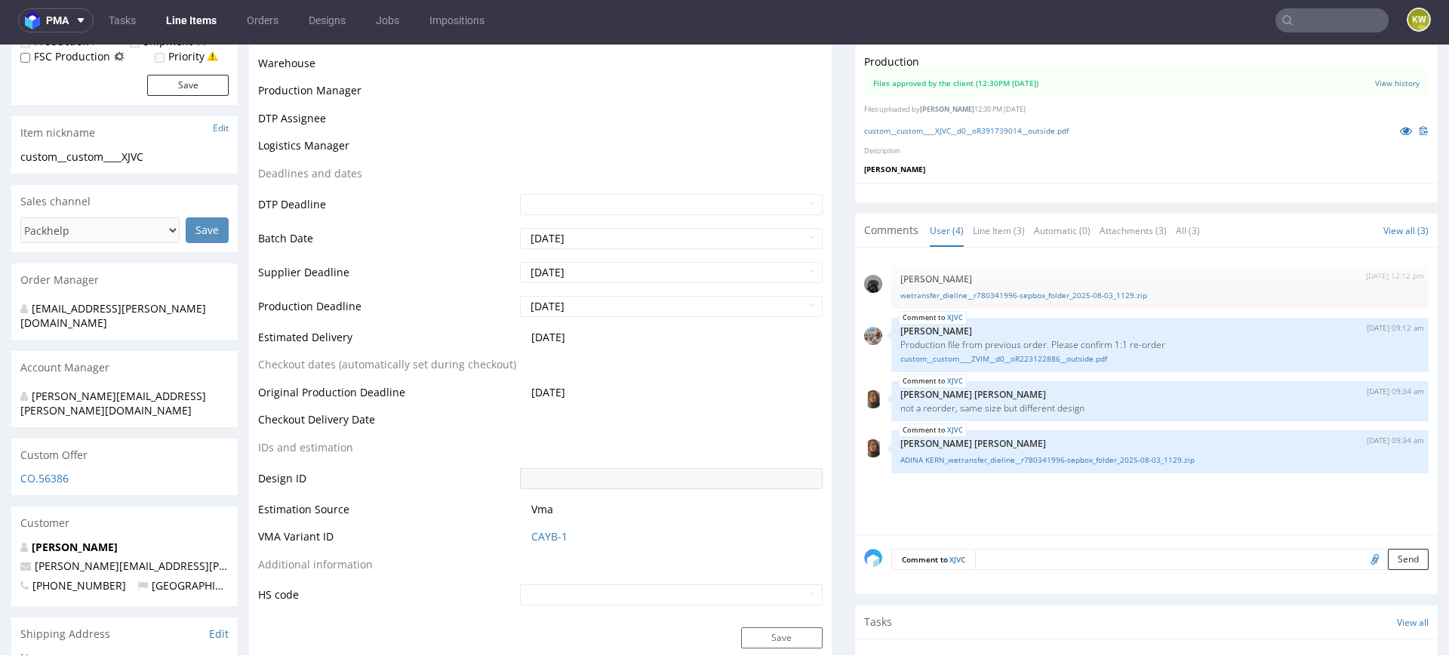
select select "in_progress"
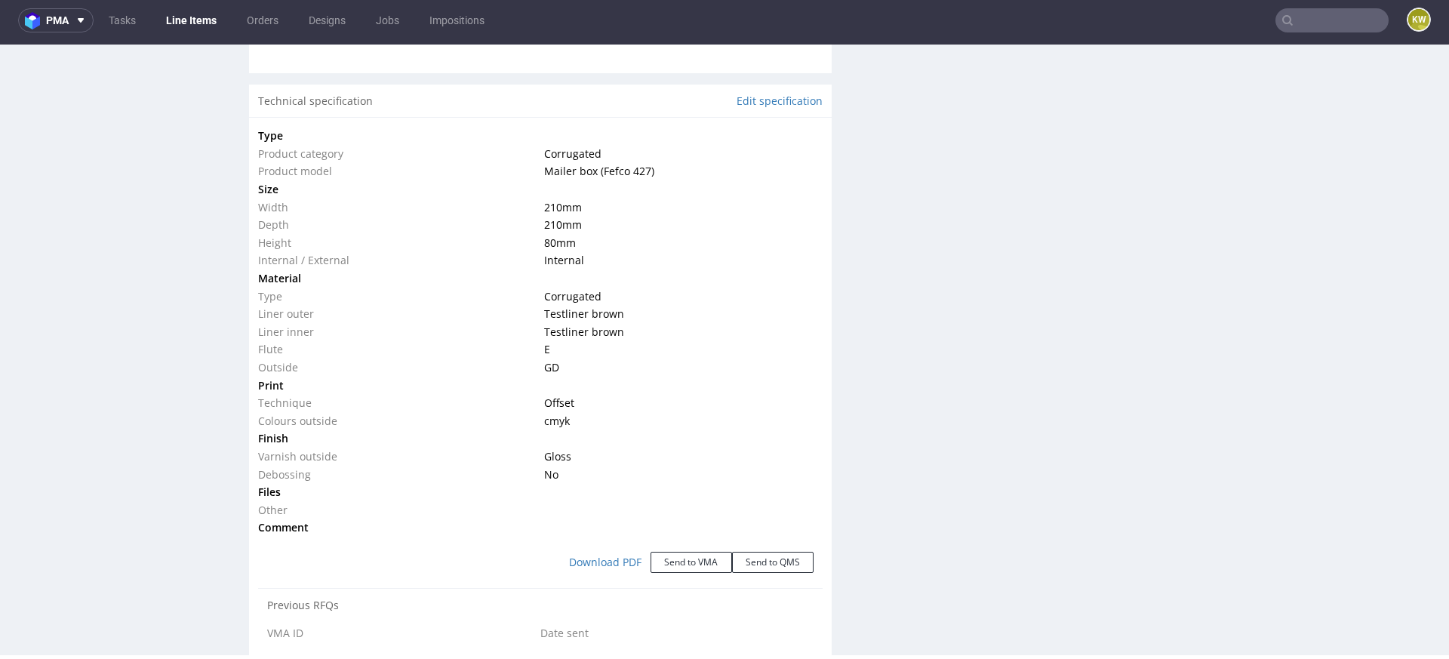
scroll to position [1395, 0]
click at [1295, 17] on input "text" at bounding box center [1332, 20] width 113 height 24
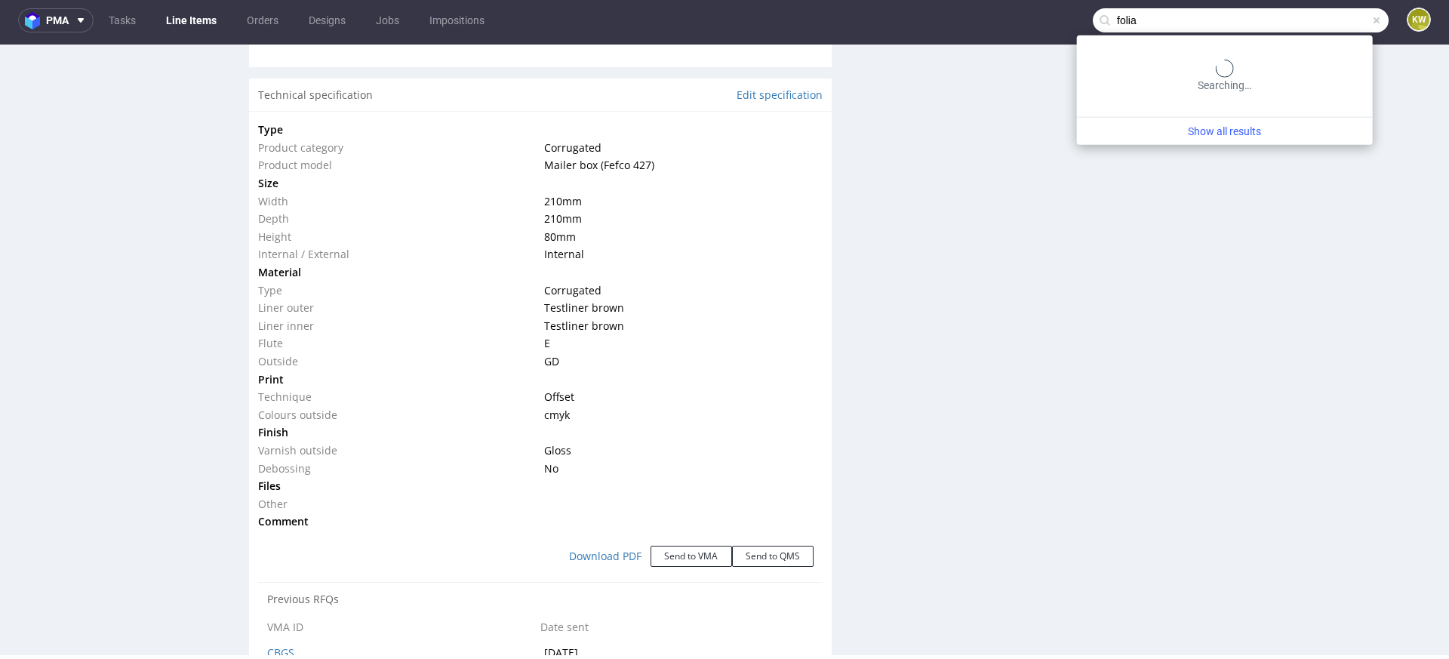
type input "folia"
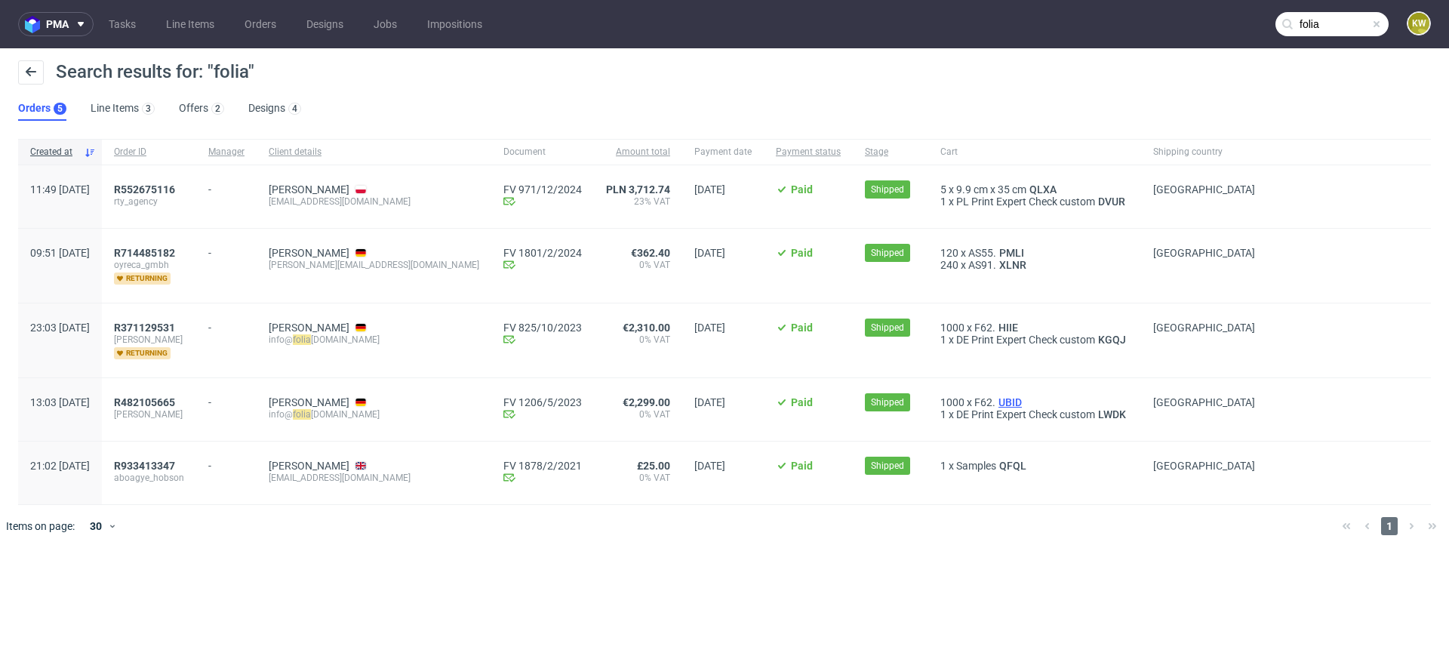
click at [996, 403] on span "UBID" at bounding box center [1010, 402] width 29 height 12
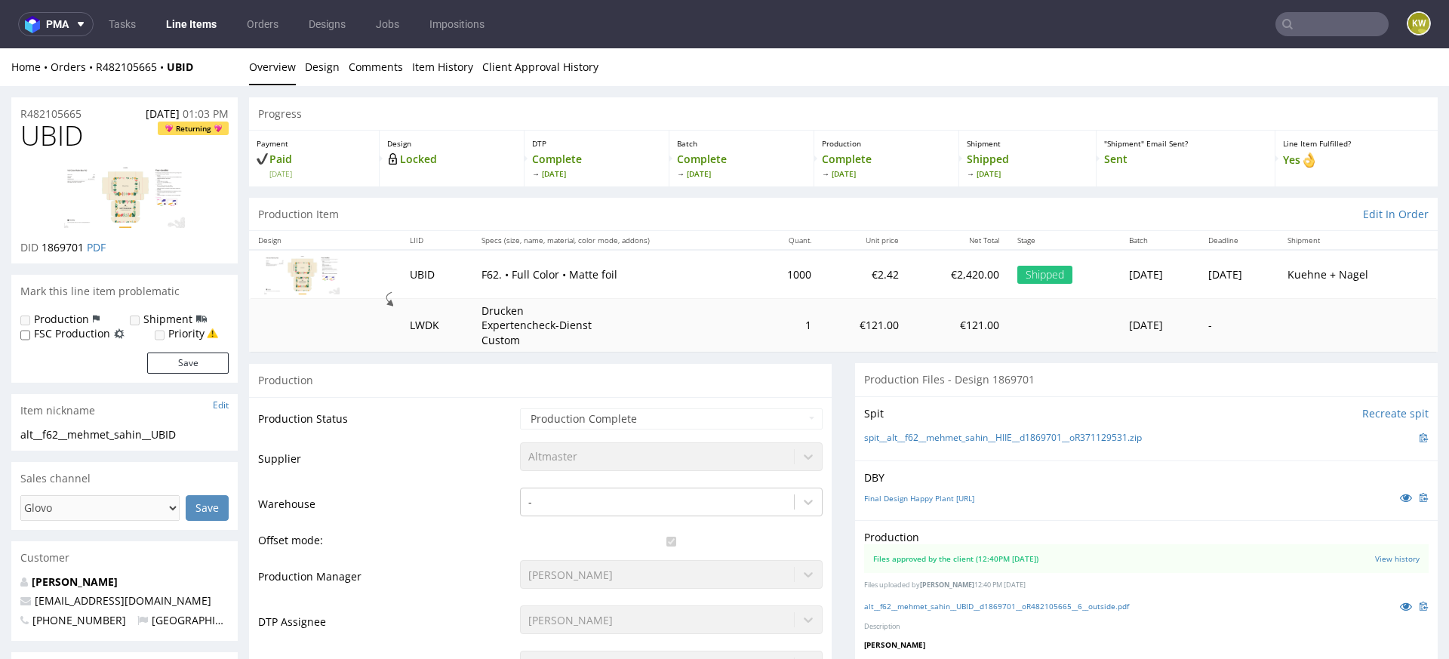
click at [189, 15] on link "Line Items" at bounding box center [191, 24] width 69 height 24
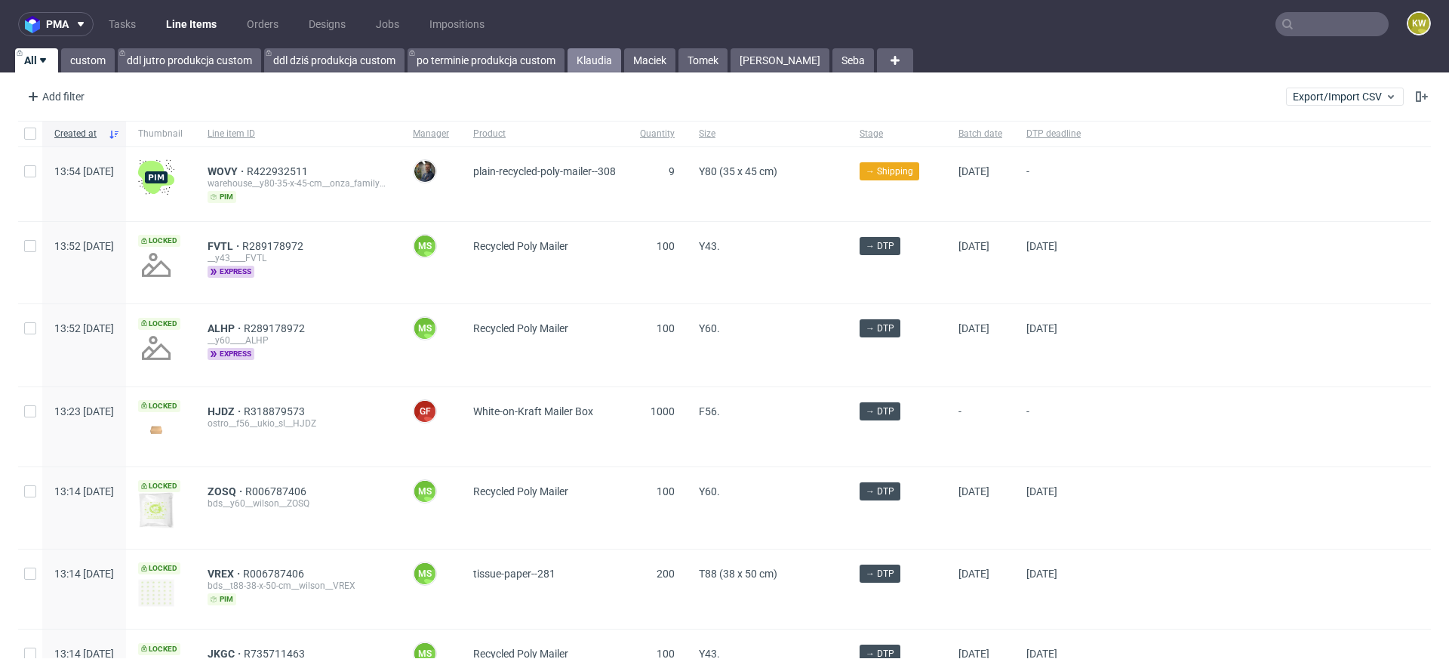
click at [592, 57] on link "Klaudia" at bounding box center [595, 60] width 54 height 24
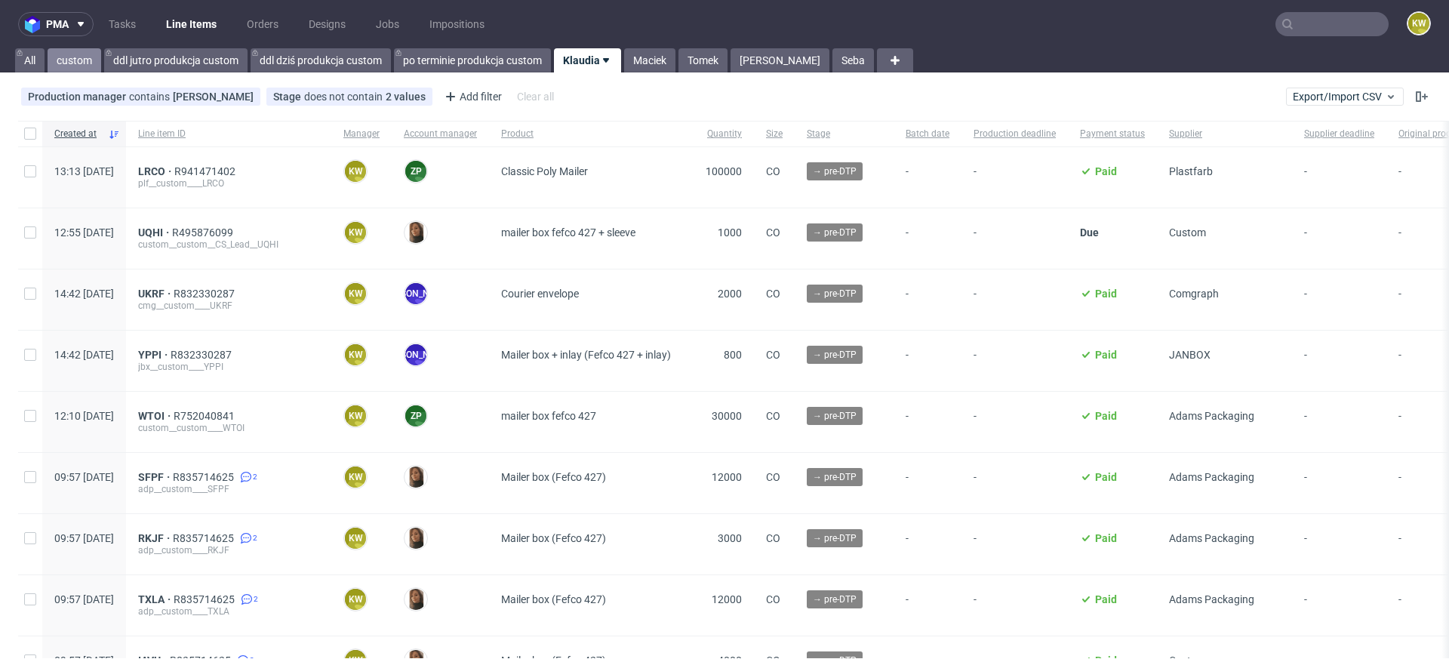
click at [85, 57] on link "custom" at bounding box center [75, 60] width 54 height 24
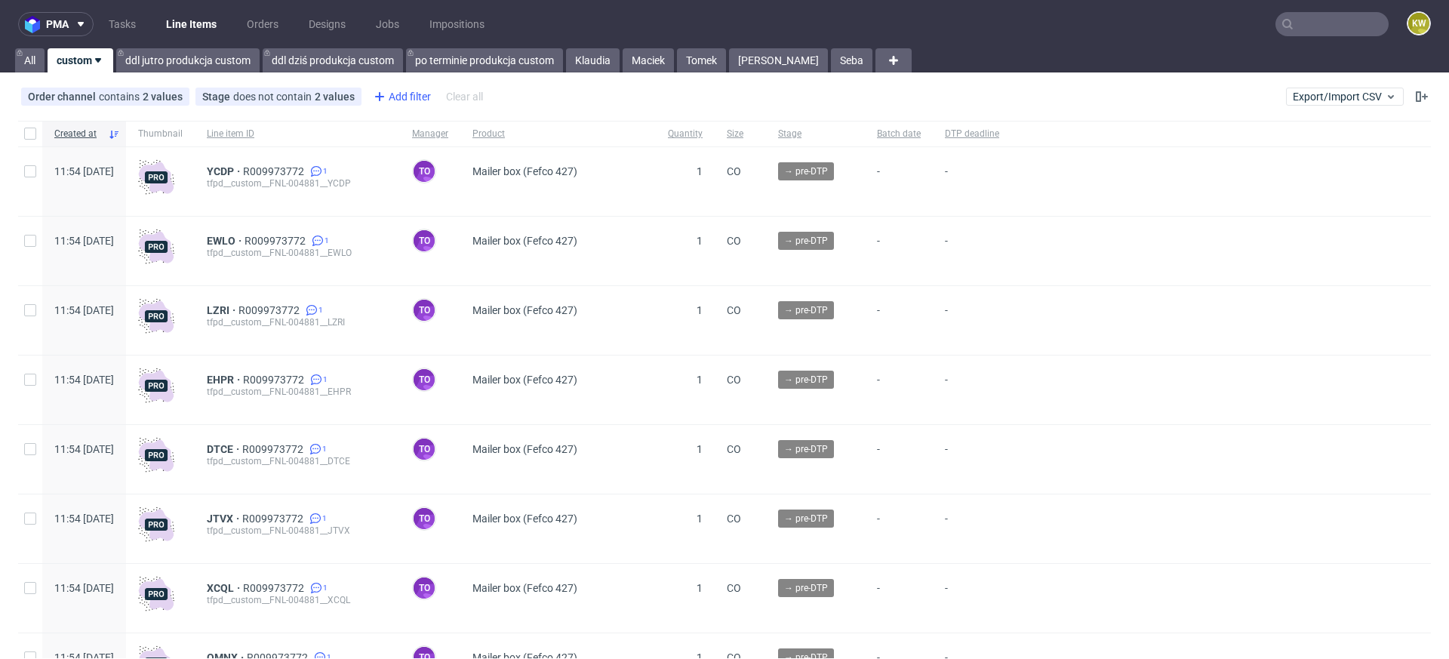
click at [388, 93] on div "Add filter" at bounding box center [401, 97] width 66 height 24
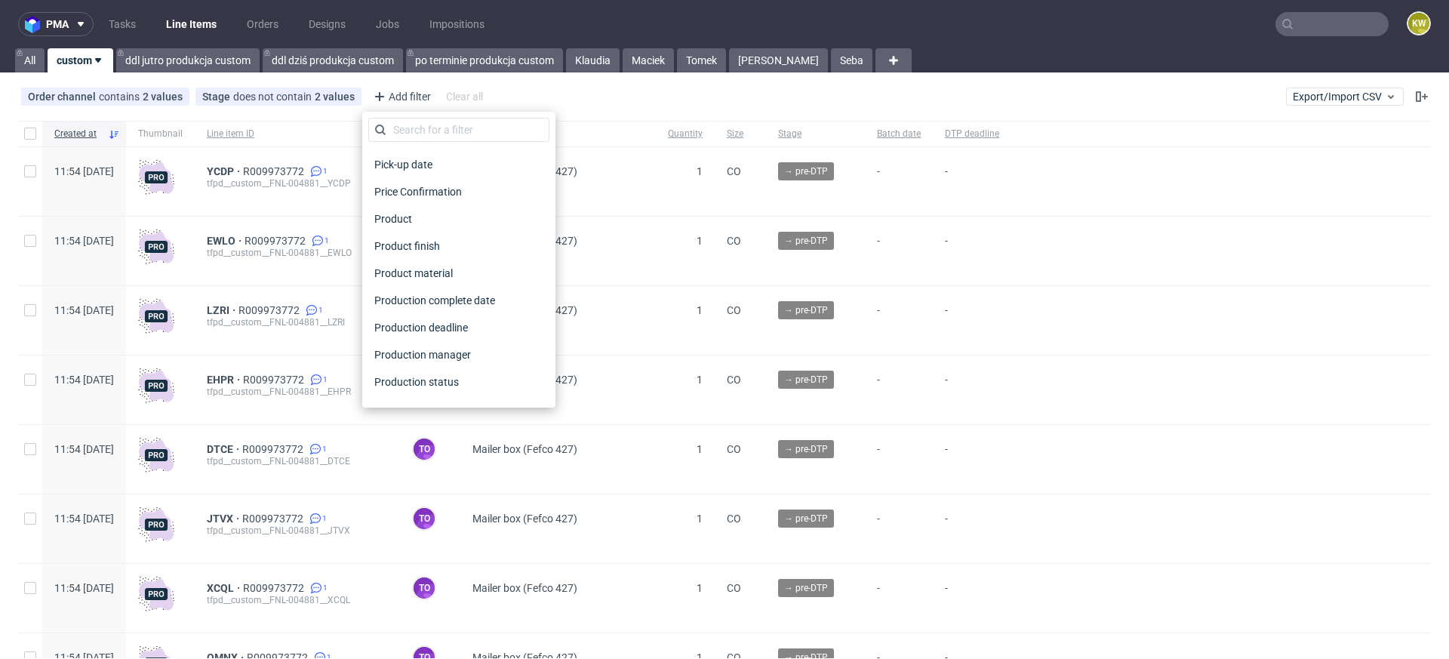
scroll to position [788, 0]
click at [399, 241] on span "Product finish" at bounding box center [407, 242] width 78 height 21
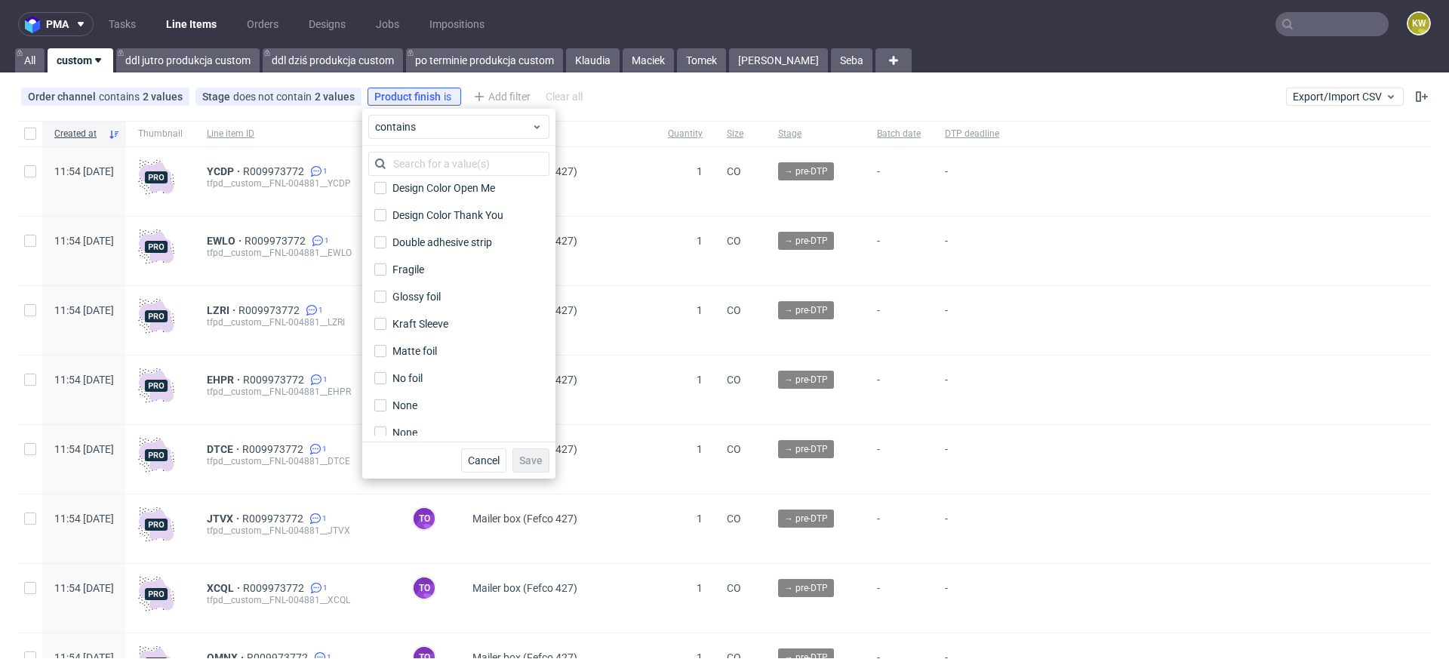
scroll to position [125, 0]
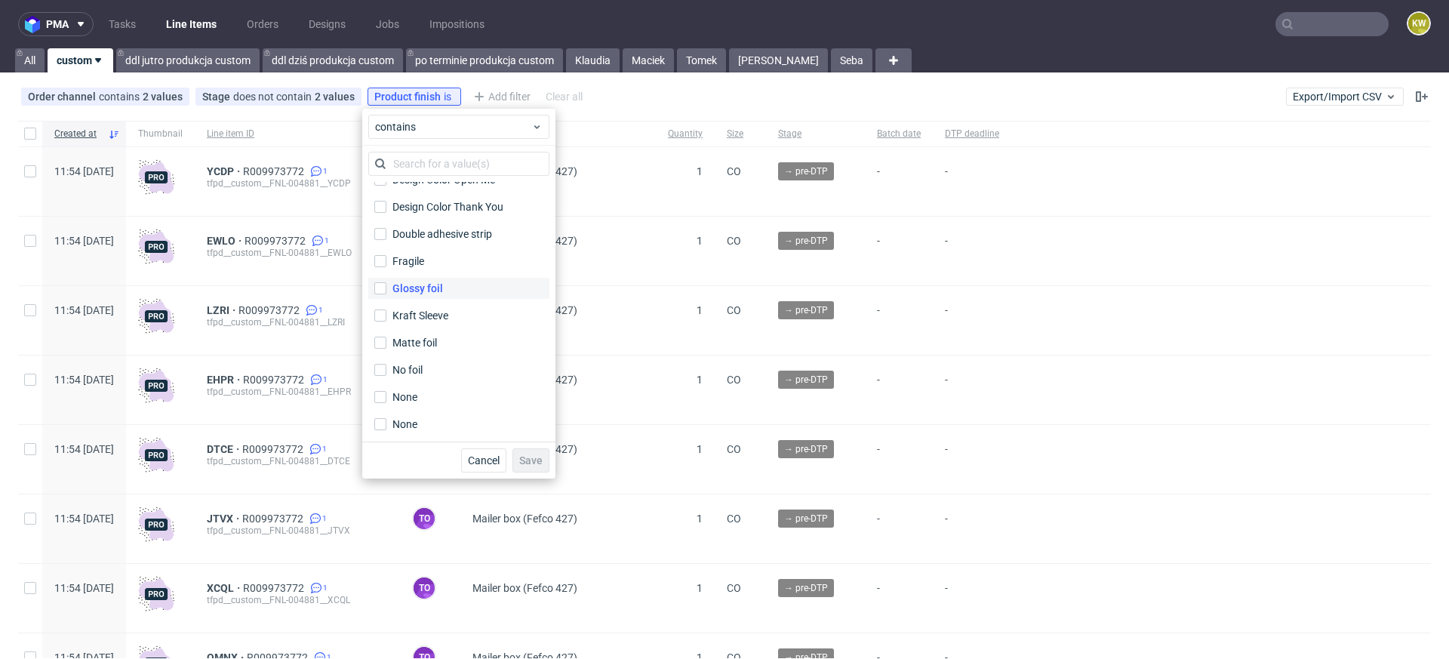
click at [453, 286] on label "Glossy foil" at bounding box center [458, 288] width 181 height 21
click at [386, 286] on input "Glossy foil" at bounding box center [380, 288] width 12 height 12
checkbox input "true"
click at [528, 463] on span "Save" at bounding box center [530, 460] width 23 height 11
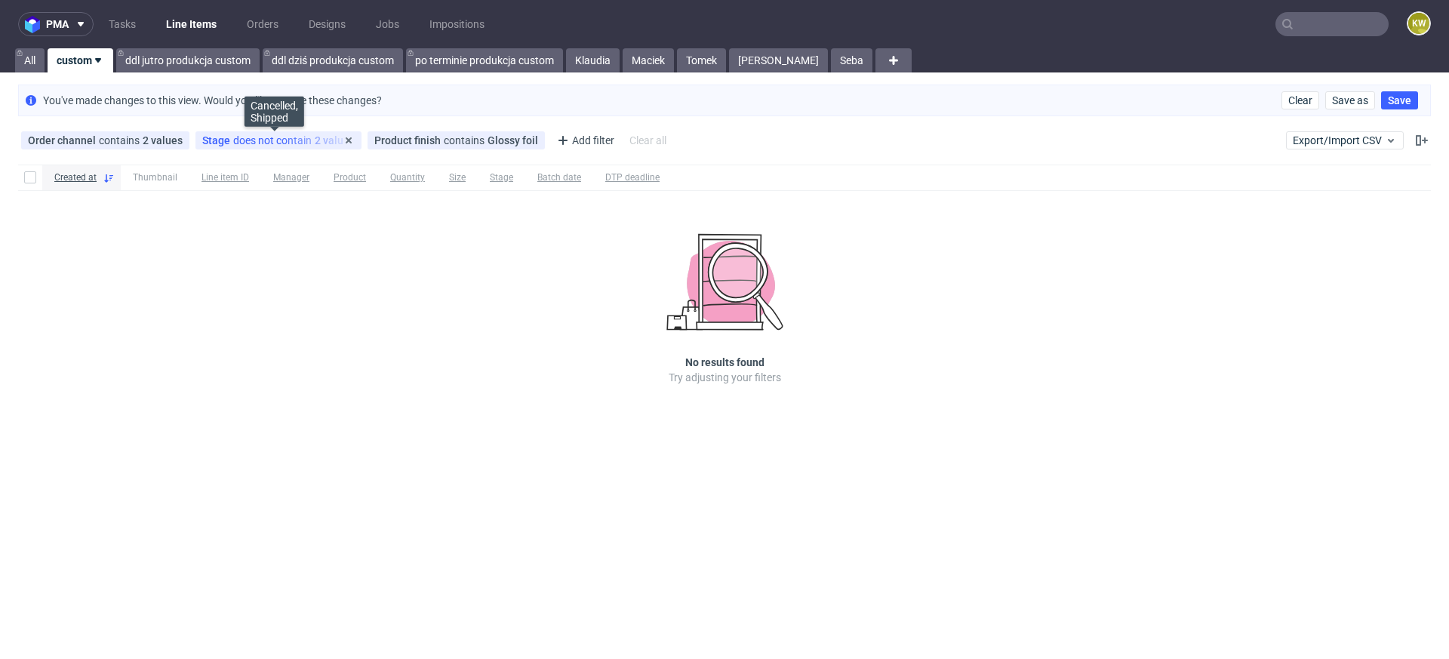
click at [305, 137] on div "Stage does not contain 2 values" at bounding box center [278, 140] width 152 height 12
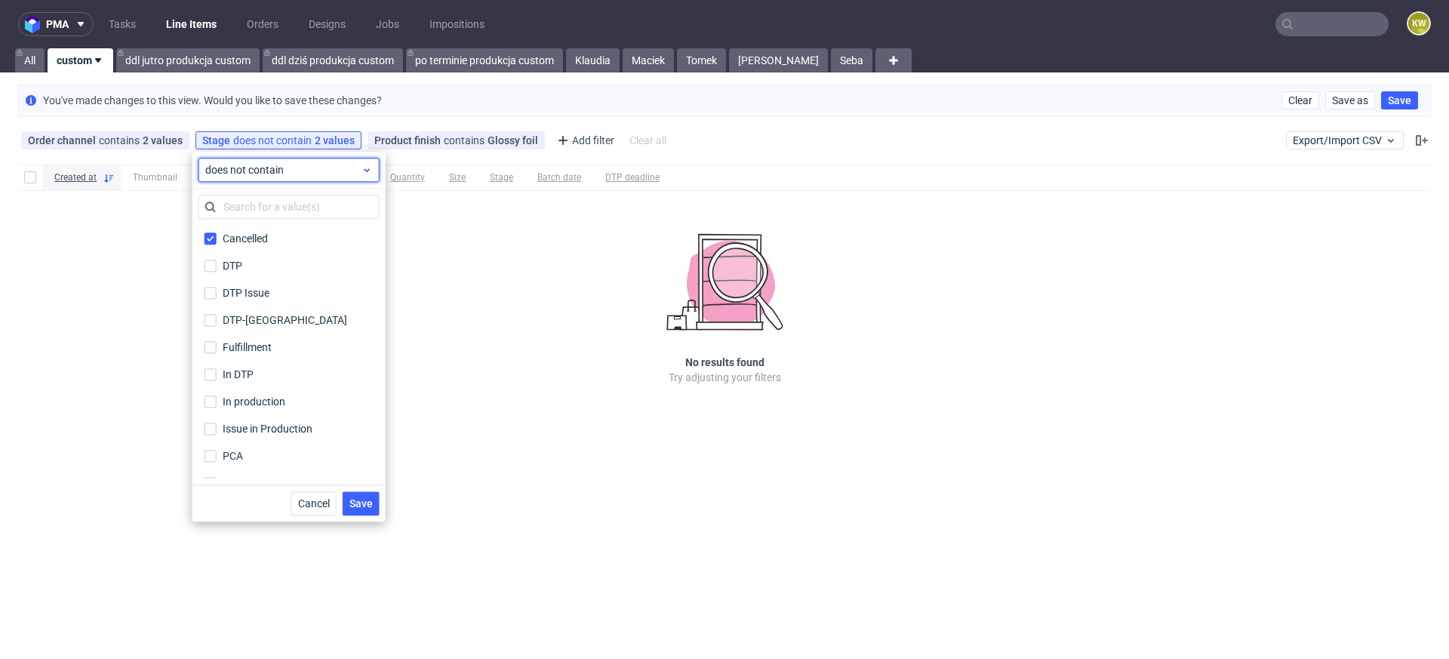
click at [269, 172] on span "does not contain" at bounding box center [283, 169] width 156 height 15
click at [264, 208] on span "contains" at bounding box center [250, 204] width 42 height 15
click at [365, 494] on button "Save" at bounding box center [361, 503] width 37 height 24
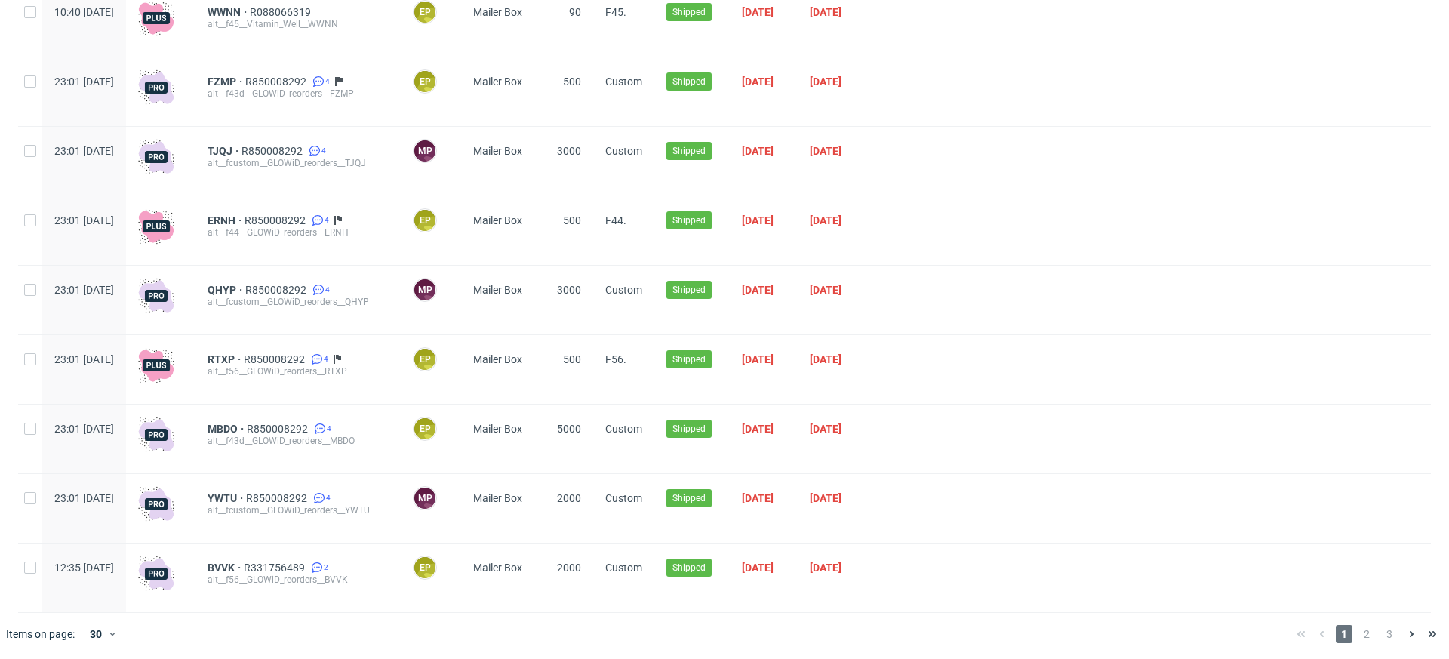
scroll to position [0, 0]
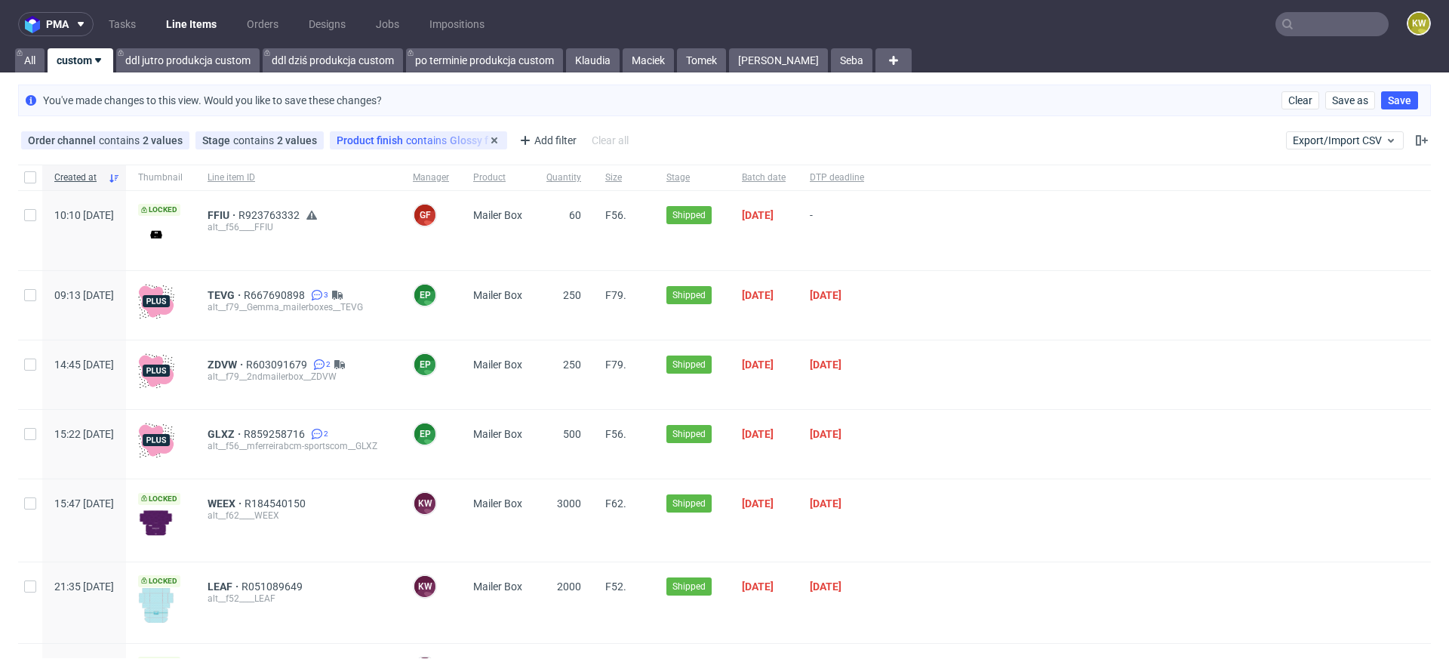
click at [386, 143] on span "Product finish" at bounding box center [371, 140] width 69 height 12
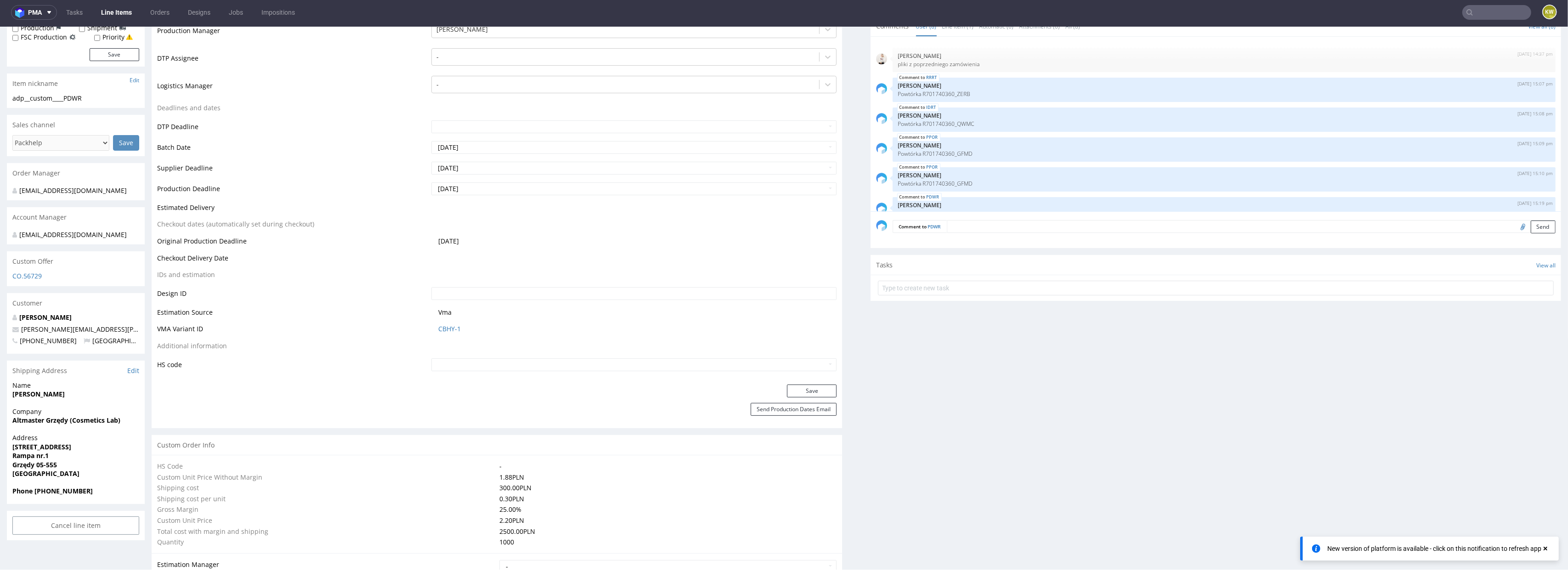
scroll to position [75, 0]
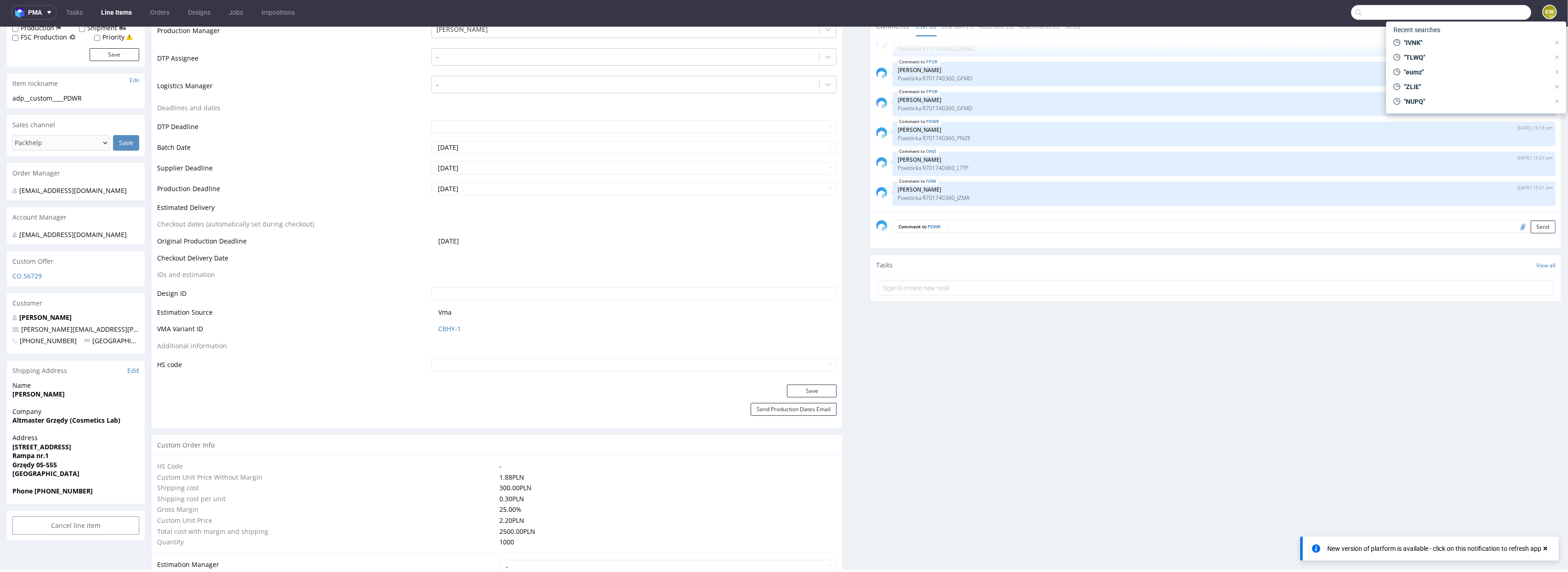
click at [1492, 11] on input "text" at bounding box center [1441, 12] width 180 height 15
paste input "IJFU"
type input "IJFU"
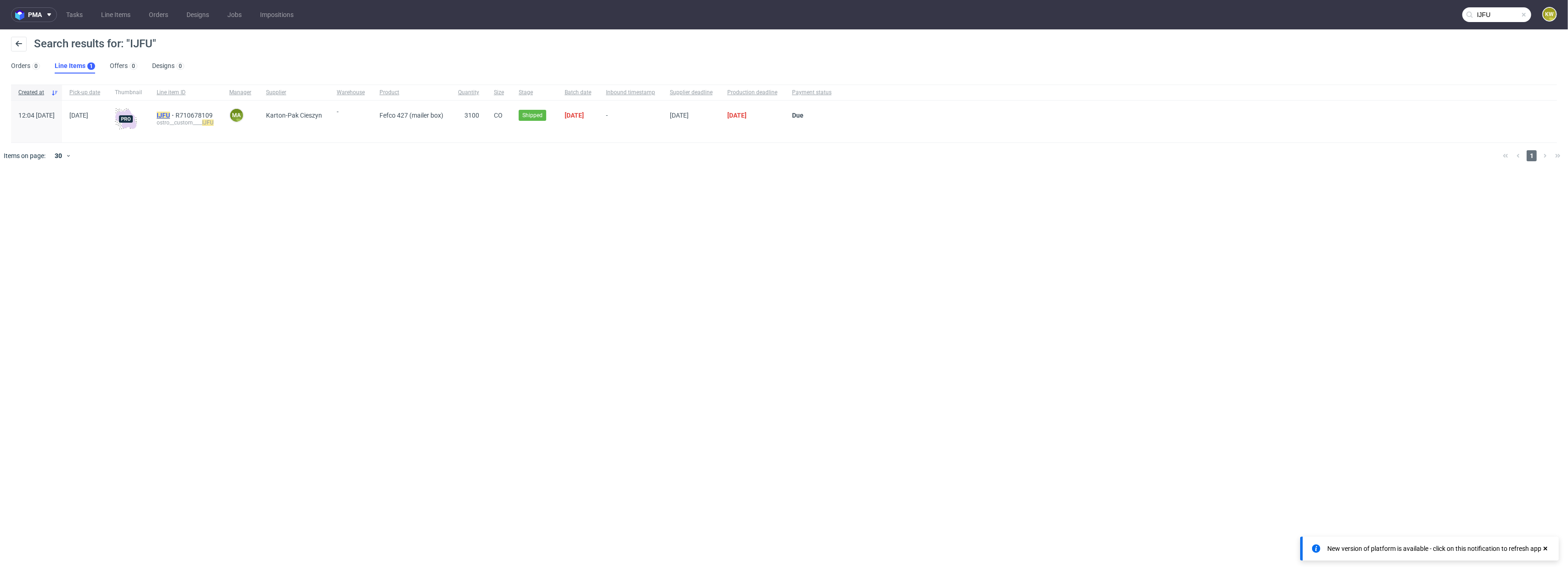
click at [170, 117] on mark "IJFU" at bounding box center [163, 115] width 13 height 7
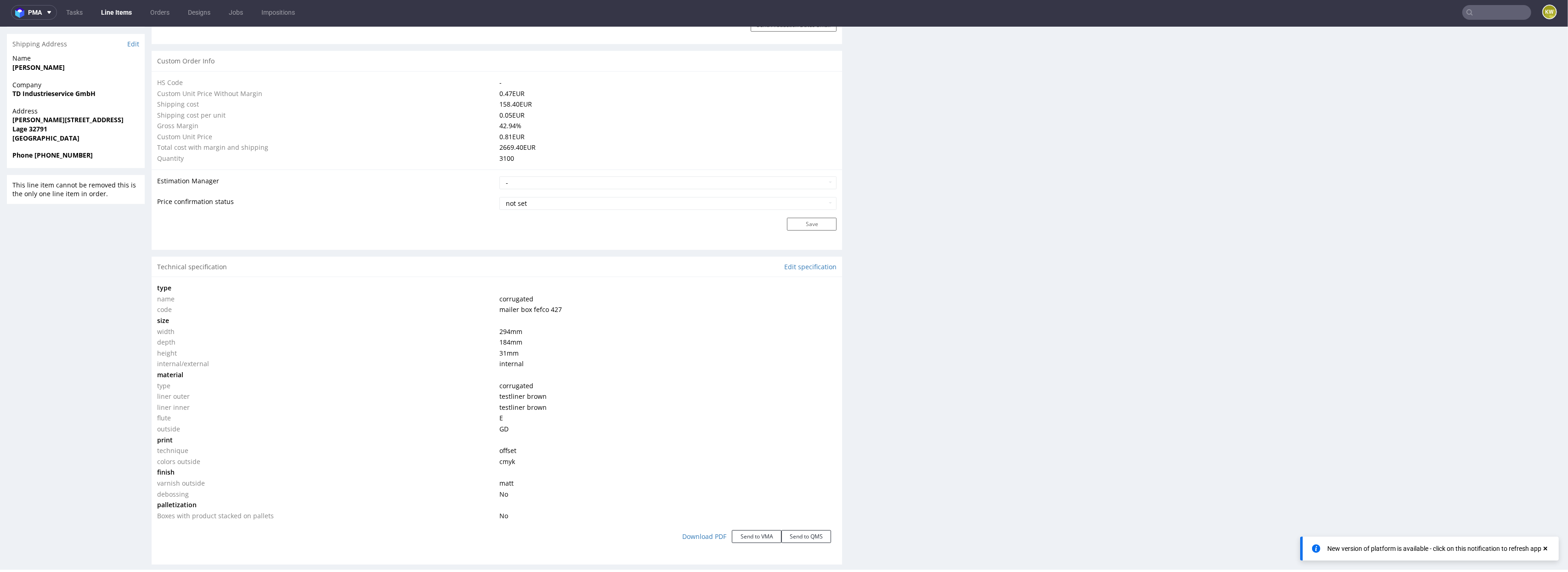
scroll to position [660, 0]
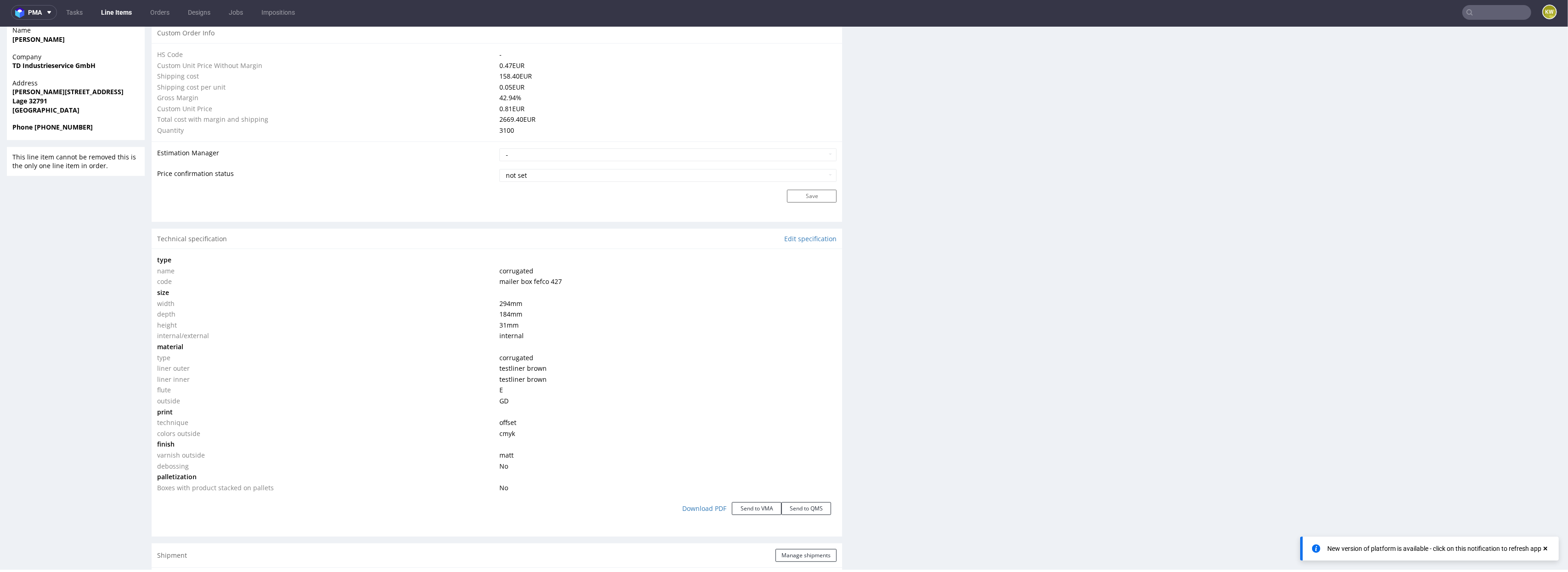
click at [1474, 15] on input "text" at bounding box center [1496, 12] width 69 height 15
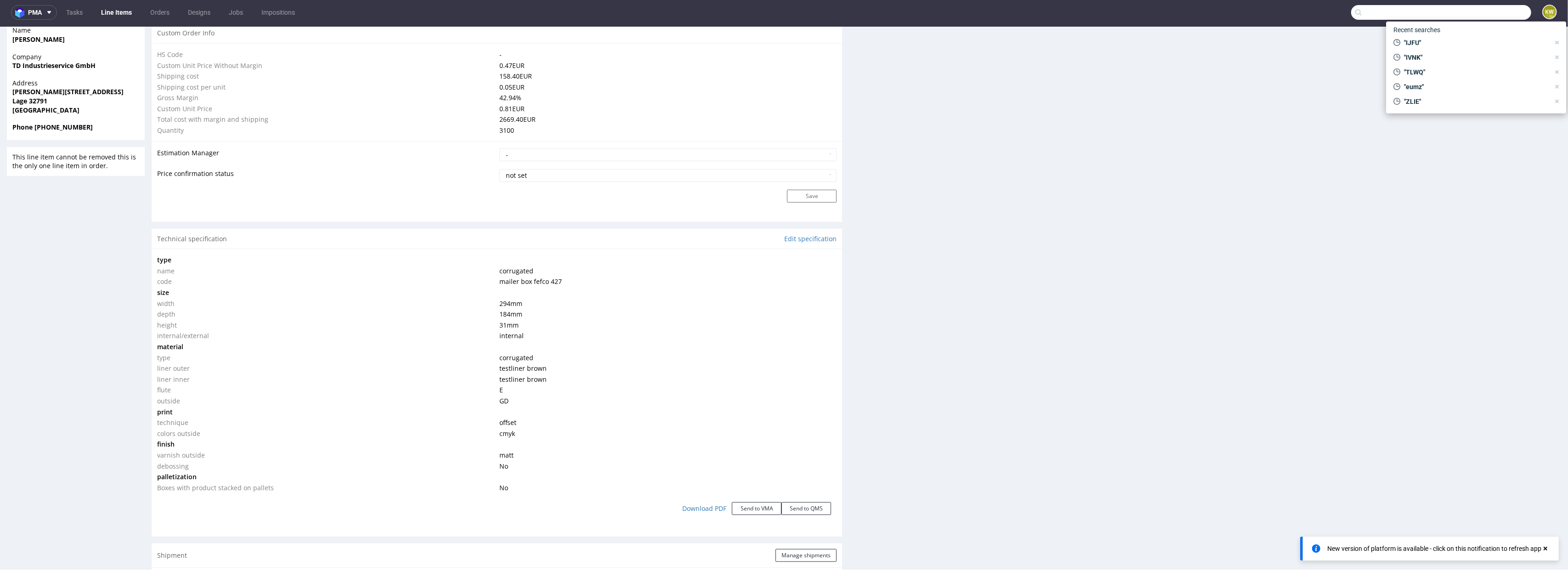
paste input "FGUS"
type input "FGUS"
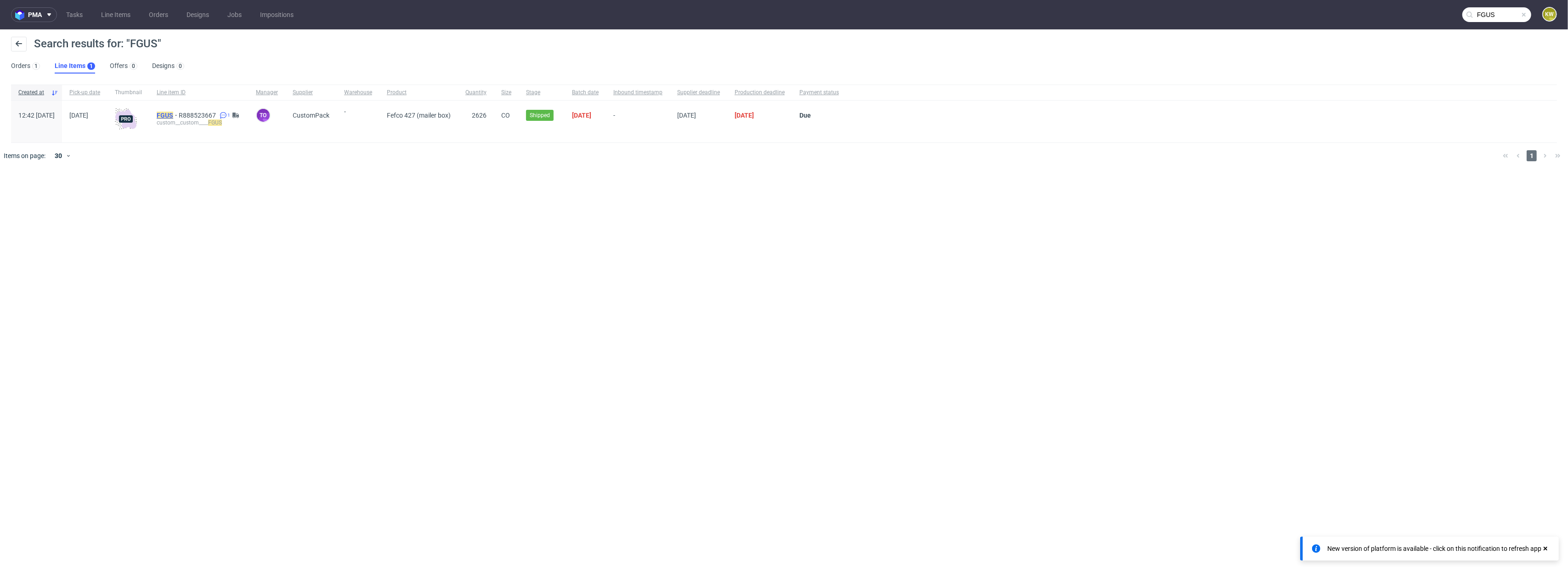
click at [173, 115] on mark "FGUS" at bounding box center [164, 115] width 16 height 7
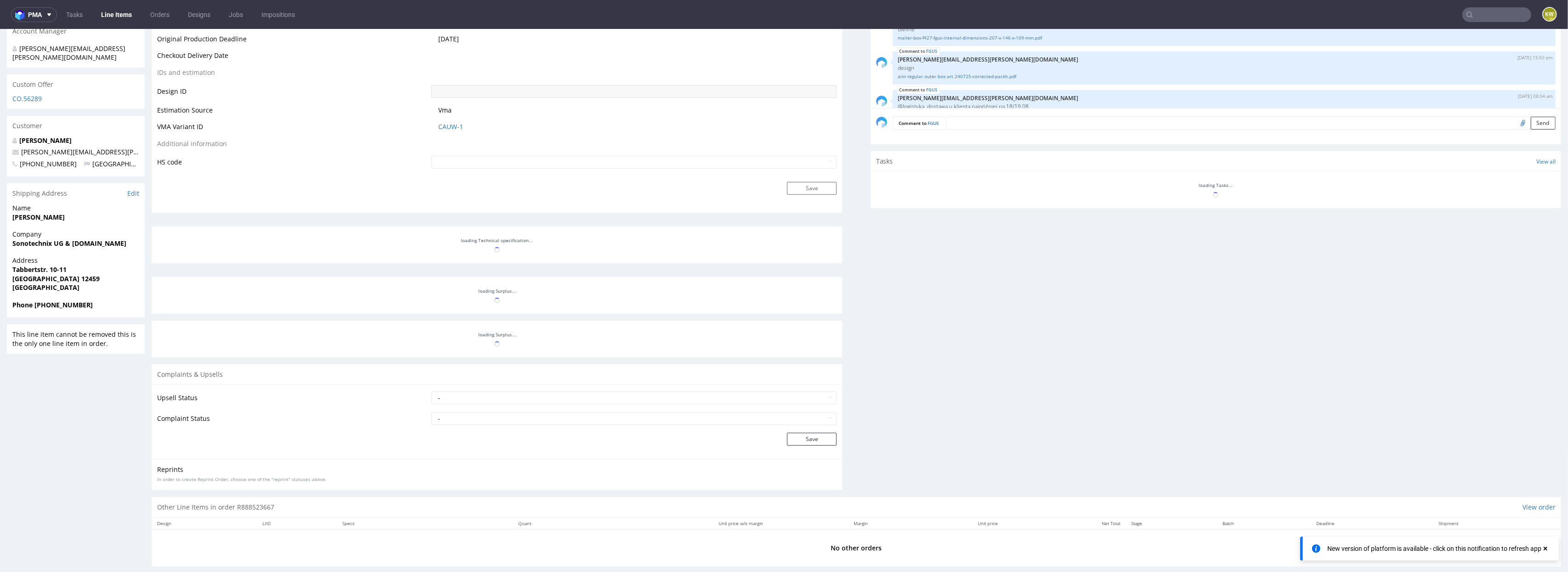
scroll to position [12, 0]
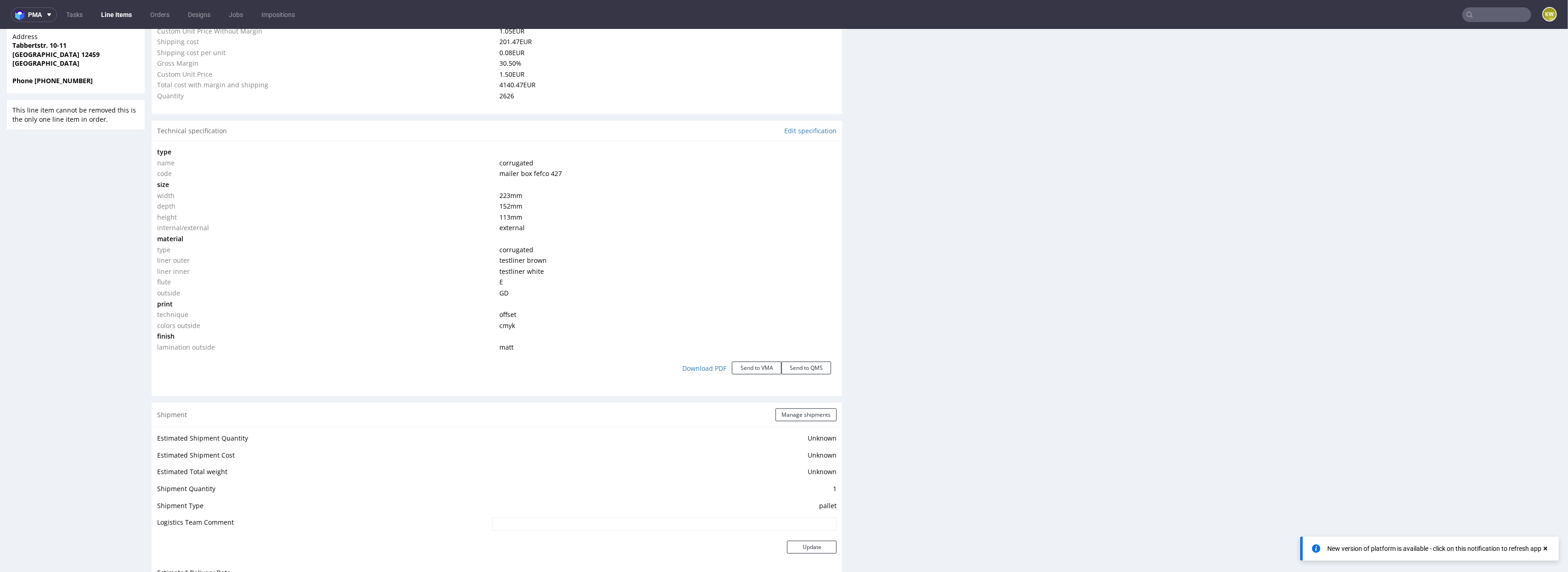
type input "2626"
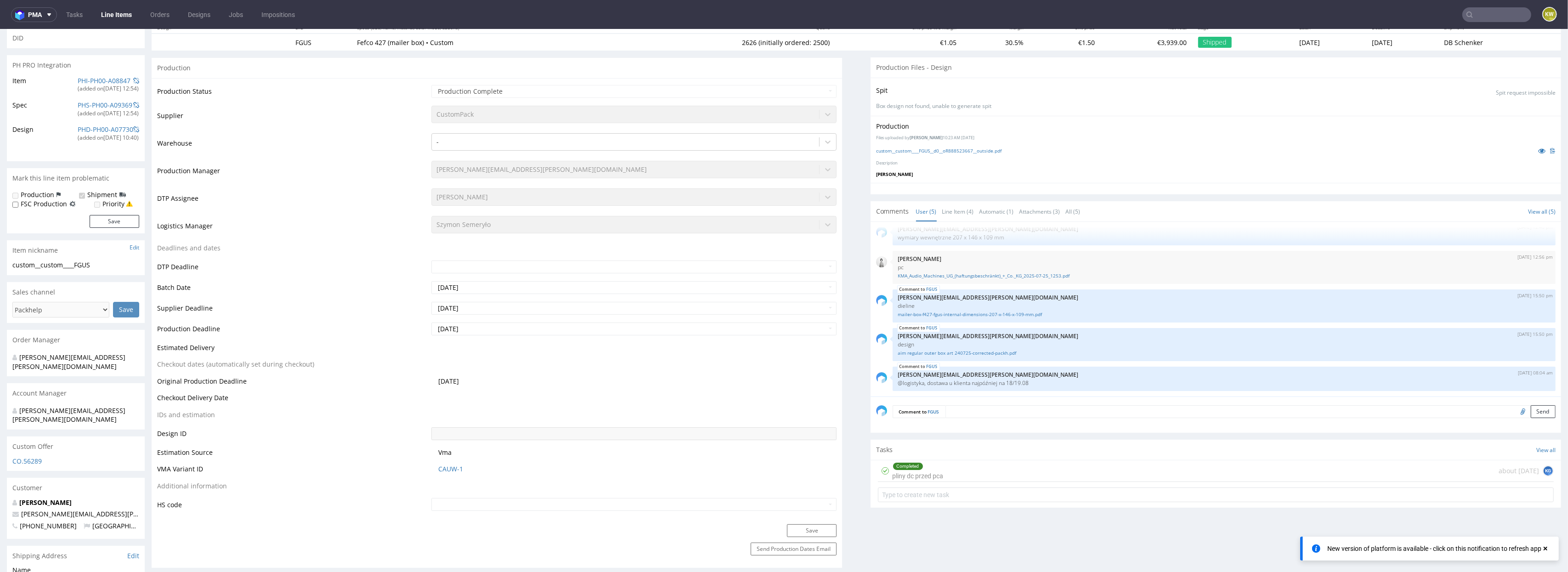
scroll to position [0, 0]
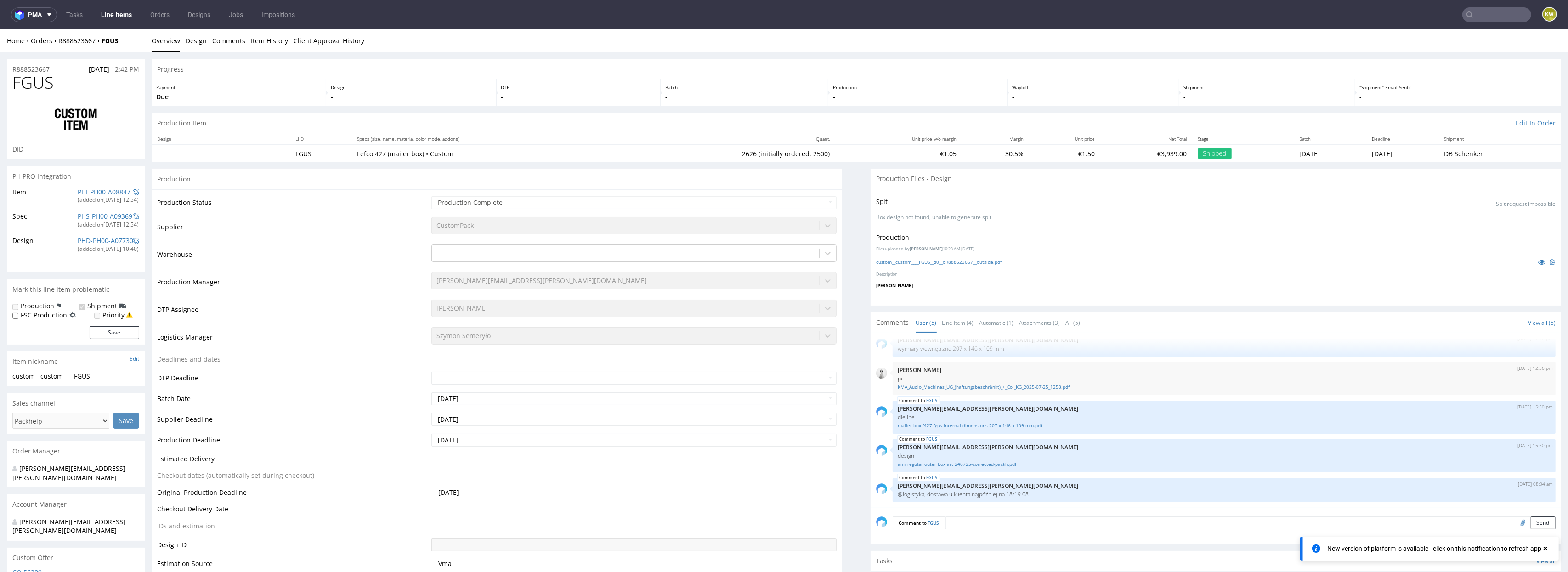
click at [335, 319] on td "DTP Assignee" at bounding box center [293, 312] width 272 height 27
click at [1494, 12] on input "text" at bounding box center [1496, 15] width 69 height 15
paste input "PRFI"
type input "PRFI"
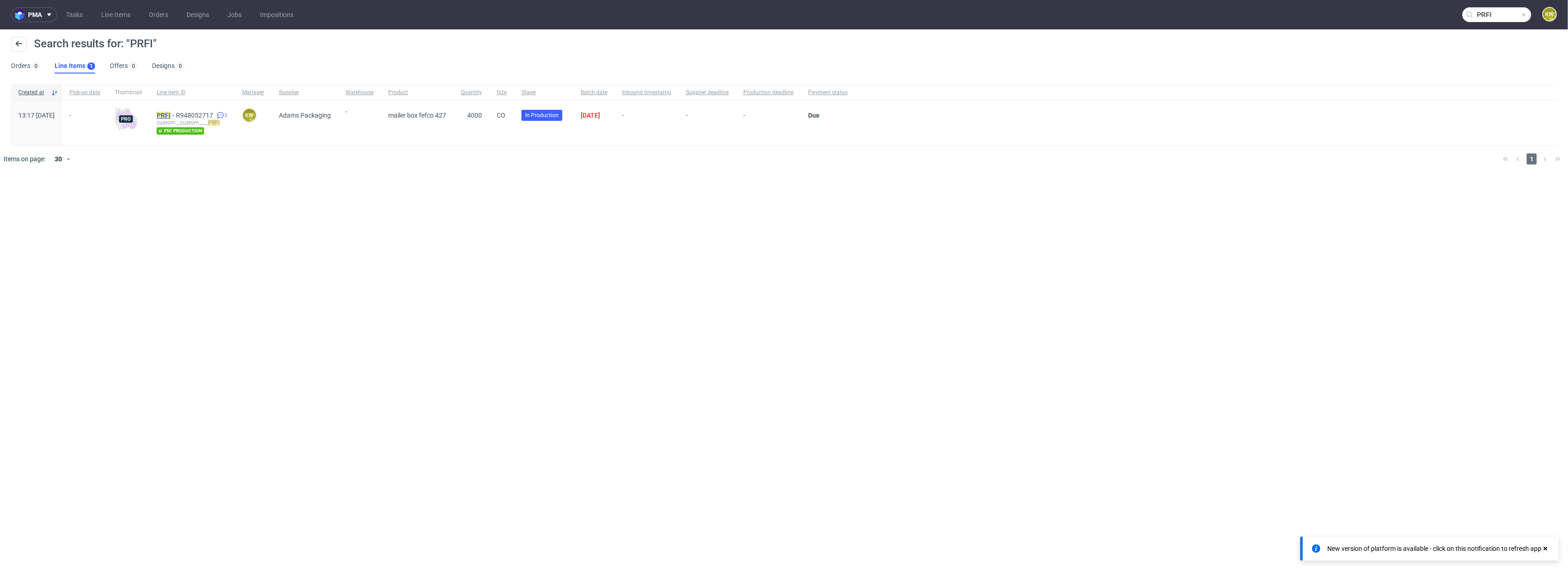
click at [170, 114] on mark "PRFI" at bounding box center [163, 115] width 14 height 7
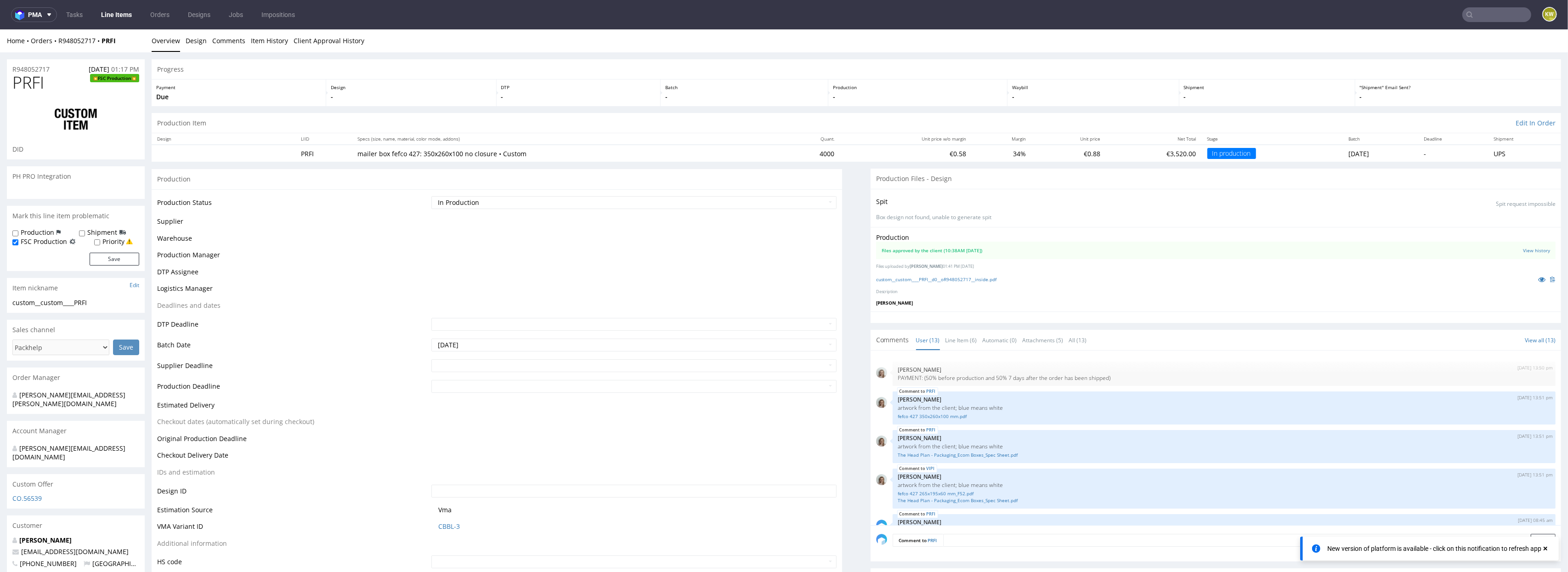
scroll to position [289, 0]
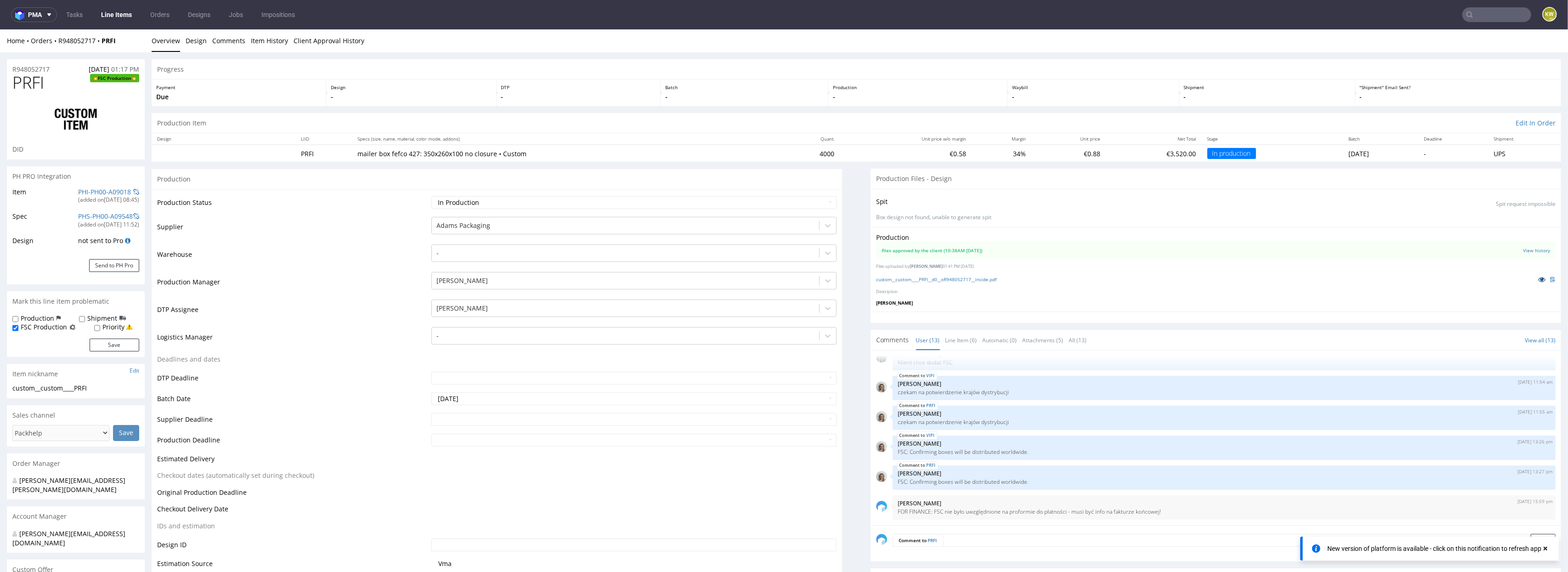
click at [1538, 277] on icon at bounding box center [1542, 279] width 7 height 7
click at [962, 340] on link "Line Item (6)" at bounding box center [961, 340] width 32 height 19
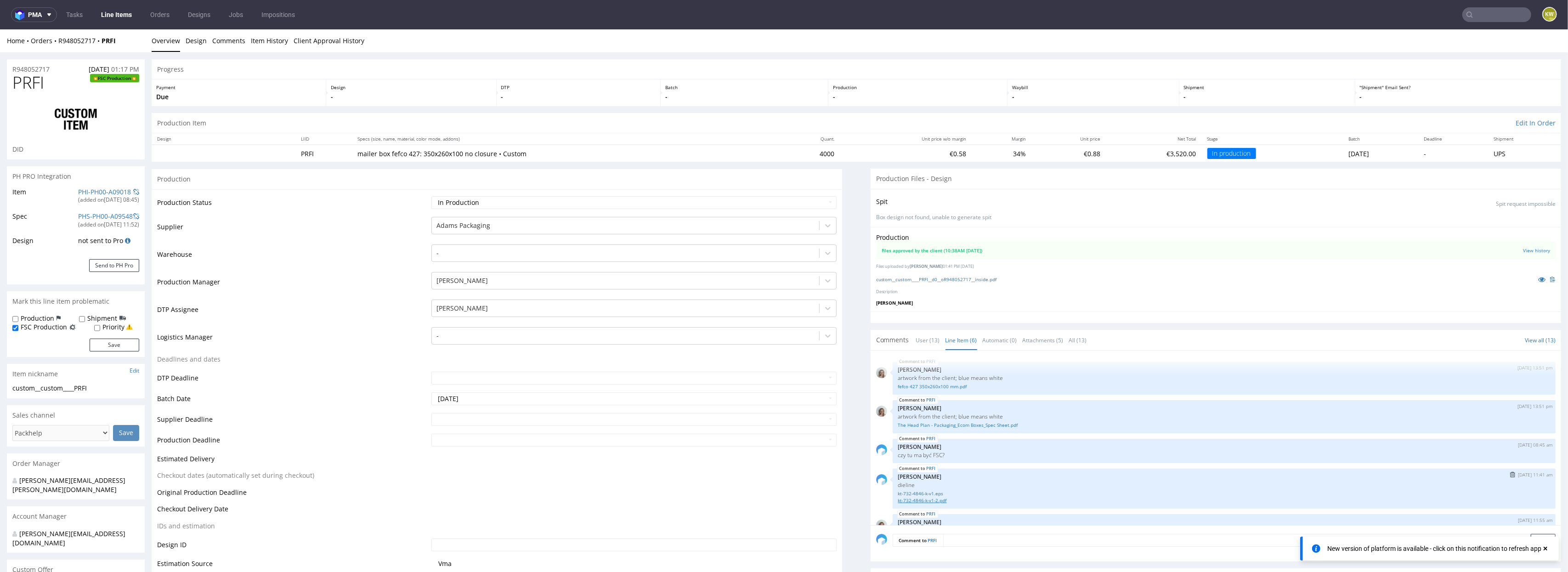
click at [928, 499] on link "kt-732-4846-k-v1-2.pdf" at bounding box center [1224, 500] width 652 height 7
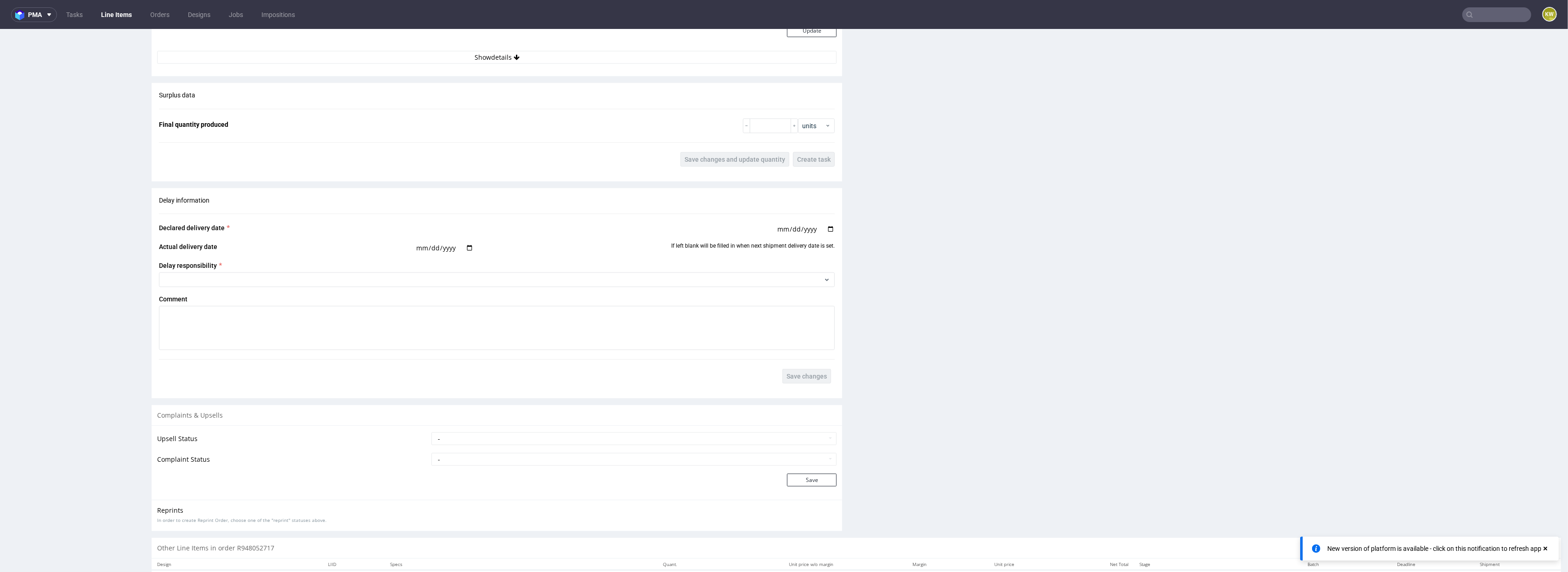
scroll to position [1338, 0]
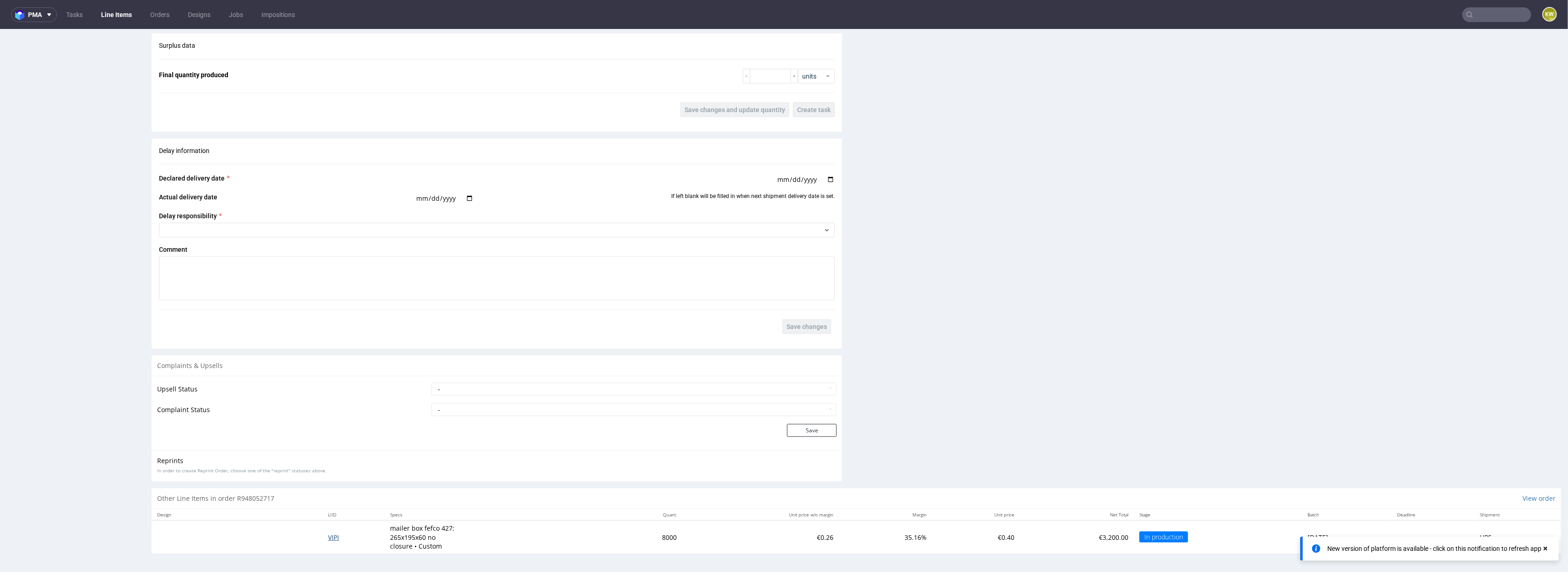
click at [328, 536] on span "VIPI" at bounding box center [334, 537] width 11 height 9
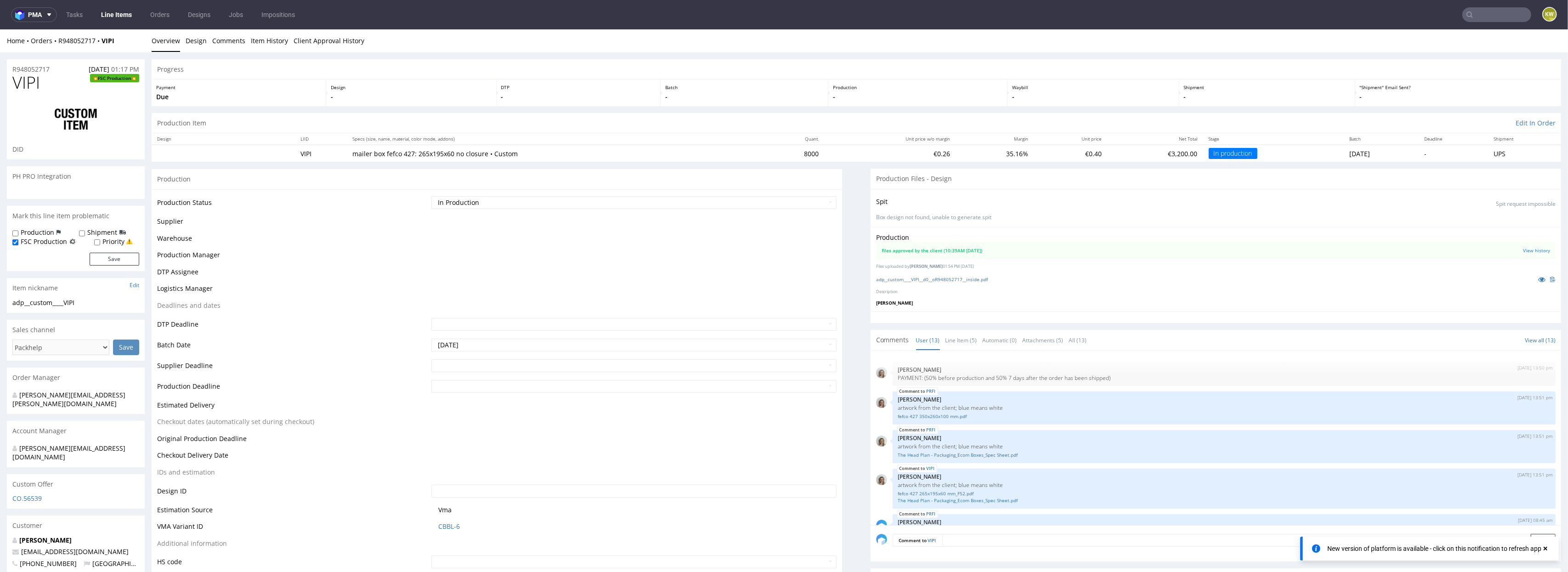
scroll to position [289, 0]
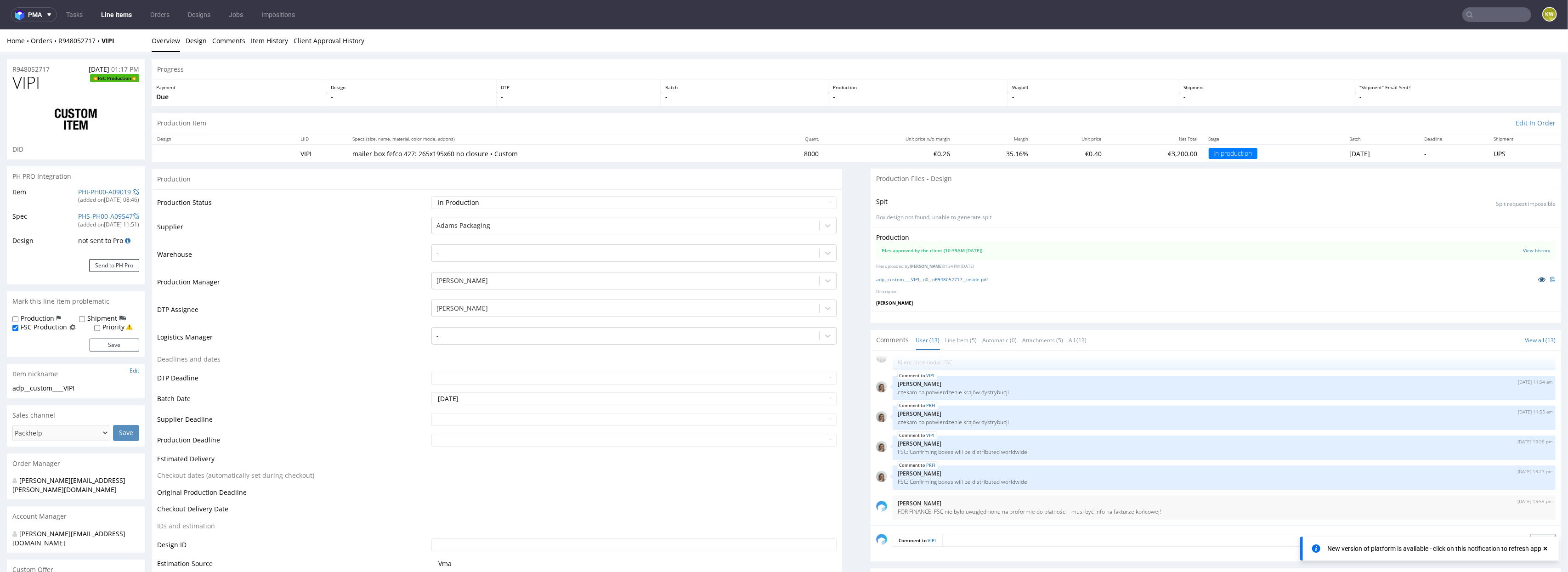
click at [1538, 282] on icon at bounding box center [1542, 279] width 7 height 7
click at [954, 332] on link "Line Item (5)" at bounding box center [961, 340] width 32 height 19
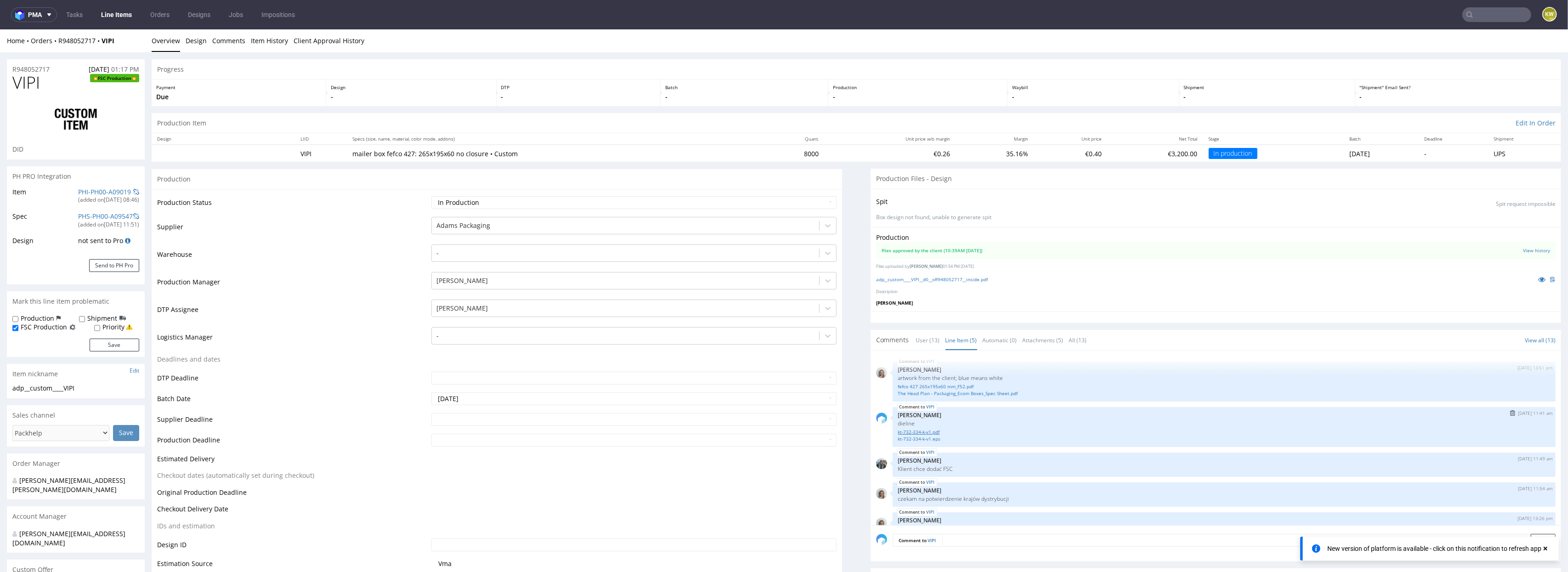
click at [910, 431] on link "kt-732-334-k-v1.pdf" at bounding box center [1224, 431] width 652 height 7
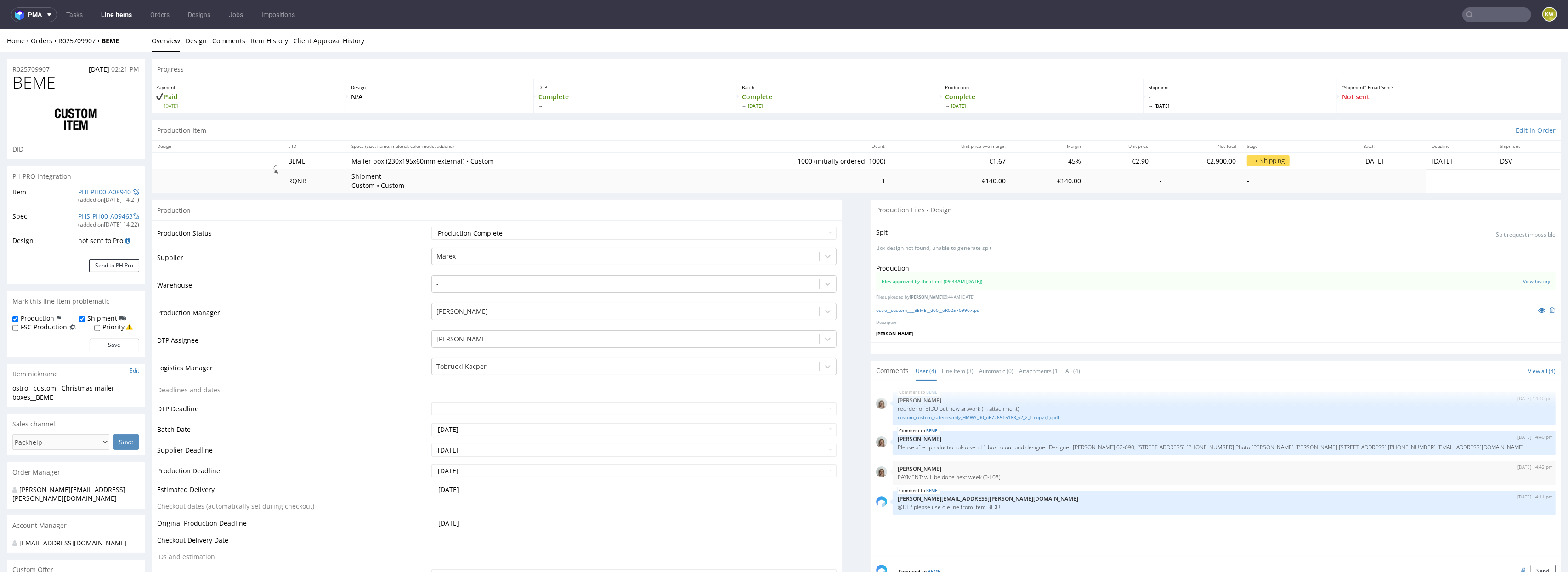
click at [91, 186] on td "PHI-PH00-A08940 (added on [DATE] 14:21 )" at bounding box center [108, 198] width 63 height 24
click at [88, 193] on link "PHI-PH00-A08940" at bounding box center [104, 192] width 53 height 9
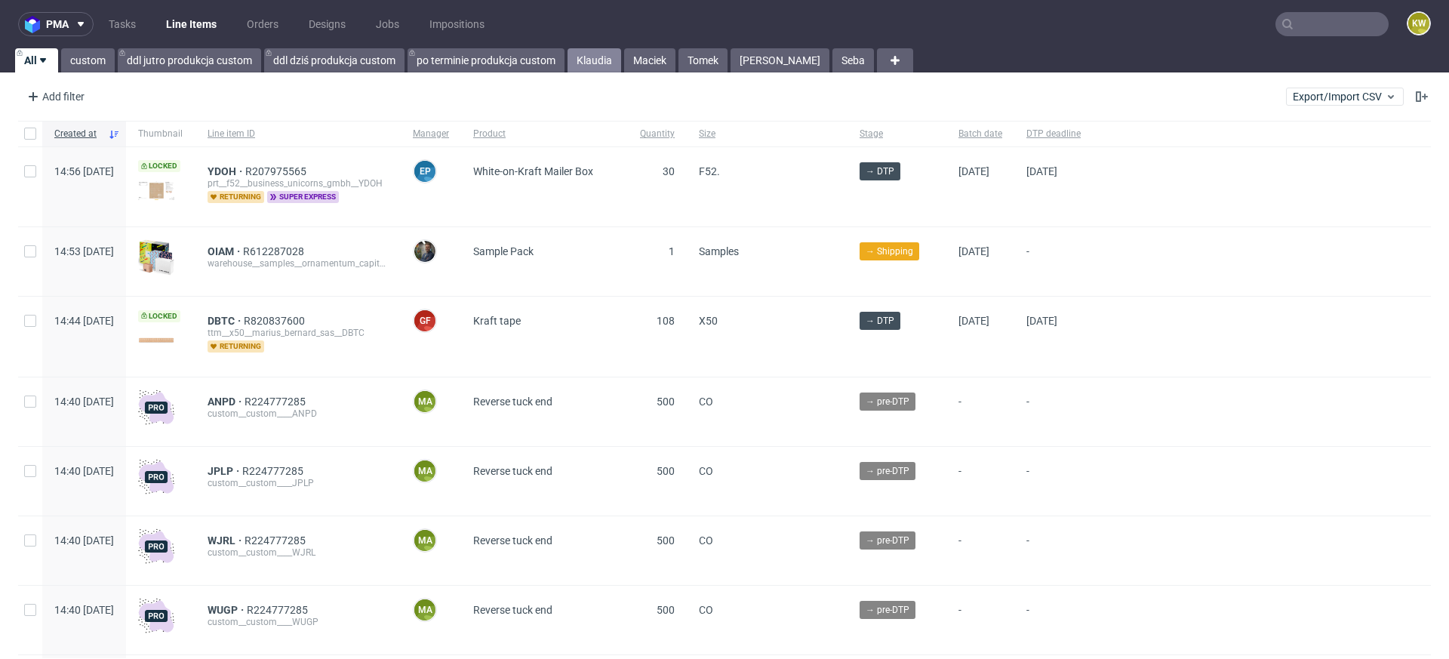
click at [596, 60] on link "Klaudia" at bounding box center [595, 60] width 54 height 24
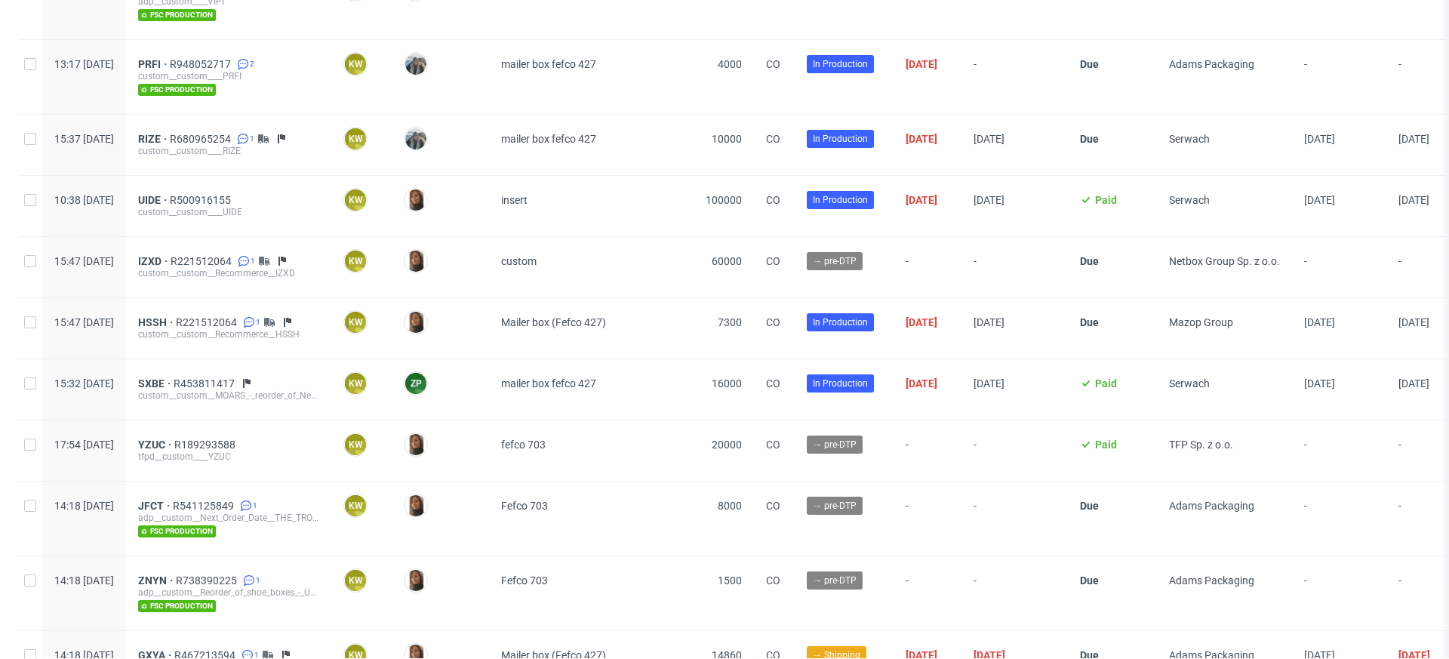
scroll to position [1414, 0]
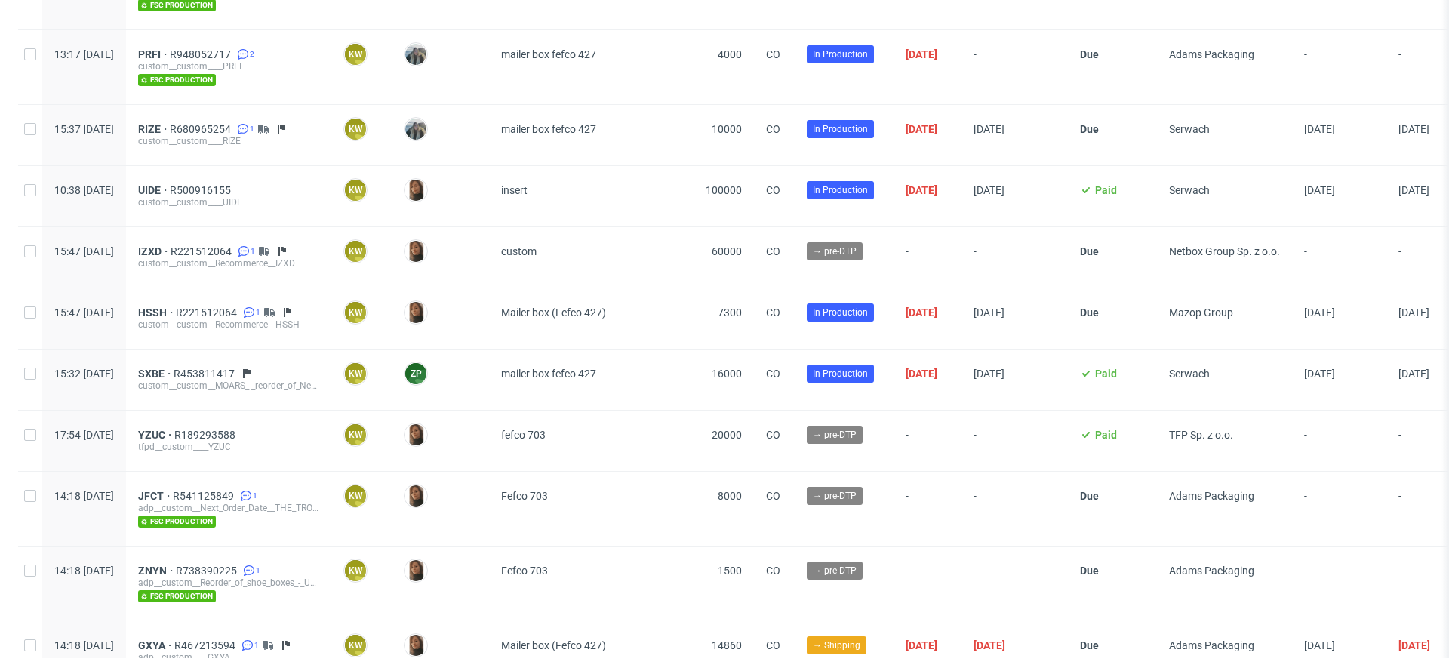
click at [179, 431] on div "YZUC R189293588 tfpd__custom____YZUC" at bounding box center [228, 441] width 205 height 60
click at [174, 429] on span "YZUC" at bounding box center [156, 435] width 36 height 12
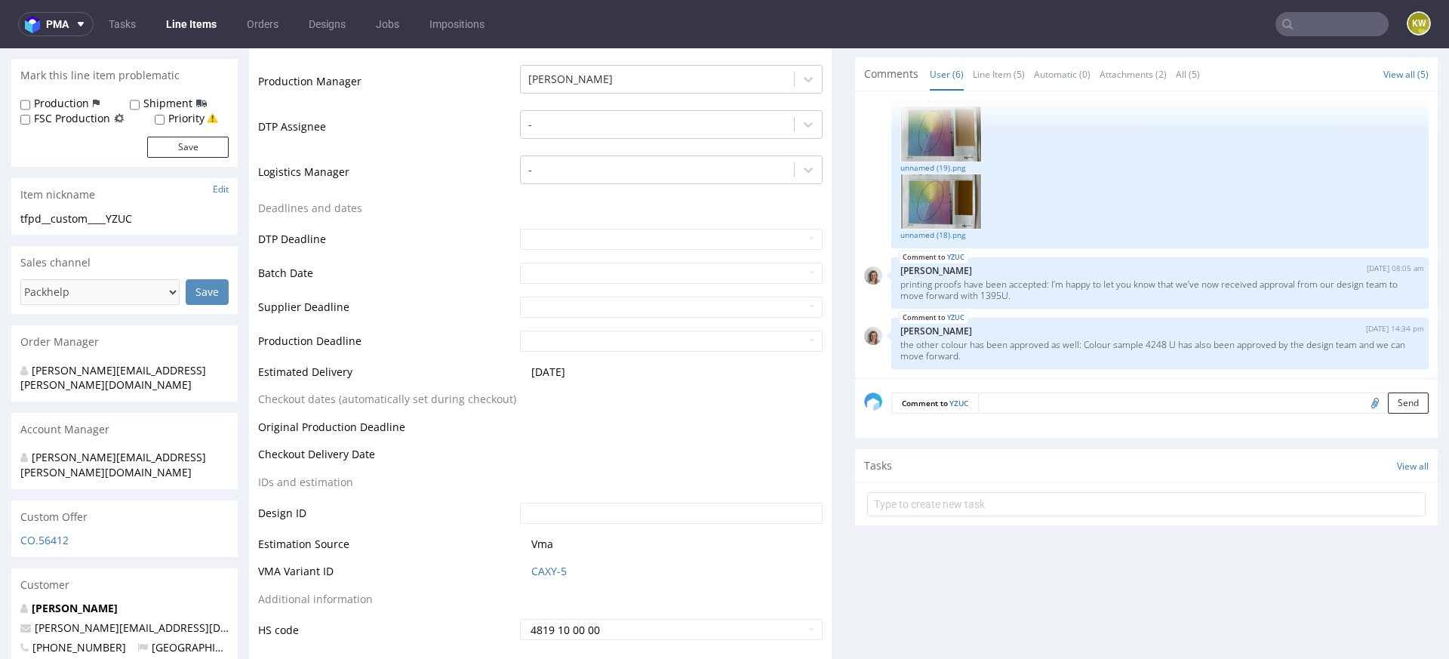
scroll to position [390, 0]
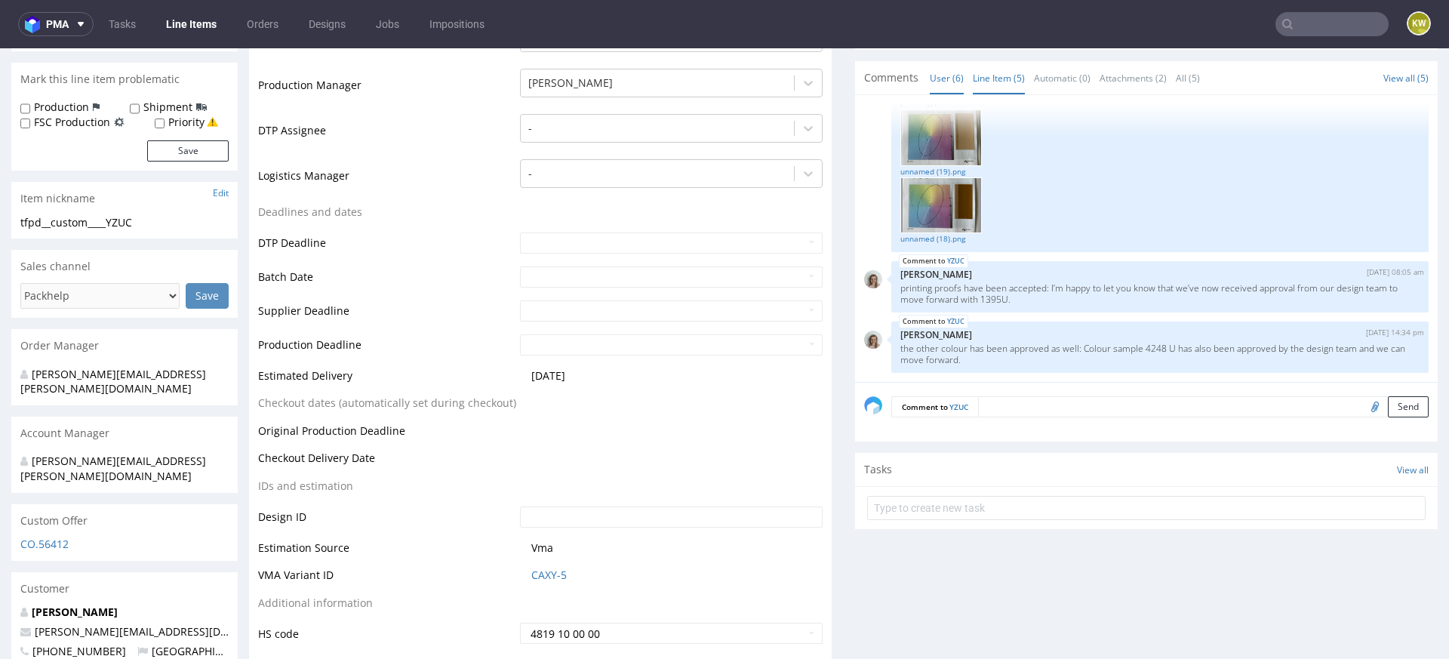
click at [986, 82] on link "Line Item (5)" at bounding box center [999, 78] width 52 height 32
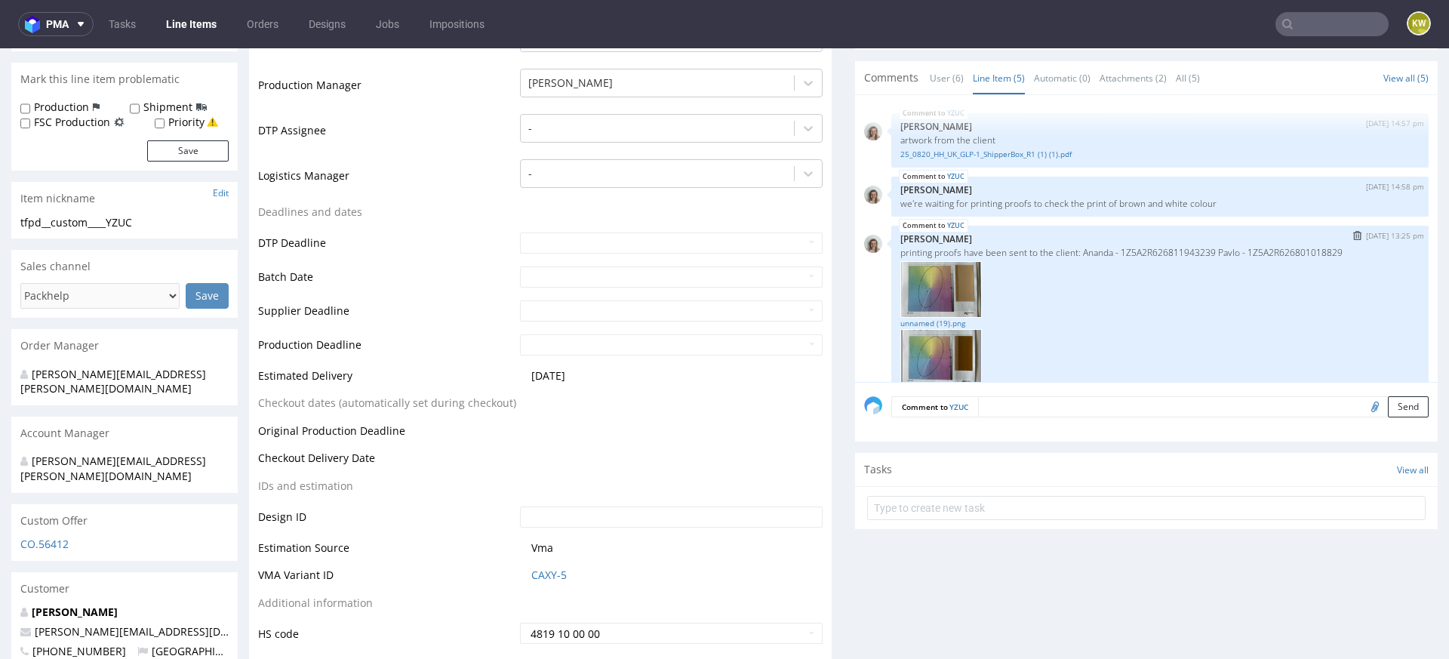
scroll to position [152, 0]
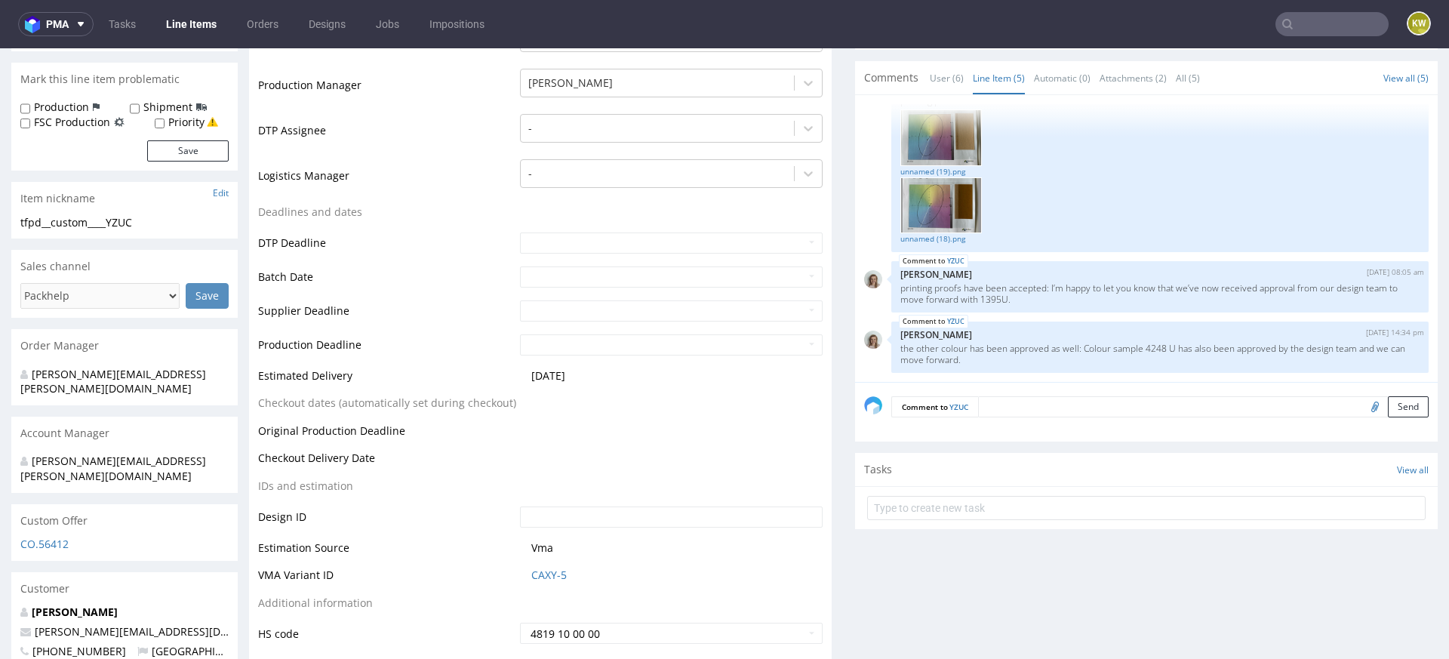
click at [1362, 406] on input "file" at bounding box center [1372, 406] width 21 height 20
type input "C:\fakepath\R241597 (1).png"
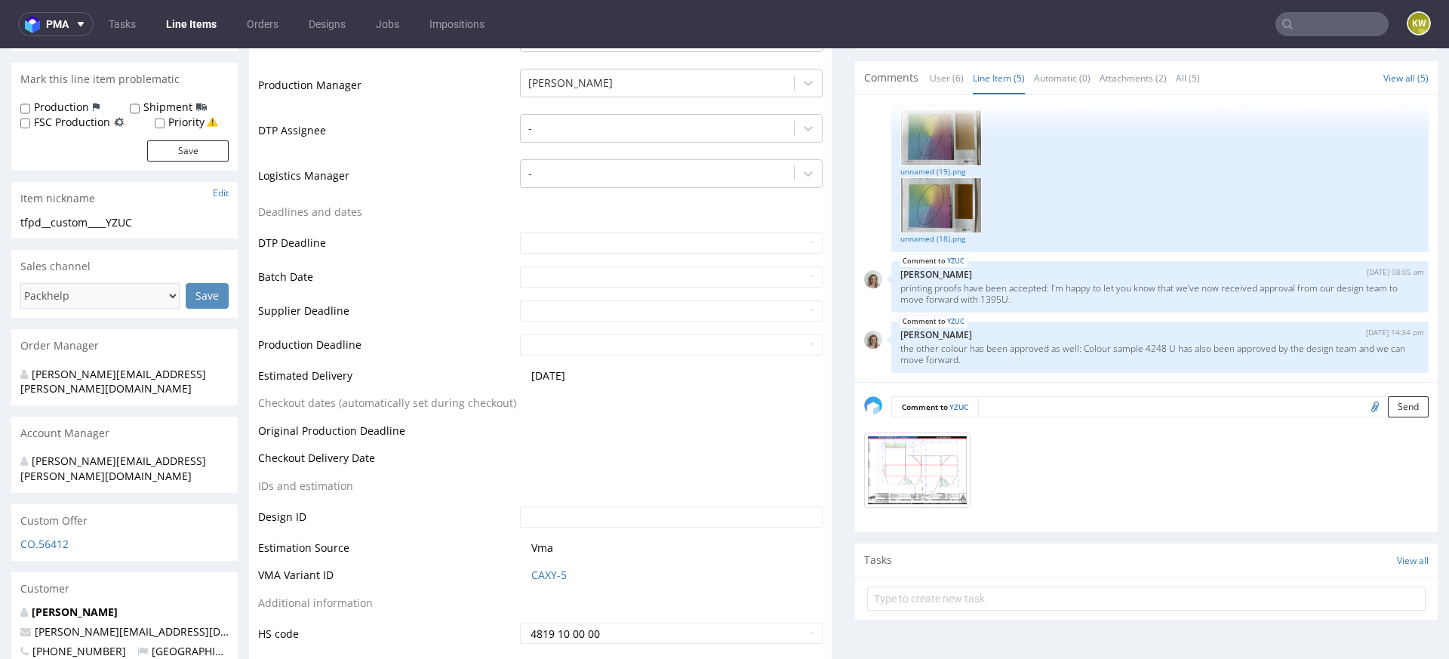
click at [1013, 413] on textarea at bounding box center [1203, 406] width 451 height 21
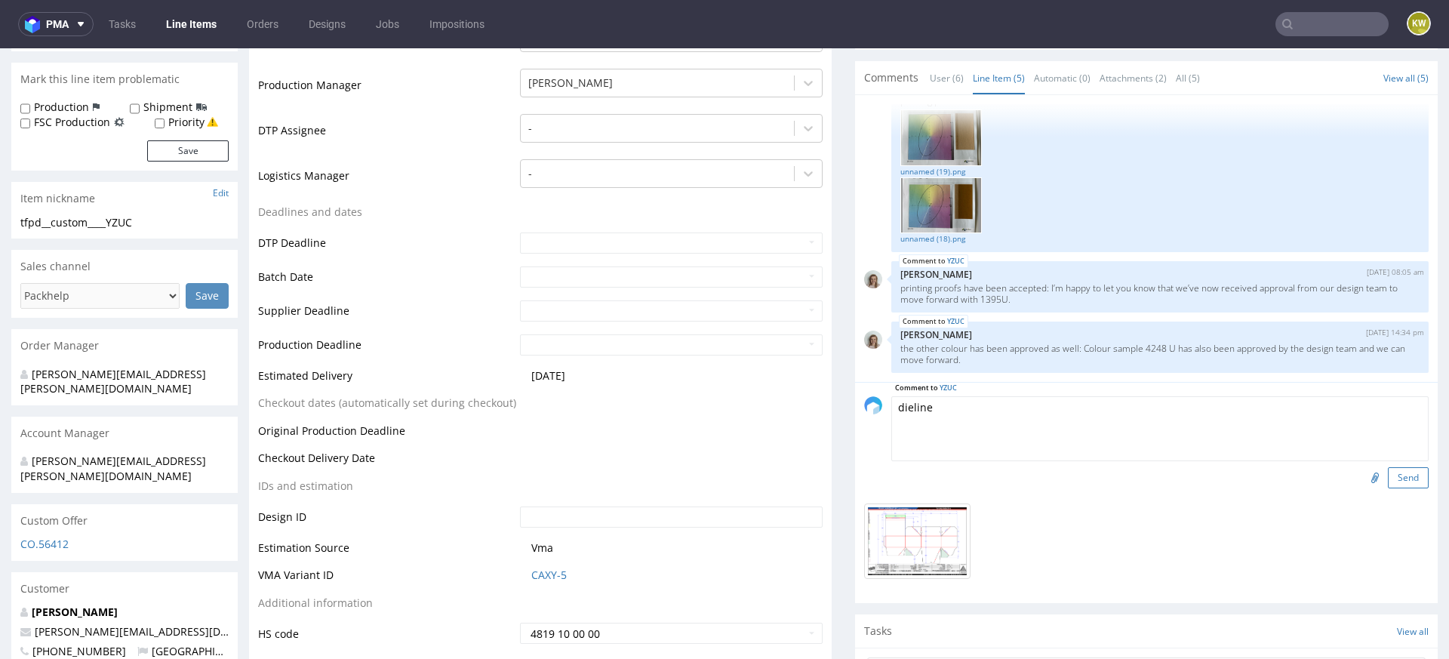
type textarea "dieline"
click at [1396, 485] on button "Send" at bounding box center [1408, 477] width 41 height 21
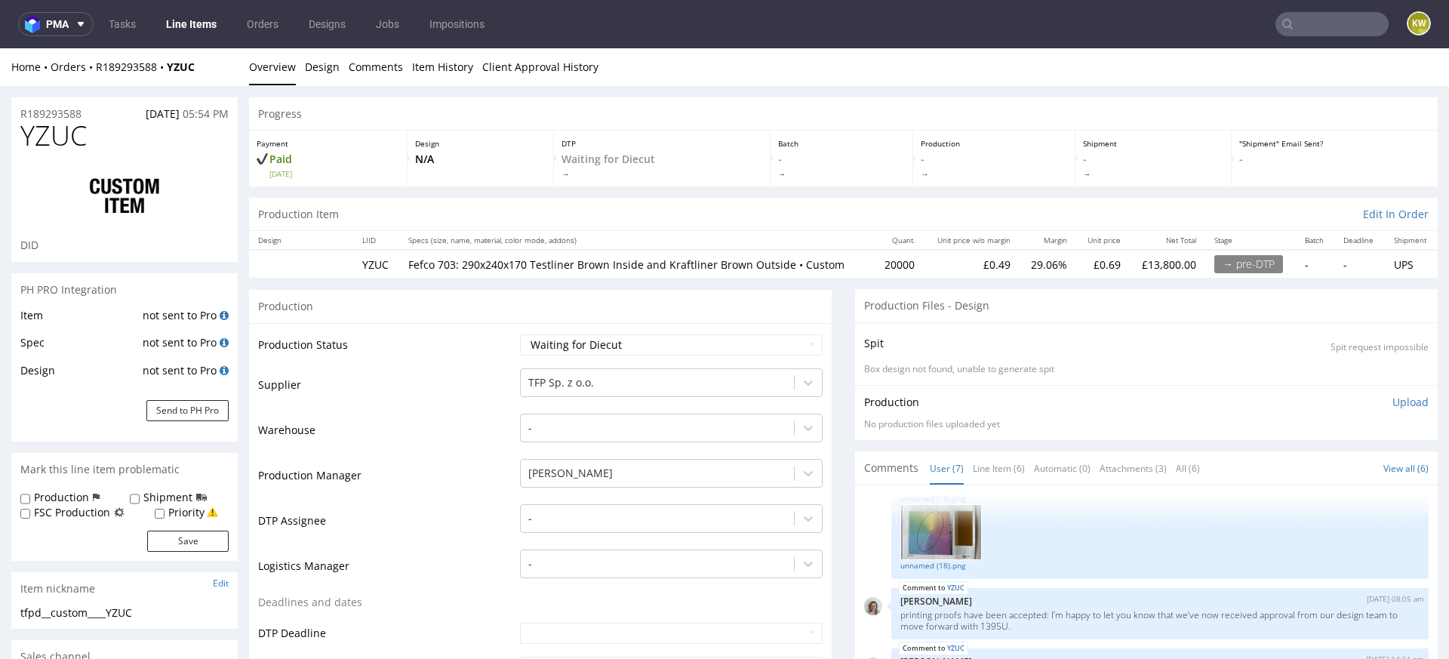
scroll to position [157, 0]
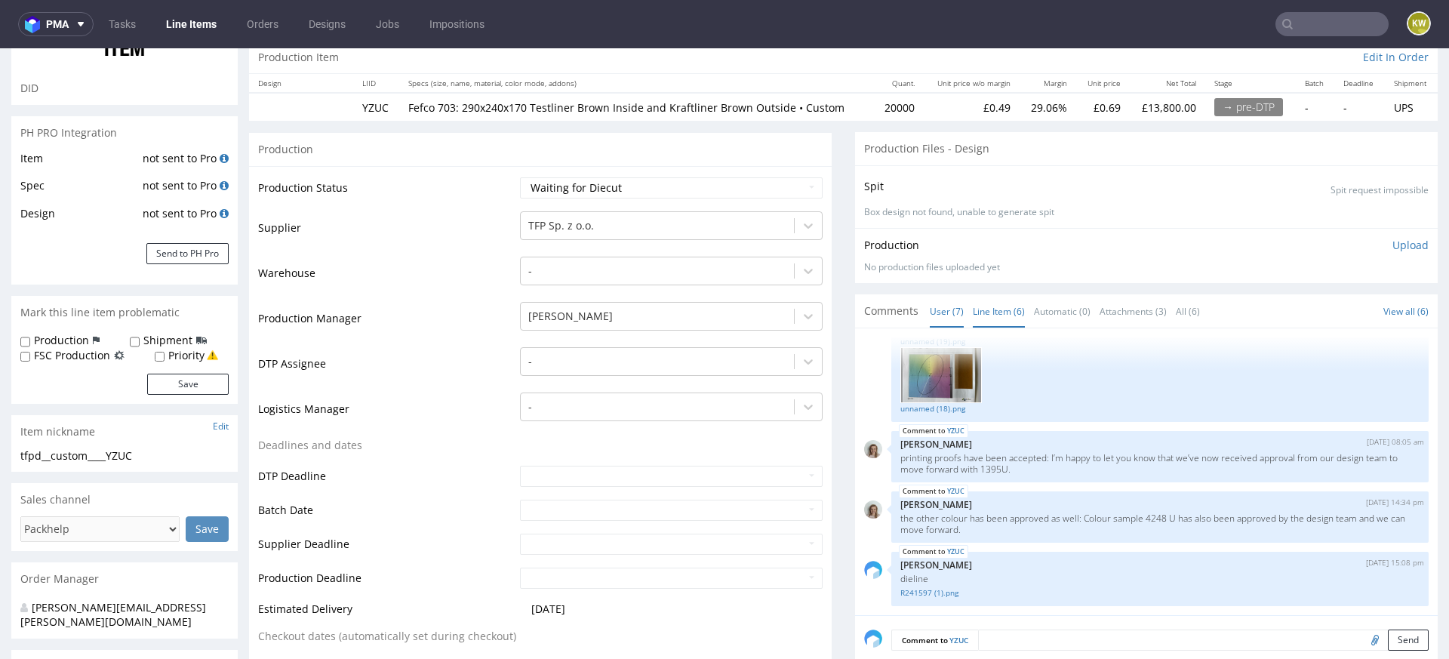
click at [993, 310] on link "Line Item (6)" at bounding box center [999, 311] width 52 height 32
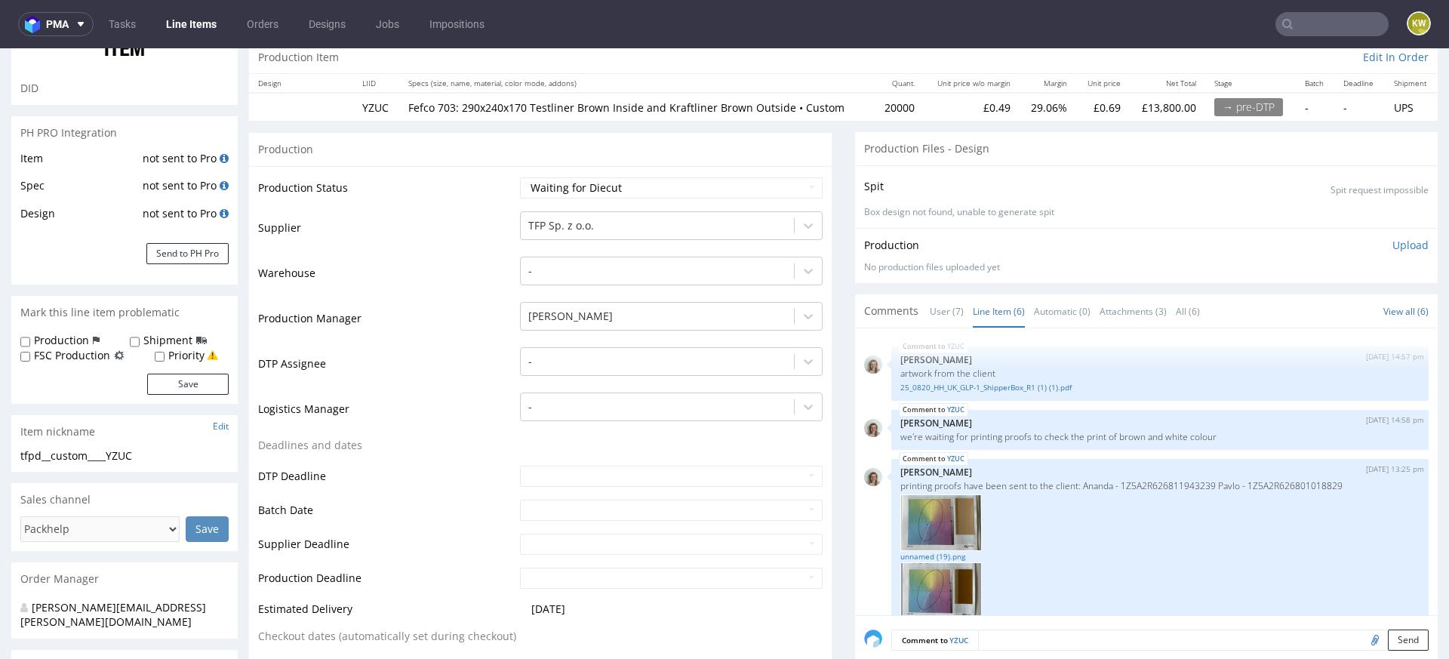
click at [562, 176] on td "Waiting for Artwork Waiting for Diecut Waiting for Mockup Waiting for DTP Waiti…" at bounding box center [669, 193] width 306 height 34
click at [555, 189] on select "Waiting for Artwork Waiting for Diecut Waiting for Mockup Waiting for DTP Waiti…" at bounding box center [671, 187] width 303 height 21
select select "dtp_waiting_for_check"
click at [520, 177] on select "Waiting for Artwork Waiting for Diecut Waiting for Mockup Waiting for DTP Waiti…" at bounding box center [671, 187] width 303 height 21
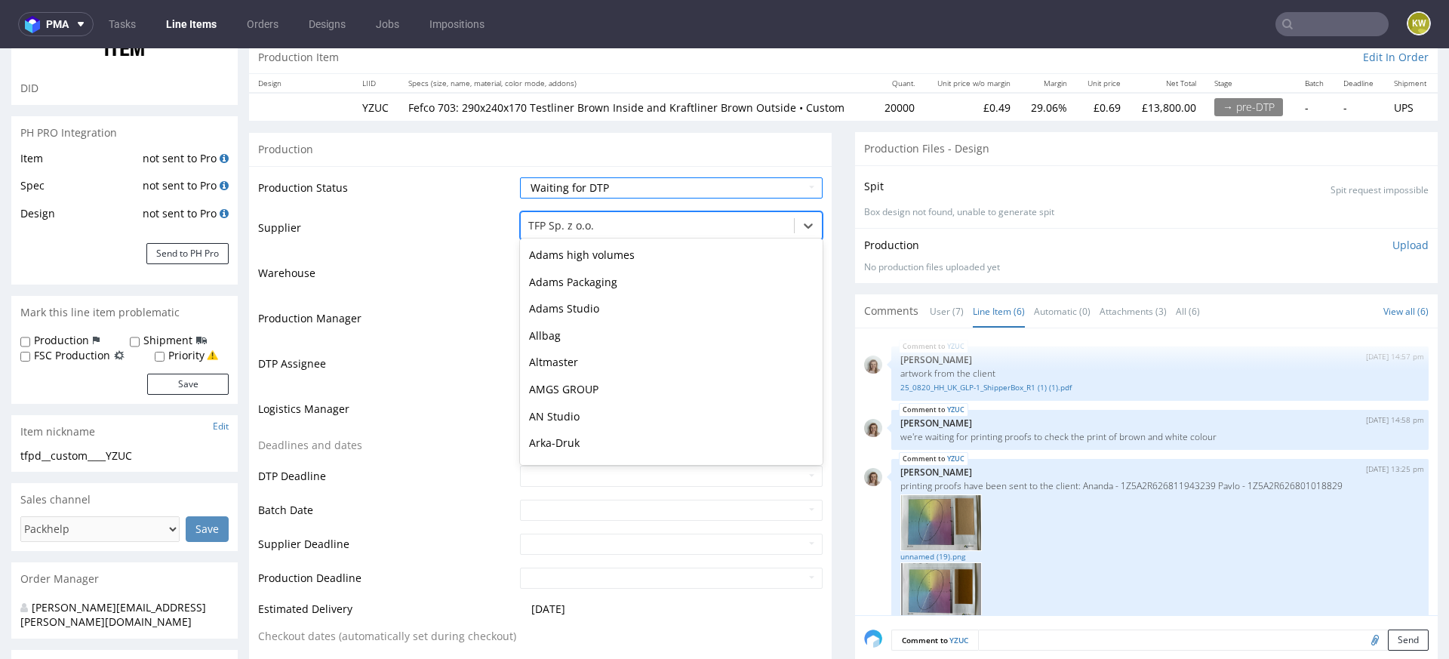
click at [556, 227] on div at bounding box center [657, 226] width 258 height 18
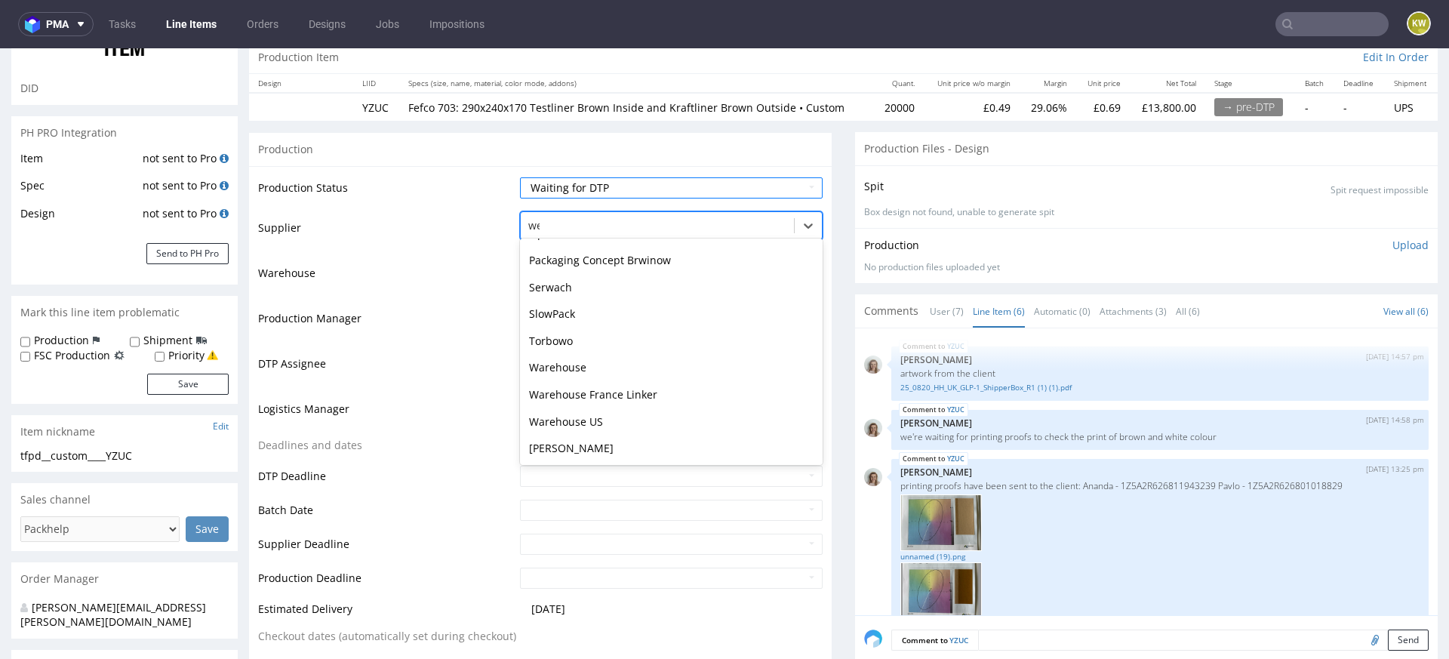
scroll to position [0, 0]
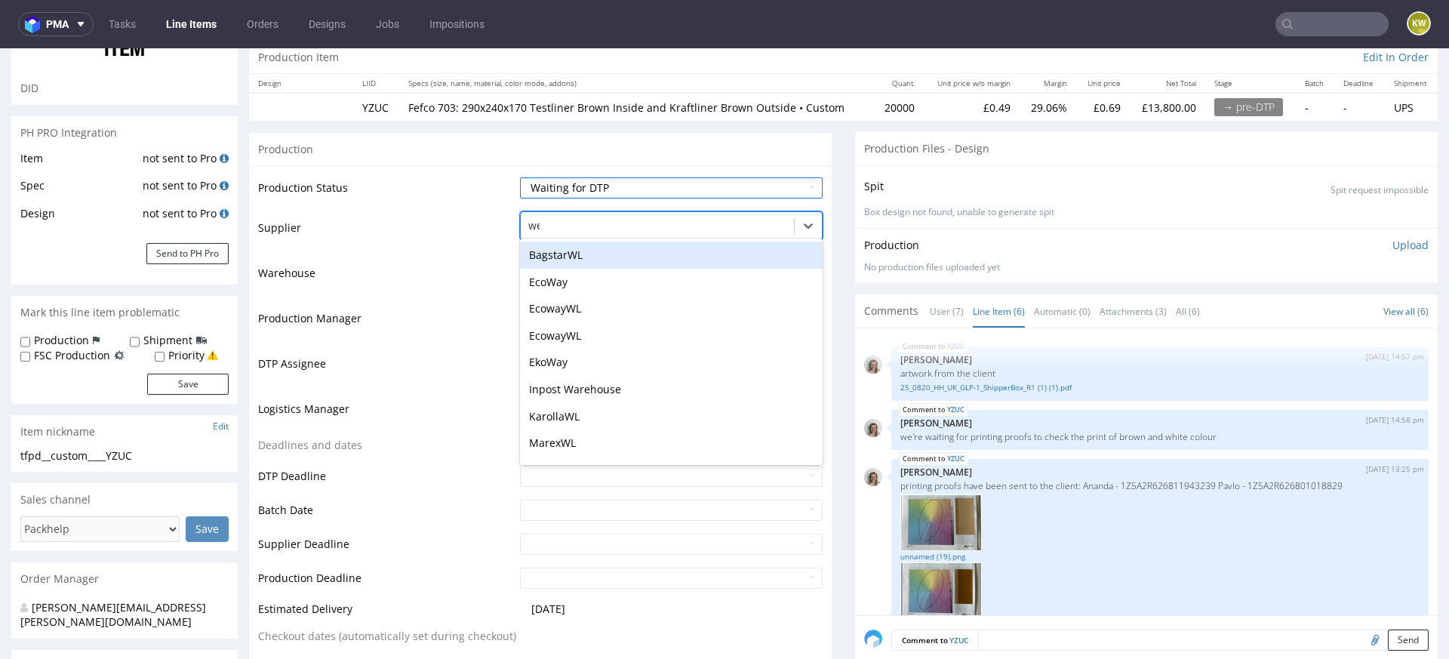
type input "wer"
click at [552, 254] on div "[PERSON_NAME]" at bounding box center [671, 255] width 303 height 27
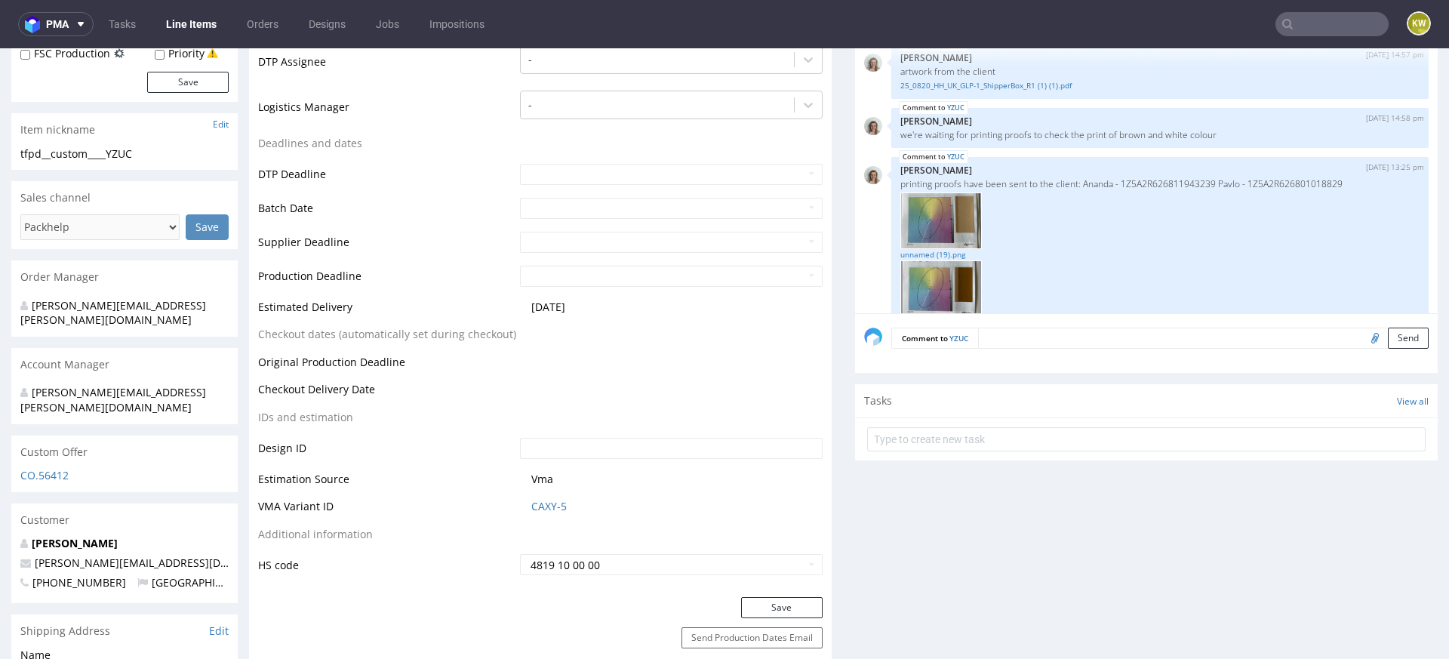
scroll to position [466, 0]
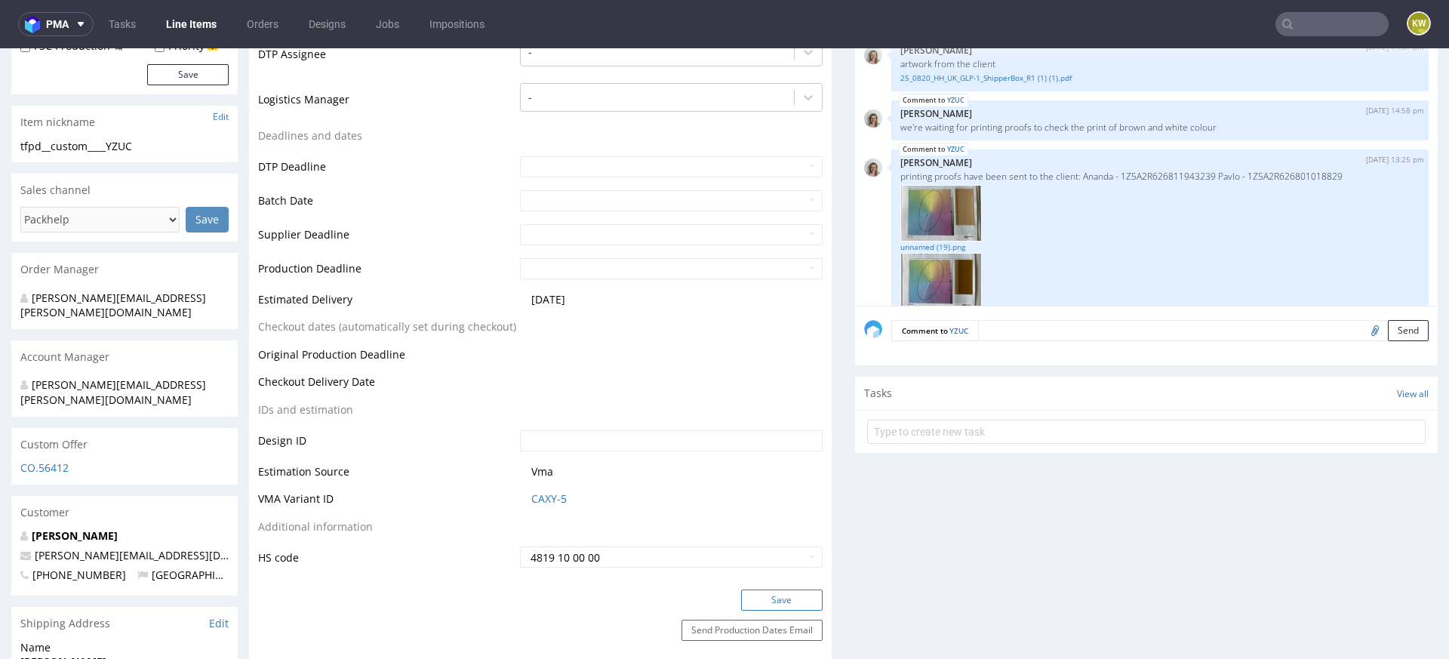
click at [770, 598] on button "Save" at bounding box center [782, 599] width 82 height 21
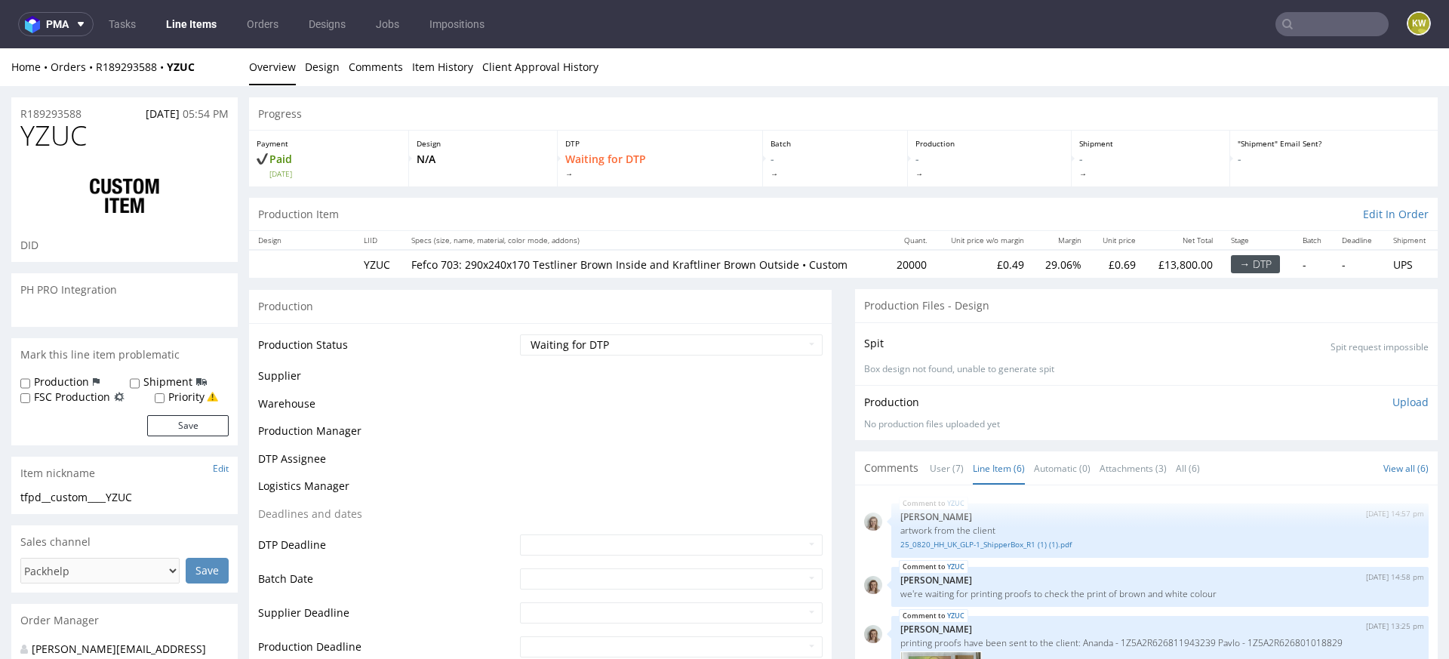
scroll to position [216, 0]
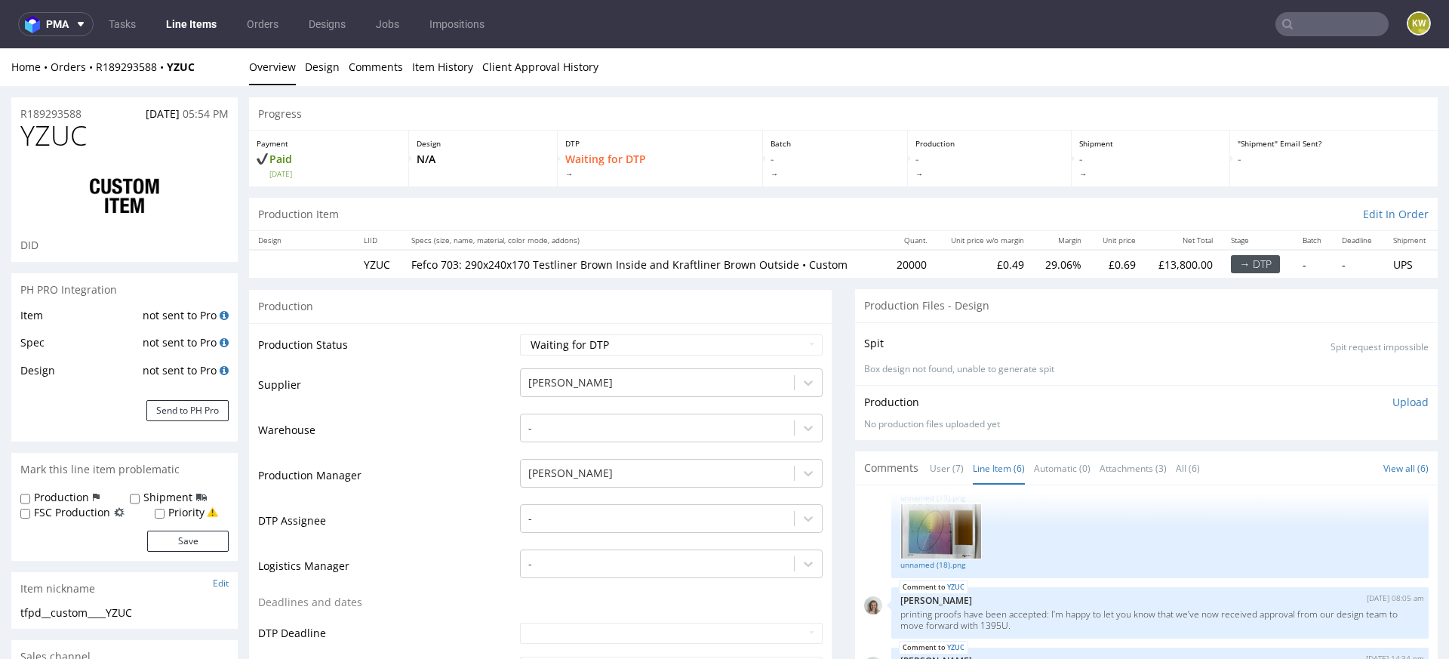
click at [72, 135] on span "YZUC" at bounding box center [53, 136] width 66 height 30
copy span "YZUC"
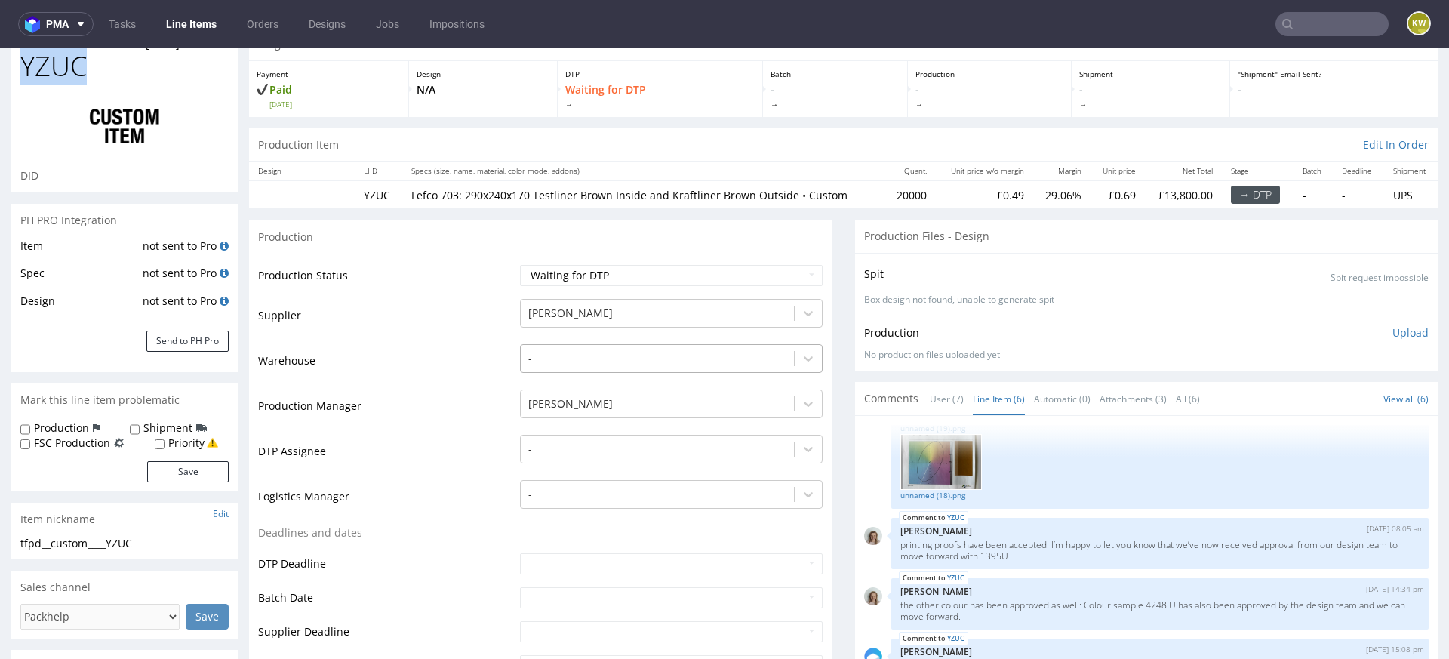
scroll to position [0, 0]
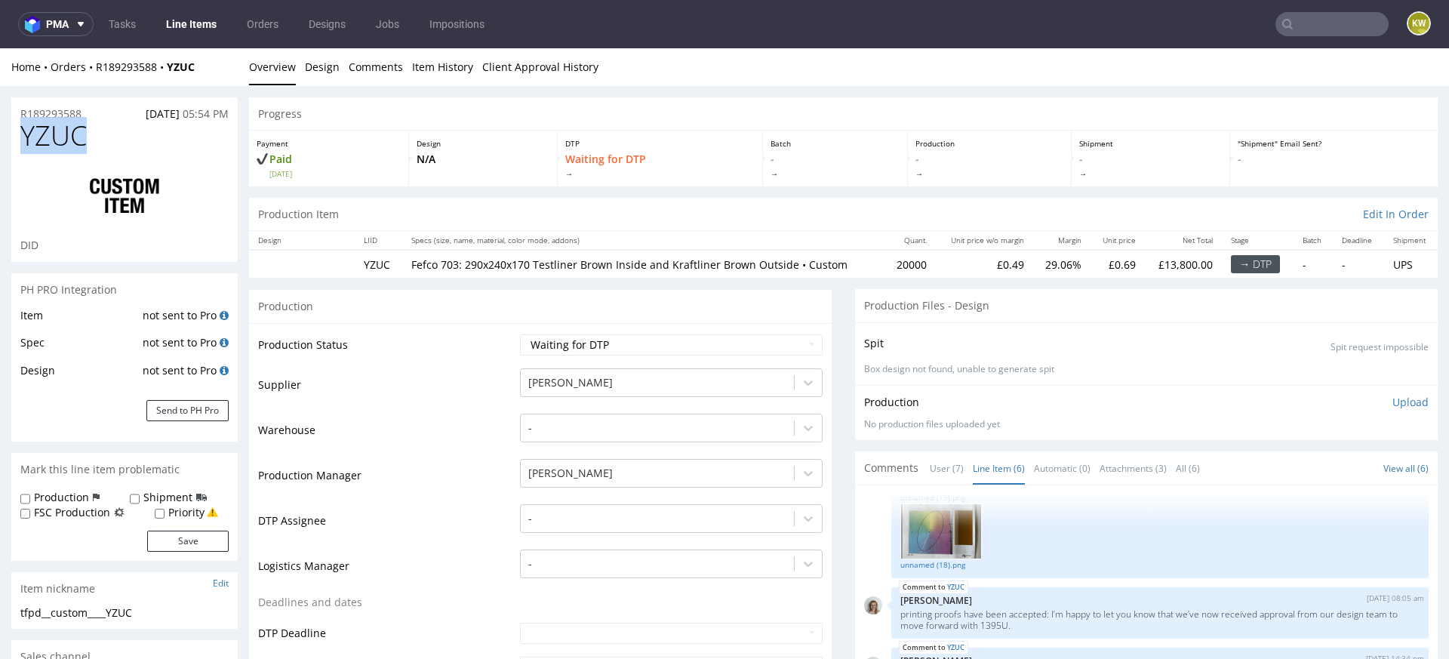
click at [186, 34] on link "Line Items" at bounding box center [191, 24] width 69 height 24
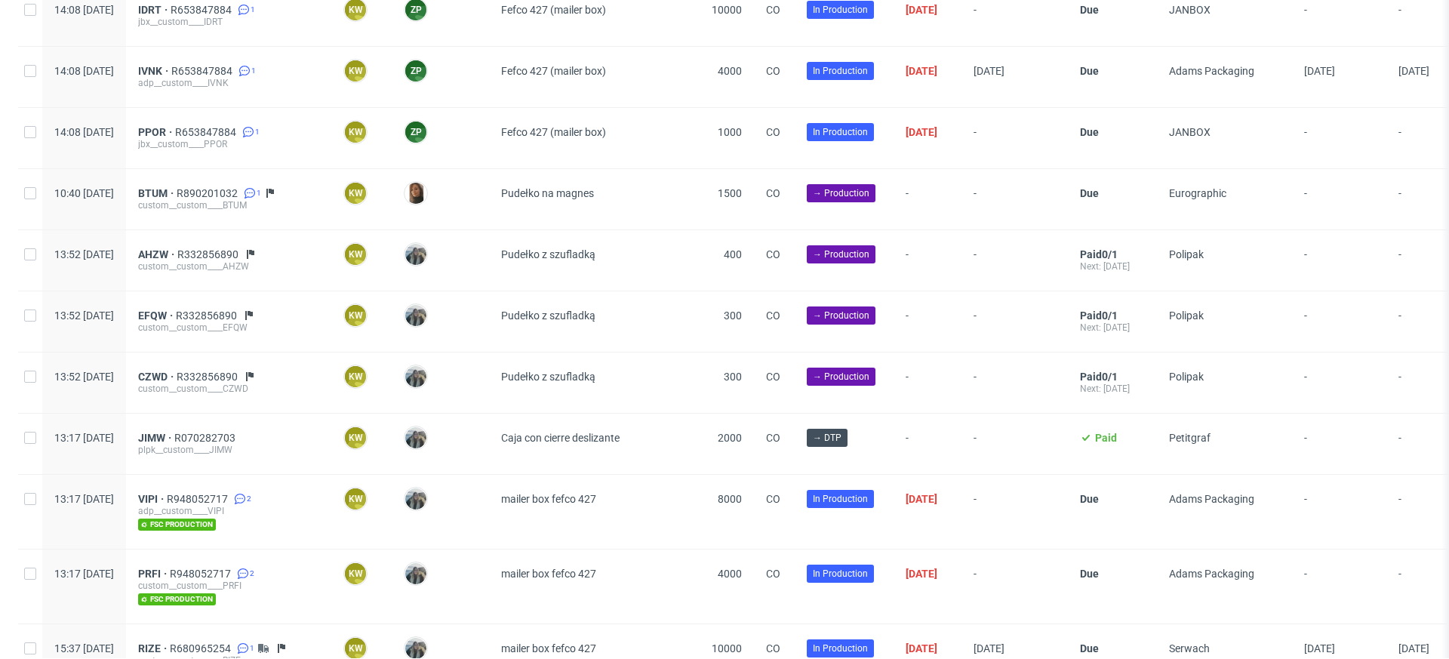
scroll to position [897, 0]
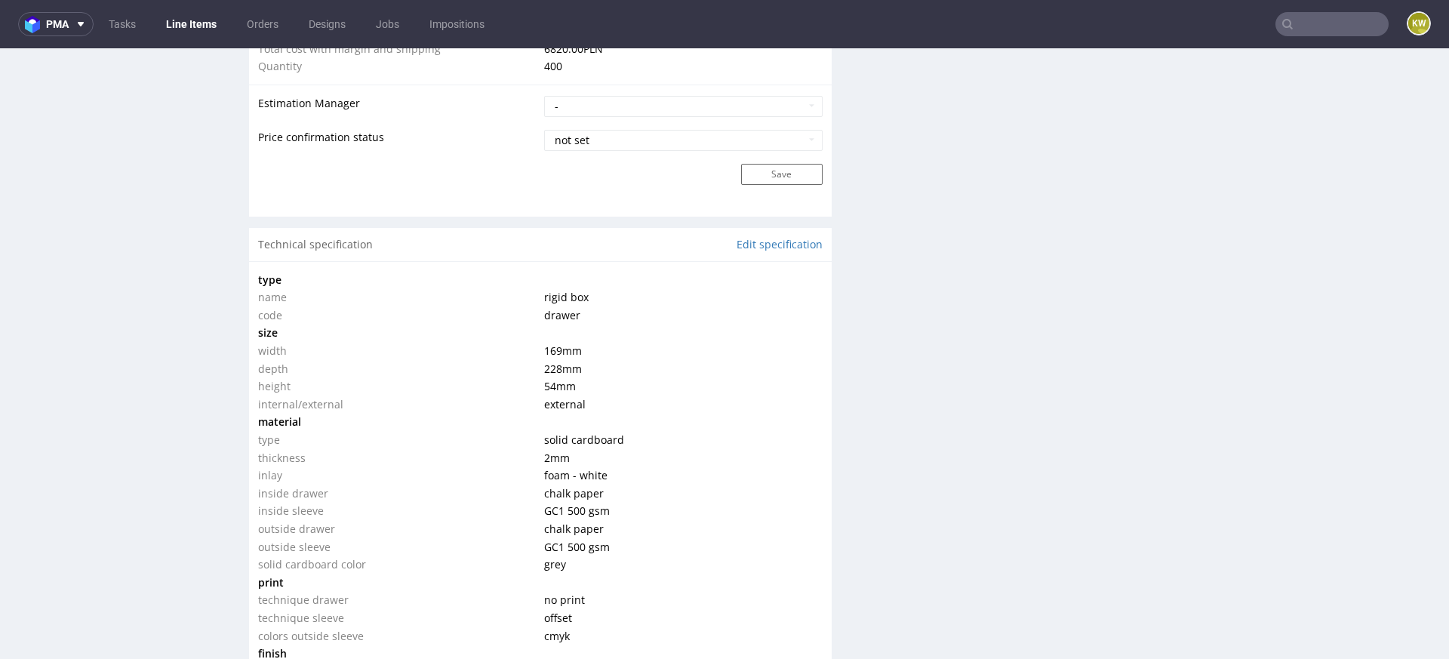
scroll to position [1325, 0]
click at [763, 242] on link "Edit specification" at bounding box center [780, 245] width 86 height 15
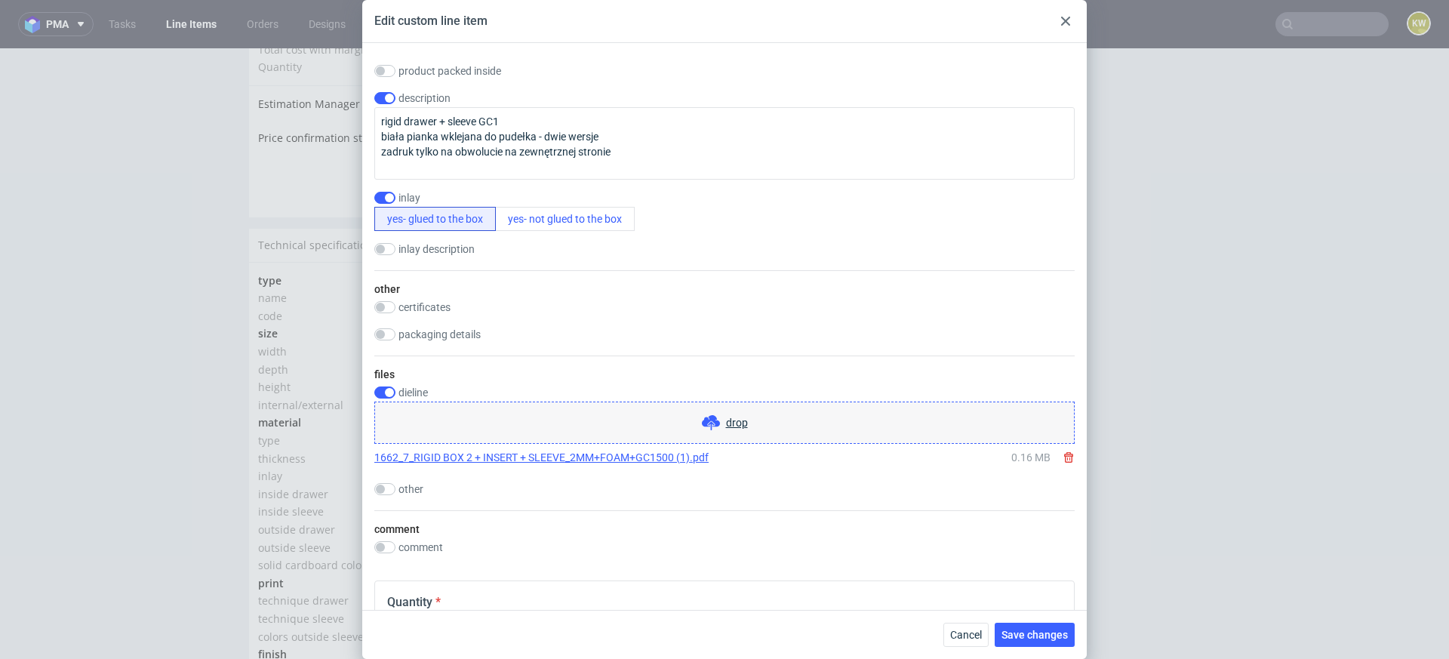
scroll to position [1870, 0]
click at [505, 454] on link "1662_7_RIGID BOX 2 + INSERT + SLEEVE_2MM+FOAM+GC1500 (1).pdf" at bounding box center [541, 454] width 334 height 15
click at [389, 388] on input "checkbox" at bounding box center [384, 389] width 21 height 12
checkbox input "false"
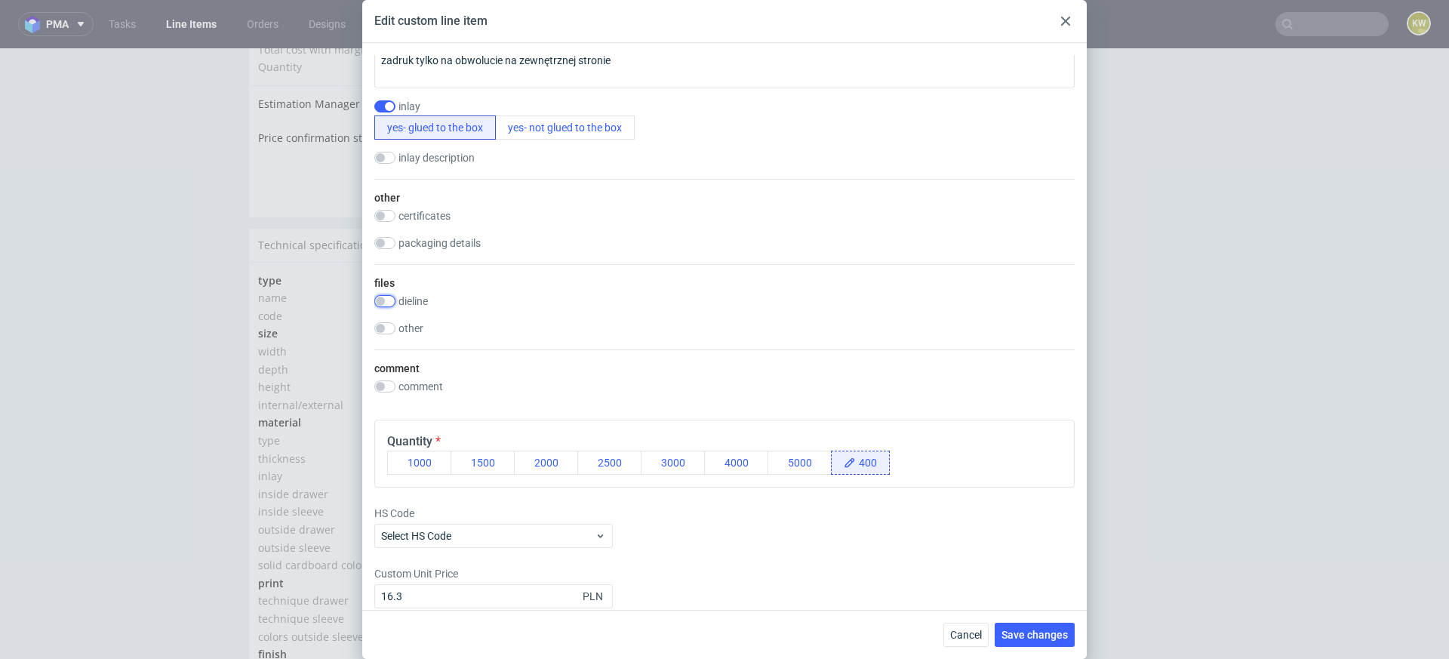
scroll to position [1971, 0]
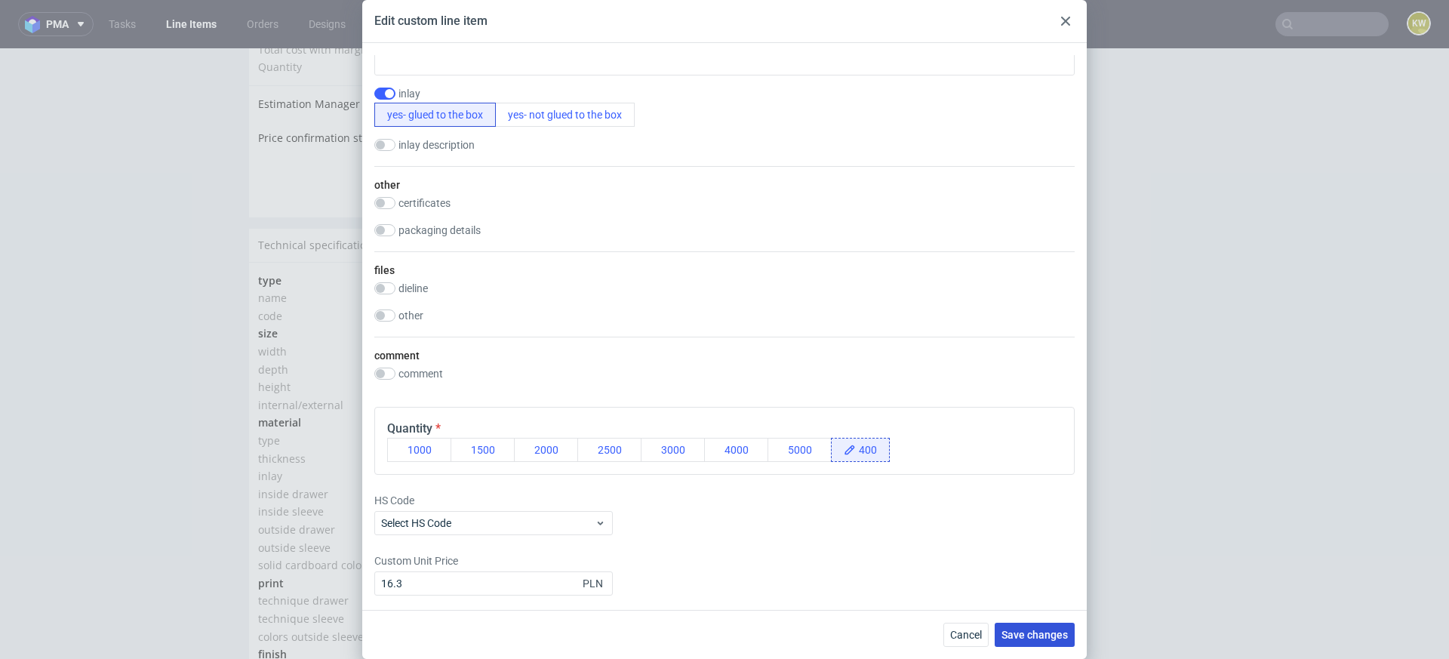
click at [1039, 633] on span "Save changes" at bounding box center [1035, 634] width 66 height 11
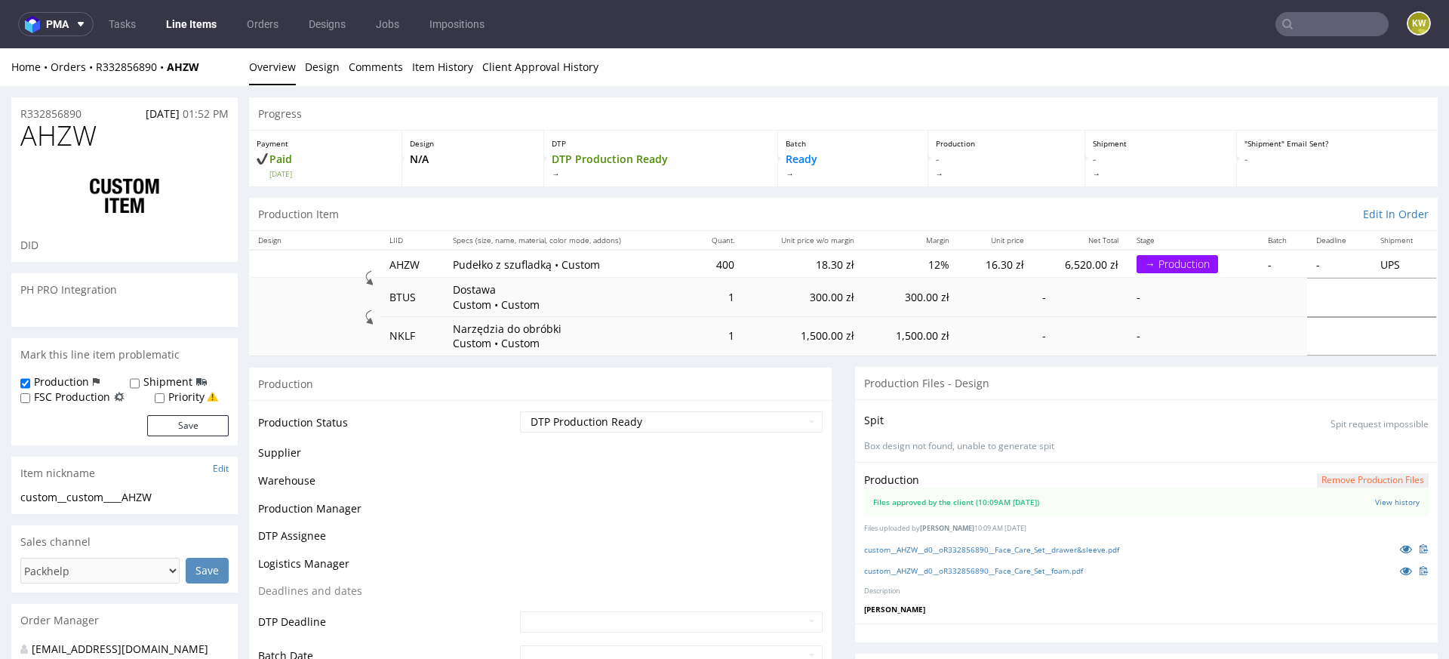
scroll to position [777, 0]
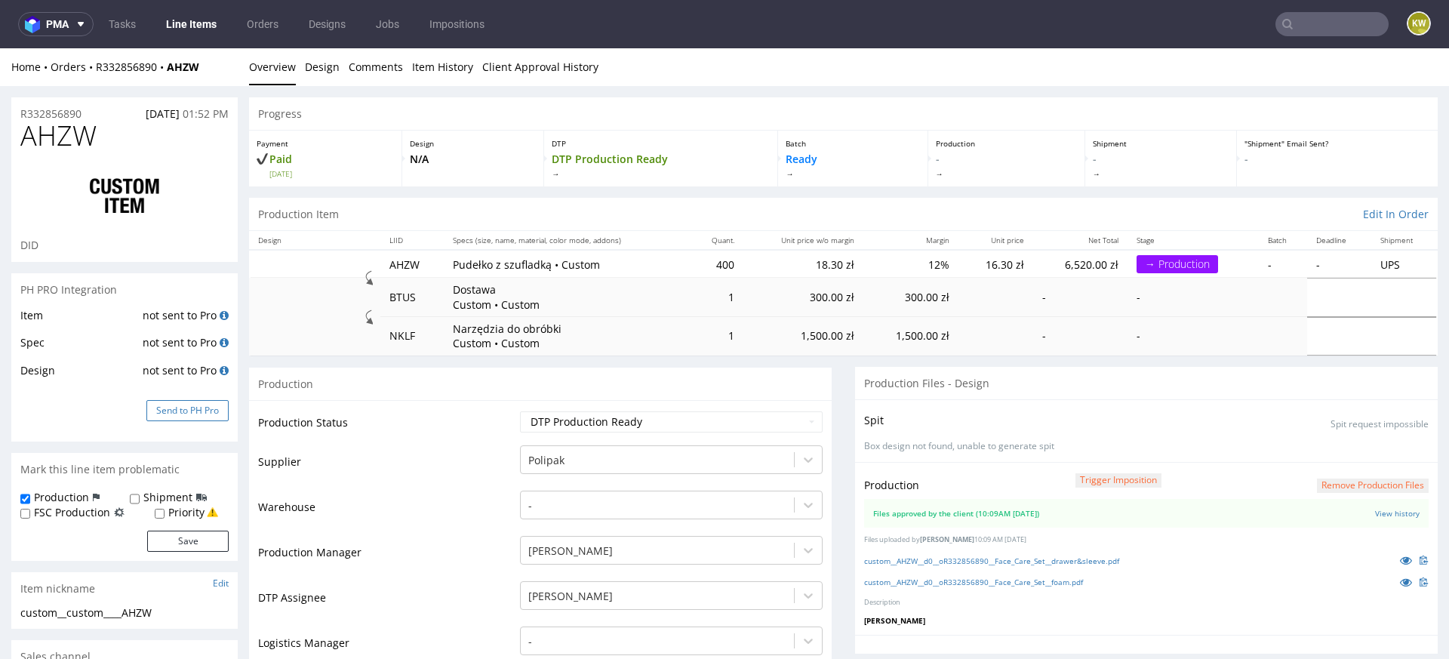
click at [191, 411] on button "Send to PH Pro" at bounding box center [187, 410] width 82 height 21
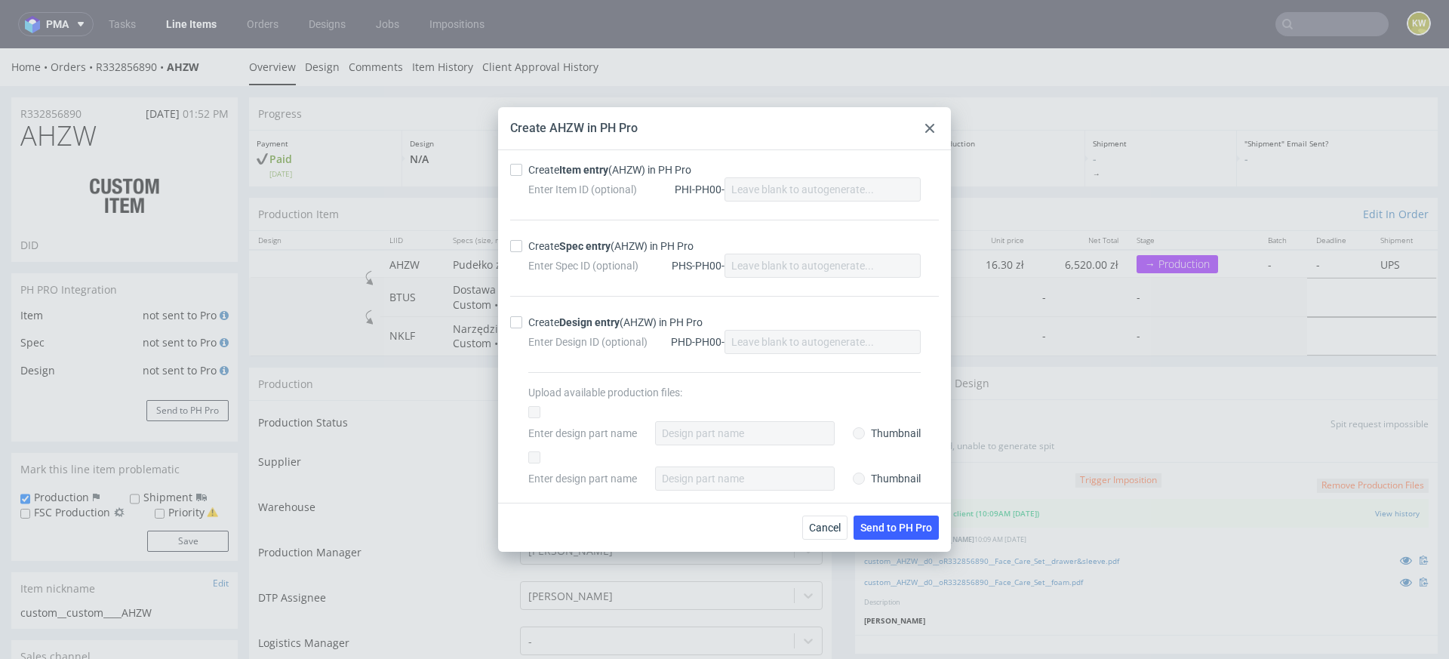
click at [503, 162] on div "Create Item entry (AHZW) in PH Pro Enter Item ID (optional) PHI-PH00- Create Sp…" at bounding box center [724, 326] width 453 height 352
click at [509, 162] on div "Create Item entry (AHZW) in PH Pro Enter Item ID (optional) PHI-PH00- Create Sp…" at bounding box center [724, 326] width 453 height 352
click at [516, 178] on div "Create Item entry (AHZW) in PH Pro Enter Item ID (optional) PHI-PH00-" at bounding box center [724, 190] width 429 height 57
click at [518, 168] on input "Create Item entry (AHZW) in PH Pro" at bounding box center [516, 170] width 12 height 12
checkbox input "true"
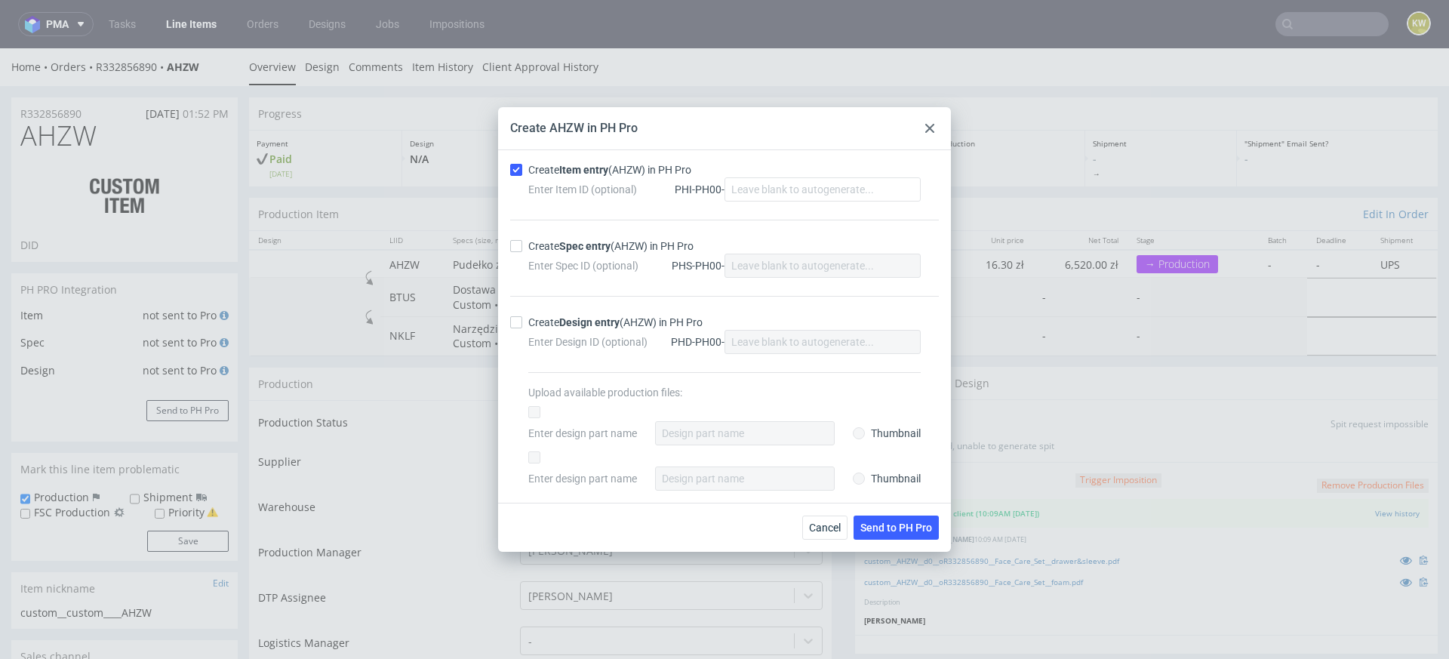
click at [516, 252] on label "Create Spec entry (AHZW) in PH Pro" at bounding box center [724, 246] width 429 height 15
click at [516, 252] on input "Create Spec entry (AHZW) in PH Pro" at bounding box center [516, 246] width 12 height 12
checkbox input "true"
click at [869, 520] on button "Send to PH Pro" at bounding box center [896, 528] width 85 height 24
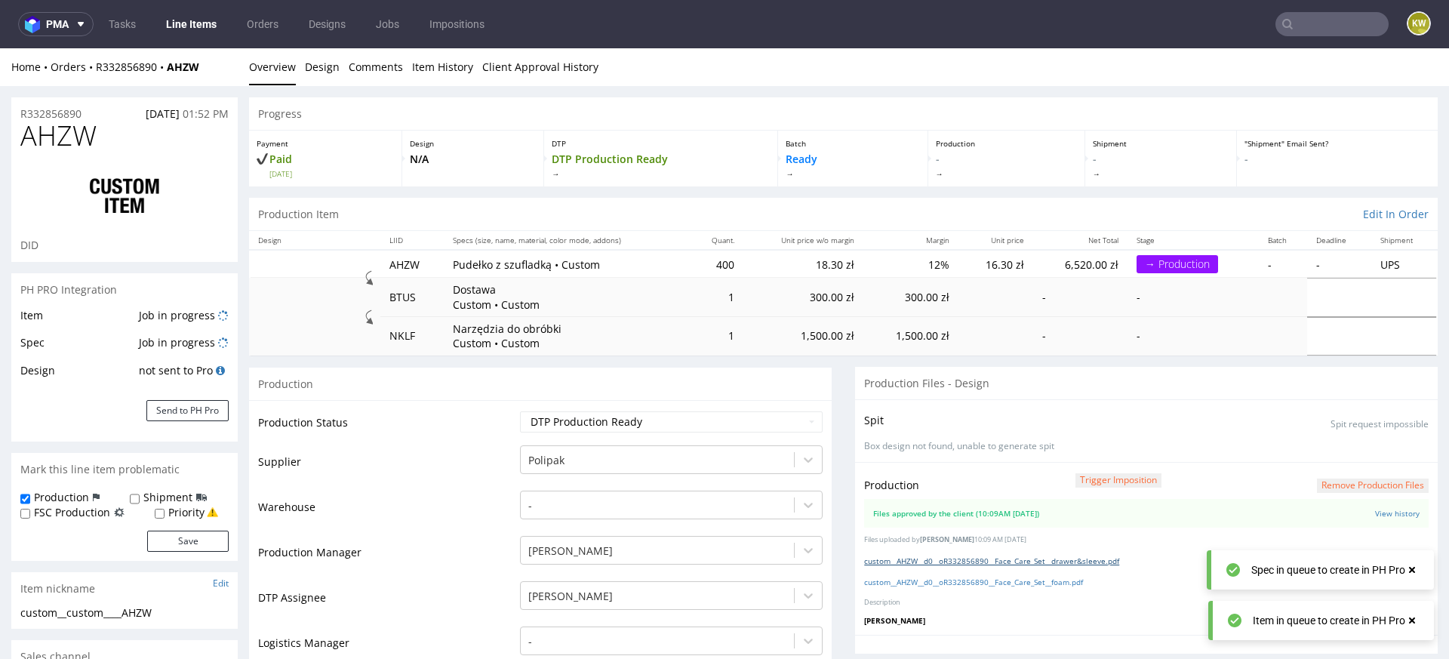
click at [1051, 558] on link "custom__AHZW__d0__oR332856890__Face_Care_Set__drawer&sleeve.pdf" at bounding box center [991, 561] width 255 height 11
click at [1036, 585] on link "custom__AHZW__d0__oR332856890__Face_Care_Set__foam.pdf" at bounding box center [973, 582] width 219 height 11
click at [60, 141] on span "AHZW" at bounding box center [58, 136] width 76 height 30
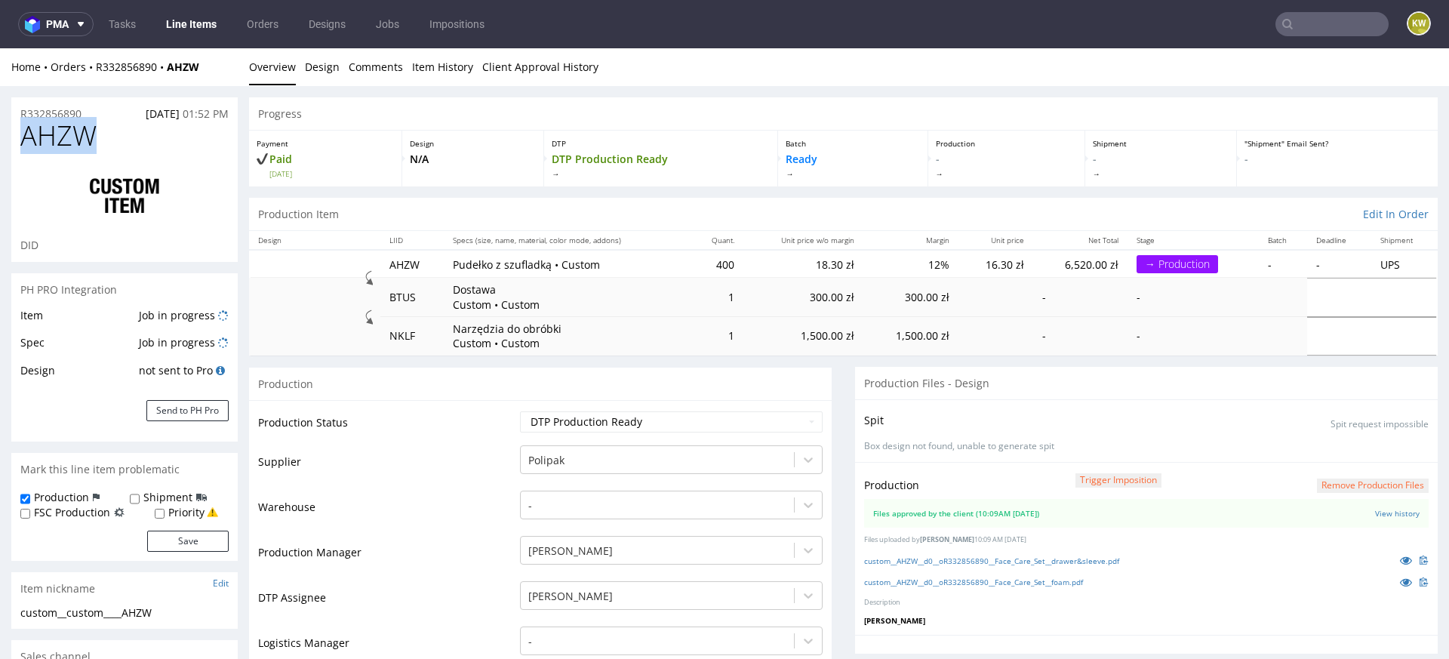
click at [60, 141] on span "AHZW" at bounding box center [58, 136] width 76 height 30
copy span "AHZW"
click at [1033, 556] on link "custom__EFQW__d0__oR332856890__Body_Care__drawer&sleeve.pdf" at bounding box center [985, 561] width 242 height 11
click at [1008, 583] on link "custom__EFQW__d0__oR332856890__Body_Care__foam.pdf" at bounding box center [966, 582] width 205 height 11
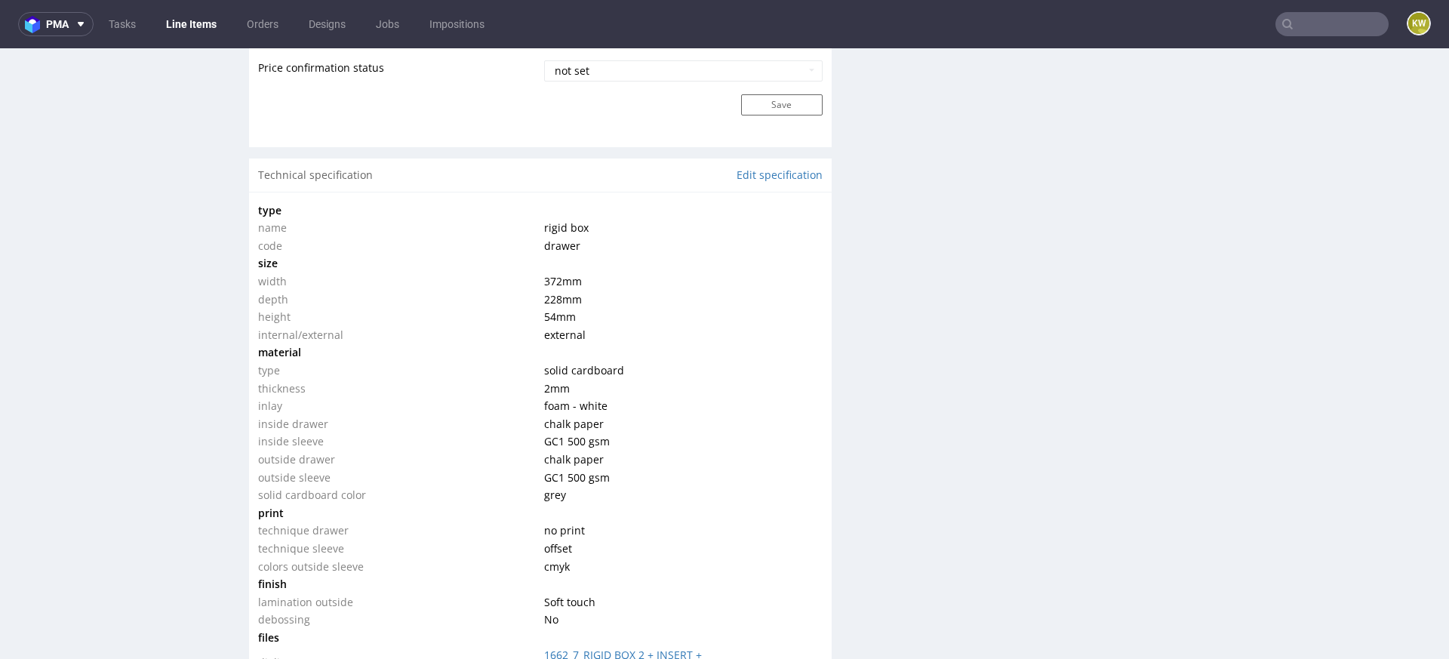
scroll to position [1463, 0]
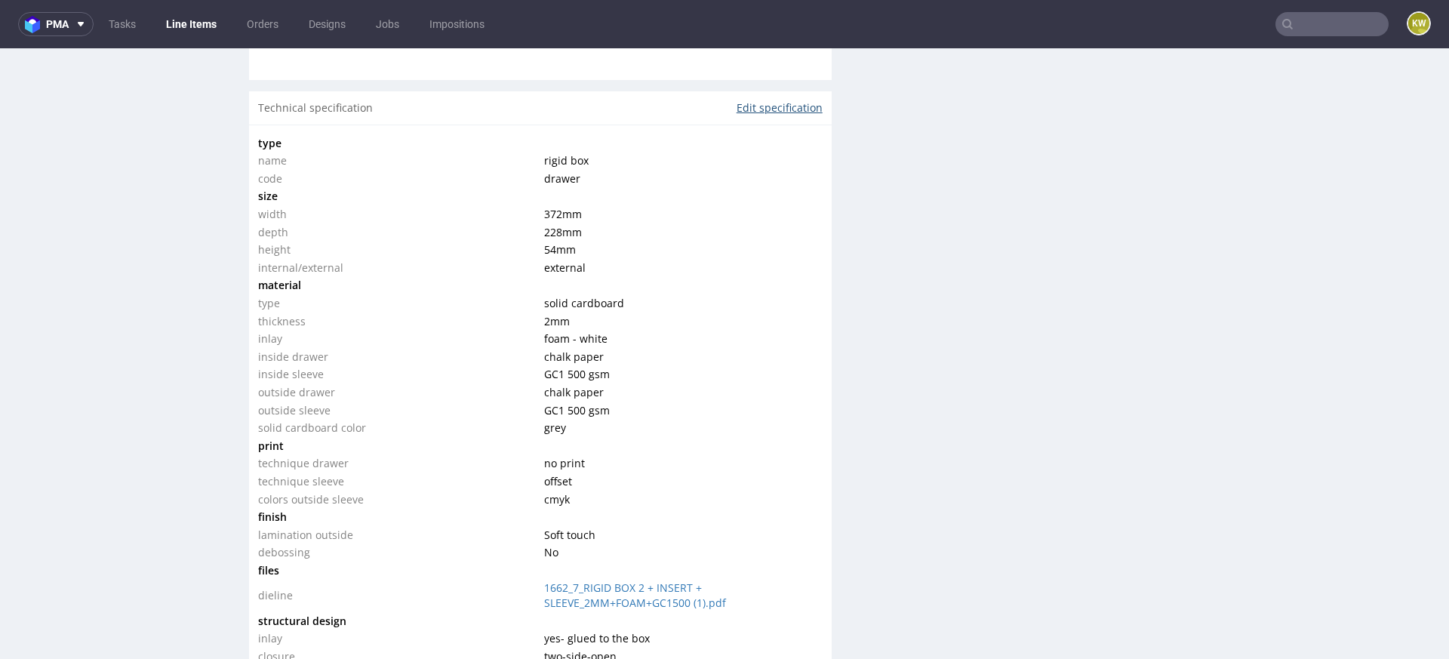
click at [737, 104] on link "Edit specification" at bounding box center [780, 107] width 86 height 15
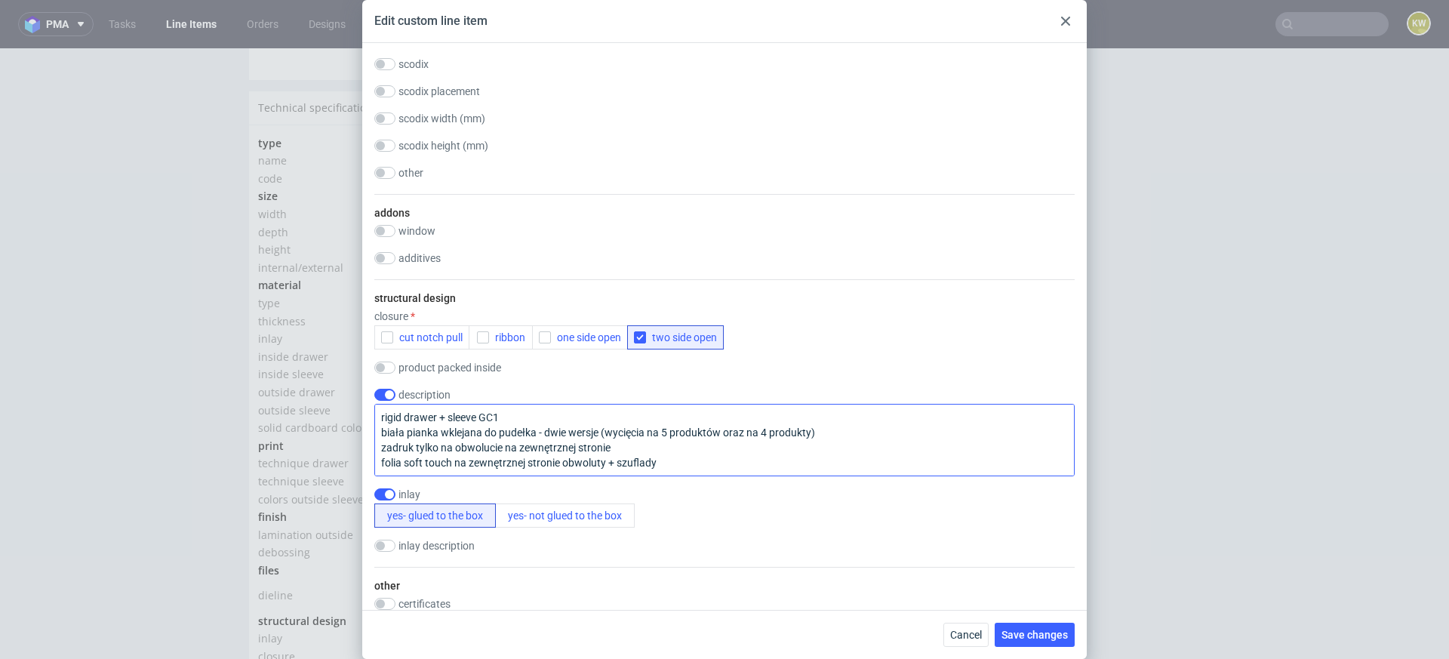
scroll to position [1663, 0]
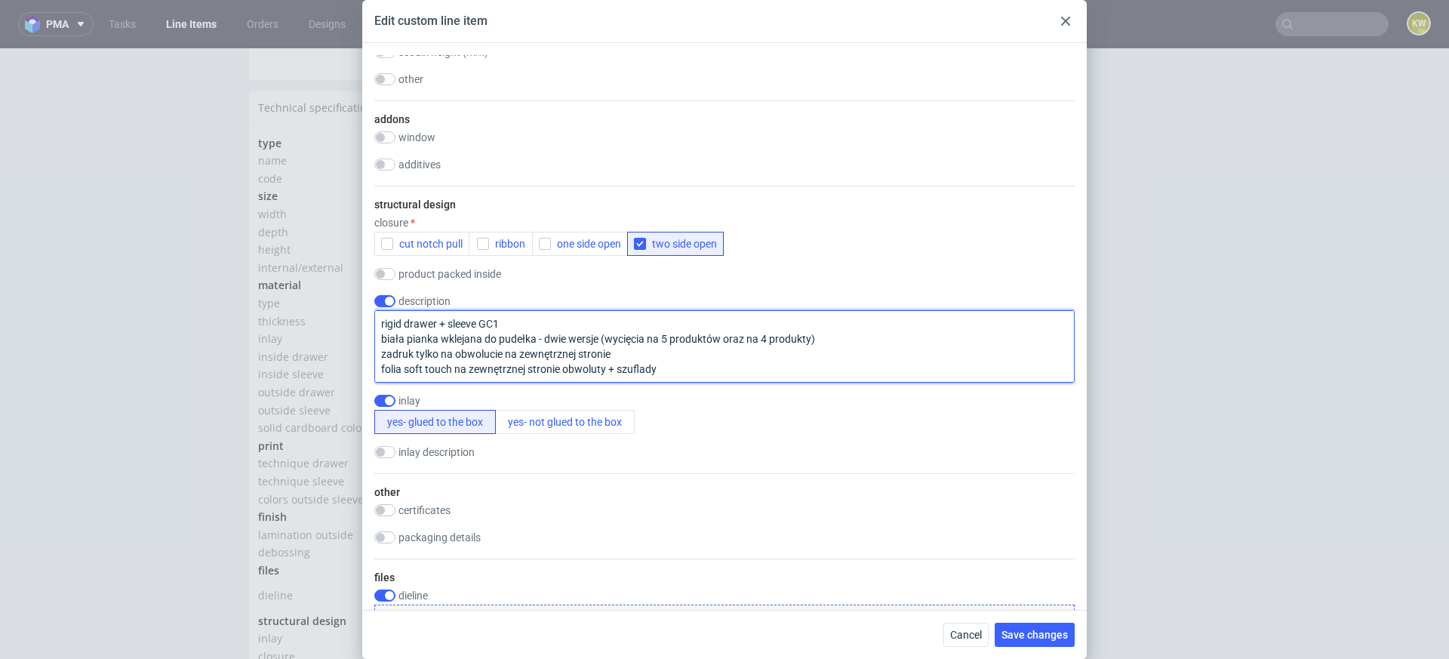
drag, startPoint x: 823, startPoint y: 337, endPoint x: 543, endPoint y: 334, distance: 280.0
click at [543, 334] on textarea "rigid drawer + sleeve GC1 biała pianka wklejana do pudełka - dwie wersje (wycię…" at bounding box center [724, 346] width 700 height 72
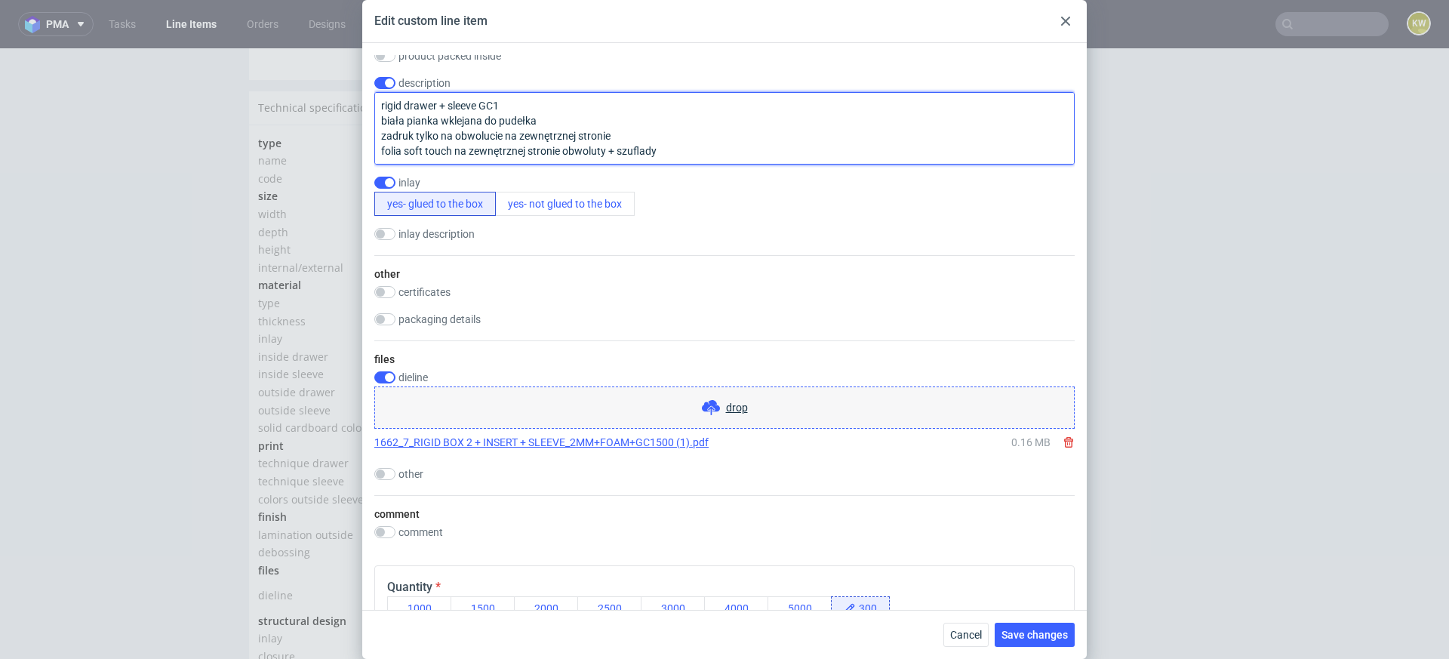
scroll to position [1891, 0]
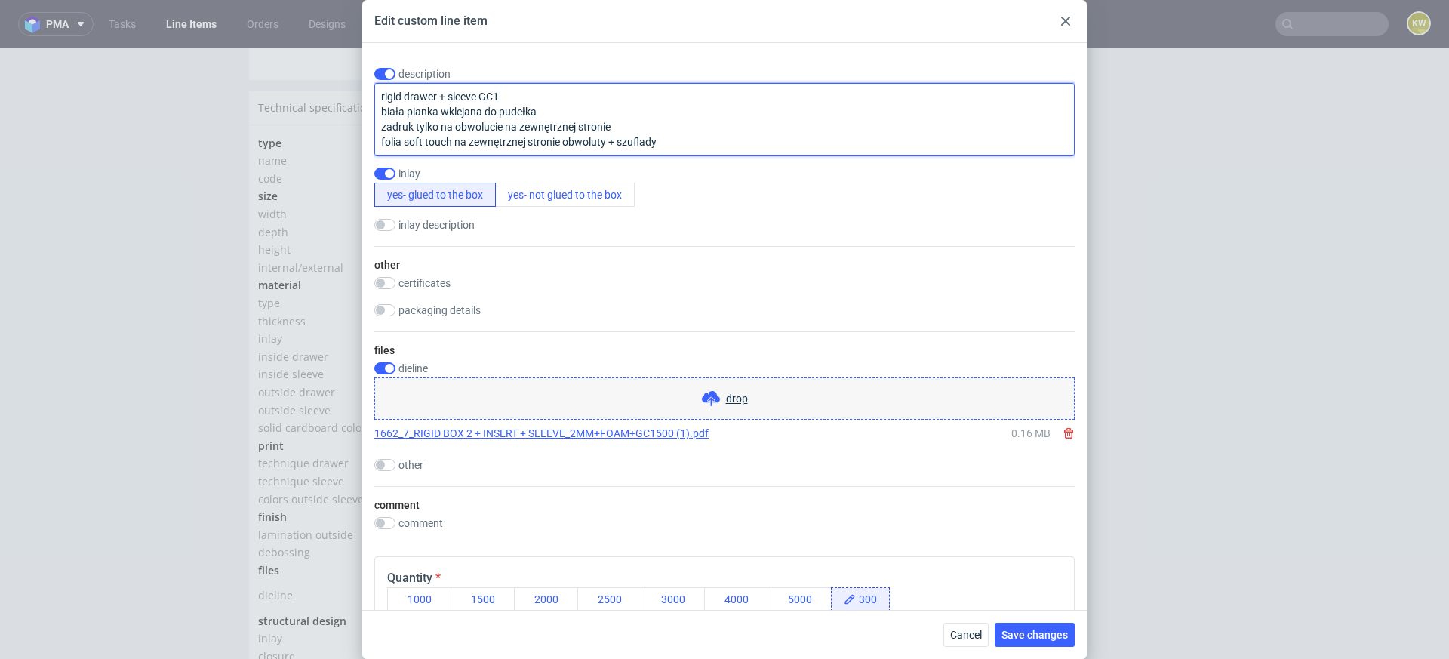
type textarea "rigid drawer + sleeve GC1 biała pianka wklejana do pudełka zadruk tylko na obwo…"
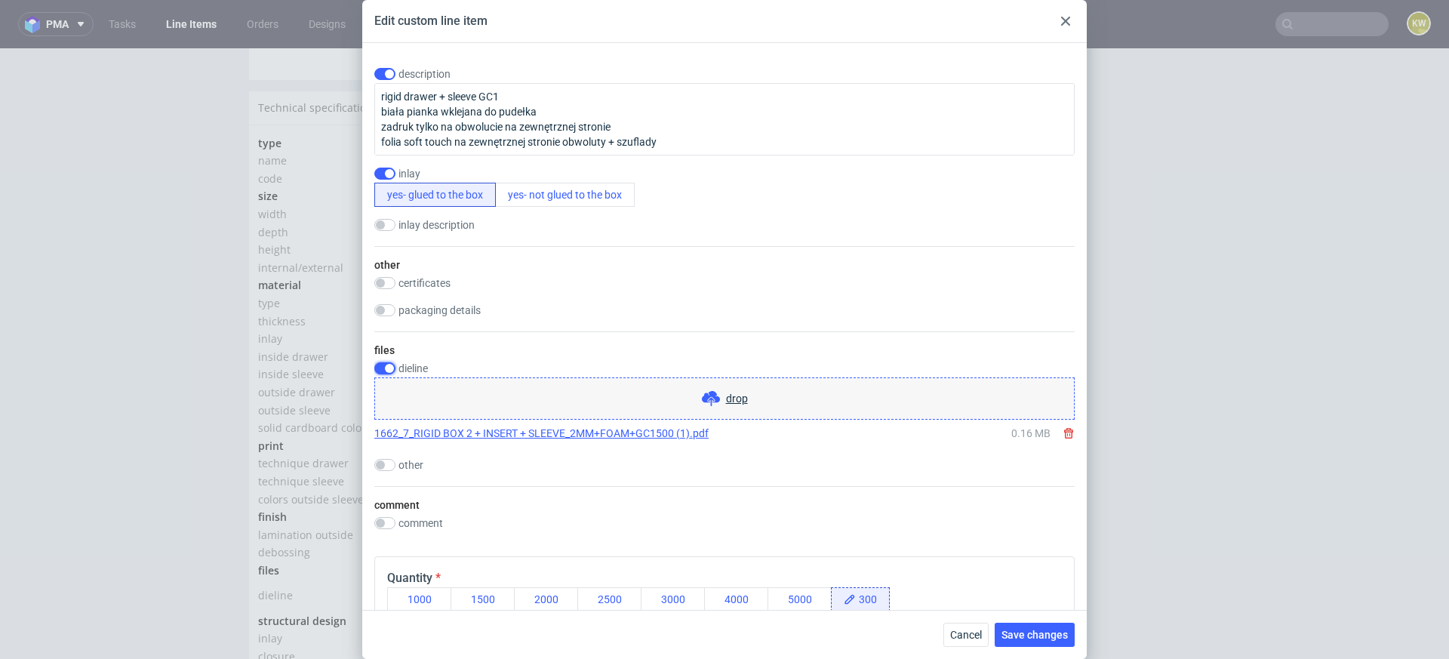
click at [383, 362] on input "checkbox" at bounding box center [384, 368] width 21 height 12
checkbox input "false"
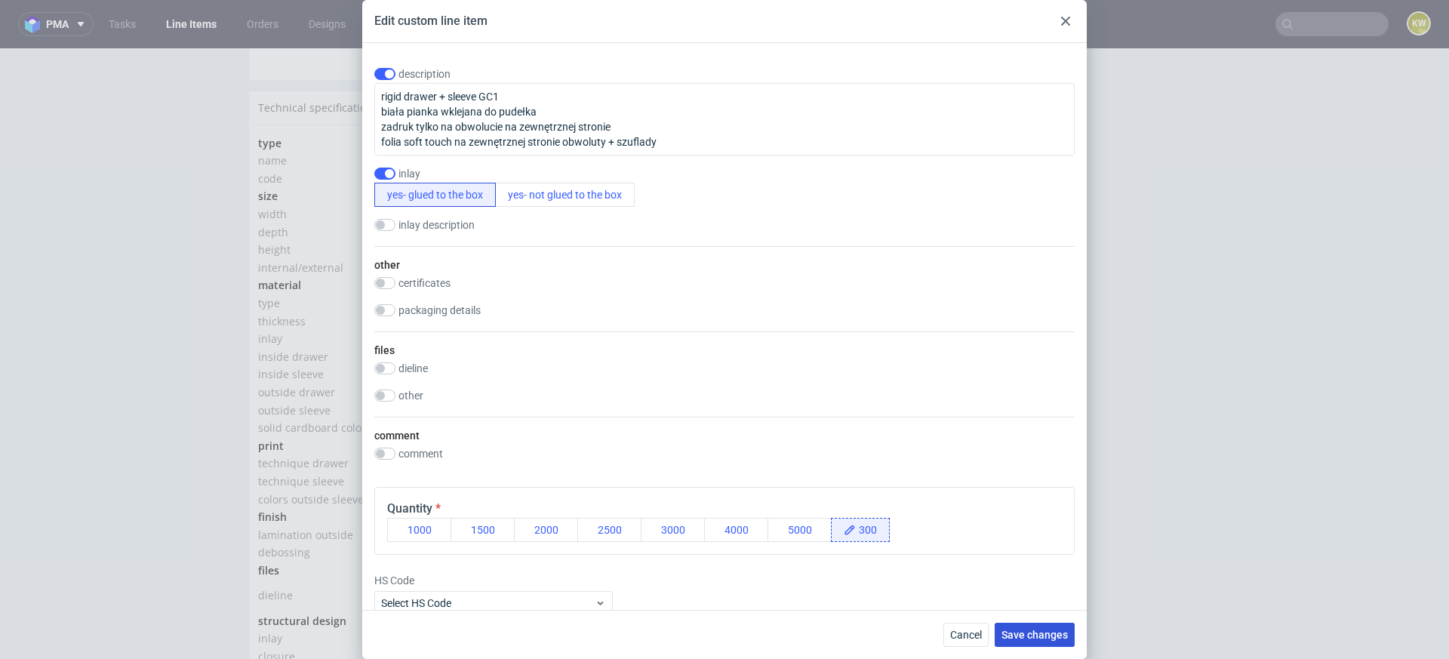
click at [1028, 639] on span "Save changes" at bounding box center [1035, 634] width 66 height 11
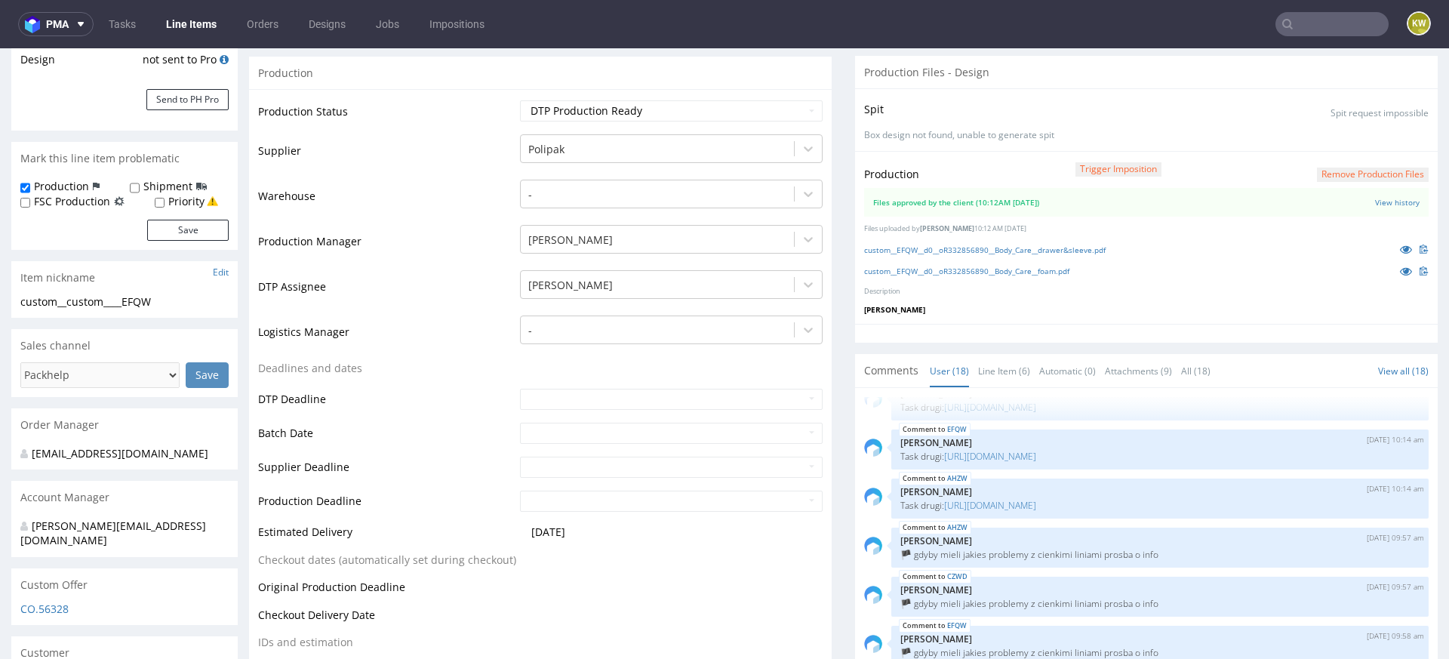
scroll to position [0, 0]
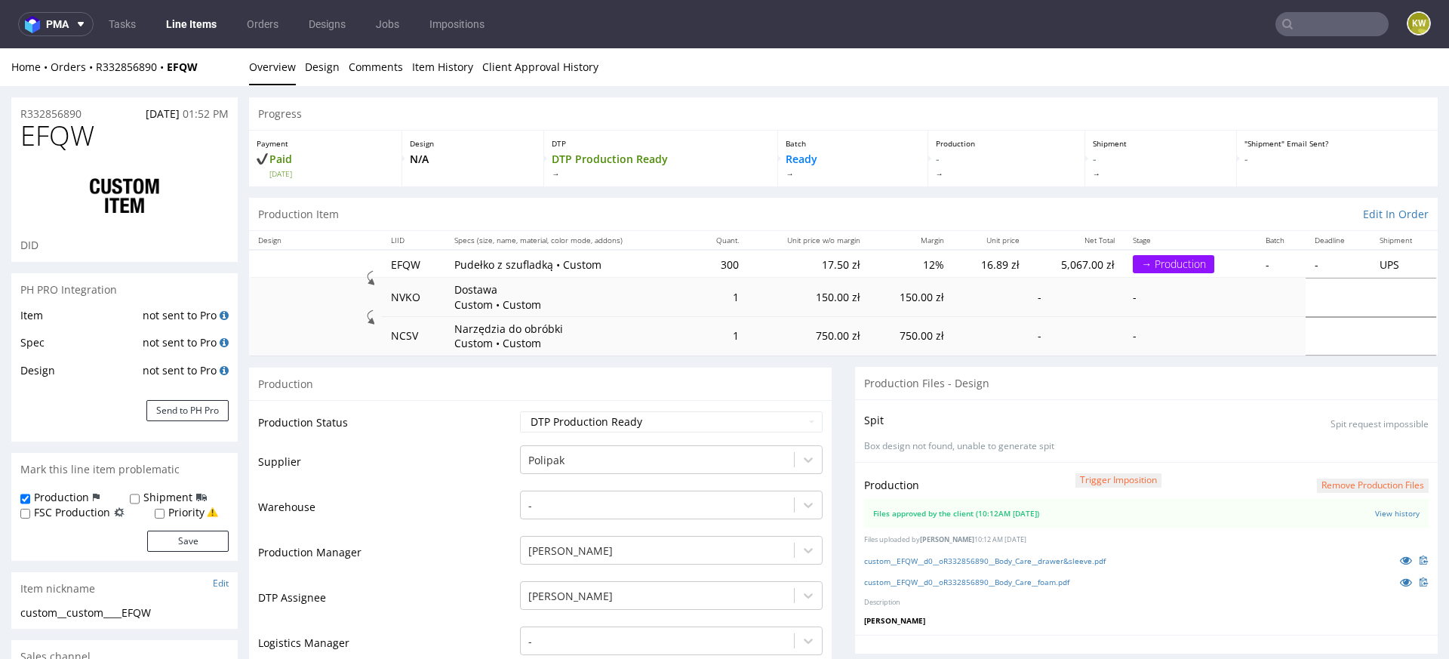
click at [195, 422] on div "Item not sent to Pro Spec not sent to Pro Design not sent to Pro Send to PH Pro" at bounding box center [124, 374] width 226 height 136
click at [202, 396] on div "Item not sent to Pro Spec not sent to Pro Design not sent to Pro Send to PH Pro" at bounding box center [124, 374] width 226 height 136
click at [199, 411] on button "Send to PH Pro" at bounding box center [187, 410] width 82 height 21
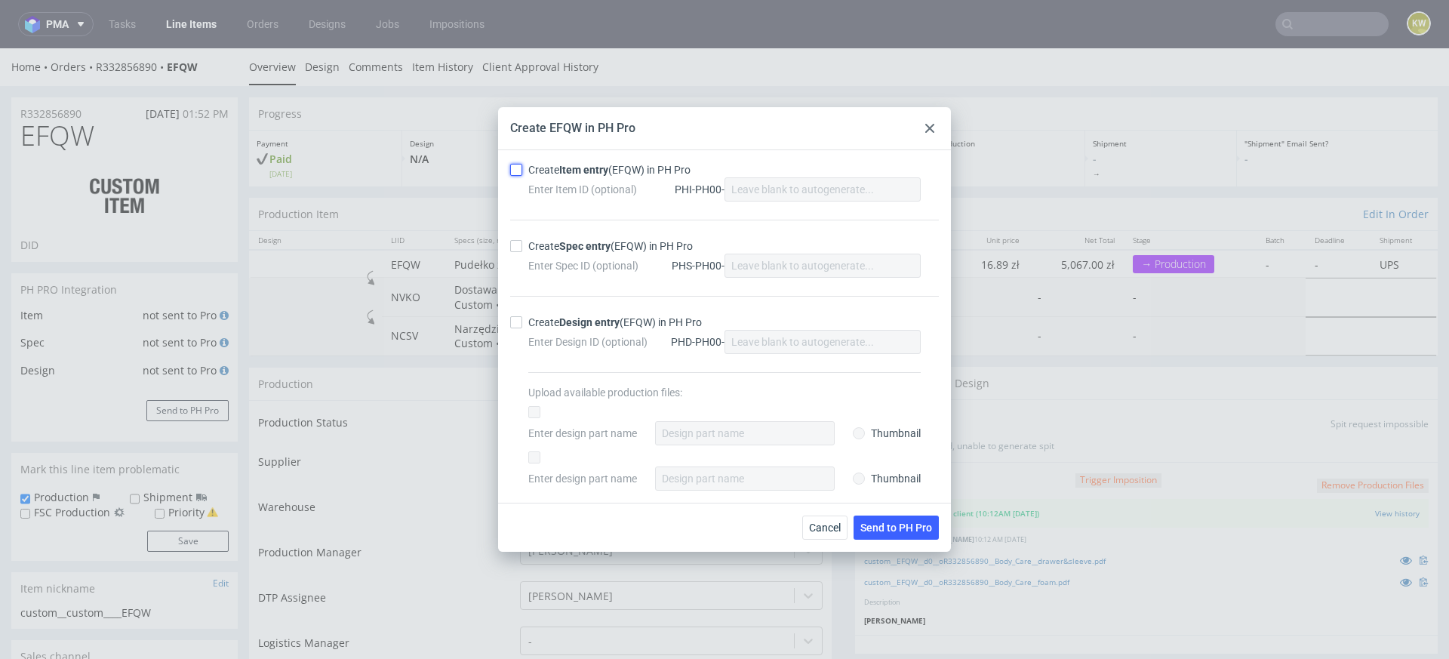
click at [519, 164] on input "Create Item entry (EFQW) in PH Pro" at bounding box center [516, 170] width 12 height 12
checkbox input "true"
click at [516, 246] on input "Create Spec entry (EFQW) in PH Pro" at bounding box center [516, 246] width 12 height 12
checkbox input "true"
click at [878, 524] on span "Send to PH Pro" at bounding box center [896, 527] width 72 height 11
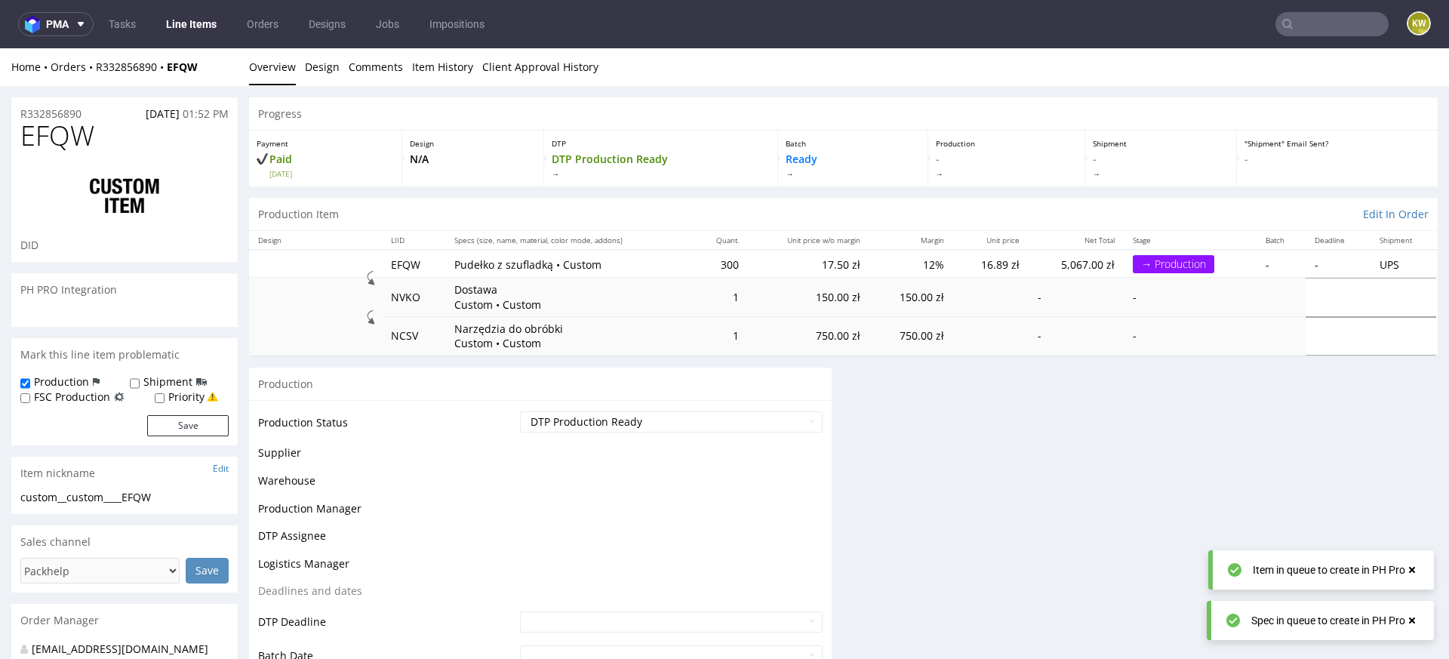
click at [53, 133] on span "EFQW" at bounding box center [57, 136] width 74 height 30
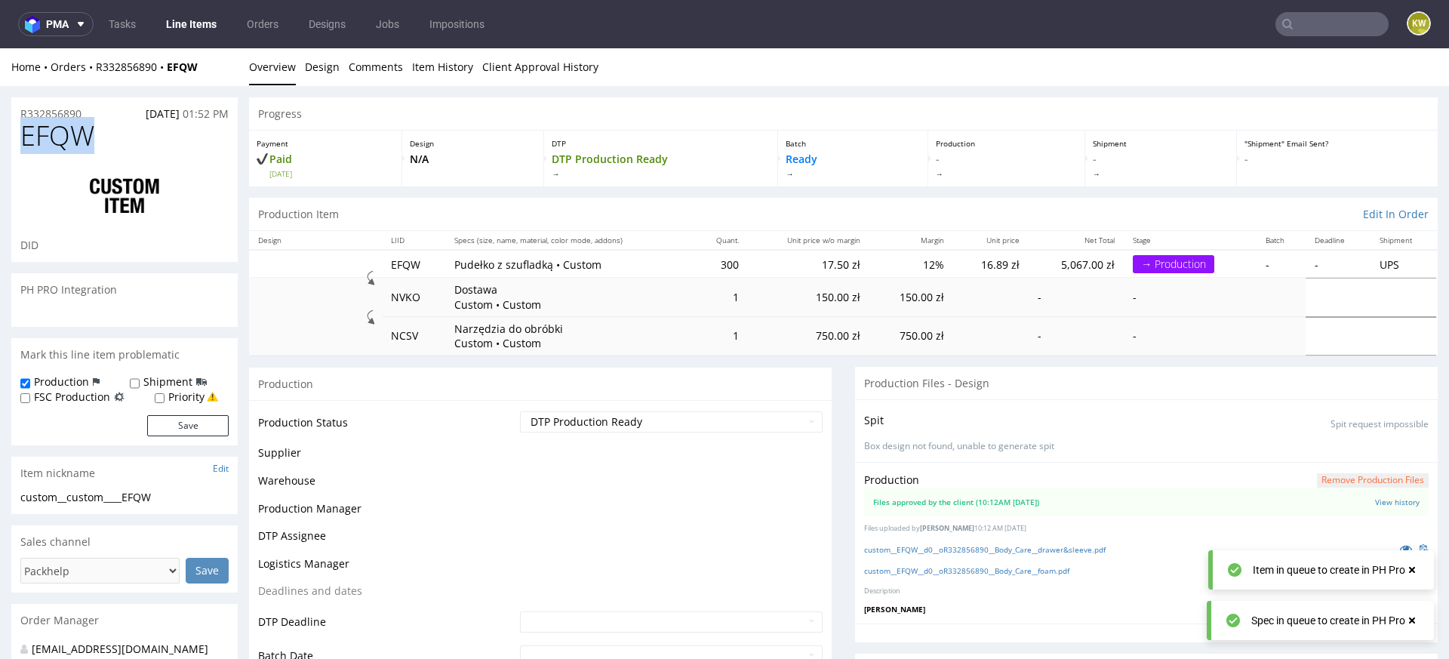
click at [53, 134] on span "EFQW" at bounding box center [57, 136] width 74 height 30
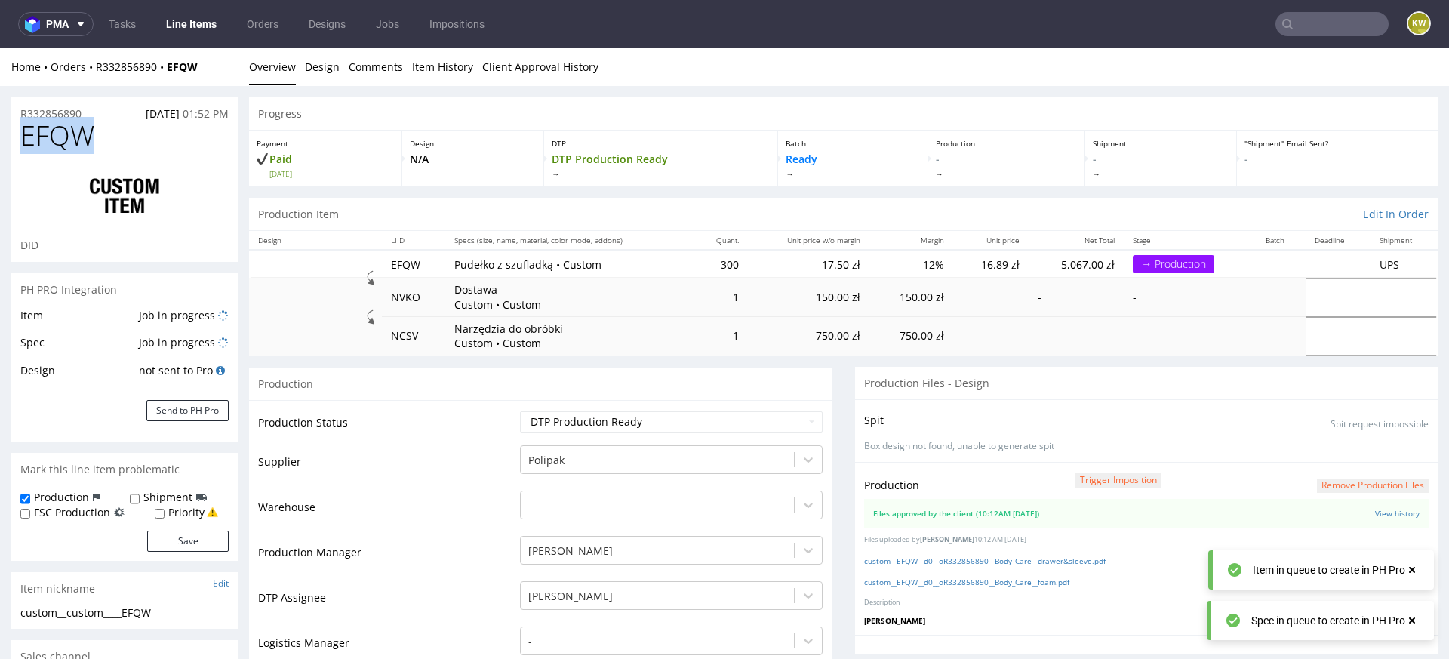
copy span "EFQW"
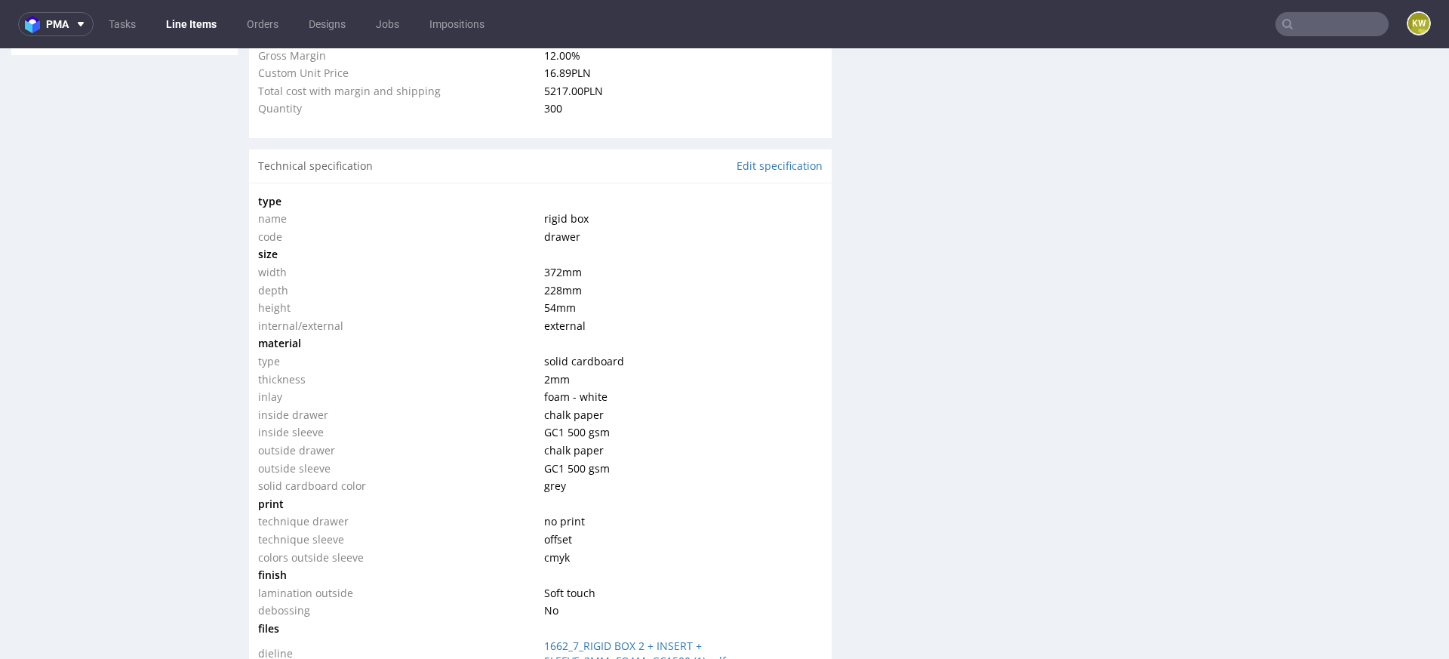
scroll to position [1273, 0]
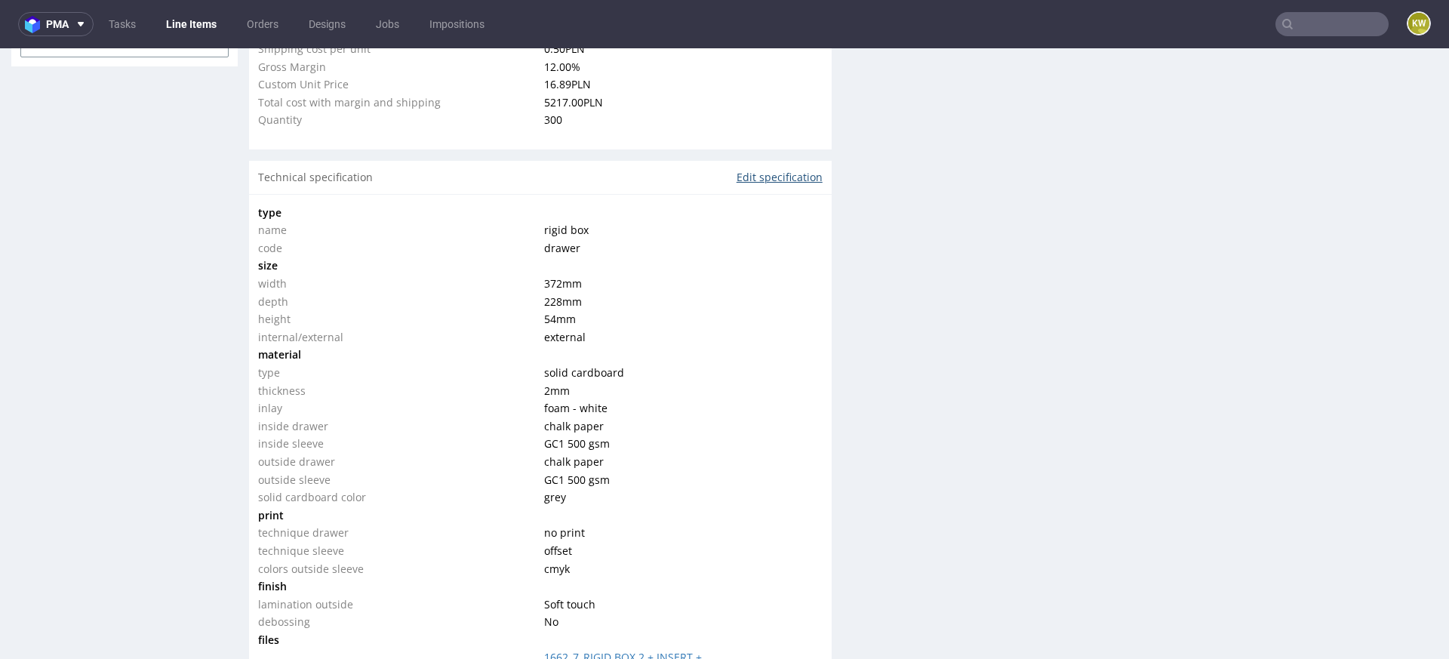
click at [743, 170] on link "Edit specification" at bounding box center [780, 177] width 86 height 15
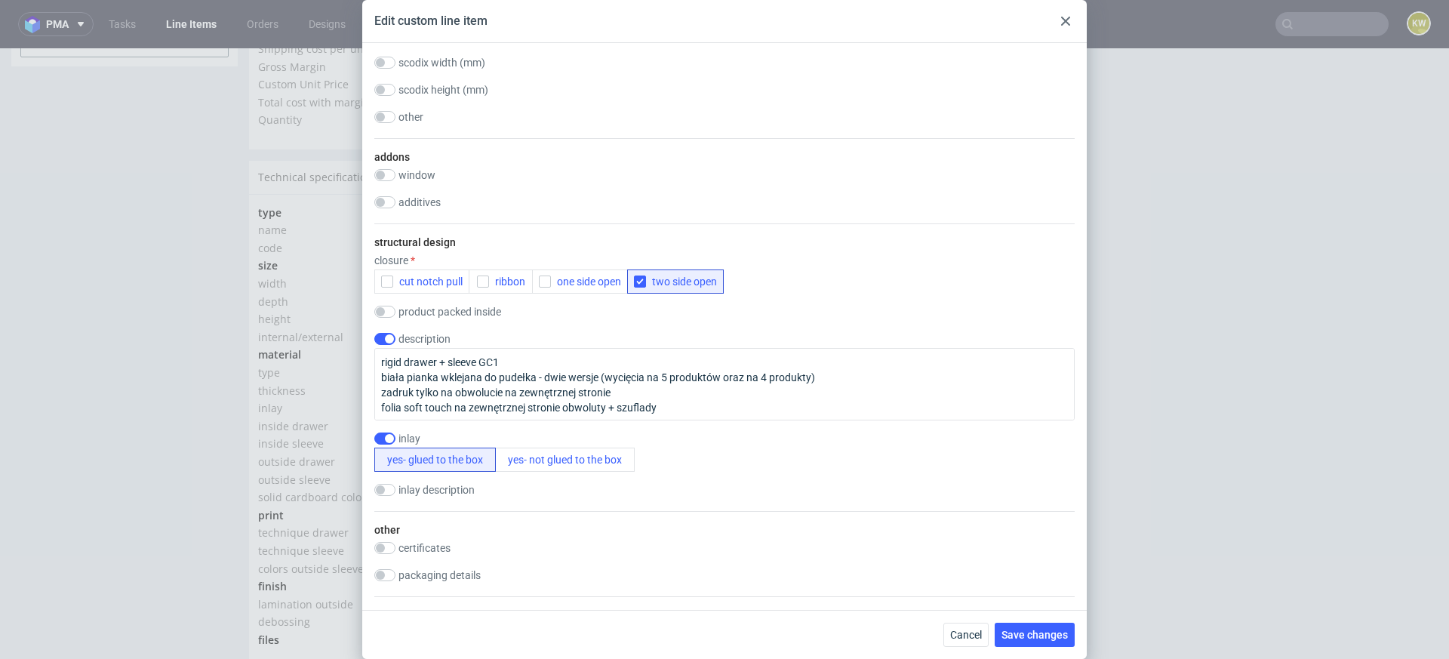
scroll to position [1623, 0]
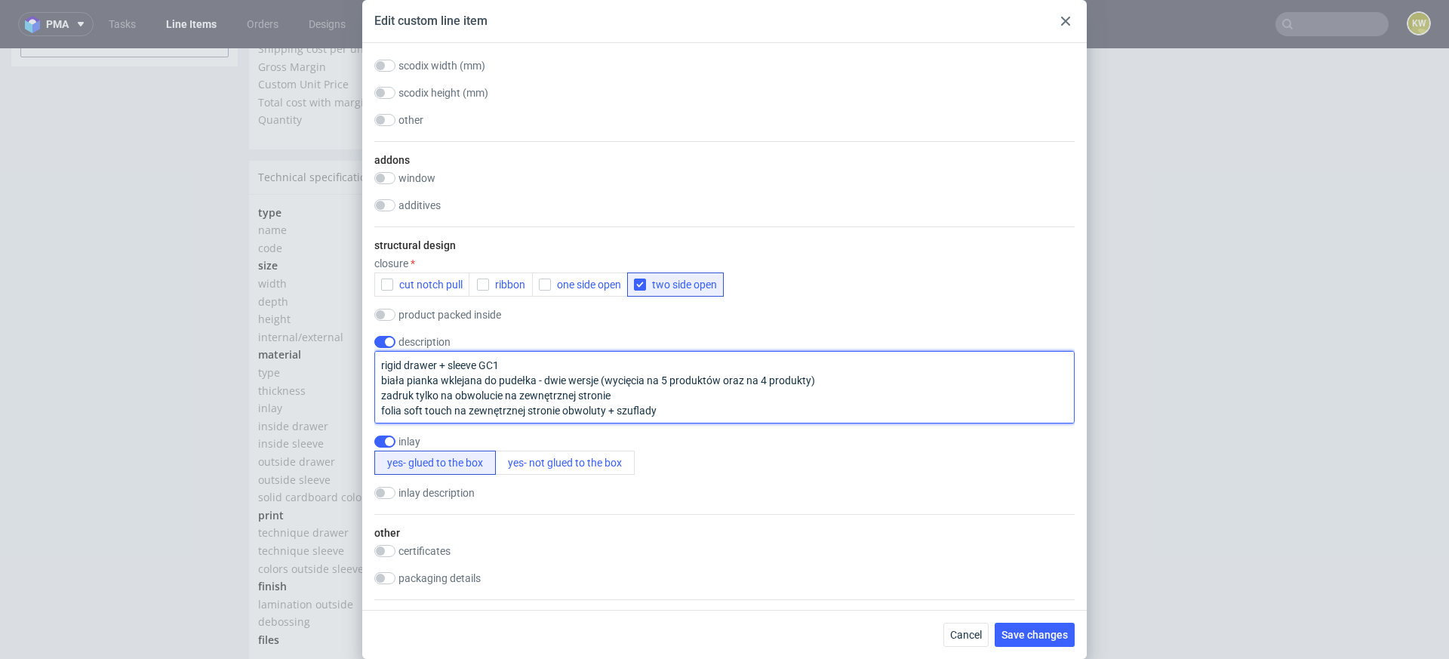
drag, startPoint x: 822, startPoint y: 383, endPoint x: 617, endPoint y: 377, distance: 204.6
click at [616, 378] on textarea "rigid drawer + sleeve GC1 biała pianka wklejana do pudełka - dwie wersje (wycię…" at bounding box center [724, 387] width 700 height 72
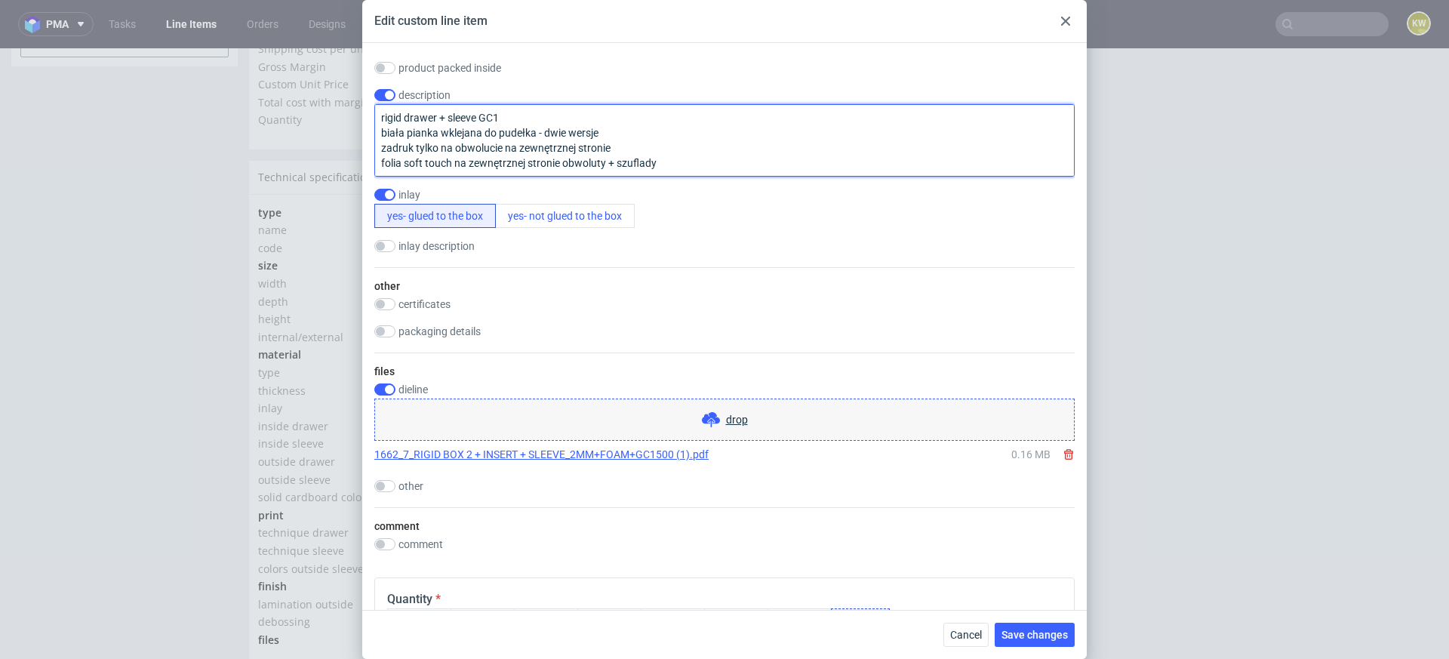
scroll to position [1873, 0]
type textarea "rigid drawer + sleeve GC1 biała pianka wklejana do pudełka - dwie wersje zadruk…"
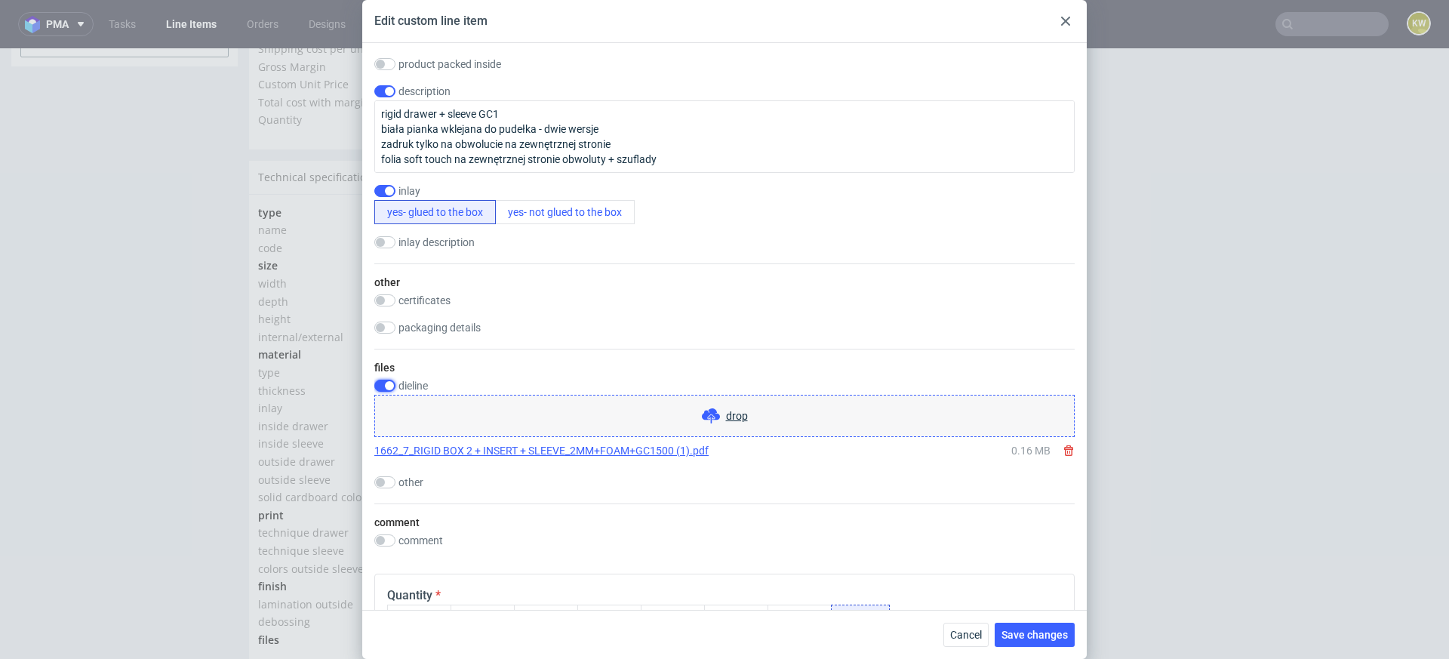
click at [389, 380] on input "checkbox" at bounding box center [384, 386] width 21 height 12
checkbox input "false"
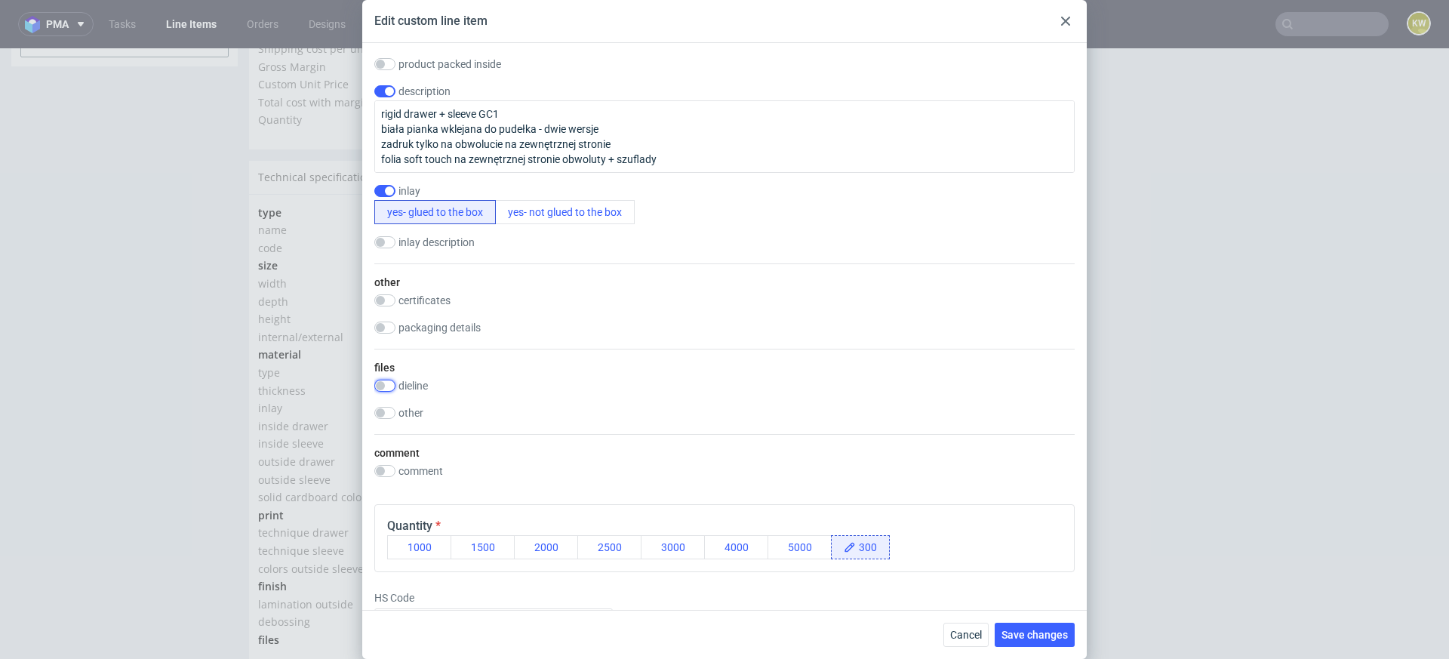
scroll to position [1971, 0]
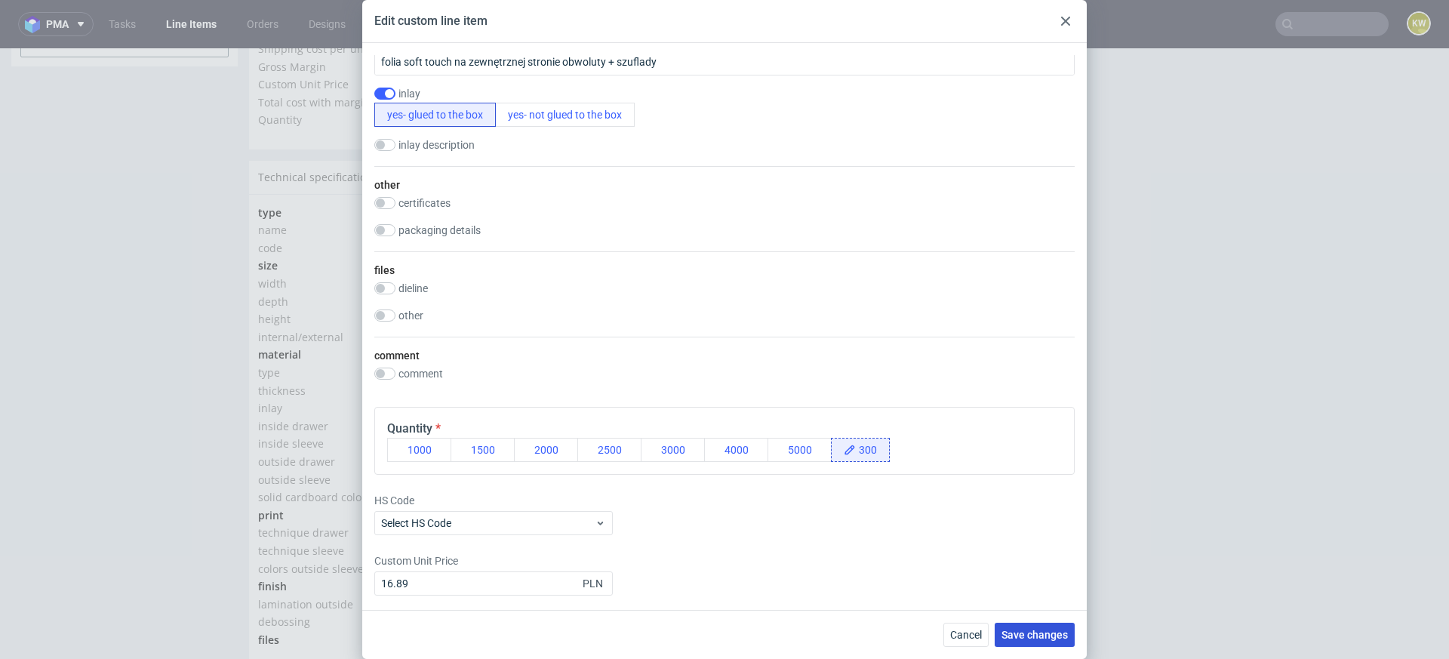
click at [1026, 626] on button "Save changes" at bounding box center [1035, 635] width 80 height 24
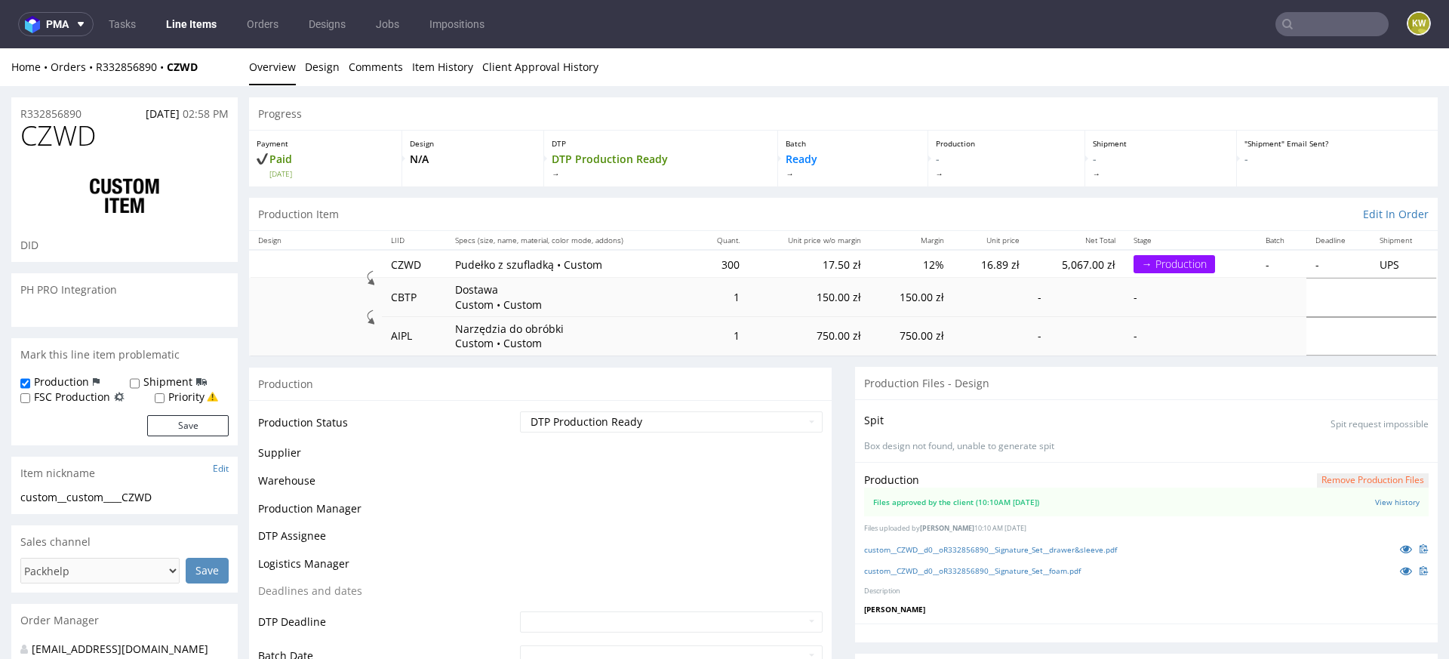
scroll to position [777, 0]
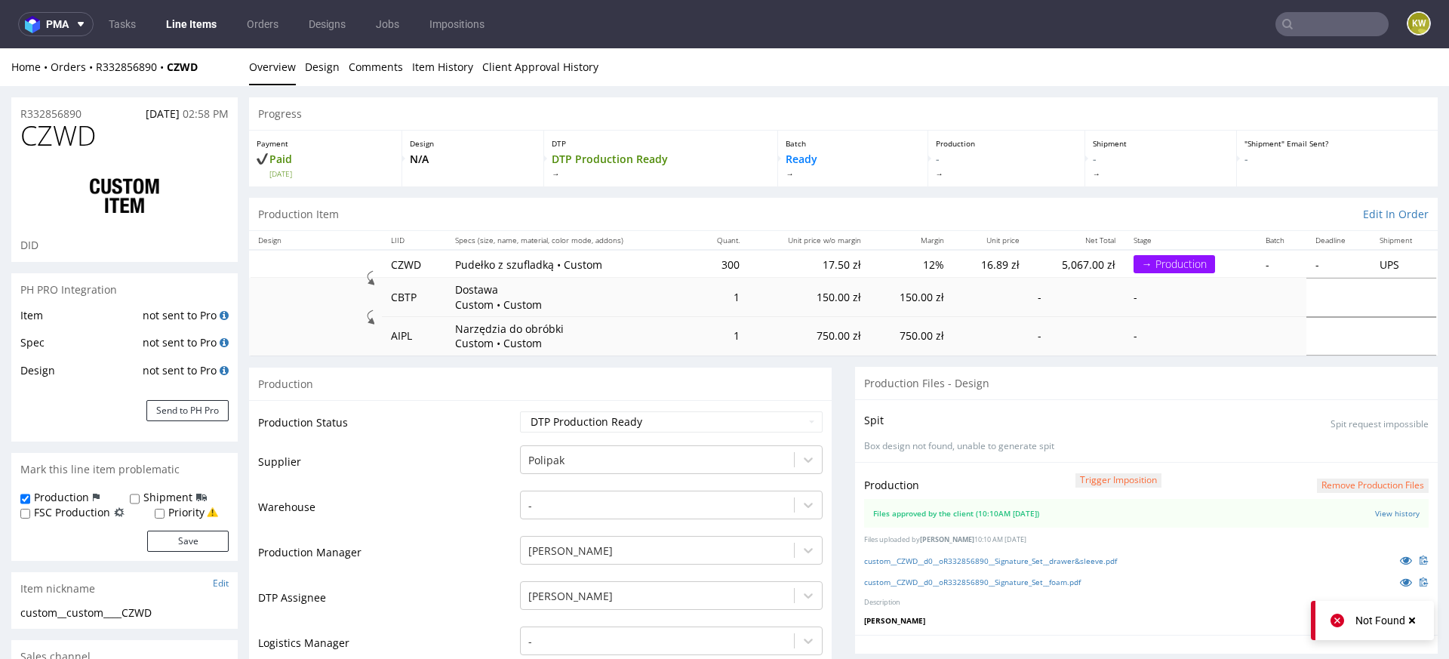
click at [196, 425] on div "Item not sent to Pro Spec not sent to Pro Design not sent to Pro Send to PH Pro" at bounding box center [124, 374] width 226 height 136
click at [198, 412] on button "Send to PH Pro" at bounding box center [187, 410] width 82 height 21
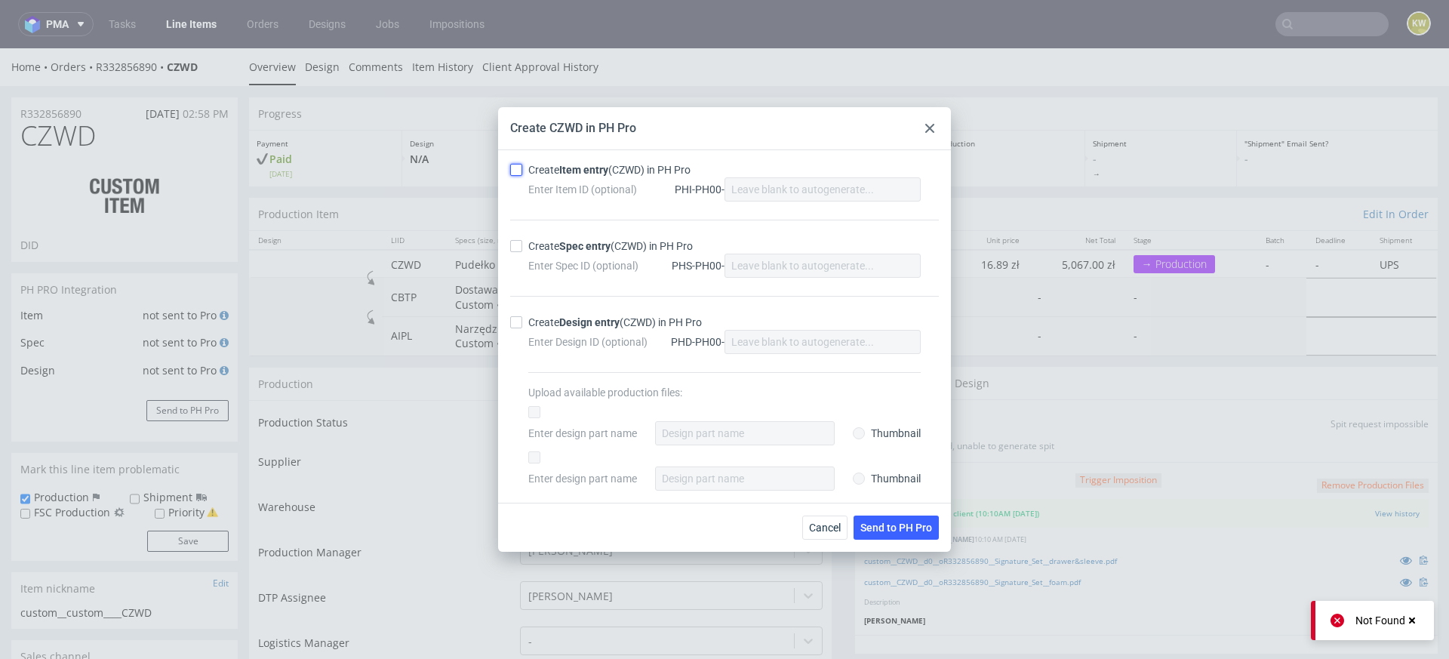
click at [512, 169] on input "Create Item entry (CZWD) in PH Pro" at bounding box center [516, 170] width 12 height 12
checkbox input "true"
click at [510, 249] on input "Create Spec entry (CZWD) in PH Pro" at bounding box center [516, 246] width 12 height 12
checkbox input "true"
click at [872, 518] on button "Send to PH Pro" at bounding box center [896, 528] width 85 height 24
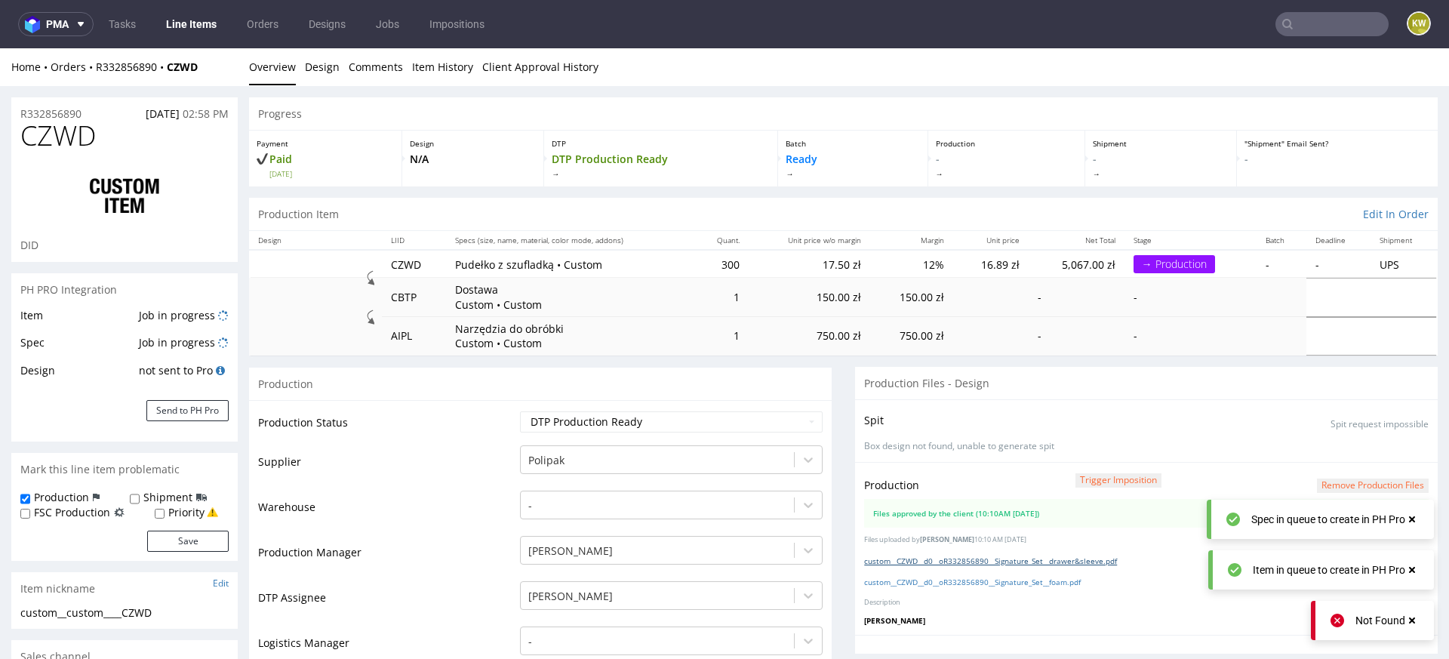
click at [1010, 558] on link "custom__CZWD__d0__oR332856890__Signature_Set__drawer&sleeve.pdf" at bounding box center [990, 561] width 253 height 11
click at [979, 578] on link "custom__CZWD__d0__oR332856890__Signature_Set__foam.pdf" at bounding box center [972, 582] width 217 height 11
click at [53, 137] on span "CZWD" at bounding box center [57, 136] width 75 height 30
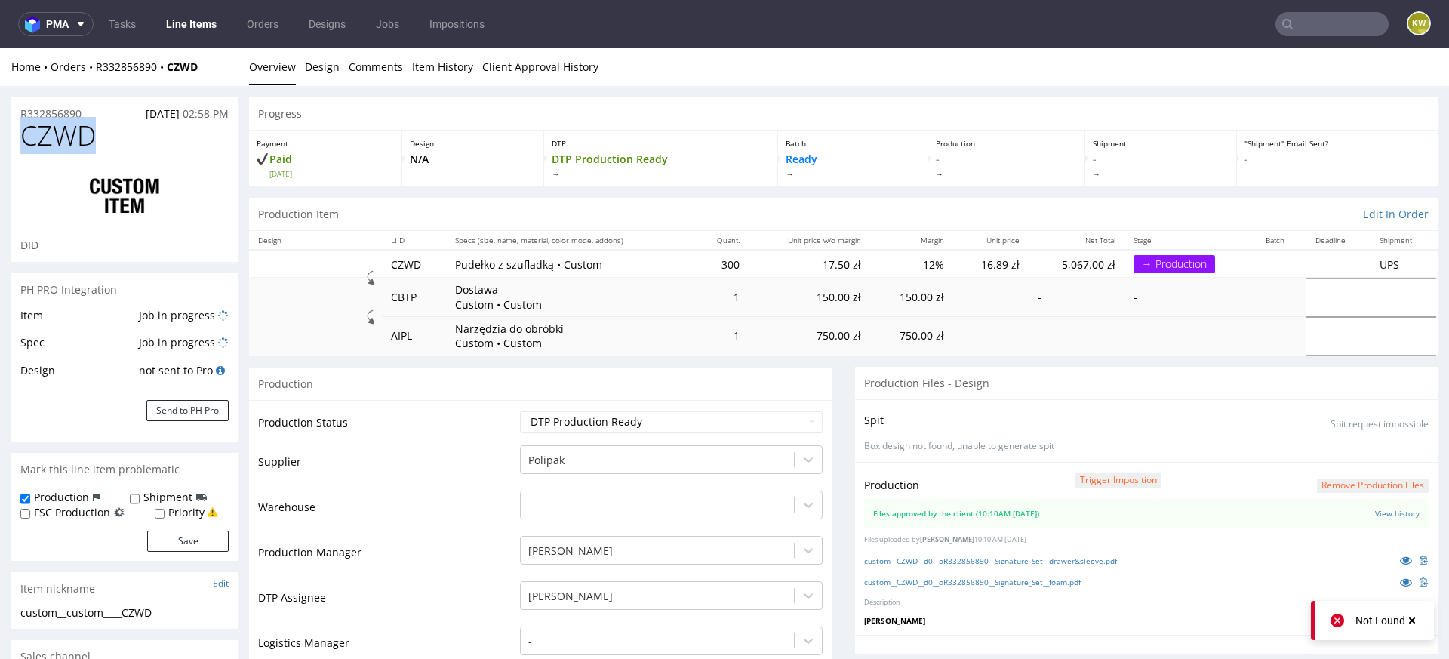
copy span "CZWD"
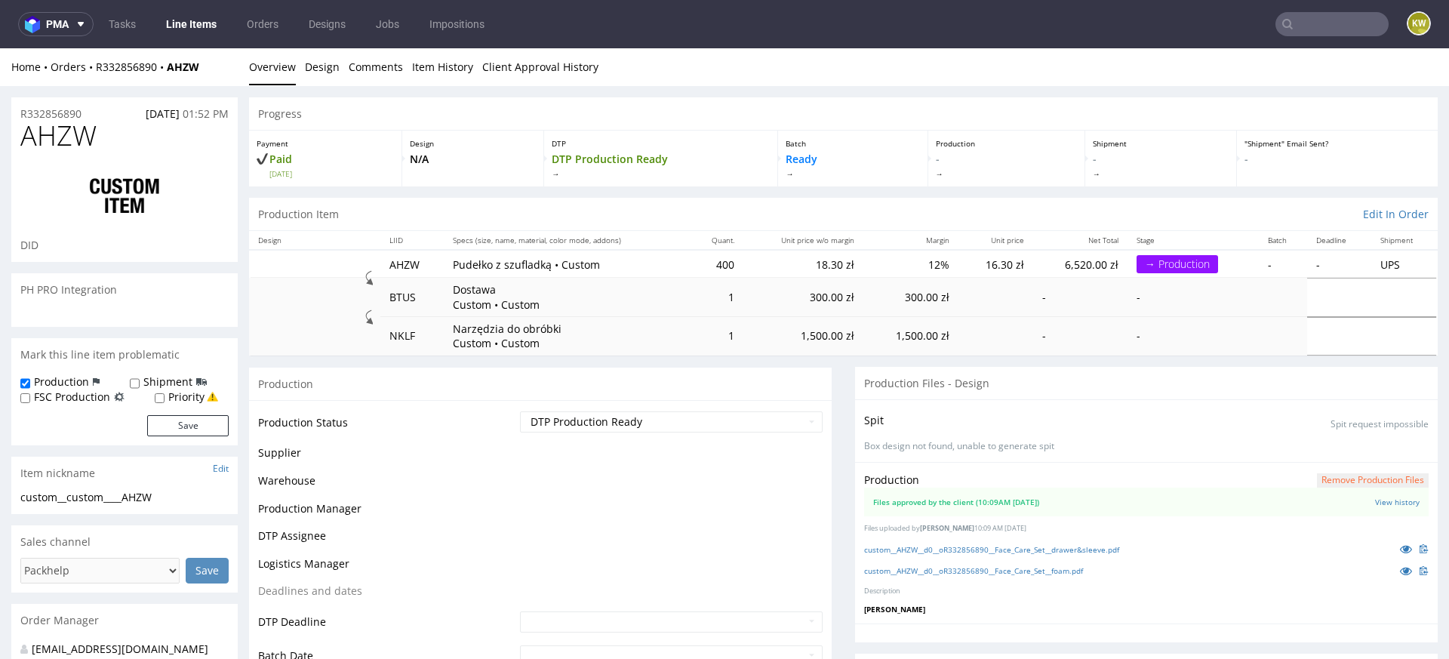
scroll to position [777, 0]
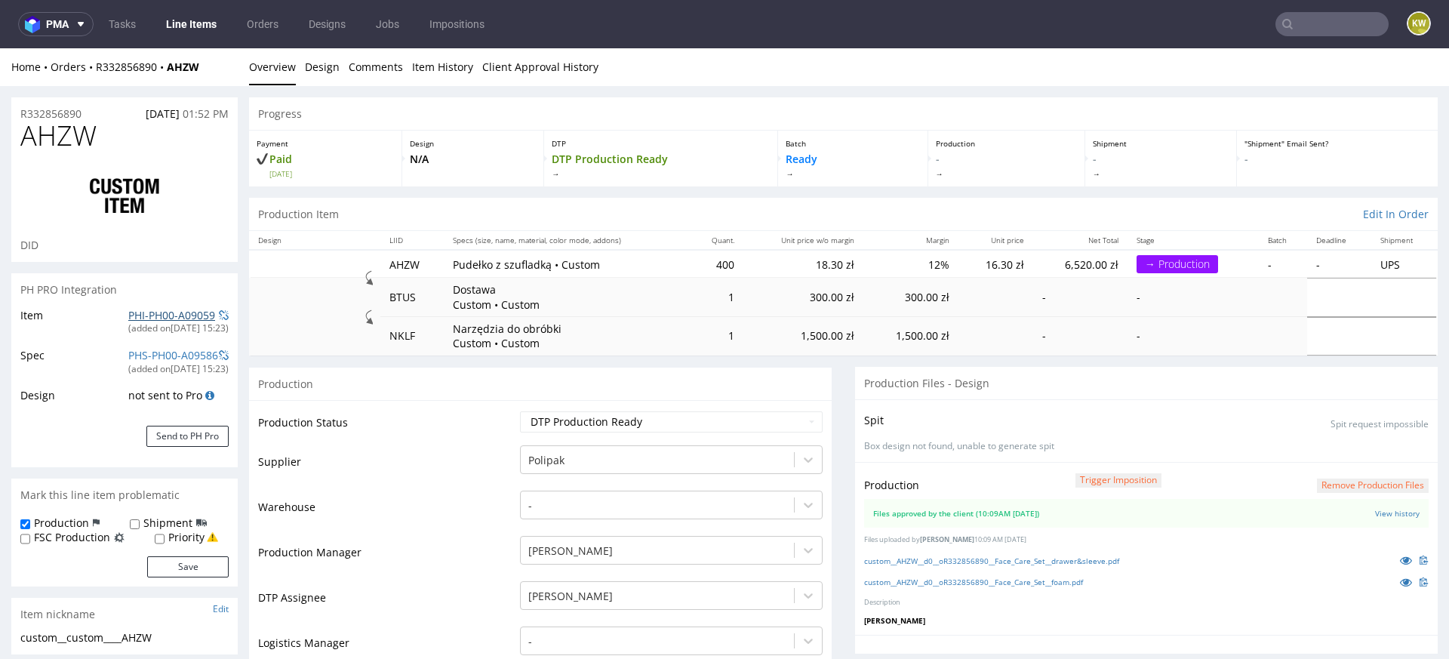
click at [143, 312] on link "PHI-PH00-A09059" at bounding box center [171, 315] width 87 height 14
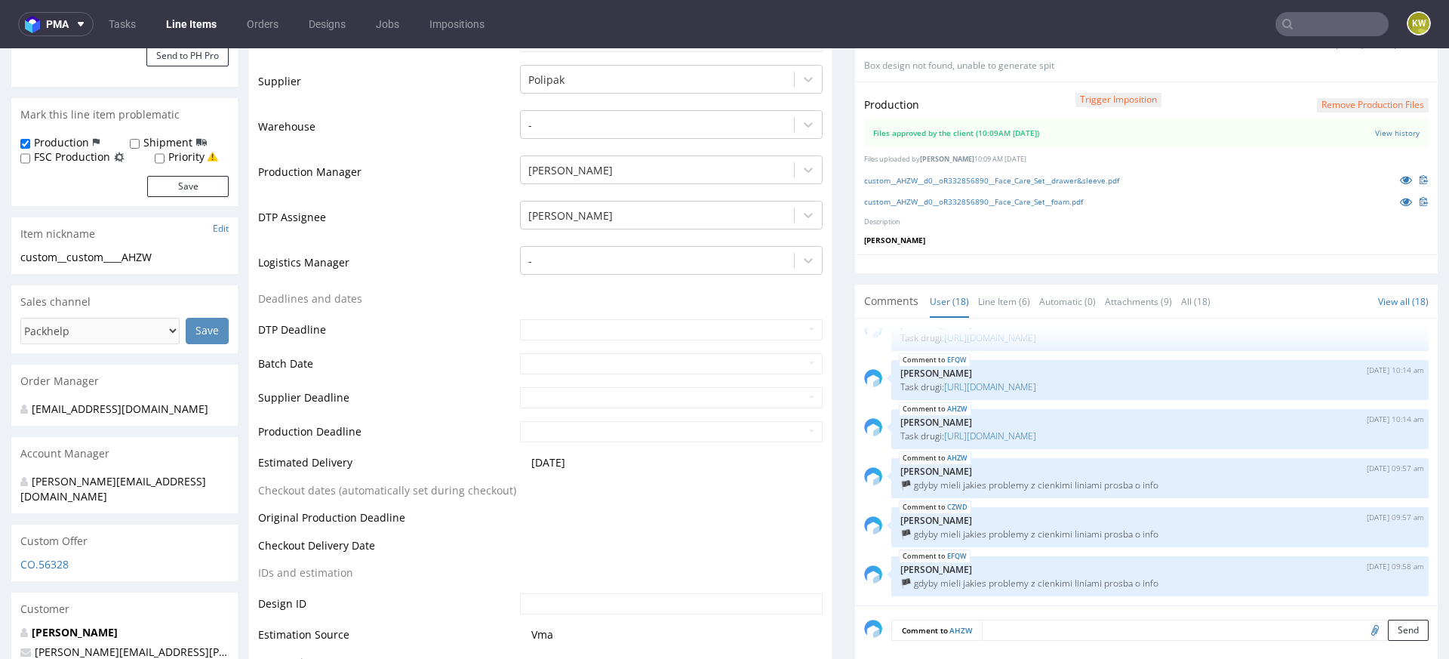
scroll to position [0, 0]
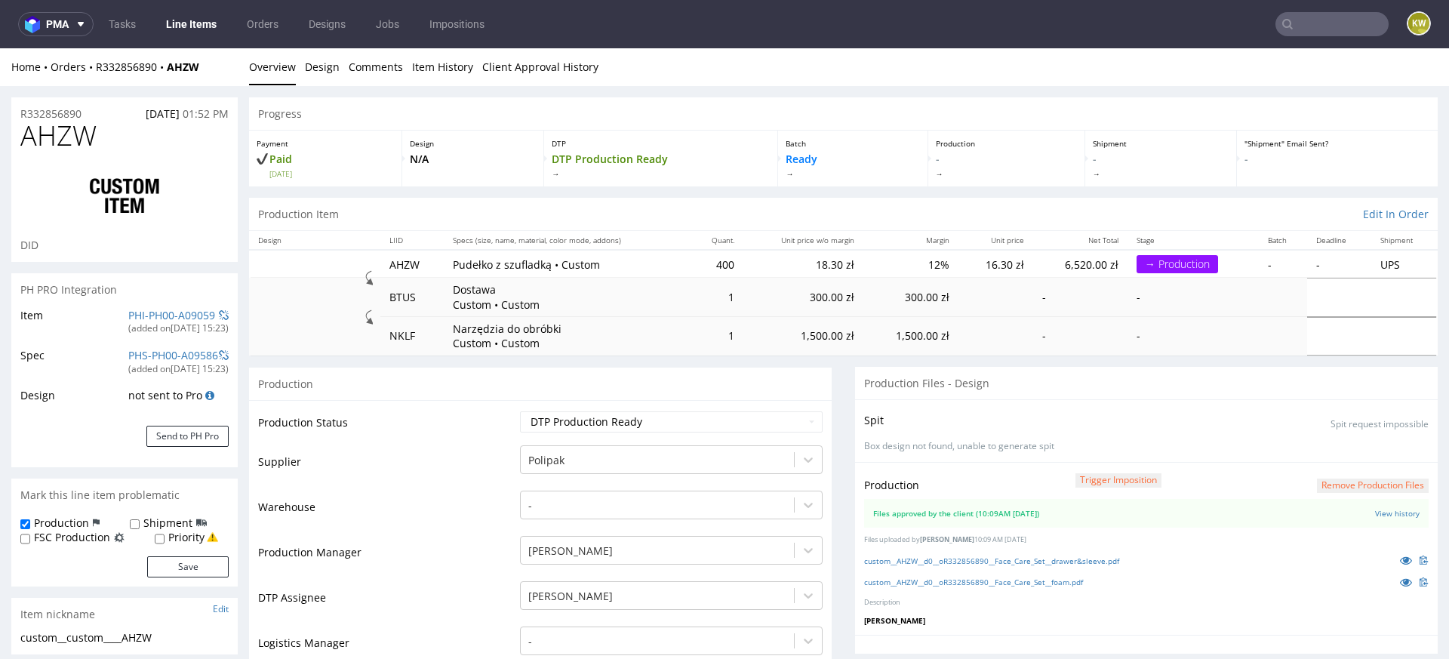
click at [48, 134] on span "AHZW" at bounding box center [58, 136] width 76 height 30
click at [48, 135] on span "AHZW" at bounding box center [58, 136] width 76 height 30
copy span "AHZW"
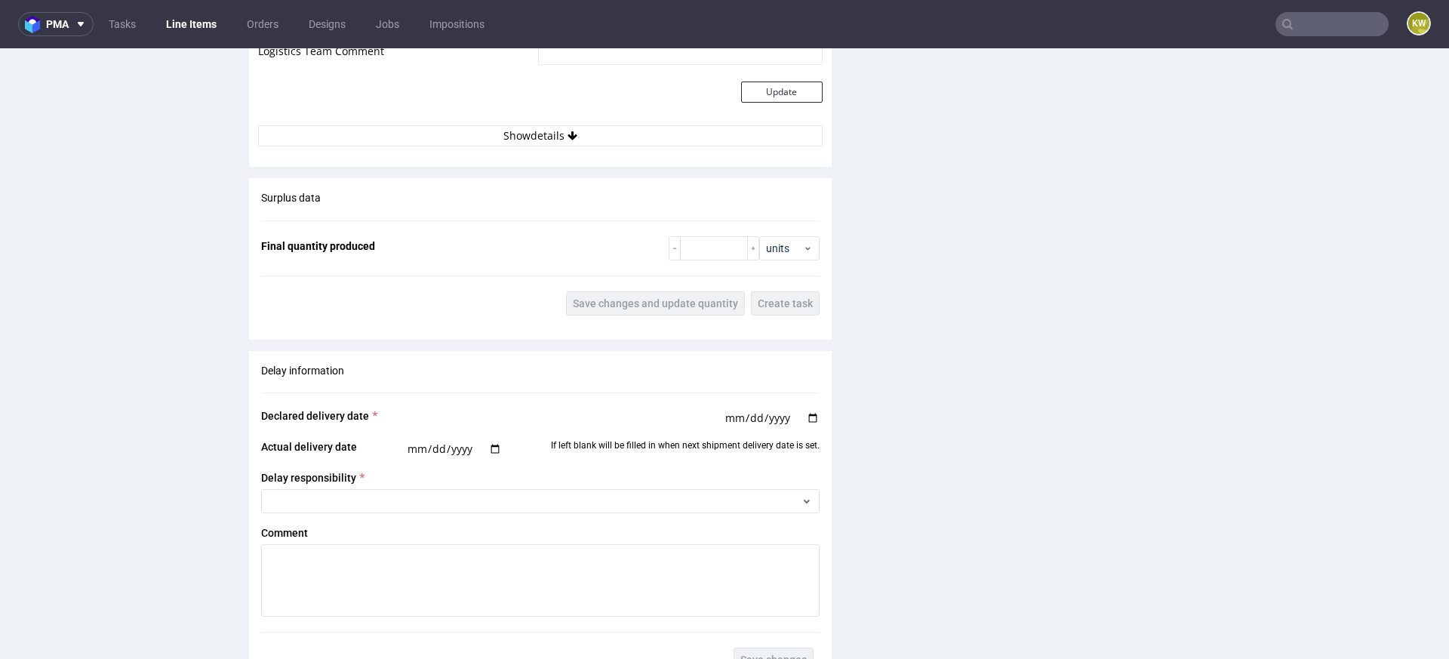
scroll to position [2942, 0]
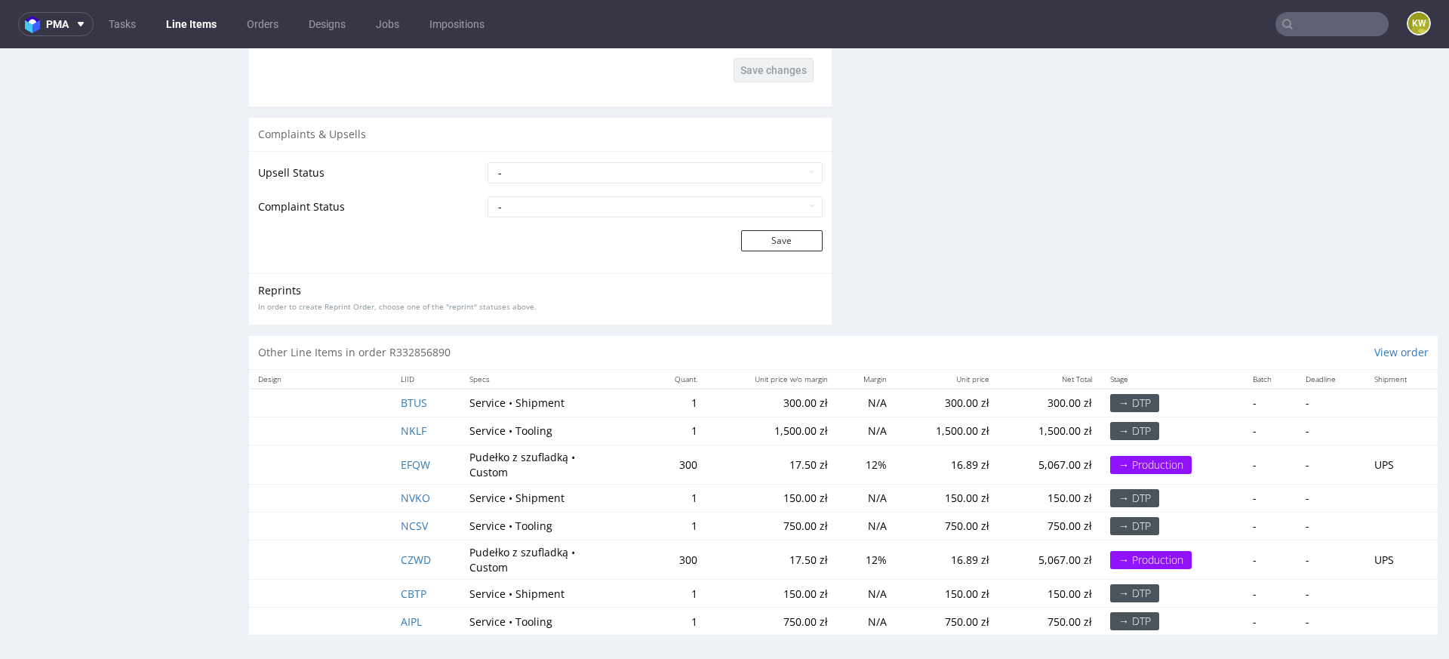
click at [438, 460] on td "EFQW" at bounding box center [426, 464] width 69 height 39
click at [437, 460] on td "EFQW" at bounding box center [426, 464] width 69 height 39
drag, startPoint x: 437, startPoint y: 460, endPoint x: 376, endPoint y: 457, distance: 61.2
click at [376, 457] on tr "EFQW Pudełko z szufladką • Custom 300 17.50 zł 12% 16.89 zł 5,067.00 zł → Produ…" at bounding box center [843, 464] width 1189 height 39
copy span "EFQW"
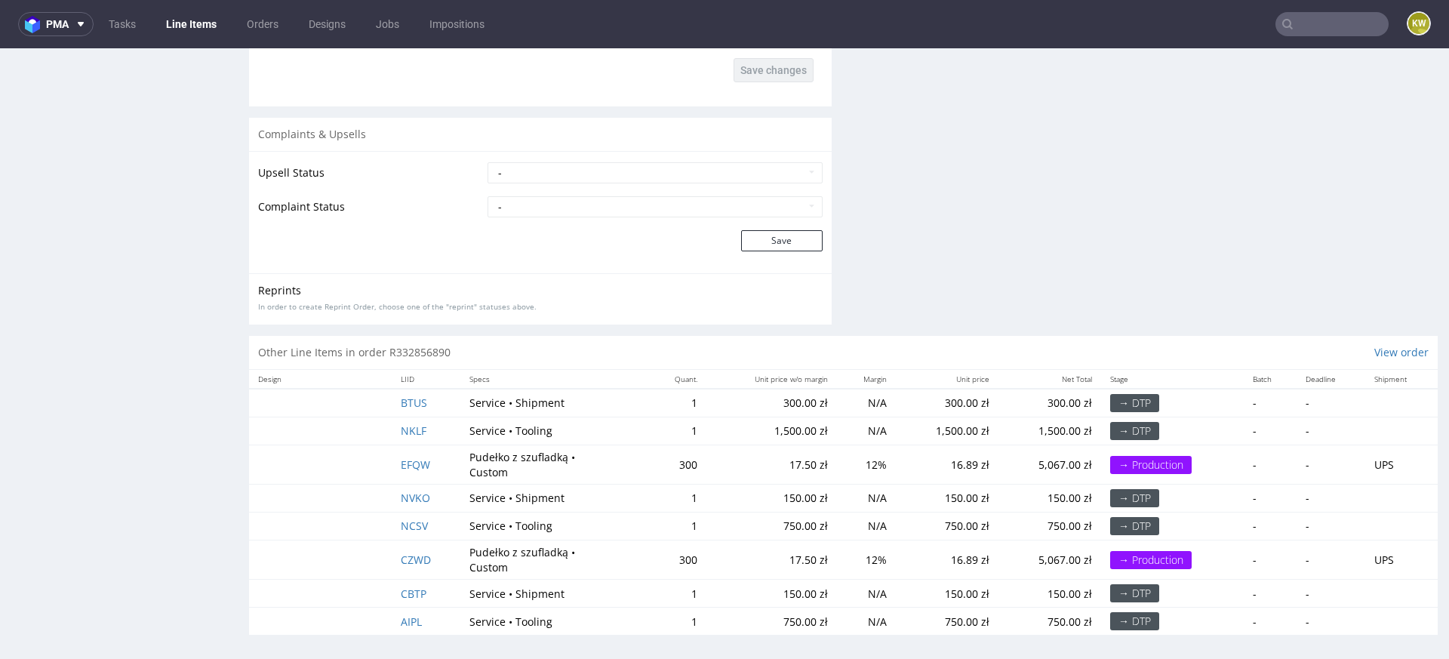
click at [446, 548] on td "CZWD" at bounding box center [426, 559] width 69 height 39
drag, startPoint x: 446, startPoint y: 556, endPoint x: 340, endPoint y: 547, distance: 106.8
click at [340, 547] on tr "CZWD Pudełko z szufladką • Custom 300 17.50 zł 12% 16.89 zł 5,067.00 zł → Produ…" at bounding box center [843, 559] width 1189 height 39
copy span "CZWD"
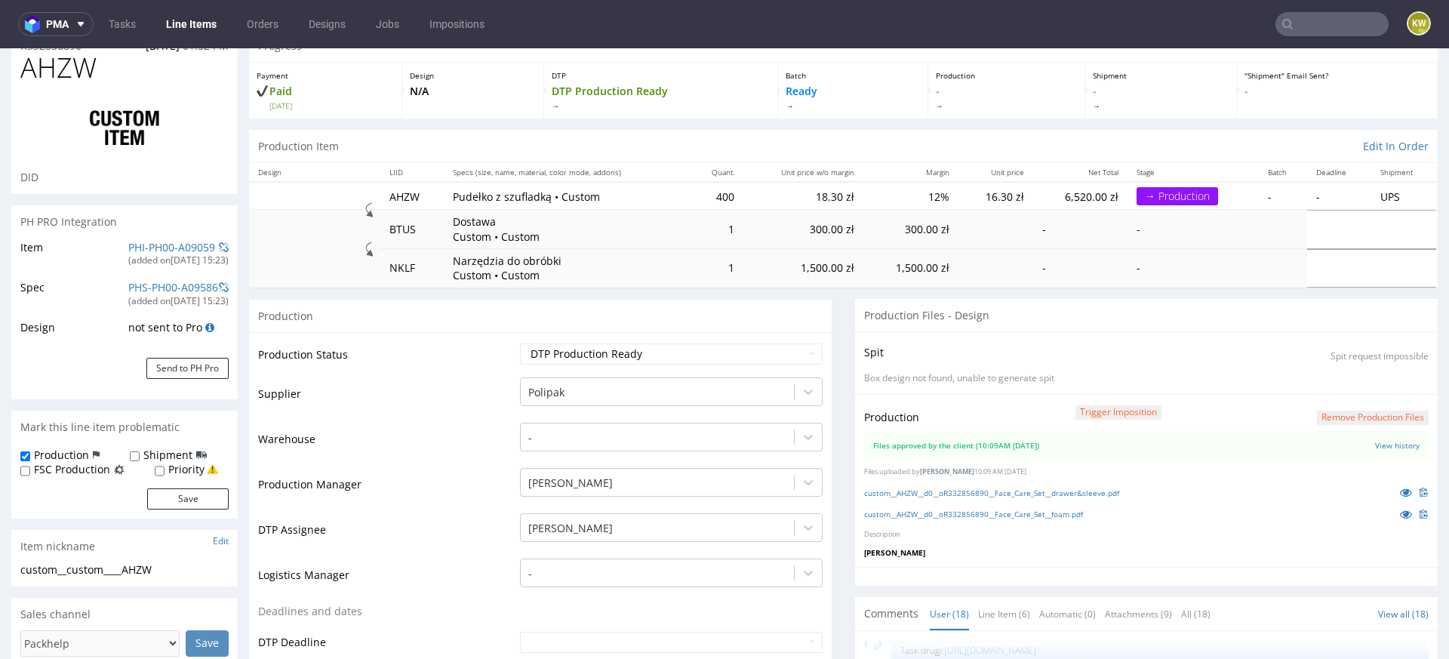
scroll to position [0, 0]
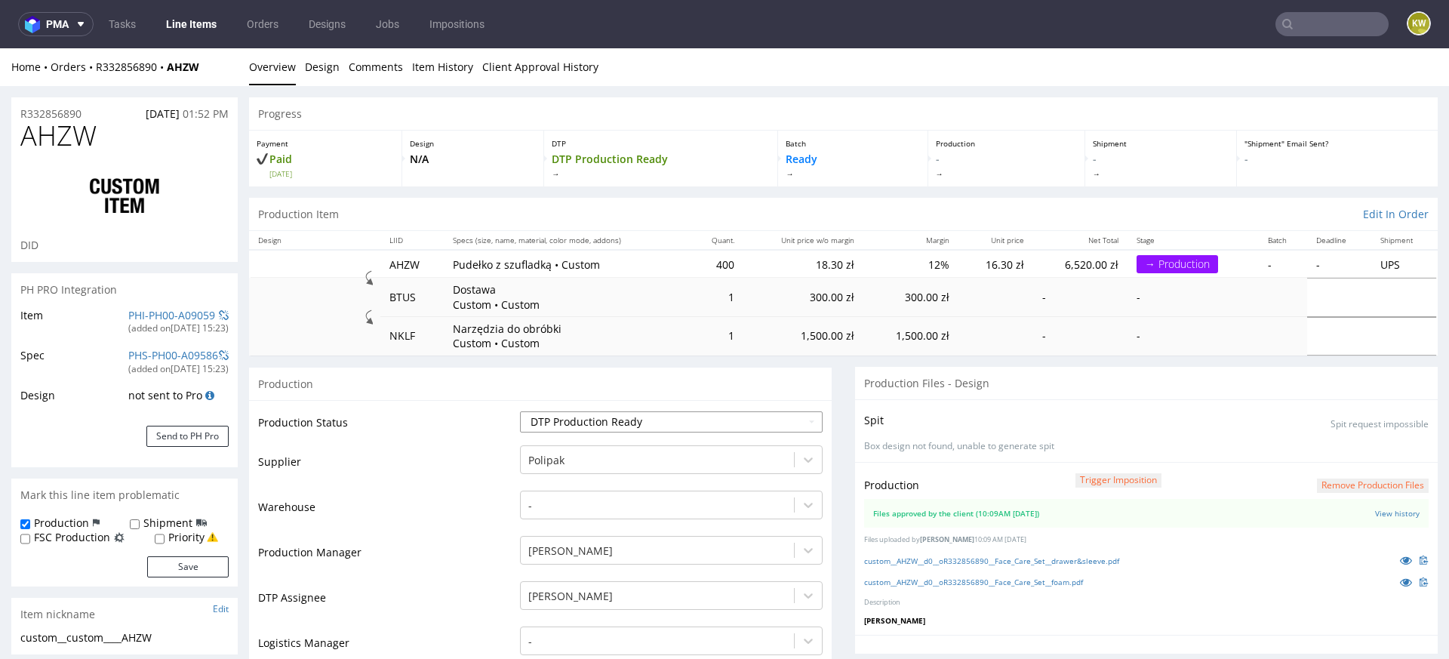
click at [589, 422] on select "Waiting for Artwork Waiting for Diecut Waiting for Mockup Waiting for DTP Waiti…" at bounding box center [671, 421] width 303 height 21
select select "production_in_process"
click at [520, 411] on select "Waiting for Artwork Waiting for Diecut Waiting for Mockup Waiting for DTP Waiti…" at bounding box center [671, 421] width 303 height 21
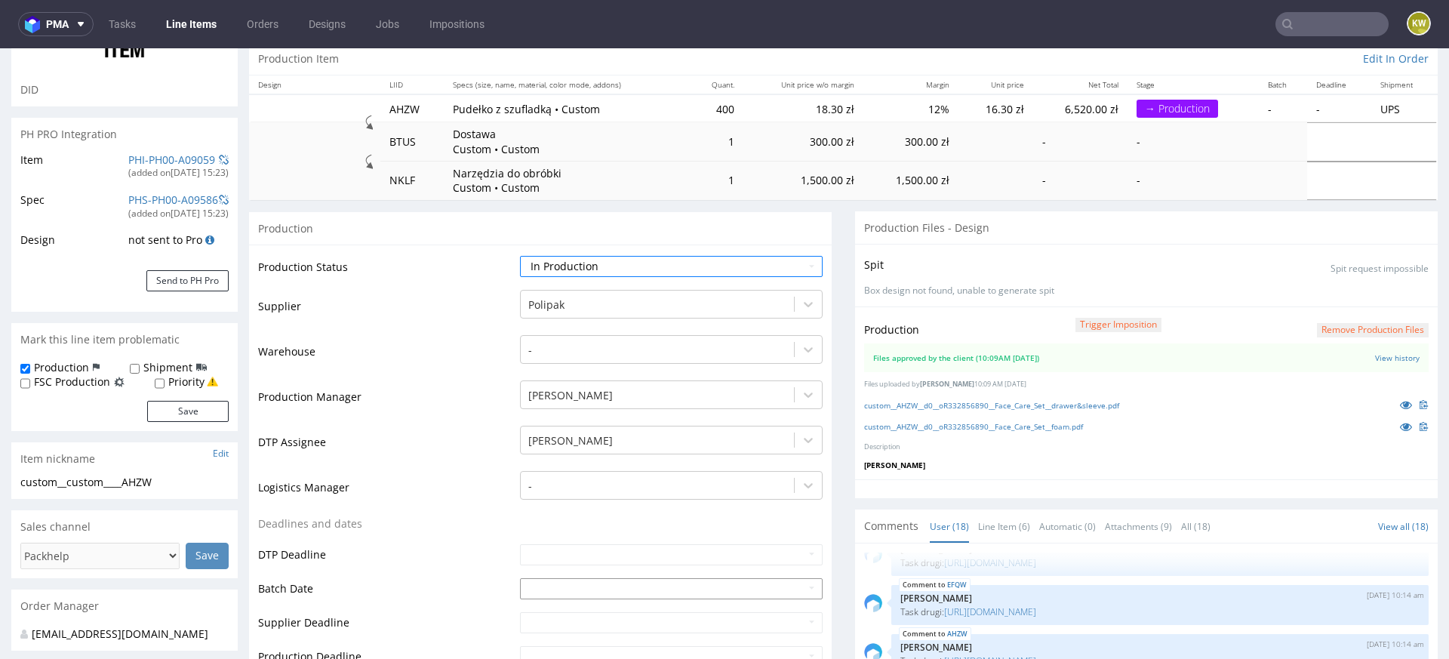
click at [522, 589] on input "text" at bounding box center [671, 588] width 303 height 21
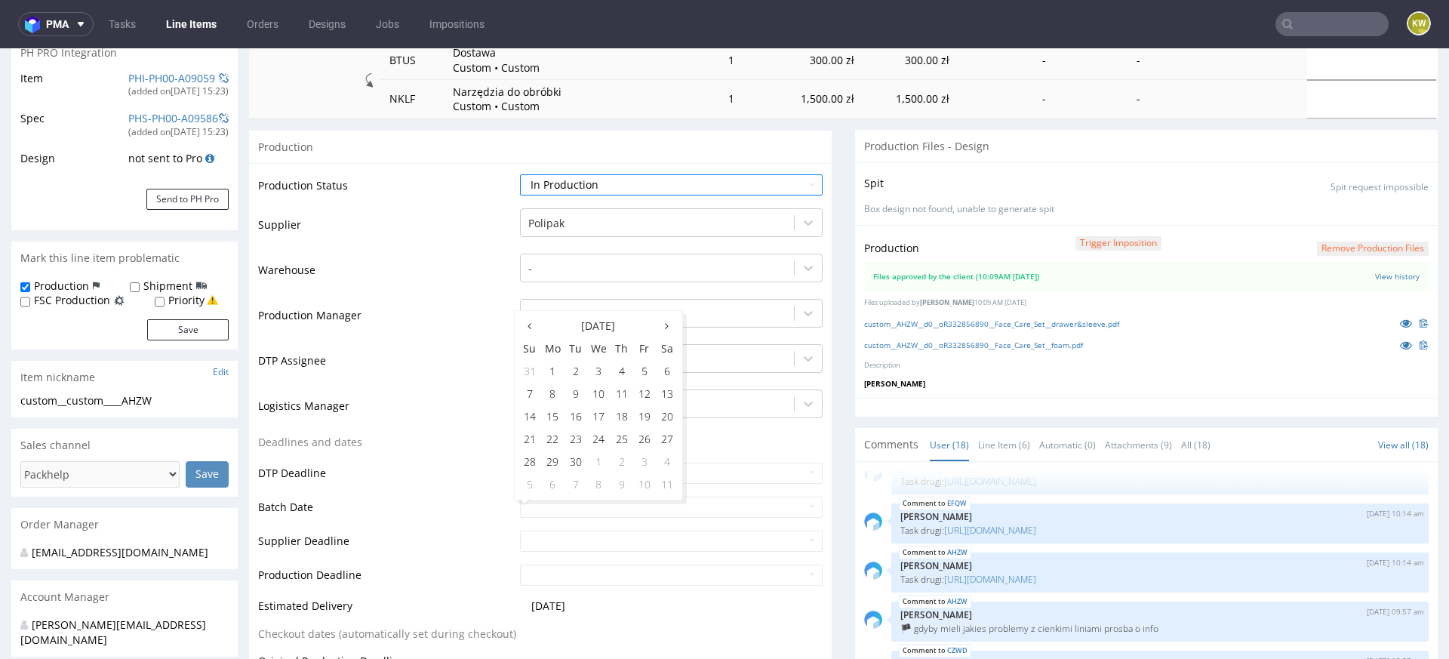
scroll to position [245, 0]
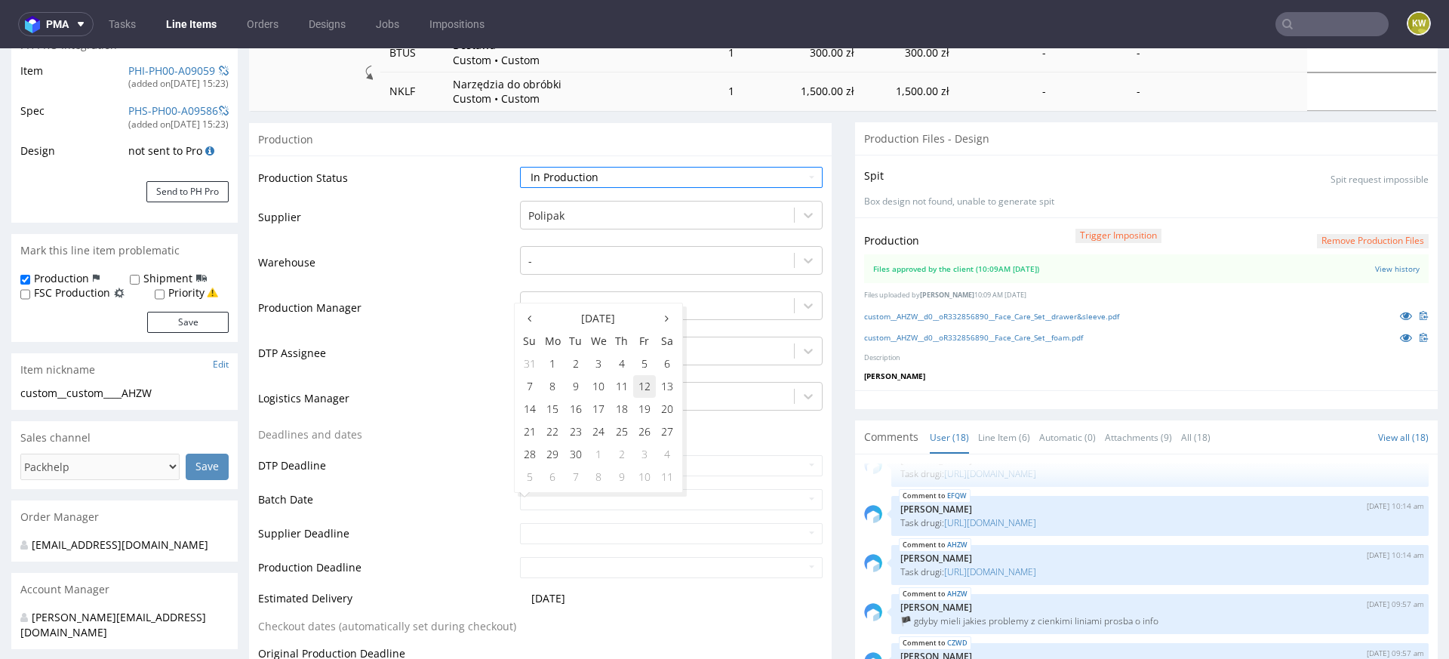
click at [645, 392] on td "12" at bounding box center [644, 386] width 23 height 23
type input "2025-09-12"
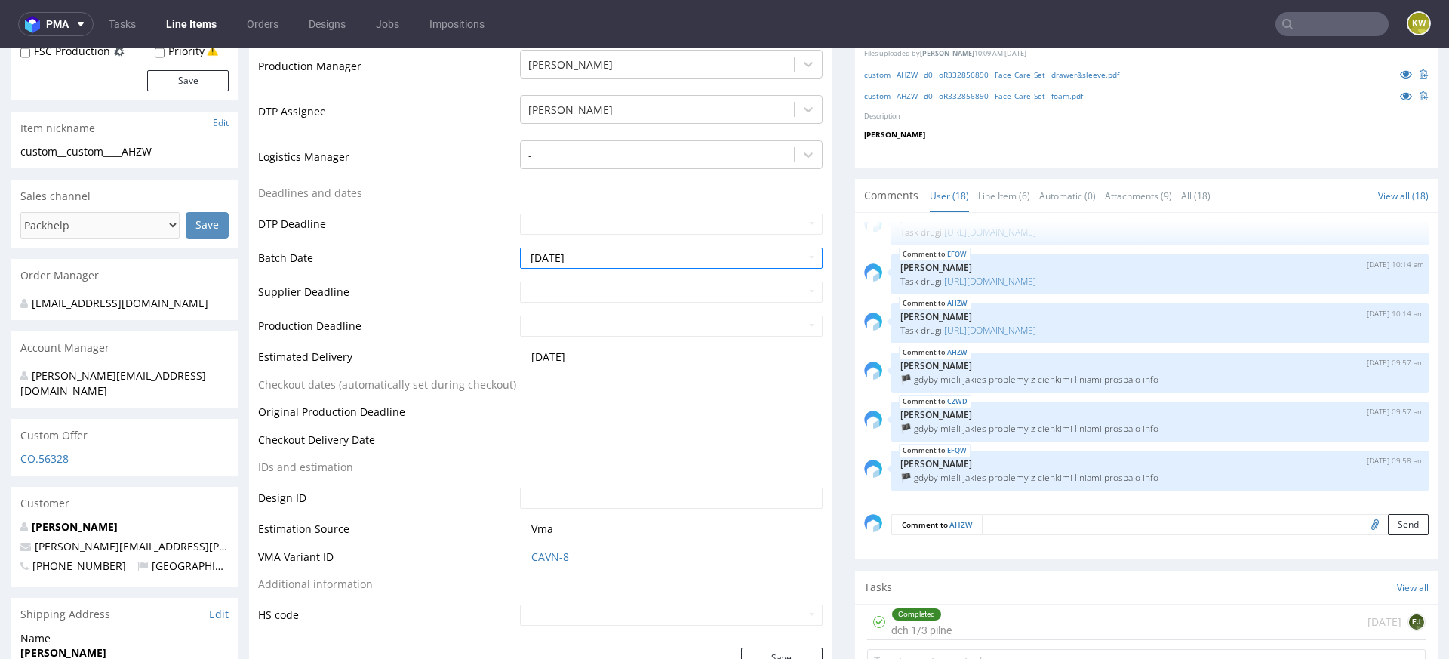
scroll to position [497, 0]
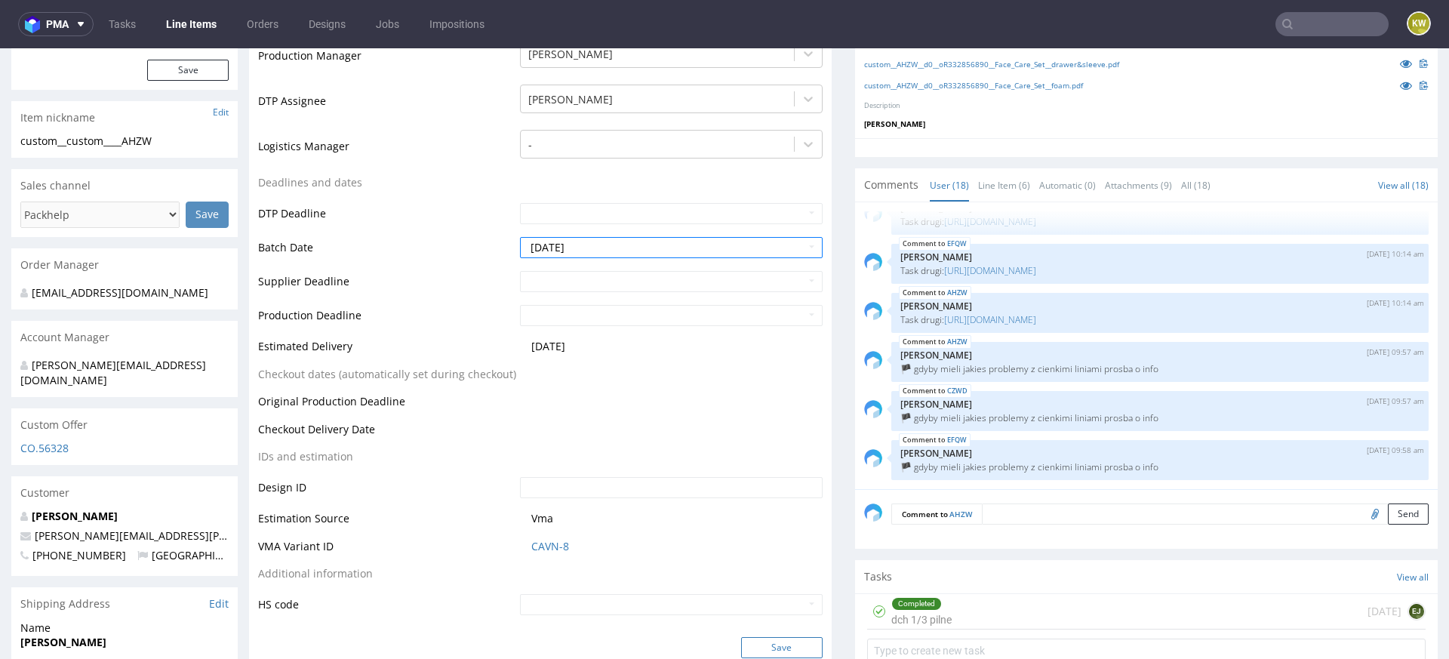
click at [766, 651] on button "Save" at bounding box center [782, 647] width 82 height 21
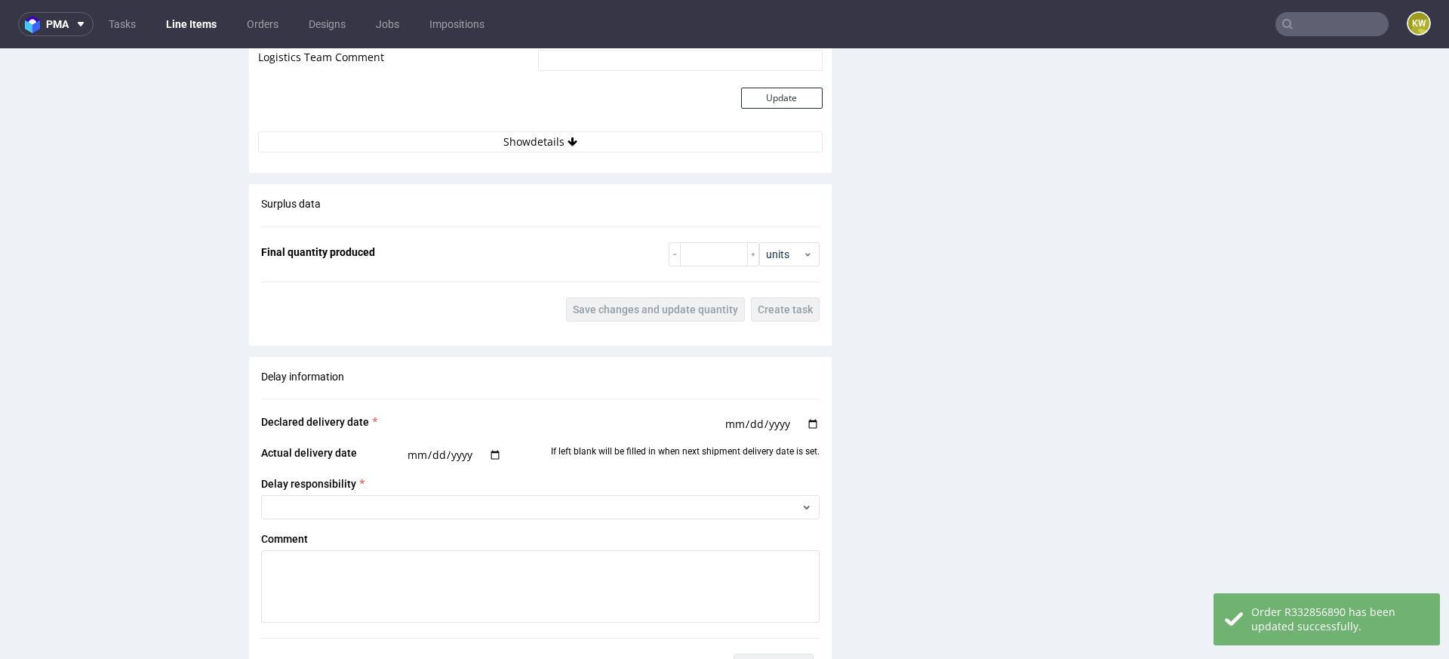
scroll to position [2957, 0]
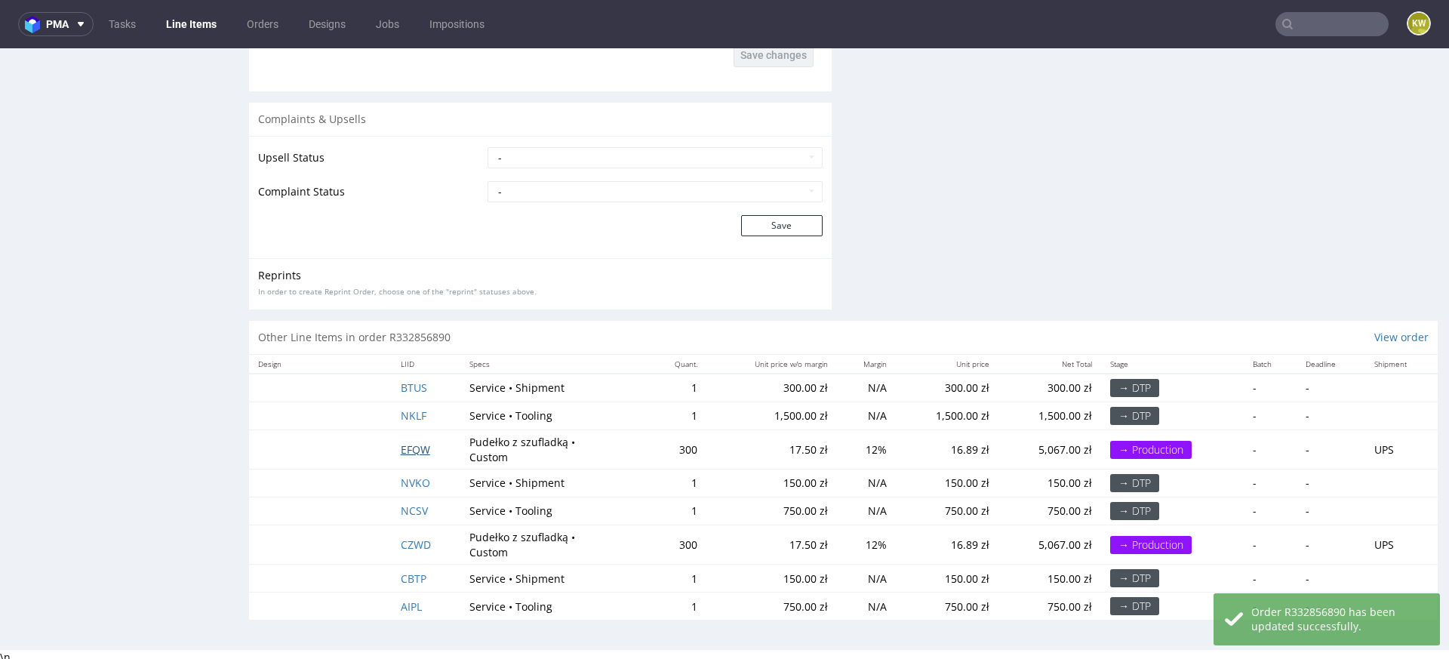
click at [412, 445] on span "EFQW" at bounding box center [415, 449] width 29 height 14
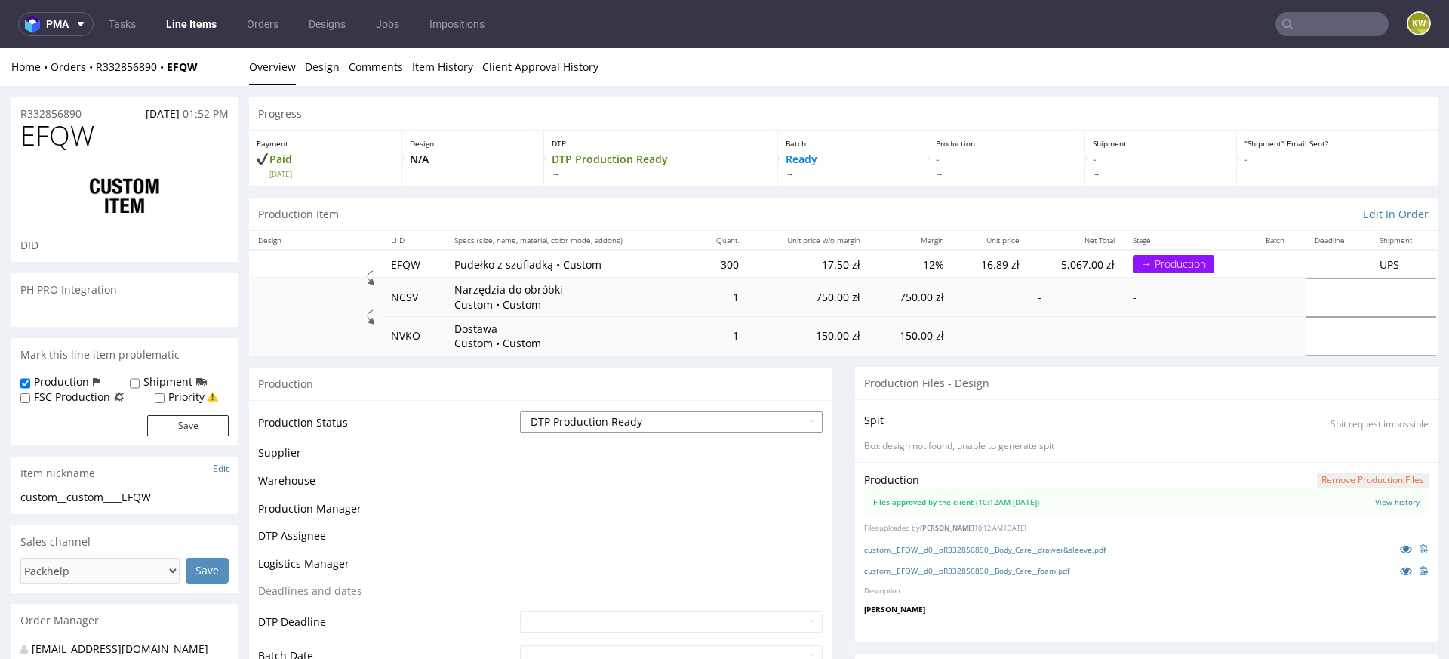
scroll to position [777, 0]
click at [585, 426] on select "Waiting for Artwork Waiting for Diecut Waiting for Mockup Waiting for DTP Waiti…" at bounding box center [671, 421] width 303 height 21
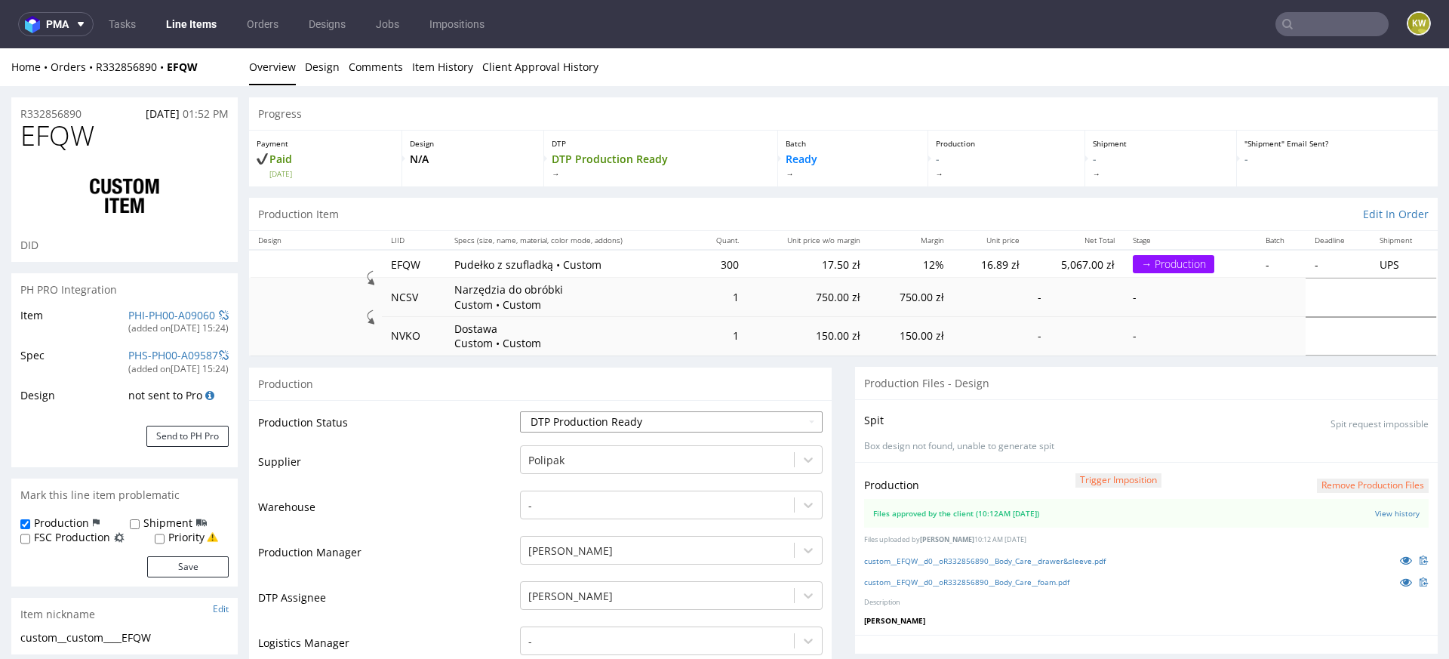
select select "production_in_process"
click at [520, 411] on select "Waiting for Artwork Waiting for Diecut Waiting for Mockup Waiting for DTP Waiti…" at bounding box center [671, 421] width 303 height 21
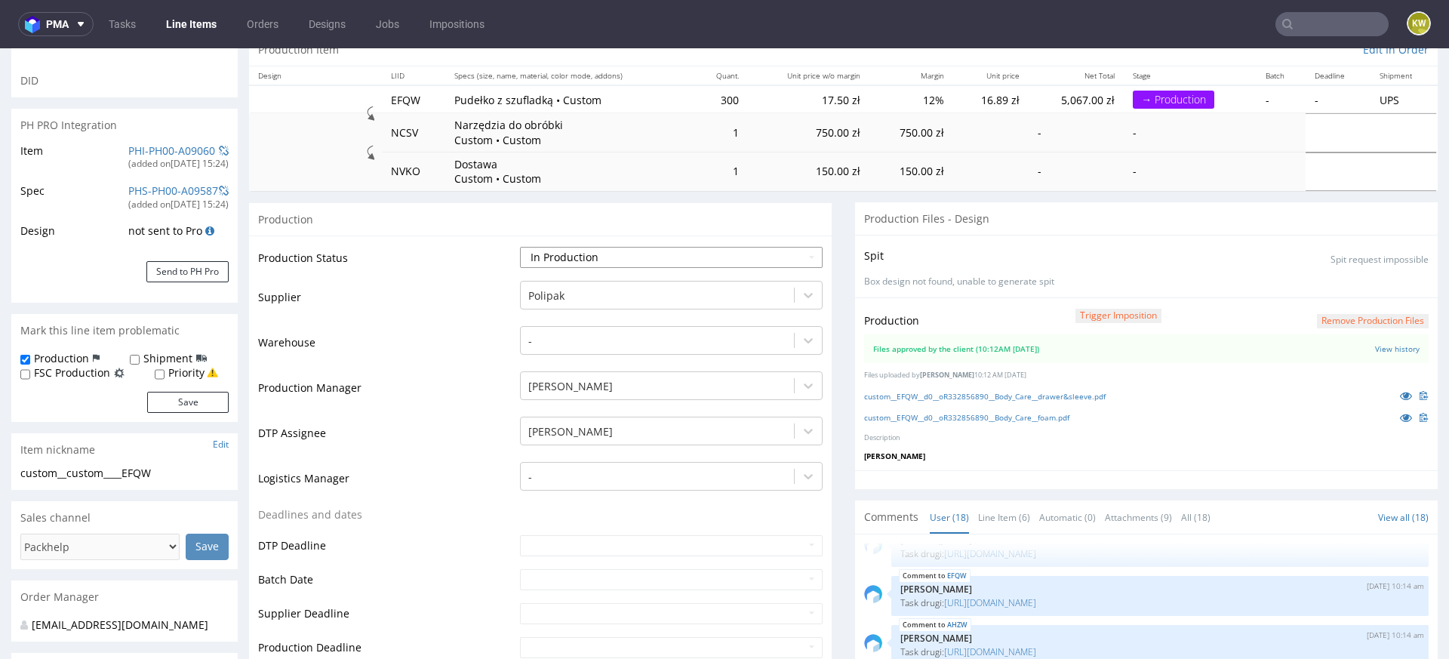
scroll to position [169, 0]
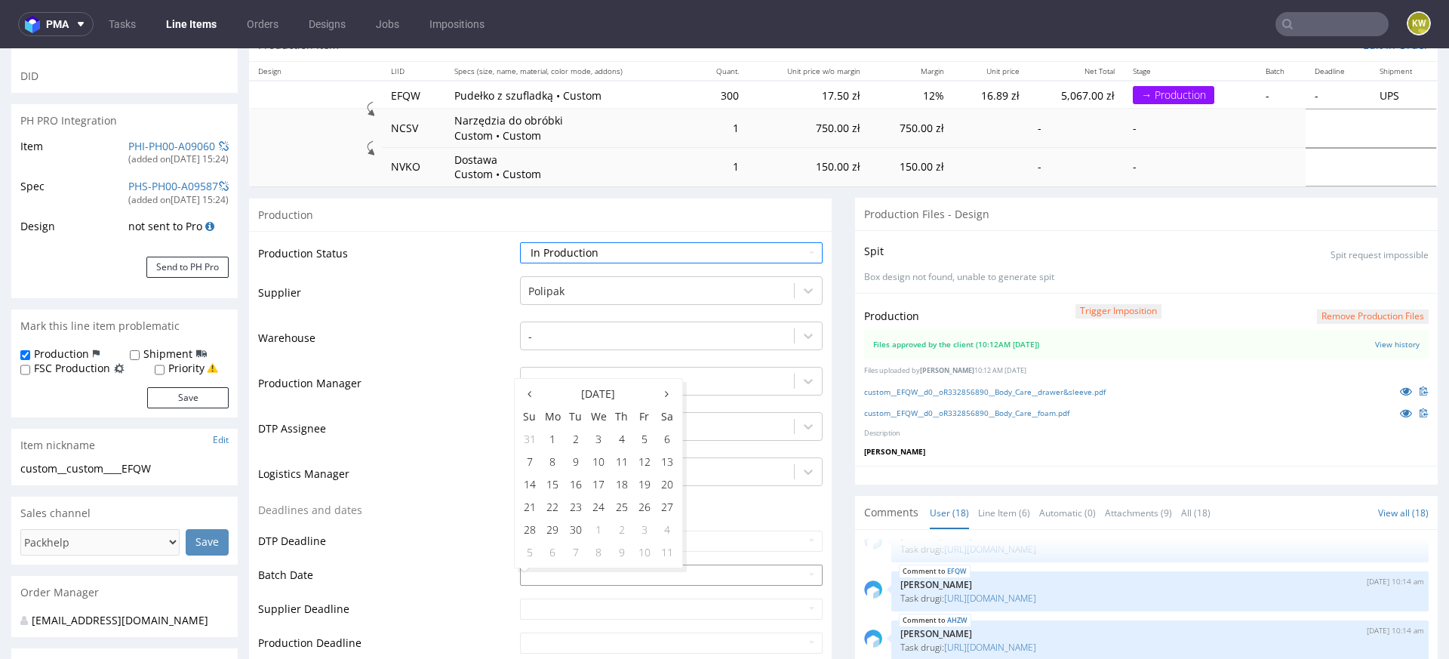
click at [542, 580] on input "text" at bounding box center [671, 575] width 303 height 21
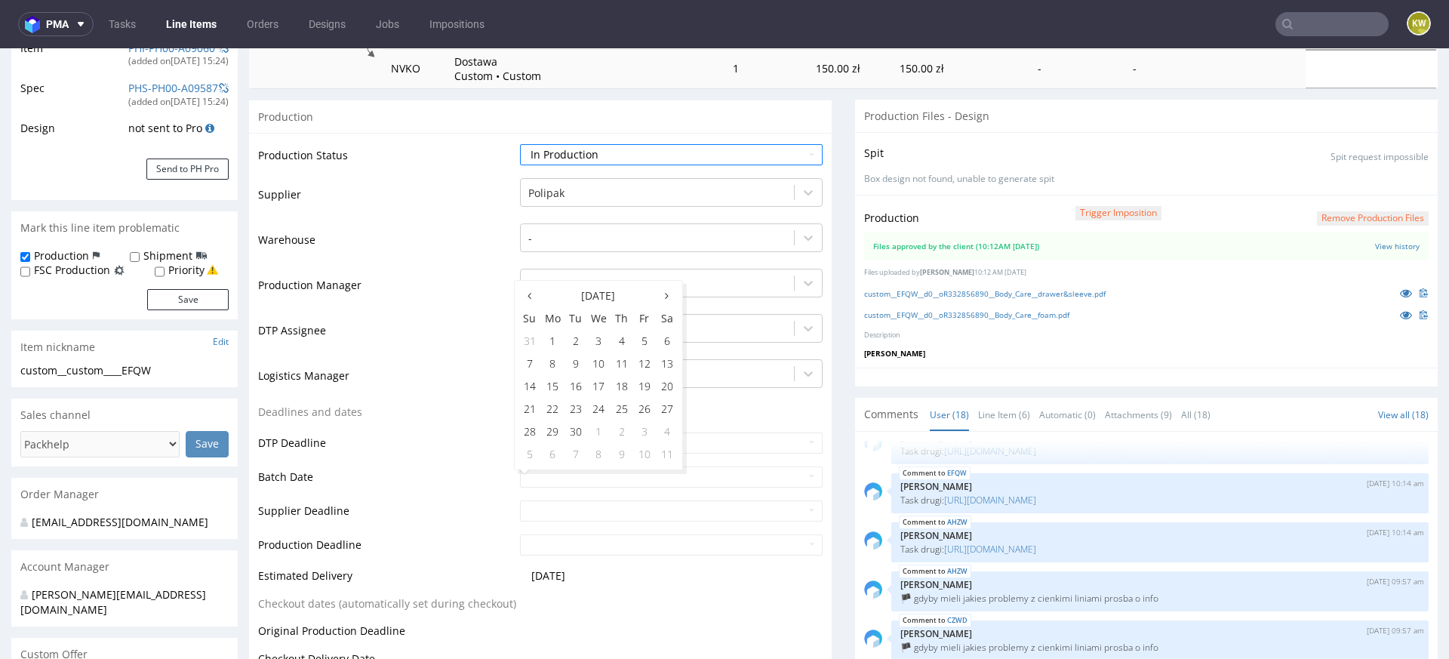
scroll to position [293, 0]
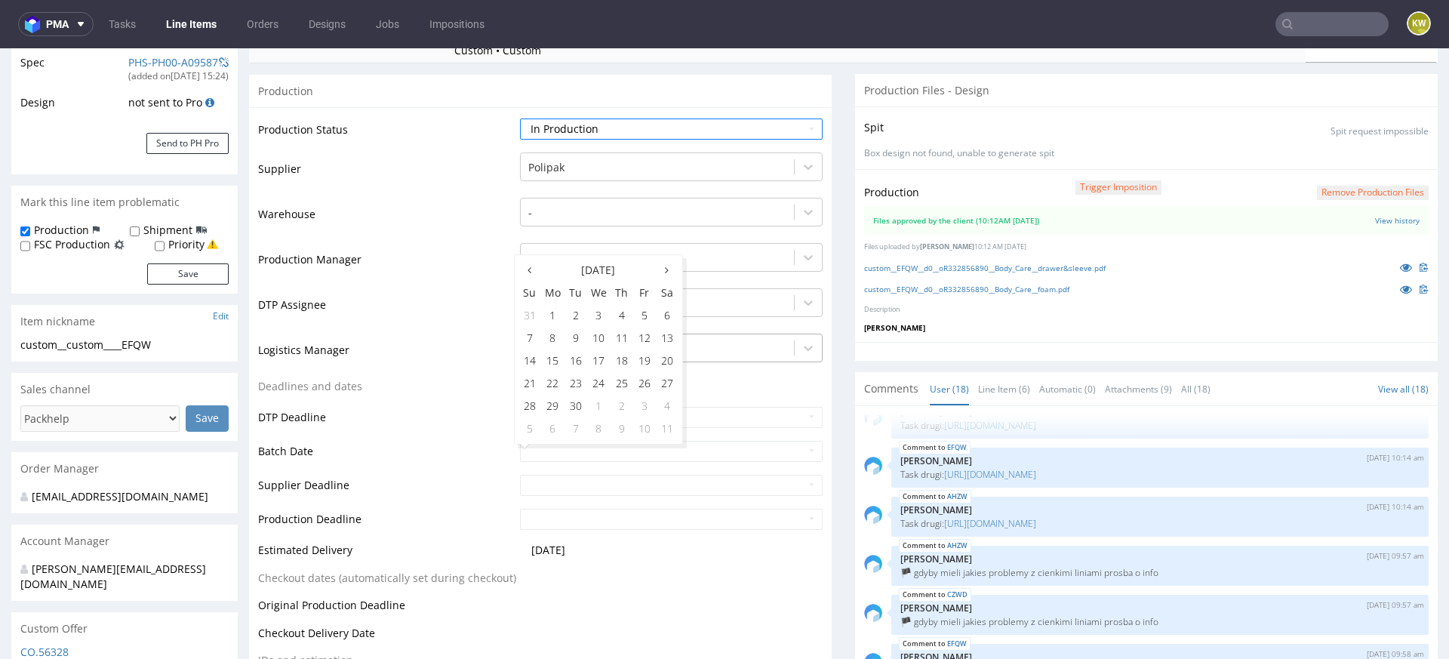
click at [648, 340] on td "12" at bounding box center [644, 338] width 23 height 23
type input "2025-09-12"
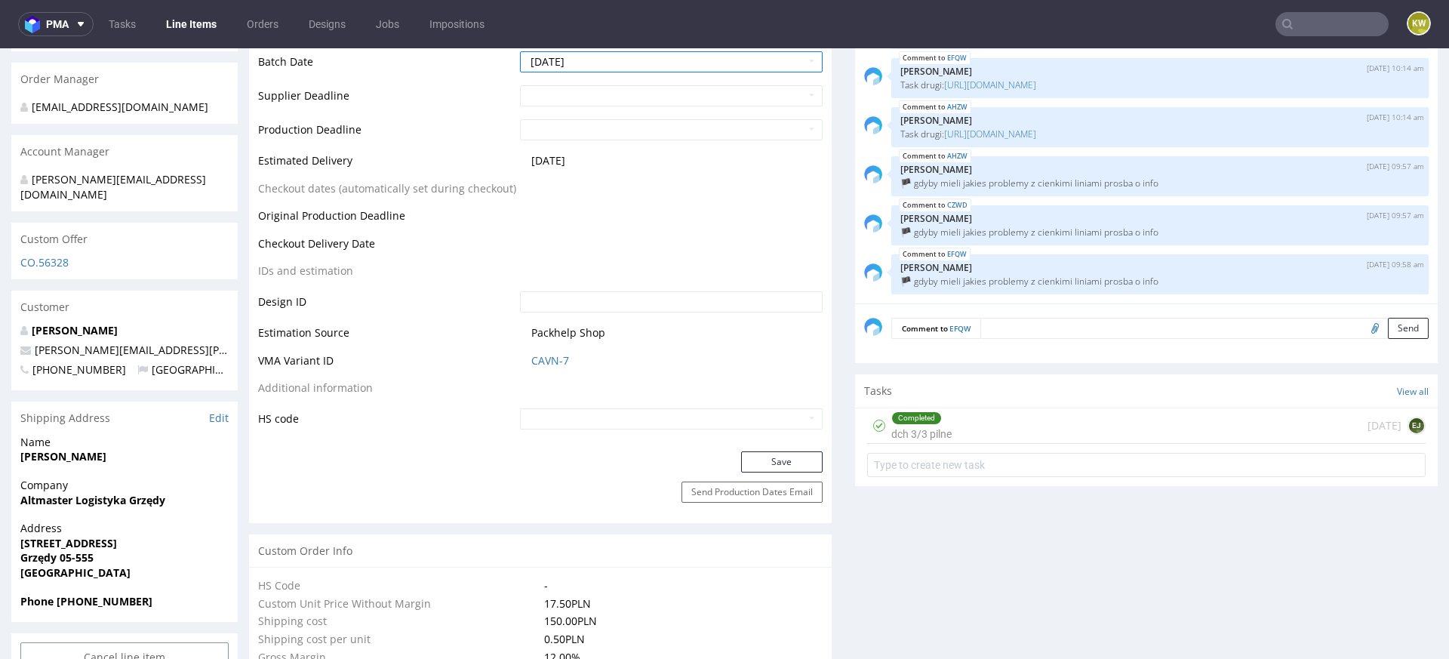
scroll to position [879, 0]
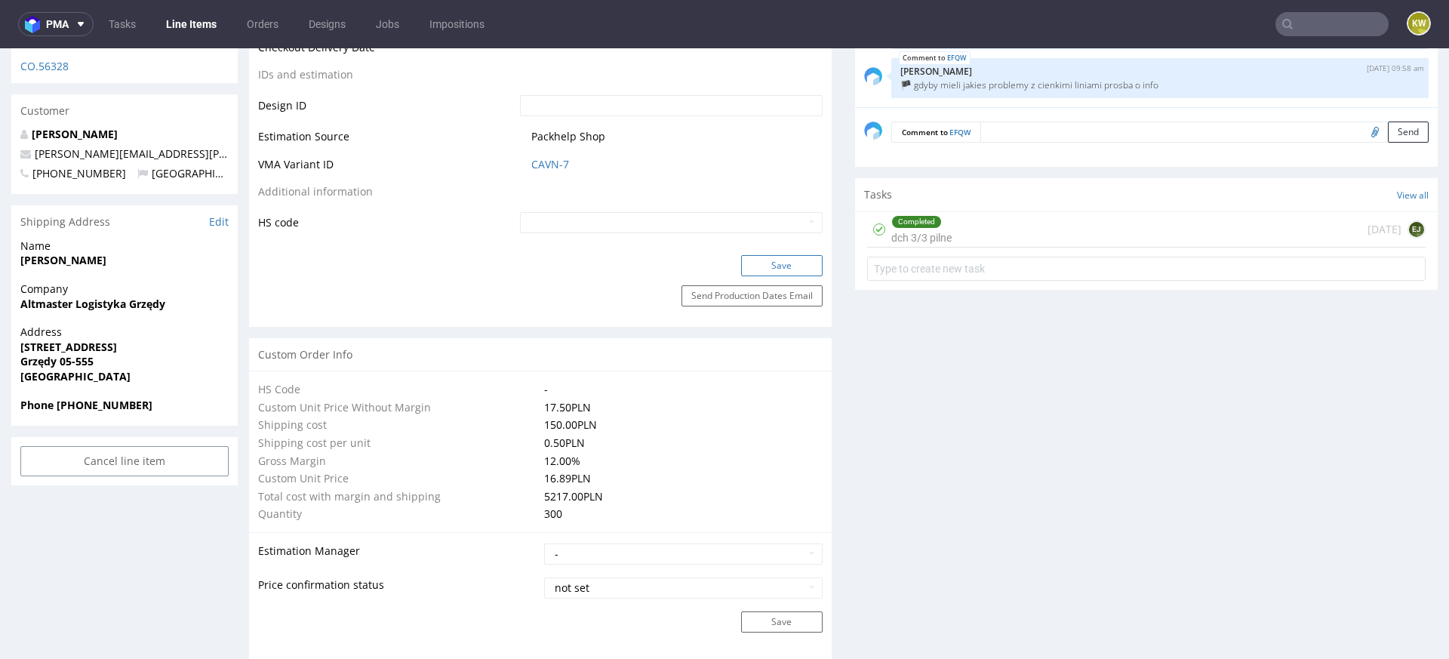
click at [789, 258] on button "Save" at bounding box center [782, 265] width 82 height 21
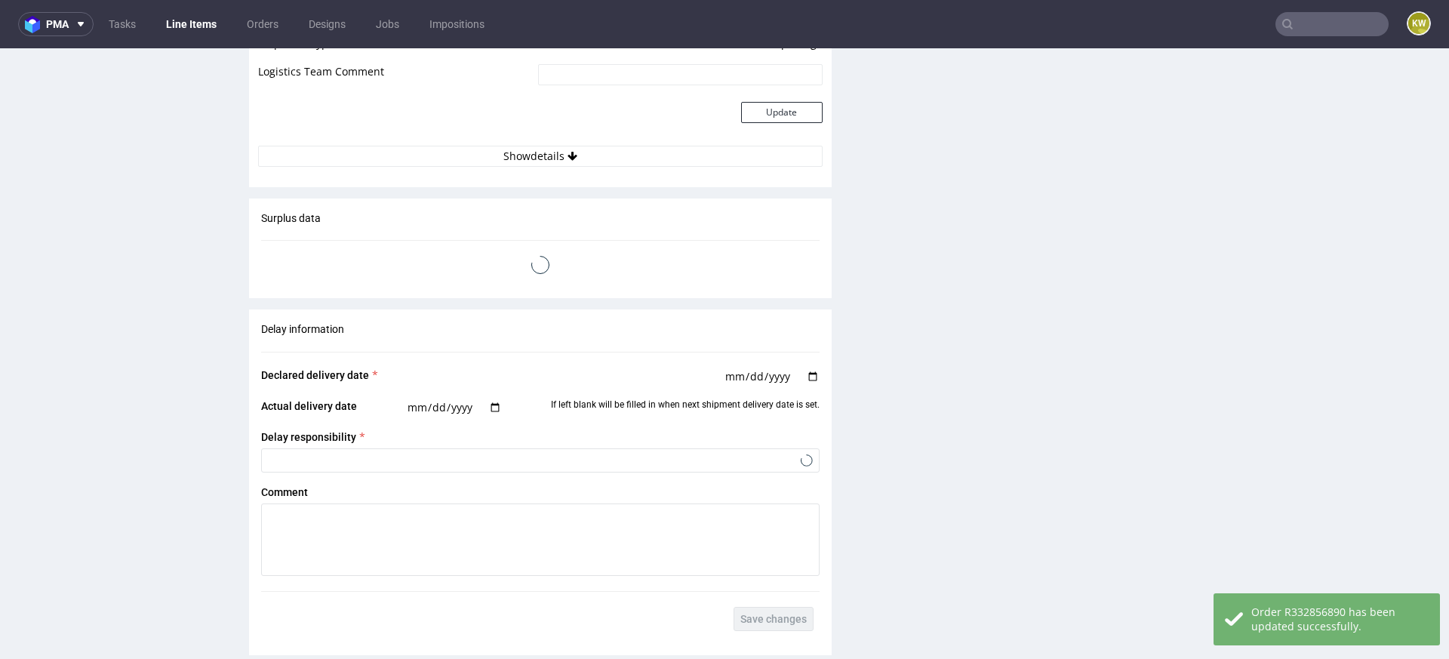
scroll to position [2972, 0]
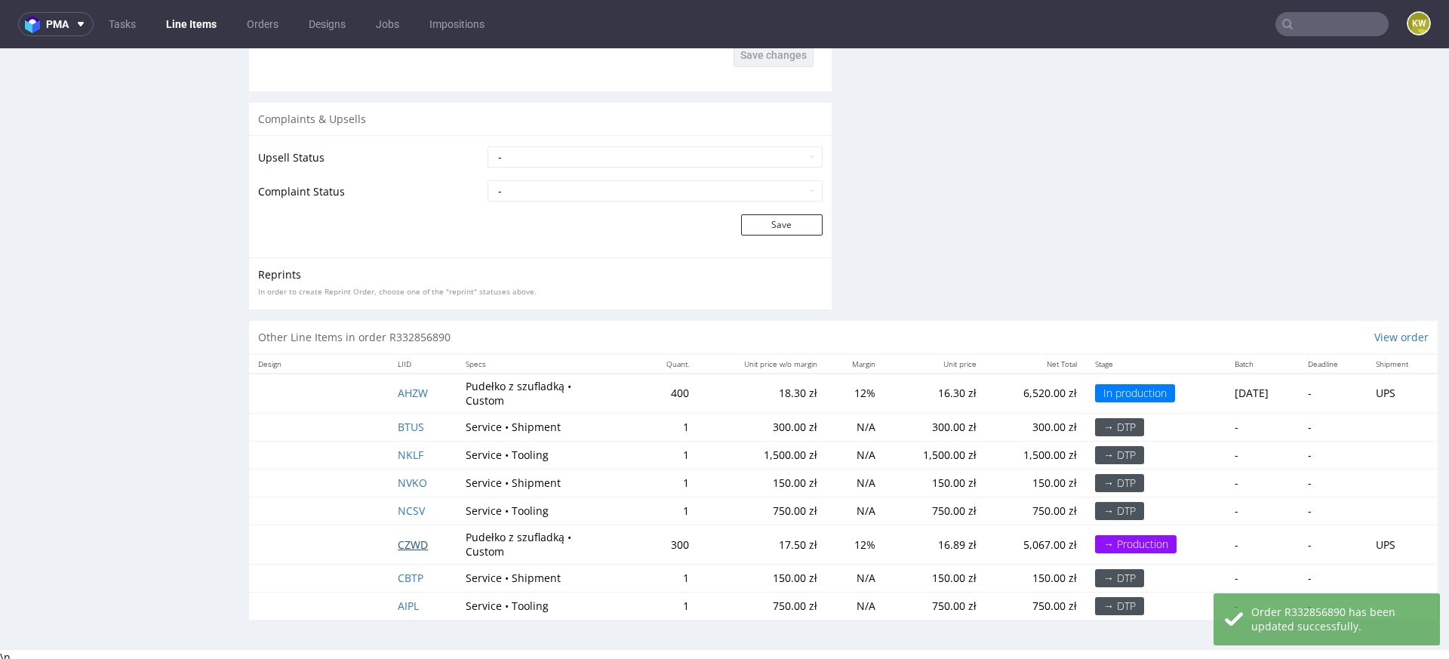
click at [411, 543] on span "CZWD" at bounding box center [413, 544] width 30 height 14
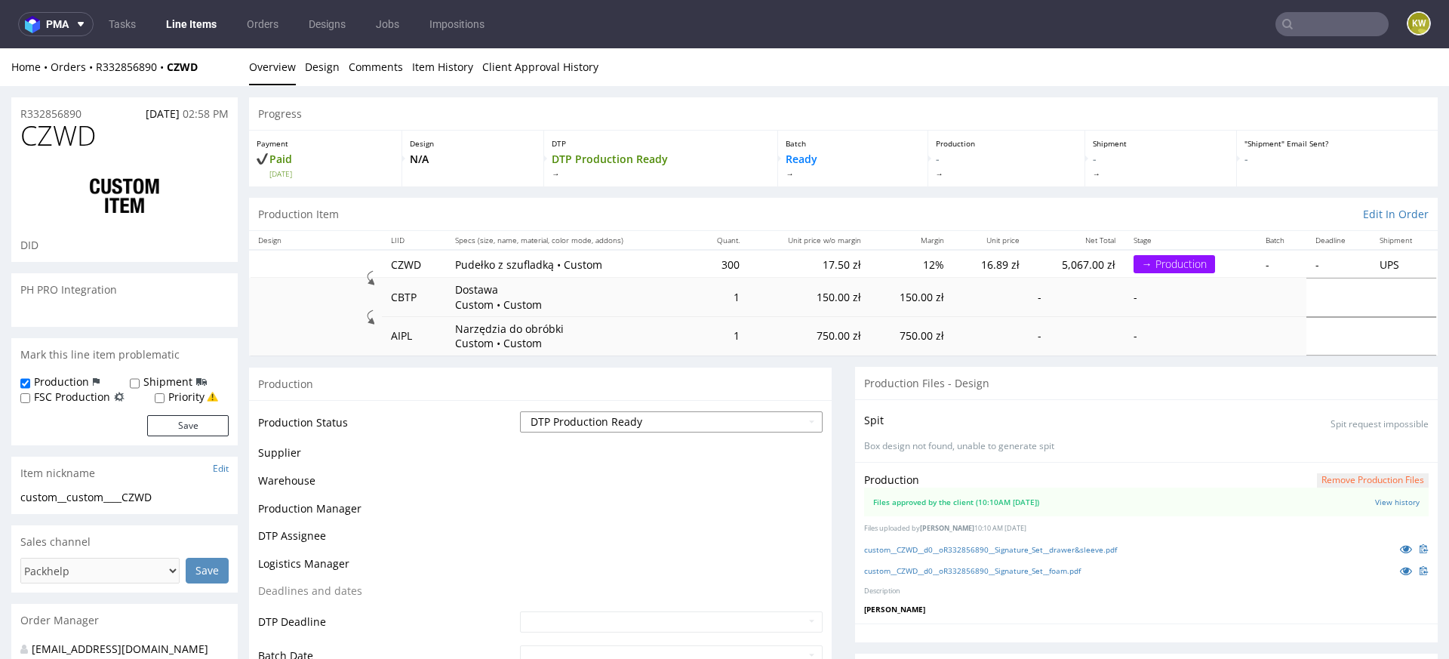
scroll to position [777, 0]
click at [586, 414] on select "Waiting for Artwork Waiting for Diecut Waiting for Mockup Waiting for DTP Waiti…" at bounding box center [671, 421] width 303 height 21
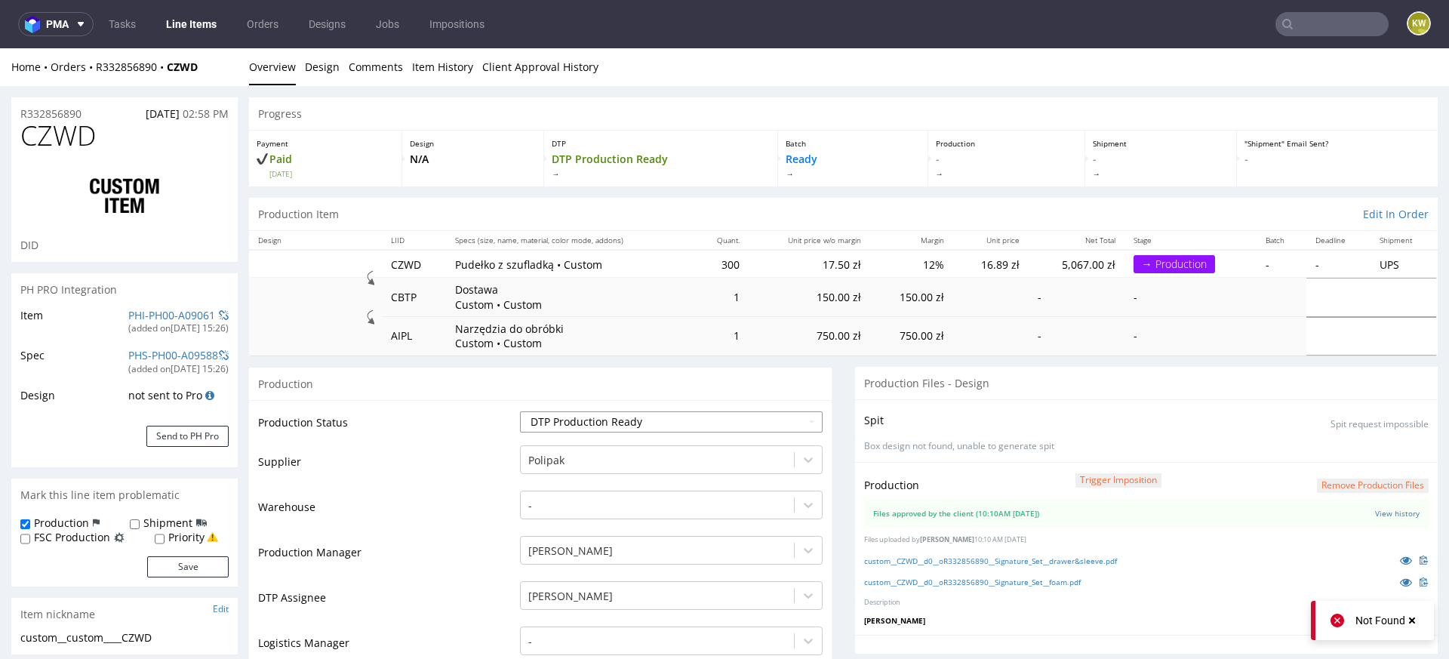
select select "production_in_process"
click at [520, 411] on select "Waiting for Artwork Waiting for Diecut Waiting for Mockup Waiting for DTP Waiti…" at bounding box center [671, 421] width 303 height 21
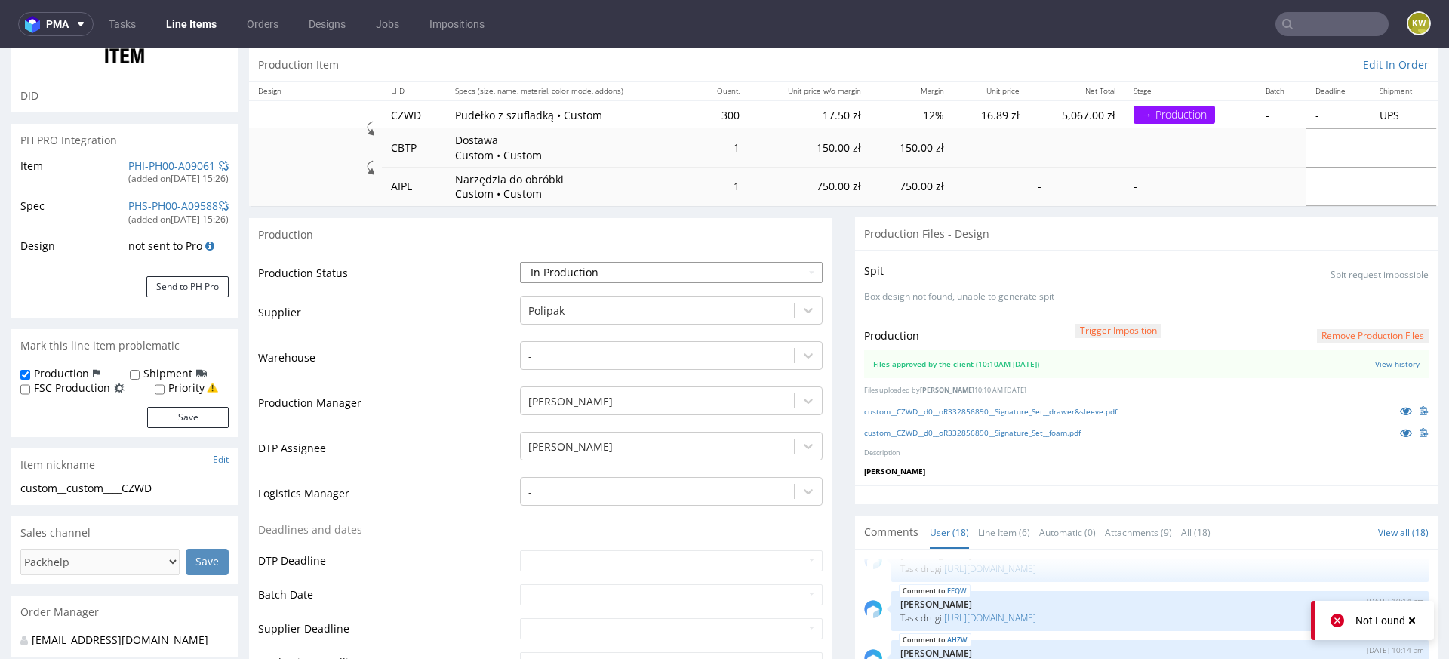
scroll to position [154, 0]
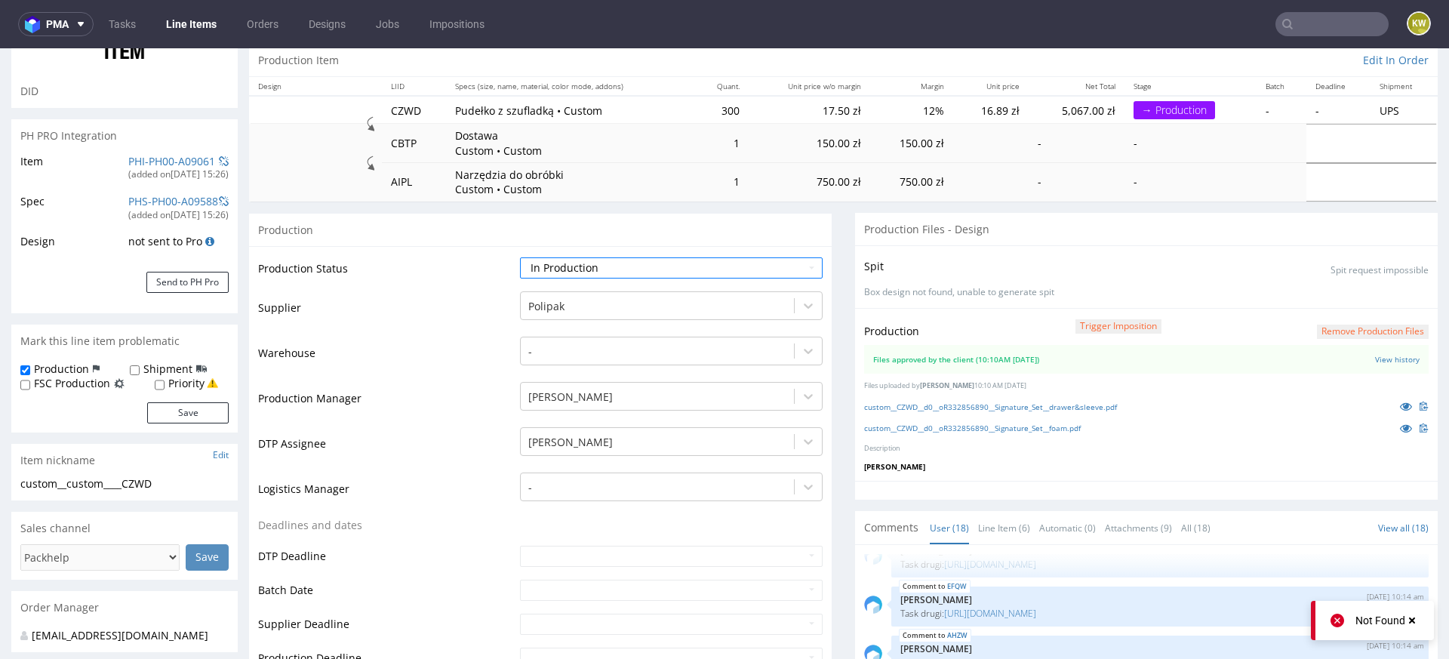
click at [507, 589] on td "Batch Date" at bounding box center [387, 595] width 258 height 34
click at [542, 583] on input "text" at bounding box center [671, 590] width 303 height 21
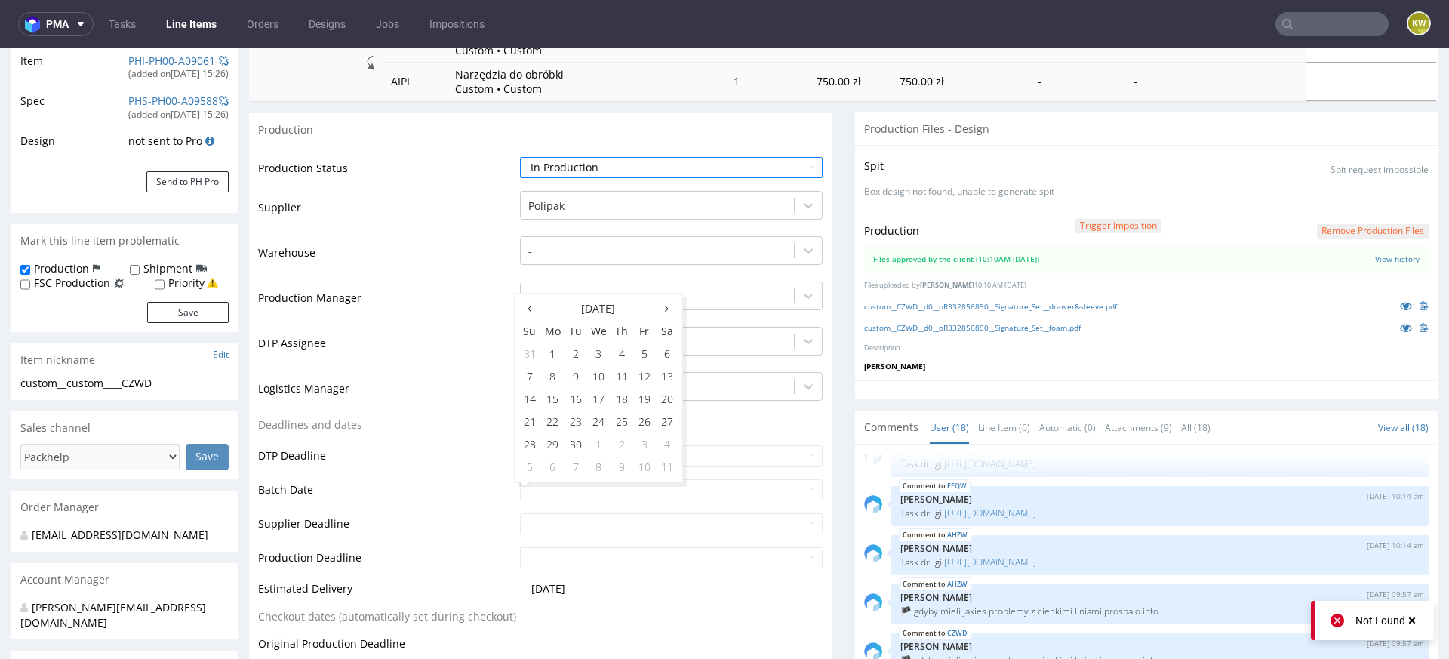
scroll to position [300, 0]
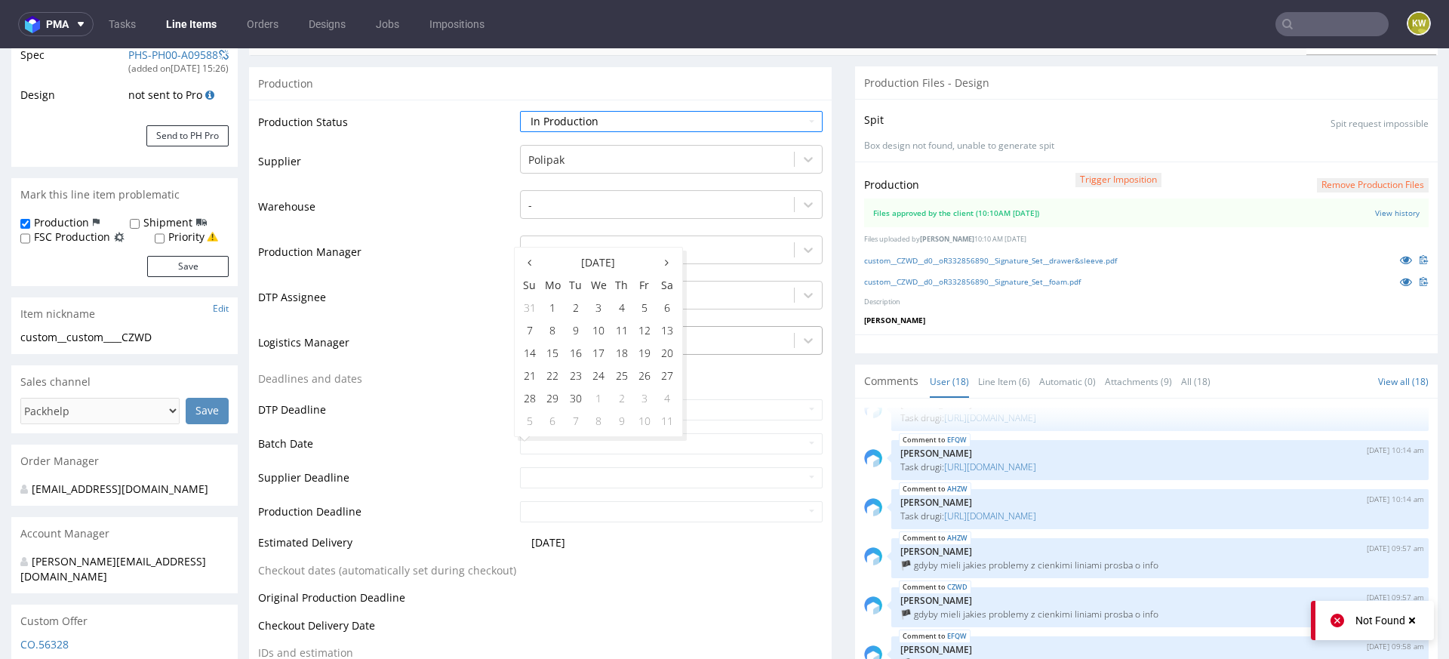
click at [645, 330] on td "12" at bounding box center [644, 330] width 23 height 23
type input "2025-09-12"
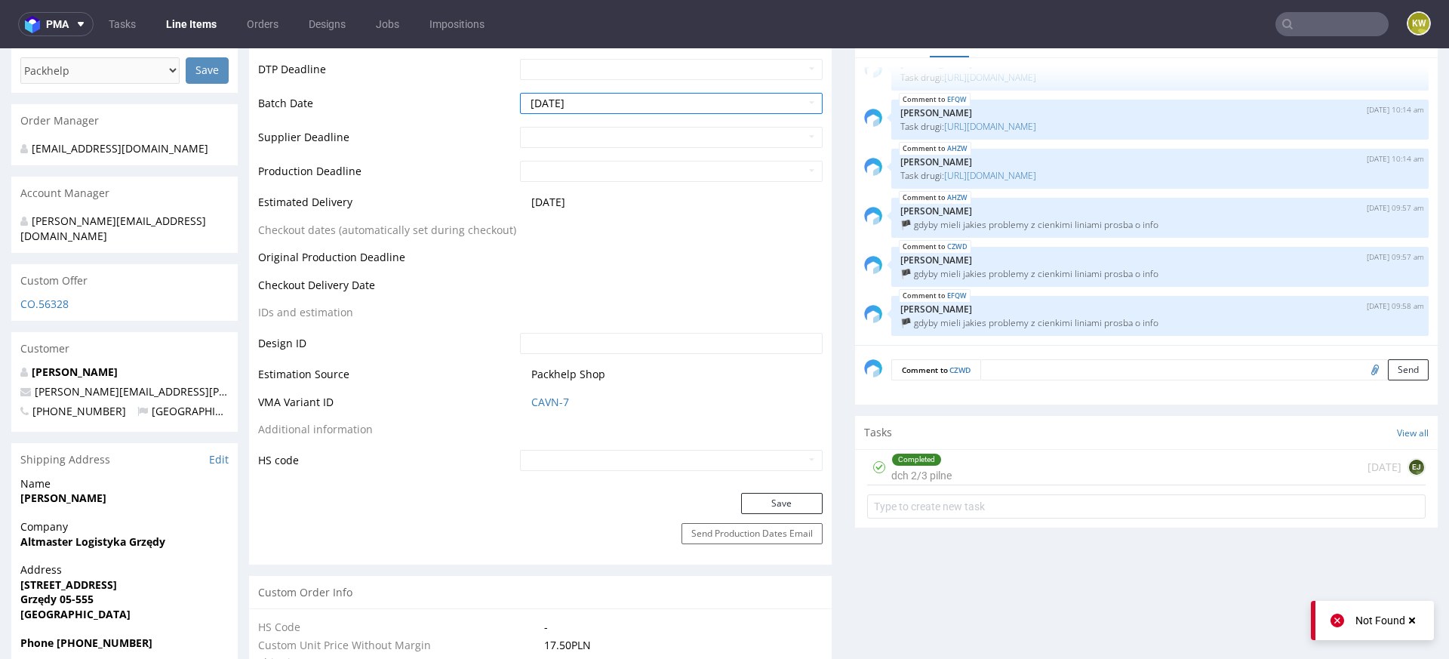
scroll to position [743, 0]
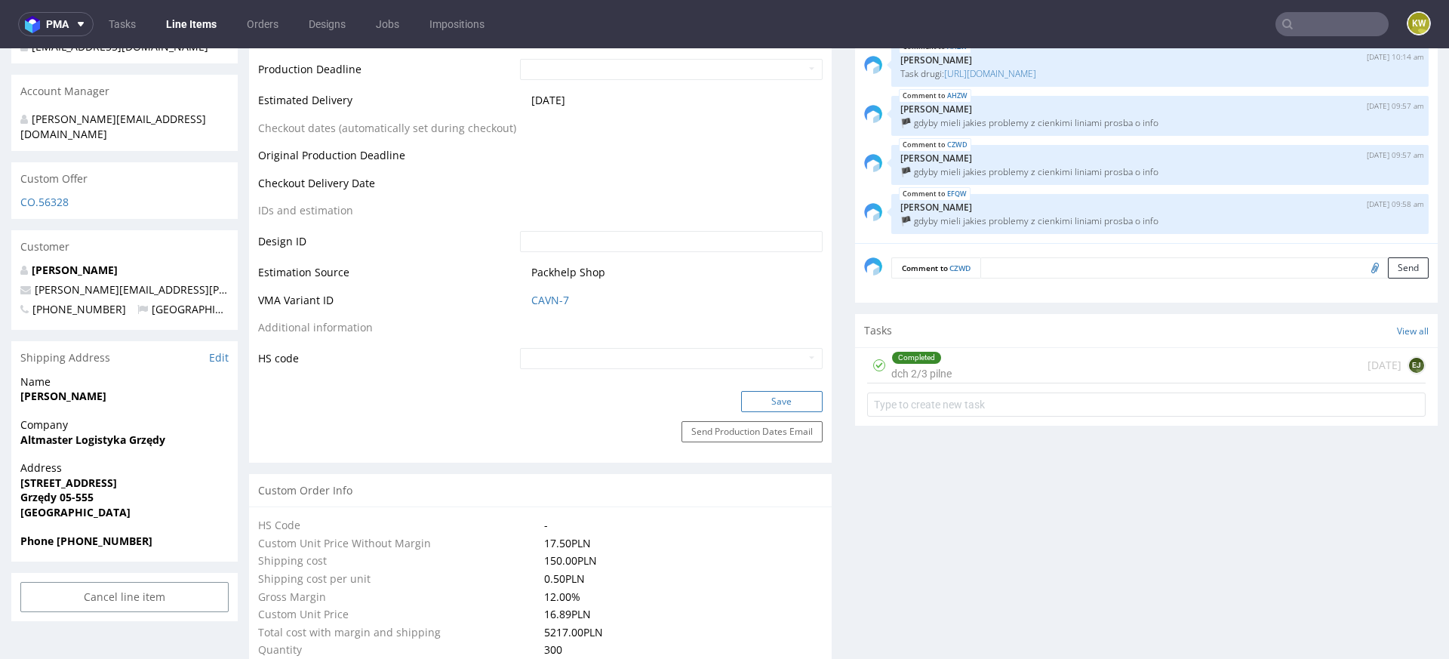
click at [760, 399] on button "Save" at bounding box center [782, 401] width 82 height 21
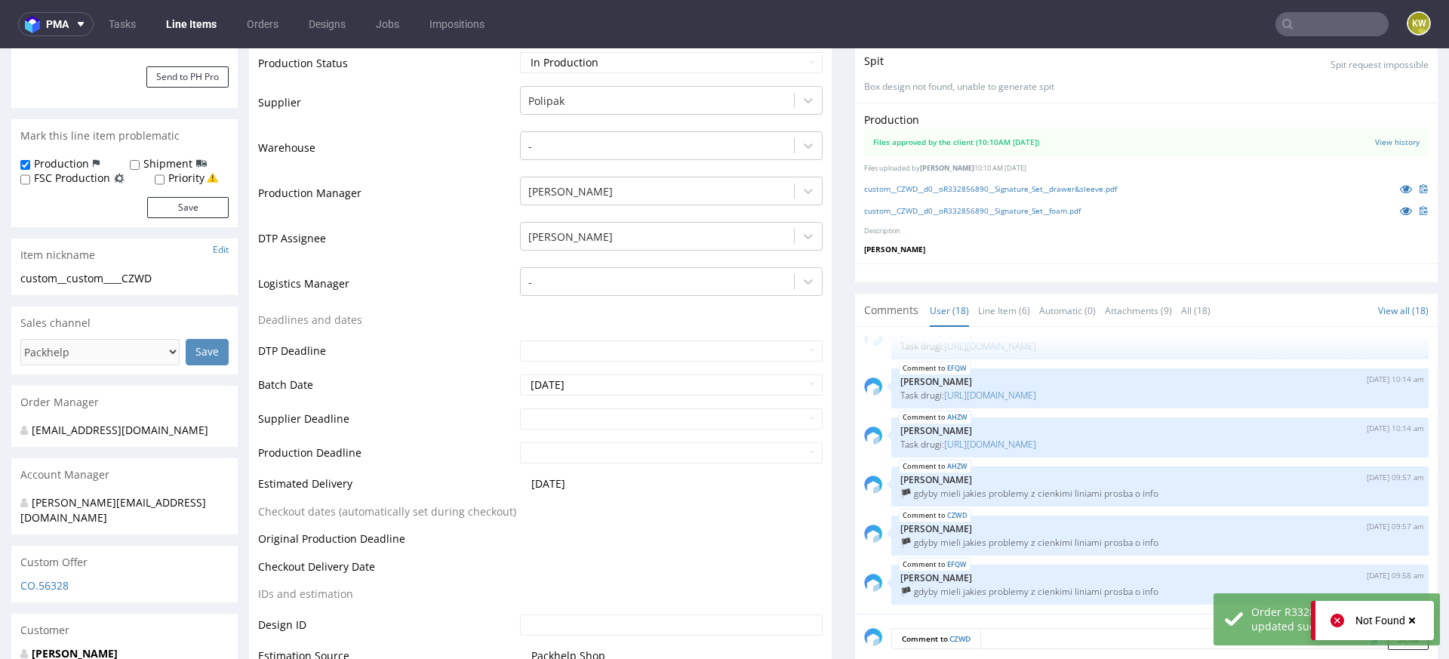
scroll to position [0, 0]
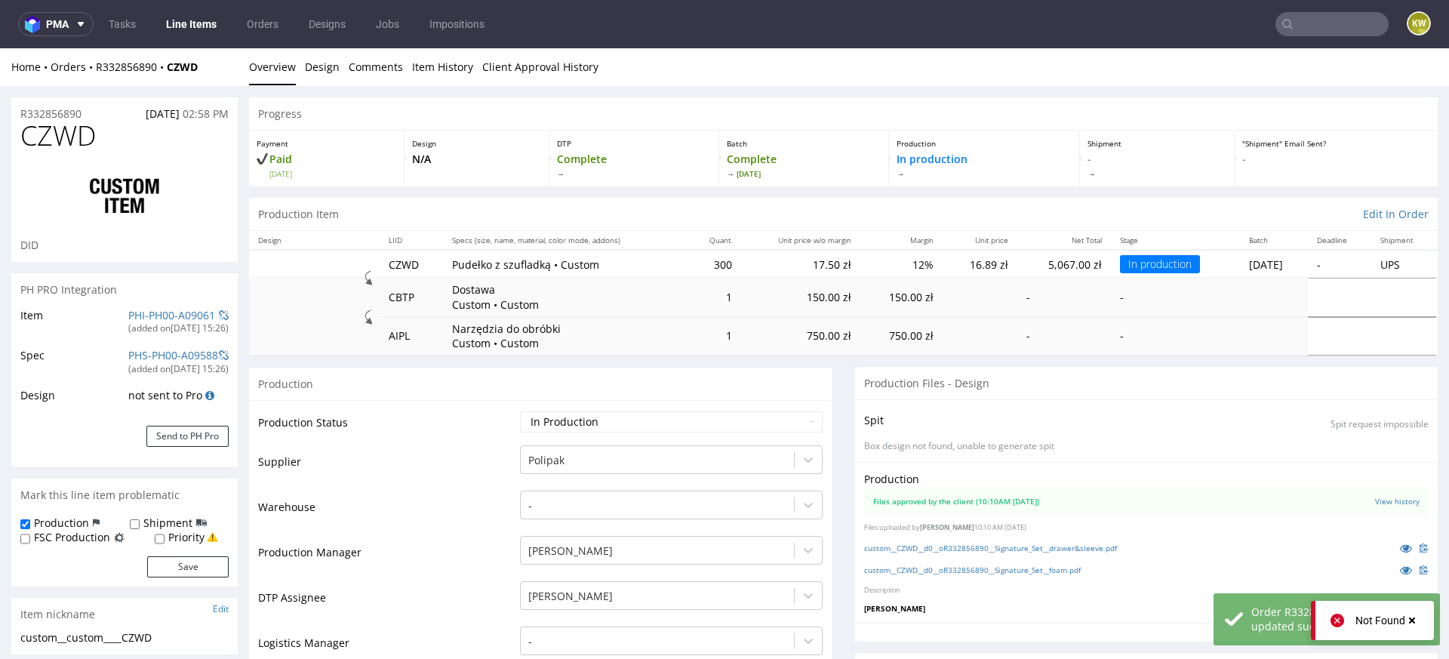
click at [190, 35] on link "Line Items" at bounding box center [191, 24] width 69 height 24
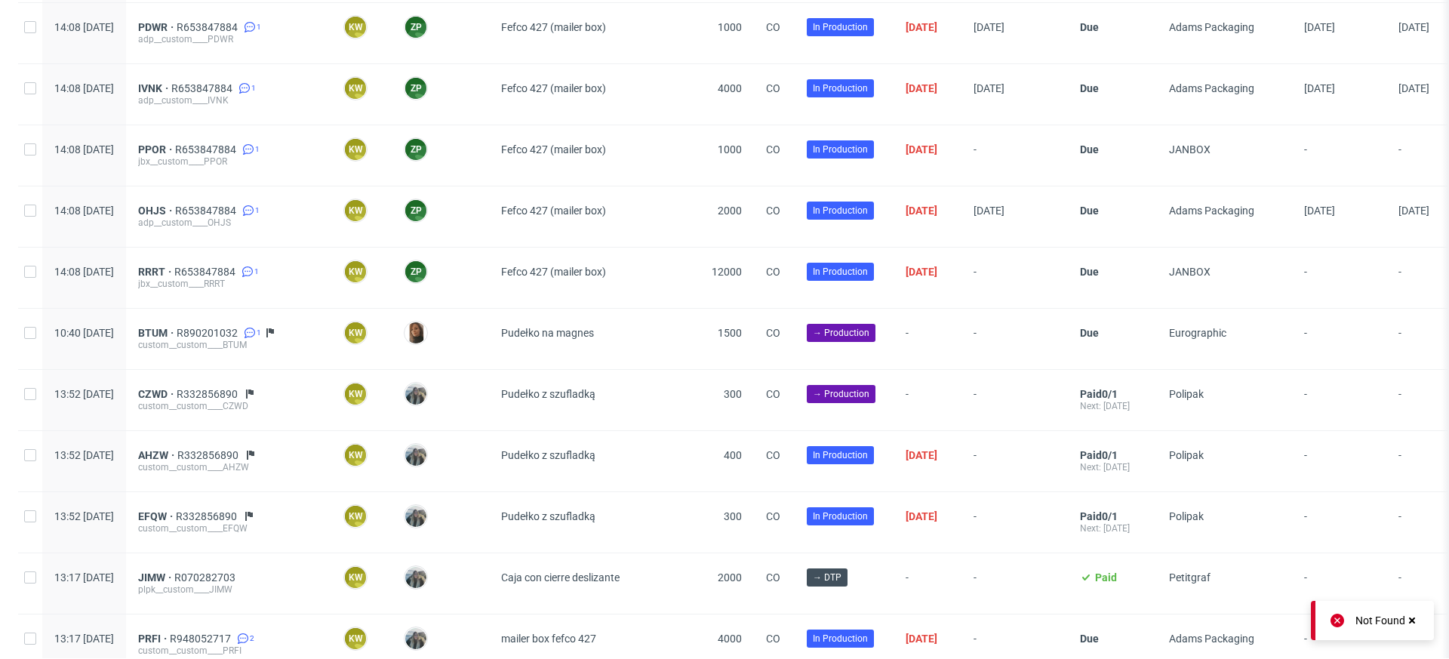
scroll to position [809, 0]
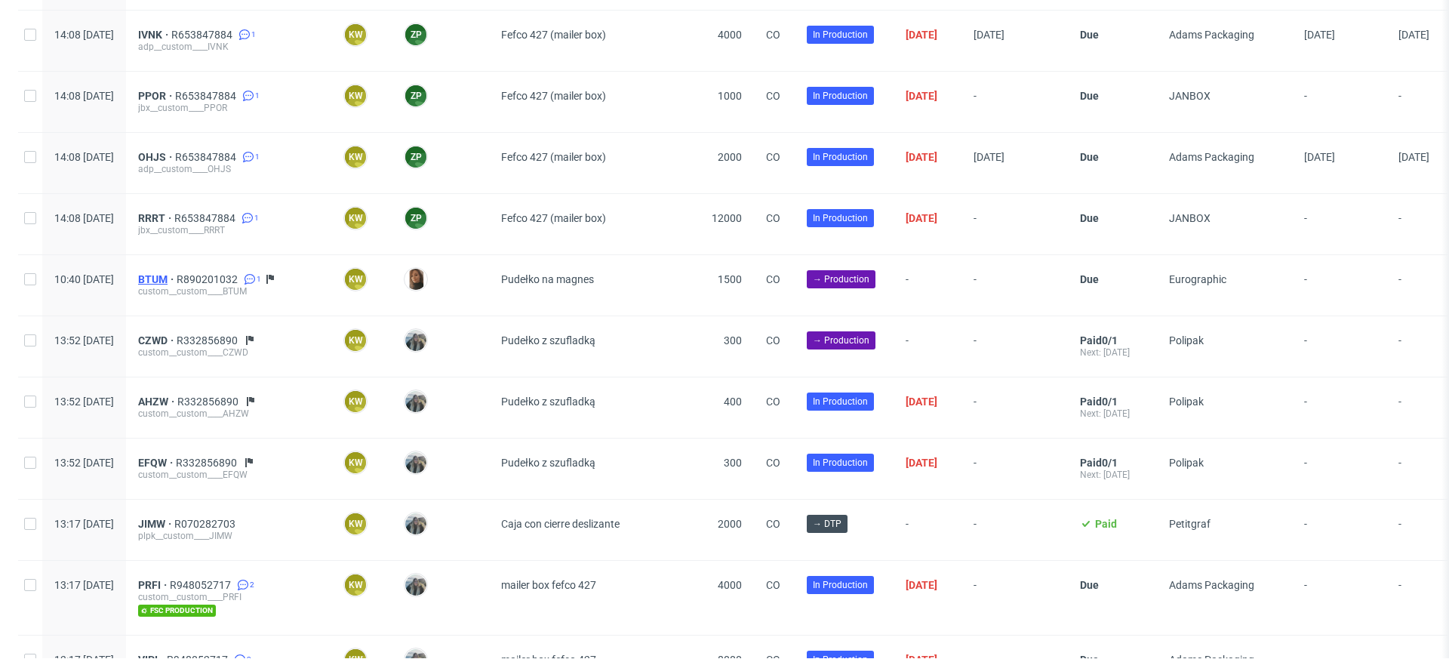
click at [177, 273] on span "BTUM" at bounding box center [157, 279] width 38 height 12
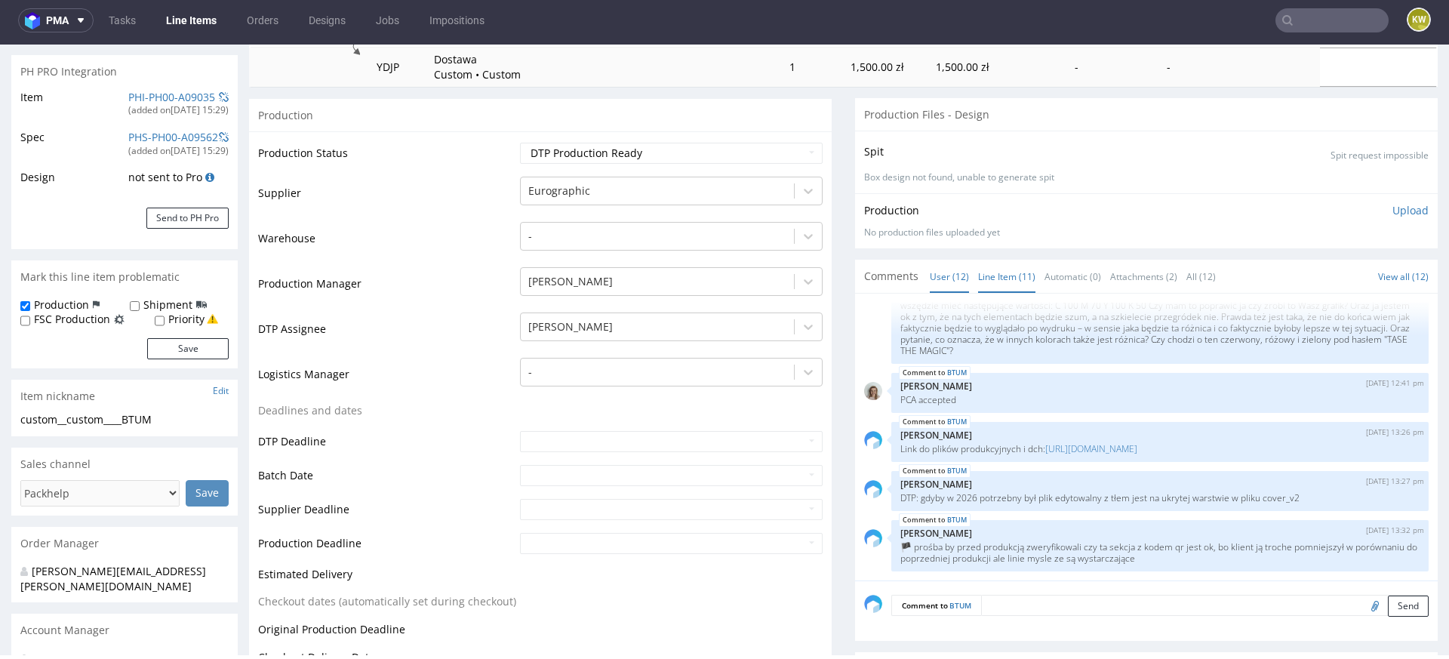
click at [1001, 272] on link "Line Item (11)" at bounding box center [1006, 276] width 57 height 32
click at [1109, 442] on link "https://drive.google.com/drive/folders/13YXHOL0MQGyR3qVmEjgXe5uX4IJi1IZ-?usp=dr…" at bounding box center [1091, 448] width 92 height 13
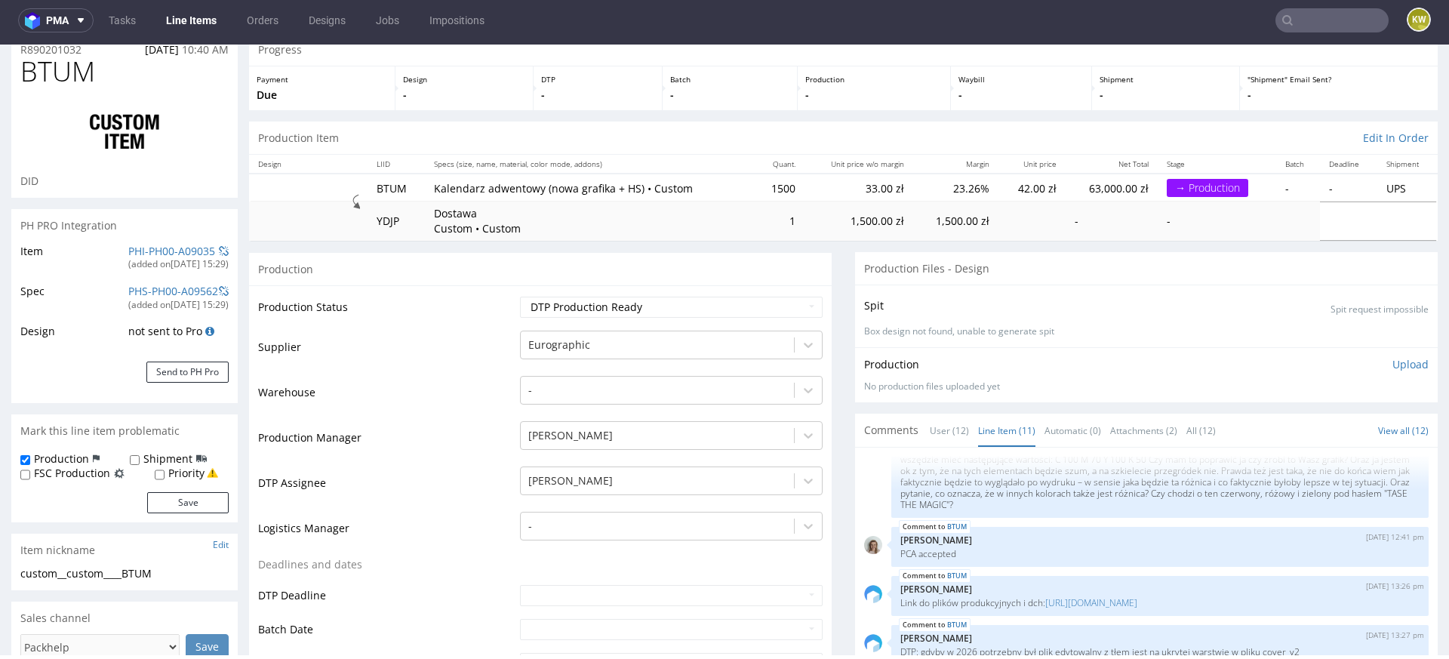
click at [51, 69] on span "BTUM" at bounding box center [57, 72] width 75 height 30
copy span "BTUM"
click at [131, 241] on div "PH PRO Integration" at bounding box center [124, 225] width 226 height 33
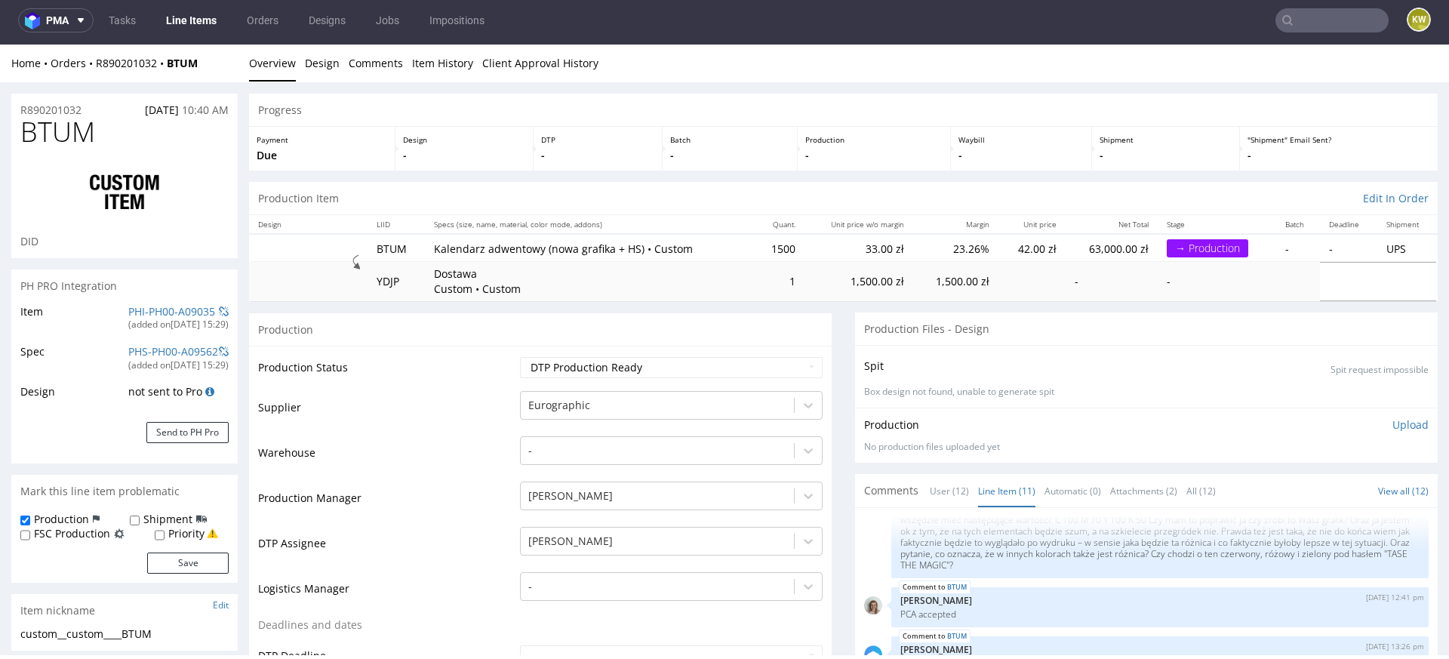
click at [45, 95] on div "R890201032 08.09.2025 10:40 AM" at bounding box center [124, 106] width 226 height 24
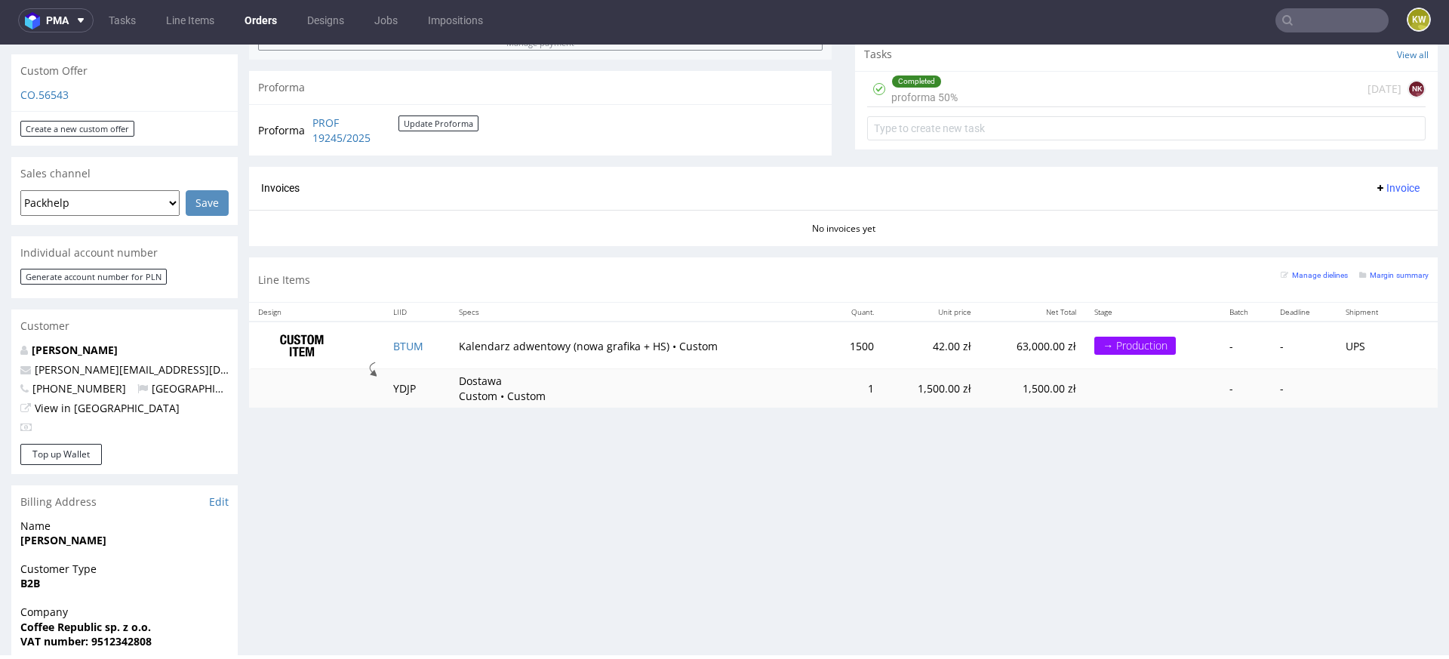
scroll to position [601, 0]
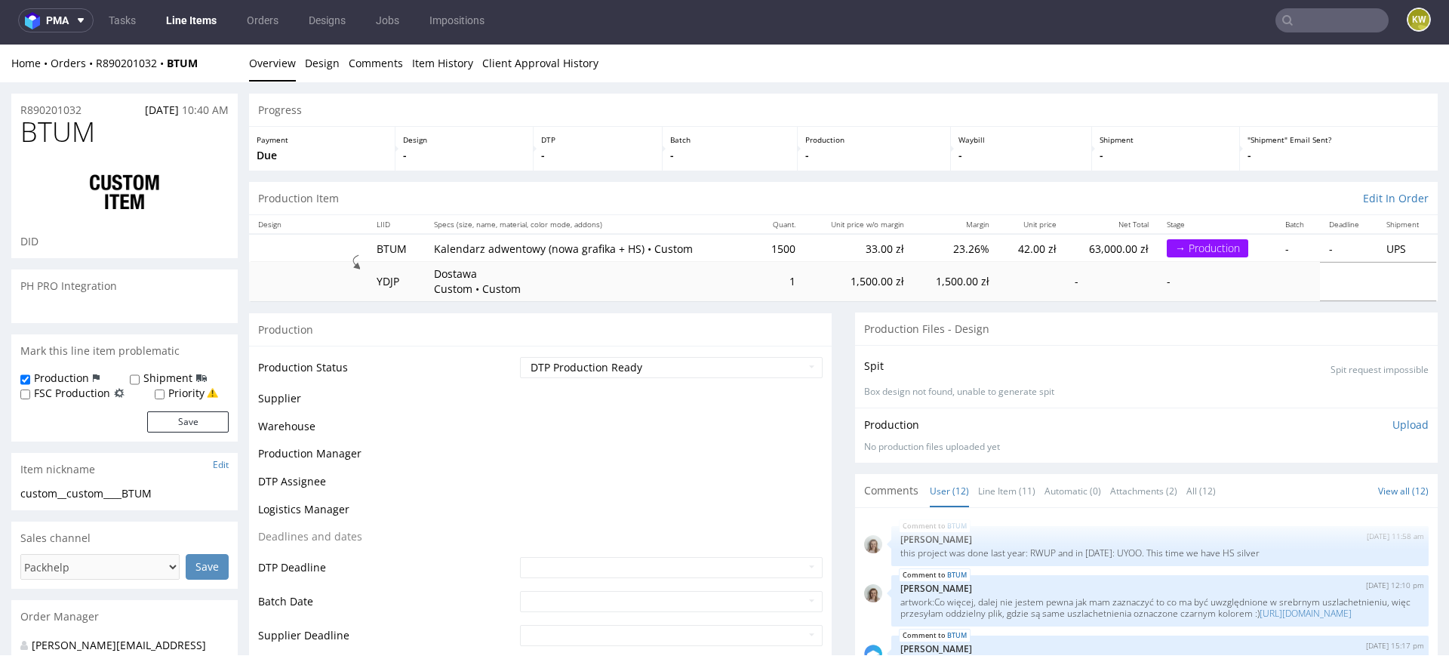
scroll to position [779, 0]
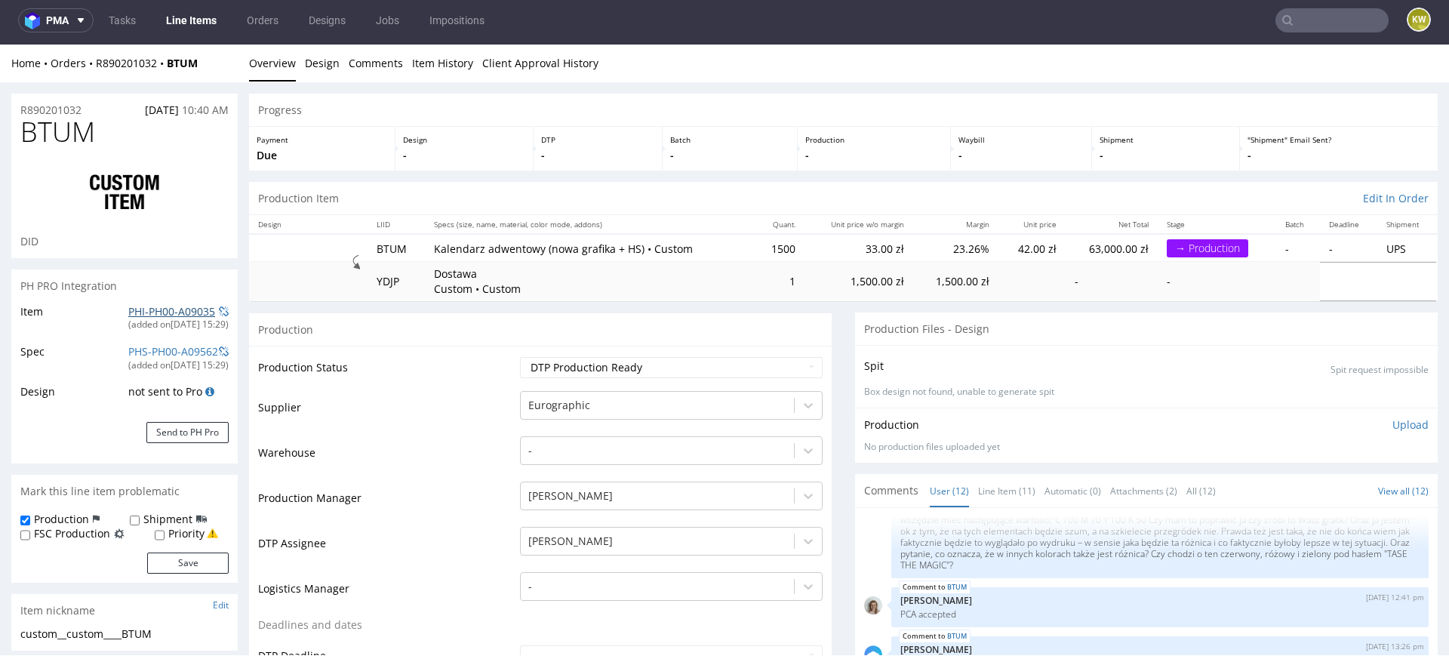
click at [151, 307] on link "PHI-PH00-A09035" at bounding box center [171, 311] width 87 height 14
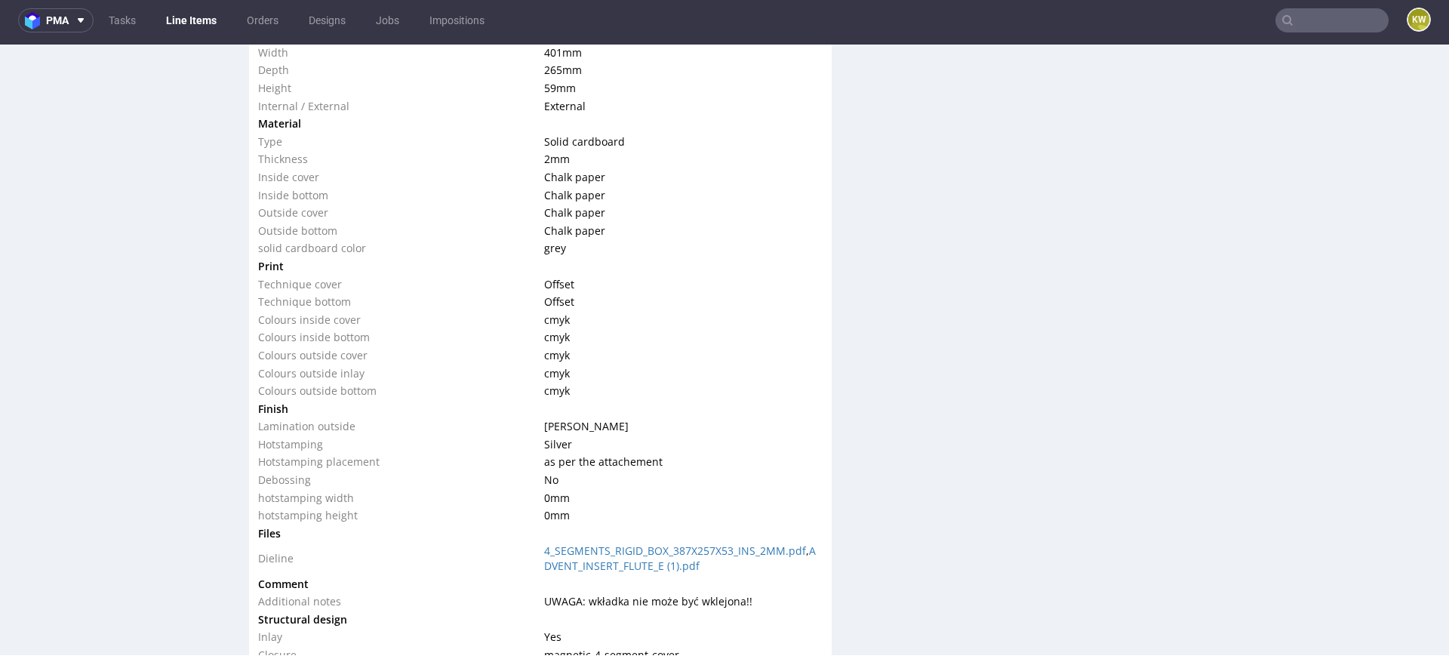
scroll to position [1432, 0]
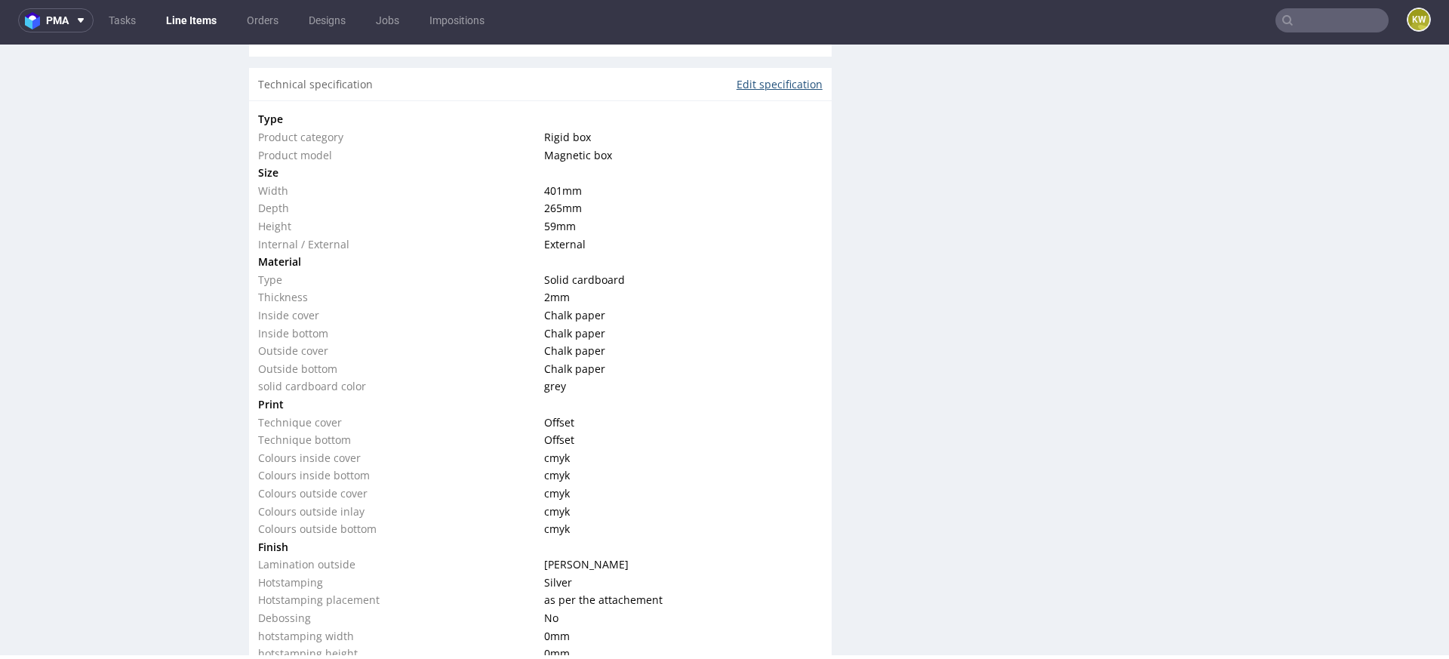
click at [766, 85] on link "Edit specification" at bounding box center [780, 84] width 86 height 15
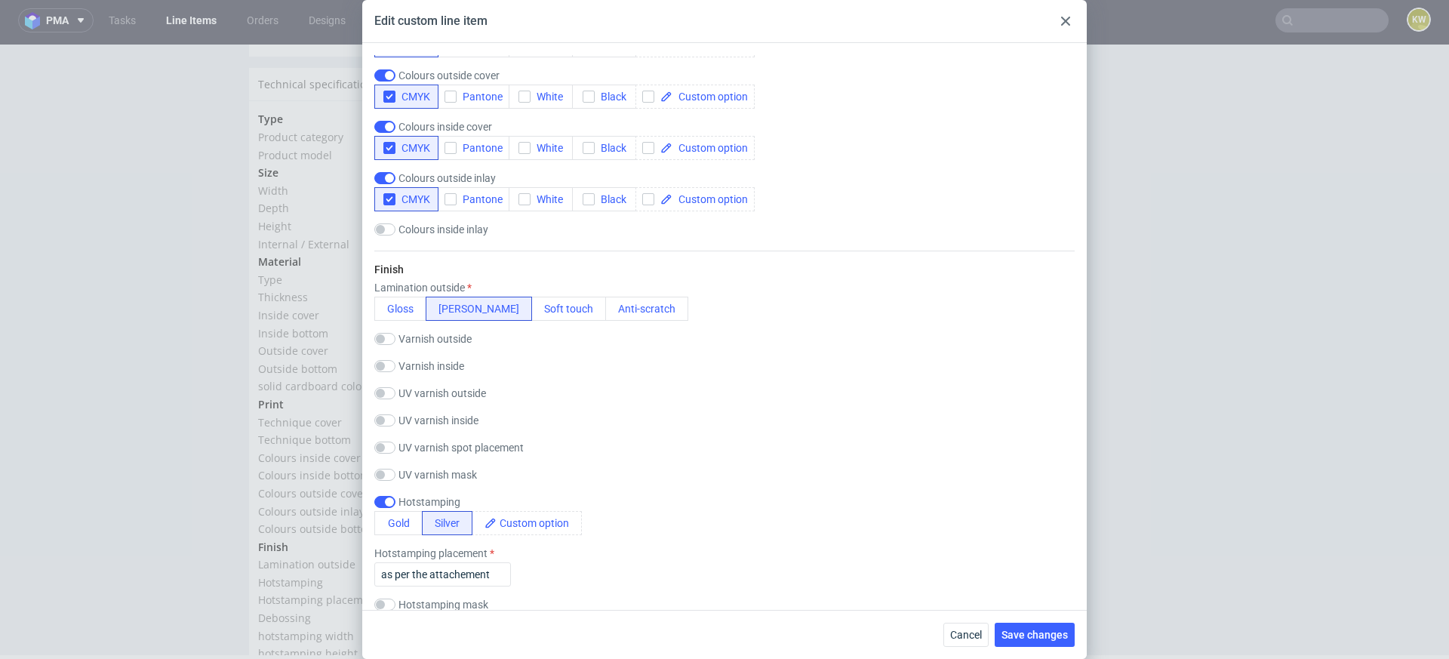
scroll to position [1303, 0]
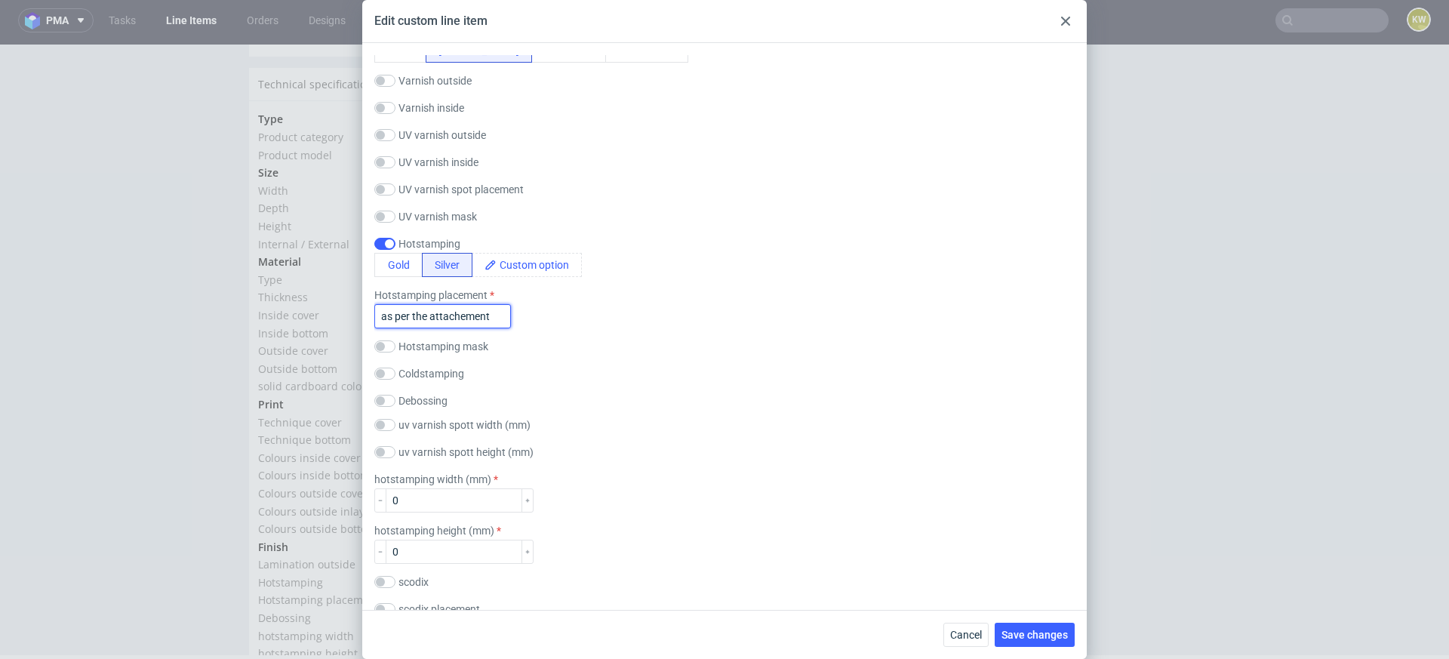
click at [423, 315] on input "as per the attachement" at bounding box center [442, 316] width 137 height 24
click at [582, 383] on div "Finish Lamination outside Gloss Matt Soft touch Anti-scratch Varnish outside Gl…" at bounding box center [724, 351] width 700 height 719
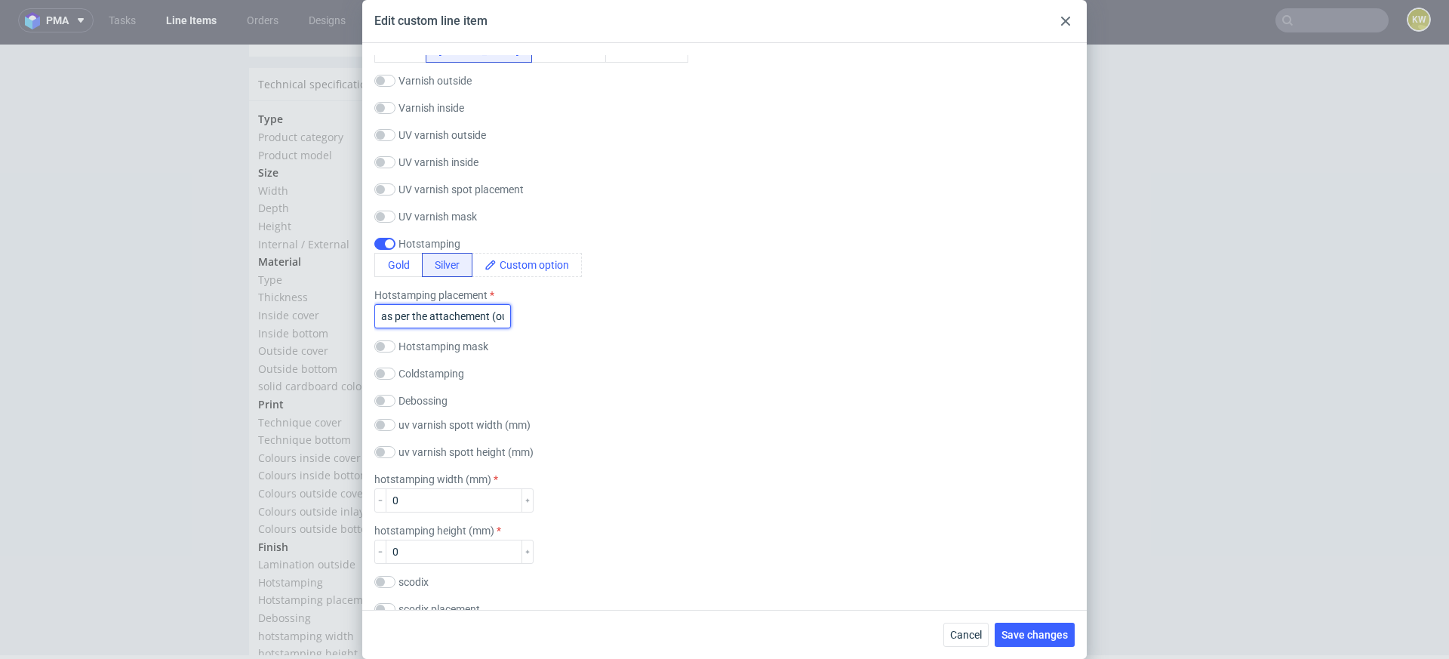
click at [472, 310] on input "as per the attachement (outside and inside)" at bounding box center [442, 316] width 137 height 24
type input "as per the attachement (outside and inside cover)"
click at [596, 346] on div "Hotstamping mask" at bounding box center [724, 346] width 700 height 12
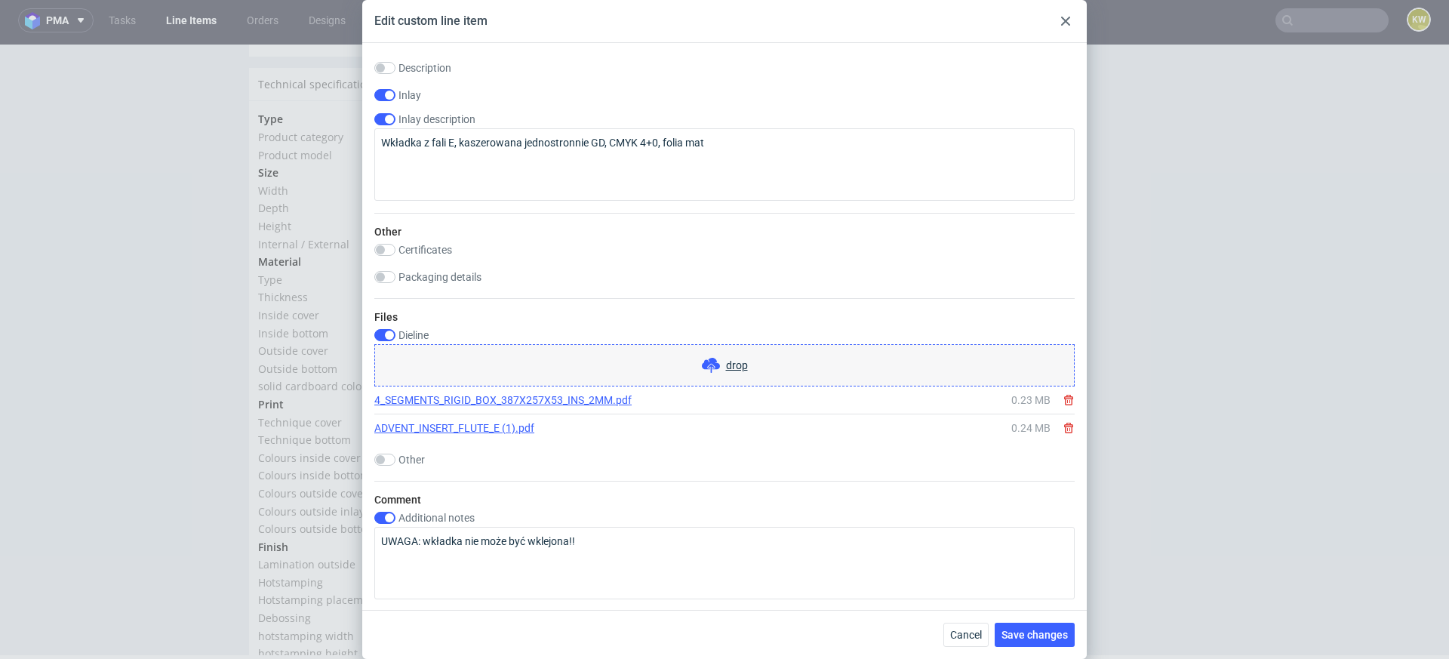
scroll to position [2244, 0]
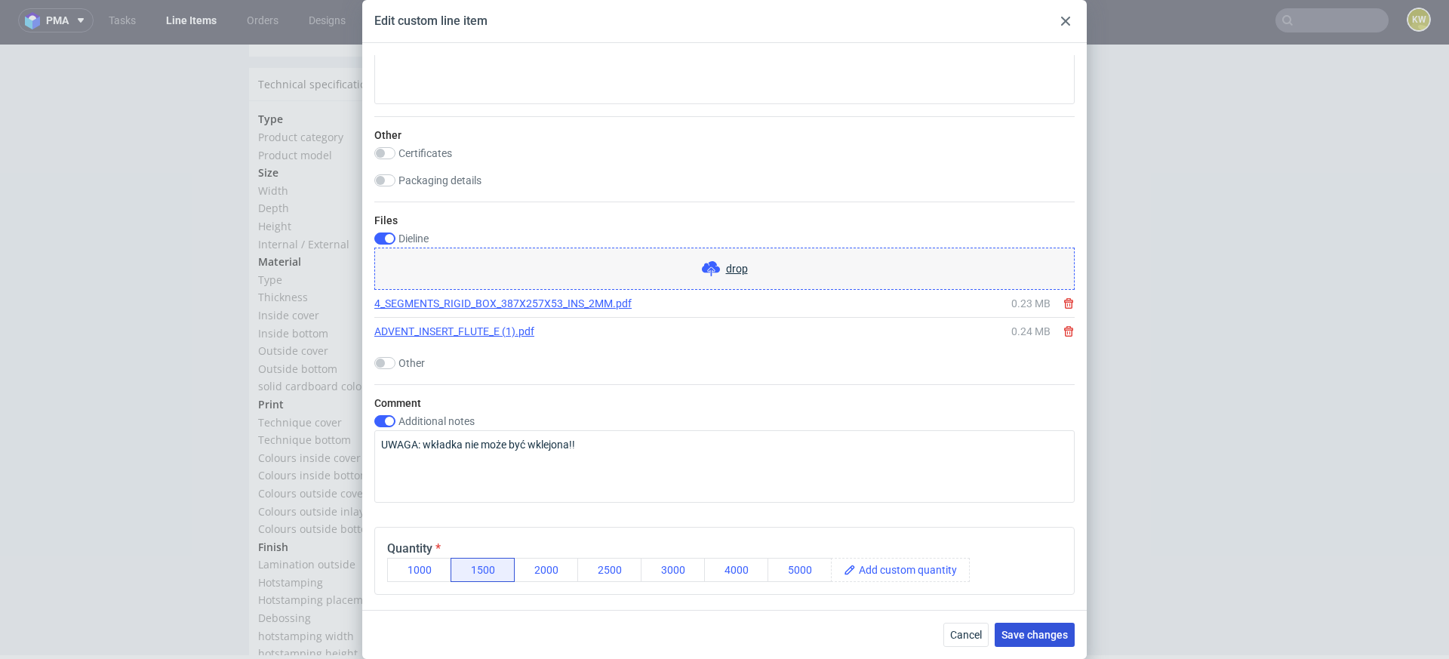
click at [1040, 637] on span "Save changes" at bounding box center [1035, 634] width 66 height 11
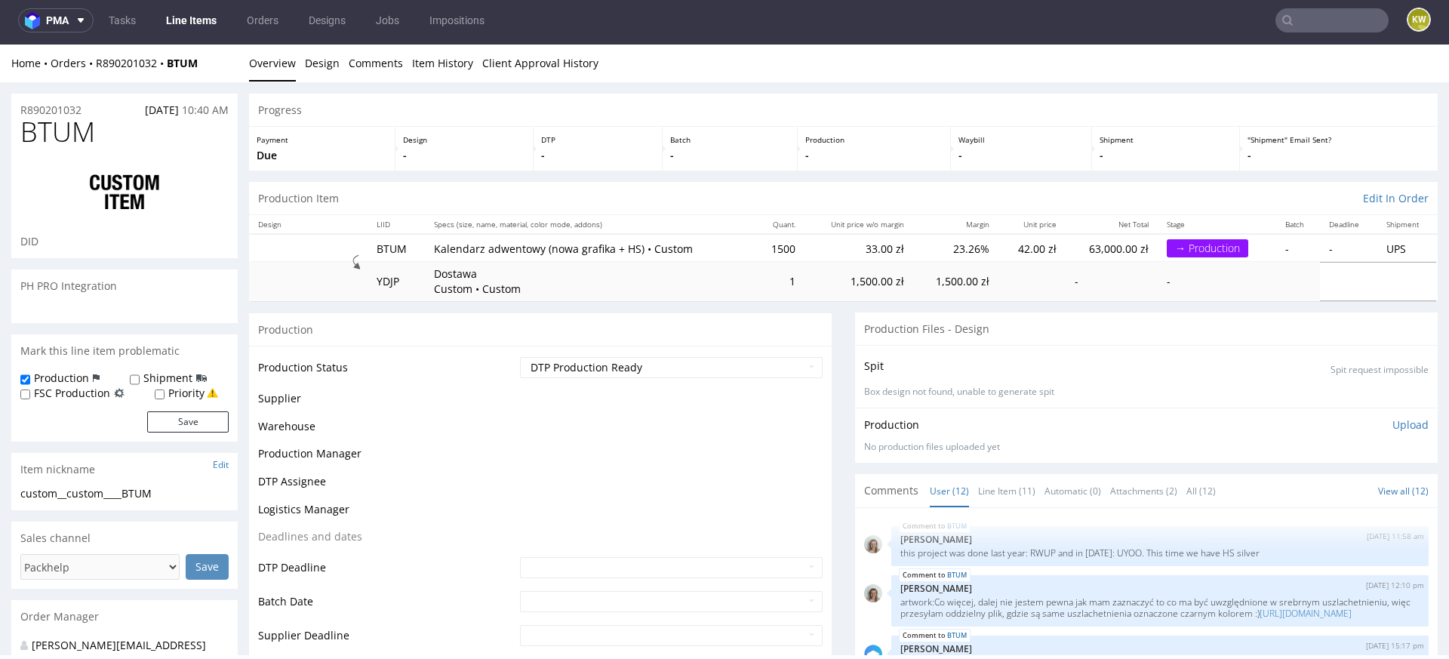
scroll to position [779, 0]
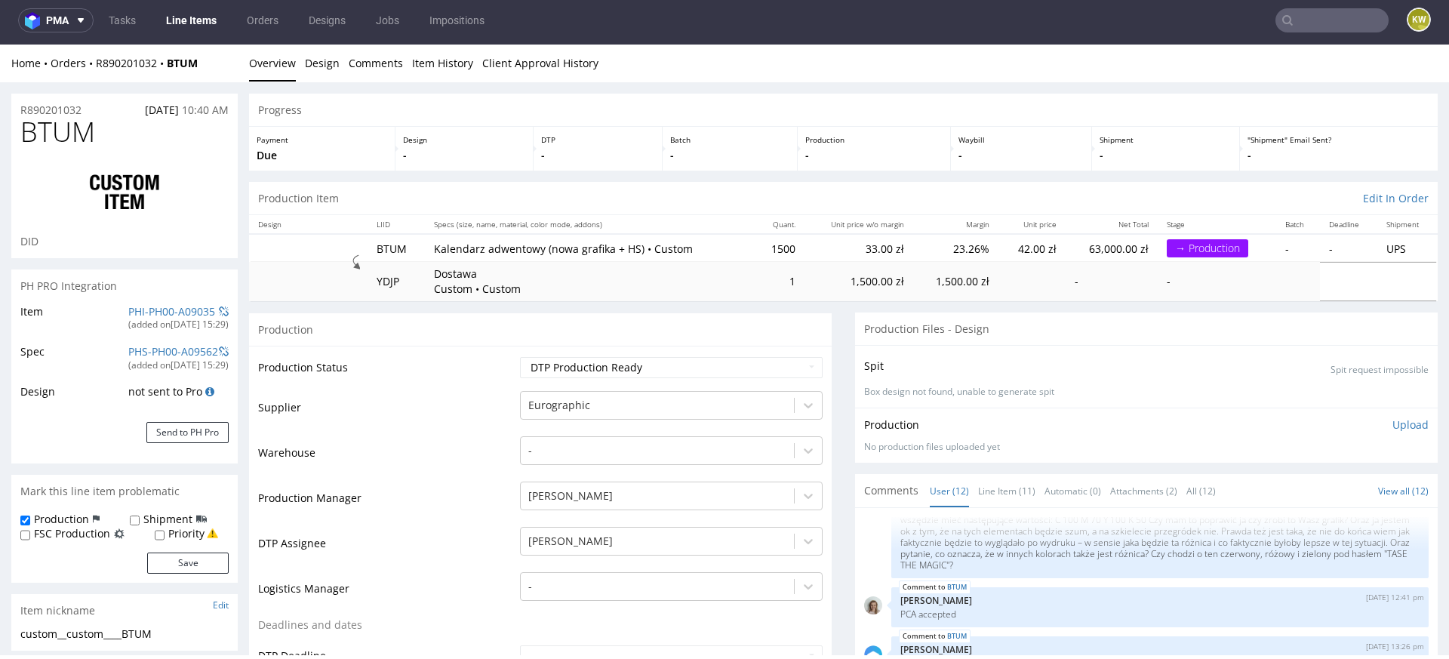
click at [42, 132] on span "BTUM" at bounding box center [57, 132] width 75 height 30
click at [42, 133] on span "BTUM" at bounding box center [57, 132] width 75 height 30
copy span "BTUM"
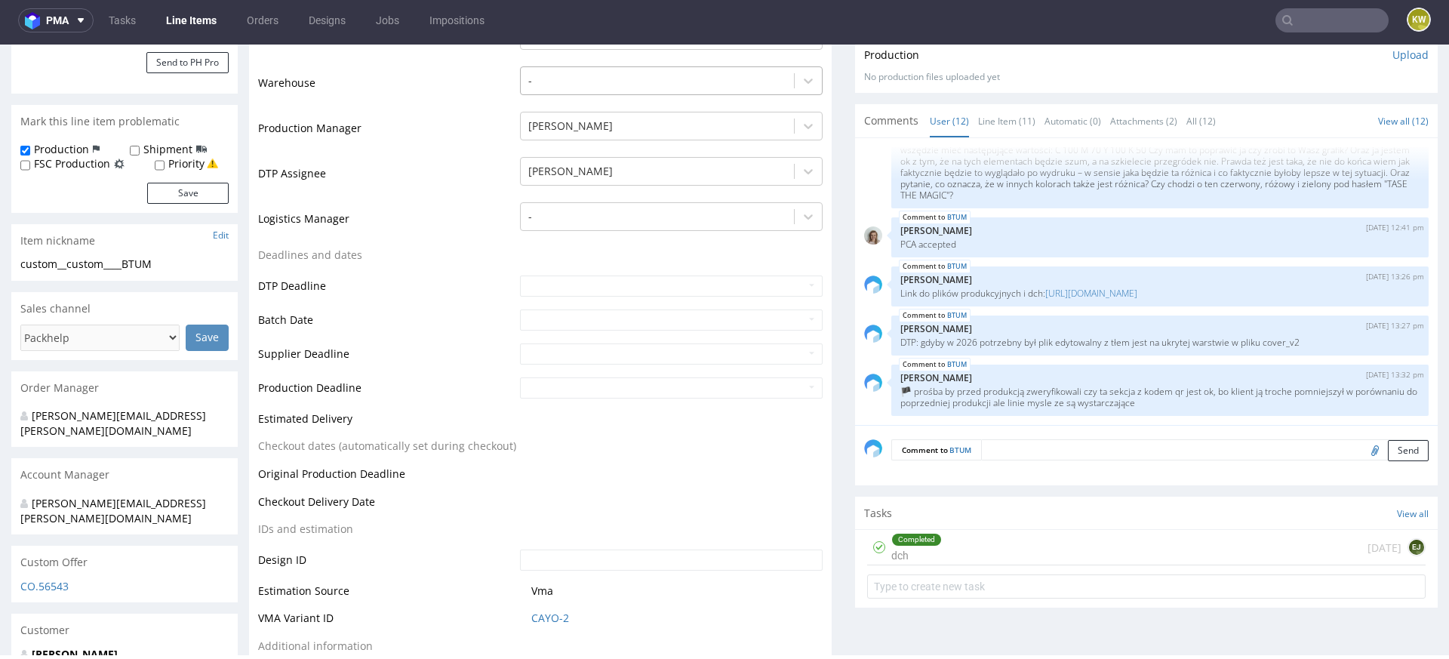
scroll to position [565, 0]
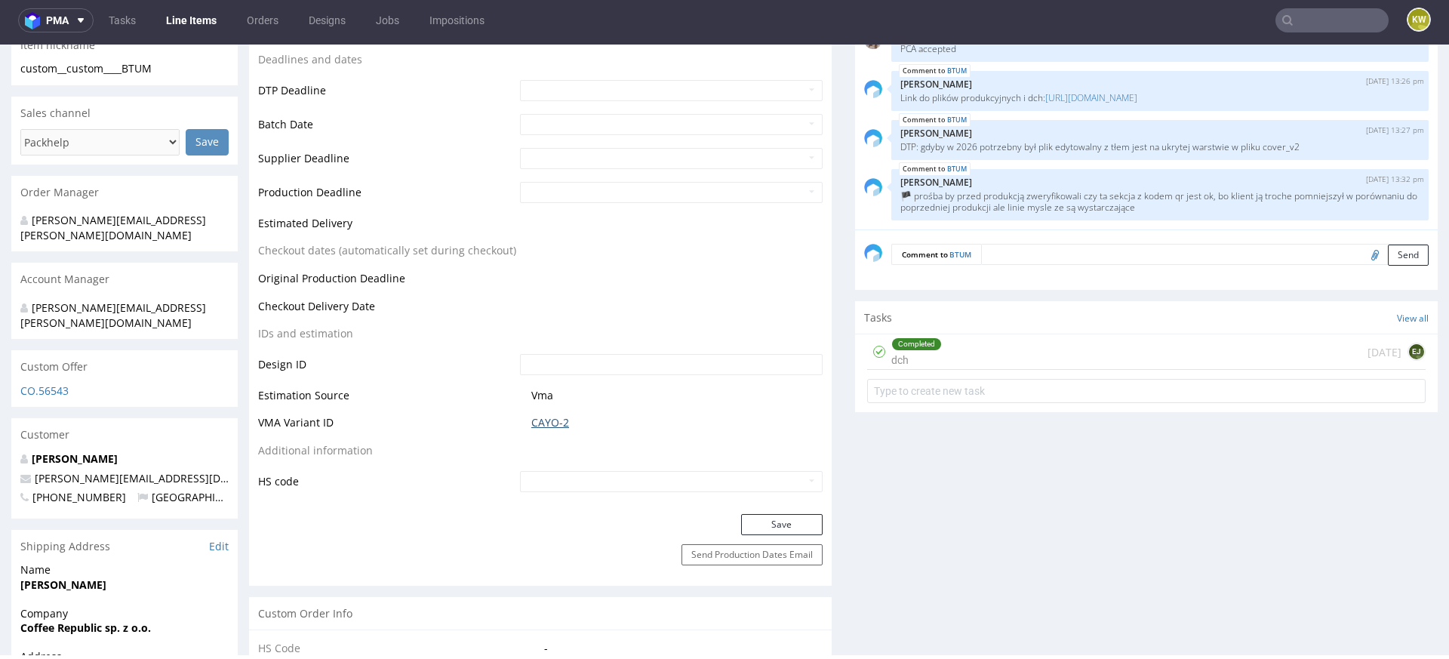
click at [552, 425] on link "CAYO-2" at bounding box center [550, 422] width 38 height 15
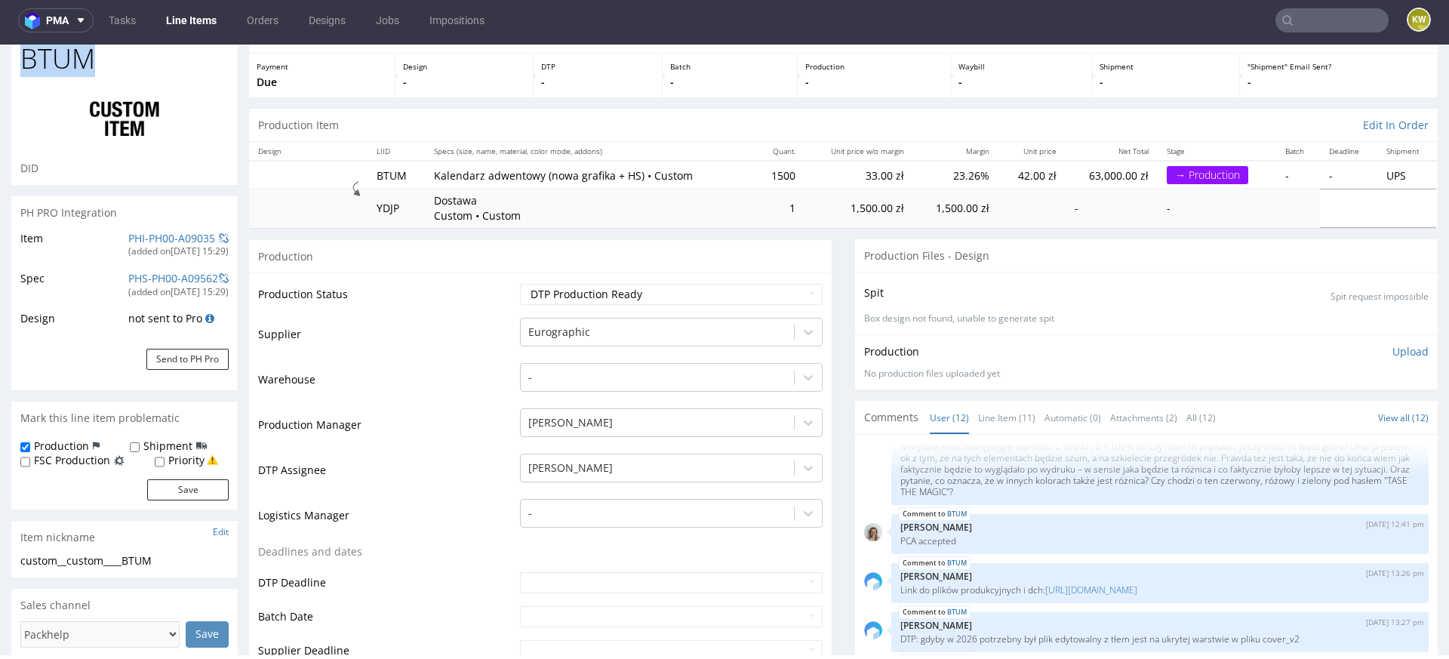
scroll to position [0, 0]
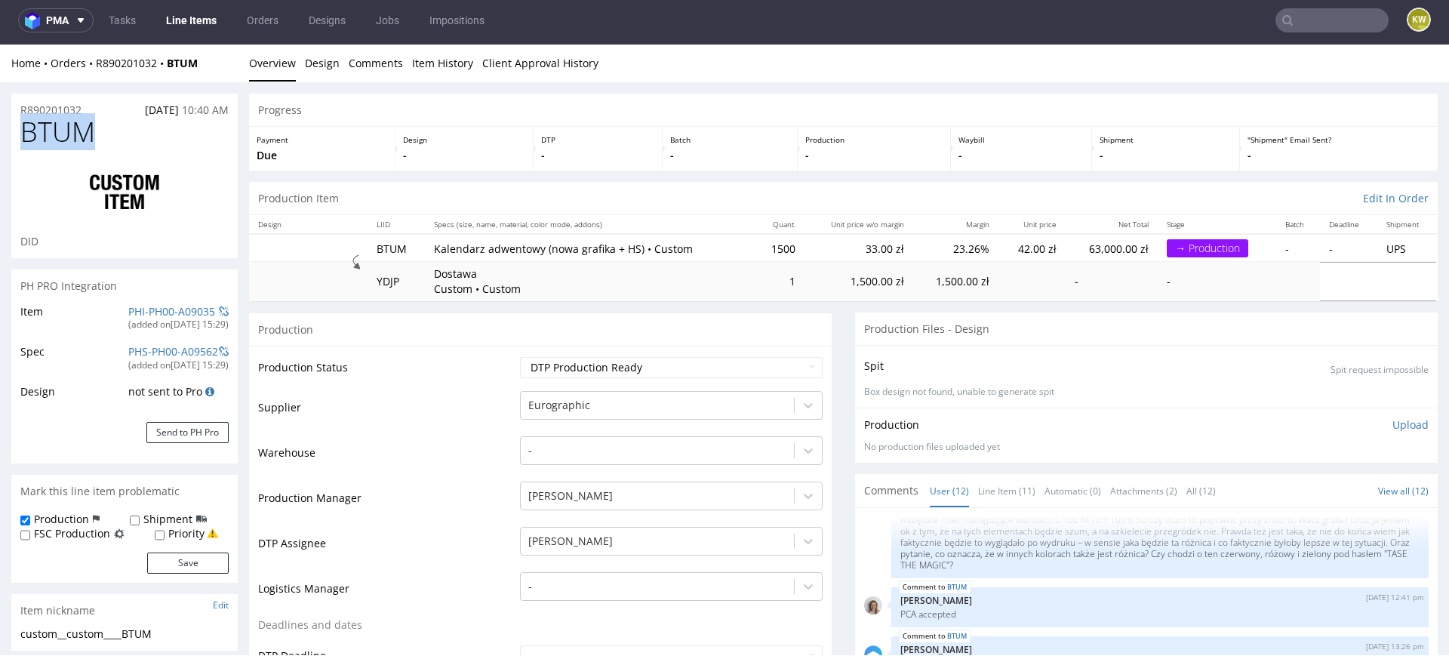
click at [72, 141] on span "BTUM" at bounding box center [57, 132] width 75 height 30
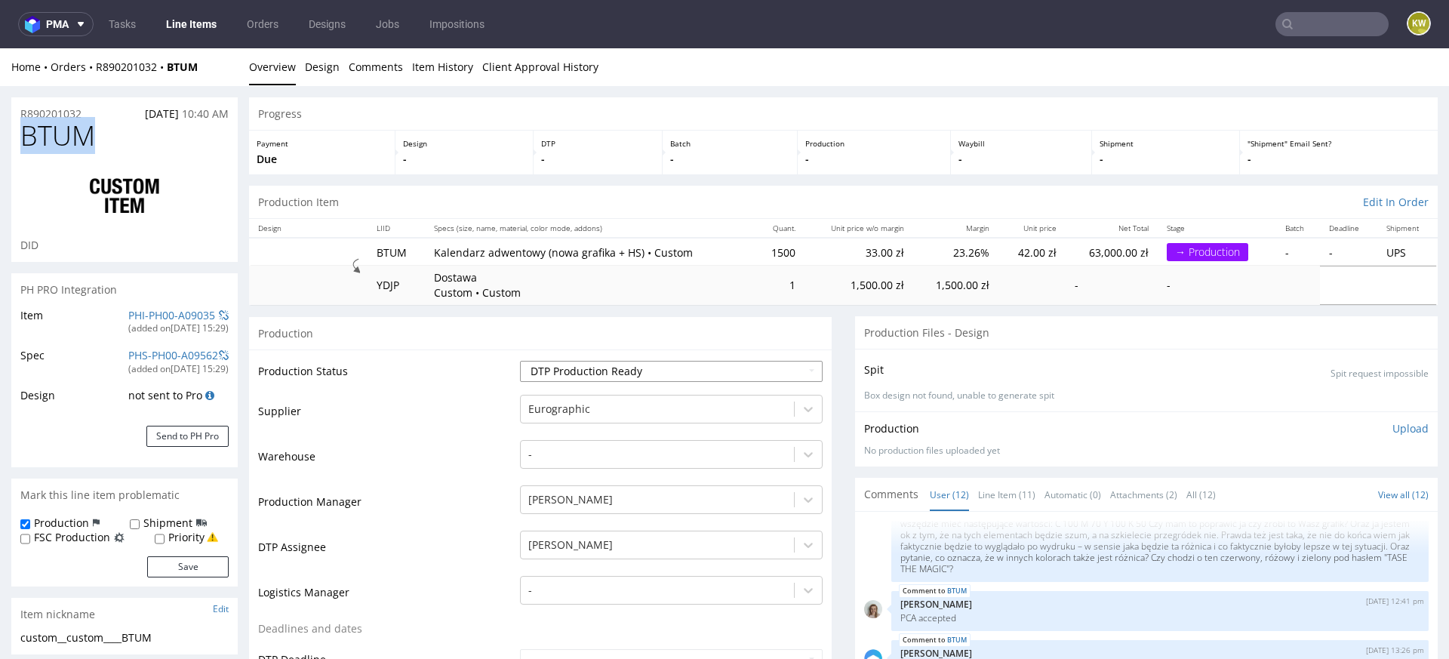
click at [576, 370] on select "Waiting for Artwork Waiting for Diecut Waiting for Mockup Waiting for DTP Waiti…" at bounding box center [671, 371] width 303 height 21
select select "production_in_process"
click at [520, 361] on select "Waiting for Artwork Waiting for Diecut Waiting for Mockup Waiting for DTP Waiti…" at bounding box center [671, 371] width 303 height 21
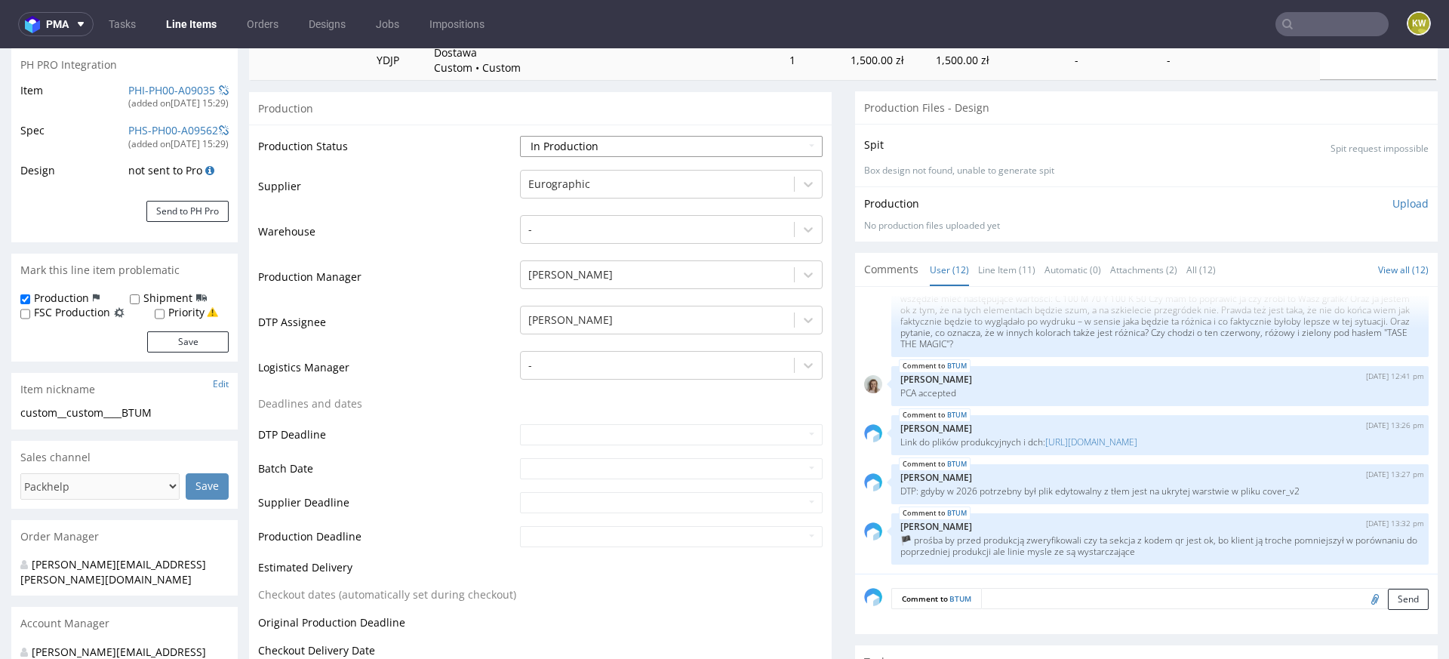
scroll to position [226, 0]
click at [533, 463] on input "text" at bounding box center [671, 467] width 303 height 21
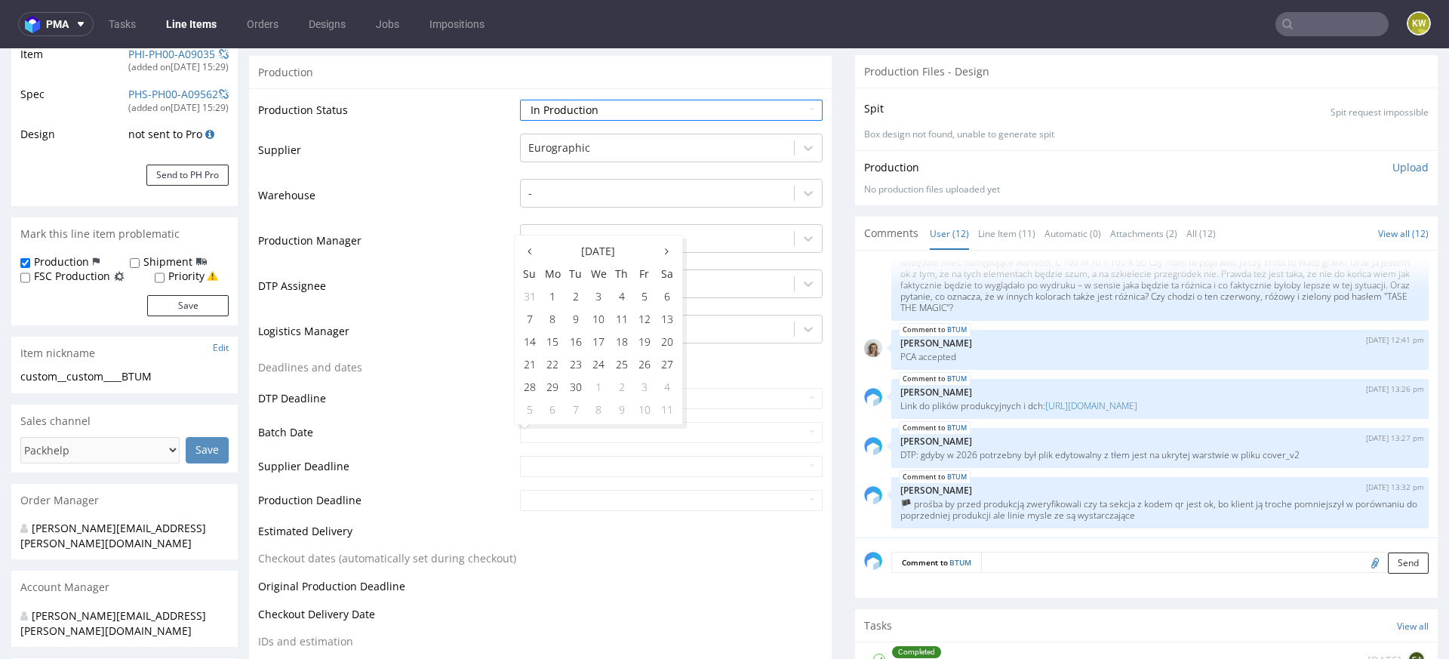
scroll to position [263, 0]
click at [639, 314] on td "12" at bounding box center [644, 317] width 23 height 23
type input "2025-09-12"
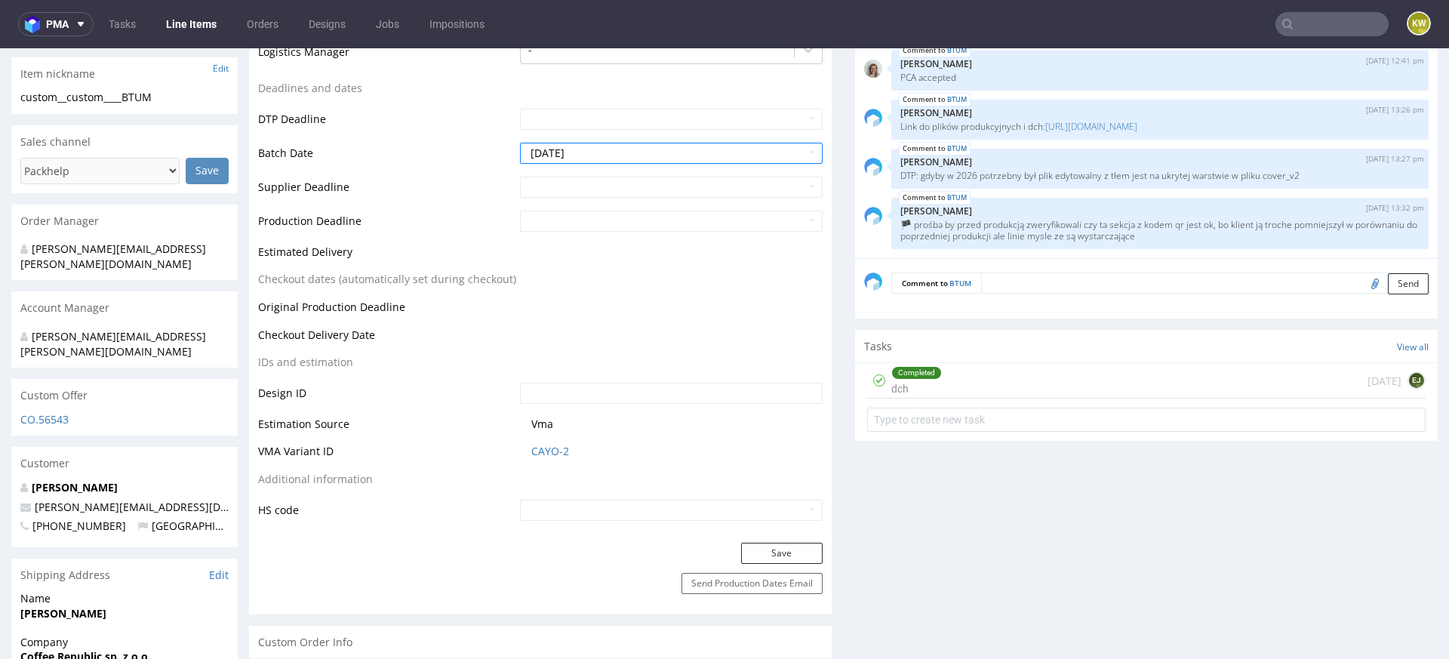
scroll to position [654, 0]
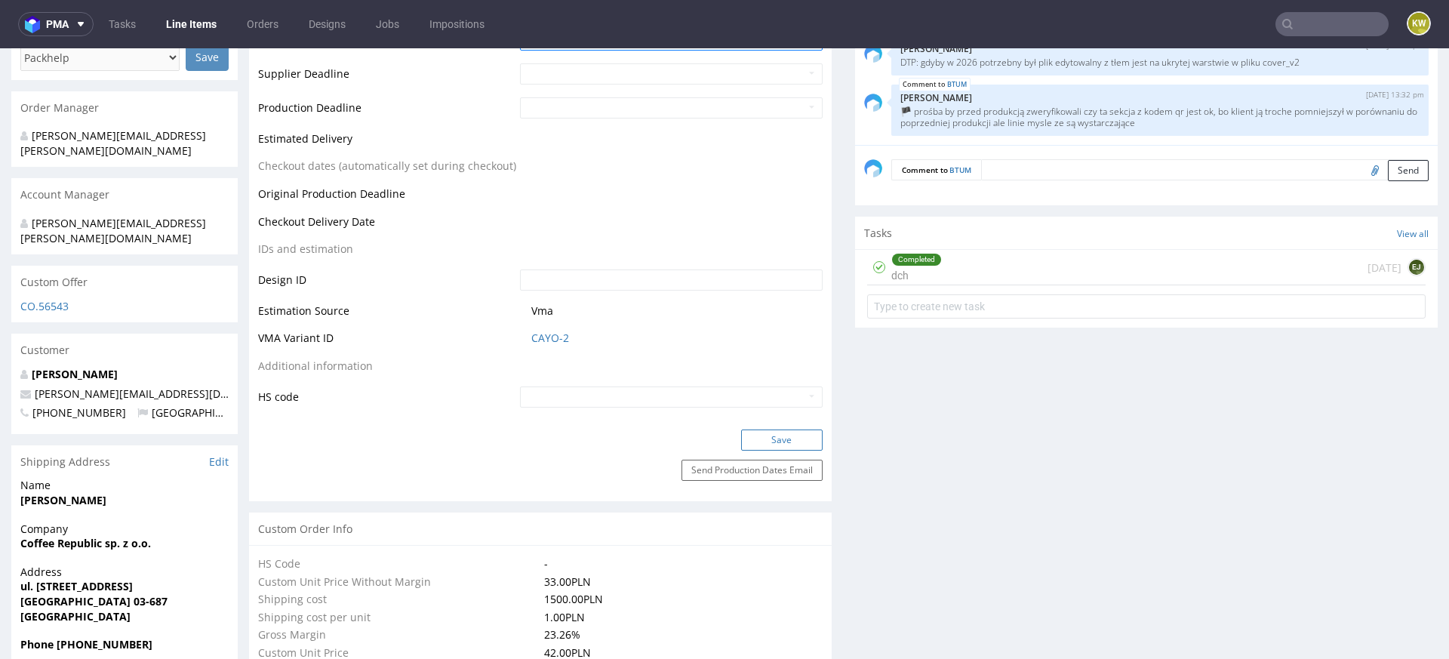
click at [764, 435] on button "Save" at bounding box center [782, 439] width 82 height 21
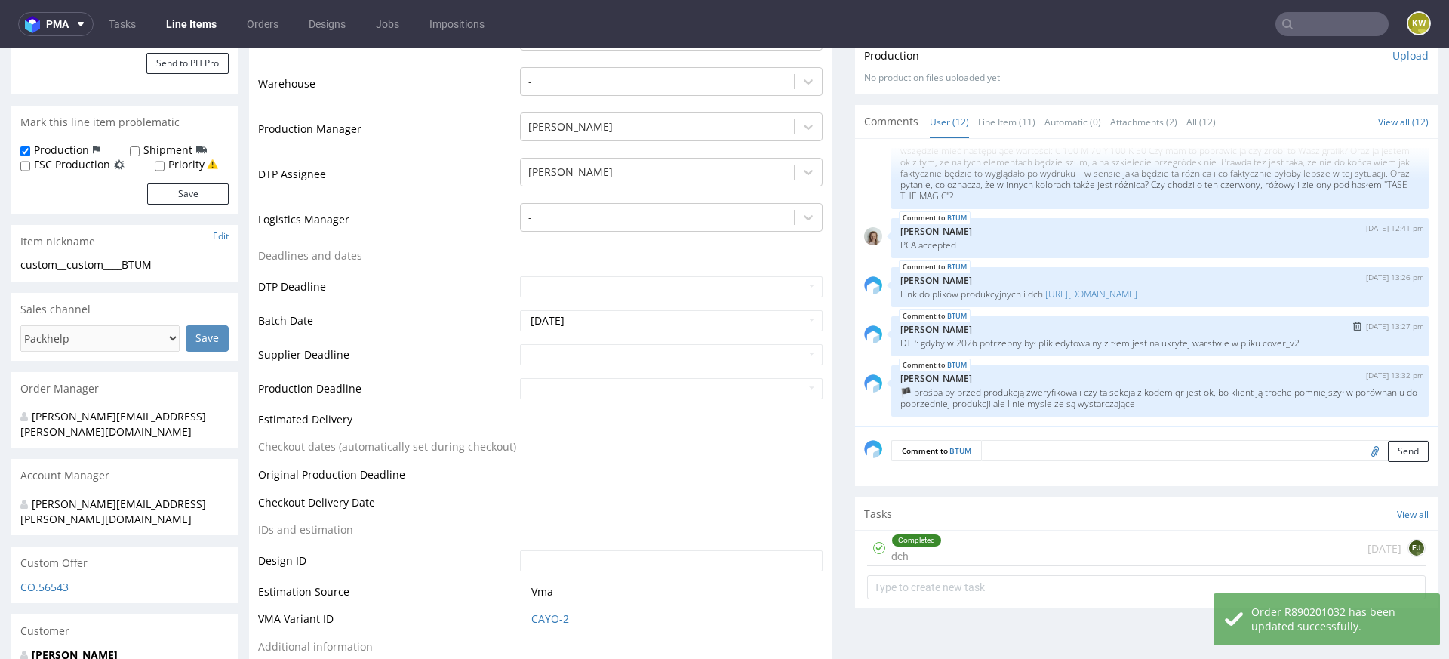
scroll to position [382, 0]
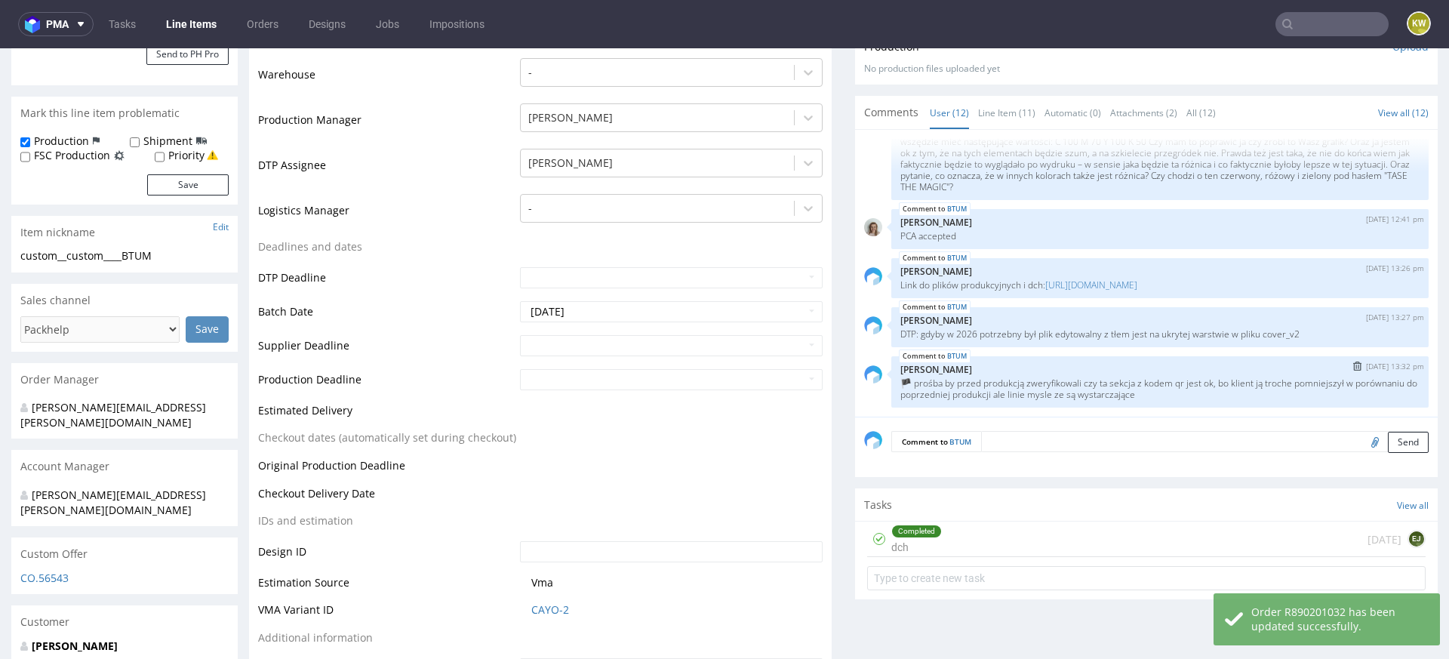
click at [1209, 394] on p "🏴 prośba by przed produkcją zweryfikowali czy ta sekcja z kodem qr jest ok, bo …" at bounding box center [1159, 388] width 519 height 23
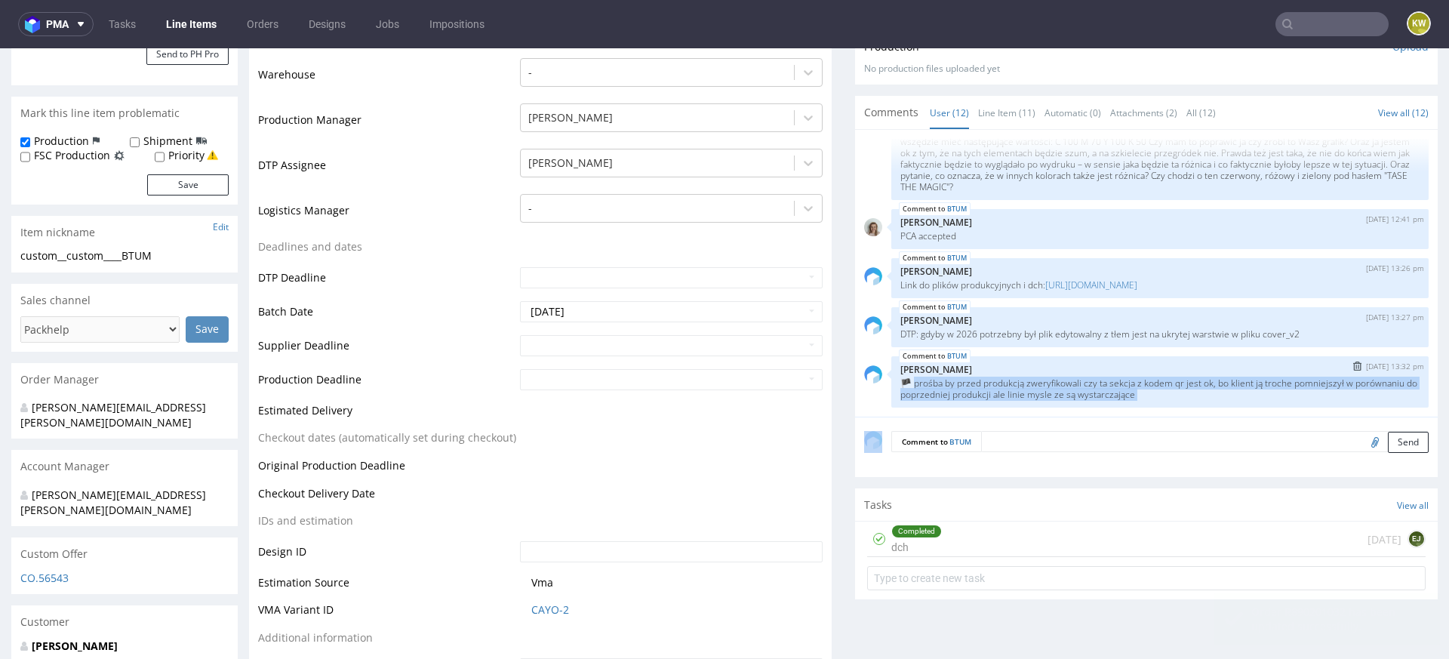
drag, startPoint x: 1209, startPoint y: 394, endPoint x: 910, endPoint y: 383, distance: 299.1
click at [910, 383] on p "🏴 prośba by przed produkcją zweryfikowali czy ta sekcja z kodem qr jest ok, bo …" at bounding box center [1159, 388] width 519 height 23
copy section "rośba by przed produkcją zweryfikowali czy ta sekcja z kodem qr jest ok, bo kli…"
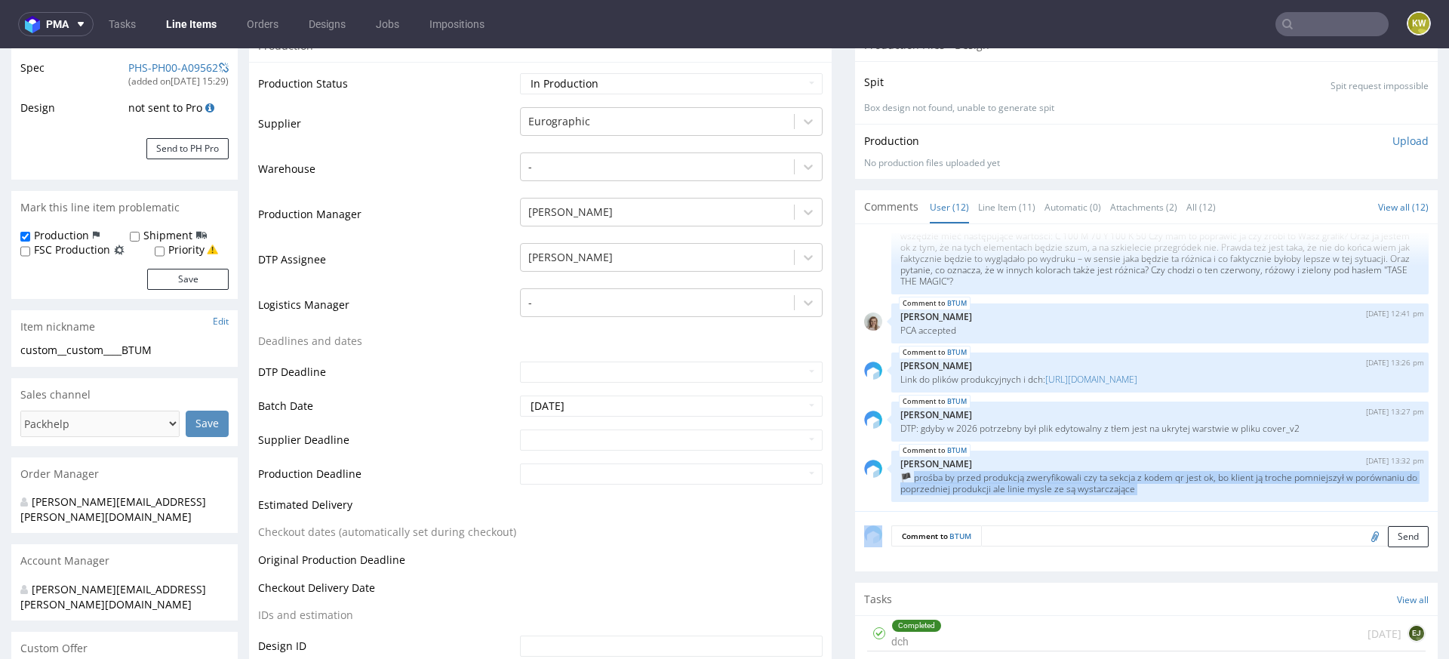
scroll to position [196, 0]
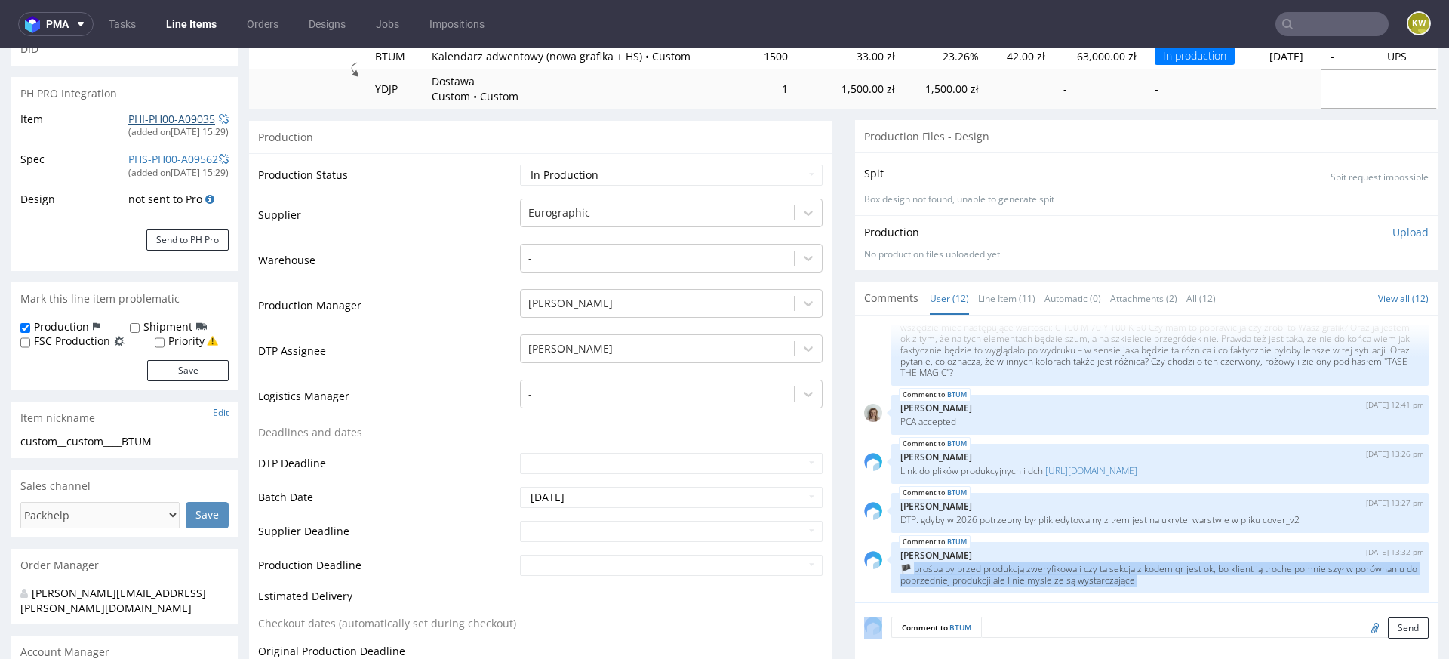
click at [134, 119] on link "PHI-PH00-A09035" at bounding box center [171, 119] width 87 height 14
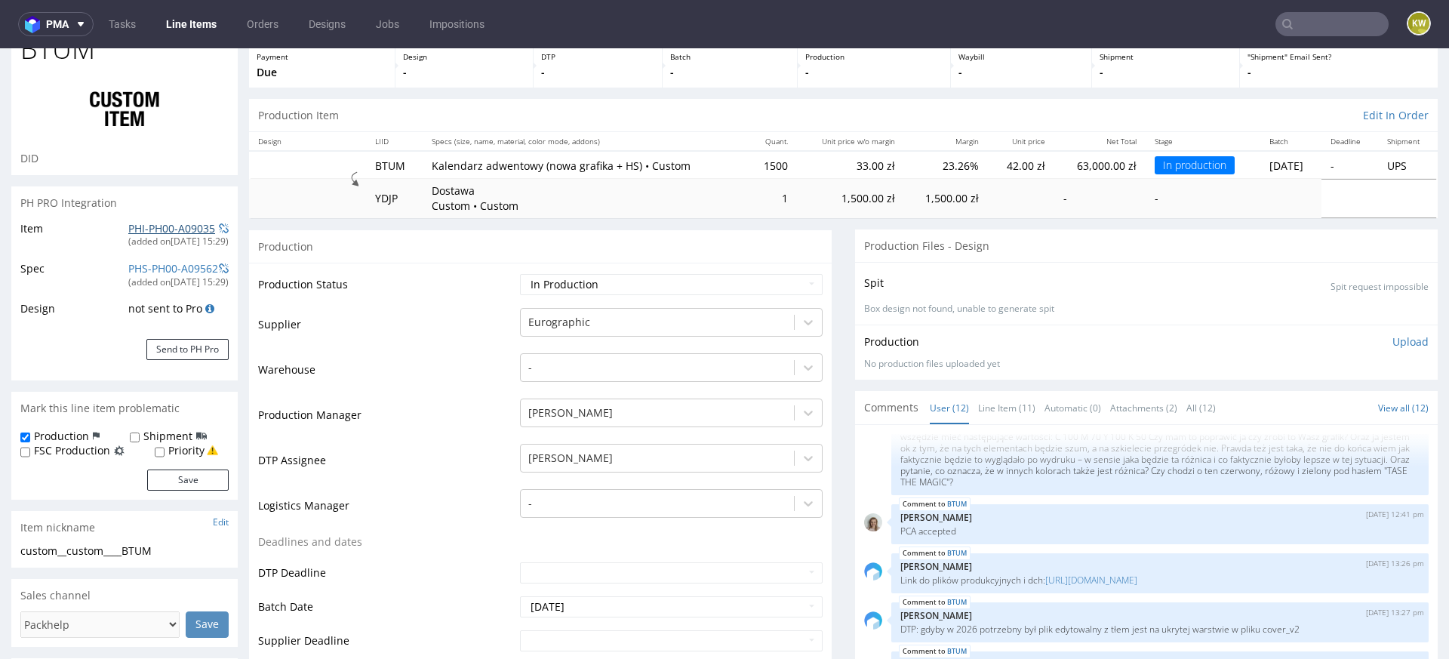
scroll to position [0, 0]
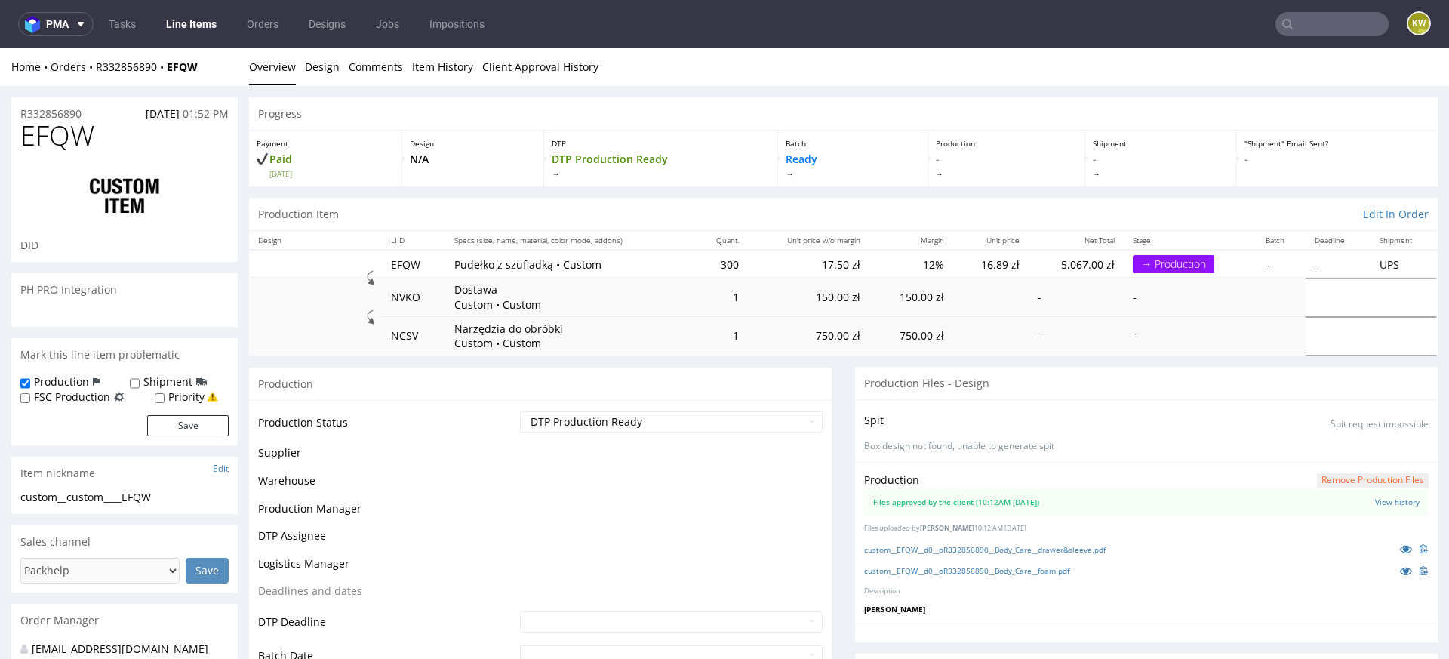
scroll to position [777, 0]
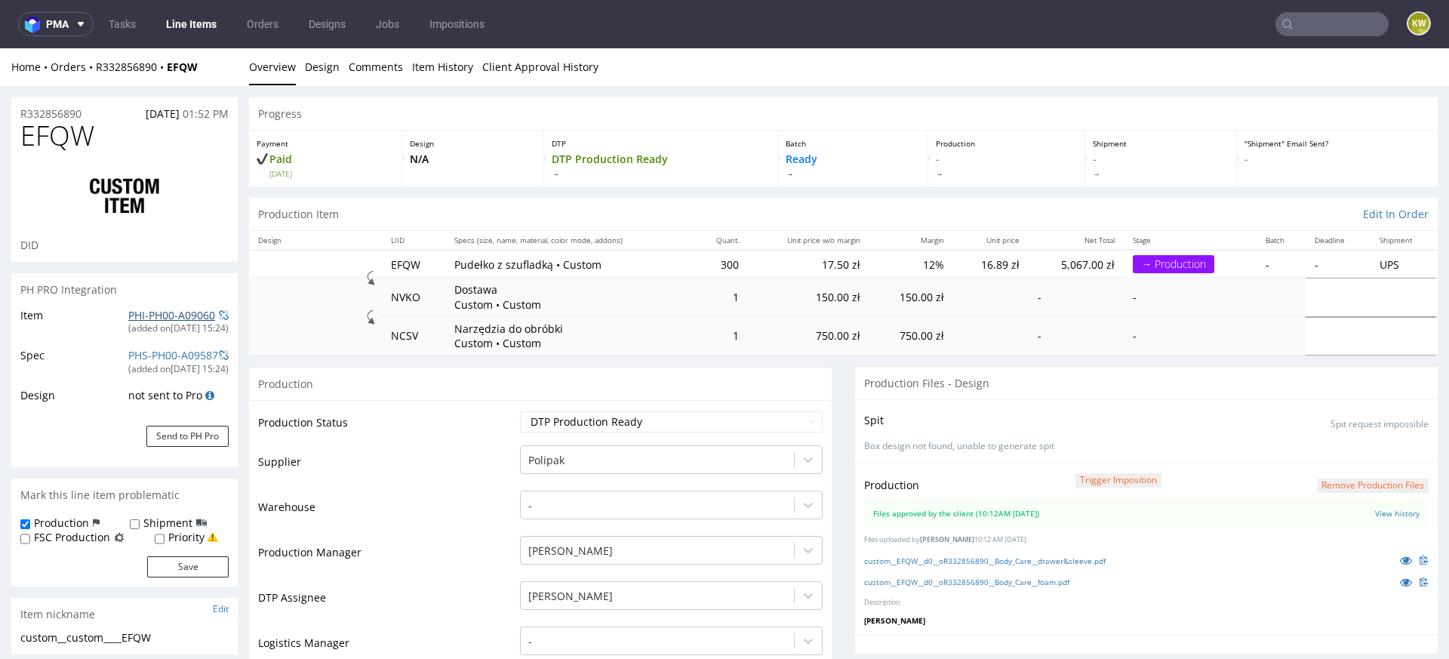
click at [151, 312] on link "PHI-PH00-A09060" at bounding box center [171, 315] width 87 height 14
click at [1029, 556] on link "custom__EFQW__d0__oR332856890__Body_Care__drawer&sleeve.pdf" at bounding box center [985, 561] width 242 height 11
click at [994, 574] on div "custom__EFQW__d0__oR332856890__Body_Care__foam.pdf" at bounding box center [1146, 582] width 565 height 17
click at [977, 582] on link "custom__EFQW__d0__oR332856890__Body_Care__foam.pdf" at bounding box center [966, 582] width 205 height 11
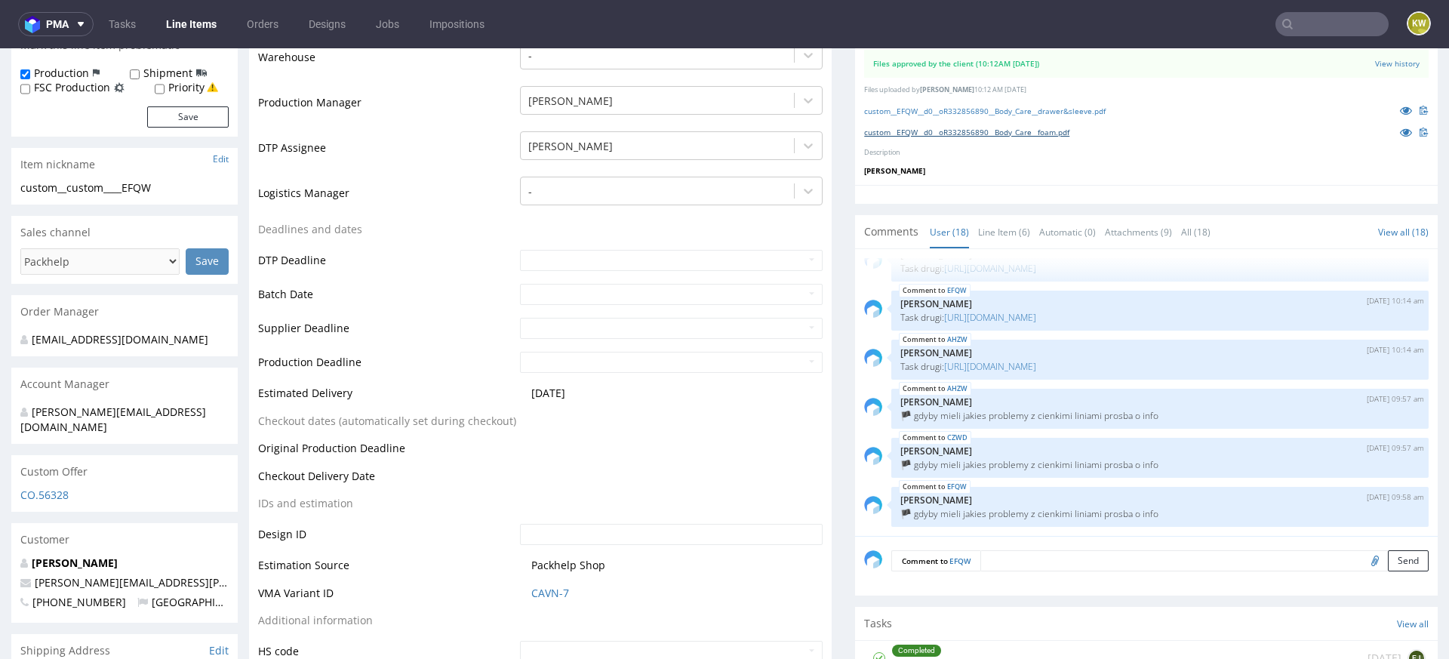
scroll to position [0, 0]
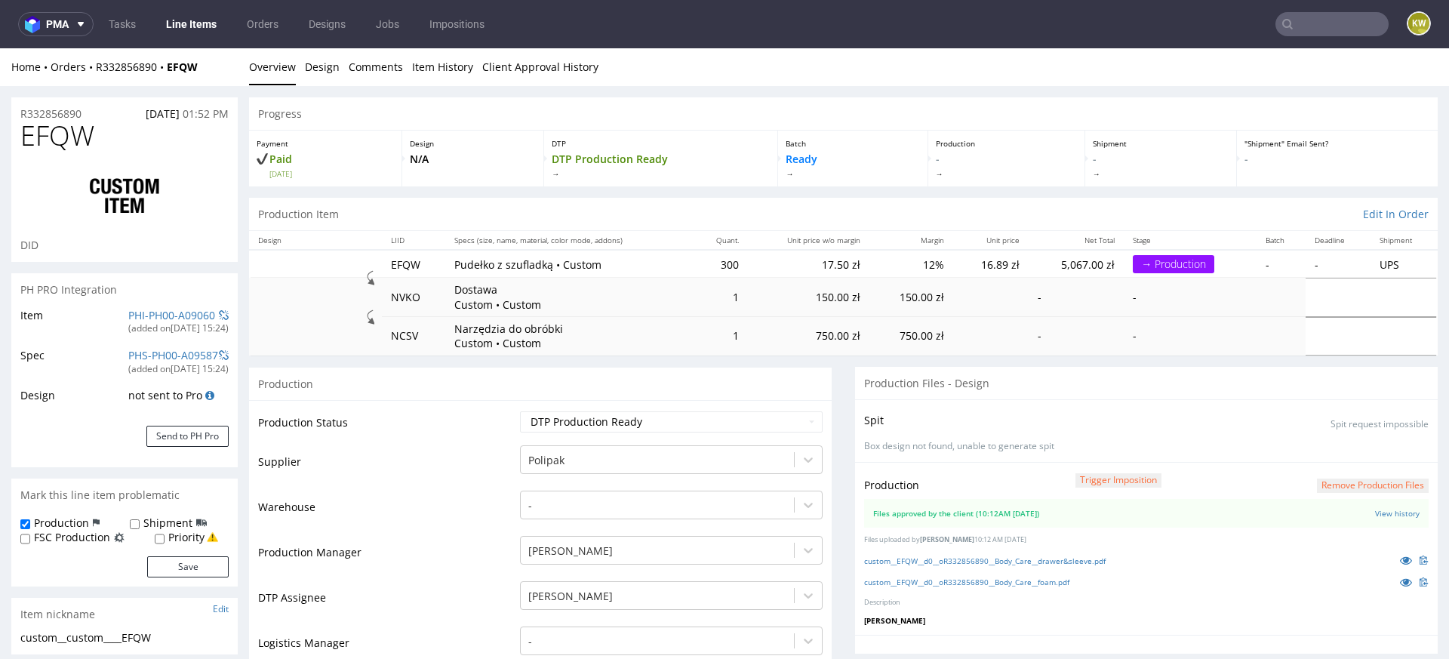
click at [44, 139] on span "EFQW" at bounding box center [57, 136] width 74 height 30
copy span "EFQW"
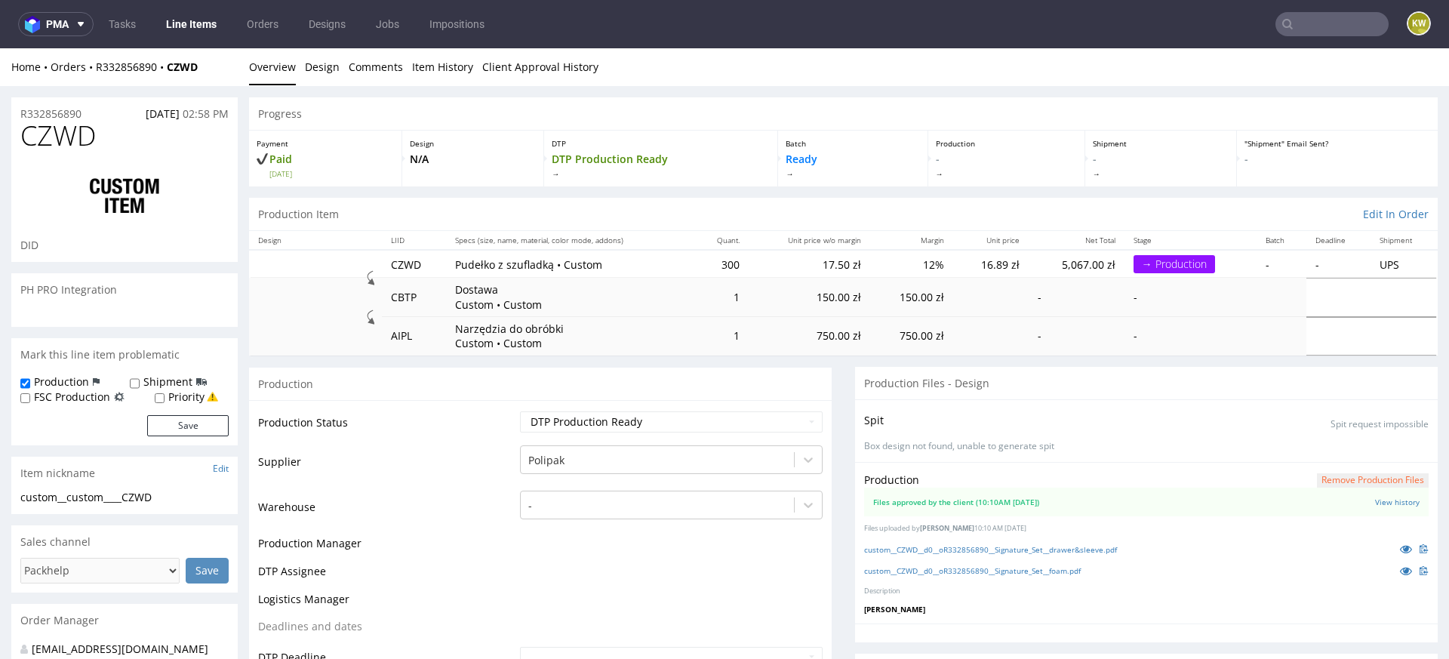
scroll to position [777, 0]
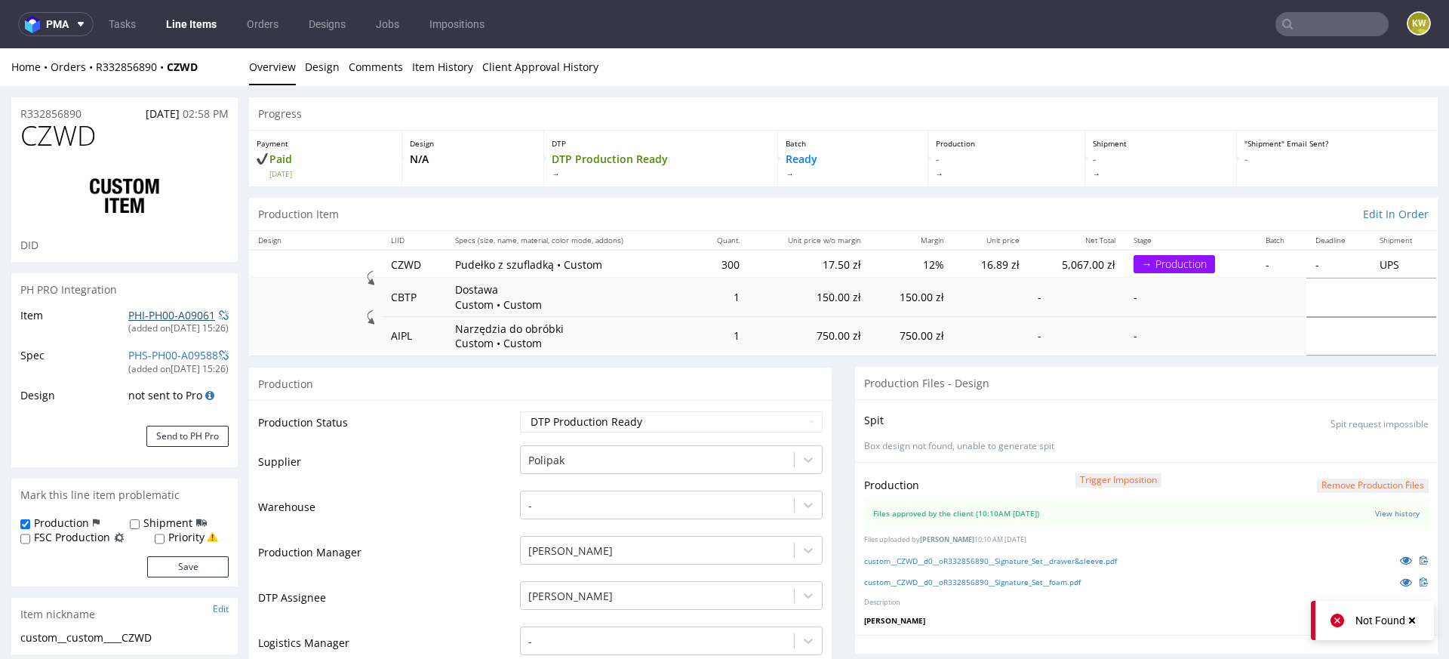
click at [154, 321] on div "PHI-PH00-A09061" at bounding box center [171, 315] width 87 height 15
click at [161, 315] on link "PHI-PH00-A09061" at bounding box center [171, 315] width 87 height 14
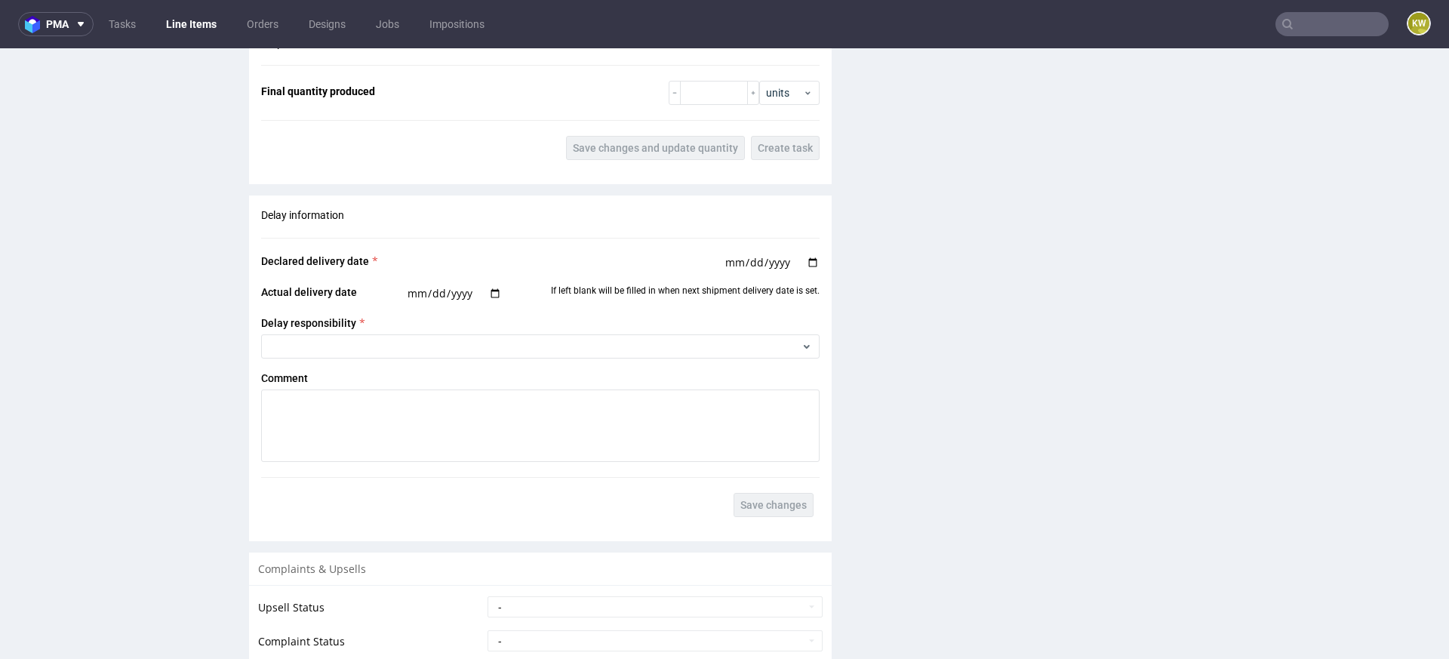
scroll to position [2836, 0]
